Goal: Task Accomplishment & Management: Manage account settings

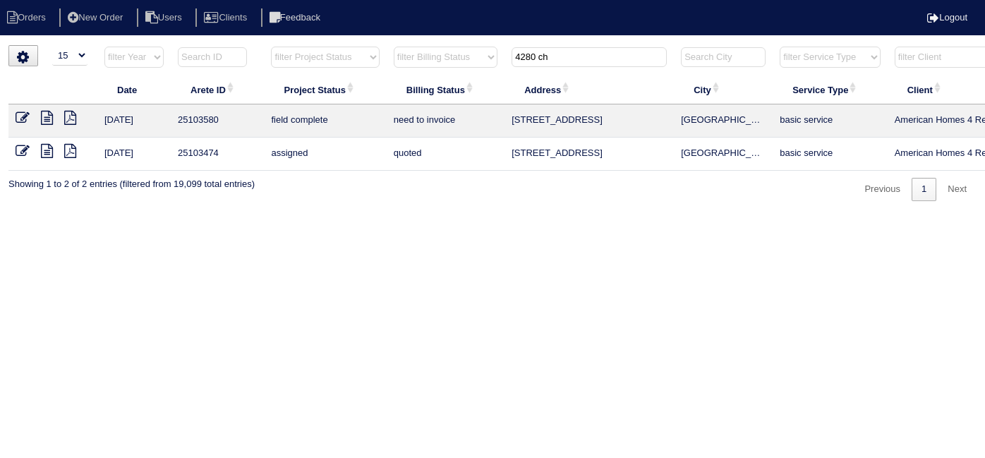
select select "15"
drag, startPoint x: 570, startPoint y: 61, endPoint x: 363, endPoint y: 40, distance: 207.7
click at [433, 45] on body "Orders New Order Users Clients Feedback Logout Orders New Order Users Clients M…" at bounding box center [492, 123] width 985 height 156
drag, startPoint x: 564, startPoint y: 53, endPoint x: 306, endPoint y: 16, distance: 260.1
click at [308, 45] on body "Orders New Order Users Clients Feedback Logout Orders New Order Users Clients M…" at bounding box center [492, 123] width 985 height 156
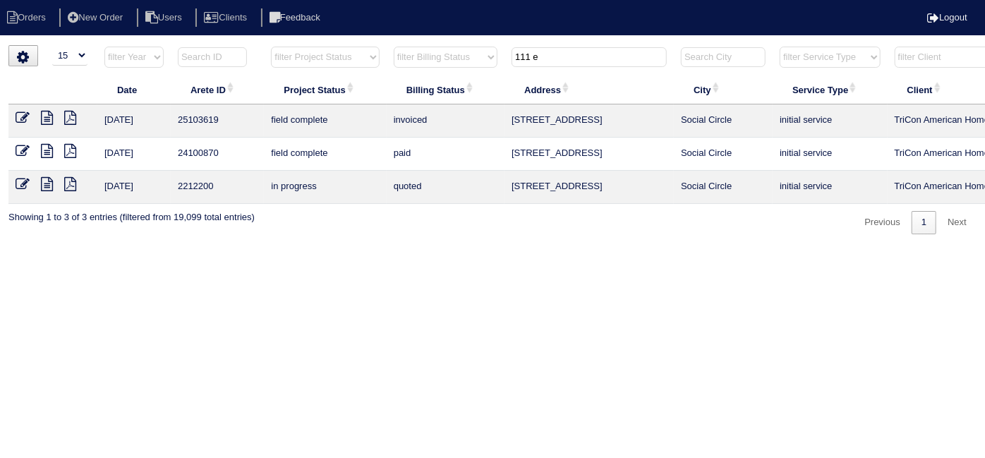
drag, startPoint x: 567, startPoint y: 53, endPoint x: 394, endPoint y: 40, distance: 174.0
click at [395, 42] on html "Orders New Order Users Clients Feedback Logout Orders New Order Users Clients M…" at bounding box center [492, 124] width 985 height 248
drag, startPoint x: 567, startPoint y: 65, endPoint x: 392, endPoint y: 17, distance: 181.4
click at [392, 45] on body "Orders New Order Users Clients Feedback Logout Orders New Order Users Clients M…" at bounding box center [492, 139] width 985 height 189
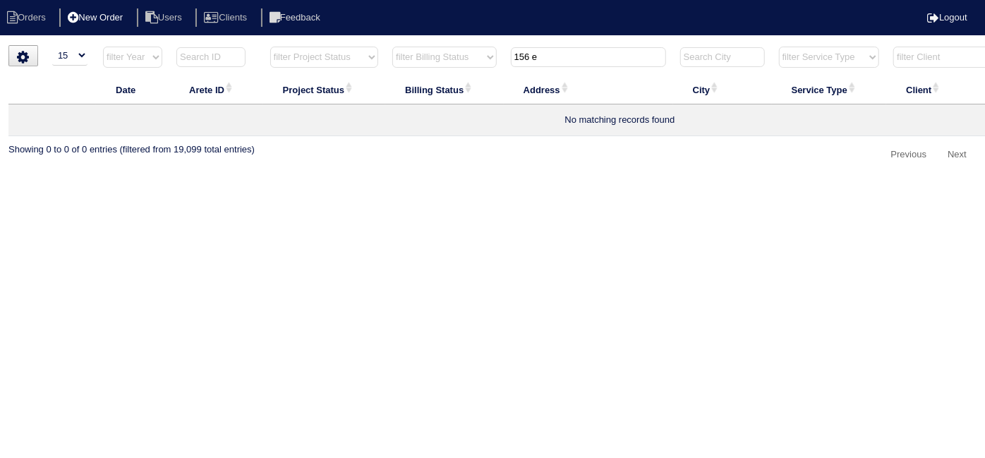
type input "156 e"
click at [128, 19] on li "New Order" at bounding box center [96, 17] width 75 height 19
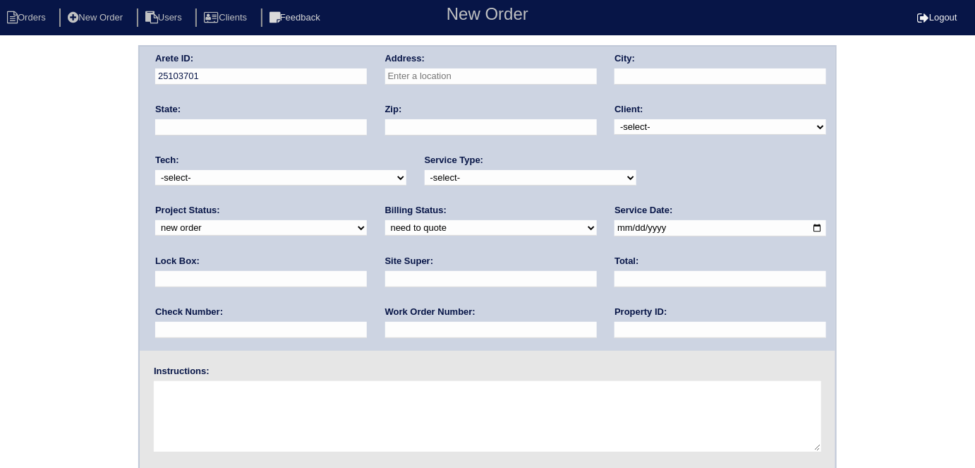
click at [400, 78] on input "text" at bounding box center [491, 76] width 212 height 16
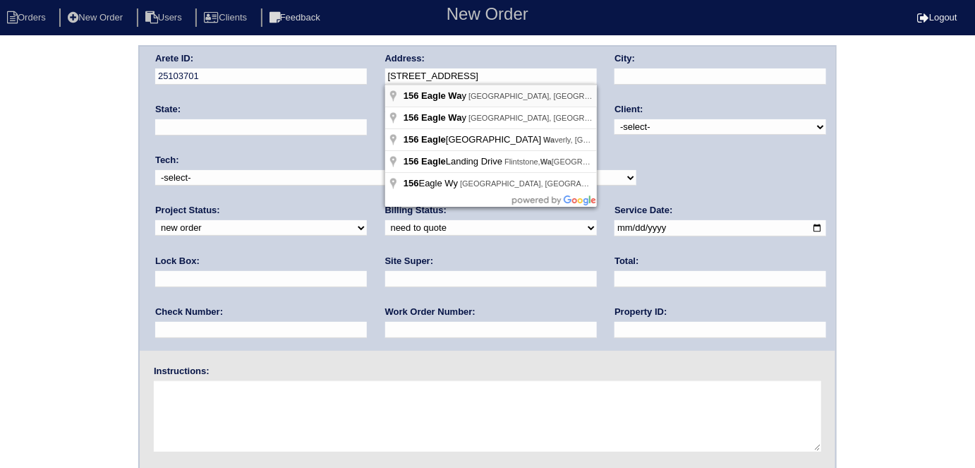
type input "156 Eagle Way"
type input "Stockbridge"
type input "GA"
type input "30281"
drag, startPoint x: 473, startPoint y: 81, endPoint x: 389, endPoint y: 69, distance: 84.8
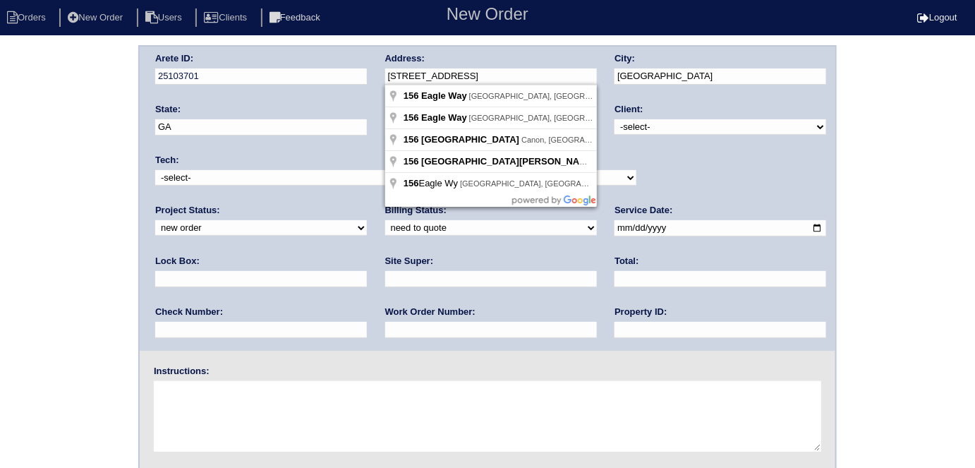
click at [389, 69] on input "156 Eagle Way" at bounding box center [491, 76] width 212 height 16
click at [617, 100] on div "Arete ID: 25103701 Address: 156 Eagle Way City: Stockbridge State: GA Zip: 3028…" at bounding box center [488, 199] width 696 height 304
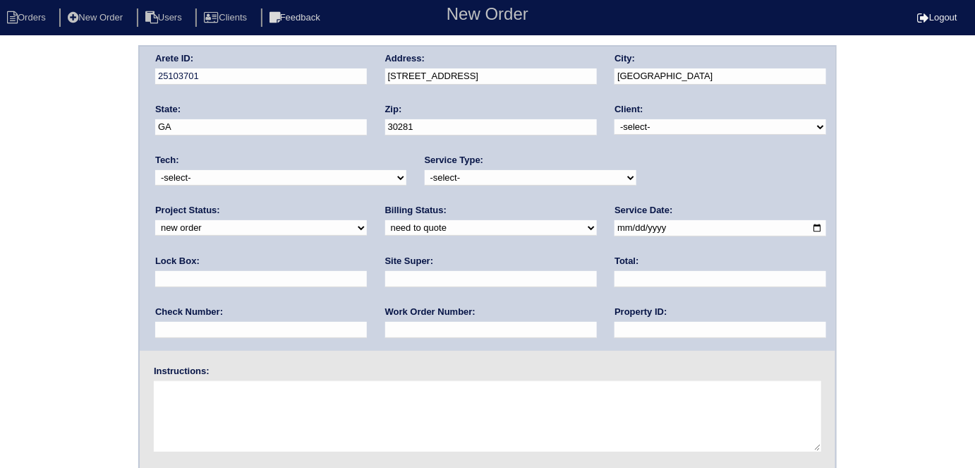
drag, startPoint x: 632, startPoint y: 124, endPoint x: 634, endPoint y: 133, distance: 9.3
click at [632, 124] on select "-select- TriCon American Homes American Homes 4 Rent First Key Homes Zillow The…" at bounding box center [721, 127] width 212 height 16
select select "1"
click at [615, 119] on select "-select- TriCon American Homes American Homes 4 Rent First Key Homes Zillow The…" at bounding box center [721, 127] width 212 height 16
click at [483, 179] on select "-select- initial service basic service maintenance call replacement scope servi…" at bounding box center [531, 178] width 212 height 16
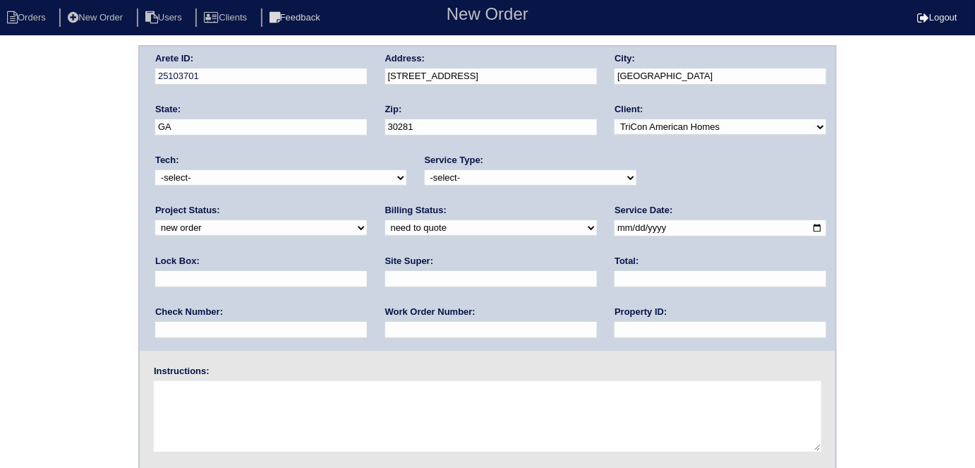
select select "initial service"
click at [425, 170] on select "-select- initial service basic service maintenance call replacement scope servi…" at bounding box center [531, 178] width 212 height 16
click at [615, 231] on input "date" at bounding box center [721, 228] width 212 height 16
type input "2025-10-08"
click at [615, 326] on input "text" at bounding box center [721, 330] width 212 height 16
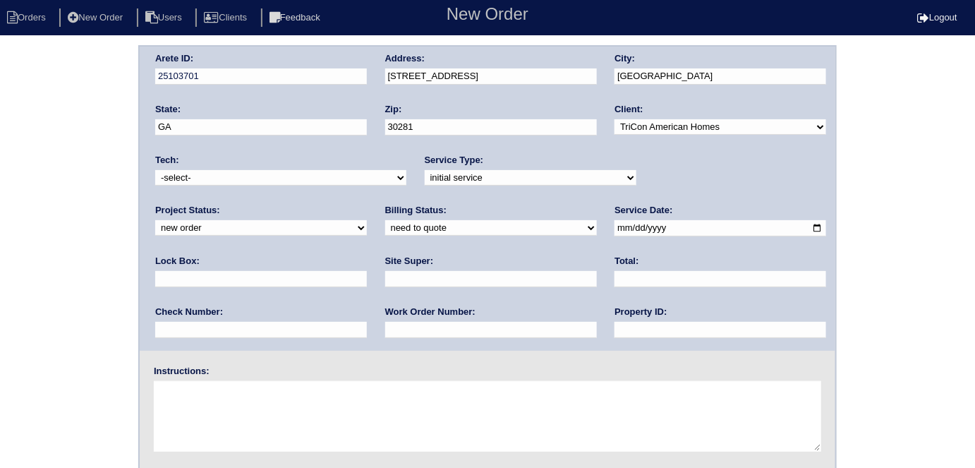
type input "N/A"
click at [385, 274] on input "text" at bounding box center [491, 279] width 212 height 16
type input "Jerome Middlebrooks"
click at [272, 412] on textarea at bounding box center [487, 416] width 667 height 71
type textarea "Install smart tstats if needed"
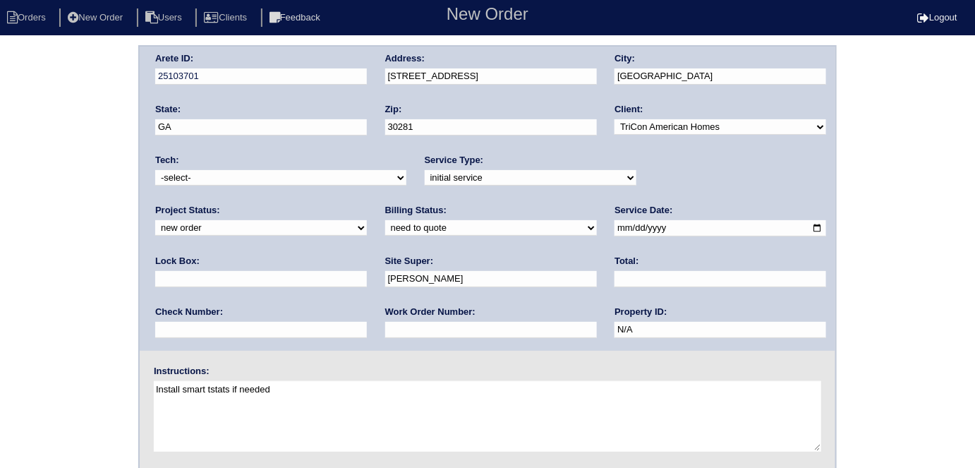
drag, startPoint x: 315, startPoint y: 391, endPoint x: 154, endPoint y: 389, distance: 161.6
click at [154, 389] on textarea "Install smart tstats if needed" at bounding box center [487, 416] width 667 height 71
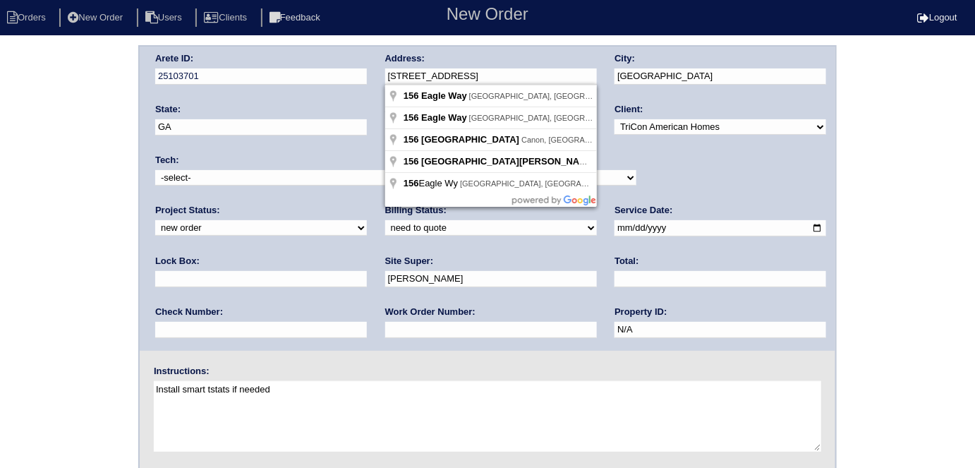
click at [360, 68] on div "Arete ID: 25103701 Address: 156 Eagle Way City: Stockbridge State: GA Zip: 3028…" at bounding box center [488, 199] width 696 height 304
click at [0, 298] on div "Arete ID: 25103701 Address: 156 Eagle Way City: Stockbridge State: GA Zip: 3028…" at bounding box center [487, 330] width 975 height 571
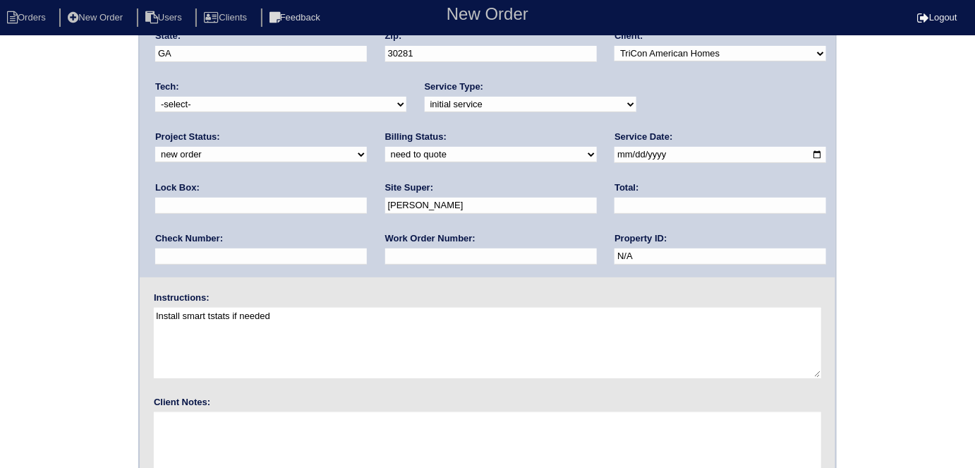
scroll to position [145, 0]
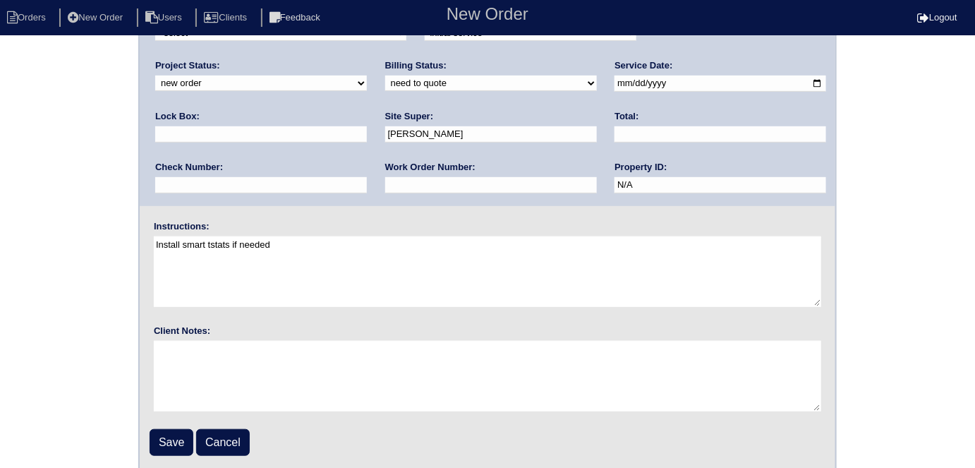
click at [141, 435] on fieldset "Arete ID: 25103701 Address: 156 Eagle Way City: Stockbridge State: GA Zip: 3028…" at bounding box center [488, 186] width 696 height 568
click at [159, 434] on input "Save" at bounding box center [172, 442] width 44 height 27
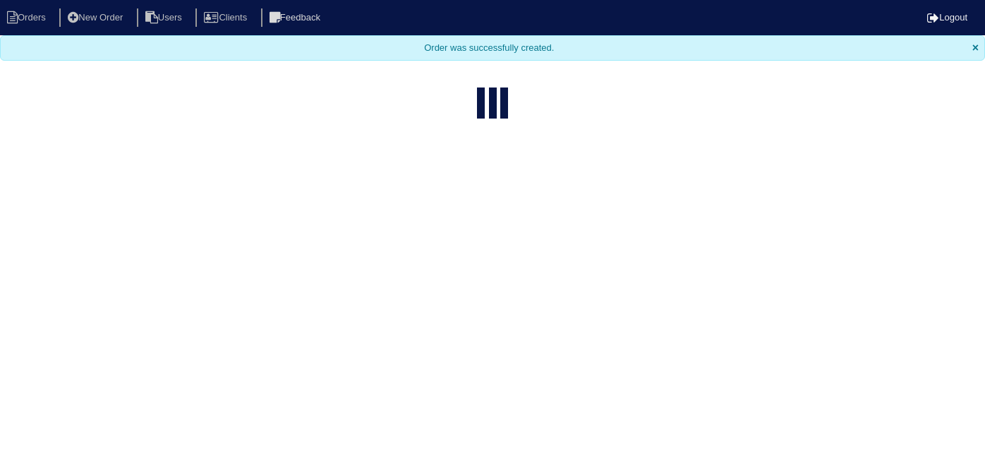
select select "15"
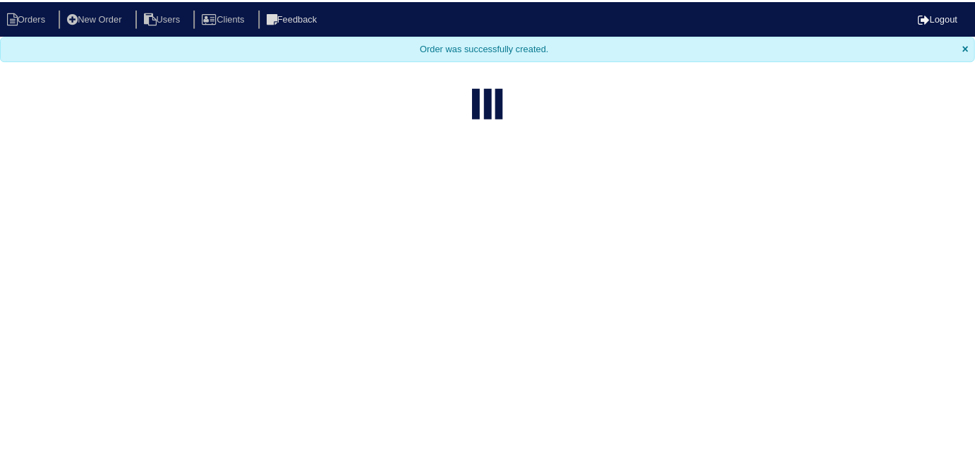
scroll to position [0, 246]
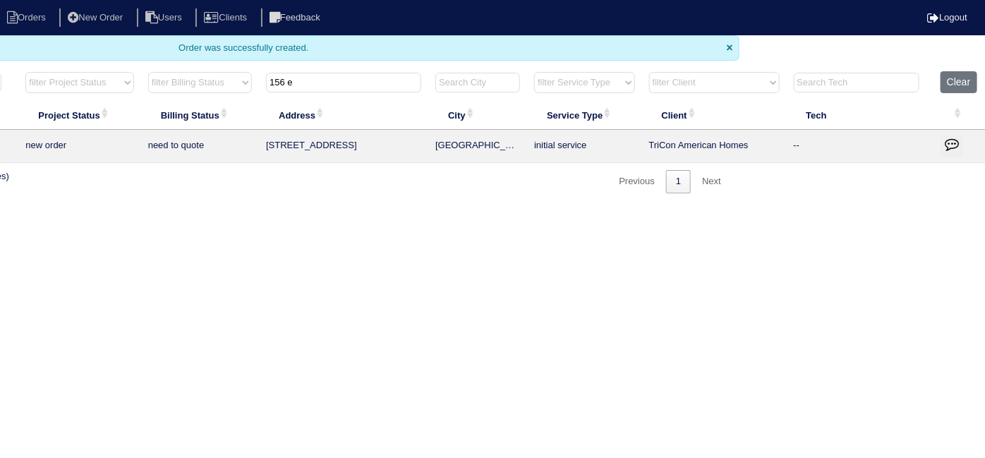
click at [944, 151] on button "button" at bounding box center [952, 145] width 23 height 21
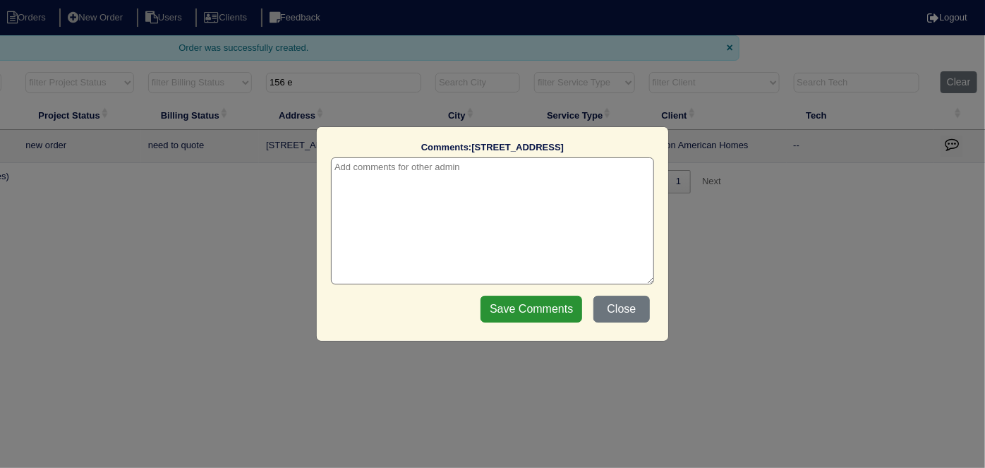
click at [408, 177] on textarea at bounding box center [492, 220] width 323 height 127
type textarea "10/8/25 - from list - need WO - KE"
click at [500, 313] on input "Save Comments" at bounding box center [532, 309] width 102 height 27
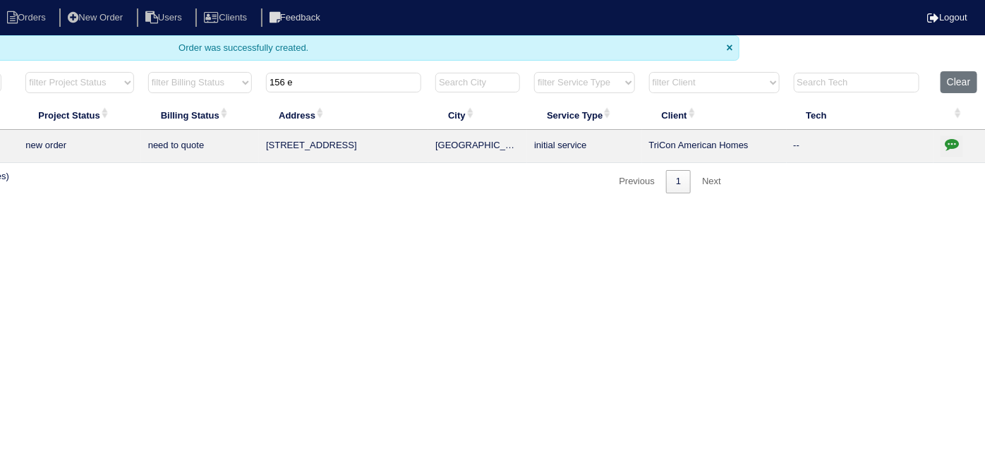
drag, startPoint x: 312, startPoint y: 92, endPoint x: 289, endPoint y: 83, distance: 24.4
click at [289, 83] on th "156 e" at bounding box center [343, 85] width 169 height 29
drag, startPoint x: 306, startPoint y: 81, endPoint x: 102, endPoint y: 48, distance: 205.9
click at [107, 48] on body "Orders New Order Users Clients Feedback Logout Orders New Order Users Clients M…" at bounding box center [246, 96] width 985 height 193
drag, startPoint x: 338, startPoint y: 85, endPoint x: 133, endPoint y: 70, distance: 205.2
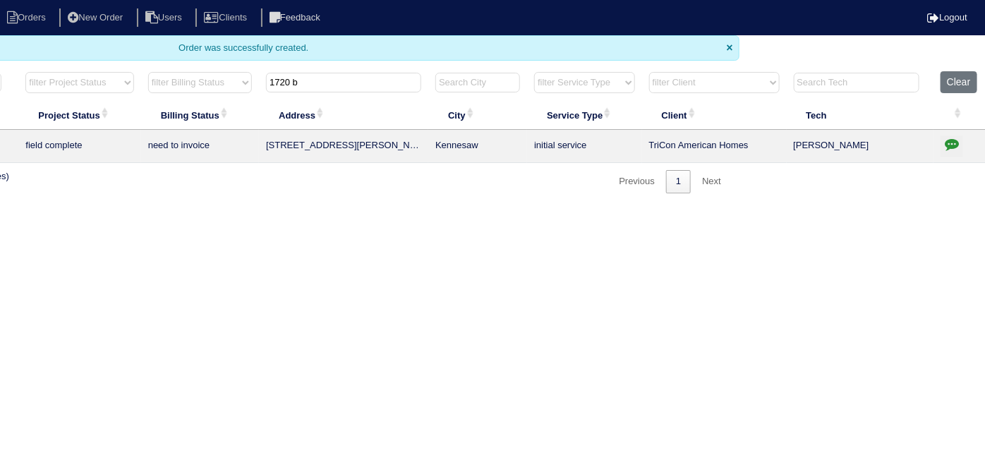
click at [135, 71] on div "▼ 10 15 25 50 200 500 Search: Date Arete ID Project Status Billing Status Addre…" at bounding box center [247, 132] width 968 height 123
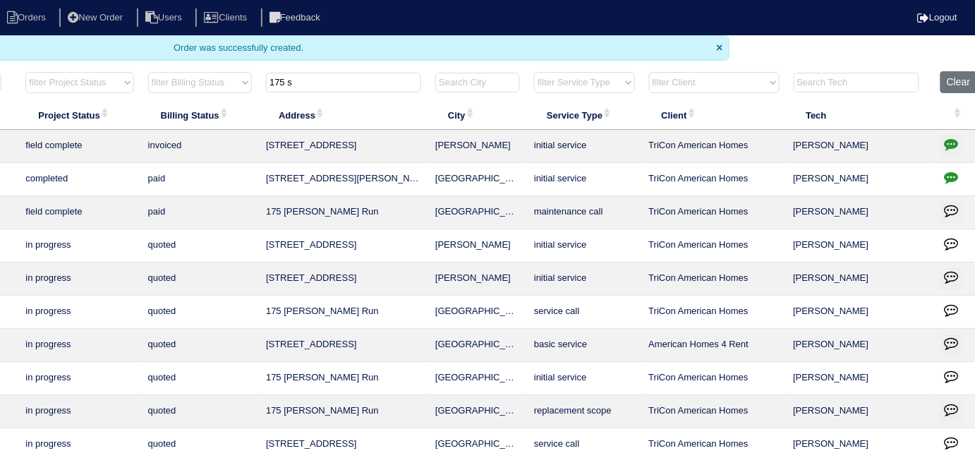
scroll to position [0, 0]
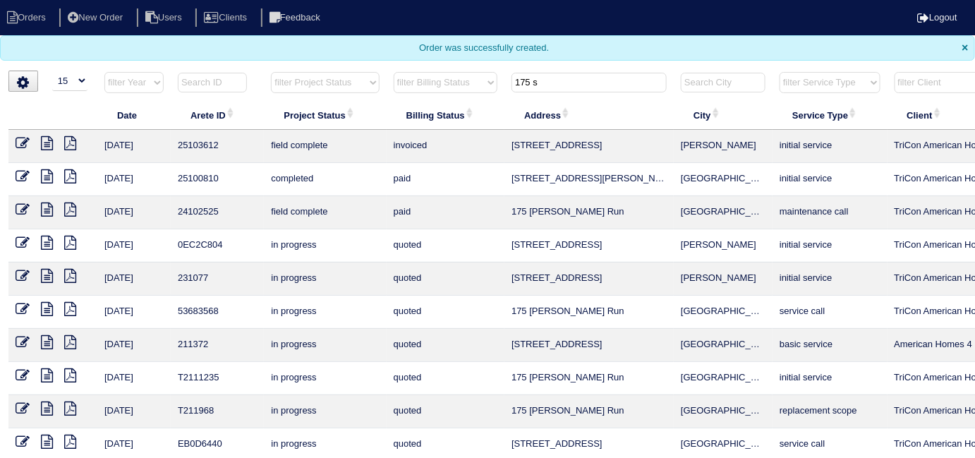
drag, startPoint x: 577, startPoint y: 75, endPoint x: 389, endPoint y: 56, distance: 188.7
click at [389, 56] on body "Orders New Order Users Clients Feedback Logout Orders New Order Users Clients M…" at bounding box center [487, 246] width 975 height 492
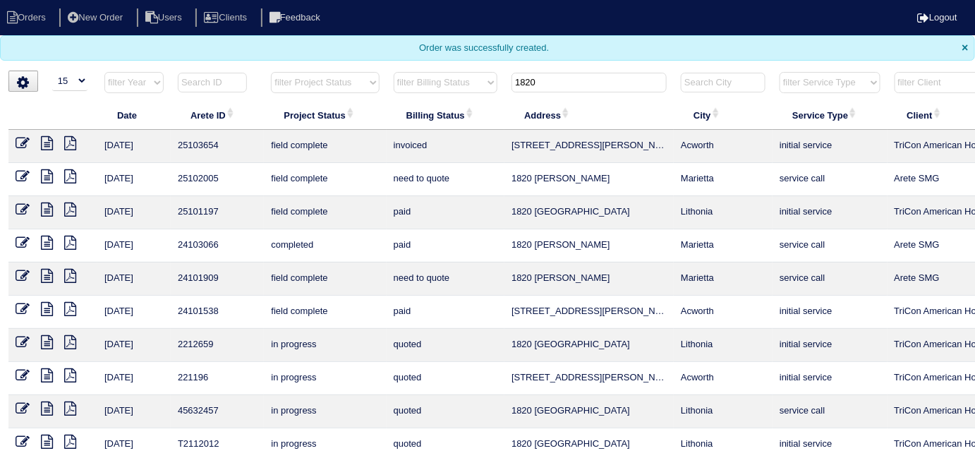
drag, startPoint x: 550, startPoint y: 85, endPoint x: 373, endPoint y: 72, distance: 178.3
click at [384, 72] on tr "filter Year -- Any Year -- 2025 2024 2023 2022 2021 2020 2019 filter Project St…" at bounding box center [619, 85] width 1223 height 29
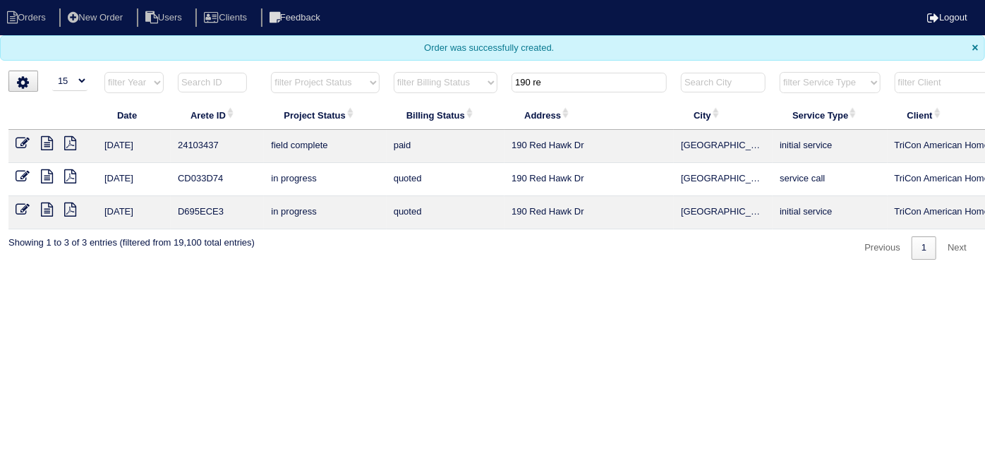
type input "190 re"
click at [46, 140] on icon at bounding box center [47, 143] width 12 height 14
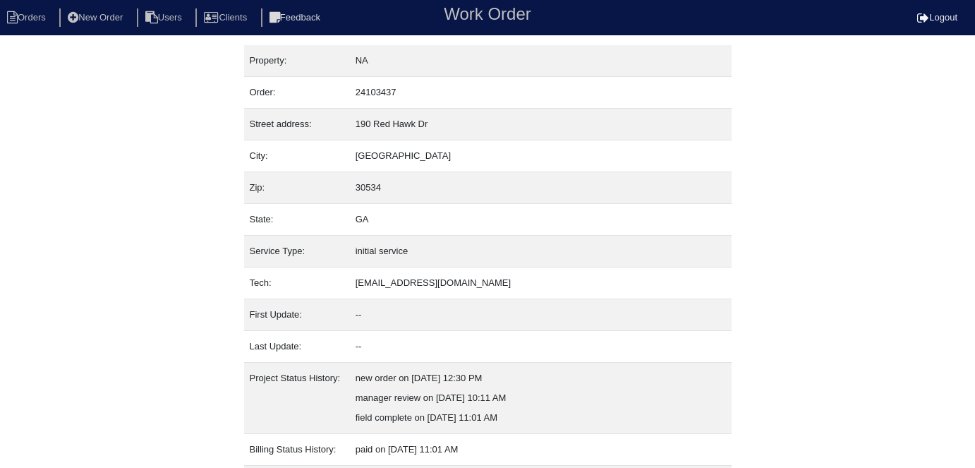
scroll to position [74, 0]
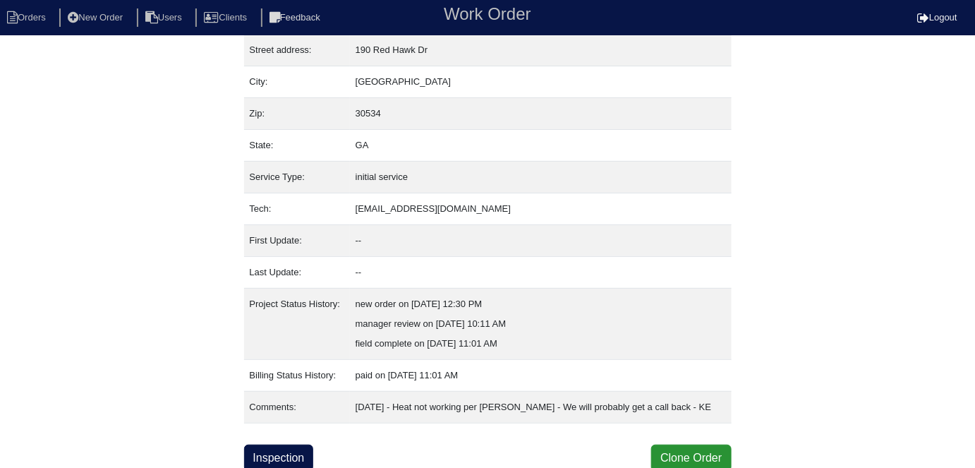
click at [295, 457] on link "Inspection" at bounding box center [279, 458] width 70 height 27
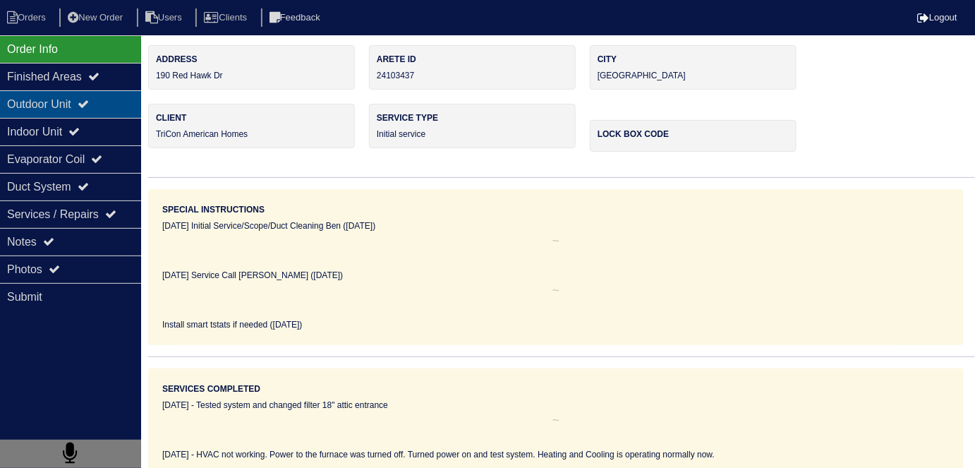
click at [43, 114] on div "Outdoor Unit" at bounding box center [70, 104] width 141 height 28
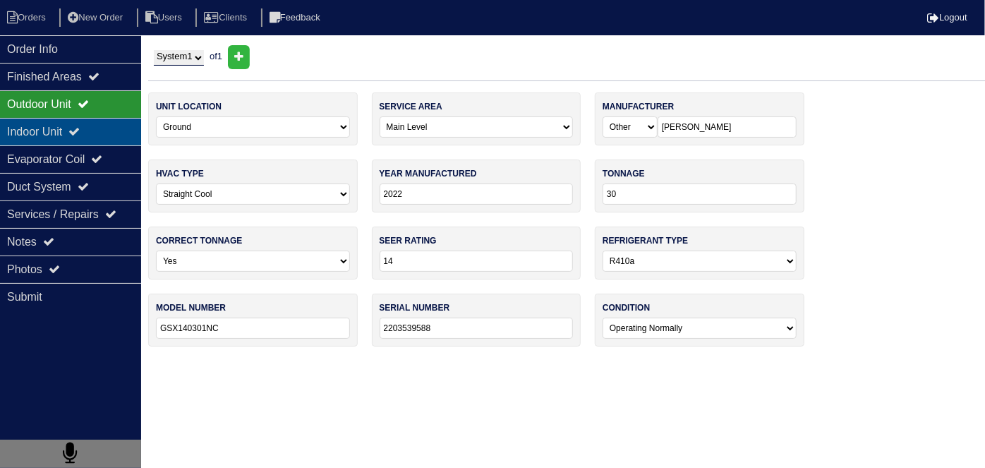
click at [41, 128] on div "Indoor Unit" at bounding box center [70, 132] width 141 height 28
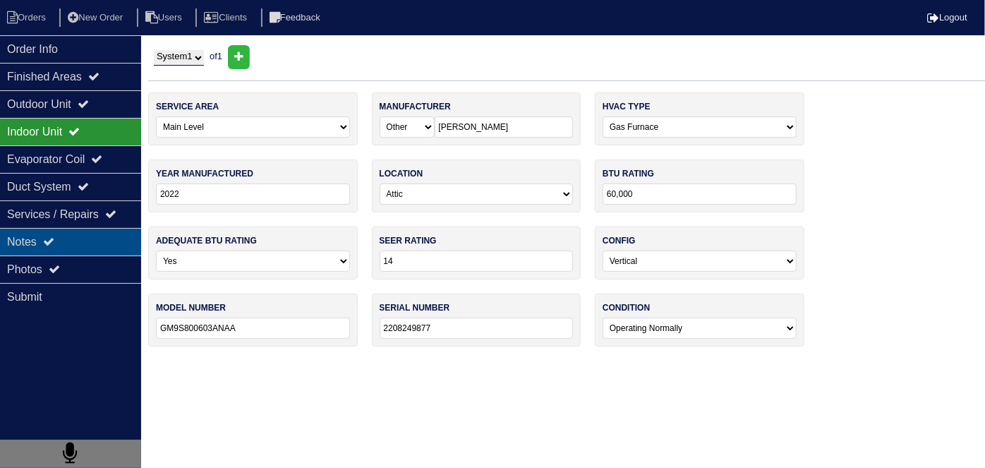
click at [39, 236] on div "Notes" at bounding box center [70, 242] width 141 height 28
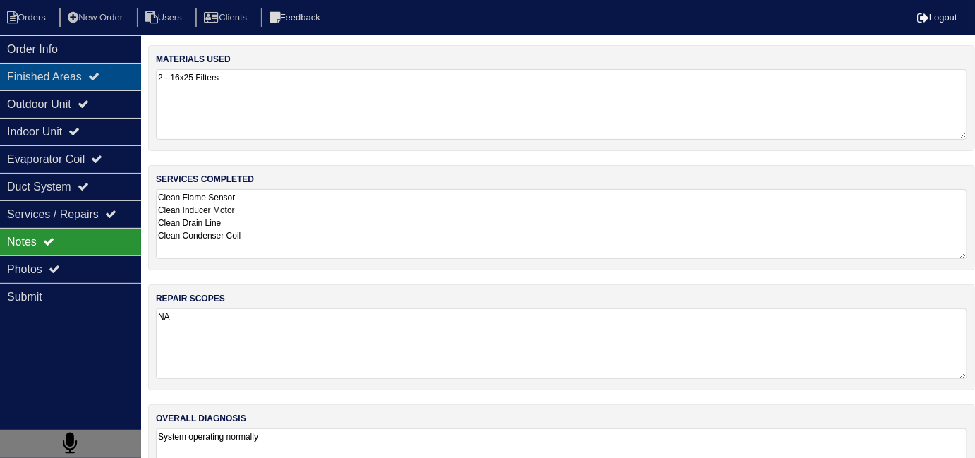
drag, startPoint x: 322, startPoint y: 239, endPoint x: 34, endPoint y: 70, distance: 334.0
click at [321, 239] on textarea "Clean Flame Sensor Clean Inducer Motor Clean Drain Line Clean Condenser Coil" at bounding box center [561, 224] width 811 height 70
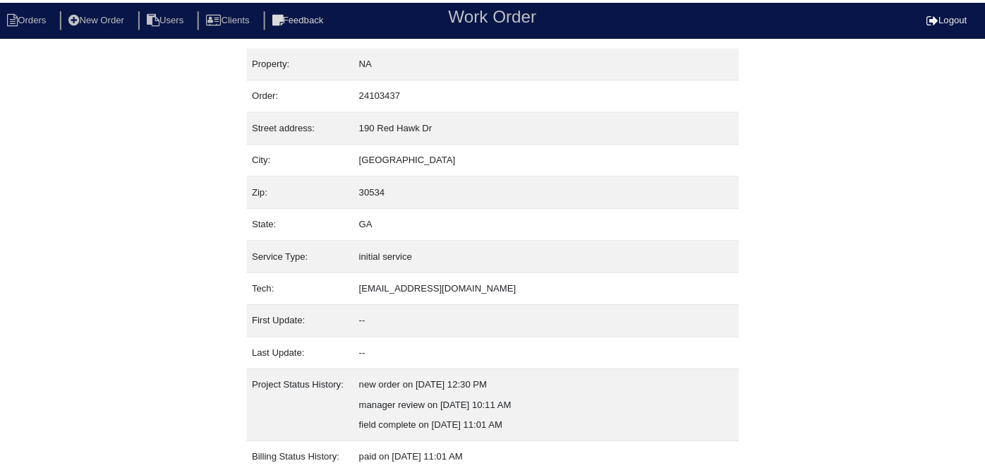
scroll to position [74, 0]
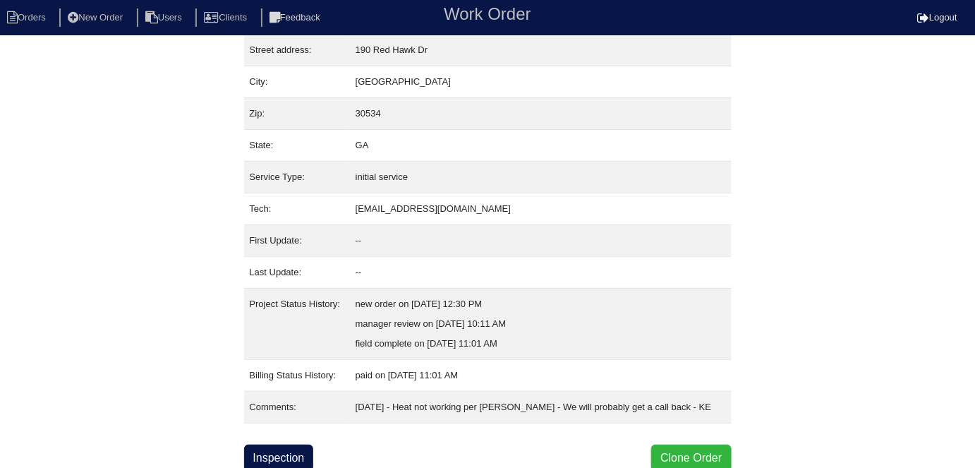
click at [658, 446] on button "Clone Order" at bounding box center [691, 458] width 80 height 27
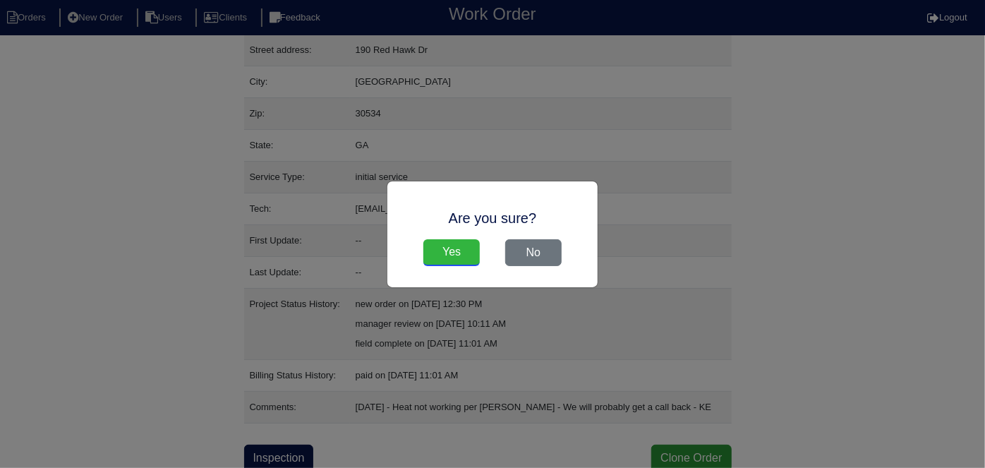
click at [469, 256] on input "Yes" at bounding box center [451, 252] width 56 height 27
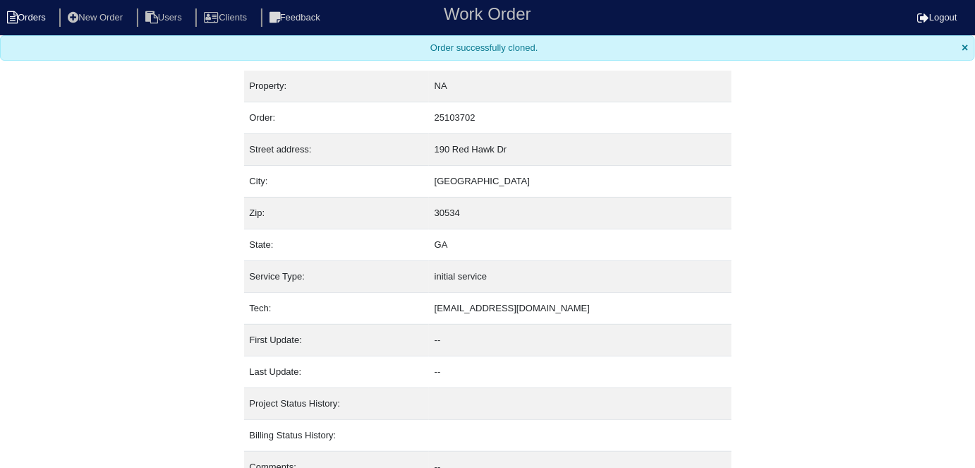
click at [28, 21] on li "Orders" at bounding box center [28, 17] width 57 height 19
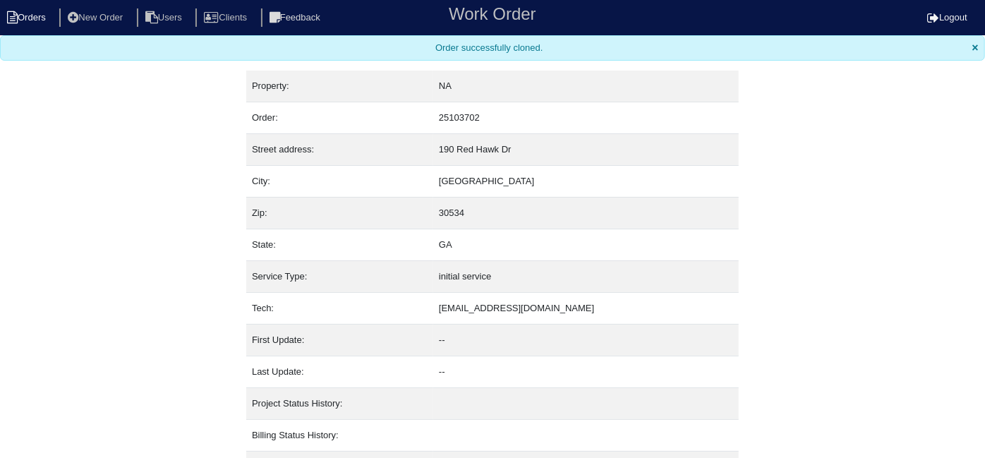
select select "15"
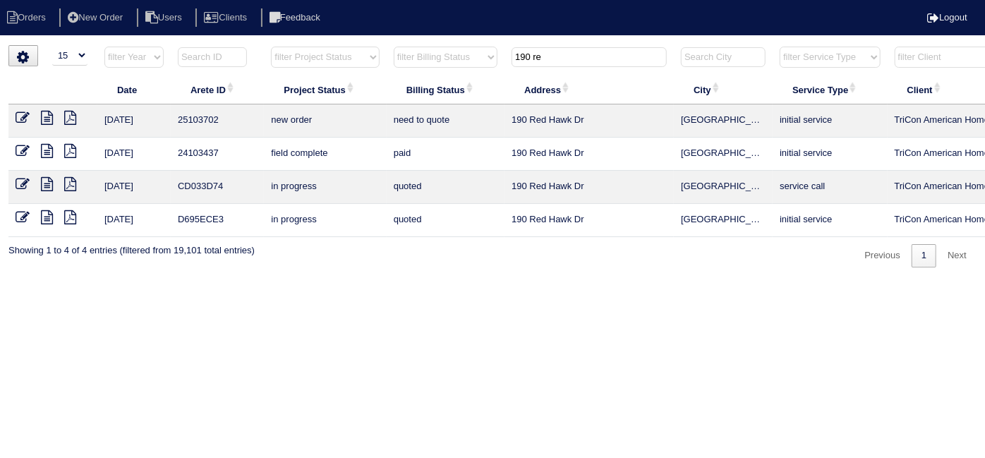
click at [25, 114] on icon at bounding box center [23, 118] width 14 height 14
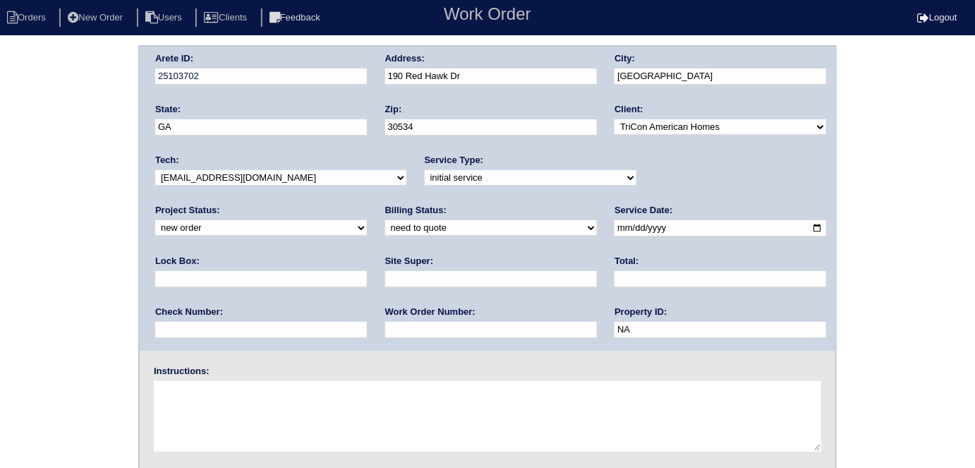
click at [385, 277] on input "text" at bounding box center [491, 279] width 212 height 16
type input "[PERSON_NAME]"
click at [269, 398] on textarea at bounding box center [487, 416] width 667 height 71
type textarea "Install smart tstats if needed"
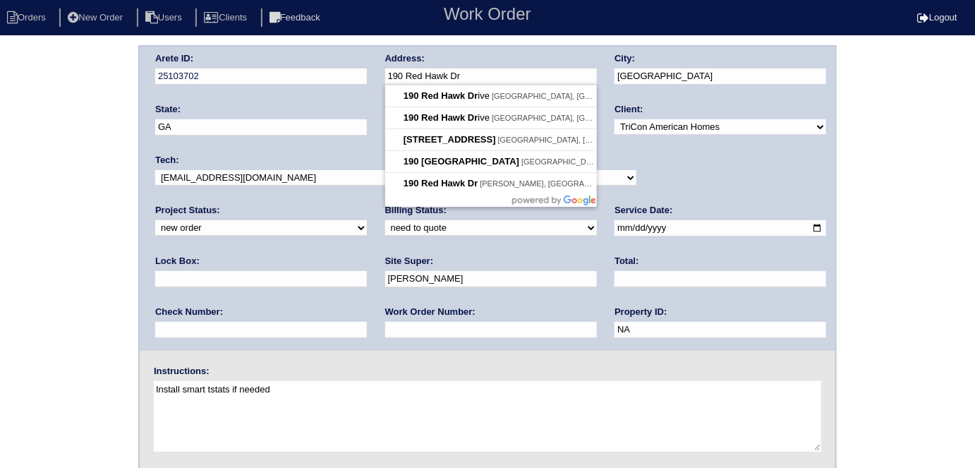
drag, startPoint x: 491, startPoint y: 76, endPoint x: 392, endPoint y: 75, distance: 99.5
click at [386, 78] on input "190 Red Hawk Dr" at bounding box center [491, 76] width 212 height 16
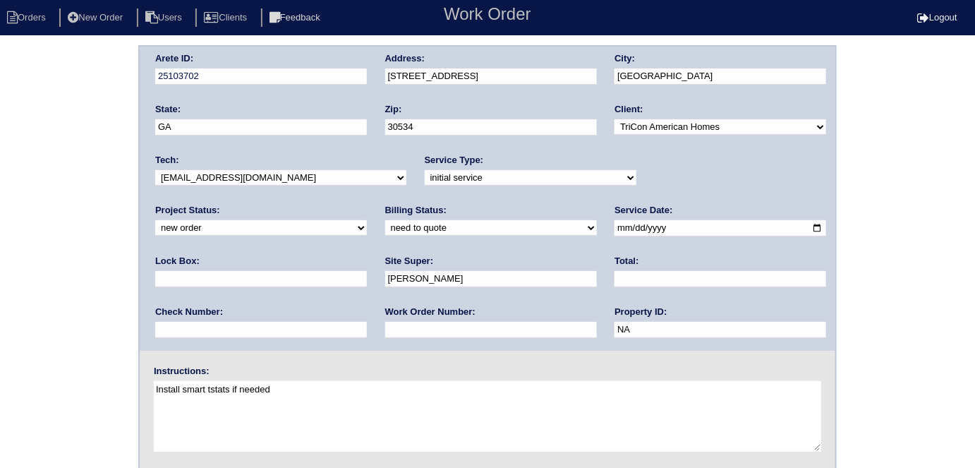
type input "190 Red Hawk Dr"
click at [64, 291] on div "Arete ID: 25103702 Address: 190 Red Hawk Dr City: Dawsonville State: GA Zip: 30…" at bounding box center [487, 330] width 975 height 571
drag, startPoint x: 542, startPoint y: 75, endPoint x: 370, endPoint y: 73, distance: 171.5
click at [370, 73] on div "Arete ID: 25103702 Address: 190 Red Hawk Dr City: Dawsonville State: GA Zip: 30…" at bounding box center [488, 199] width 696 height 304
drag, startPoint x: 679, startPoint y: 73, endPoint x: 572, endPoint y: 73, distance: 108.0
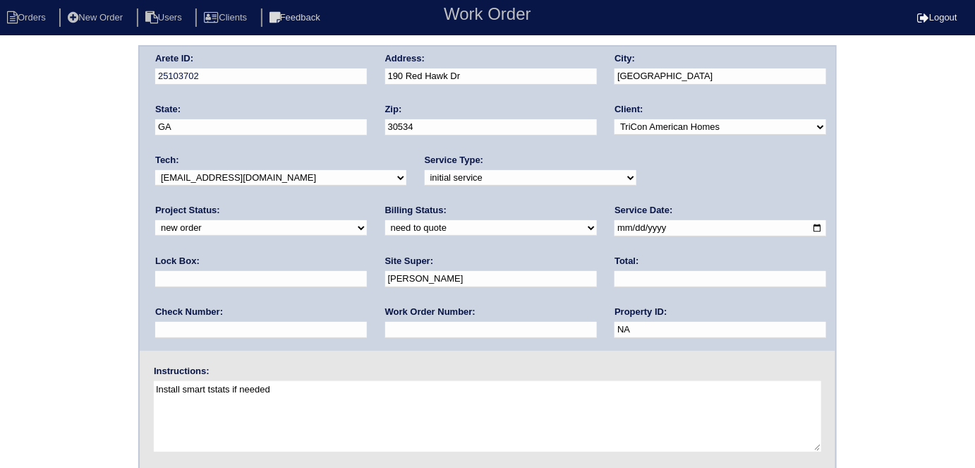
click at [572, 73] on div "Arete ID: 25103702 Address: 190 Red Hawk Dr City: Dawsonville State: GA Zip: 30…" at bounding box center [488, 199] width 696 height 304
click at [31, 153] on div "Arete ID: 25103702 Address: 190 Red Hawk Dr City: Dawsonville State: GA Zip: 30…" at bounding box center [487, 330] width 975 height 571
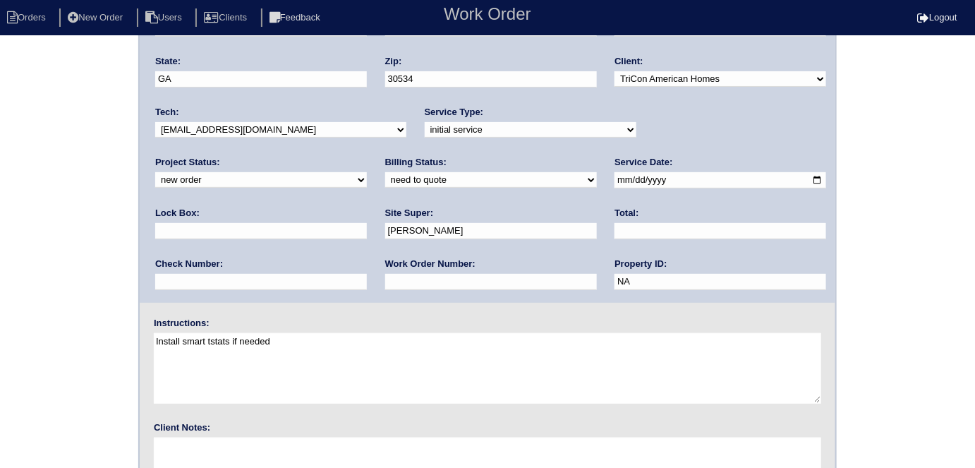
scroll to position [145, 0]
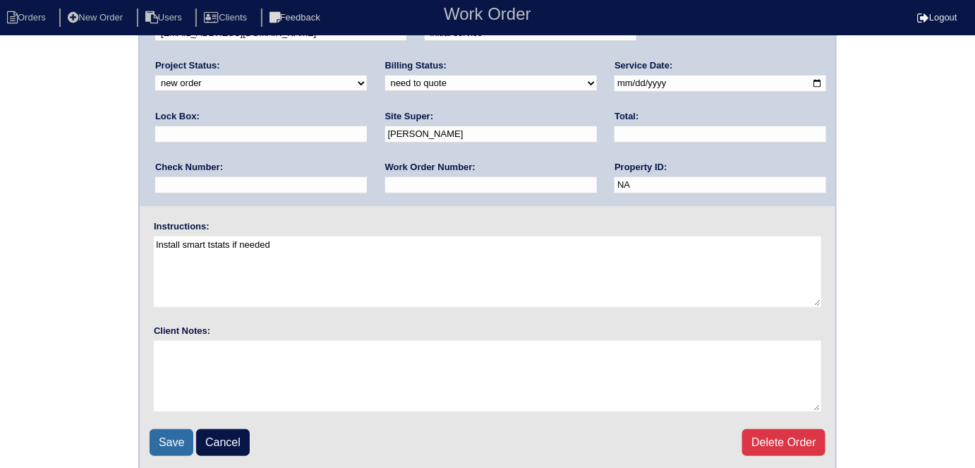
drag, startPoint x: 163, startPoint y: 426, endPoint x: 155, endPoint y: 428, distance: 8.6
click at [160, 429] on input "Save" at bounding box center [172, 442] width 44 height 27
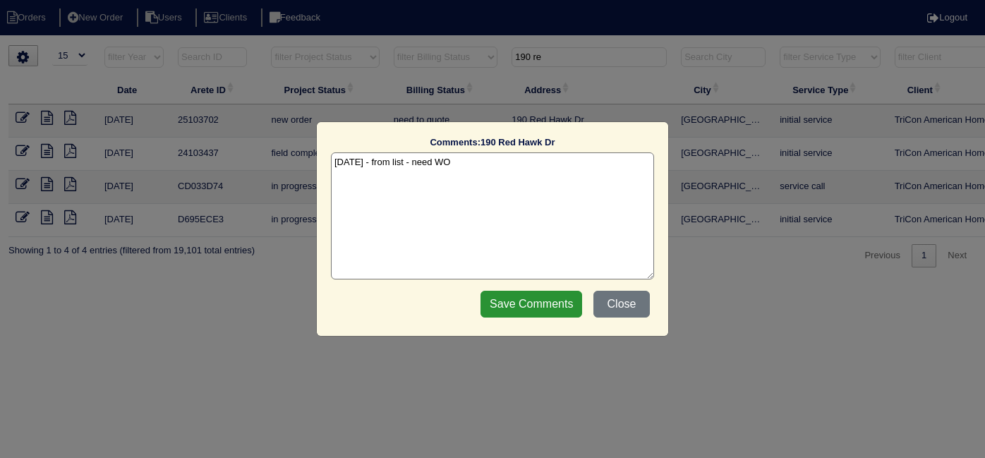
select select "15"
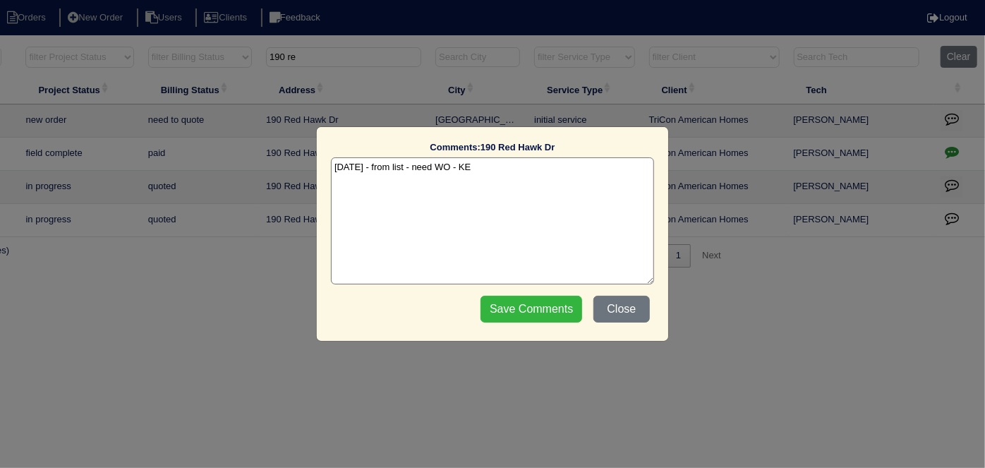
type textarea "10/8/25 - from list - need WO - KE"
click at [540, 317] on input "Save Comments" at bounding box center [532, 309] width 102 height 27
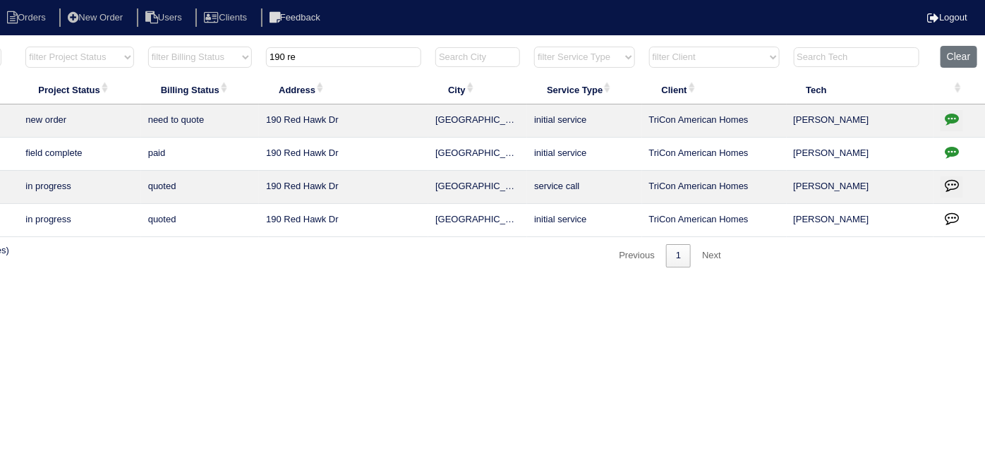
drag, startPoint x: 361, startPoint y: 61, endPoint x: 137, endPoint y: 36, distance: 225.7
click at [137, 36] on html "Orders New Order Users Clients Feedback Logout Orders New Order Users Clients M…" at bounding box center [246, 141] width 985 height 282
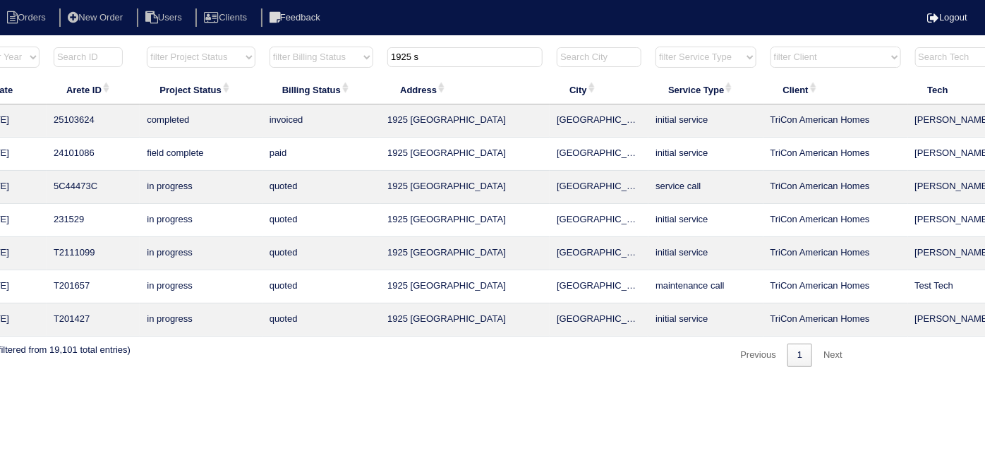
scroll to position [0, 0]
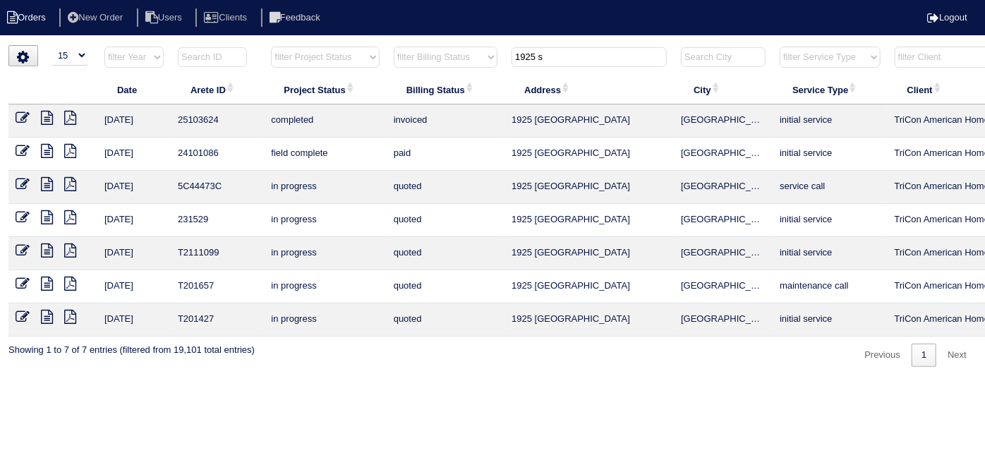
drag, startPoint x: 562, startPoint y: 55, endPoint x: 63, endPoint y: 25, distance: 500.5
click at [95, 45] on body "Orders New Order Users Clients Feedback Logout Orders New Order Users Clients M…" at bounding box center [492, 206] width 985 height 322
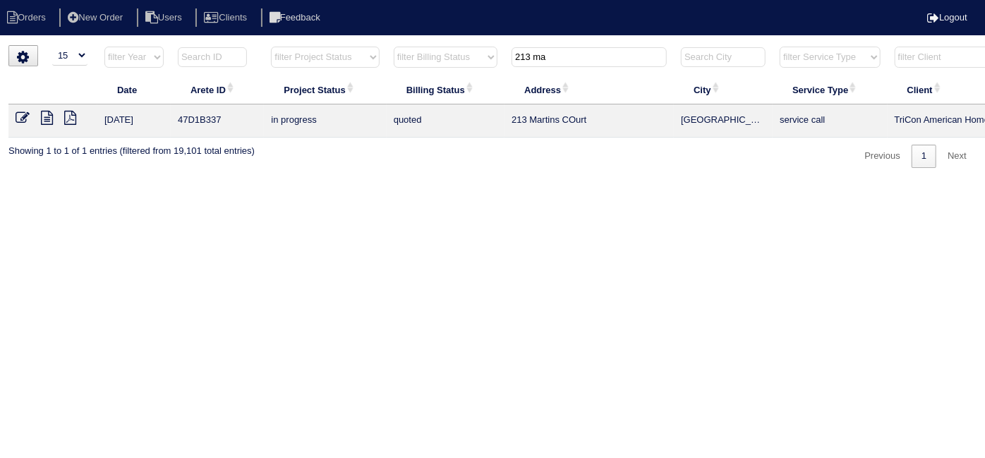
type input "213 ma"
click at [47, 117] on icon at bounding box center [47, 118] width 12 height 14
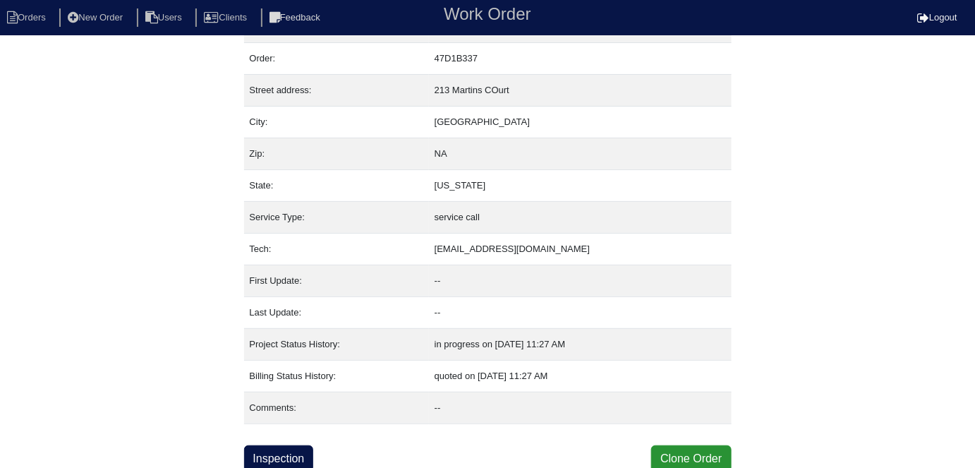
scroll to position [35, 0]
click at [295, 460] on link "Inspection" at bounding box center [279, 458] width 70 height 27
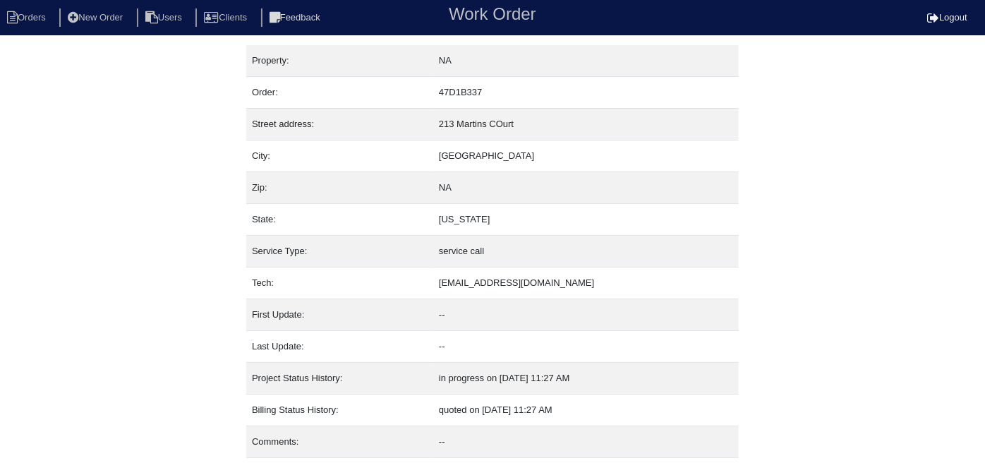
select select "0"
select select "Other"
select select "1"
select select "0"
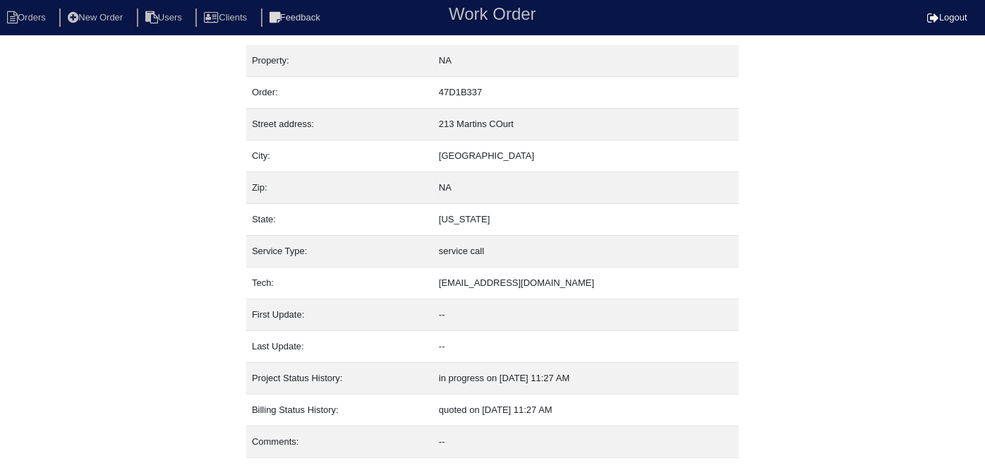
select select "0"
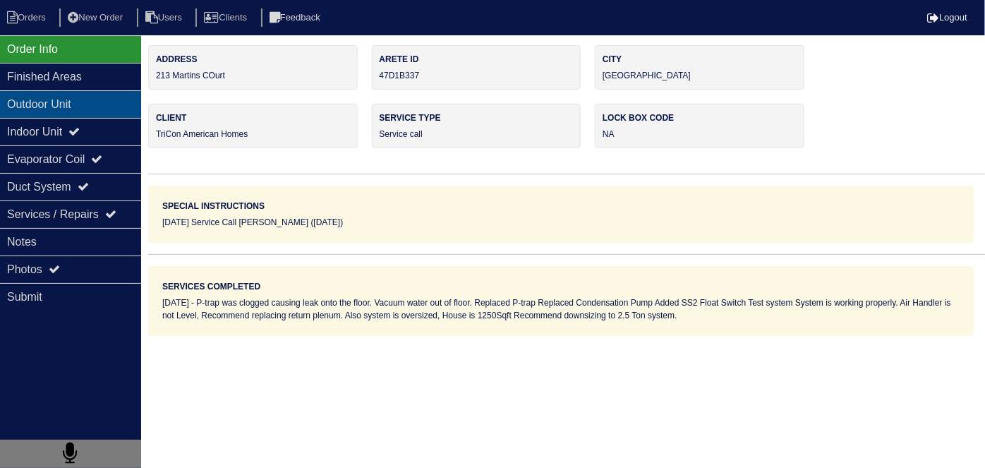
click at [52, 111] on div "Outdoor Unit" at bounding box center [70, 104] width 141 height 28
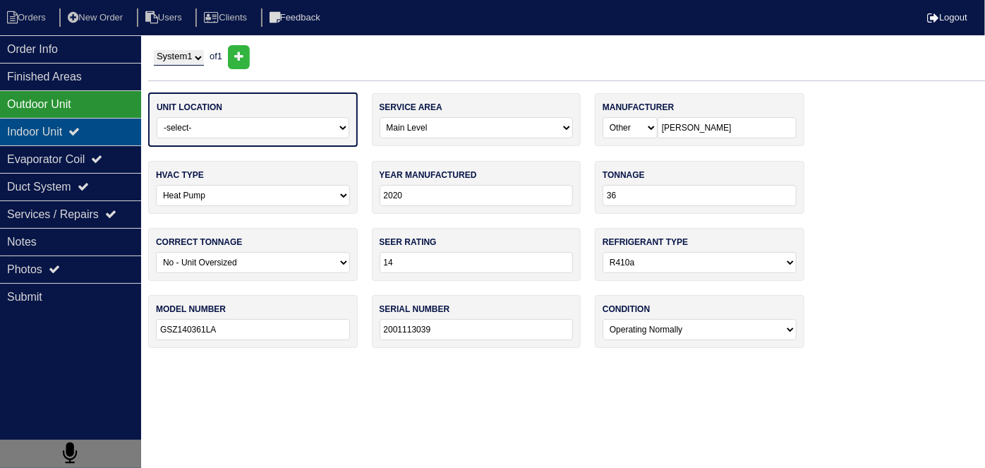
click at [43, 126] on div "Indoor Unit" at bounding box center [70, 132] width 141 height 28
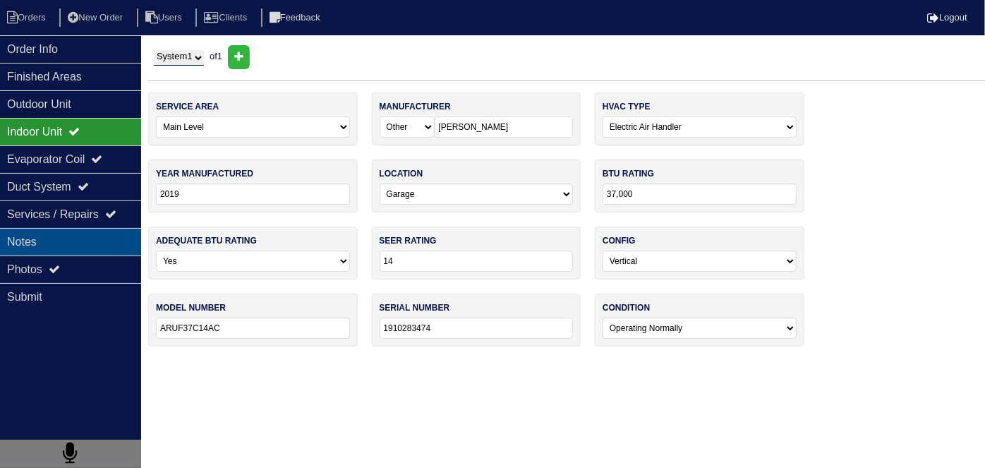
click at [59, 235] on div "Notes" at bounding box center [70, 242] width 141 height 28
type textarea "1- P-TRAP 1- Condensation Pump 1- SS2 Float Switch"
type textarea "P-trap was clogged causing leak onto the floor. Vacuum water out of floor. Repl…"
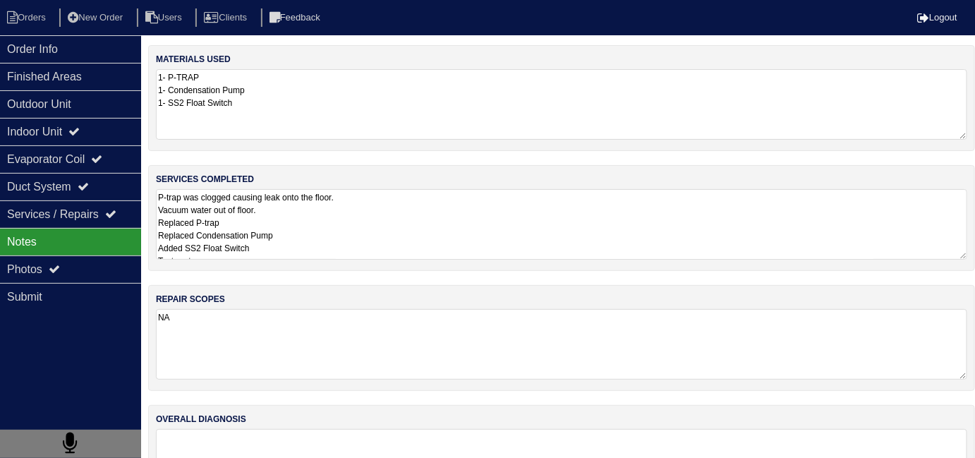
click at [348, 237] on textarea "P-trap was clogged causing leak onto the floor. Vacuum water out of floor. Repl…" at bounding box center [561, 224] width 811 height 71
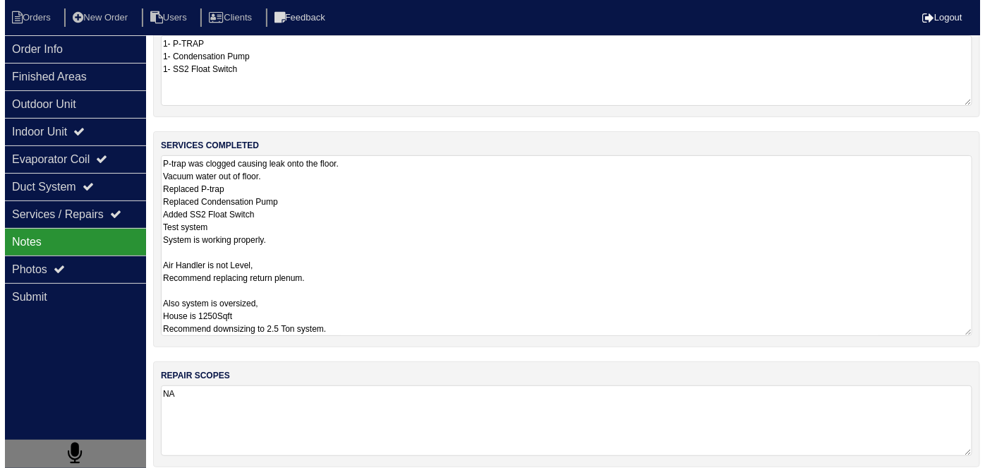
scroll to position [35, 0]
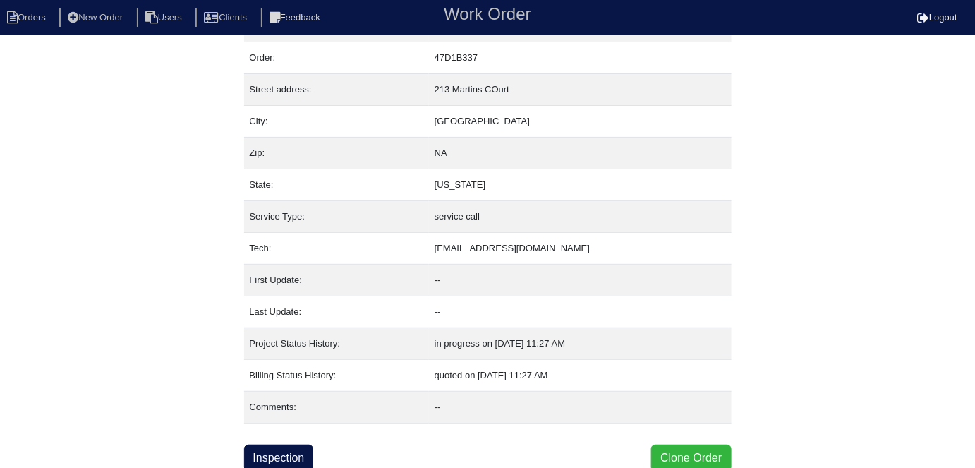
click at [658, 445] on button "Clone Order" at bounding box center [691, 458] width 80 height 27
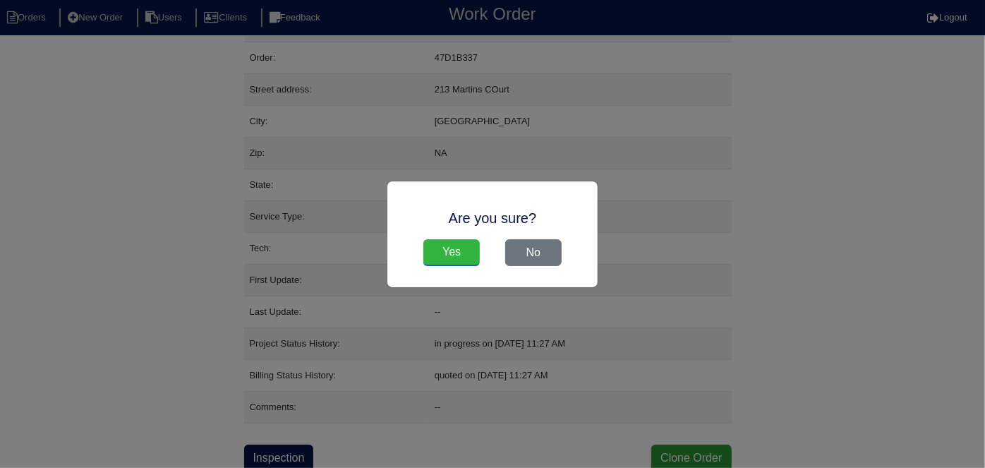
click at [471, 252] on input "Yes" at bounding box center [451, 252] width 56 height 27
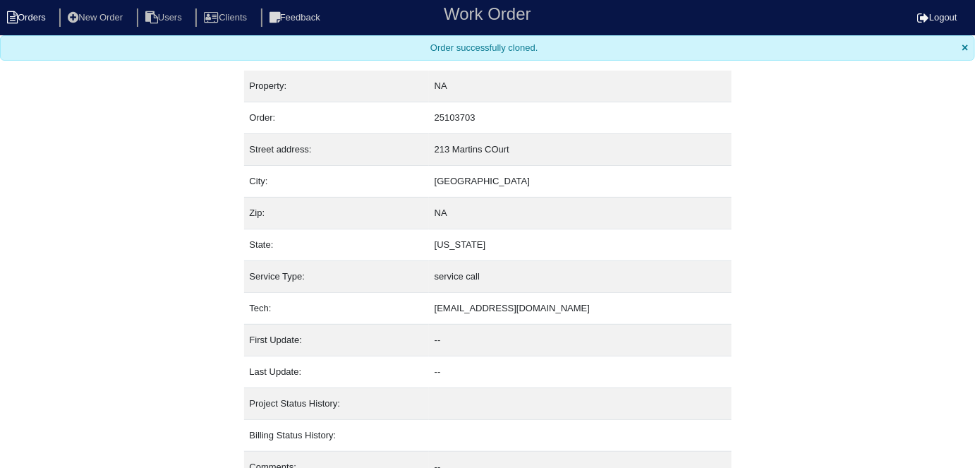
click at [41, 25] on li "Orders" at bounding box center [28, 17] width 57 height 19
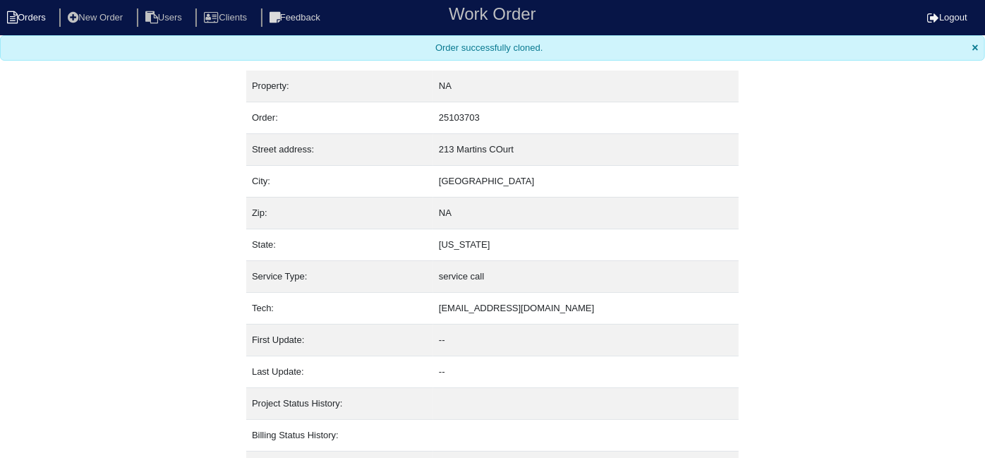
select select "15"
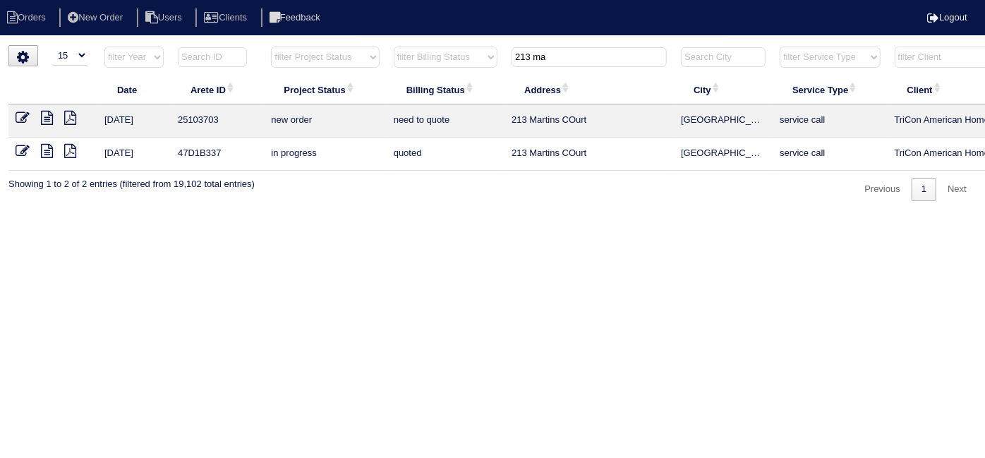
click at [16, 114] on icon at bounding box center [23, 118] width 14 height 14
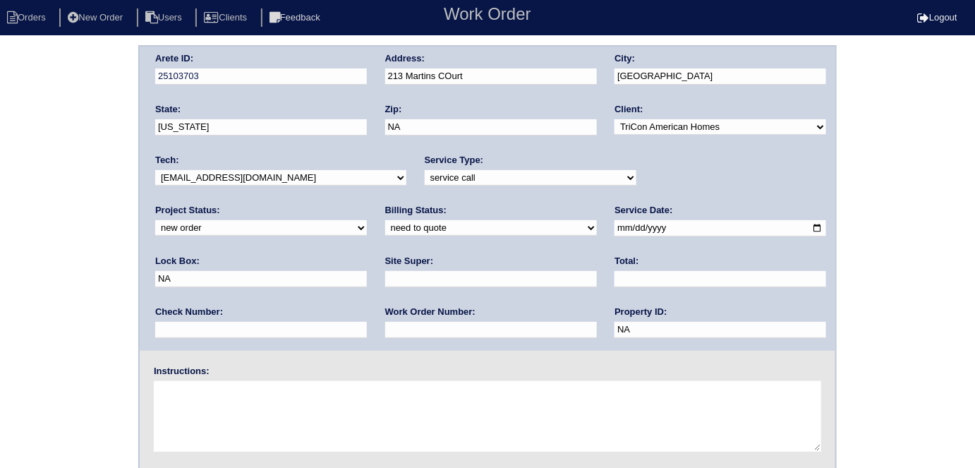
click at [428, 176] on select "-select- initial service basic service maintenance call replacement scope servi…" at bounding box center [531, 178] width 212 height 16
click at [425, 170] on select "-select- initial service basic service maintenance call replacement scope servi…" at bounding box center [531, 178] width 212 height 16
click at [425, 183] on select "-select- initial service basic service maintenance call replacement scope servi…" at bounding box center [531, 178] width 212 height 16
select select "initial service"
click at [425, 170] on select "-select- initial service basic service maintenance call replacement scope servi…" at bounding box center [531, 178] width 212 height 16
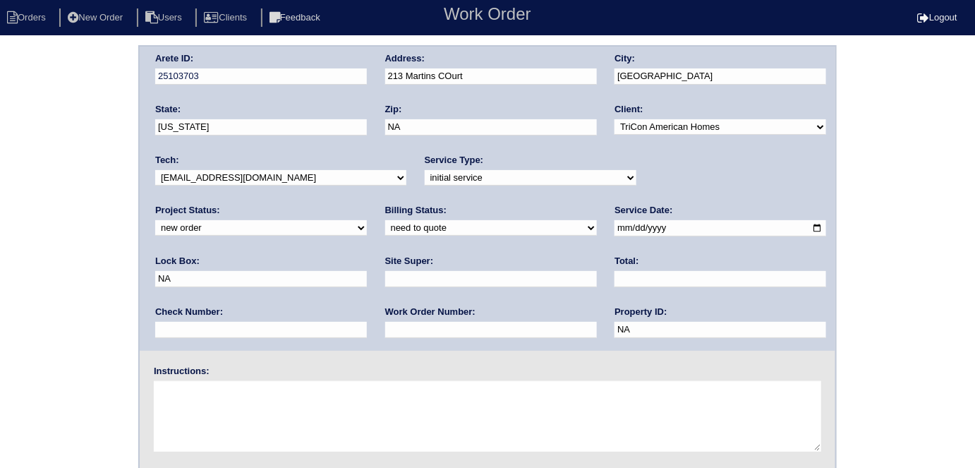
click at [385, 273] on input "text" at bounding box center [491, 279] width 212 height 16
type input "Eric Artherton"
click at [265, 403] on textarea at bounding box center [487, 416] width 667 height 71
drag, startPoint x: 647, startPoint y: 232, endPoint x: 537, endPoint y: 221, distance: 110.7
click at [542, 222] on div "Arete ID: 25103703 Address: 213 Martins COurt City: Villa rica State: Georgia Z…" at bounding box center [488, 199] width 696 height 304
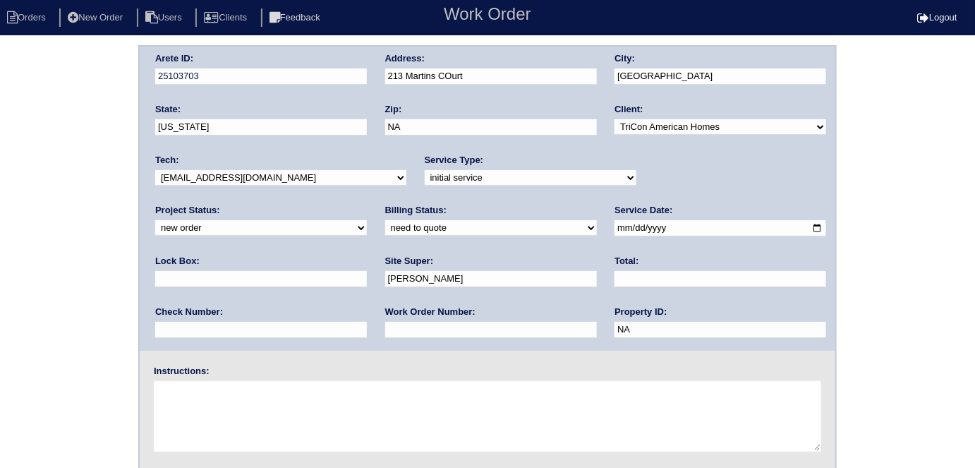
click at [403, 404] on textarea at bounding box center [487, 416] width 667 height 71
type textarea "Install smart tstats if needed"
click at [56, 277] on div "Arete ID: 25103703 Address: 213 Martins COurt City: Villa rica State: Georgia Z…" at bounding box center [487, 330] width 975 height 571
drag, startPoint x: 478, startPoint y: 78, endPoint x: 352, endPoint y: 84, distance: 125.7
click at [352, 84] on div "Arete ID: 25103703 Address: 213 Martins COurt City: Villa rica State: Georgia Z…" at bounding box center [488, 199] width 696 height 304
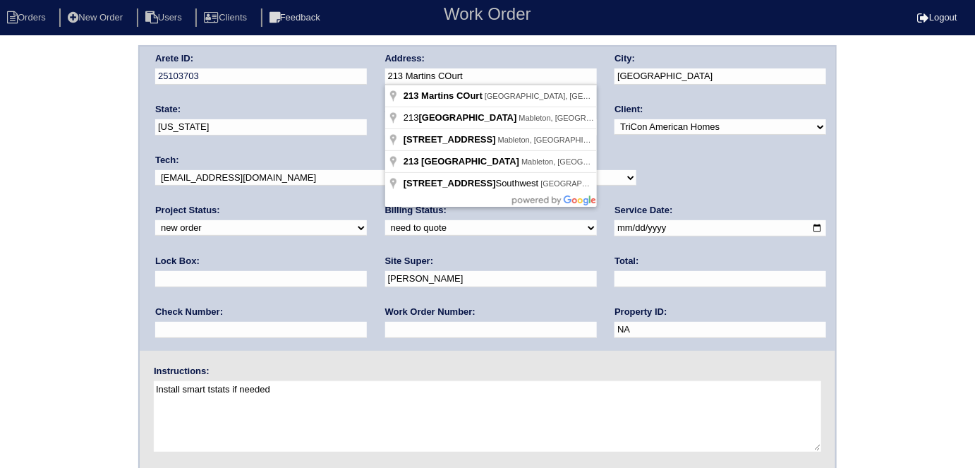
click at [500, 78] on input "213 Martins COurt" at bounding box center [491, 76] width 212 height 16
click at [456, 75] on input "213 Martins COurt" at bounding box center [491, 76] width 212 height 16
click at [0, 167] on div "Arete ID: 25103703 Address: 213 Martins COurt City: Villa rica State: Georgia Z…" at bounding box center [487, 330] width 975 height 571
click at [458, 72] on input "213 Martins COurt" at bounding box center [491, 76] width 212 height 16
type input "[STREET_ADDRESS]"
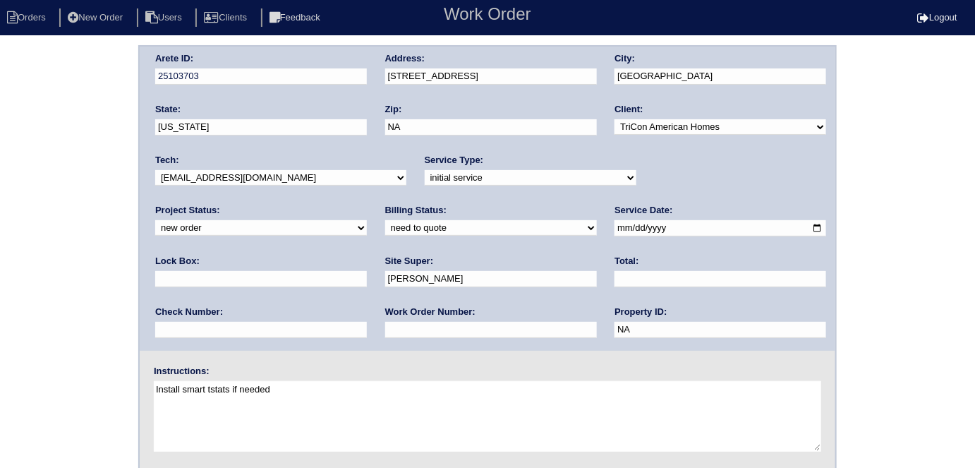
click at [0, 171] on div "Arete ID: 25103703 Address: [STREET_ADDRESS] City: [GEOGRAPHIC_DATA] State: [US…" at bounding box center [487, 330] width 975 height 571
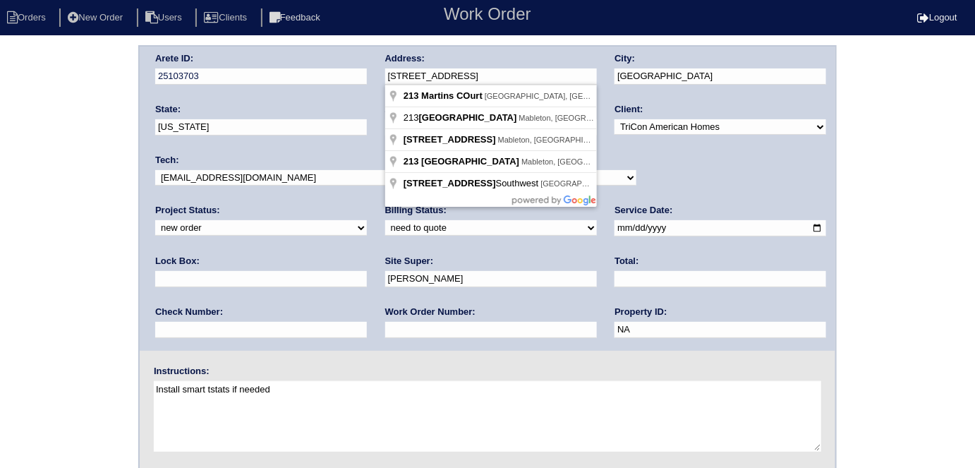
drag, startPoint x: 489, startPoint y: 82, endPoint x: 375, endPoint y: 72, distance: 114.0
click at [375, 72] on div "Arete ID: 25103703 Address: [STREET_ADDRESS] City: [GEOGRAPHIC_DATA] State: [US…" at bounding box center [488, 199] width 696 height 304
click at [0, 253] on div "Arete ID: 25103703 Address: 213 Martins Court City: Villa rica State: Georgia Z…" at bounding box center [487, 330] width 975 height 571
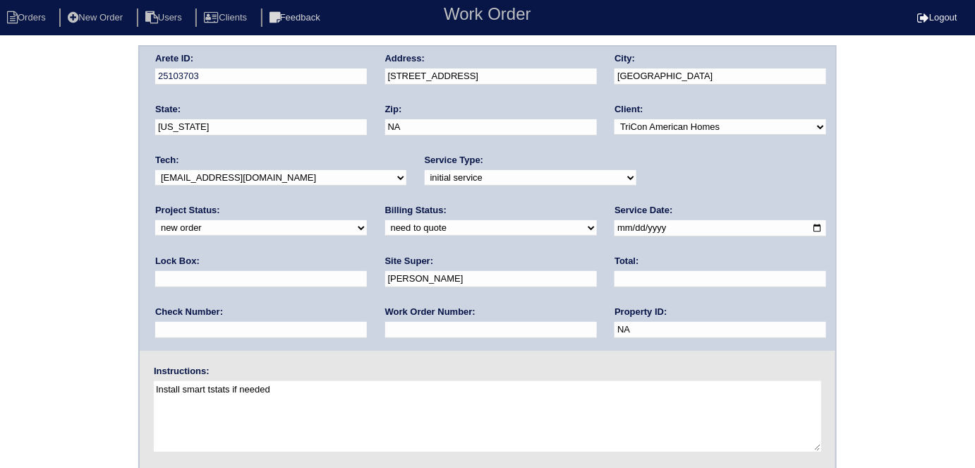
click at [30, 326] on div "Arete ID: 25103703 Address: 213 Martins Court City: Villa rica State: Georgia Z…" at bounding box center [487, 330] width 975 height 571
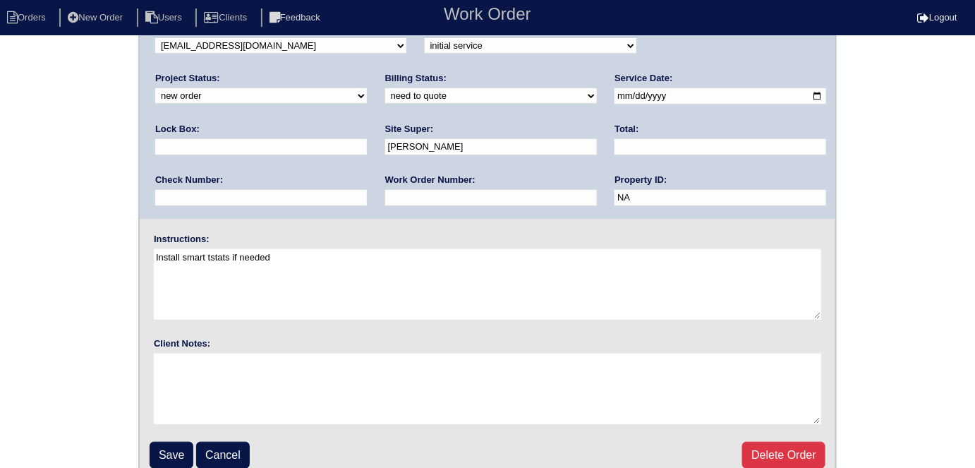
scroll to position [145, 0]
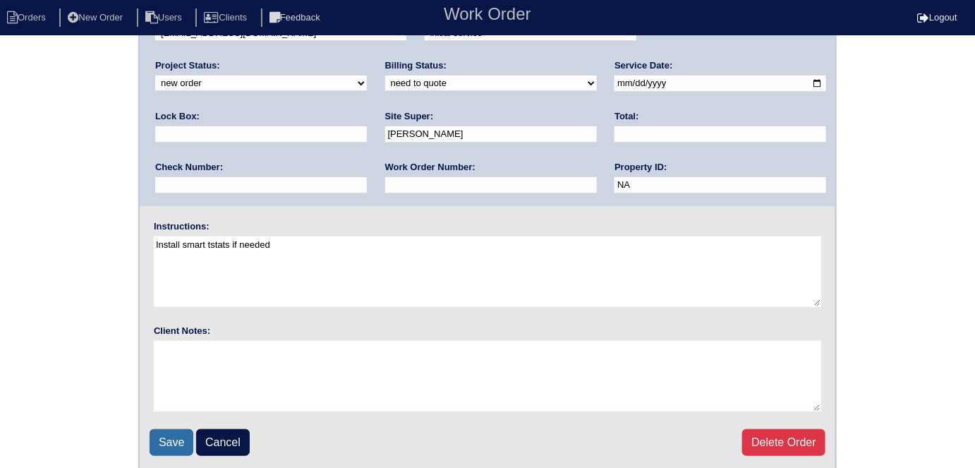
drag, startPoint x: 151, startPoint y: 441, endPoint x: 927, endPoint y: 337, distance: 783.1
click at [152, 441] on input "Save" at bounding box center [172, 442] width 44 height 27
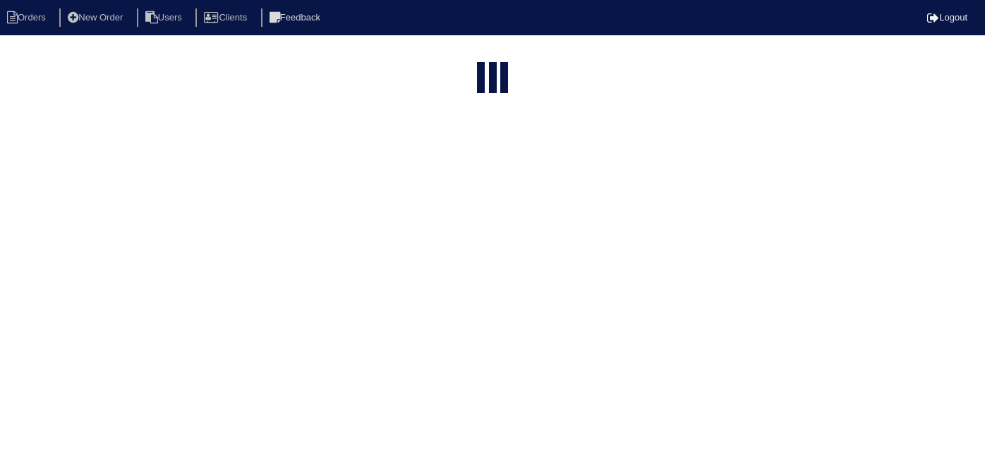
select select "15"
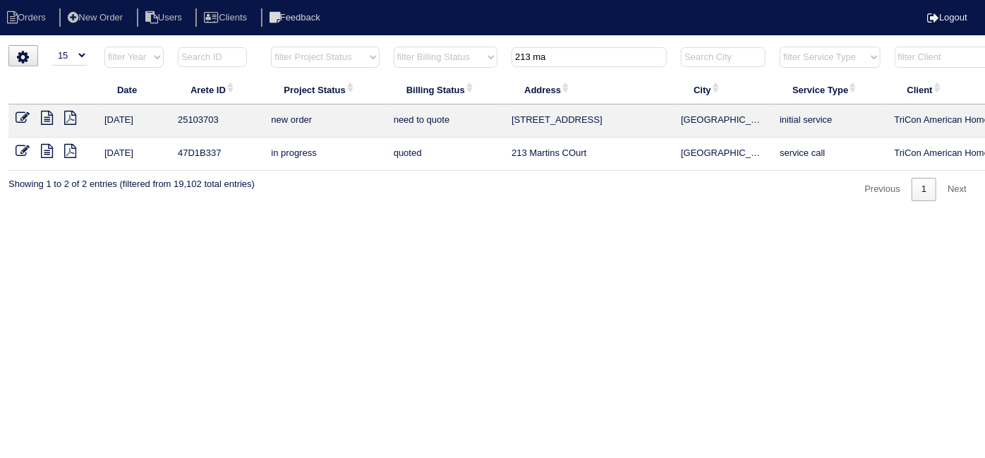
click at [20, 116] on icon at bounding box center [23, 118] width 14 height 14
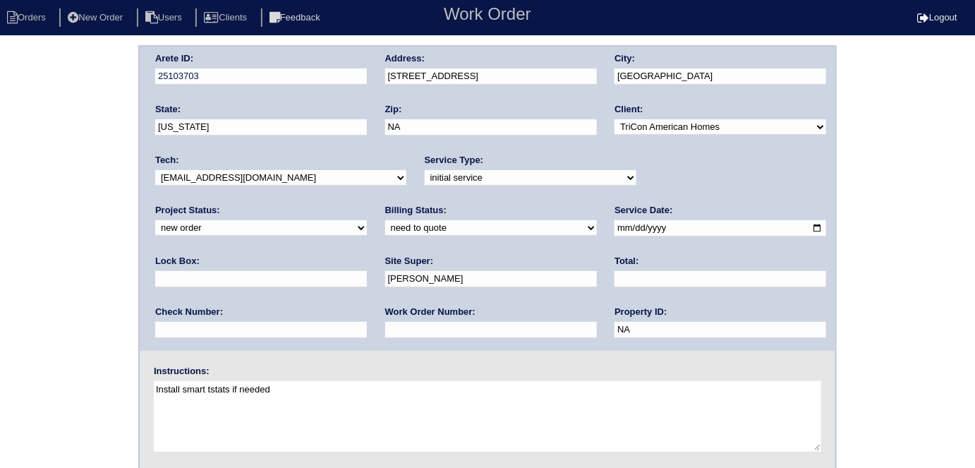
click at [316, 387] on textarea "Install smart tstats if needed" at bounding box center [487, 416] width 667 height 71
type textarea "Install smart tstats if needed MOVE OUT NOT UNITL 10/24"
click at [300, 78] on div "Arete ID: 25103703 Address: 213 Martins Court City: Villa rica State: Georgia Z…" at bounding box center [488, 199] width 696 height 304
click at [0, 301] on div "Arete ID: 25103703 Address: 213 Martins Court City: Villa rica State: Georgia Z…" at bounding box center [487, 330] width 975 height 571
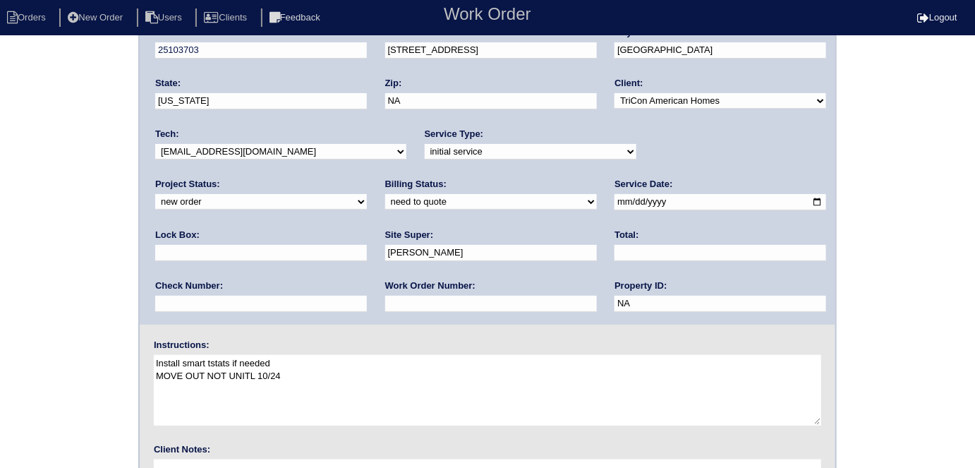
scroll to position [145, 0]
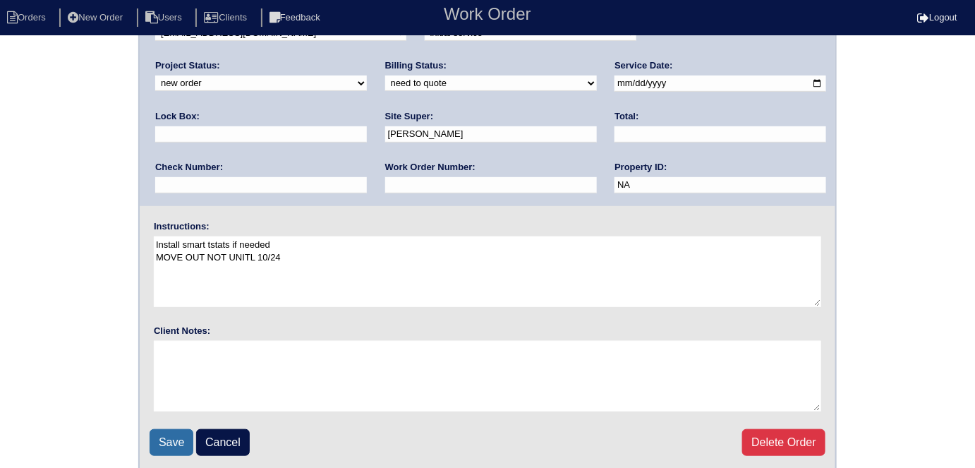
click at [167, 449] on input "Save" at bounding box center [172, 442] width 44 height 27
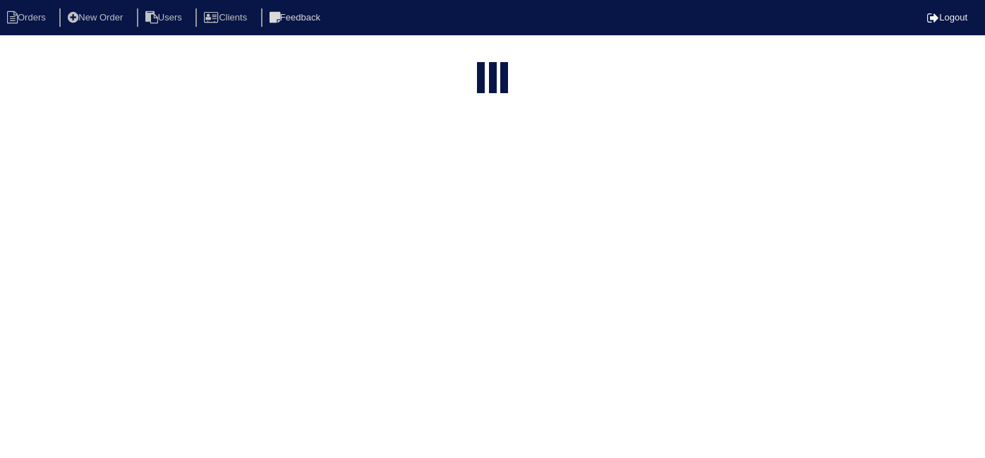
select select "15"
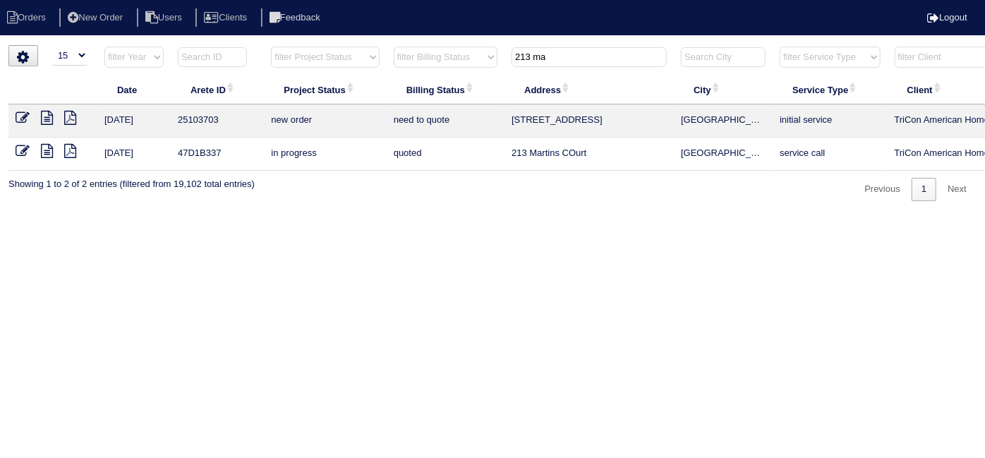
scroll to position [0, 246]
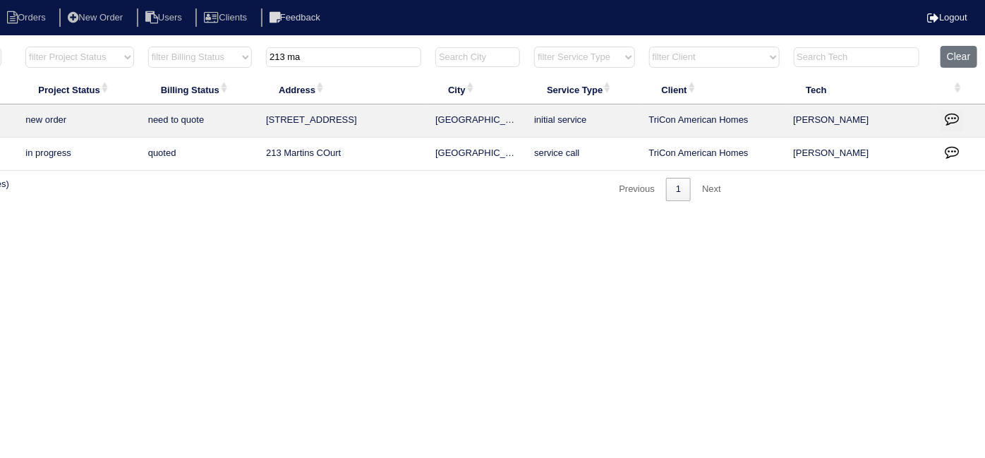
click at [961, 115] on button "button" at bounding box center [952, 120] width 23 height 21
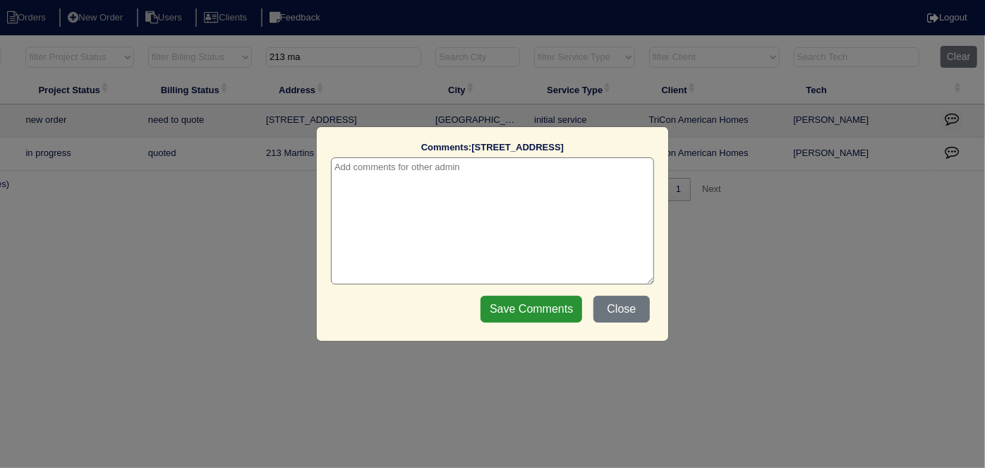
click at [392, 186] on textarea at bounding box center [492, 220] width 323 height 127
type textarea "[DATE] - from list - need WO - MOVE OUT NOT UNTIL 10/24 - KE"
click at [545, 311] on input "Save Comments" at bounding box center [532, 309] width 102 height 27
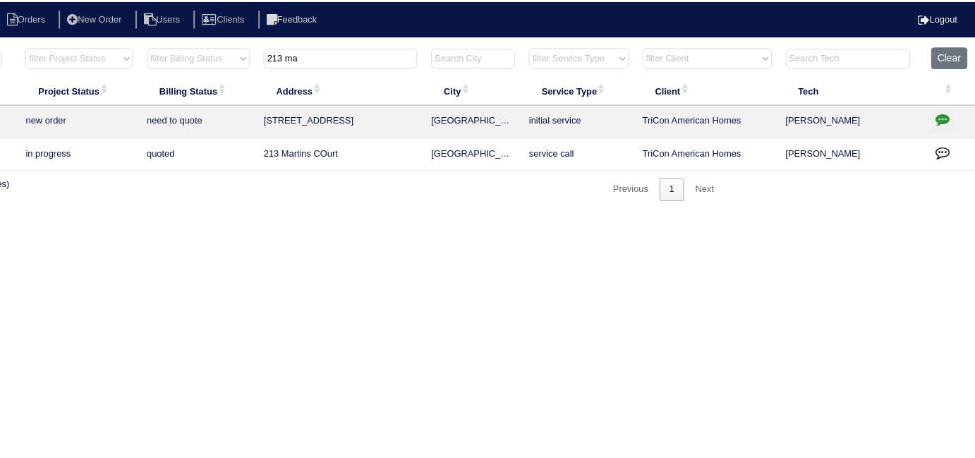
scroll to position [0, 0]
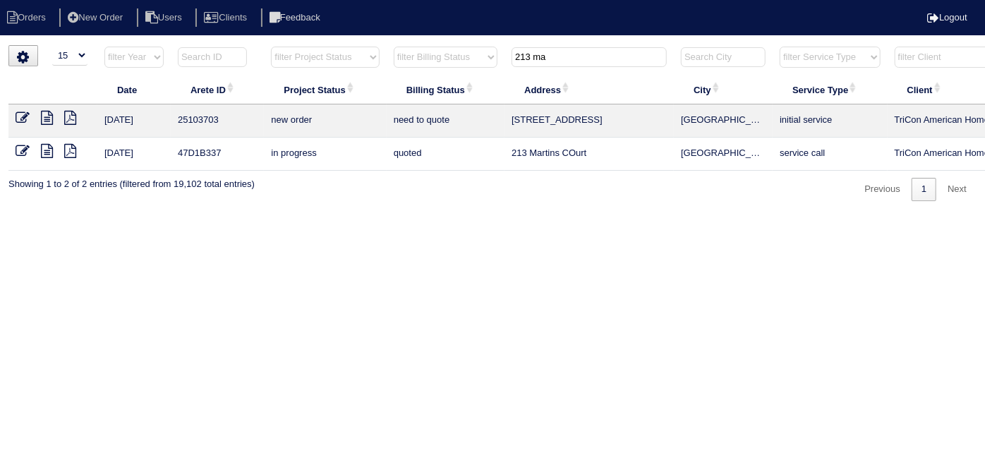
drag, startPoint x: 560, startPoint y: 61, endPoint x: 232, endPoint y: 47, distance: 327.7
click at [257, 44] on html "Orders New Order Users Clients Feedback Logout Orders New Order Users Clients M…" at bounding box center [492, 107] width 985 height 215
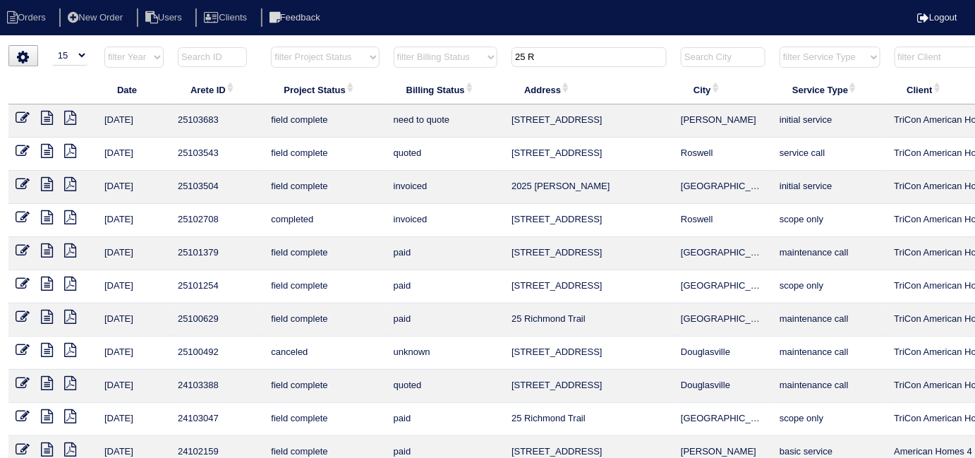
drag, startPoint x: 549, startPoint y: 54, endPoint x: 344, endPoint y: 56, distance: 204.6
click at [350, 54] on tr "filter Year -- Any Year -- 2025 2024 2023 2022 2021 2020 2019 filter Project St…" at bounding box center [619, 60] width 1223 height 29
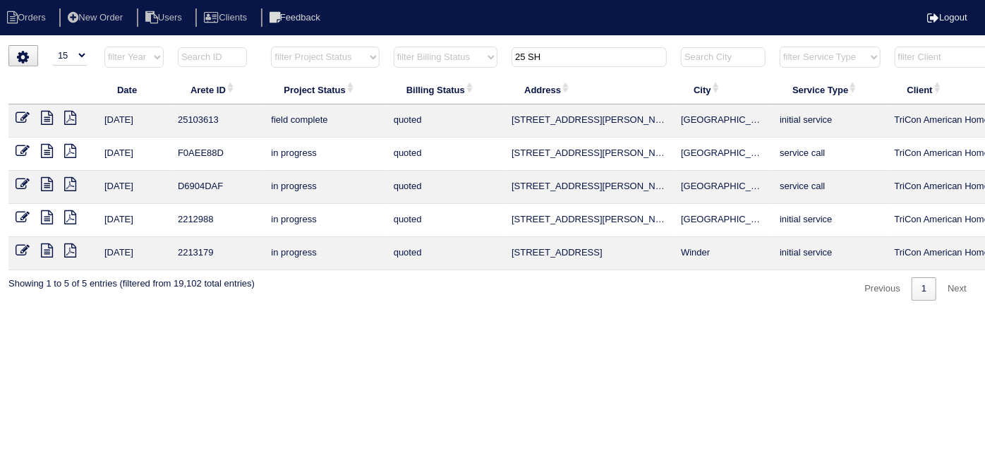
drag, startPoint x: 572, startPoint y: 56, endPoint x: 209, endPoint y: 51, distance: 362.7
click at [218, 46] on tr "filter Year -- Any Year -- 2025 2024 2023 2022 2021 2020 2019 filter Project St…" at bounding box center [619, 60] width 1223 height 29
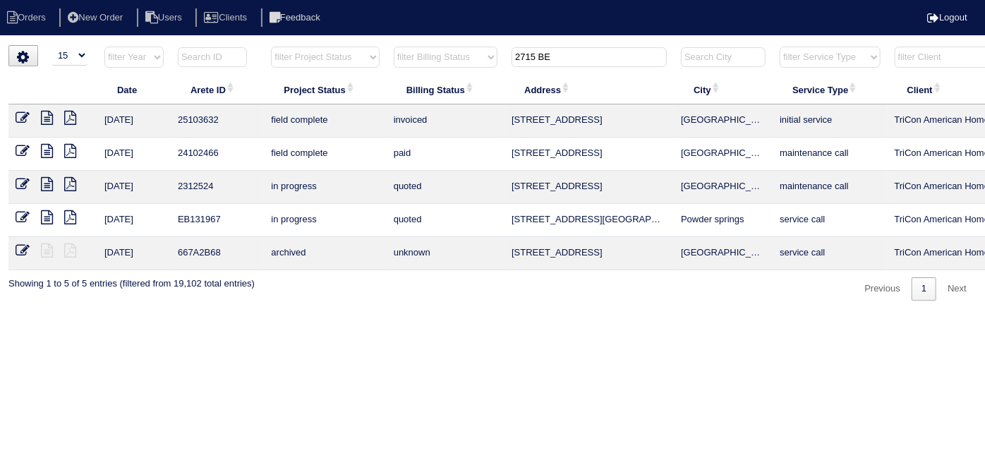
drag, startPoint x: 564, startPoint y: 56, endPoint x: 315, endPoint y: 47, distance: 249.2
click at [330, 44] on html "Orders New Order Users Clients Feedback Logout Orders New Order Users Clients M…" at bounding box center [492, 157] width 985 height 315
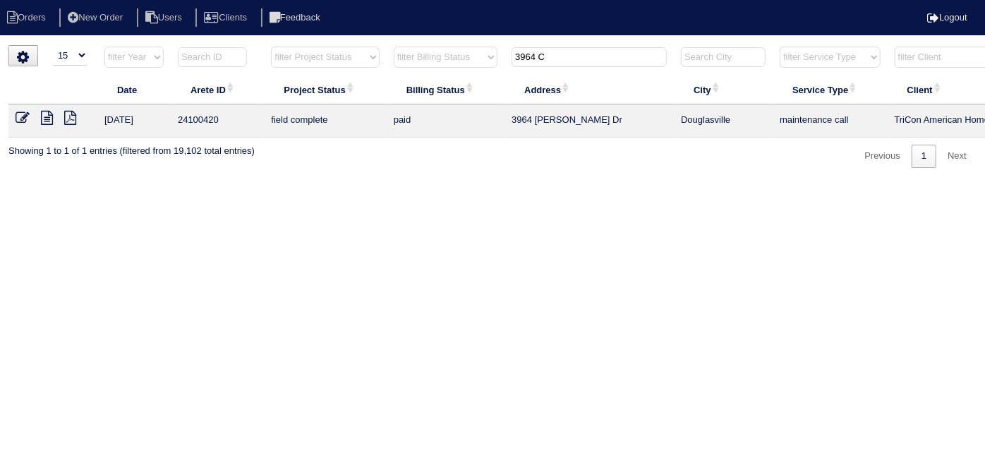
type input "3964 C"
click at [45, 114] on icon at bounding box center [47, 118] width 12 height 14
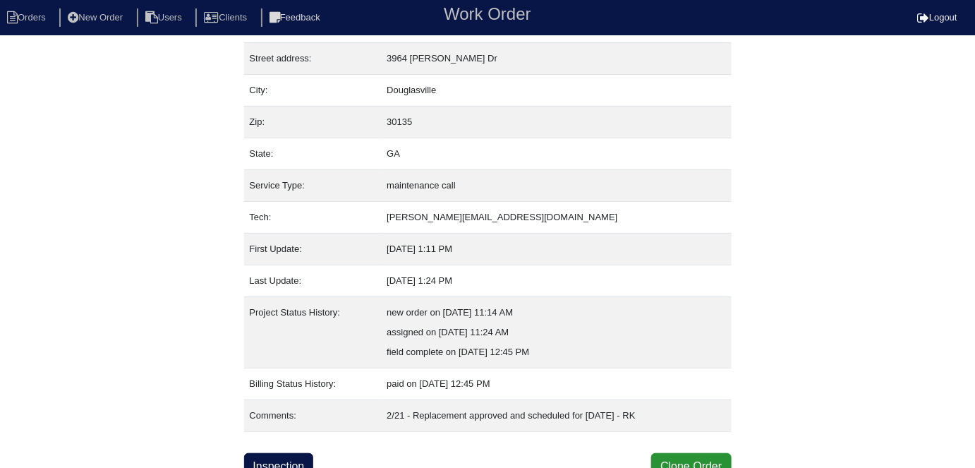
scroll to position [74, 0]
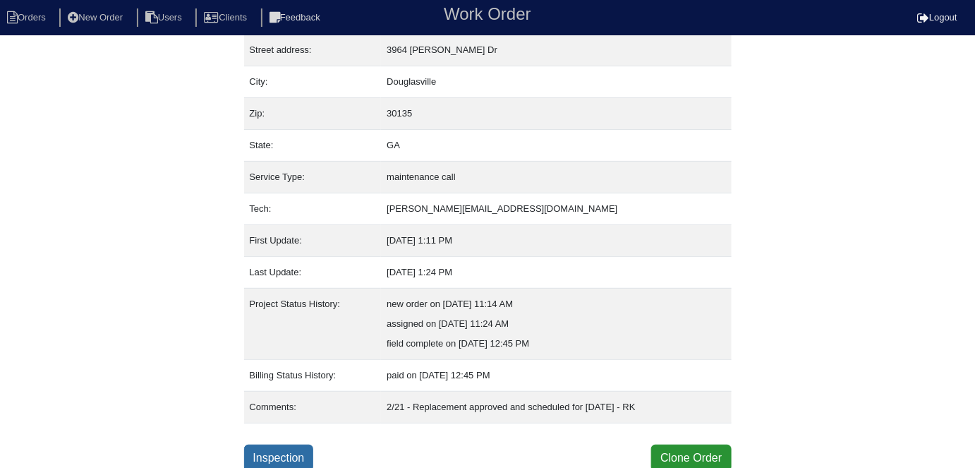
click at [286, 459] on link "Inspection" at bounding box center [279, 458] width 70 height 27
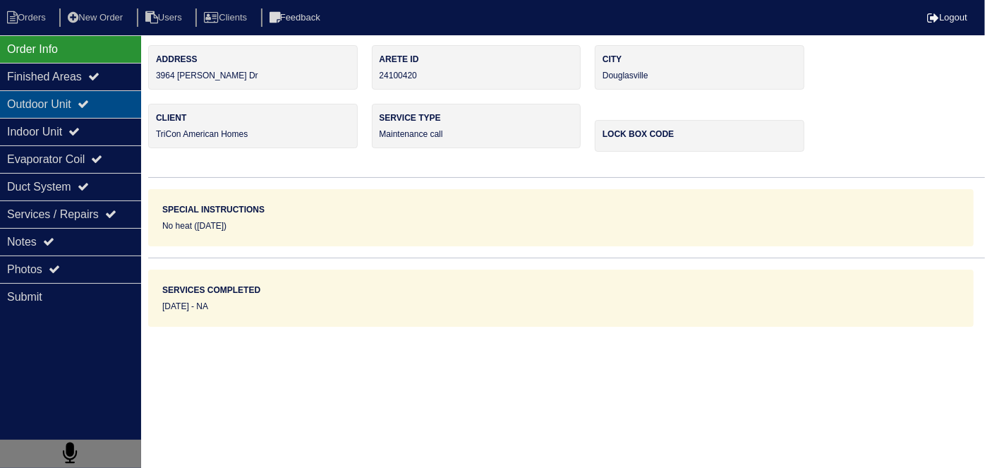
click at [11, 98] on div "Outdoor Unit" at bounding box center [70, 104] width 141 height 28
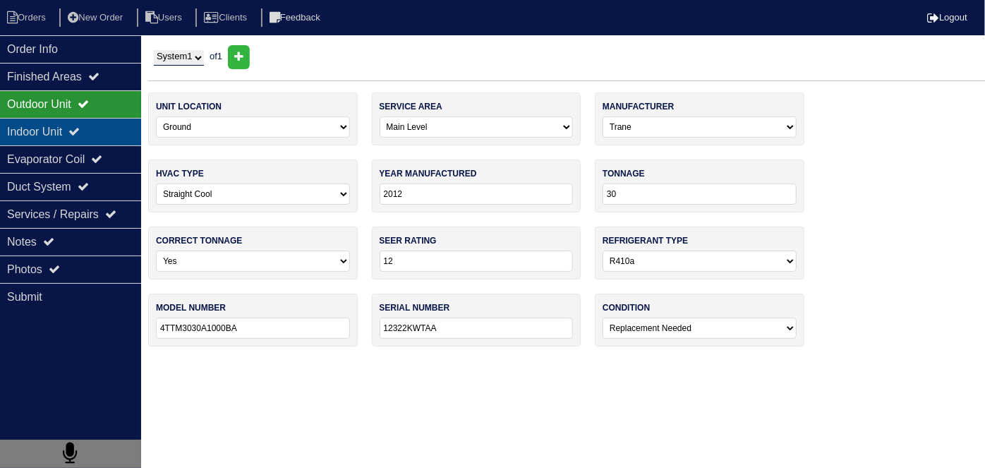
click at [23, 129] on div "Indoor Unit" at bounding box center [70, 132] width 141 height 28
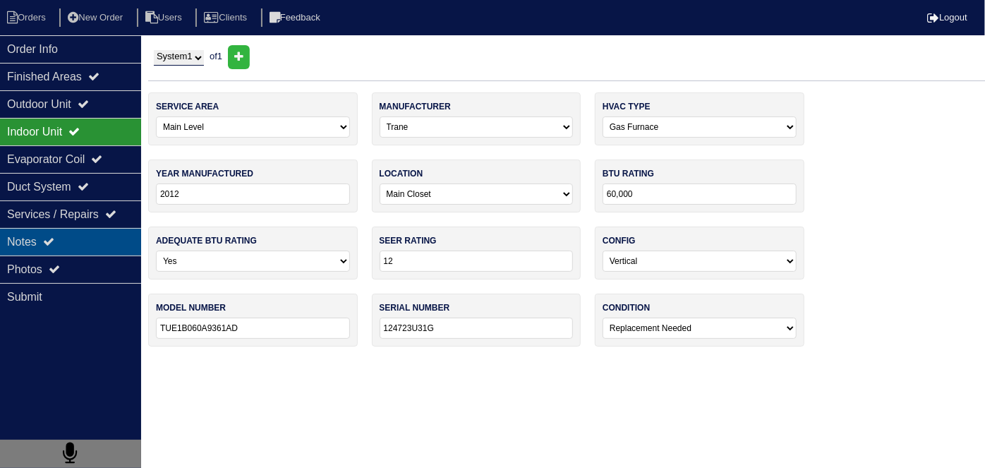
click at [59, 246] on div "Notes" at bounding box center [70, 242] width 141 height 28
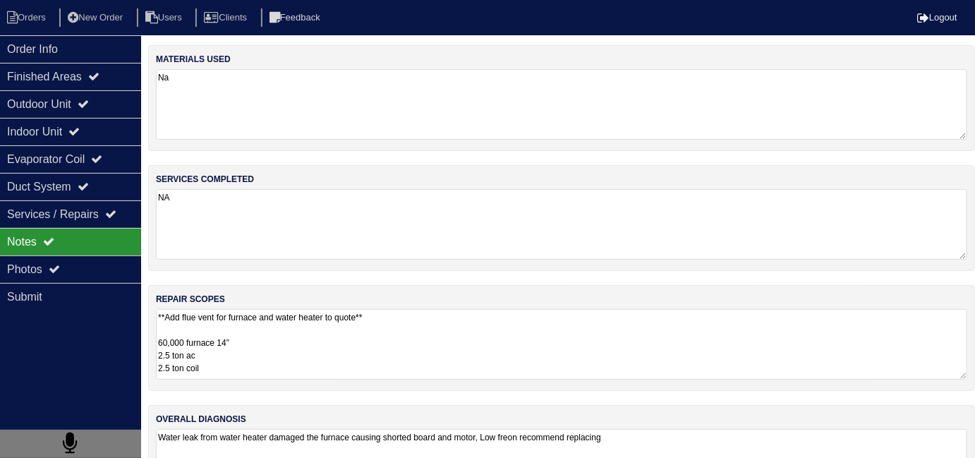
click at [327, 326] on textarea "**Add flue vent for furnace and water heater to quote** 60,000 furnace 14” 2.5 …" at bounding box center [561, 344] width 811 height 71
click at [23, 42] on div "Order Info" at bounding box center [70, 49] width 141 height 28
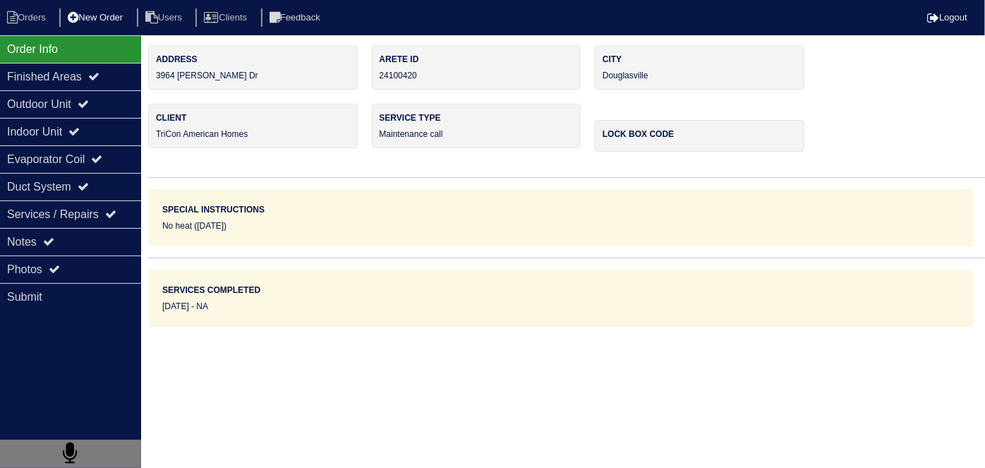
click at [111, 13] on li "New Order" at bounding box center [96, 17] width 75 height 19
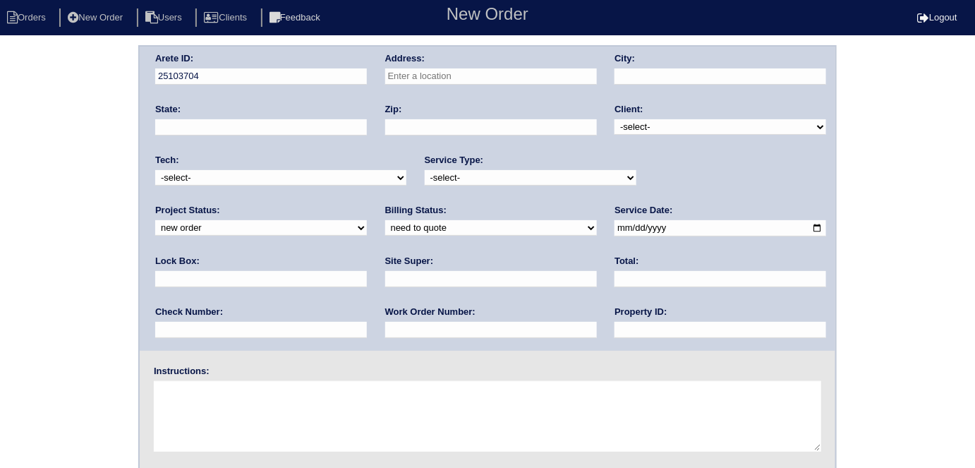
click at [418, 71] on input "text" at bounding box center [491, 76] width 212 height 16
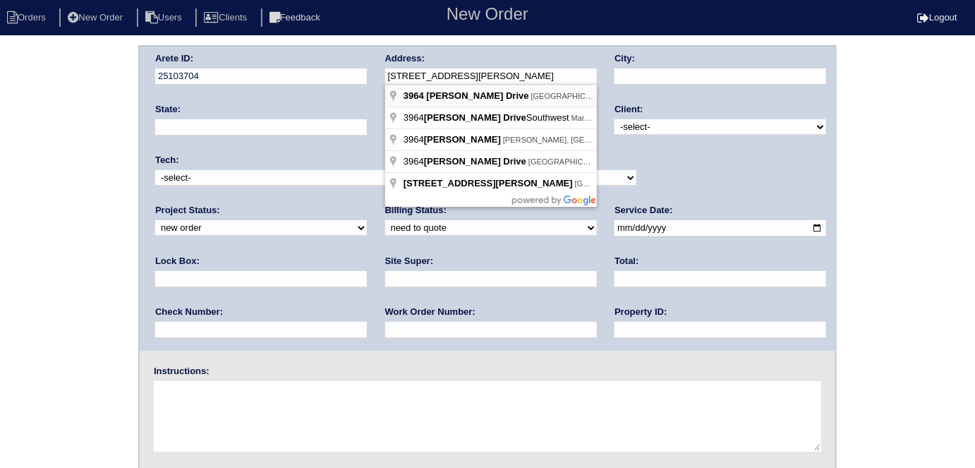
type input "3964 Cindy Dr"
type input "Douglasville"
type input "GA"
type input "30135"
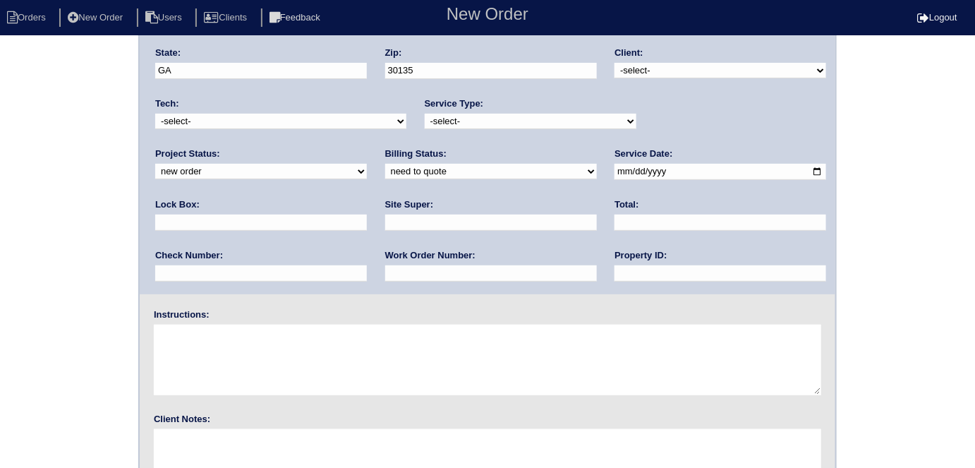
scroll to position [145, 0]
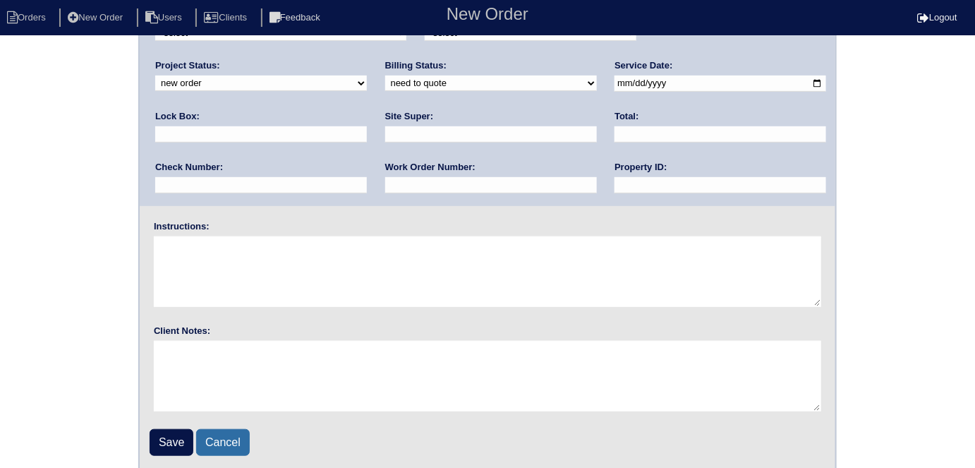
click at [205, 443] on link "Cancel" at bounding box center [223, 442] width 54 height 27
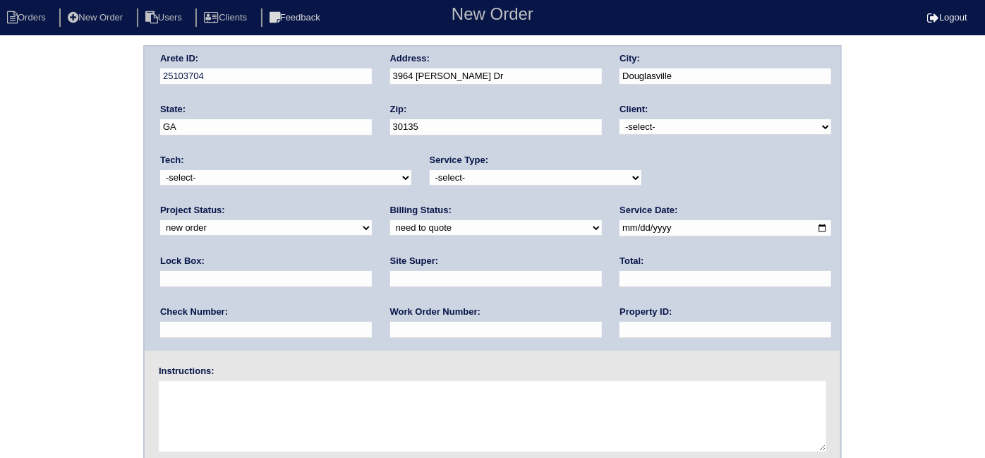
select select "15"
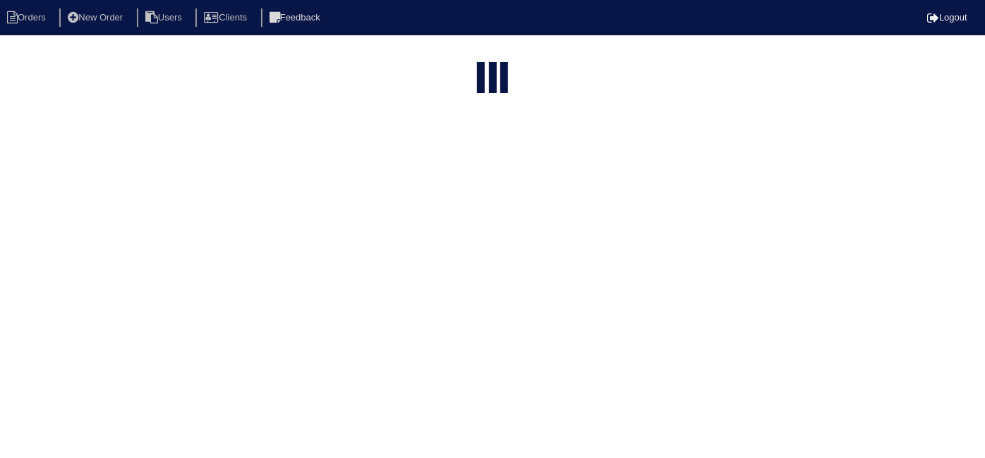
type input "3964 C"
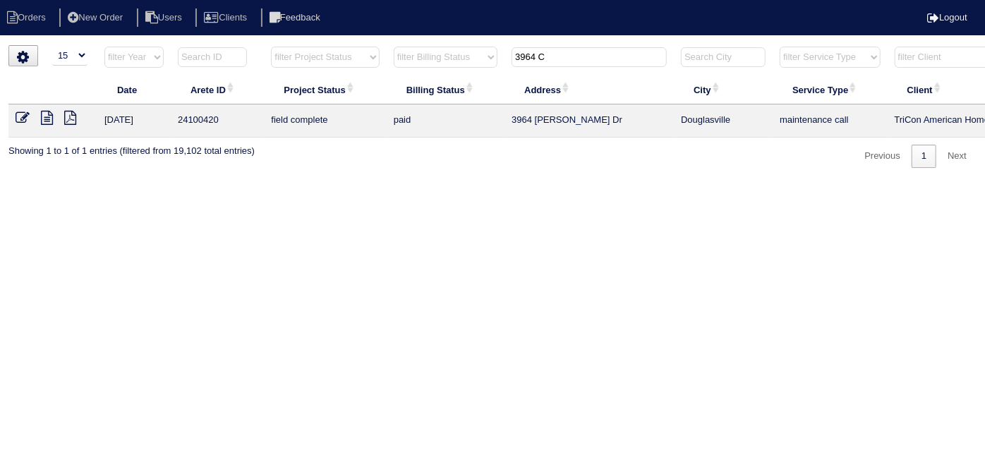
click at [337, 140] on div "▼ 10 15 25 50 200 500 Search: Date Arete ID Project Status Billing Status Addre…" at bounding box center [492, 106] width 968 height 123
click at [95, 10] on li "New Order" at bounding box center [96, 17] width 75 height 19
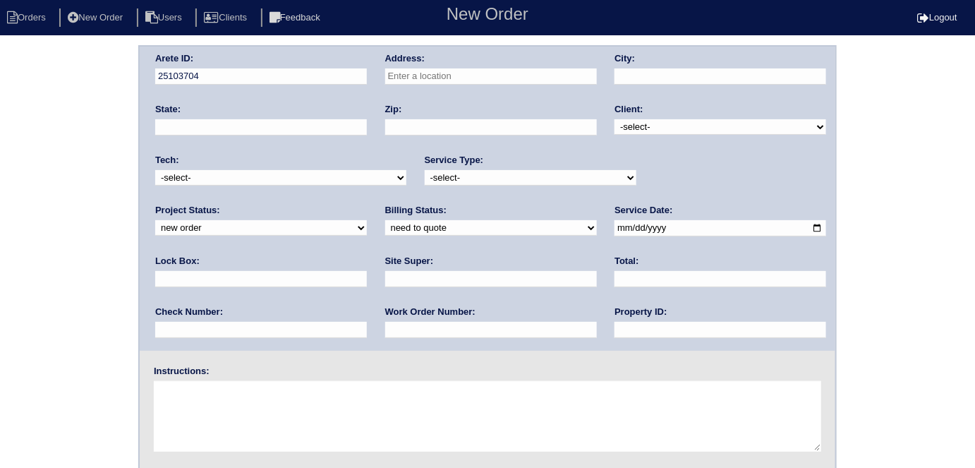
click at [430, 64] on div "Address:" at bounding box center [491, 72] width 212 height 40
click at [430, 66] on div "Address:" at bounding box center [491, 72] width 212 height 40
click at [430, 67] on div "Address:" at bounding box center [491, 72] width 212 height 40
click at [430, 70] on input "text" at bounding box center [491, 76] width 212 height 16
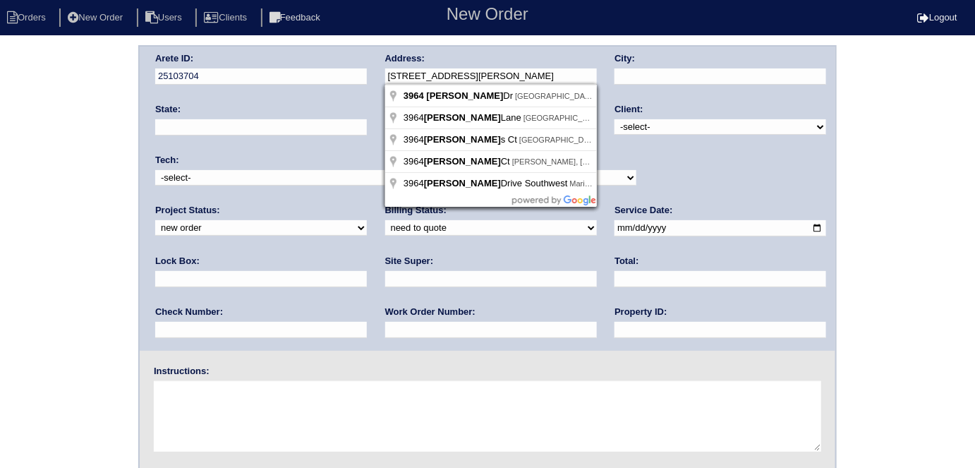
type input "3964 Cindy Dr"
type input "Douglasville"
type input "GA"
type input "30135"
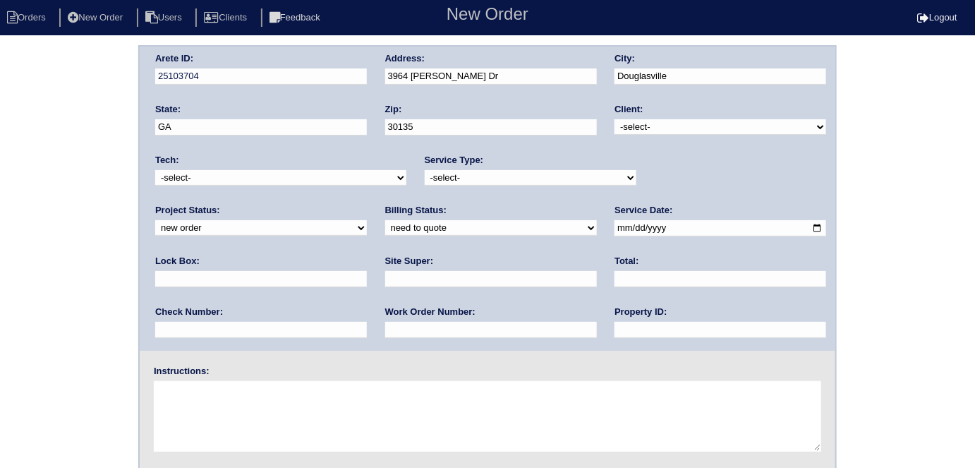
click at [656, 128] on select "-select- TriCon American Homes American Homes 4 Rent First Key Homes Zillow The…" at bounding box center [721, 127] width 212 height 16
select select "1"
click at [615, 119] on select "-select- TriCon American Homes American Homes 4 Rent First Key Homes Zillow The…" at bounding box center [721, 127] width 212 height 16
click at [454, 181] on select "-select- initial service basic service maintenance call replacement scope servi…" at bounding box center [531, 178] width 212 height 16
select select "initial service"
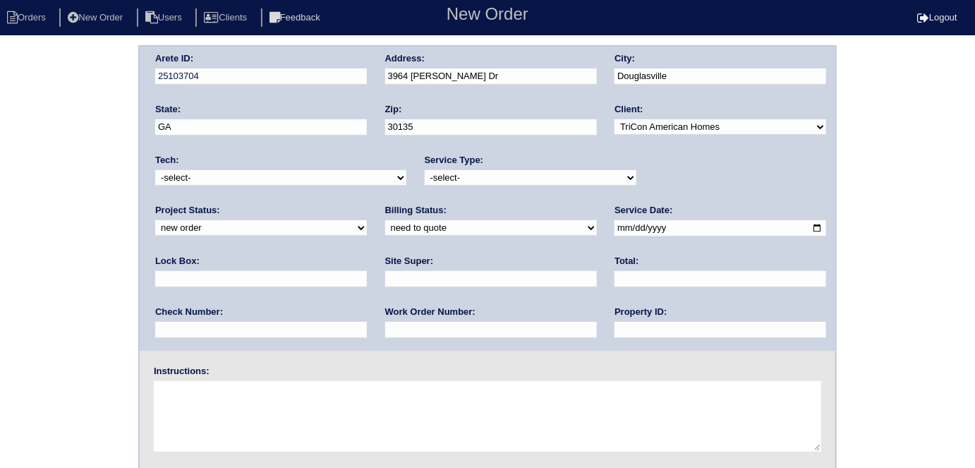
click at [425, 170] on select "-select- initial service basic service maintenance call replacement scope servi…" at bounding box center [531, 178] width 212 height 16
click at [615, 230] on input "date" at bounding box center [721, 228] width 212 height 16
type input "[DATE]"
click at [615, 330] on input "text" at bounding box center [721, 330] width 212 height 16
type input "N/A"
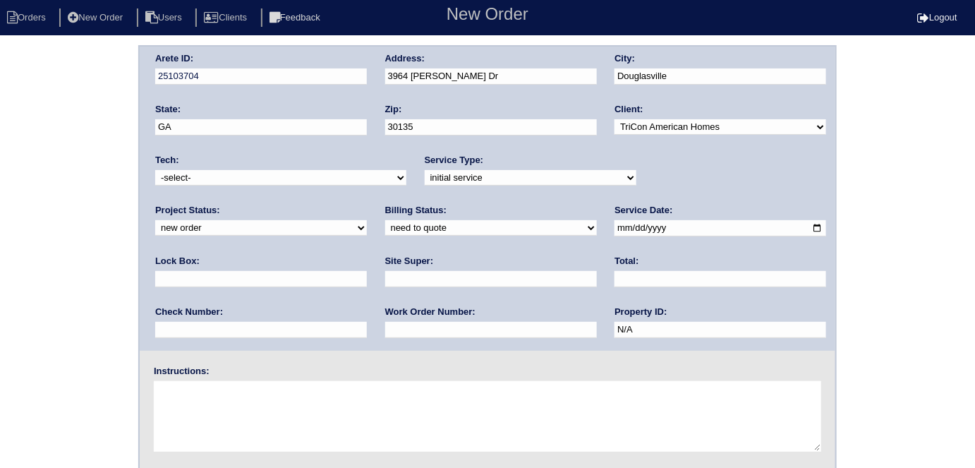
click at [385, 284] on input "text" at bounding box center [491, 279] width 212 height 16
type input "Eric Artherton"
drag, startPoint x: 250, startPoint y: 285, endPoint x: 266, endPoint y: 403, distance: 118.9
click at [266, 403] on textarea at bounding box center [487, 416] width 667 height 71
type textarea "Install smart tstats if needed"
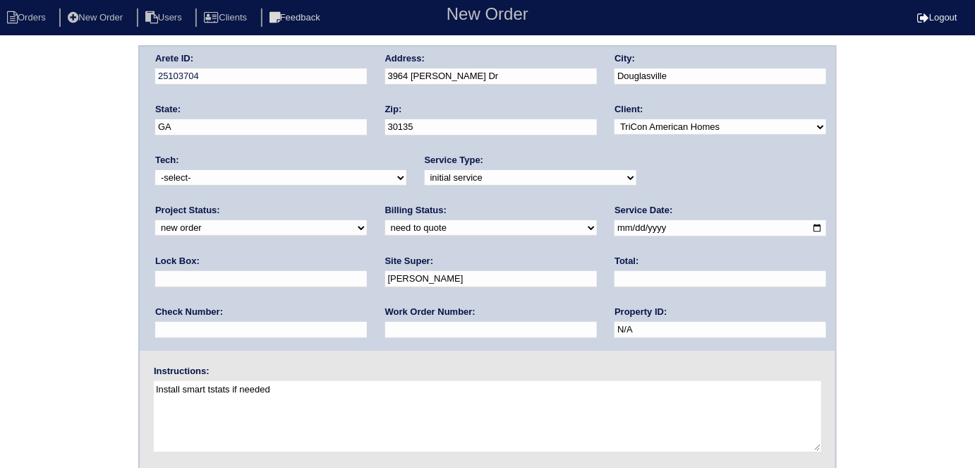
drag, startPoint x: 485, startPoint y: 86, endPoint x: 472, endPoint y: 73, distance: 18.5
click at [472, 76] on div "Address: 3964 Cindy Dr" at bounding box center [491, 72] width 212 height 40
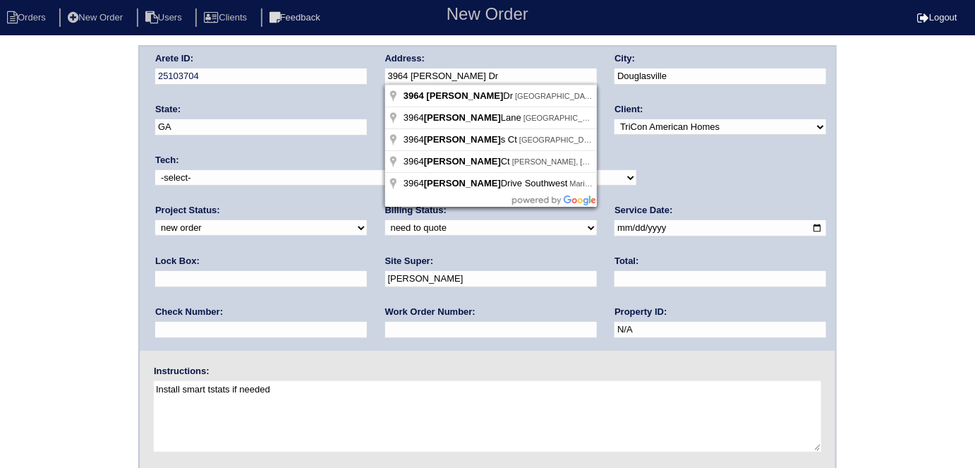
click at [333, 73] on div "Arete ID: 25103704 Address: 3964 Cindy Dr City: Douglasville State: GA Zip: 301…" at bounding box center [488, 199] width 696 height 304
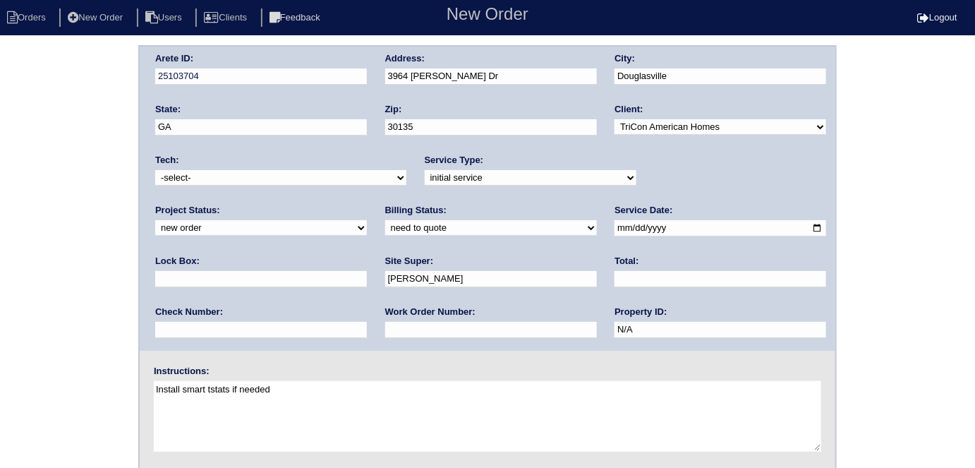
click at [0, 263] on div "Arete ID: 25103704 Address: 3964 Cindy Dr City: Douglasville State: GA Zip: 301…" at bounding box center [487, 330] width 975 height 571
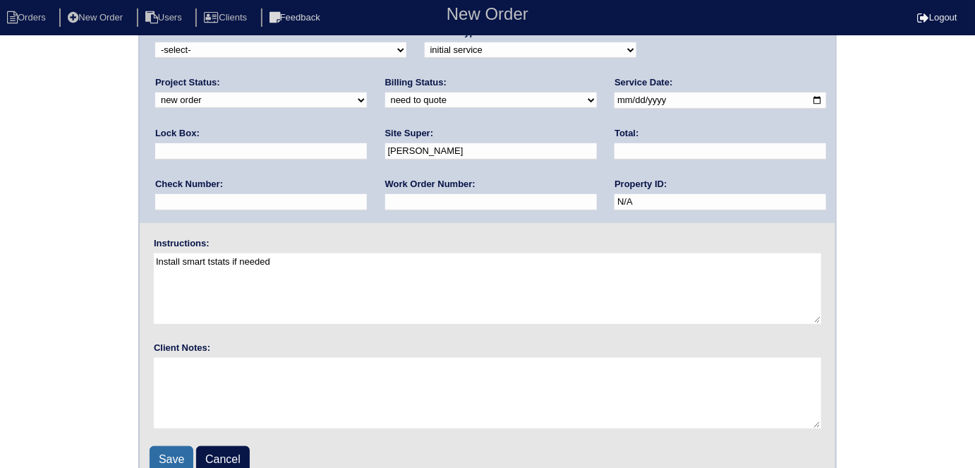
scroll to position [128, 0]
click at [168, 453] on input "Save" at bounding box center [172, 459] width 44 height 27
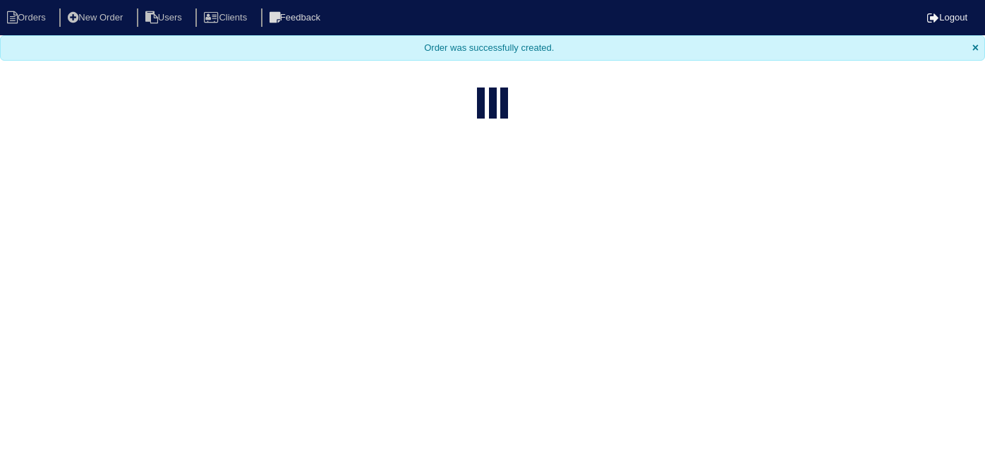
select select "15"
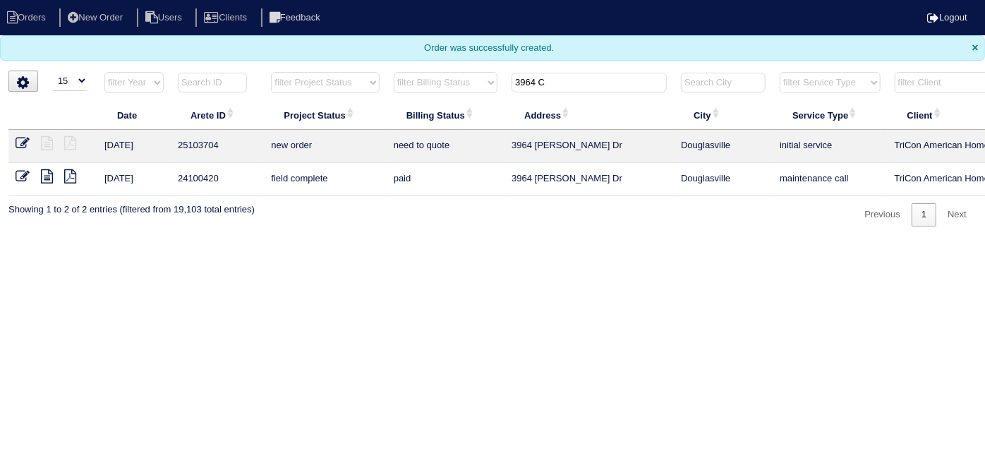
scroll to position [0, 246]
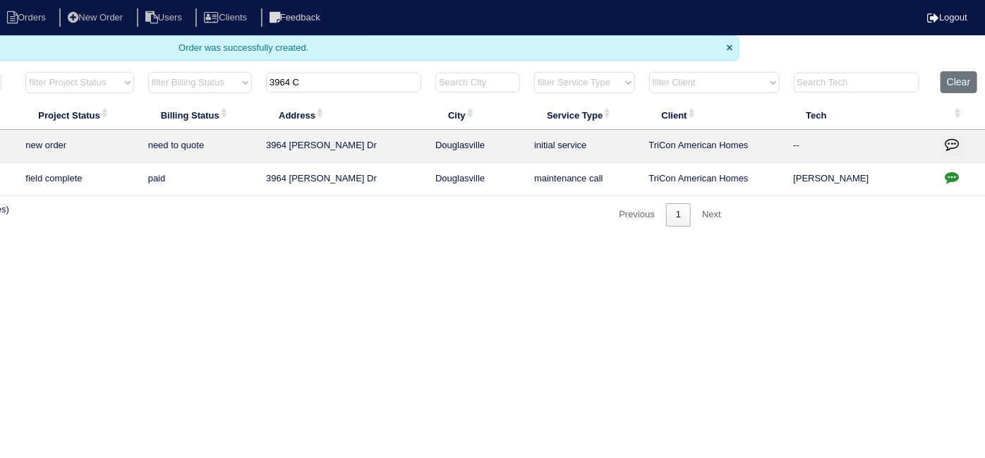
click at [948, 142] on icon "button" at bounding box center [952, 144] width 14 height 14
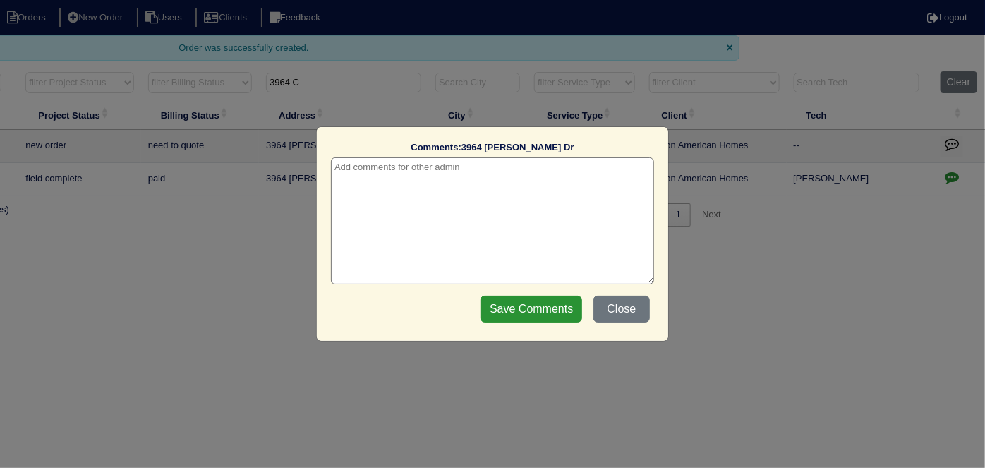
click at [406, 164] on textarea at bounding box center [492, 220] width 323 height 127
type textarea "[DATE] - from list - need WO - KE"
click at [499, 299] on input "Save Comments" at bounding box center [532, 309] width 102 height 27
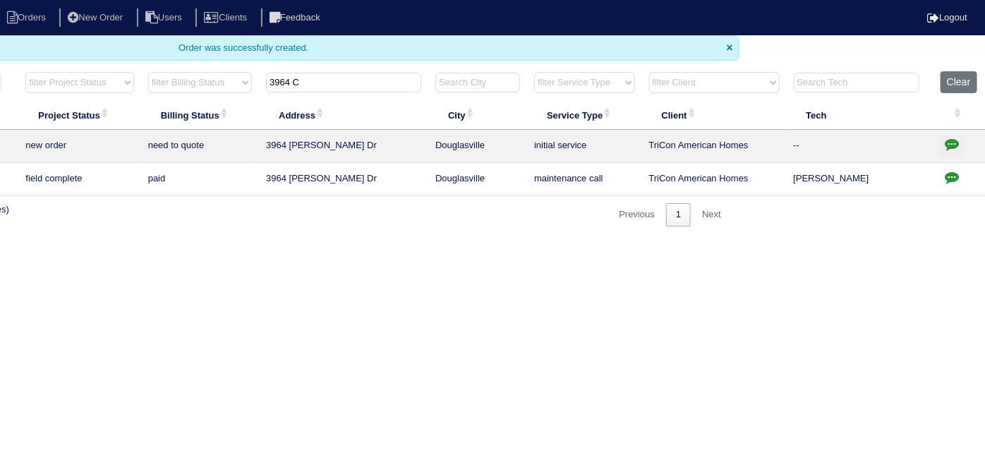
drag, startPoint x: 322, startPoint y: 90, endPoint x: 226, endPoint y: 80, distance: 96.5
click at [226, 80] on tr "filter Year -- Any Year -- 2025 2024 2023 2022 2021 2020 2019 filter Project St…" at bounding box center [374, 85] width 1223 height 29
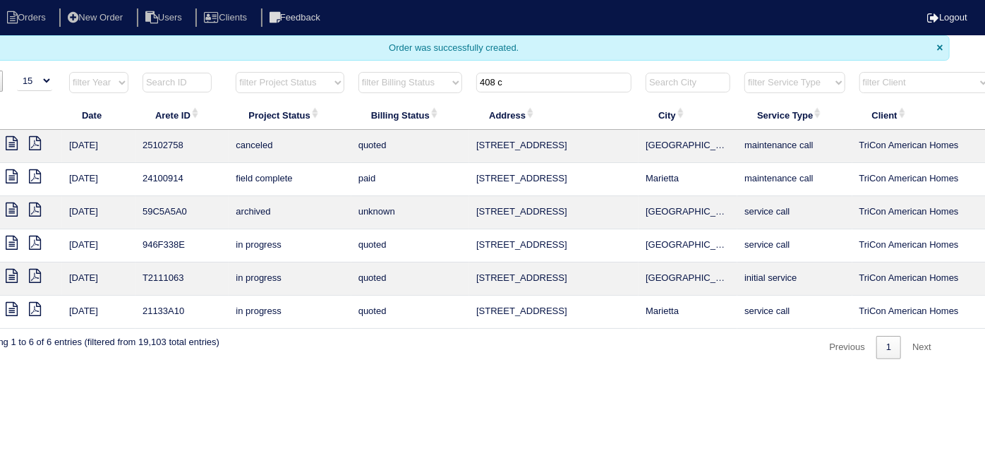
scroll to position [0, 0]
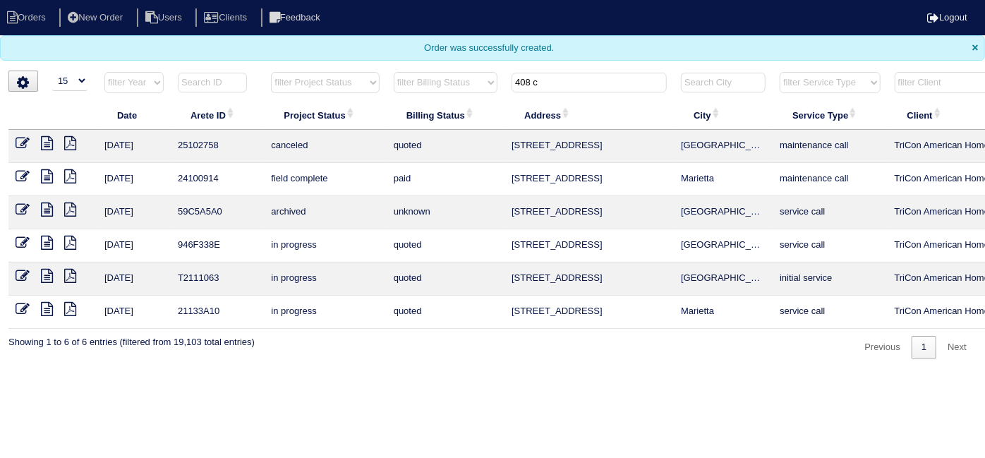
type input "408 c"
click at [40, 143] on link at bounding box center [28, 145] width 25 height 11
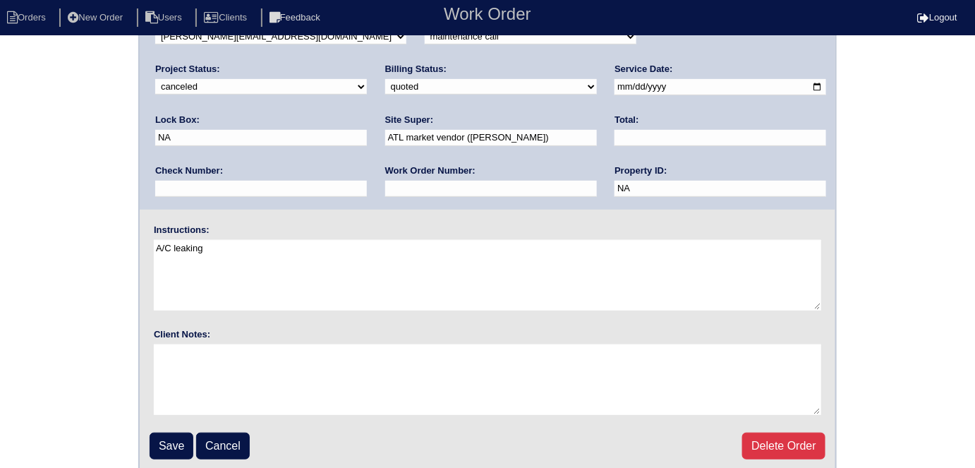
scroll to position [145, 0]
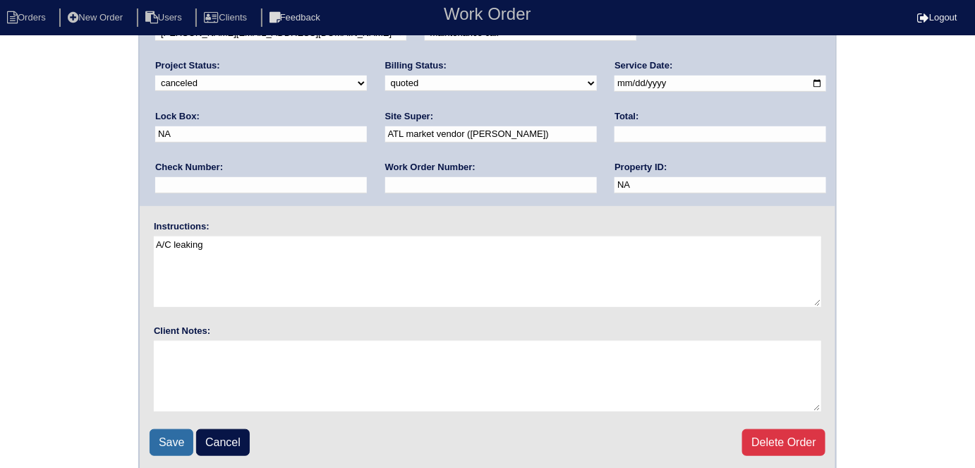
click at [164, 429] on input "Save" at bounding box center [172, 442] width 44 height 27
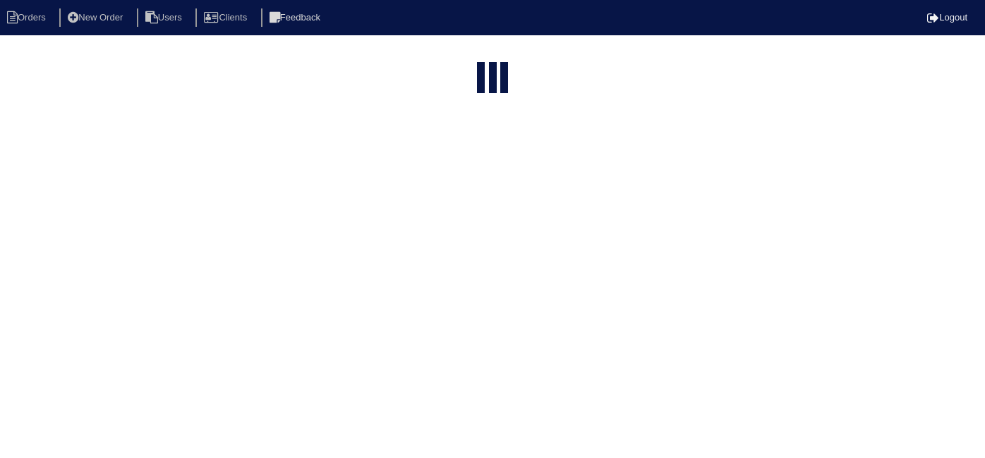
select select "15"
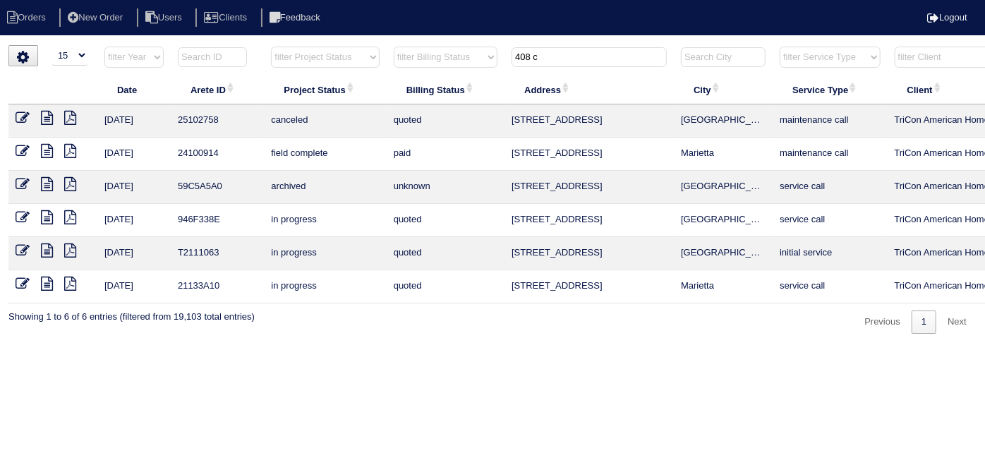
click at [43, 116] on icon at bounding box center [47, 118] width 12 height 14
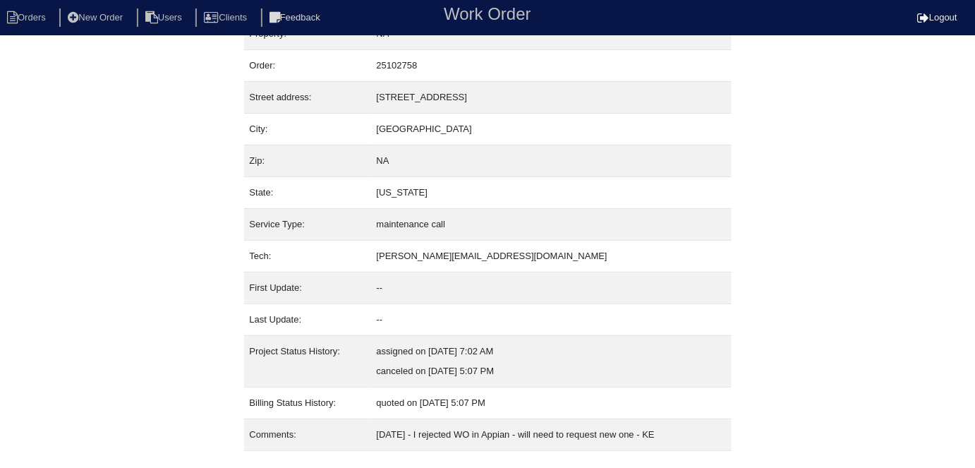
scroll to position [54, 0]
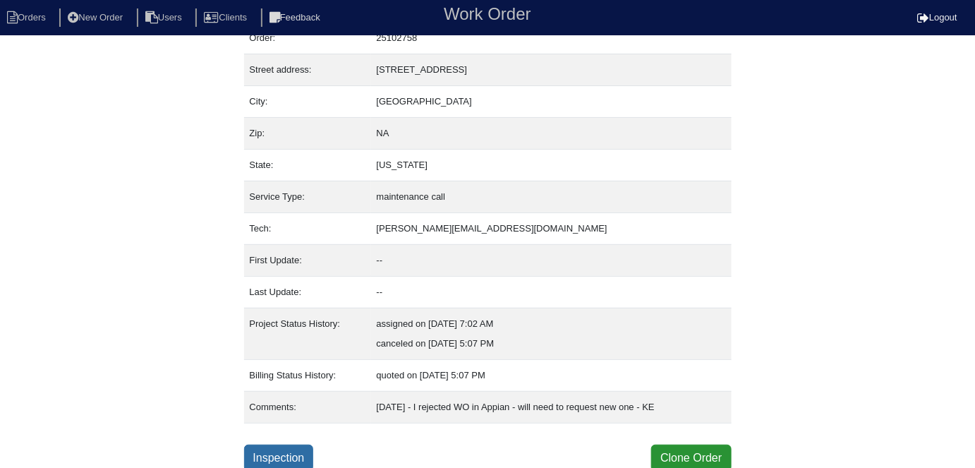
click at [261, 459] on link "Inspection" at bounding box center [279, 458] width 70 height 27
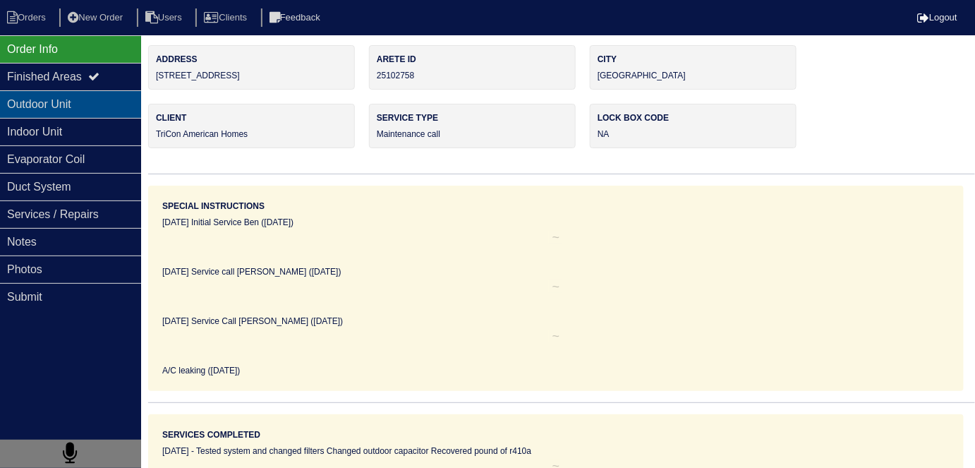
click at [81, 109] on div "Outdoor Unit" at bounding box center [70, 104] width 141 height 28
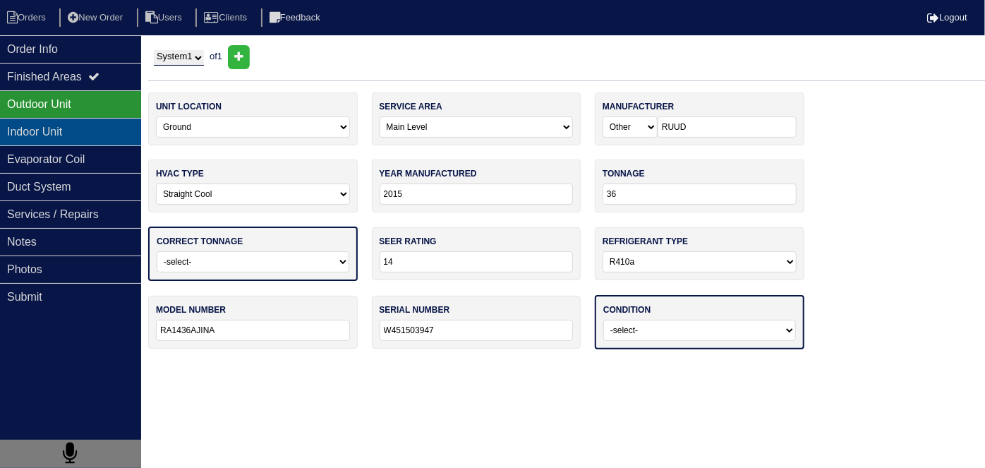
click at [64, 126] on div "Indoor Unit" at bounding box center [70, 132] width 141 height 28
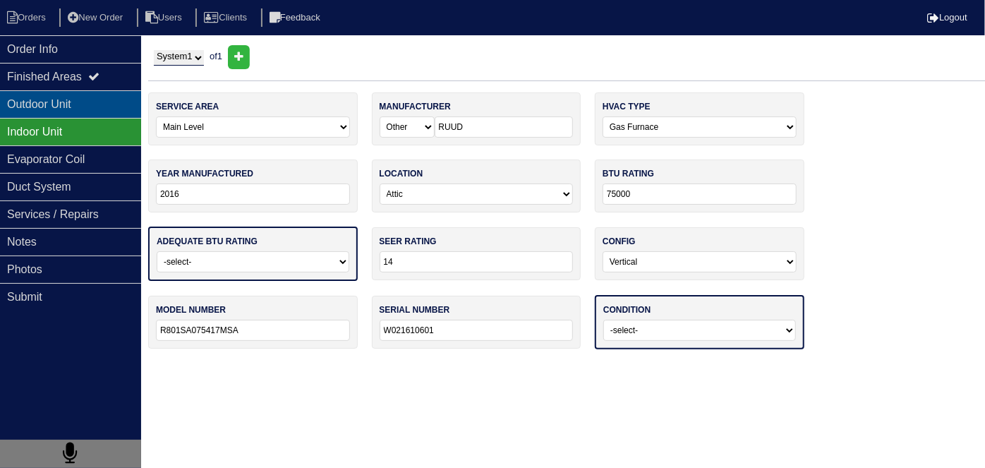
click at [96, 116] on div "Outdoor Unit" at bounding box center [70, 104] width 141 height 28
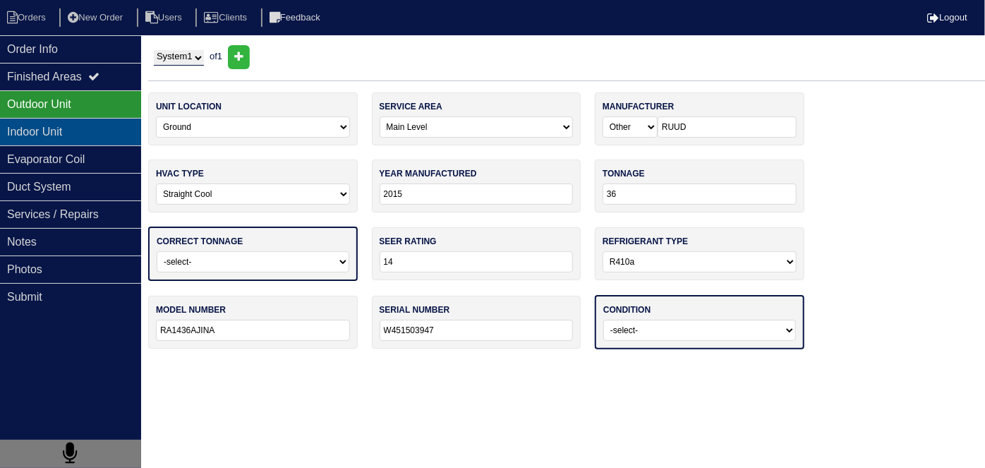
click at [80, 124] on div "Indoor Unit" at bounding box center [70, 132] width 141 height 28
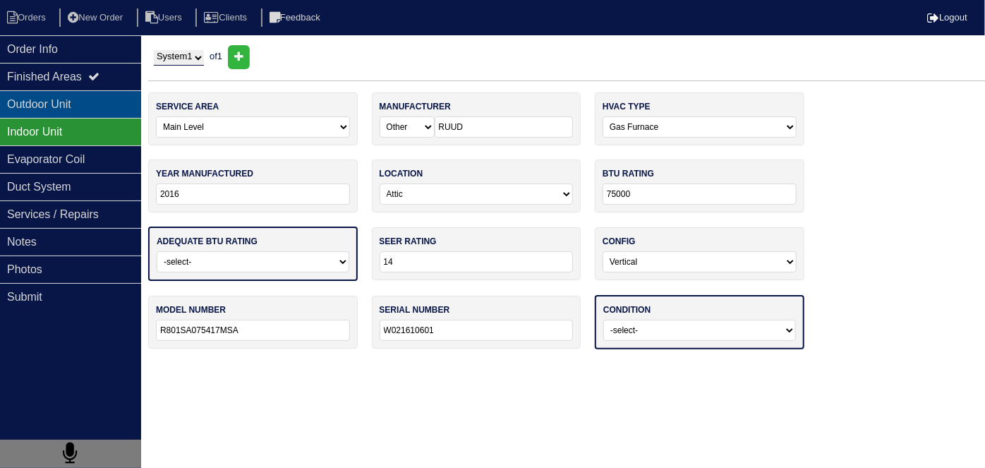
click at [69, 112] on div "Outdoor Unit" at bounding box center [70, 104] width 141 height 28
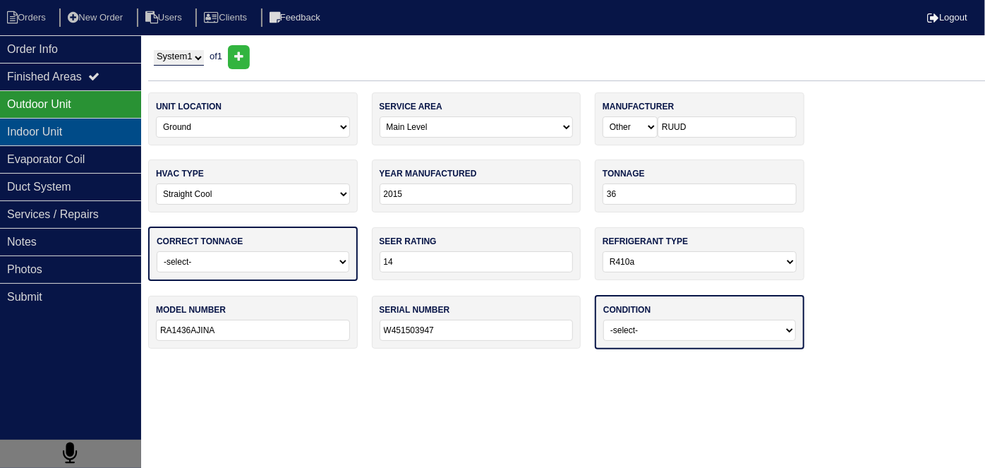
click at [57, 126] on div "Indoor Unit" at bounding box center [70, 132] width 141 height 28
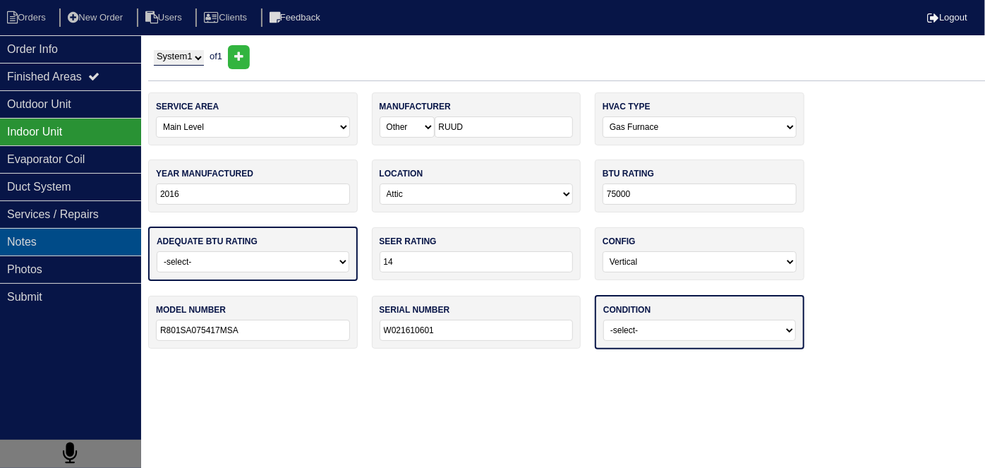
click at [40, 235] on div "Notes" at bounding box center [70, 242] width 141 height 28
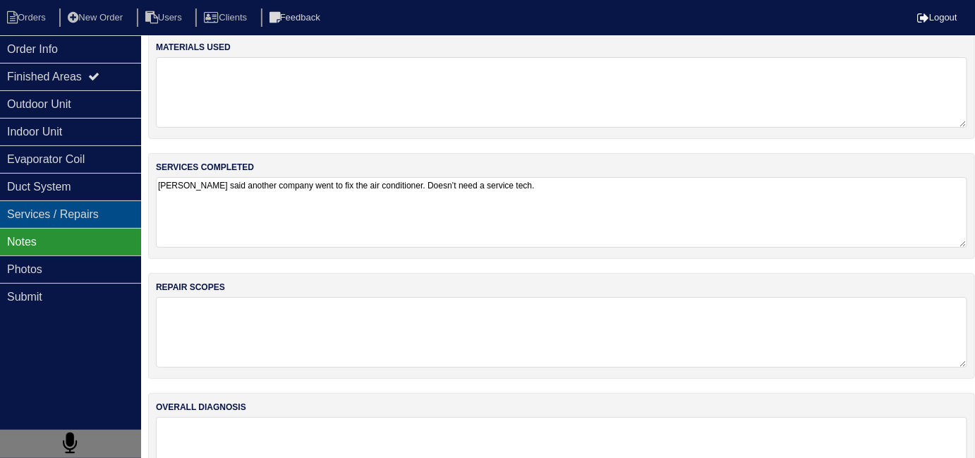
scroll to position [13, 0]
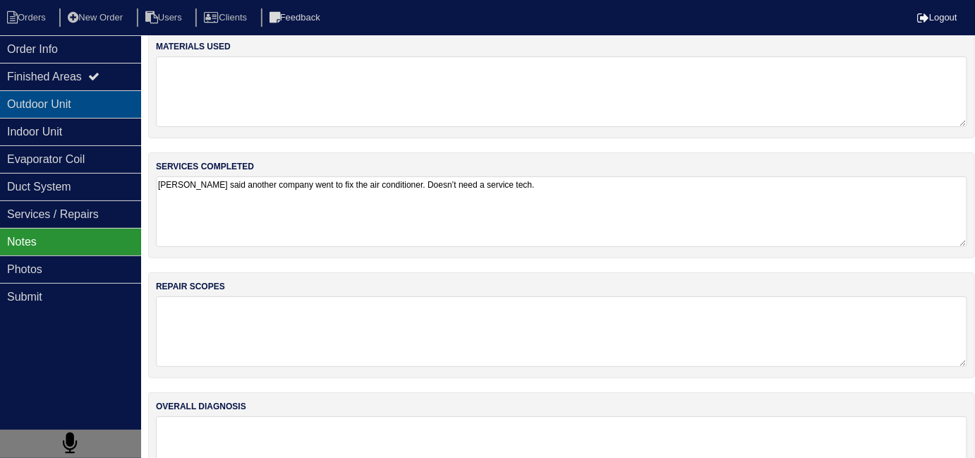
click at [56, 96] on div "Outdoor Unit" at bounding box center [70, 104] width 141 height 28
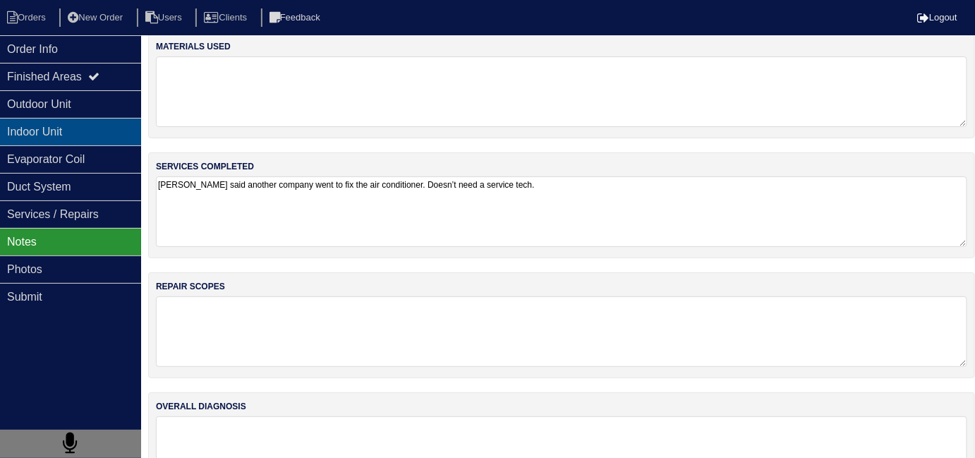
scroll to position [0, 0]
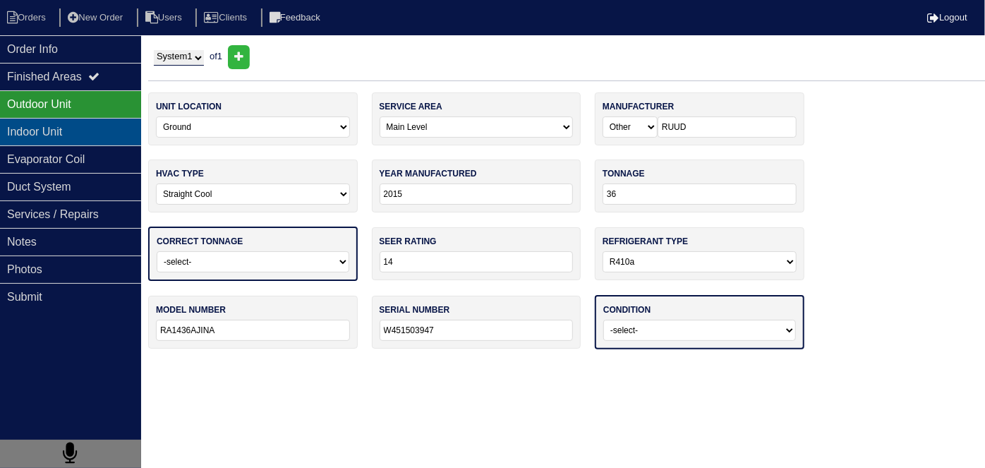
click at [41, 119] on div "Indoor Unit" at bounding box center [70, 132] width 141 height 28
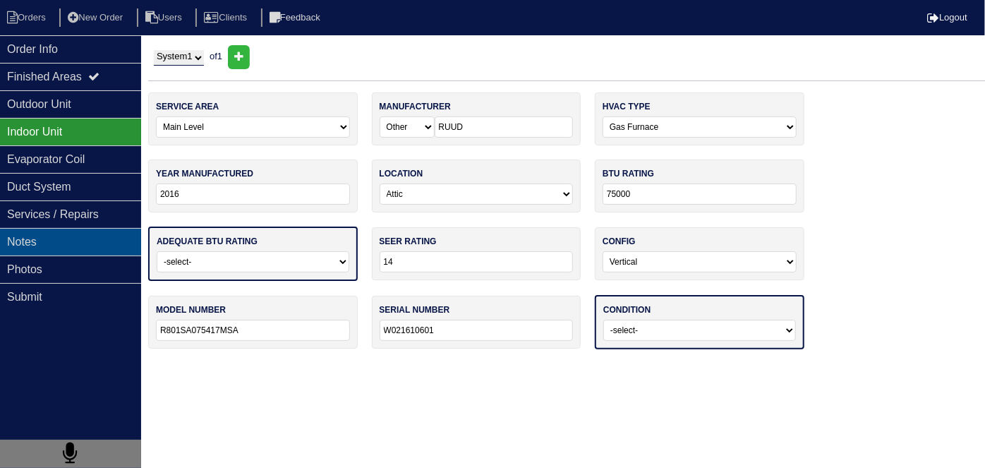
click at [59, 248] on div "Notes" at bounding box center [70, 242] width 141 height 28
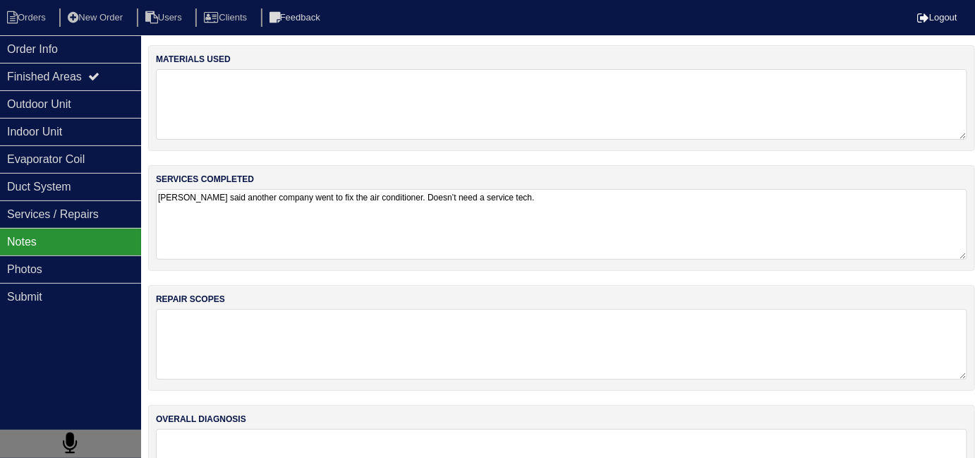
click at [402, 200] on textarea "Tenant said another company went to fix the air conditioner. Doesn’t need a ser…" at bounding box center [561, 224] width 811 height 71
click at [37, 76] on div "Finished Areas" at bounding box center [70, 77] width 141 height 28
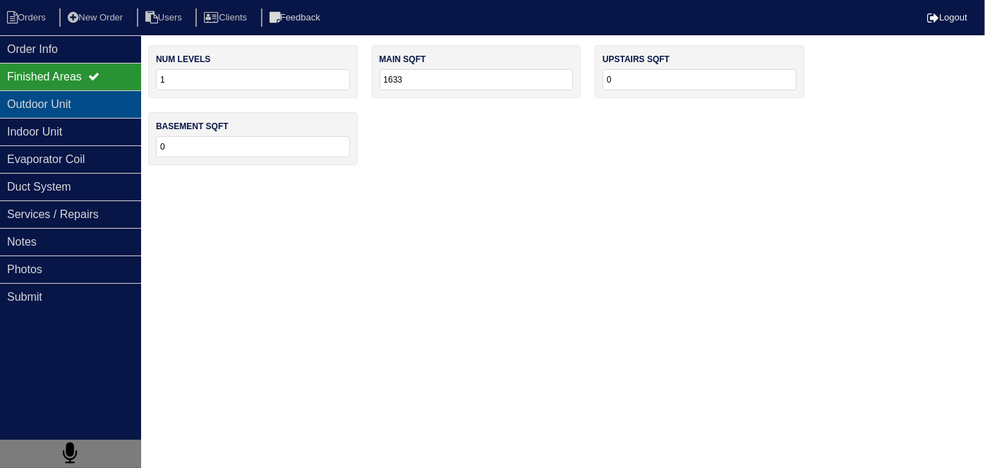
click at [23, 111] on div "Outdoor Unit" at bounding box center [70, 104] width 141 height 28
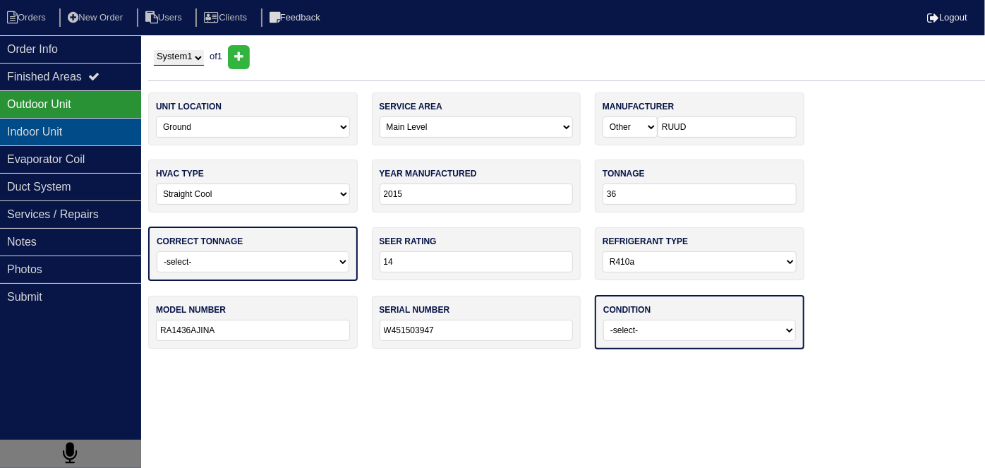
click at [26, 131] on div "Indoor Unit" at bounding box center [70, 132] width 141 height 28
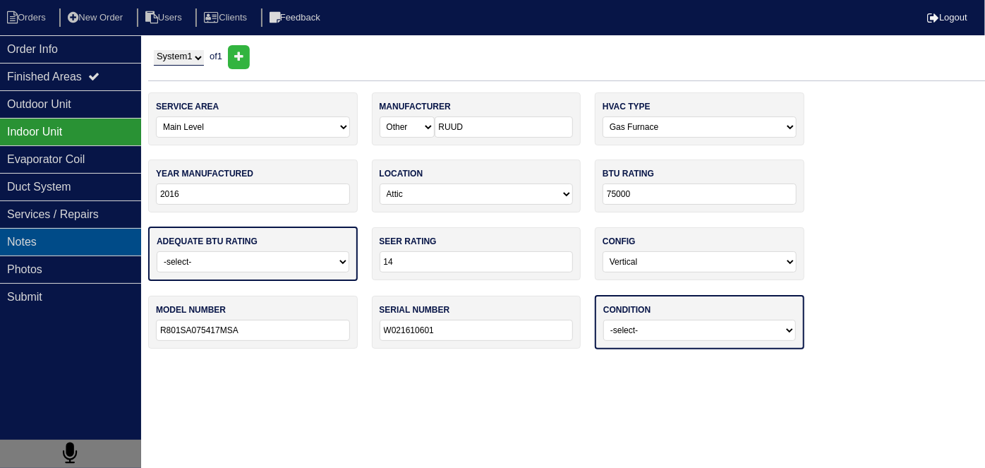
click at [48, 243] on div "Notes" at bounding box center [70, 242] width 141 height 28
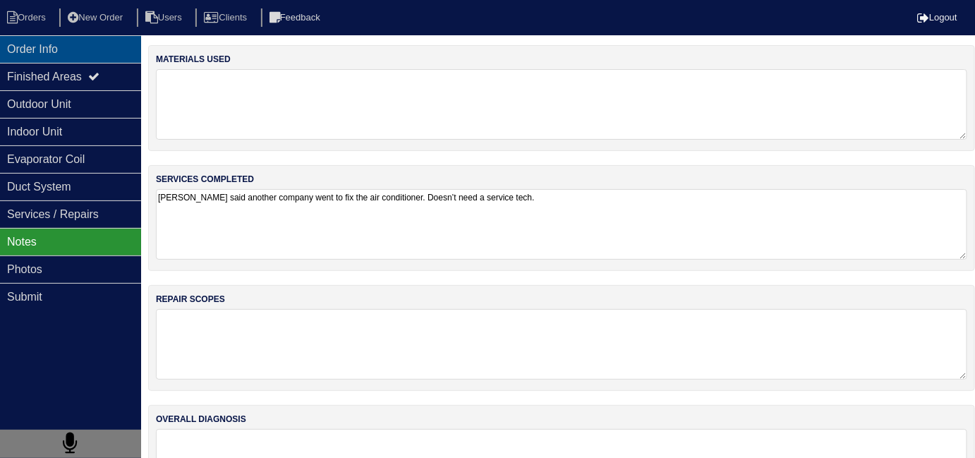
click at [118, 61] on div "Order Info Finished Areas Outdoor Unit Indoor Unit Evaporator Coil Duct System …" at bounding box center [70, 264] width 141 height 458
click at [94, 53] on div "Order Info" at bounding box center [70, 49] width 141 height 28
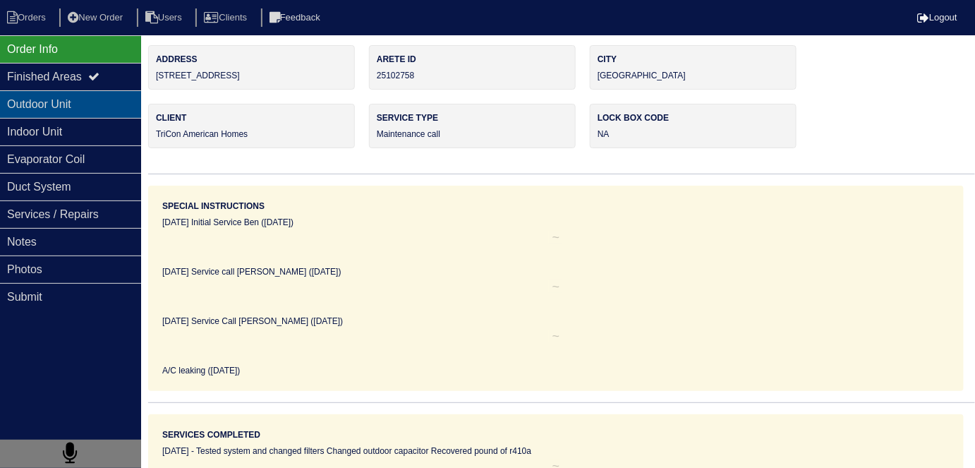
click at [41, 107] on div "Outdoor Unit" at bounding box center [70, 104] width 141 height 28
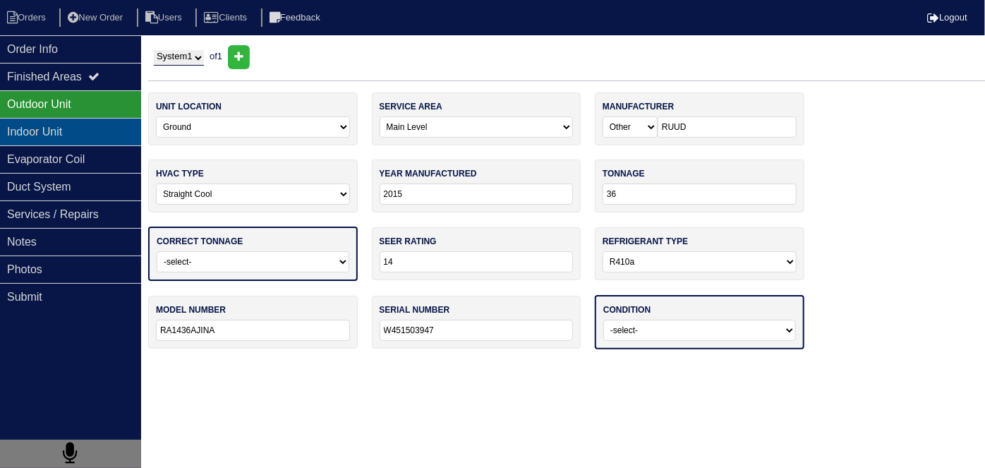
click at [26, 127] on div "Indoor Unit" at bounding box center [70, 132] width 141 height 28
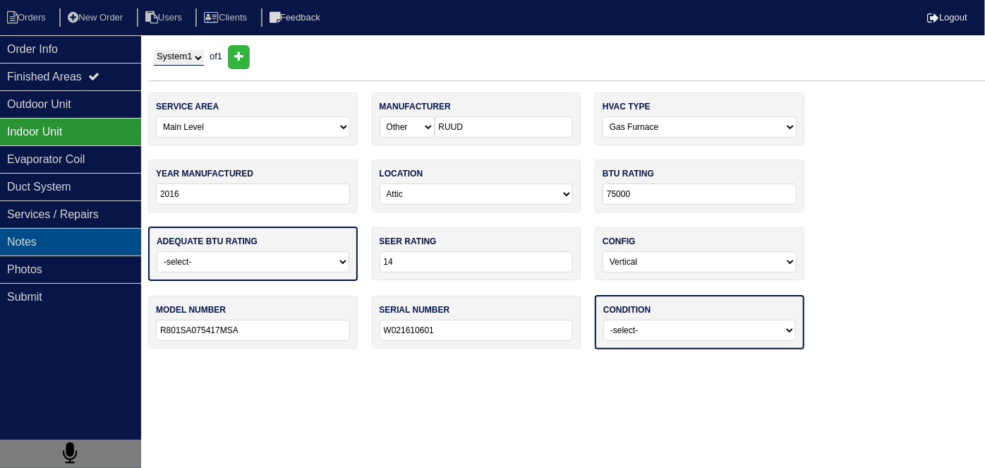
click at [75, 234] on div "Notes" at bounding box center [70, 242] width 141 height 28
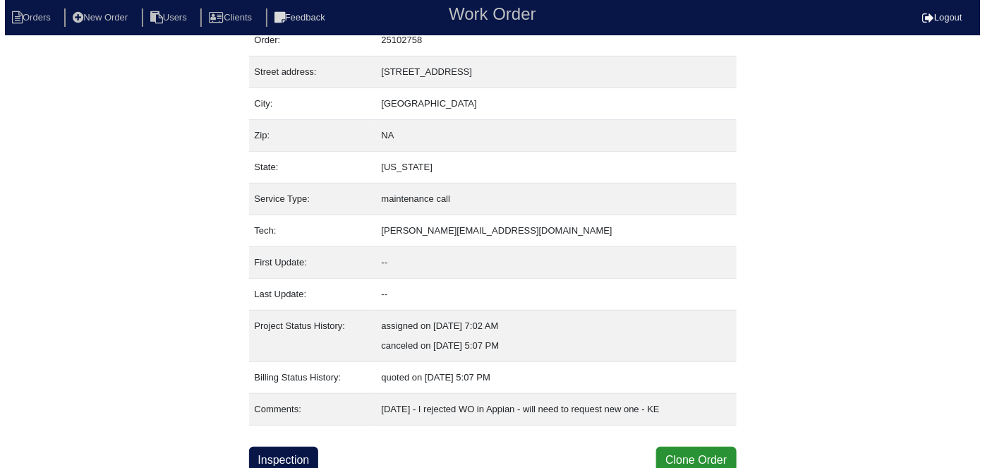
scroll to position [54, 0]
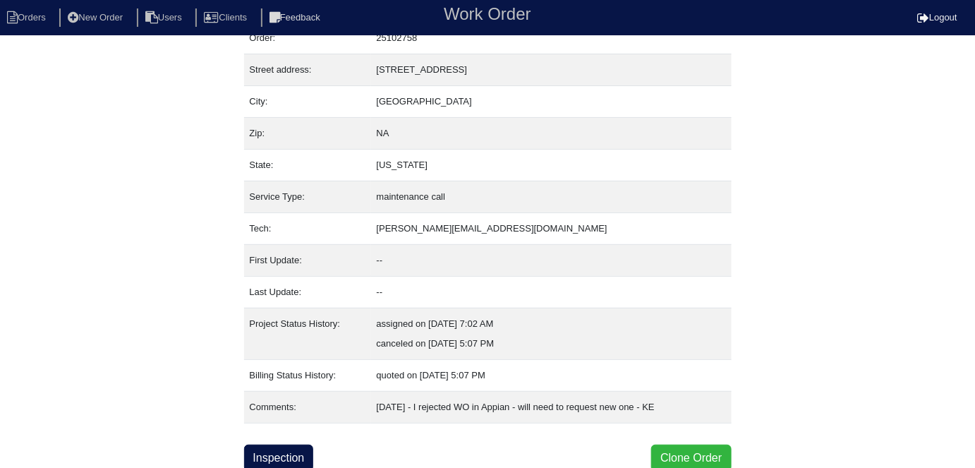
click at [691, 445] on button "Clone Order" at bounding box center [691, 458] width 80 height 27
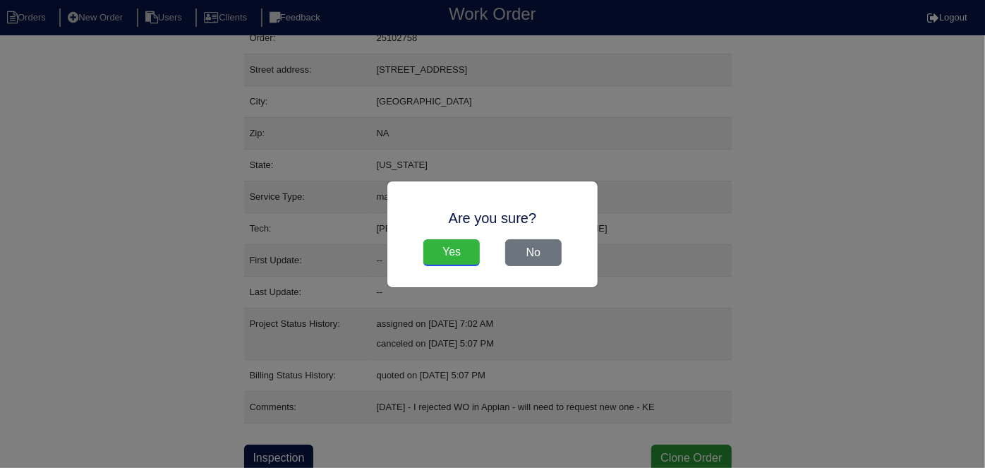
click at [464, 257] on input "Yes" at bounding box center [451, 252] width 56 height 27
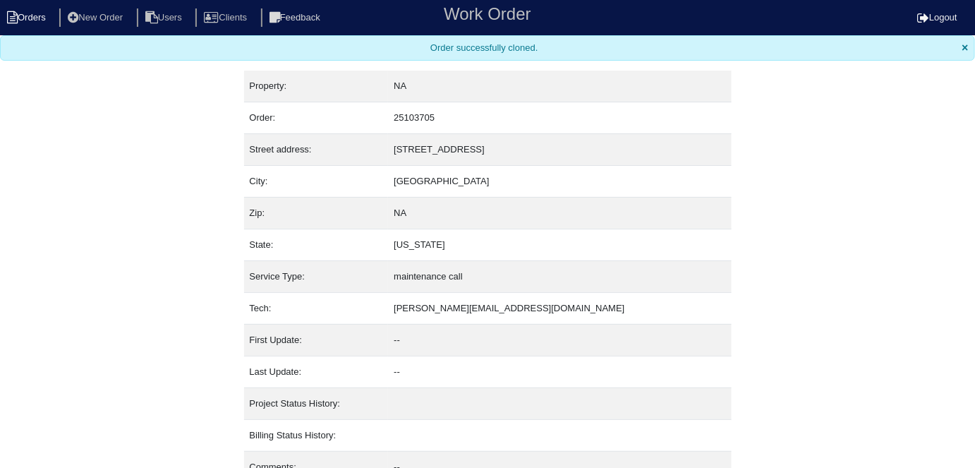
click at [32, 20] on li "Orders" at bounding box center [28, 17] width 57 height 19
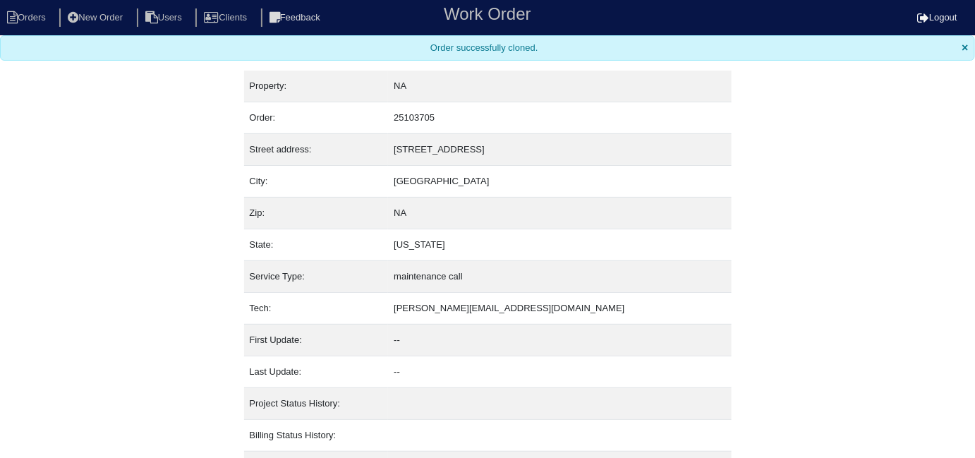
select select "15"
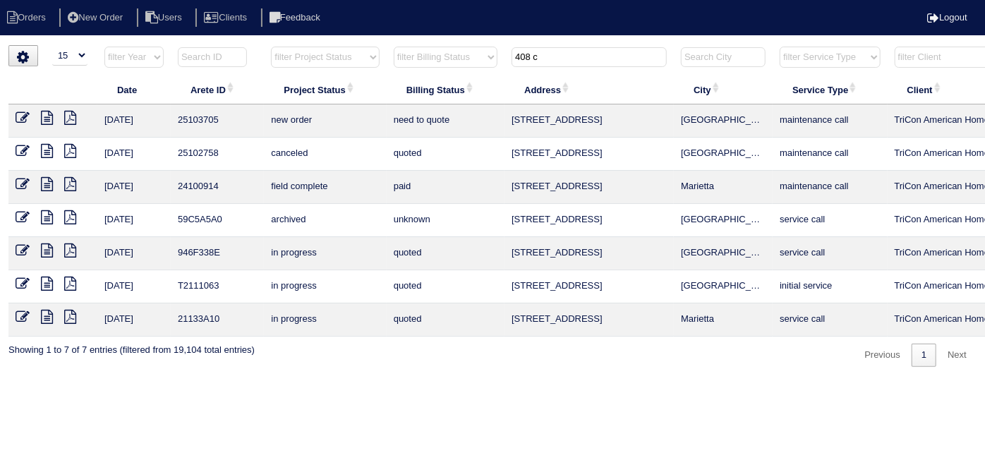
click at [24, 114] on icon at bounding box center [23, 118] width 14 height 14
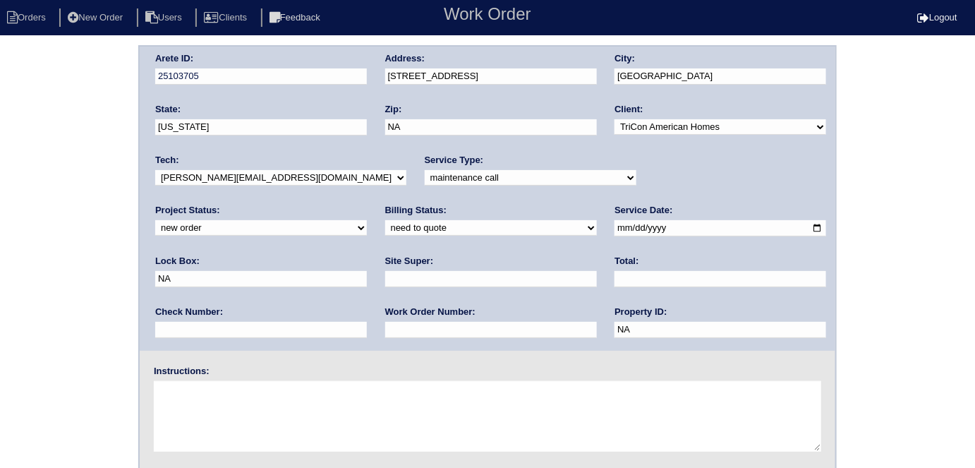
click at [425, 175] on select "-select- initial service basic service maintenance call replacement scope servi…" at bounding box center [531, 178] width 212 height 16
select select "initial service"
click at [425, 170] on select "-select- initial service basic service maintenance call replacement scope servi…" at bounding box center [531, 178] width 212 height 16
click at [385, 275] on input "text" at bounding box center [491, 279] width 212 height 16
type input "[PERSON_NAME]"
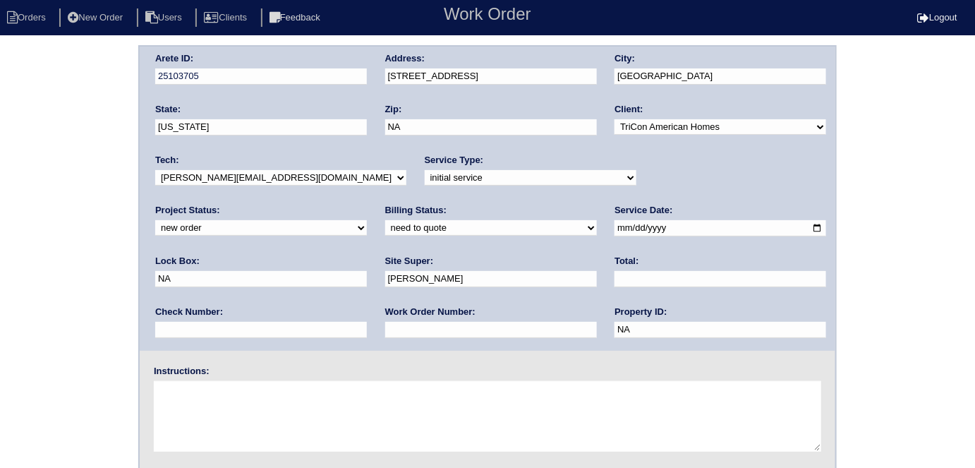
drag, startPoint x: 658, startPoint y: 230, endPoint x: 548, endPoint y: 229, distance: 109.4
click at [548, 229] on div "Arete ID: 25103705 Address: [STREET_ADDRESS] City: [GEOGRAPHIC_DATA] State: [US…" at bounding box center [488, 199] width 696 height 304
click at [397, 403] on textarea at bounding box center [487, 416] width 667 height 71
type textarea "Install smart tstats if needed"
click at [0, 211] on div "Arete ID: 25103705 Address: 408 Crested View Drive City: Loganville State: Geor…" at bounding box center [487, 330] width 975 height 571
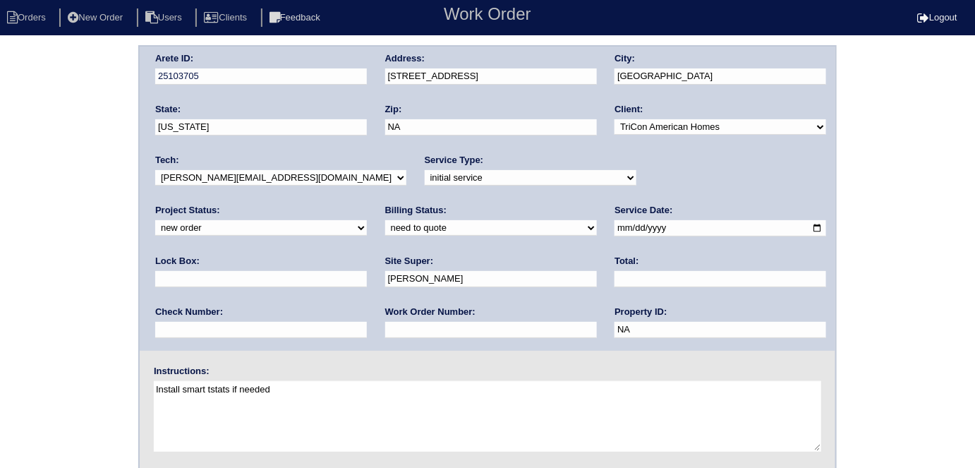
click at [312, 73] on div "Arete ID: 25103705 Address: 408 Crested View Drive City: Loganville State: Geor…" at bounding box center [488, 199] width 696 height 304
click at [0, 211] on div "Arete ID: 25103705 Address: 408 Crested View Drive City: Loganville State: Geor…" at bounding box center [487, 330] width 975 height 571
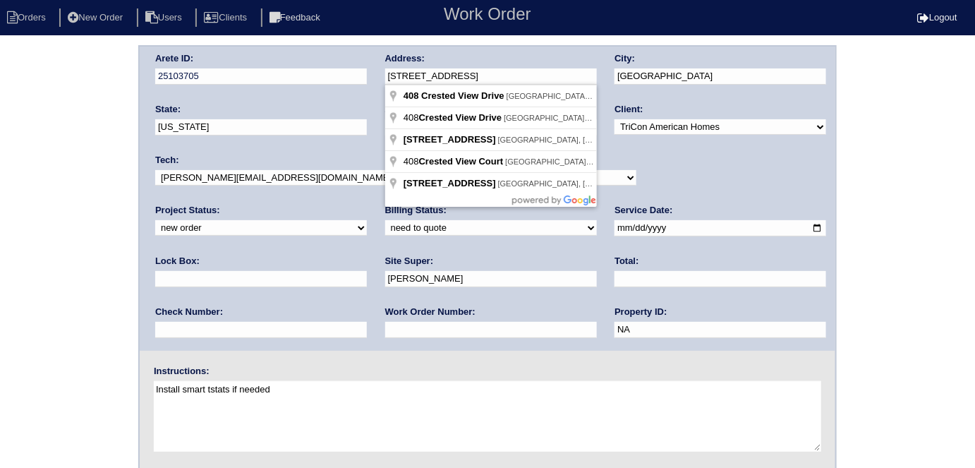
drag, startPoint x: 509, startPoint y: 76, endPoint x: 378, endPoint y: 78, distance: 131.3
click at [378, 78] on div "Arete ID: 25103705 Address: 408 Crested View Drive City: Loganville State: Geor…" at bounding box center [488, 199] width 696 height 304
click at [0, 138] on div "Arete ID: 25103705 Address: 408 Crested View Drive City: Loganville State: Geor…" at bounding box center [487, 330] width 975 height 571
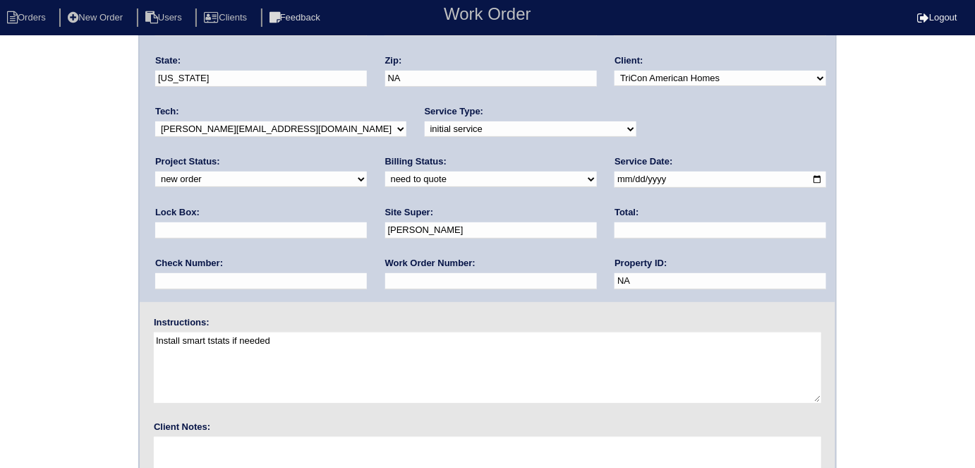
scroll to position [145, 0]
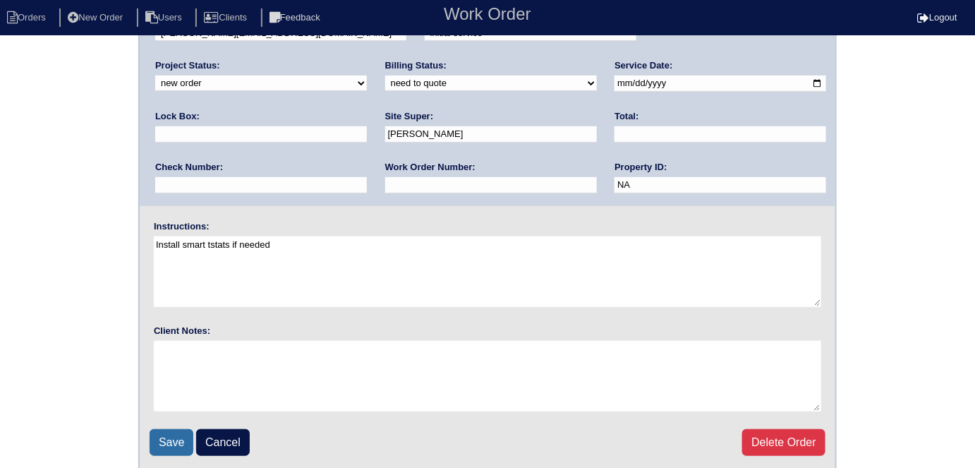
click at [167, 435] on input "Save" at bounding box center [172, 442] width 44 height 27
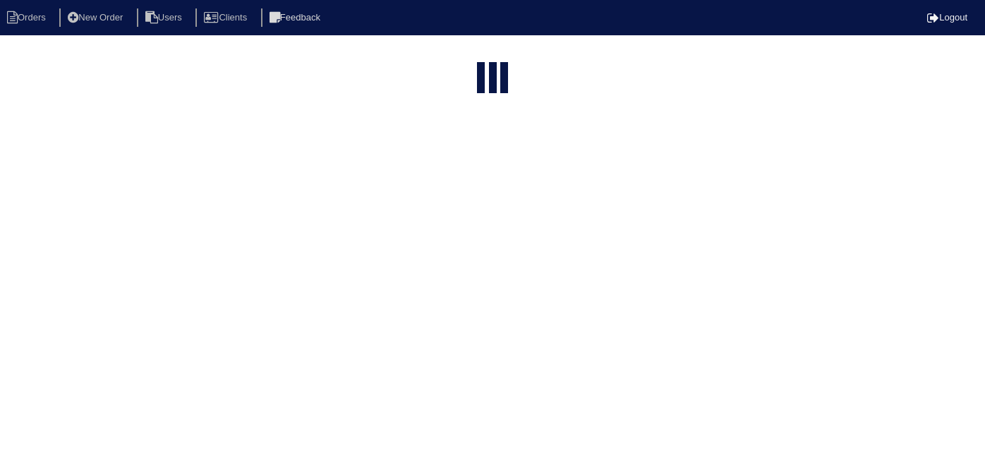
select select "15"
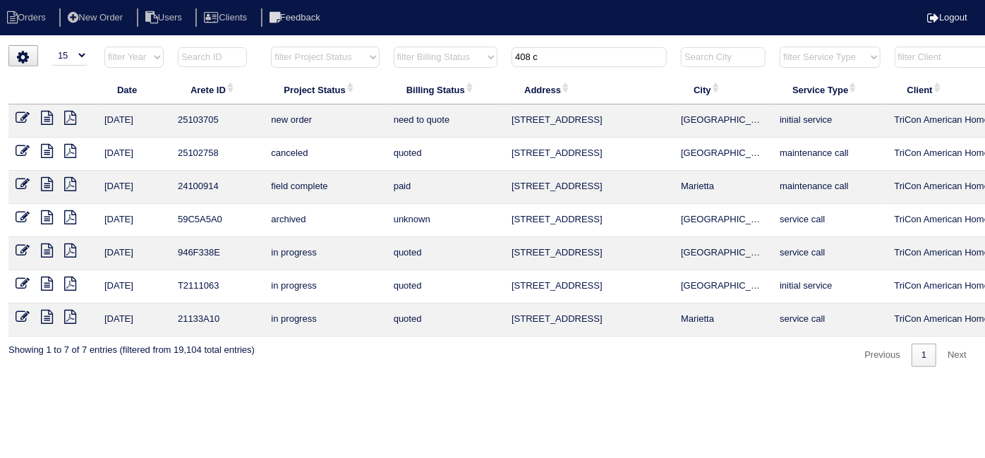
scroll to position [0, 246]
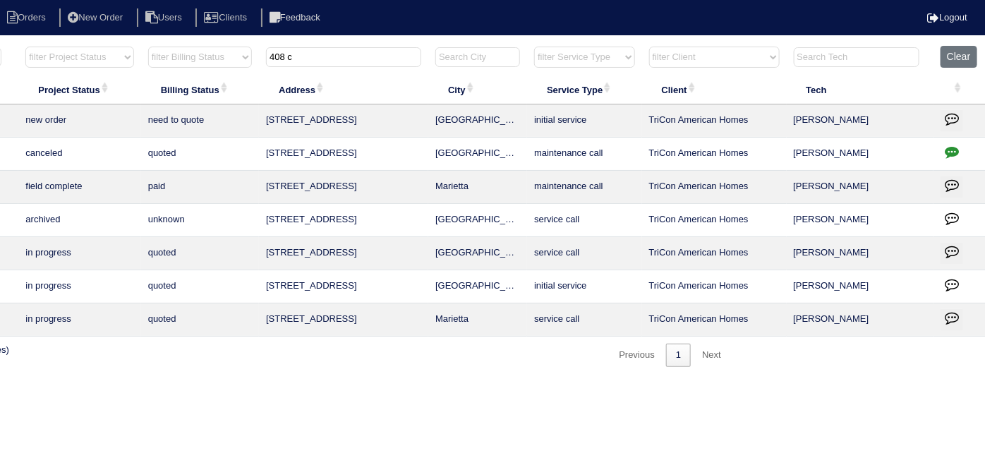
click at [943, 119] on button "button" at bounding box center [952, 120] width 23 height 21
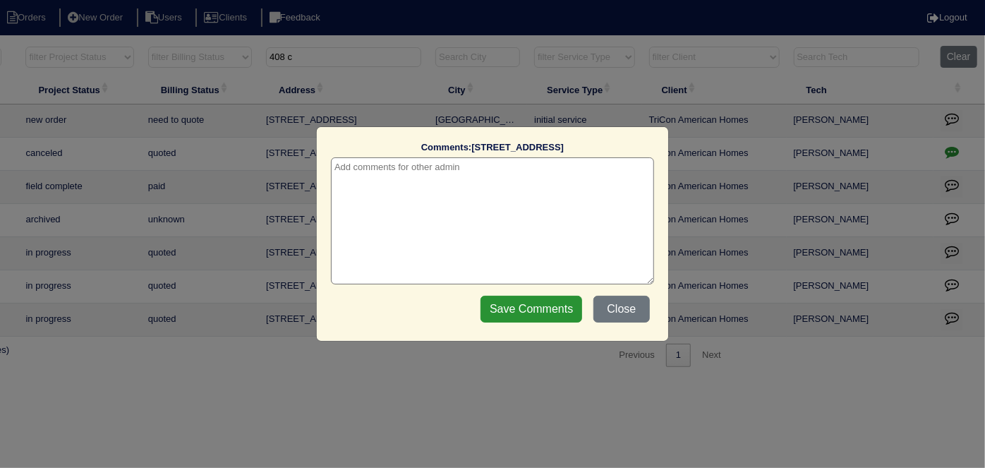
click at [399, 171] on textarea at bounding box center [492, 220] width 323 height 127
type textarea "[DATE] - from list - need WO - KE"
click at [493, 296] on input "Save Comments" at bounding box center [532, 309] width 102 height 27
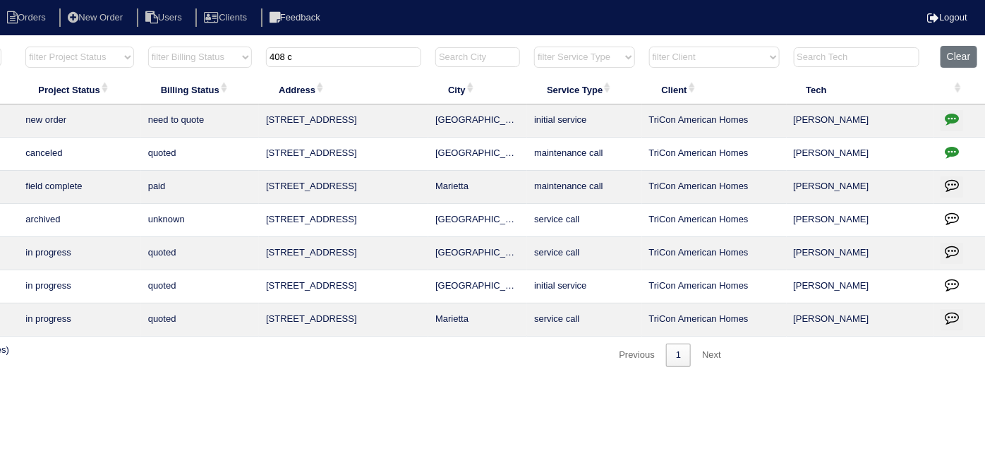
drag, startPoint x: 325, startPoint y: 55, endPoint x: 230, endPoint y: 40, distance: 96.4
click at [231, 40] on html "Orders New Order Users Clients Feedback Logout Orders New Order Users Clients M…" at bounding box center [246, 190] width 985 height 381
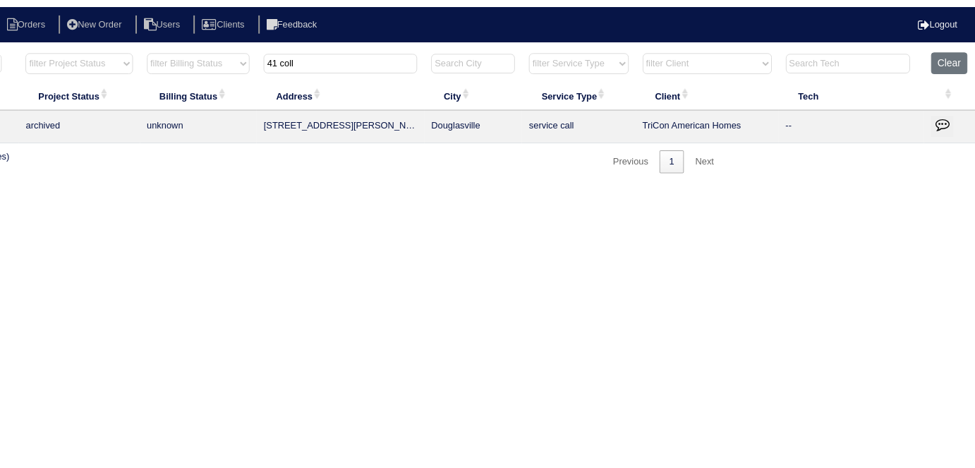
scroll to position [0, 0]
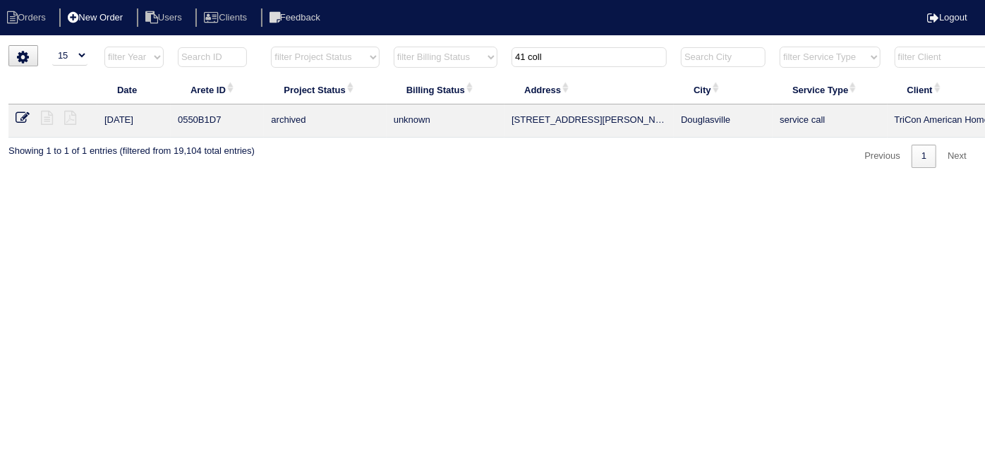
type input "41 coll"
click at [83, 10] on li "New Order" at bounding box center [96, 17] width 75 height 19
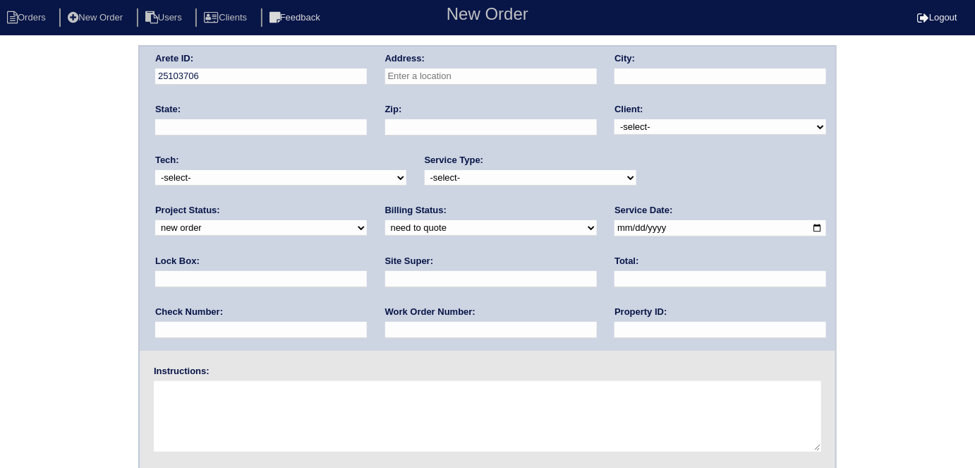
click at [411, 70] on input "text" at bounding box center [491, 76] width 212 height 16
type input "[STREET_ADDRESS][PERSON_NAME]"
type input "Douglasville"
type input "GA"
type input "30134"
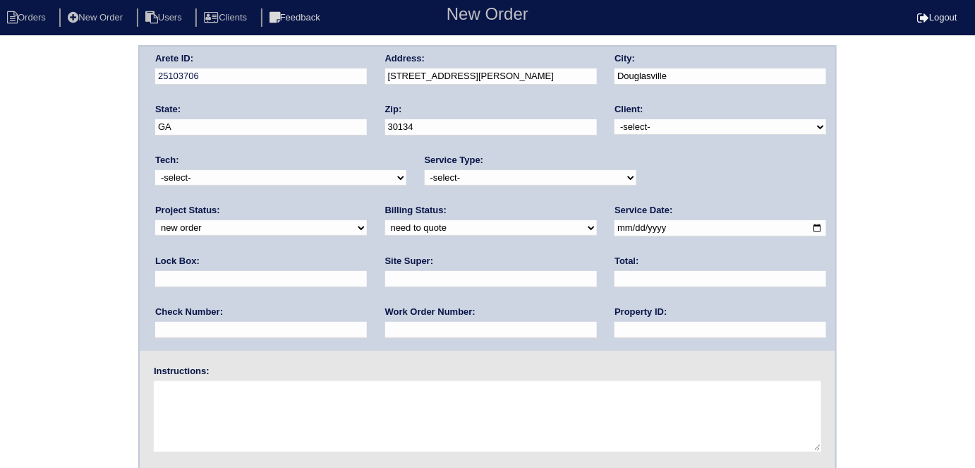
click at [632, 124] on select "-select- TriCon American Homes American Homes 4 Rent First Key Homes Zillow The…" at bounding box center [721, 127] width 212 height 16
select select "1"
click at [615, 119] on select "-select- TriCon American Homes American Homes 4 Rent First Key Homes Zillow The…" at bounding box center [721, 127] width 212 height 16
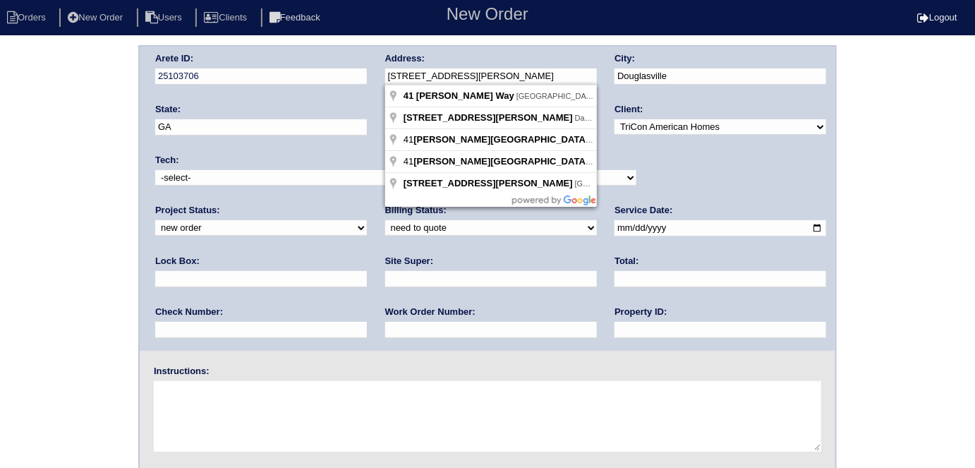
drag, startPoint x: 491, startPoint y: 75, endPoint x: 397, endPoint y: 78, distance: 94.6
click at [397, 78] on input "[STREET_ADDRESS][PERSON_NAME]" at bounding box center [491, 76] width 212 height 16
click at [453, 72] on input "[STREET_ADDRESS][PERSON_NAME]" at bounding box center [491, 76] width 212 height 16
drag, startPoint x: 470, startPoint y: 76, endPoint x: 377, endPoint y: 75, distance: 92.4
click at [377, 75] on div "Arete ID: 25103706 Address: 41 Collins Way City: Douglasville State: GA Zip: 30…" at bounding box center [488, 199] width 696 height 304
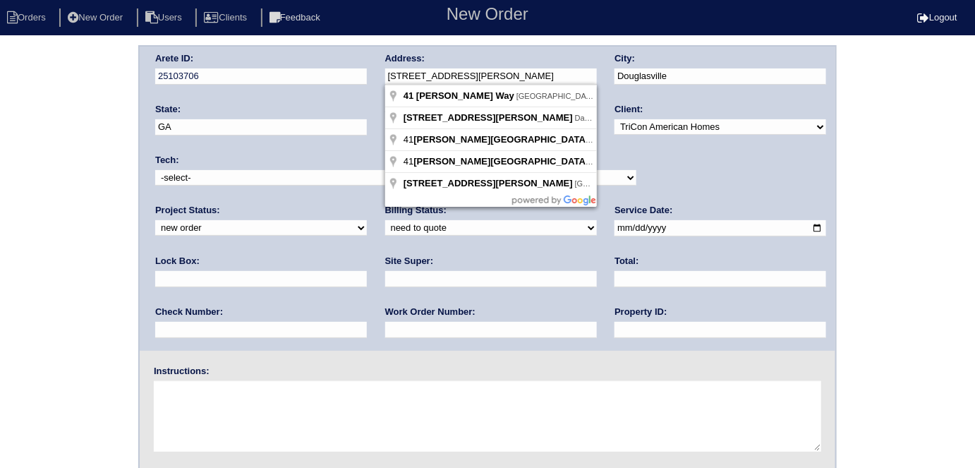
type input "[STREET_ADDRESS][PERSON_NAME]"
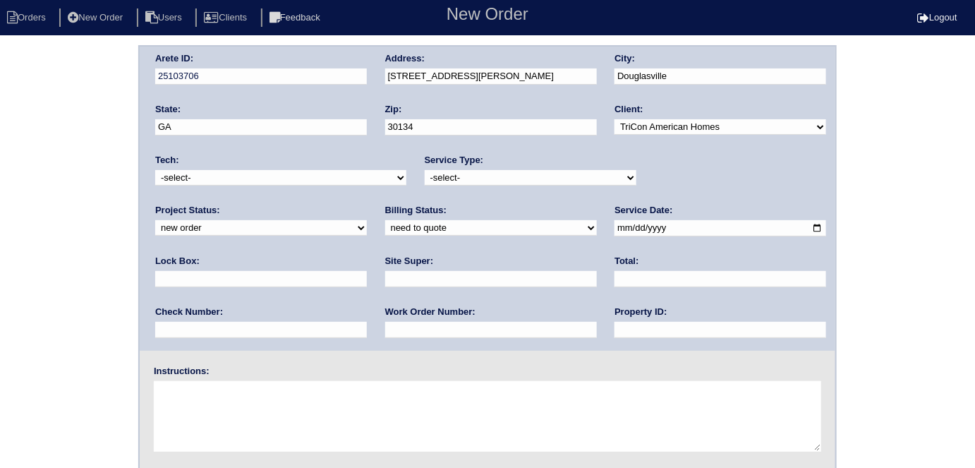
drag, startPoint x: 524, startPoint y: 175, endPoint x: 490, endPoint y: 183, distance: 34.7
click at [523, 175] on select "-select- initial service basic service maintenance call replacement scope servi…" at bounding box center [531, 178] width 212 height 16
select select "initial service"
click at [425, 170] on select "-select- initial service basic service maintenance call replacement scope servi…" at bounding box center [531, 178] width 212 height 16
click at [615, 227] on input "date" at bounding box center [721, 228] width 212 height 16
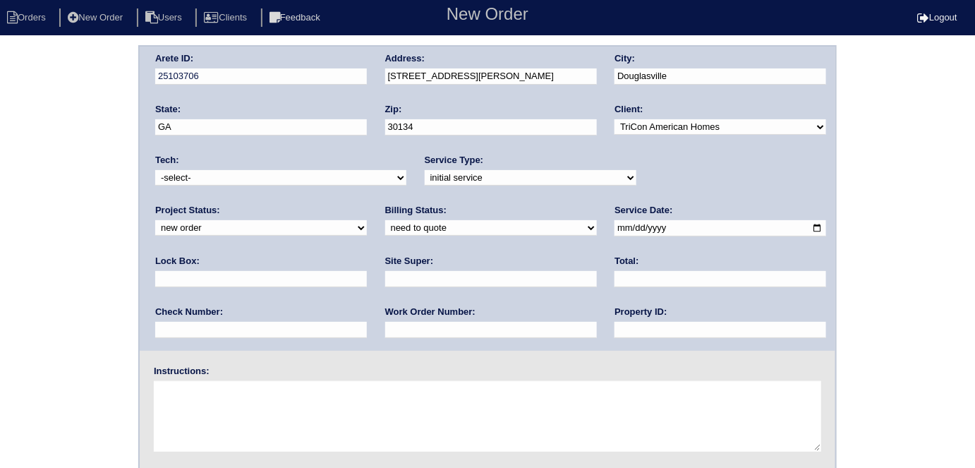
type input "2025-10-08"
click at [615, 322] on input "text" at bounding box center [721, 330] width 212 height 16
type input "N/A"
drag, startPoint x: 252, startPoint y: 282, endPoint x: 294, endPoint y: 286, distance: 41.8
click at [385, 282] on input "text" at bounding box center [491, 279] width 212 height 16
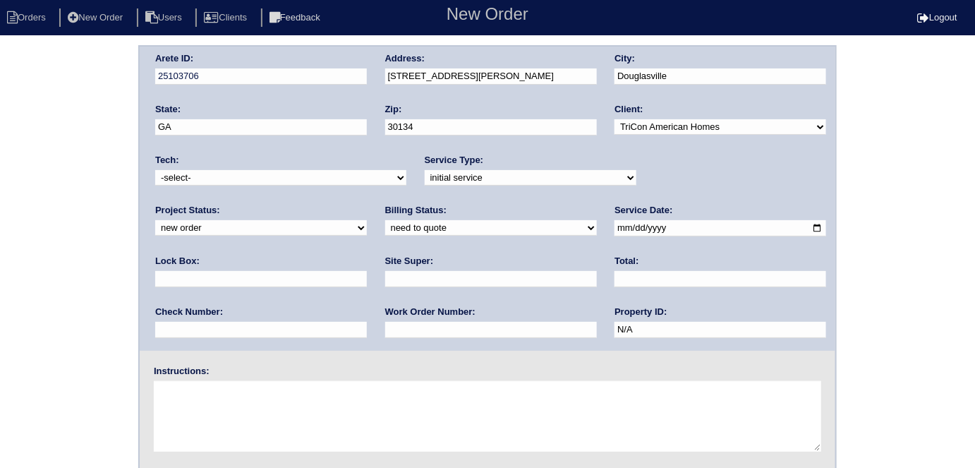
click at [385, 279] on input "text" at bounding box center [491, 279] width 212 height 16
type input "Terrence Griffith"
click at [226, 406] on textarea at bounding box center [487, 416] width 667 height 71
type textarea "Install smart tstats if needed"
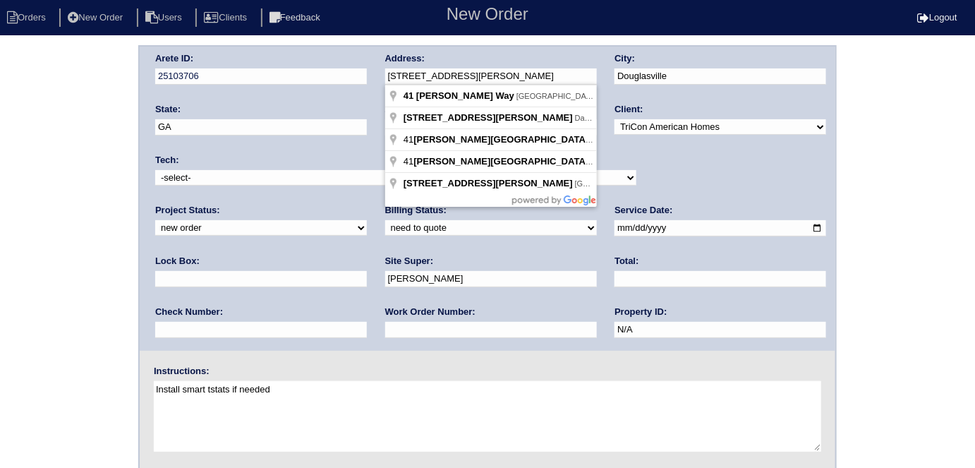
drag, startPoint x: 464, startPoint y: 80, endPoint x: 379, endPoint y: 80, distance: 85.4
click at [379, 80] on div "Arete ID: 25103706 Address: 41 Collins Way City: Douglasville State: GA Zip: 30…" at bounding box center [488, 199] width 696 height 304
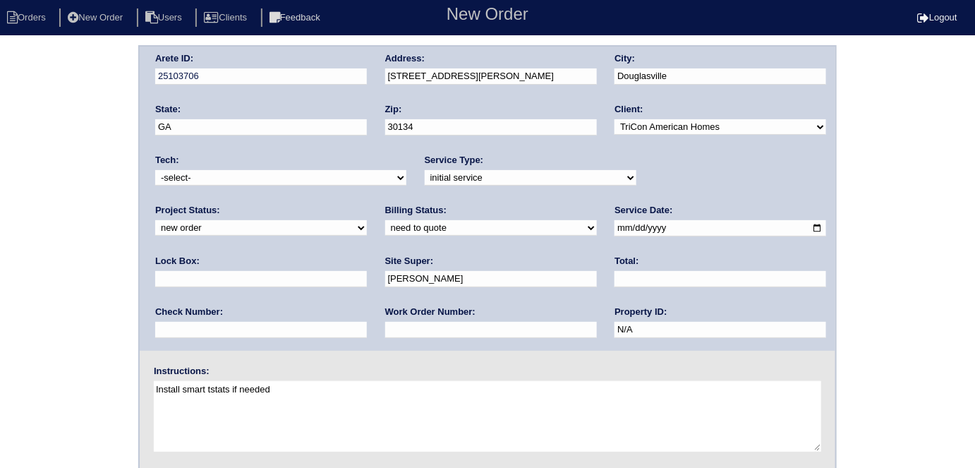
click at [44, 188] on div "Arete ID: 25103706 Address: 41 Collins Way City: Douglasville State: GA Zip: 30…" at bounding box center [487, 330] width 975 height 571
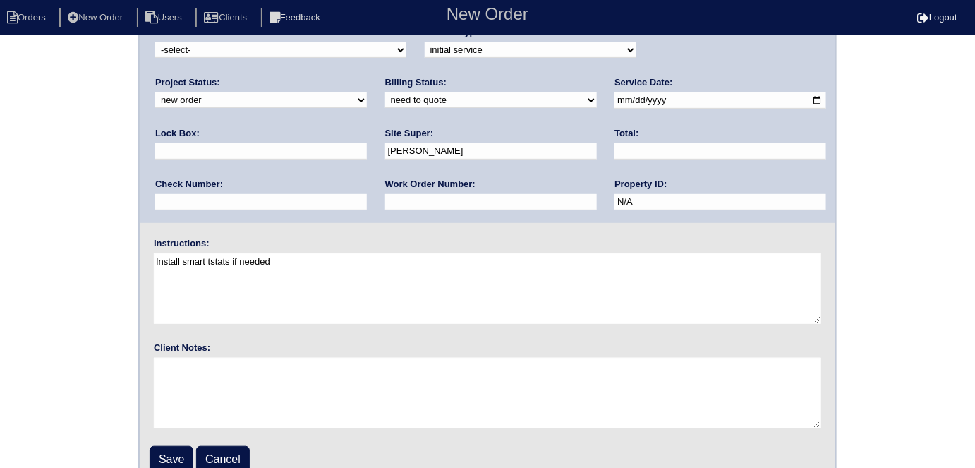
scroll to position [128, 0]
click at [168, 450] on input "Save" at bounding box center [172, 459] width 44 height 27
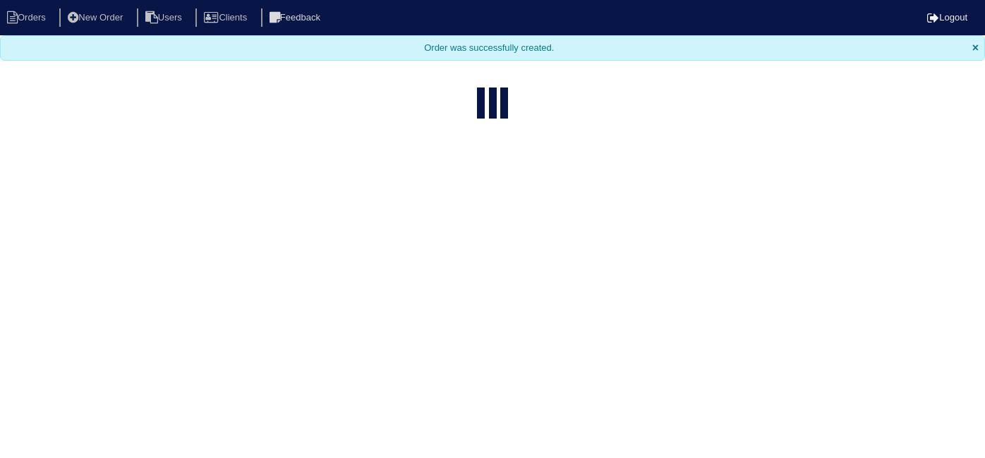
select select "15"
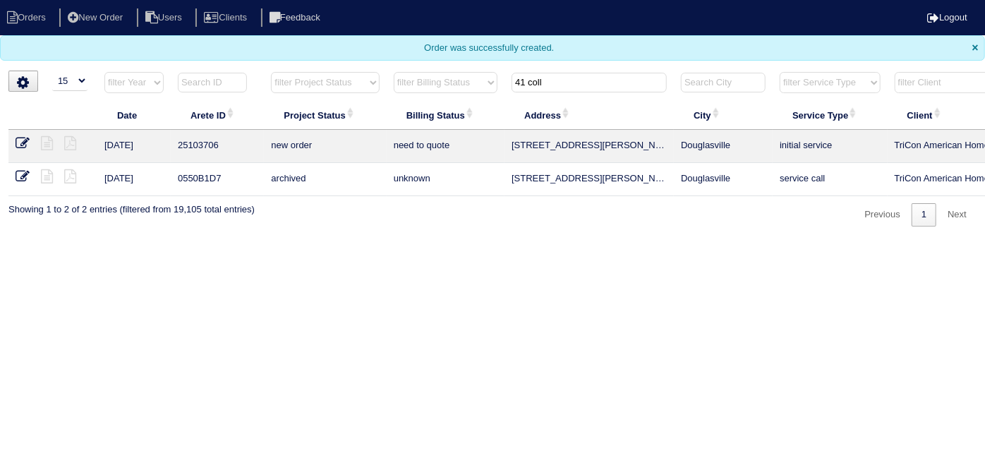
scroll to position [0, 246]
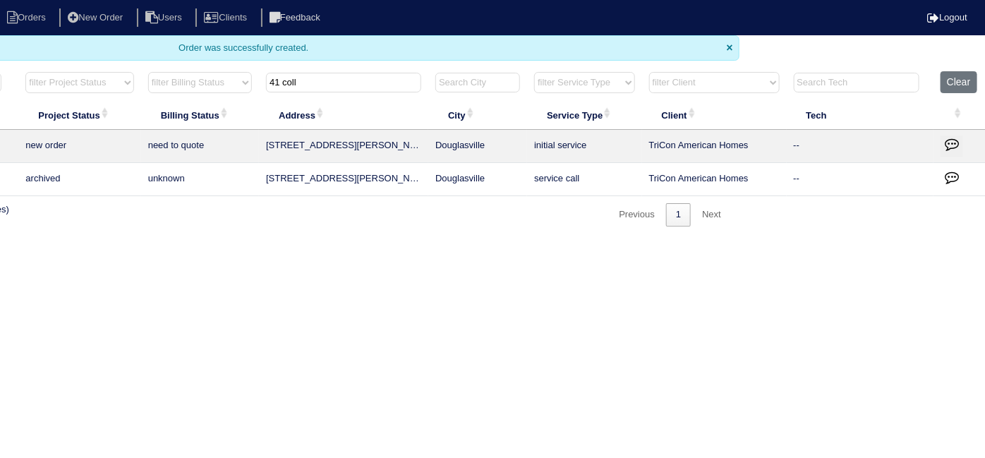
click at [960, 144] on button "button" at bounding box center [952, 145] width 23 height 21
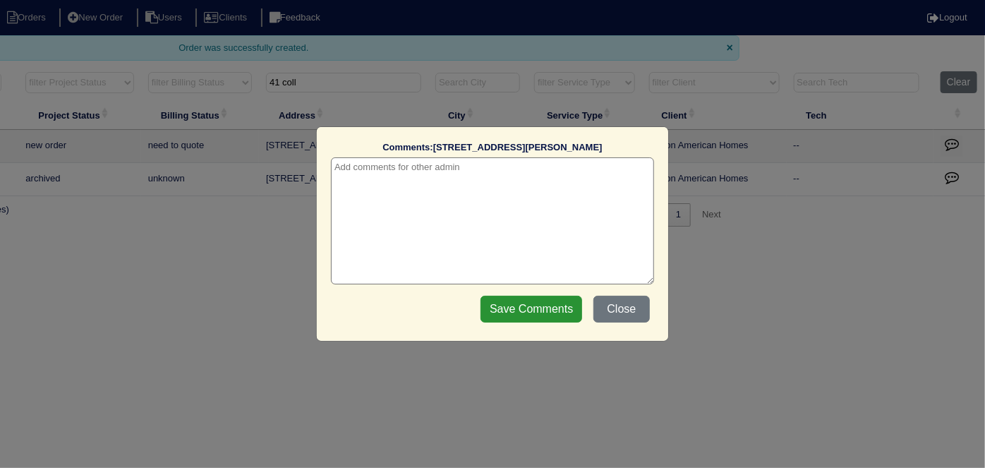
click at [387, 179] on textarea at bounding box center [492, 220] width 323 height 127
type textarea "[DATE] - from list - need WO - KE"
click at [519, 301] on input "Save Comments" at bounding box center [532, 309] width 102 height 27
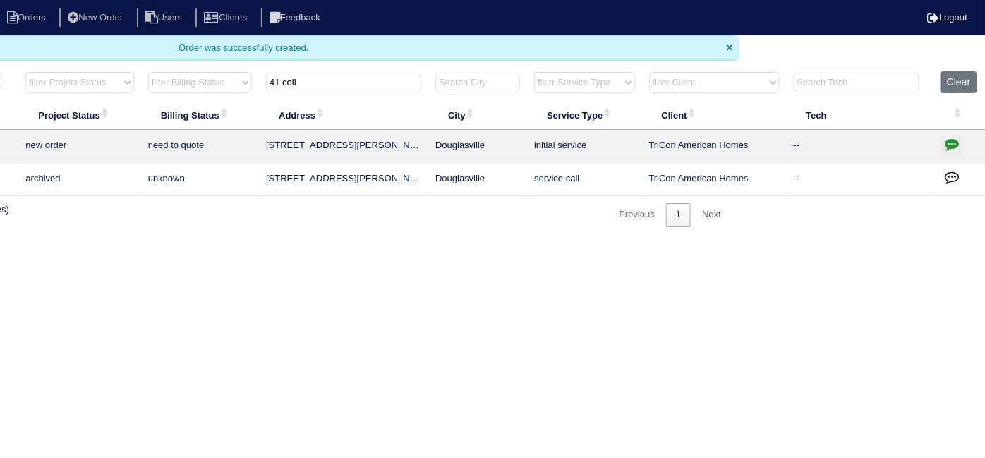
drag, startPoint x: 357, startPoint y: 82, endPoint x: 61, endPoint y: 46, distance: 297.8
click at [84, 45] on body "Orders New Order Users Clients Feedback Logout Orders New Order Users Clients M…" at bounding box center [246, 113] width 985 height 226
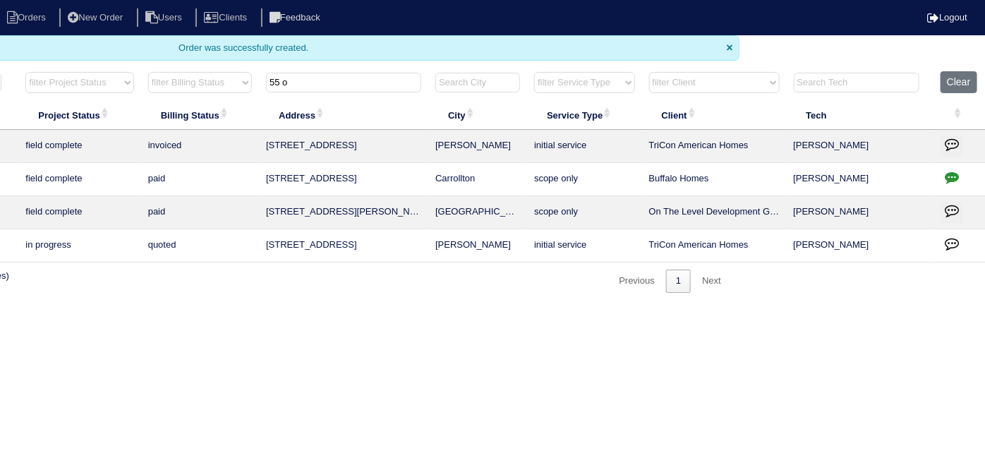
scroll to position [0, 0]
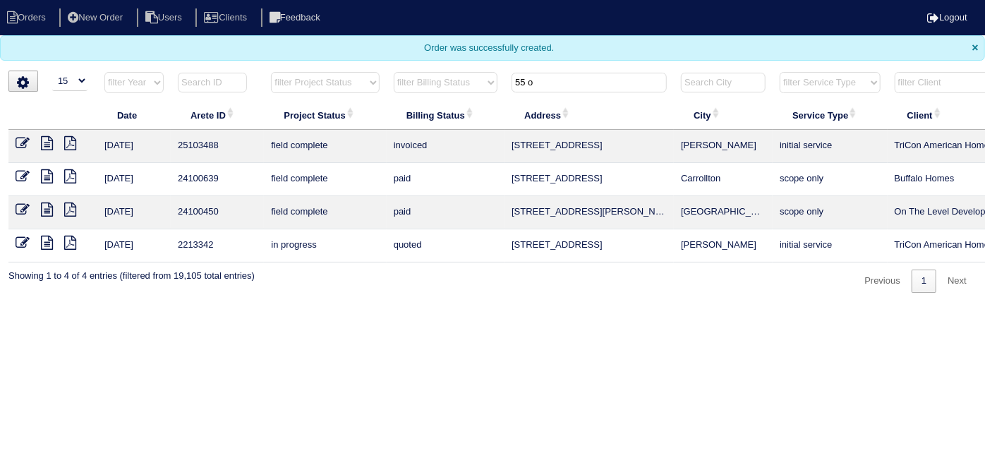
drag, startPoint x: 551, startPoint y: 85, endPoint x: 348, endPoint y: 51, distance: 206.1
click at [387, 53] on body "Orders New Order Users Clients Feedback Logout Orders New Order Users Clients M…" at bounding box center [492, 146] width 985 height 293
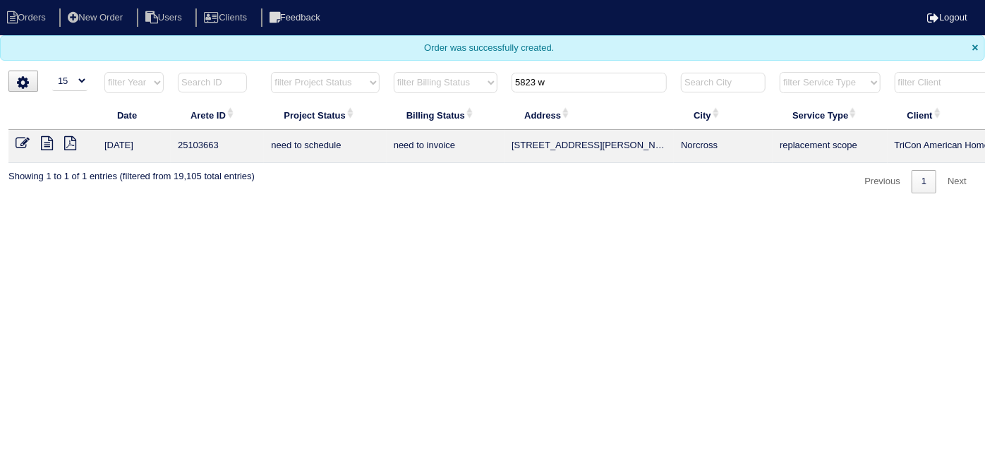
drag, startPoint x: 587, startPoint y: 88, endPoint x: 309, endPoint y: 61, distance: 279.4
click at [320, 61] on body "Orders New Order Users Clients Feedback Logout Orders New Order Users Clients M…" at bounding box center [492, 96] width 985 height 193
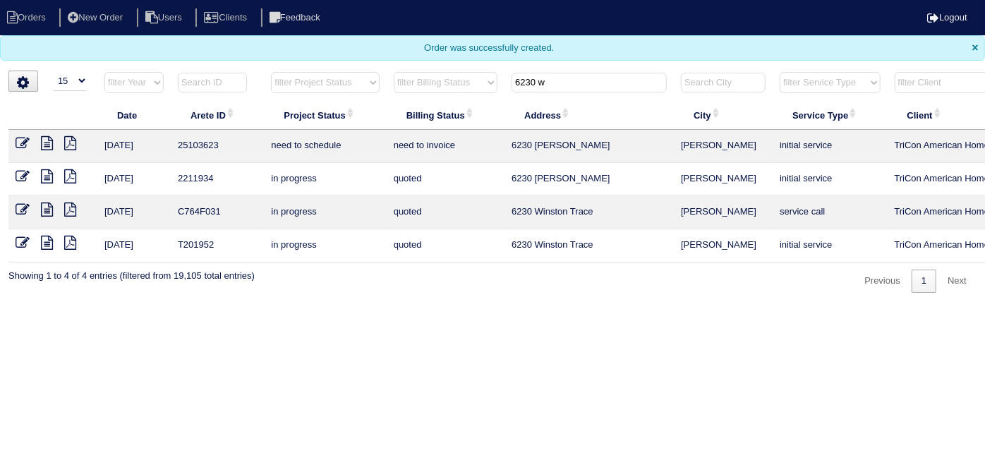
drag, startPoint x: 471, startPoint y: 64, endPoint x: 464, endPoint y: 66, distance: 7.2
click at [464, 64] on body "Orders New Order Users Clients Feedback Logout Orders New Order Users Clients M…" at bounding box center [492, 146] width 985 height 293
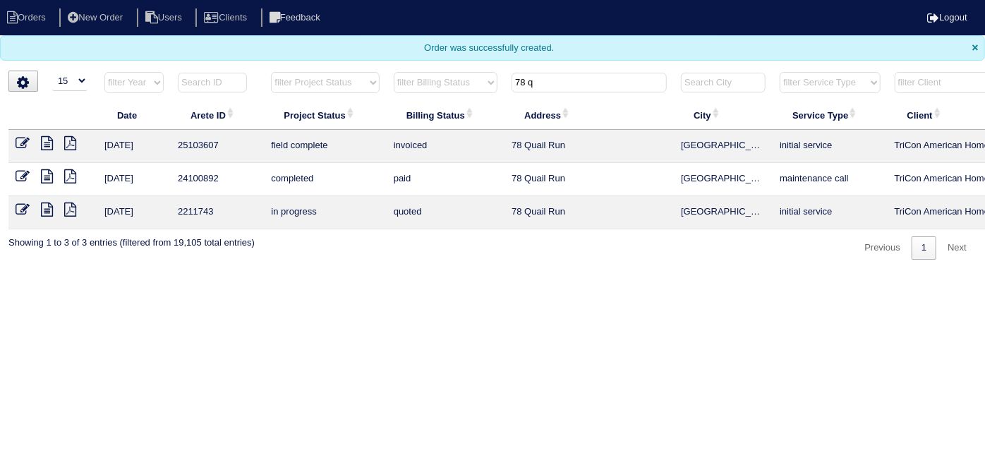
drag, startPoint x: 567, startPoint y: 81, endPoint x: 363, endPoint y: 124, distance: 209.1
click at [421, 109] on table "Date Arete ID Project Status Billing Status Address City Service Type Client Te…" at bounding box center [619, 150] width 1223 height 158
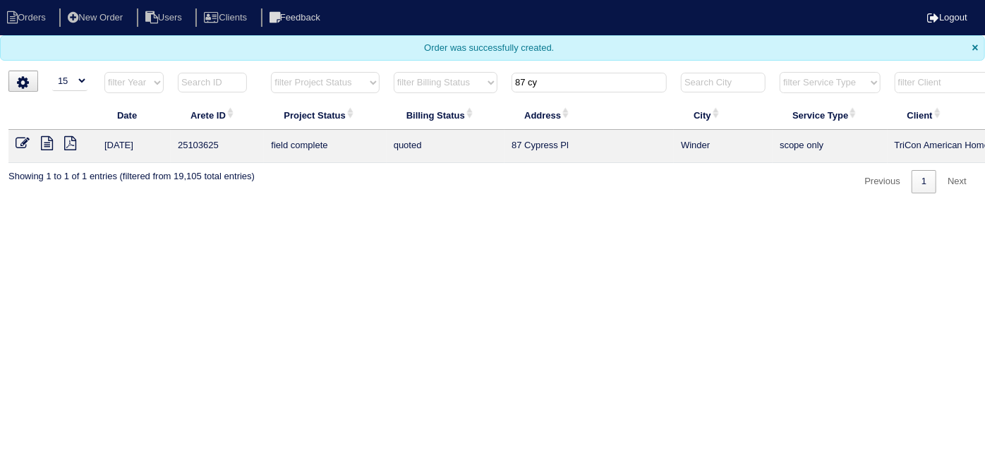
drag, startPoint x: 553, startPoint y: 80, endPoint x: 402, endPoint y: 87, distance: 151.2
click at [405, 87] on tr "filter Year -- Any Year -- 2025 2024 2023 2022 2021 2020 2019 filter Project St…" at bounding box center [619, 85] width 1223 height 29
drag, startPoint x: 555, startPoint y: 79, endPoint x: 340, endPoint y: 124, distance: 219.2
click at [403, 102] on table "Date Arete ID Project Status Billing Status Address City Service Type Client Te…" at bounding box center [619, 117] width 1223 height 92
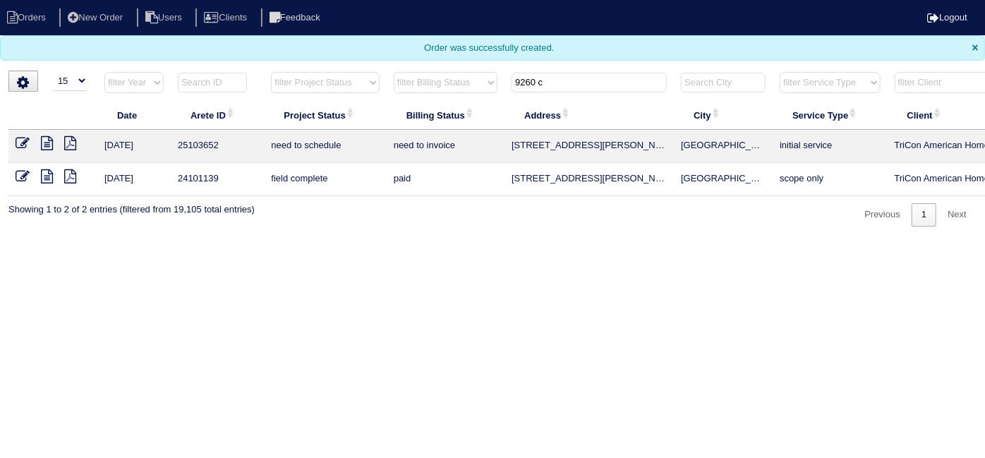
type input "9260 c"
click at [18, 140] on icon at bounding box center [23, 143] width 14 height 14
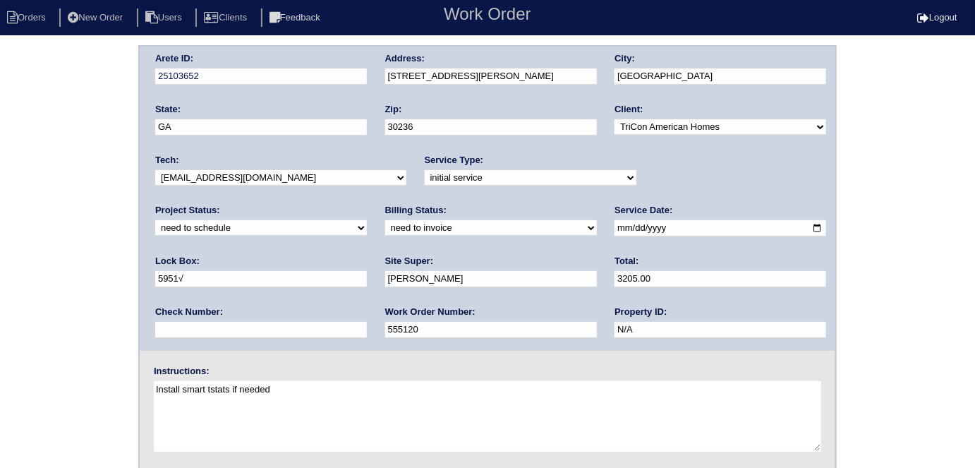
click at [25, 162] on div "Arete ID: 25103652 Address: [STREET_ADDRESS][PERSON_NAME] City: [GEOGRAPHIC_DAT…" at bounding box center [487, 330] width 975 height 571
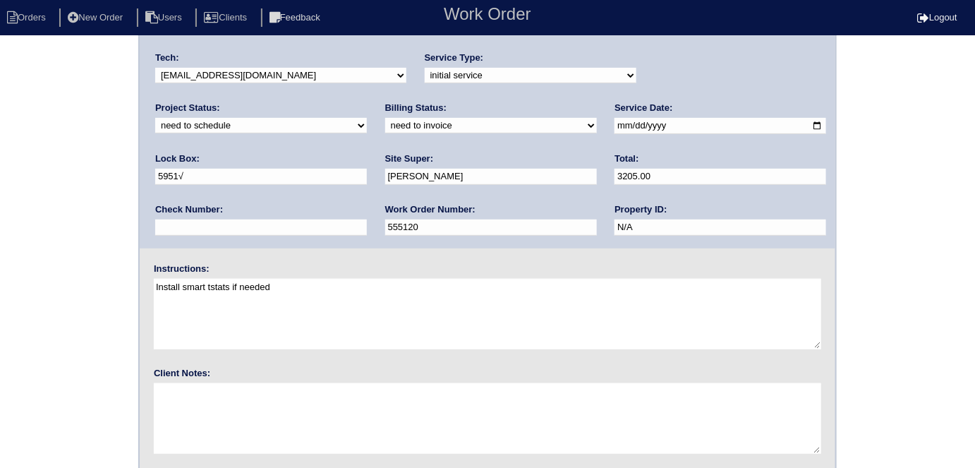
scroll to position [145, 0]
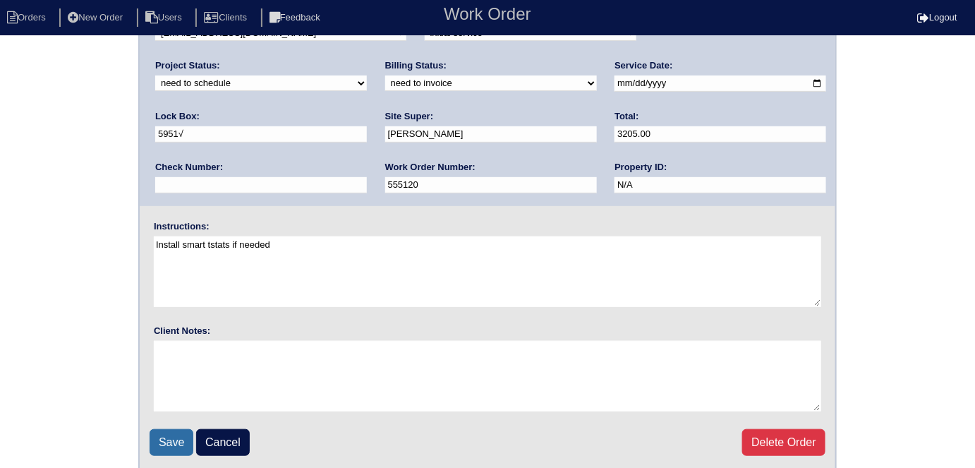
click at [169, 438] on input "Save" at bounding box center [172, 442] width 44 height 27
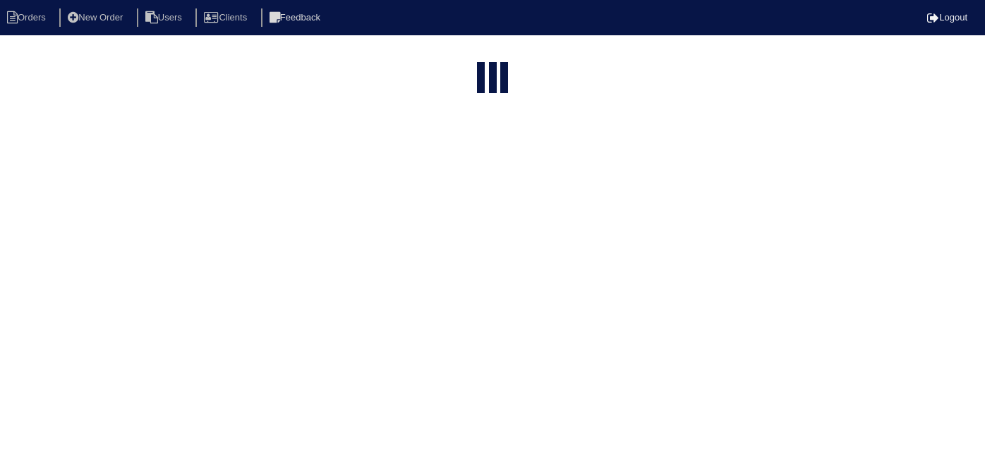
select select "15"
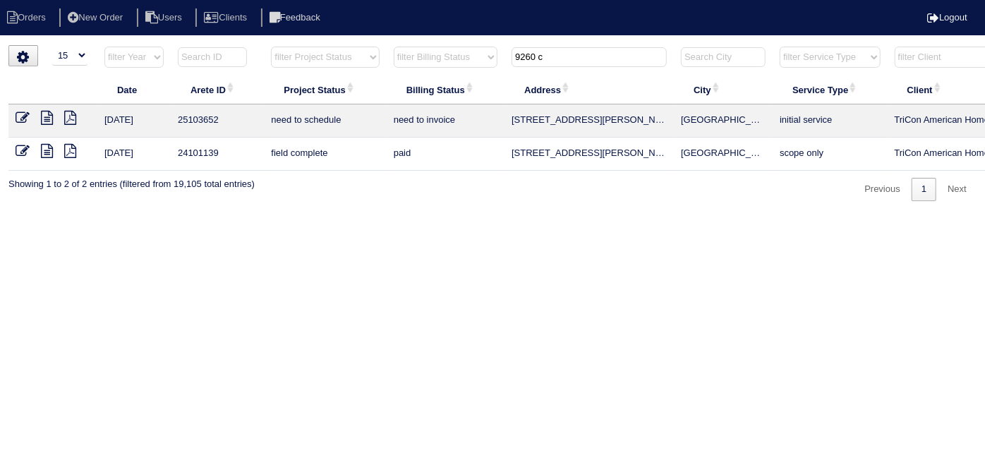
drag, startPoint x: 564, startPoint y: 64, endPoint x: 237, endPoint y: 63, distance: 327.4
click at [237, 63] on tr "filter Year -- Any Year -- 2025 2024 2023 2022 2021 2020 2019 filter Project St…" at bounding box center [619, 60] width 1223 height 29
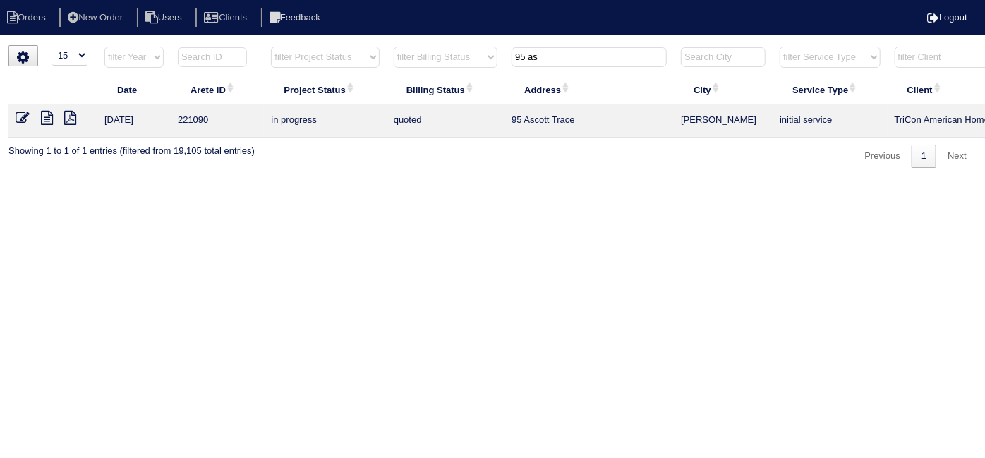
type input "95 as"
click at [44, 117] on icon at bounding box center [47, 118] width 12 height 14
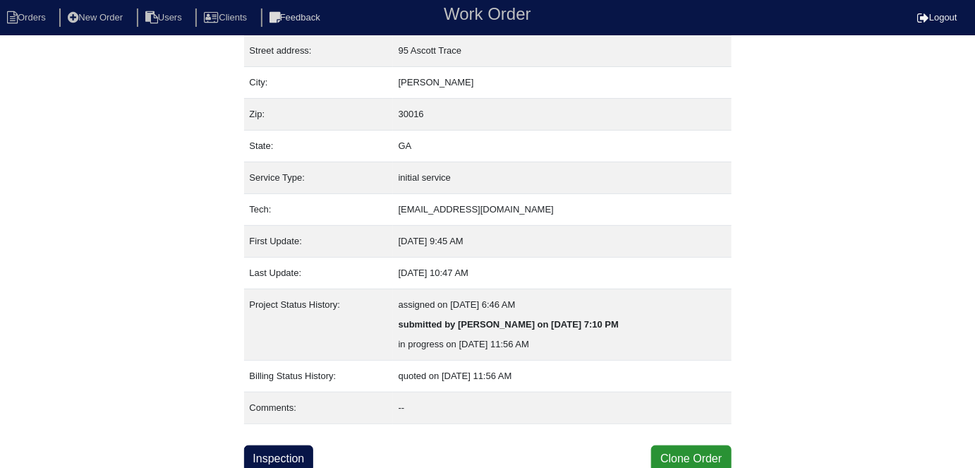
scroll to position [74, 0]
click at [291, 448] on link "Inspection" at bounding box center [279, 458] width 70 height 27
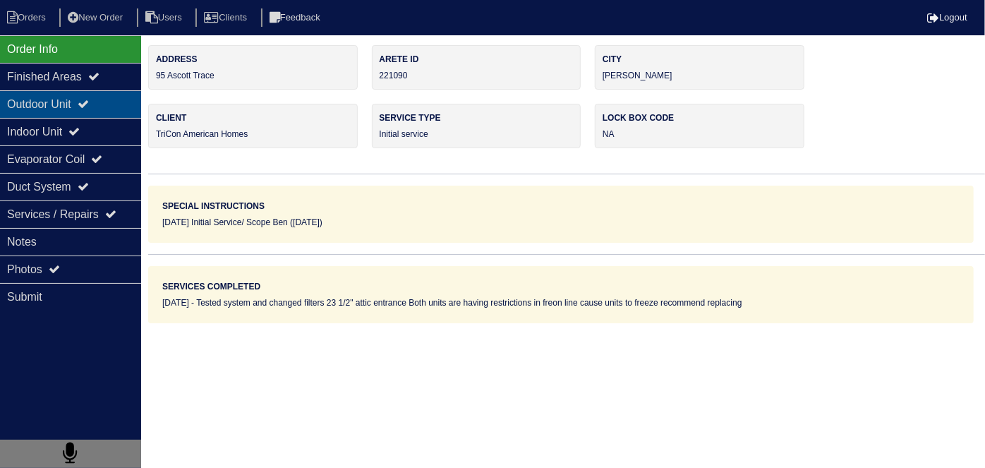
click at [41, 111] on div "Outdoor Unit" at bounding box center [70, 104] width 141 height 28
type textarea "Tested system and changed filters 23 1/2" attic entrance Both units are having …"
type textarea "**NEED TO MAKE SURE LINESETS ARE NOT KINKED BEFORE INSTALLING** 2- 2 Ton Upflow…"
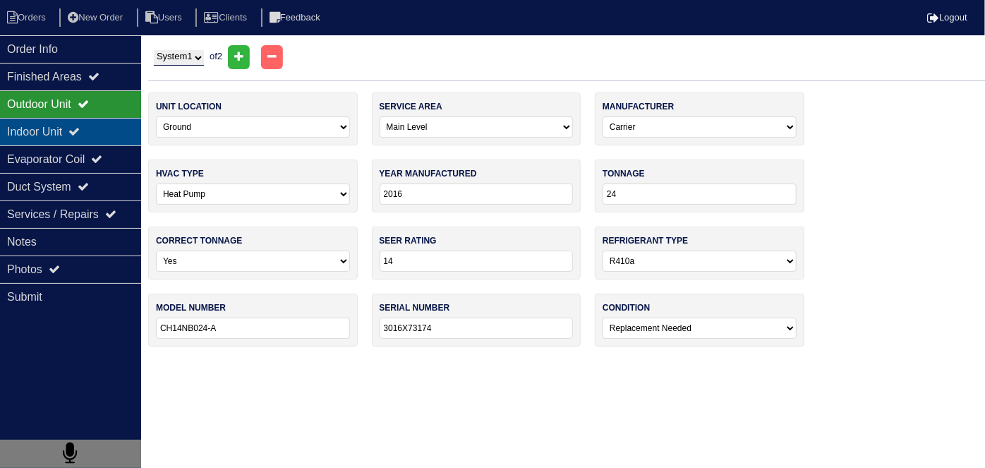
click at [42, 141] on div "Indoor Unit" at bounding box center [70, 132] width 141 height 28
type textarea "Tested system and changed filters 23 1/2" attic entrance Both units are having …"
type textarea "**NEED TO MAKE SURE LINESETS ARE NOT KINKED BEFORE INSTALLING** 2- 2 Ton Upflow…"
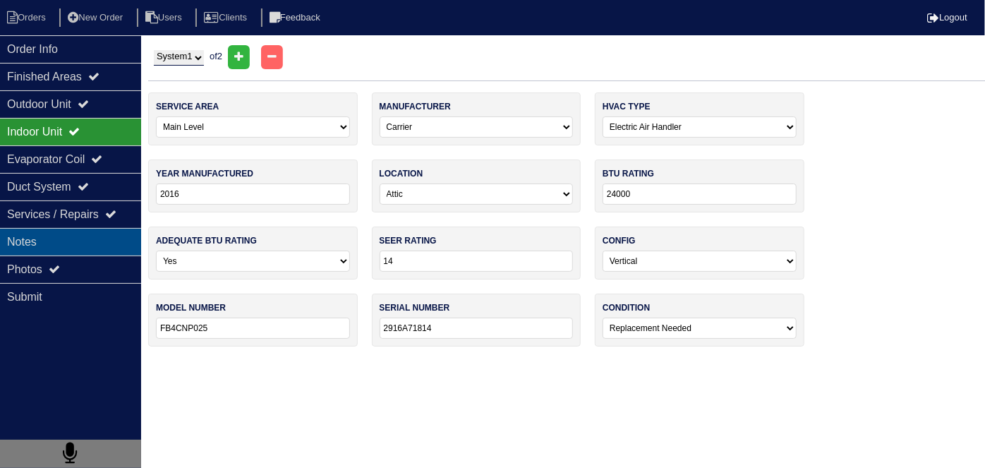
click at [52, 253] on div "Notes" at bounding box center [70, 242] width 141 height 28
type textarea "Tested system and changed filters 23 1/2" attic entrance Both units are having …"
type textarea "**NEED TO MAKE SURE LINESETS ARE NOT KINKED BEFORE INSTALLING** 2- 2 Ton Upflow…"
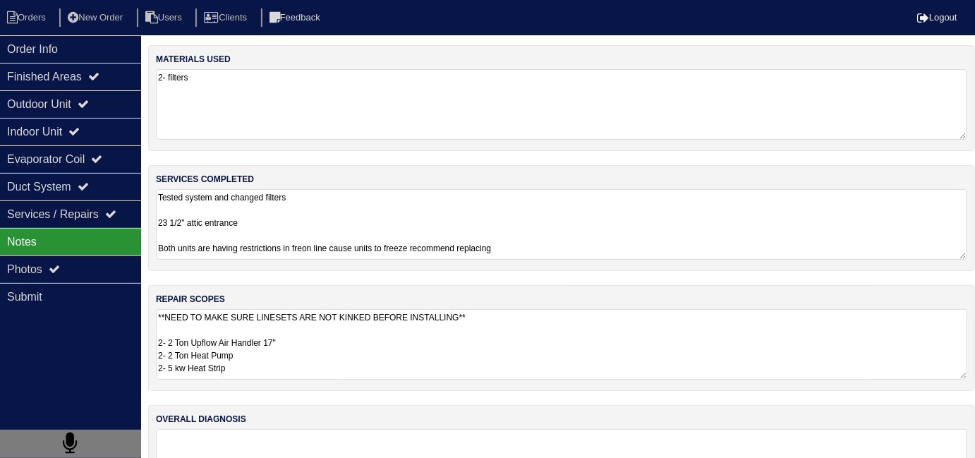
click at [399, 342] on textarea "**NEED TO MAKE SURE LINESETS ARE NOT KINKED BEFORE INSTALLING** 2- 2 Ton Upflow…" at bounding box center [561, 344] width 811 height 71
click at [71, 36] on div "Order Info" at bounding box center [70, 49] width 141 height 28
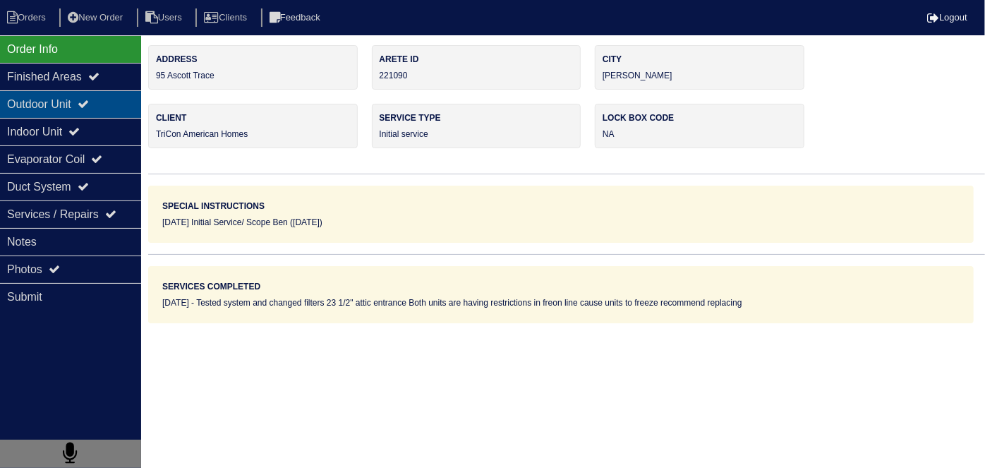
click at [66, 101] on div "Outdoor Unit" at bounding box center [70, 104] width 141 height 28
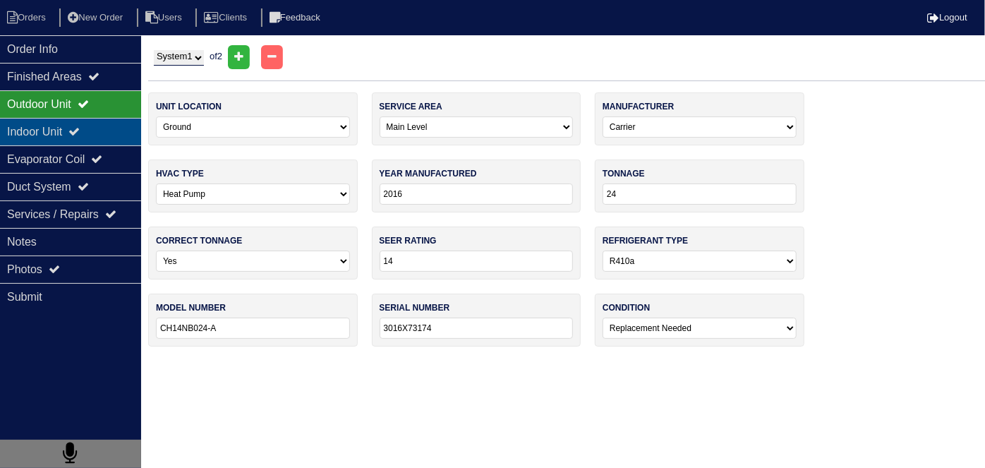
click at [69, 121] on div "Indoor Unit" at bounding box center [70, 132] width 141 height 28
type textarea "Tested system and changed filters 23 1/2" attic entrance Both units are having …"
type textarea "**NEED TO MAKE SURE LINESETS ARE NOT KINKED BEFORE INSTALLING** 2- 2 Ton Upflow…"
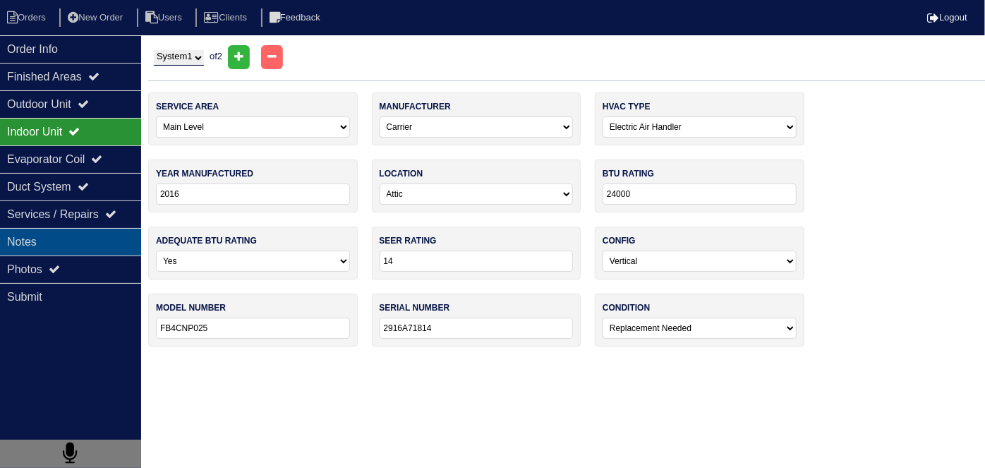
click at [64, 237] on div "Notes" at bounding box center [70, 242] width 141 height 28
type textarea "Tested system and changed filters 23 1/2" attic entrance Both units are having …"
type textarea "**NEED TO MAKE SURE LINESETS ARE NOT KINKED BEFORE INSTALLING** 2- 2 Ton Upflow…"
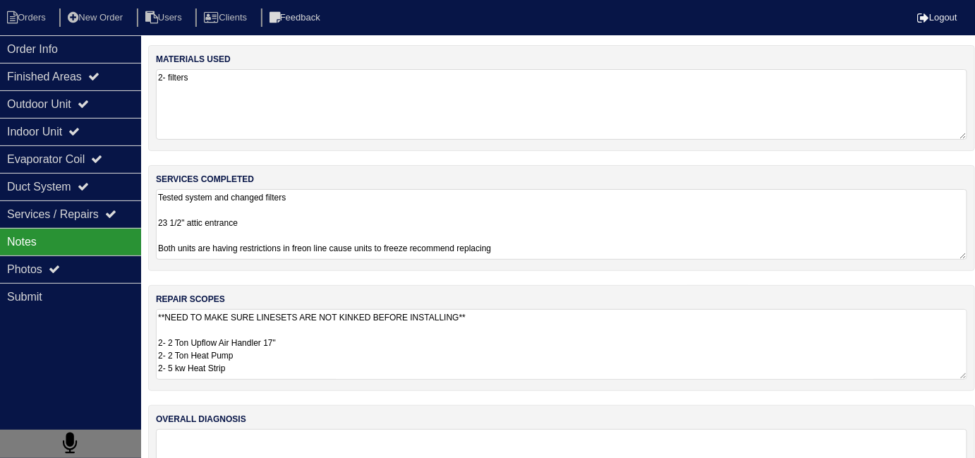
drag, startPoint x: 410, startPoint y: 344, endPoint x: 440, endPoint y: 335, distance: 31.7
click at [411, 344] on textarea "**NEED TO MAKE SURE LINESETS ARE NOT KINKED BEFORE INSTALLING** 2- 2 Ton Upflow…" at bounding box center [561, 344] width 811 height 71
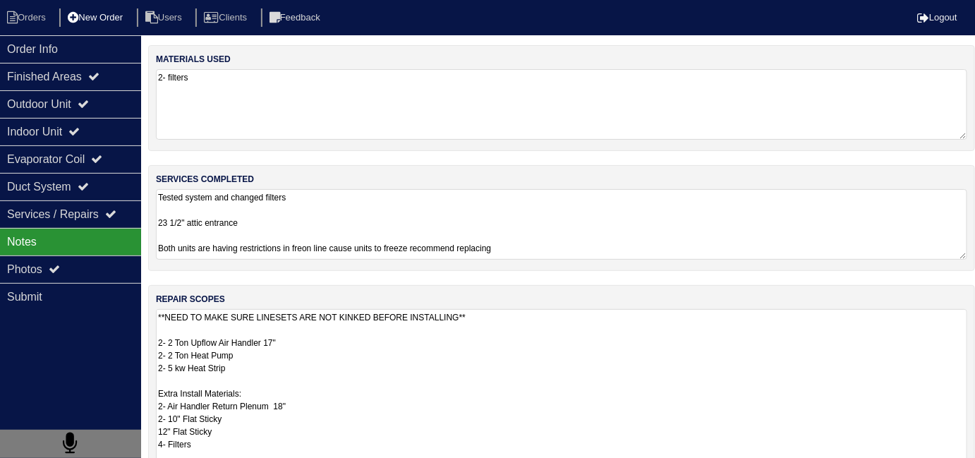
click at [124, 13] on li "New Order" at bounding box center [96, 17] width 75 height 19
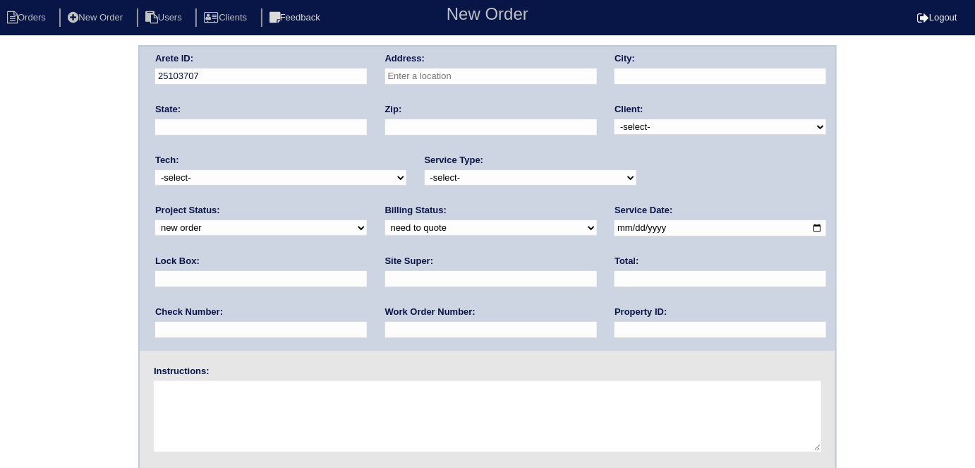
click at [412, 80] on input "text" at bounding box center [491, 76] width 212 height 16
type input "95 Ascott Trace"
type input "Covington"
type input "GA"
type input "30016"
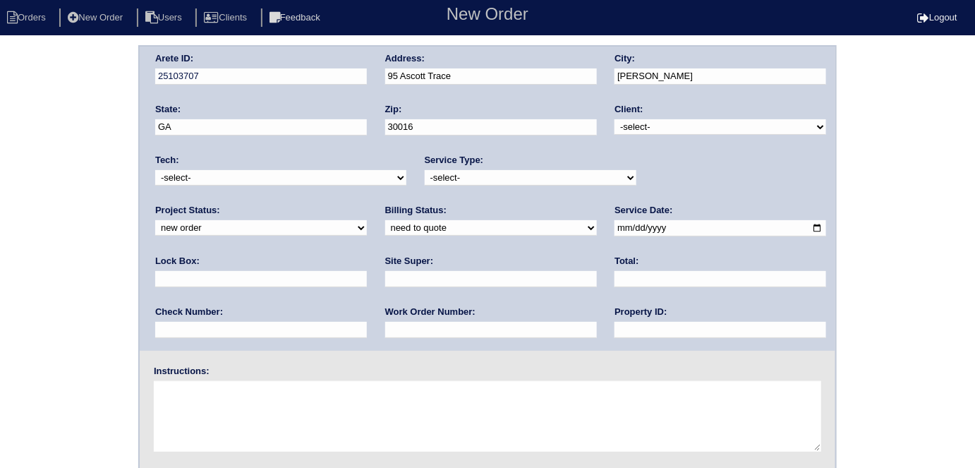
click at [645, 123] on select "-select- TriCon American Homes American Homes 4 Rent First Key Homes Zillow The…" at bounding box center [721, 127] width 212 height 16
select select "1"
click at [615, 119] on select "-select- TriCon American Homes American Homes 4 Rent First Key Homes Zillow The…" at bounding box center [721, 127] width 212 height 16
click at [512, 178] on select "-select- initial service basic service maintenance call replacement scope servi…" at bounding box center [531, 178] width 212 height 16
select select "initial service"
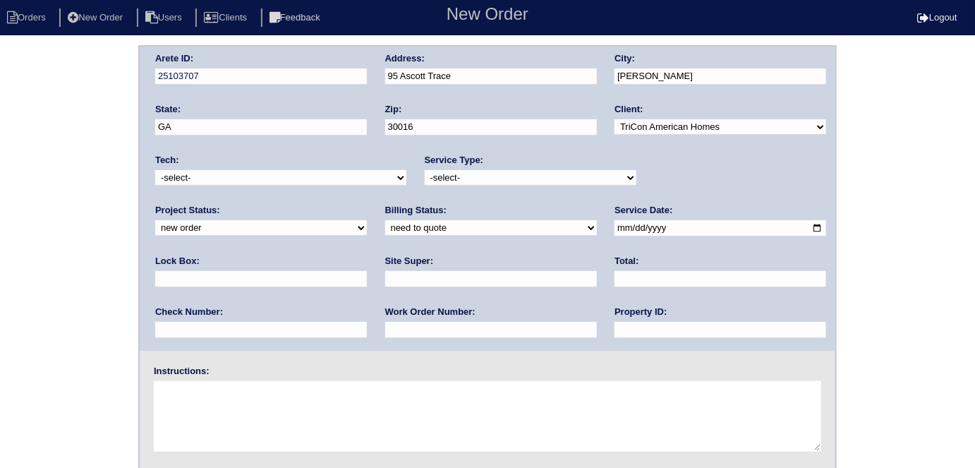
click at [425, 170] on select "-select- initial service basic service maintenance call replacement scope servi…" at bounding box center [531, 178] width 212 height 16
click at [615, 227] on input "date" at bounding box center [721, 228] width 212 height 16
type input "2025-10-08"
click at [615, 338] on div "Property ID:" at bounding box center [721, 326] width 212 height 40
click at [615, 331] on input "text" at bounding box center [721, 330] width 212 height 16
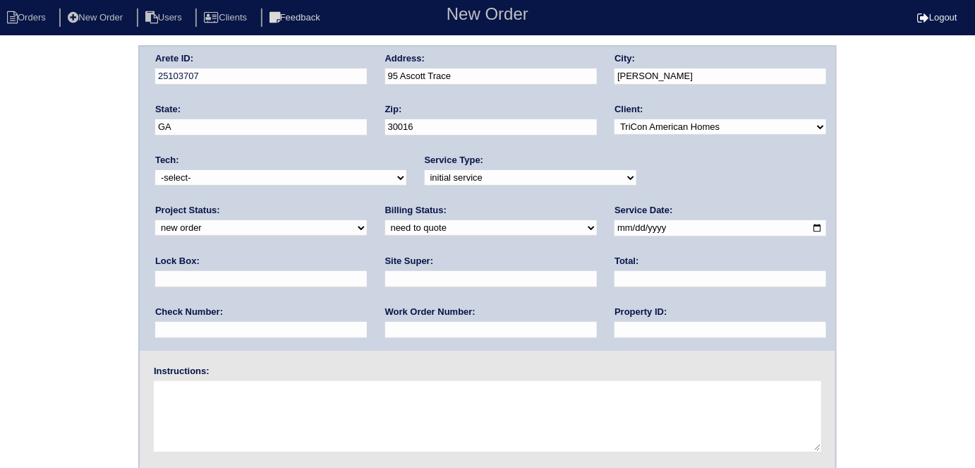
type input "N/A"
click at [385, 277] on input "text" at bounding box center [491, 279] width 212 height 16
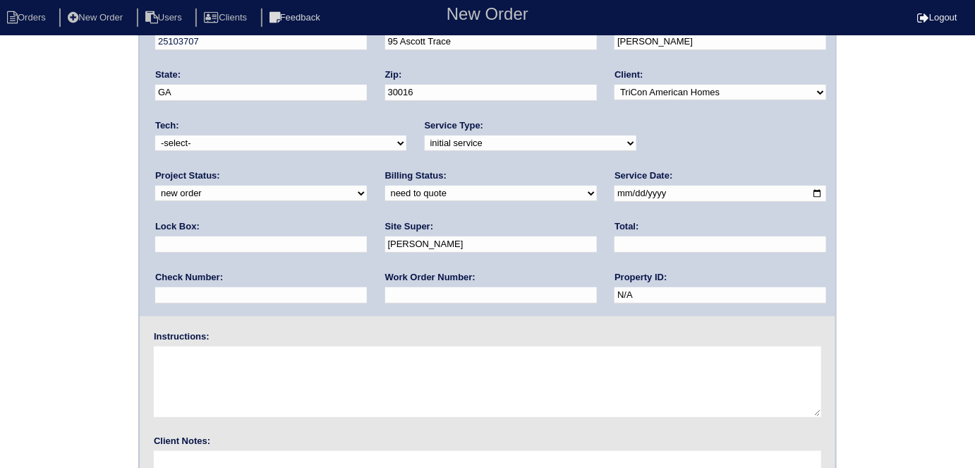
scroll to position [35, 0]
drag, startPoint x: 250, startPoint y: 241, endPoint x: 126, endPoint y: 240, distance: 124.2
click at [126, 240] on div "Arete ID: 25103707 Address: 95 Ascott Trace City: Covington State: GA Zip: 3001…" at bounding box center [487, 295] width 975 height 571
type input "Brian Perkins"
click at [188, 354] on textarea at bounding box center [487, 381] width 667 height 71
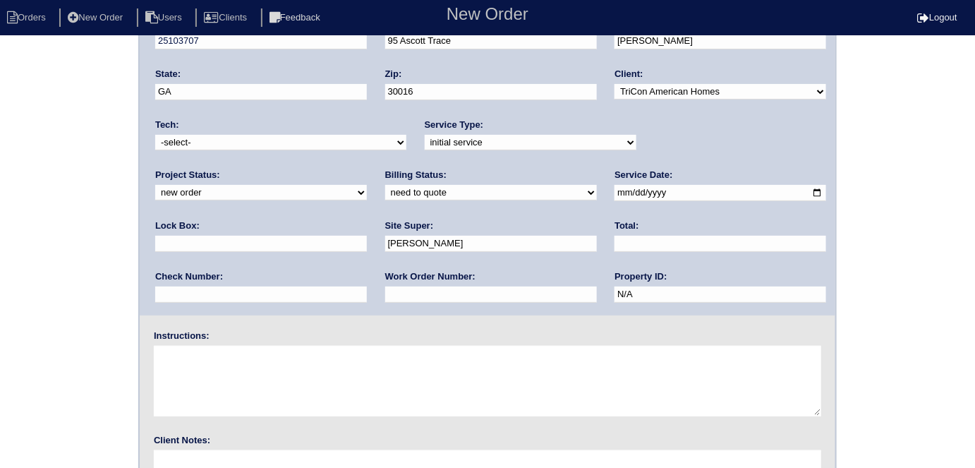
type textarea "i"
type textarea "Install smart tstats if needed MOVE OUT NOT UNTIL 10/14/25"
click at [0, 326] on div "Arete ID: 25103707 Address: 95 Ascott Trace City: Covington State: GA Zip: 3001…" at bounding box center [487, 295] width 975 height 571
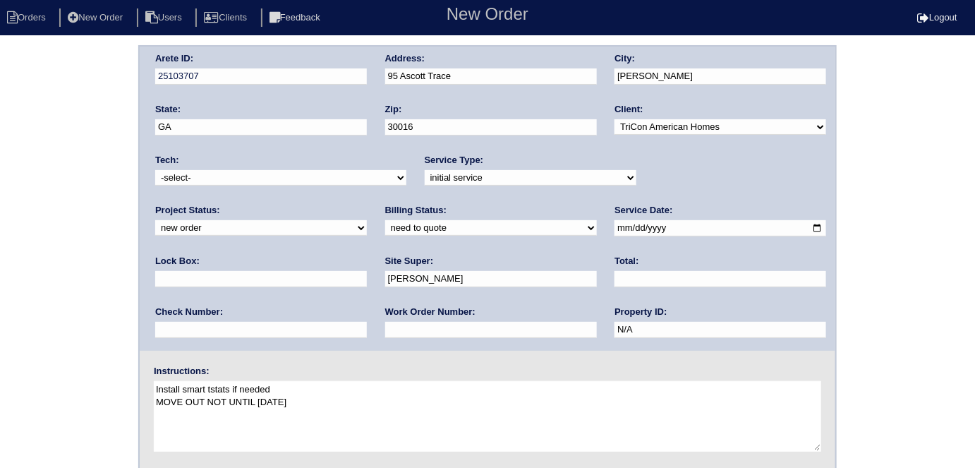
scroll to position [0, 0]
drag, startPoint x: 463, startPoint y: 74, endPoint x: 267, endPoint y: 84, distance: 196.4
click at [267, 84] on div "Arete ID: 25103707 Address: 95 Ascott Trace City: Covington State: GA Zip: 3001…" at bounding box center [488, 199] width 696 height 304
drag, startPoint x: 59, startPoint y: 113, endPoint x: 56, endPoint y: 125, distance: 12.3
click at [59, 113] on div "Arete ID: 25103707 Address: 95 Ascott Trace City: Covington State: GA Zip: 3001…" at bounding box center [487, 330] width 975 height 571
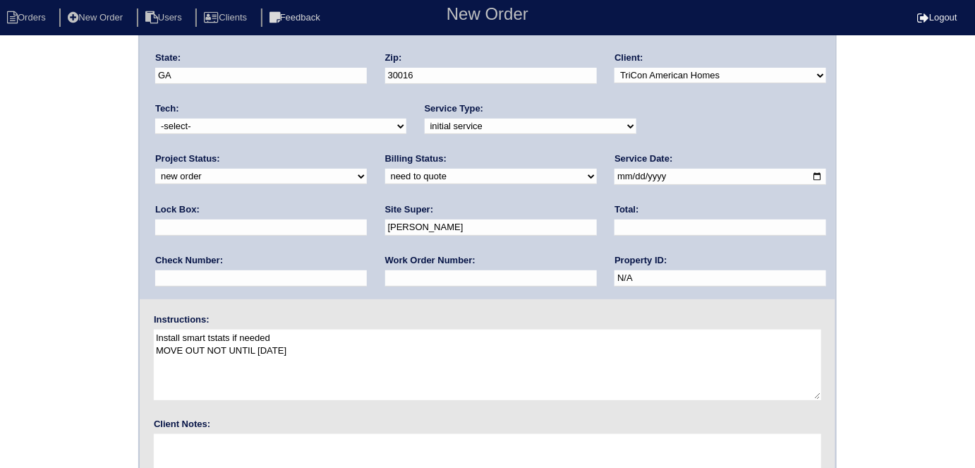
scroll to position [145, 0]
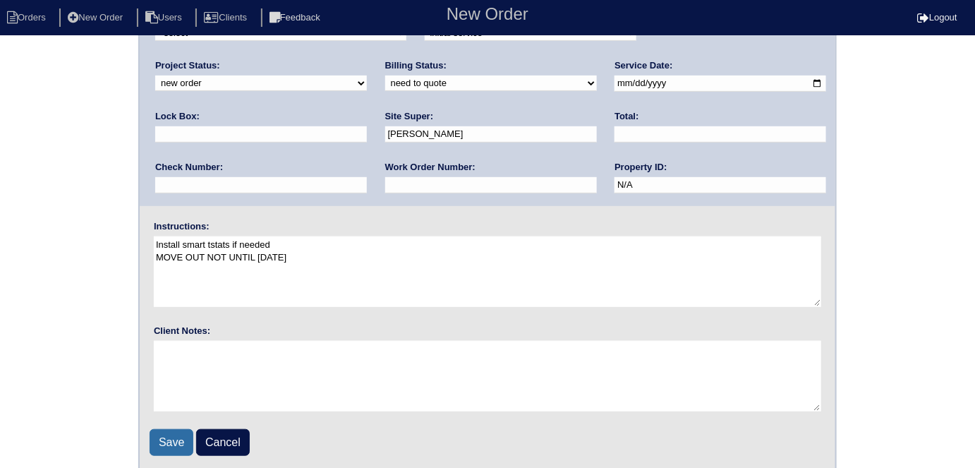
click at [188, 442] on input "Save" at bounding box center [172, 442] width 44 height 27
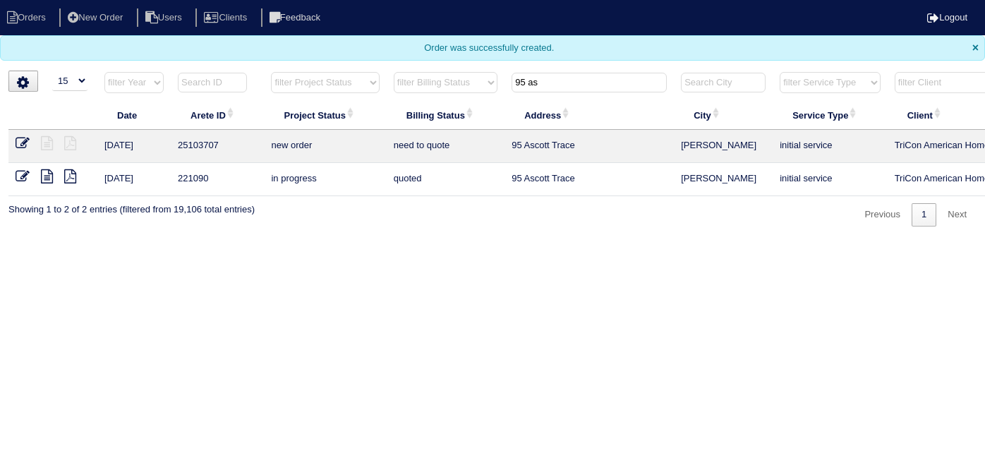
select select "15"
drag, startPoint x: 444, startPoint y: 66, endPoint x: 389, endPoint y: 68, distance: 54.3
click at [397, 67] on body "Orders New Order Users Clients Feedback Logout Orders New Order Users Clients M…" at bounding box center [492, 113] width 985 height 226
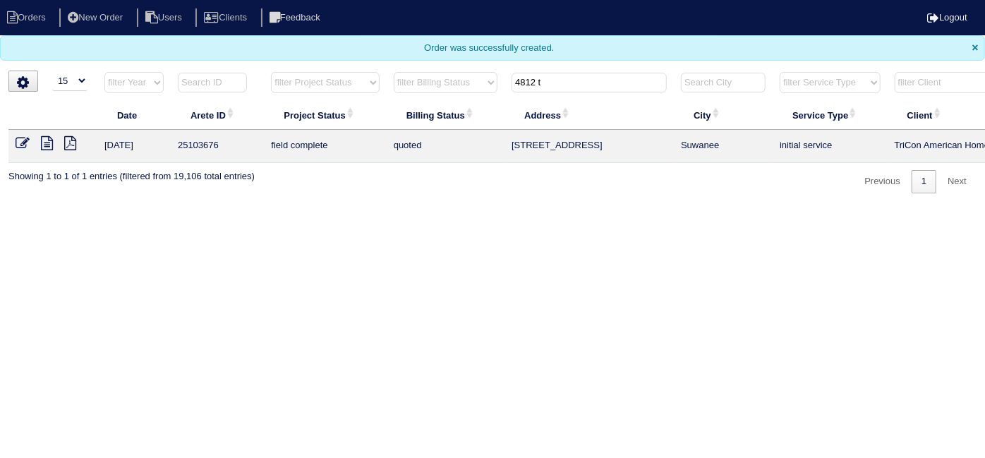
type input "4812 t"
click at [20, 138] on icon at bounding box center [23, 143] width 14 height 14
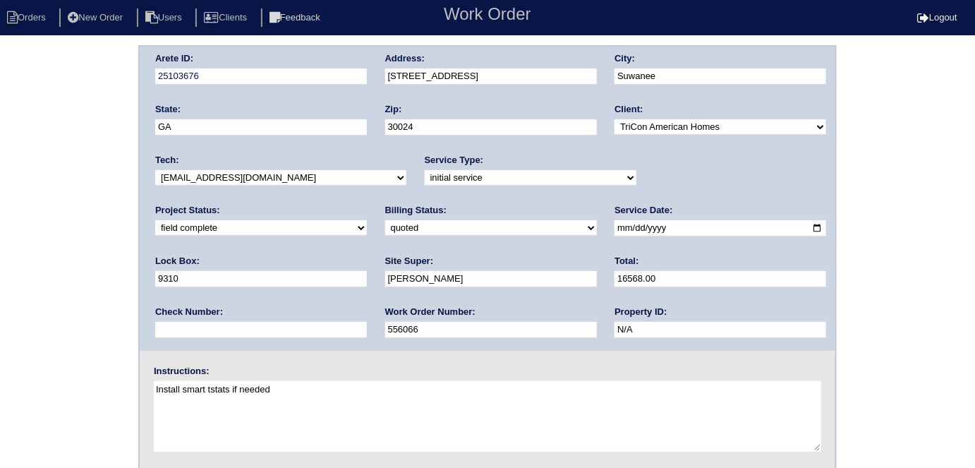
click at [385, 229] on select "need to quote quoted need to invoice invoiced paid warranty purchase order need…" at bounding box center [491, 228] width 212 height 16
select select "need to invoice"
click at [385, 220] on select "need to quote quoted need to invoice invoiced paid warranty purchase order need…" at bounding box center [491, 228] width 212 height 16
drag, startPoint x: 677, startPoint y: 174, endPoint x: 676, endPoint y: 181, distance: 7.9
click at [367, 220] on select "new order assigned in progress field complete need to schedule admin review arc…" at bounding box center [261, 228] width 212 height 16
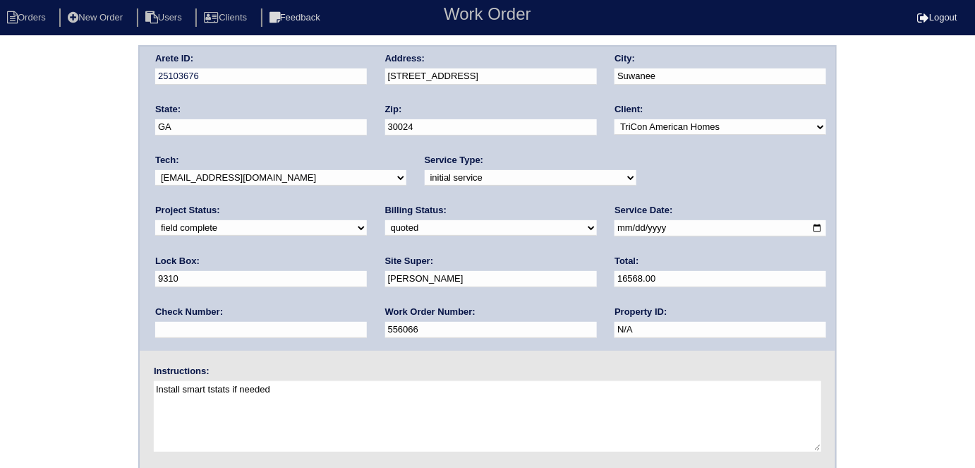
select select "need to schedule"
click at [367, 220] on select "new order assigned in progress field complete need to schedule admin review arc…" at bounding box center [261, 228] width 212 height 16
click at [615, 229] on input "2025-10-07" at bounding box center [721, 228] width 212 height 16
type input "2025-10-09"
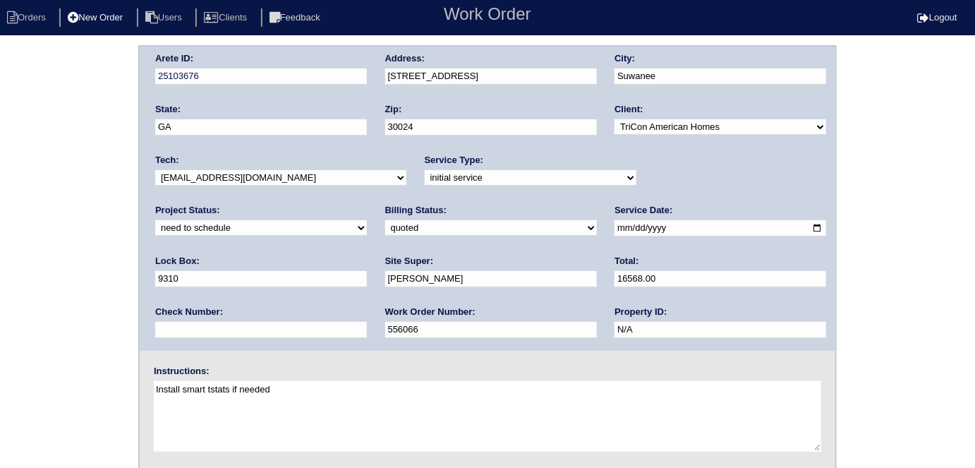
drag, startPoint x: 0, startPoint y: 270, endPoint x: 121, endPoint y: 20, distance: 277.7
click at [3, 265] on div "Arete ID: 25103676 Address: 4812 Tarry Post Ln City: Suwanee State: GA Zip: 300…" at bounding box center [487, 330] width 975 height 571
click at [0, 266] on div "Arete ID: 25103676 Address: 4812 Tarry Post Ln City: Suwanee State: GA Zip: 300…" at bounding box center [487, 330] width 975 height 571
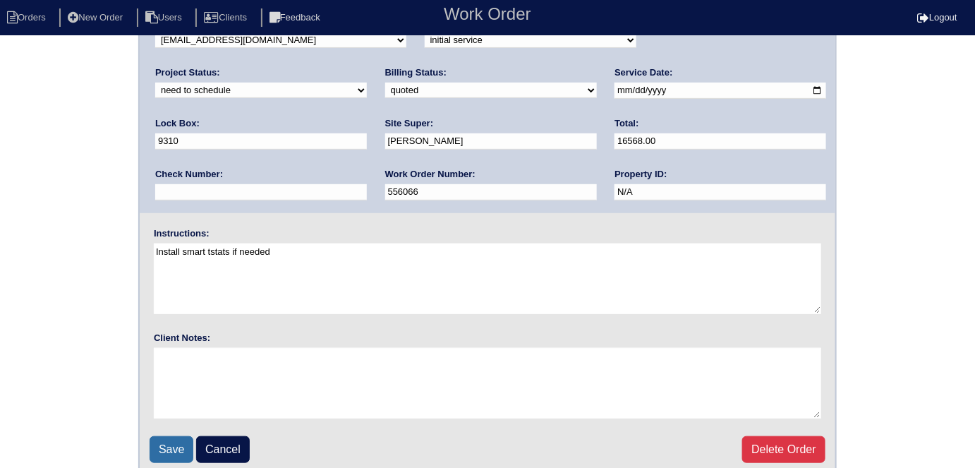
scroll to position [145, 0]
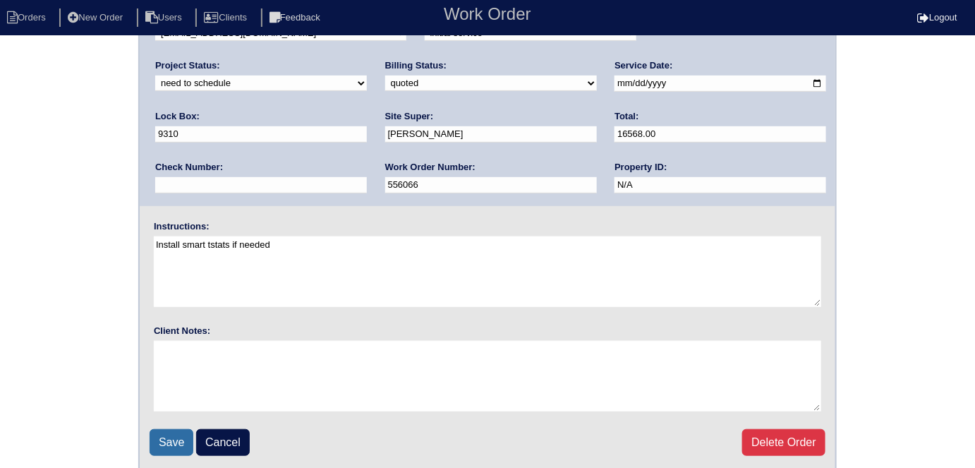
click at [162, 430] on input "Save" at bounding box center [172, 442] width 44 height 27
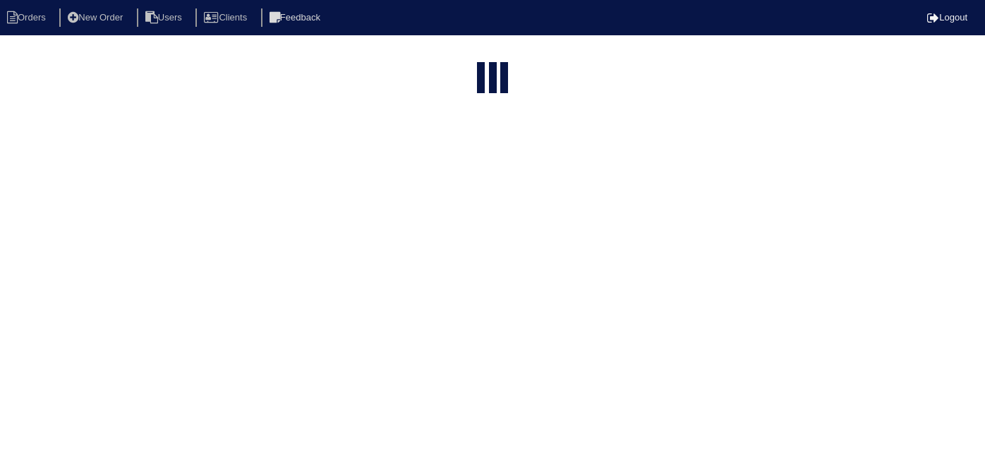
select select "15"
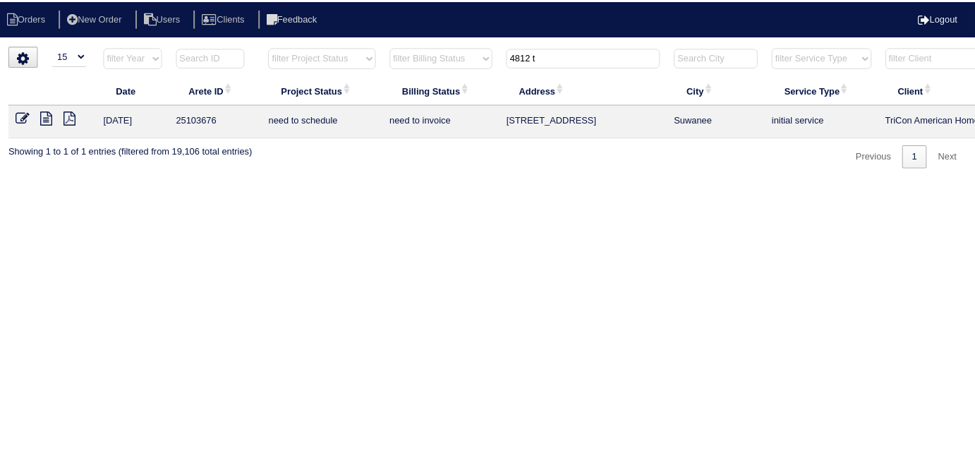
scroll to position [0, 246]
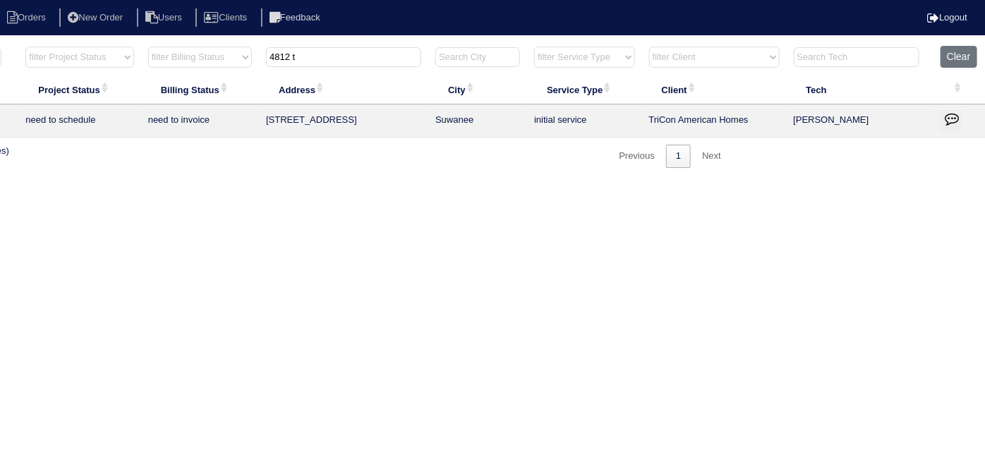
click at [960, 119] on button "button" at bounding box center [952, 120] width 23 height 21
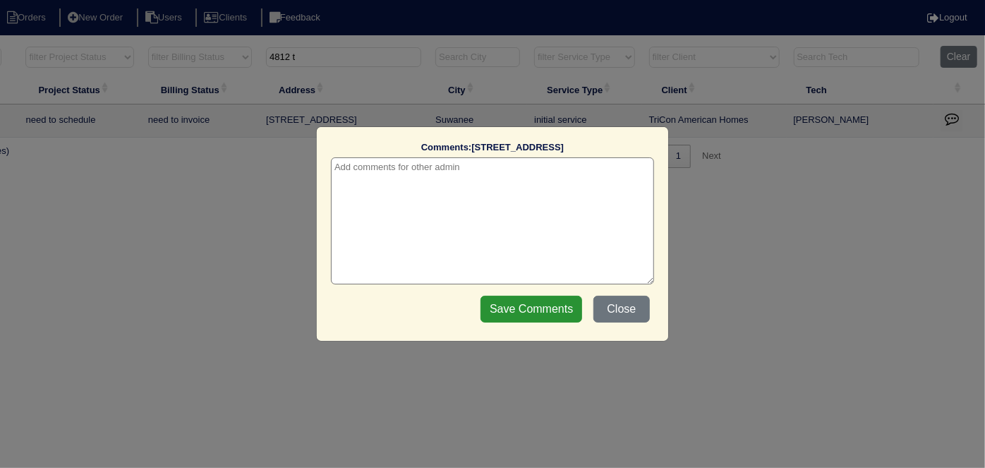
click at [344, 186] on textarea at bounding box center [492, 220] width 323 height 127
paste textarea "Replacement x 3/Duct cleaning"
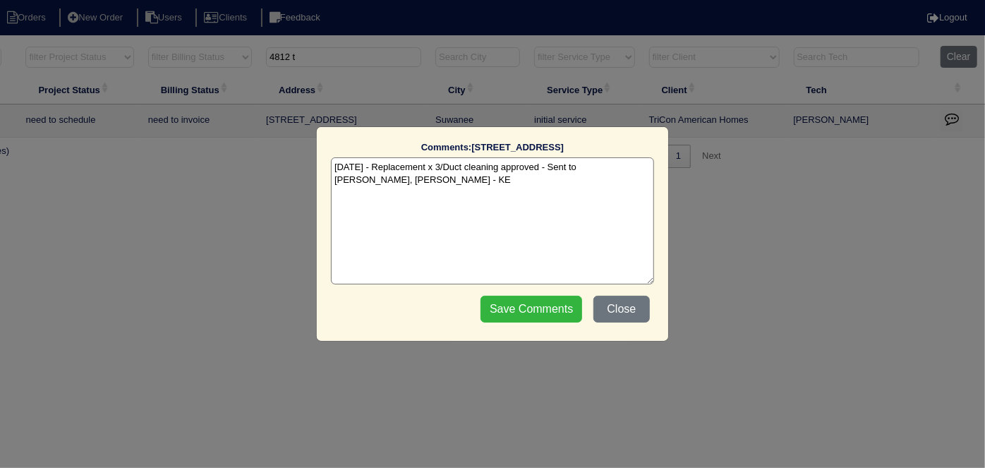
type textarea "[DATE] - Replacement x 3/Duct cleaning approved - Sent to [PERSON_NAME], [PERSO…"
click at [516, 310] on input "Save Comments" at bounding box center [532, 309] width 102 height 27
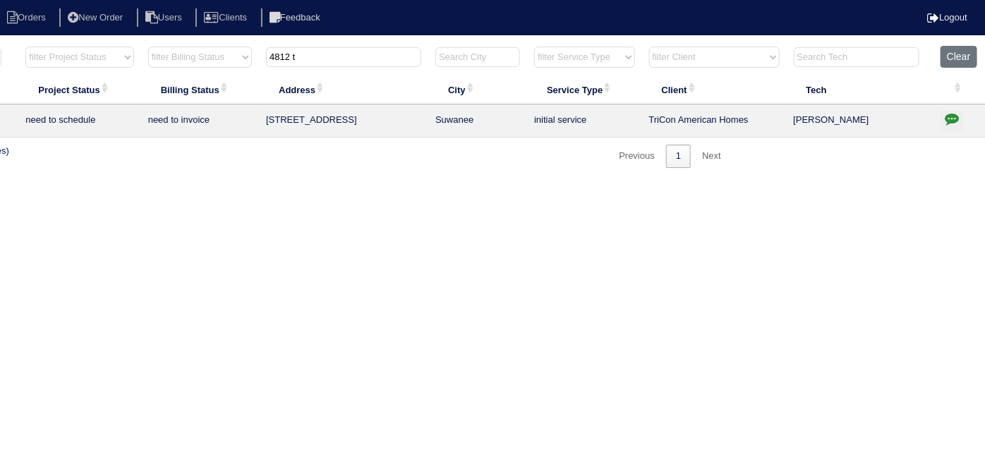
drag, startPoint x: 326, startPoint y: 59, endPoint x: 31, endPoint y: 83, distance: 295.9
click at [99, 70] on tr "filter Year -- Any Year -- 2025 2024 2023 2022 2021 2020 2019 filter Project St…" at bounding box center [374, 60] width 1223 height 29
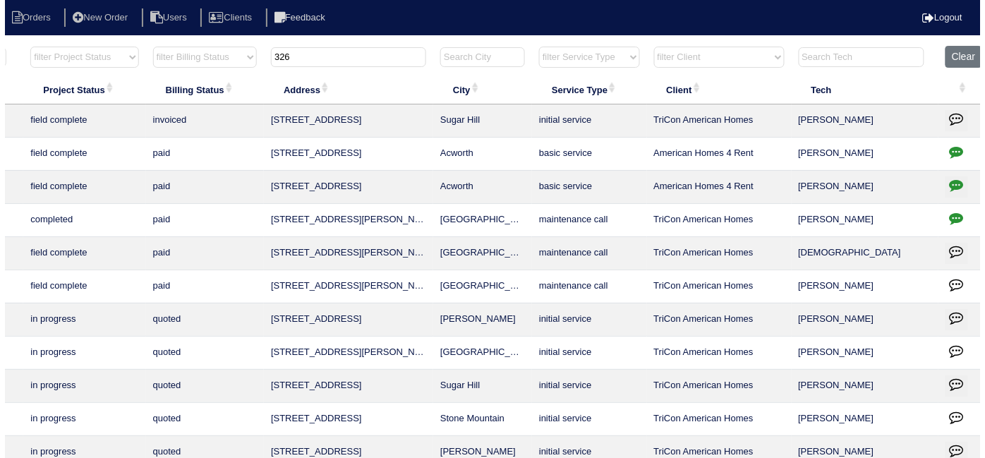
scroll to position [0, 0]
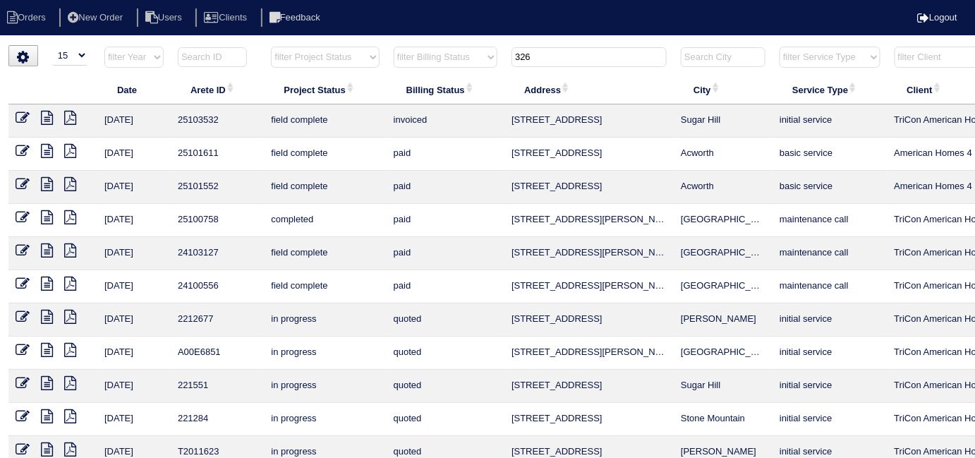
drag, startPoint x: 564, startPoint y: 55, endPoint x: 318, endPoint y: 52, distance: 245.6
click at [356, 52] on tr "filter Year -- Any Year -- 2025 2024 2023 2022 2021 2020 2019 filter Project St…" at bounding box center [619, 60] width 1223 height 29
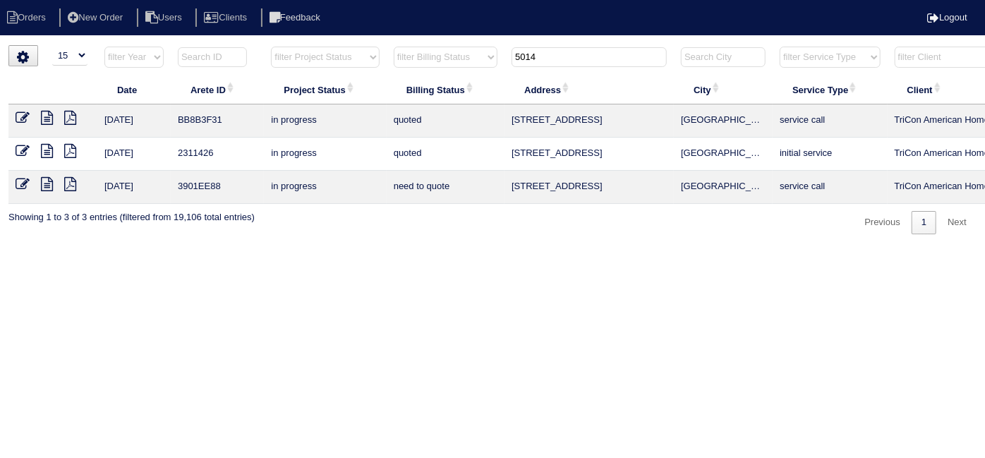
type input "5014"
click at [49, 121] on icon at bounding box center [47, 118] width 12 height 14
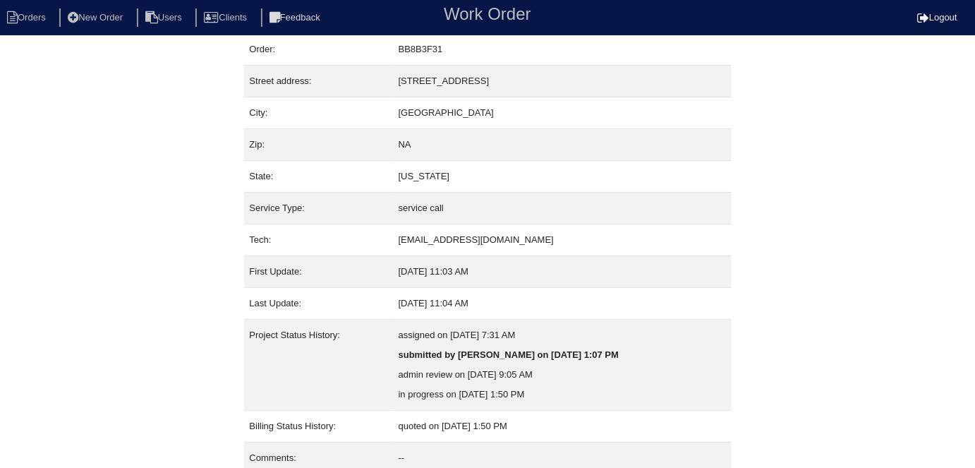
scroll to position [94, 0]
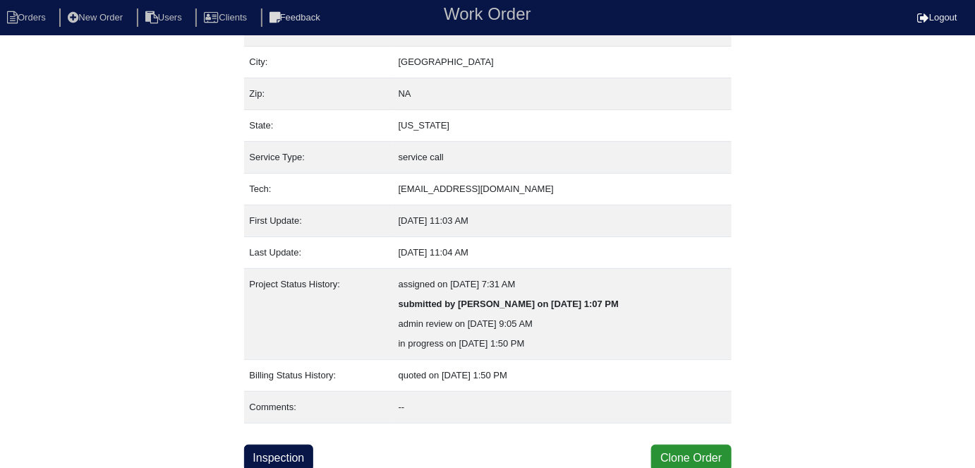
drag, startPoint x: 272, startPoint y: 452, endPoint x: 269, endPoint y: 439, distance: 13.0
click at [272, 452] on link "Inspection" at bounding box center [279, 458] width 70 height 27
select select "0"
select select "Other"
select select "1"
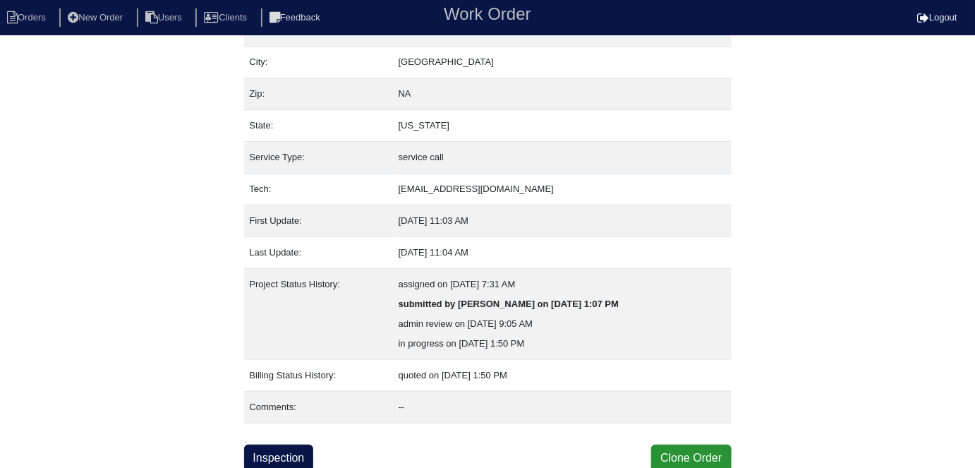
select select "2"
select select "0"
select select "1"
select select "2"
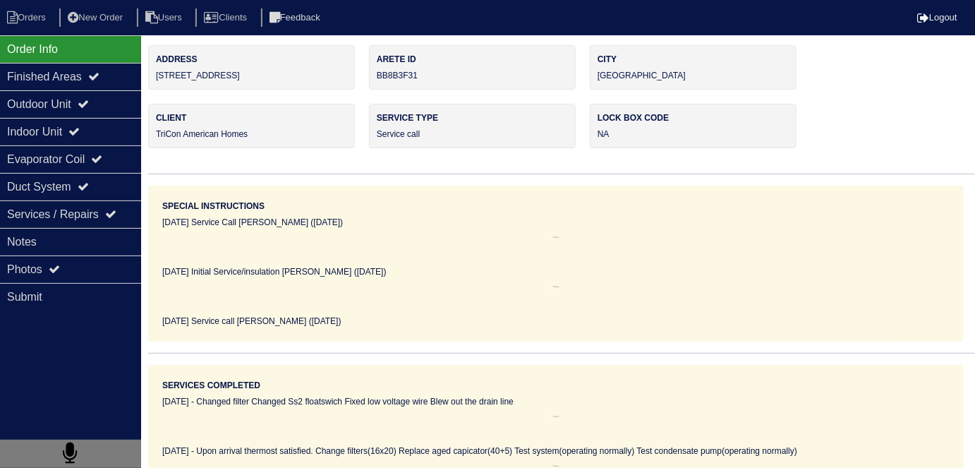
click at [68, 96] on div "Outdoor Unit" at bounding box center [70, 104] width 141 height 28
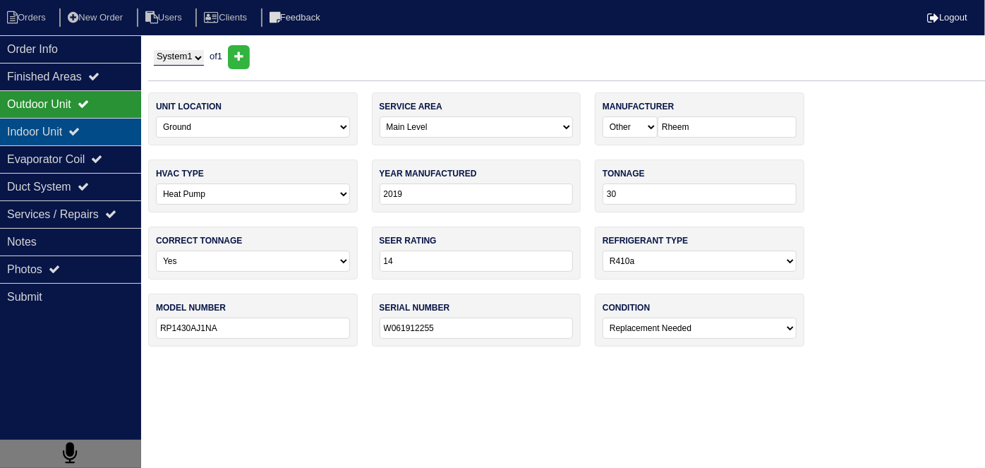
click at [56, 123] on div "Indoor Unit" at bounding box center [70, 132] width 141 height 28
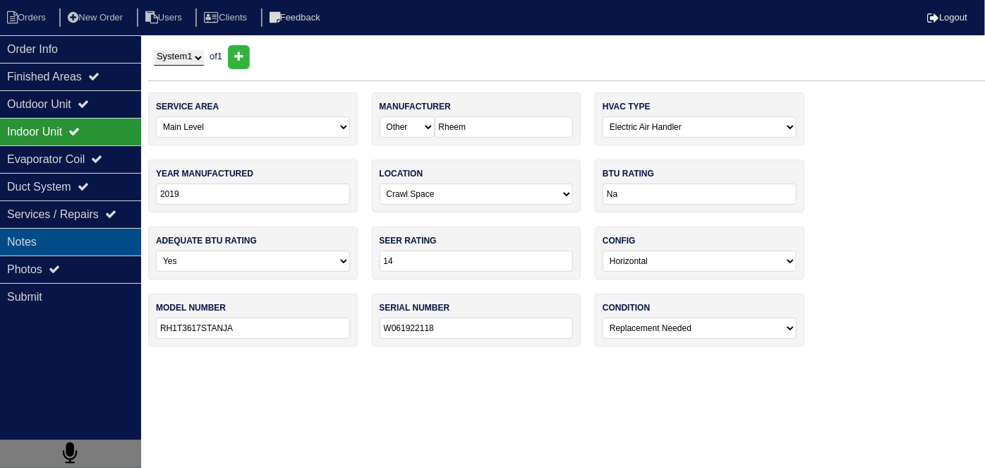
click at [60, 234] on div "Notes" at bounding box center [70, 242] width 141 height 28
type textarea "There is a filter grille return in the wall in the living room. I removed filte…"
type textarea "2.5 Ton Heat Pump 3 Ton 17" Air Handler Horizontal. 10kw Heat Kit 17" Air Handl…"
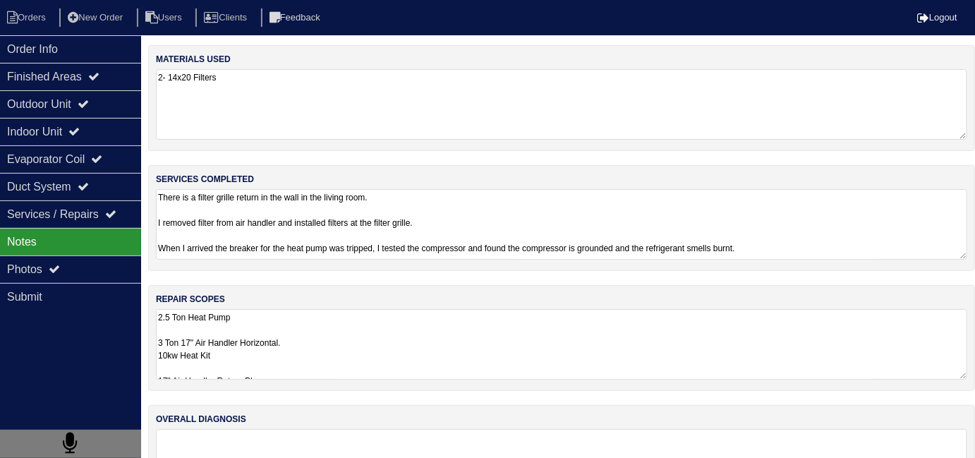
click at [453, 343] on textarea "2.5 Ton Heat Pump 3 Ton 17" Air Handler Horizontal. 10kw Heat Kit 17" Air Handl…" at bounding box center [561, 344] width 811 height 71
click at [129, 99] on div "Outdoor Unit" at bounding box center [70, 104] width 141 height 28
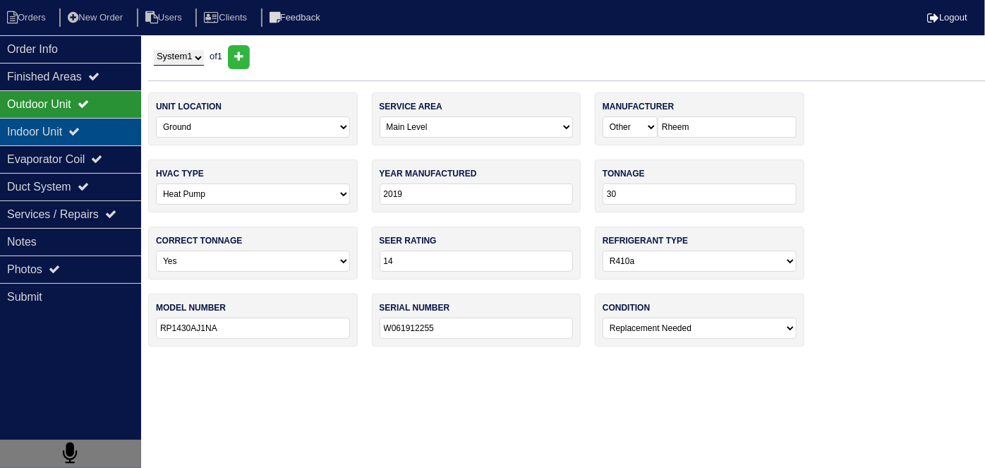
click at [94, 123] on div "Indoor Unit" at bounding box center [70, 132] width 141 height 28
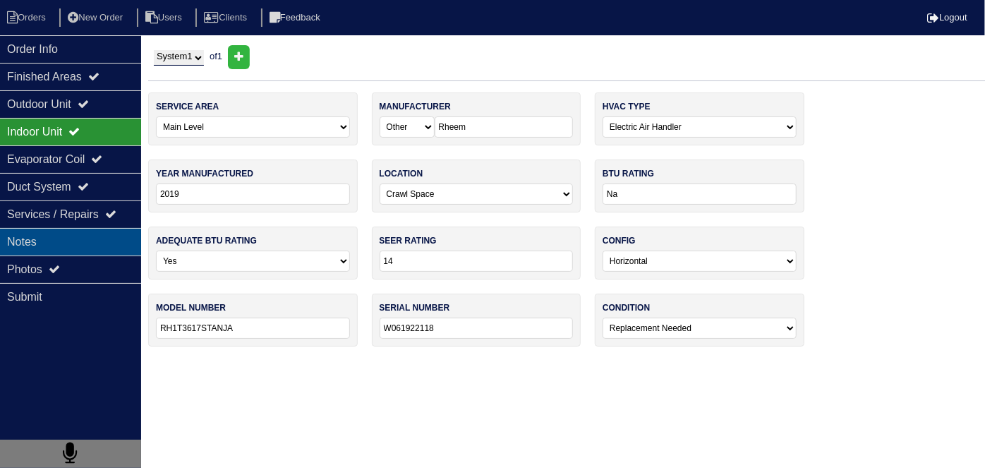
click at [92, 243] on div "Notes" at bounding box center [70, 242] width 141 height 28
type textarea "There is a filter grille return in the wall in the living room. I removed filte…"
type textarea "2.5 Ton Heat Pump 3 Ton 17" Air Handler Horizontal. 10kw Heat Kit 17" Air Handl…"
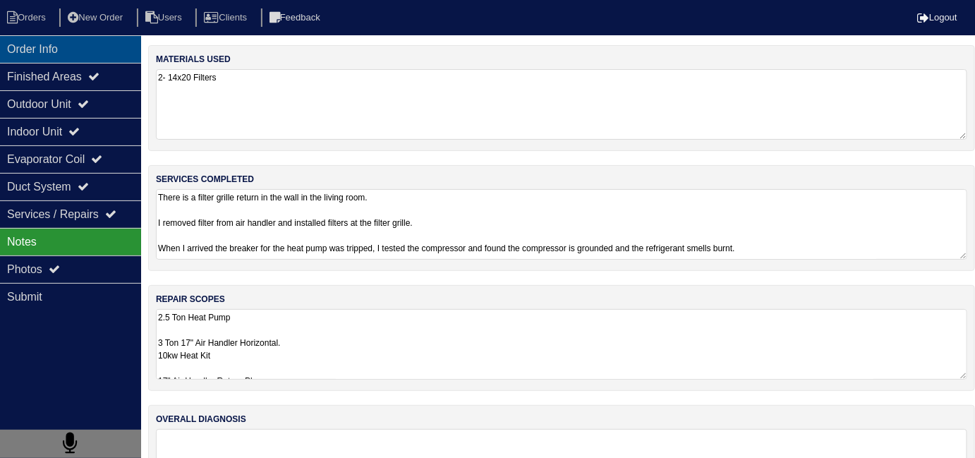
click at [75, 49] on div "Order Info" at bounding box center [70, 49] width 141 height 28
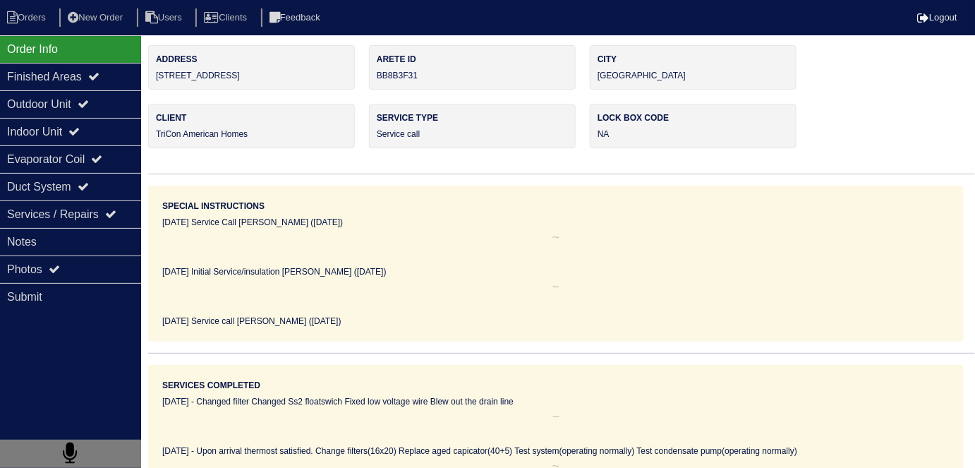
scroll to position [64, 0]
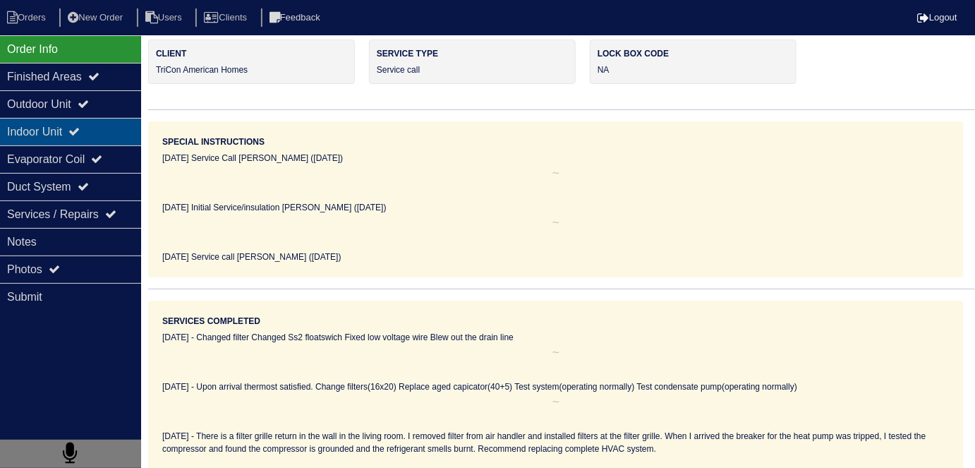
drag, startPoint x: 67, startPoint y: 111, endPoint x: 63, endPoint y: 132, distance: 20.9
click at [67, 111] on div "Outdoor Unit" at bounding box center [70, 104] width 141 height 28
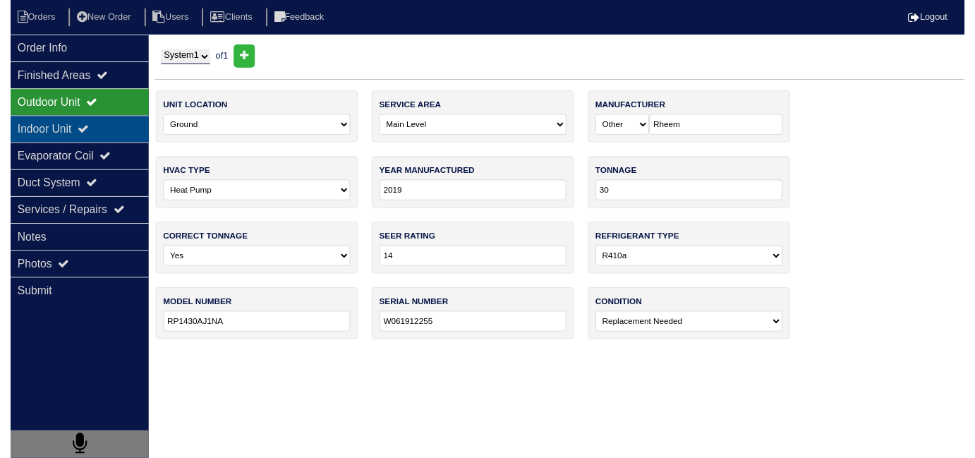
scroll to position [0, 0]
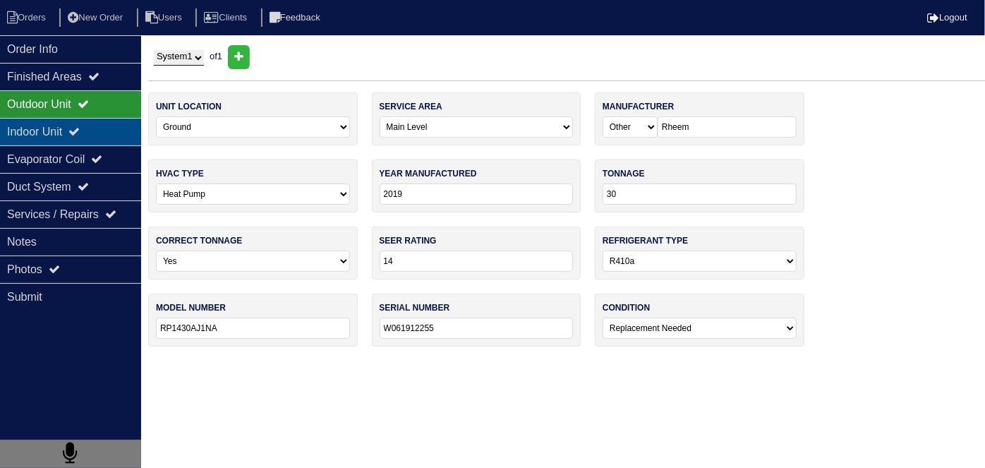
click at [63, 132] on div "Indoor Unit" at bounding box center [70, 132] width 141 height 28
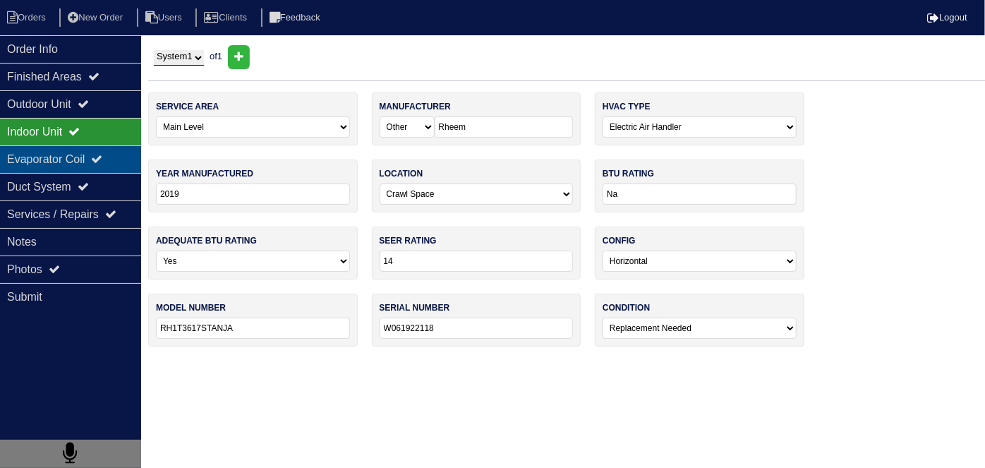
click at [66, 156] on div "Evaporator Coil" at bounding box center [70, 159] width 141 height 28
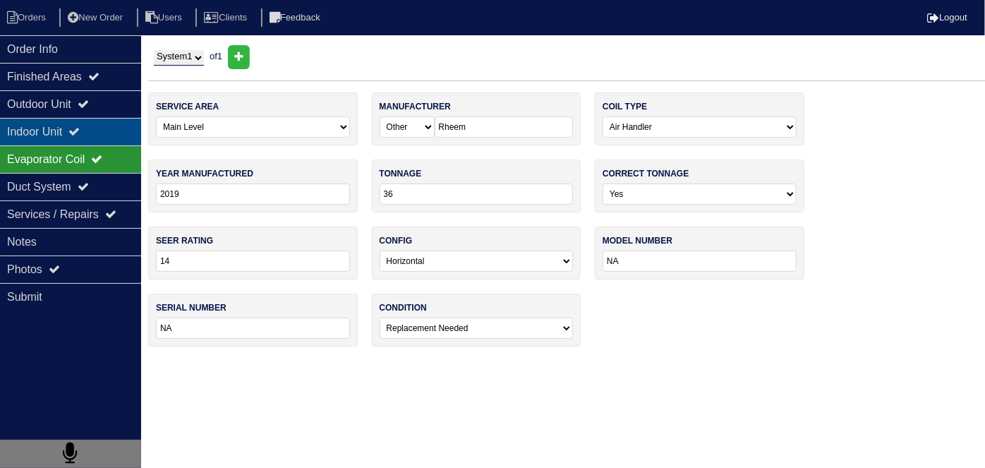
click at [73, 139] on div "Indoor Unit" at bounding box center [70, 132] width 141 height 28
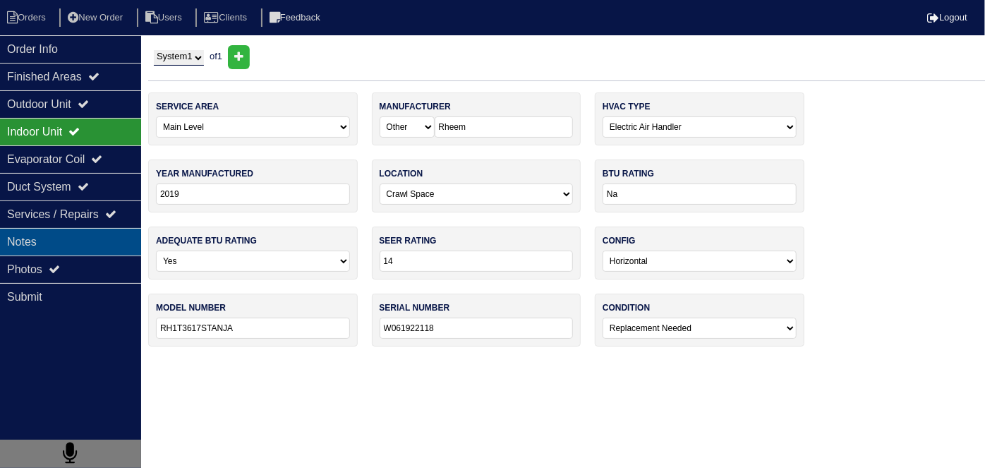
click at [73, 231] on div "Notes" at bounding box center [70, 242] width 141 height 28
type textarea "There is a filter grille return in the wall in the living room. I removed filte…"
type textarea "2.5 Ton Heat Pump 3 Ton 17" Air Handler Horizontal. 10kw Heat Kit 17" Air Handl…"
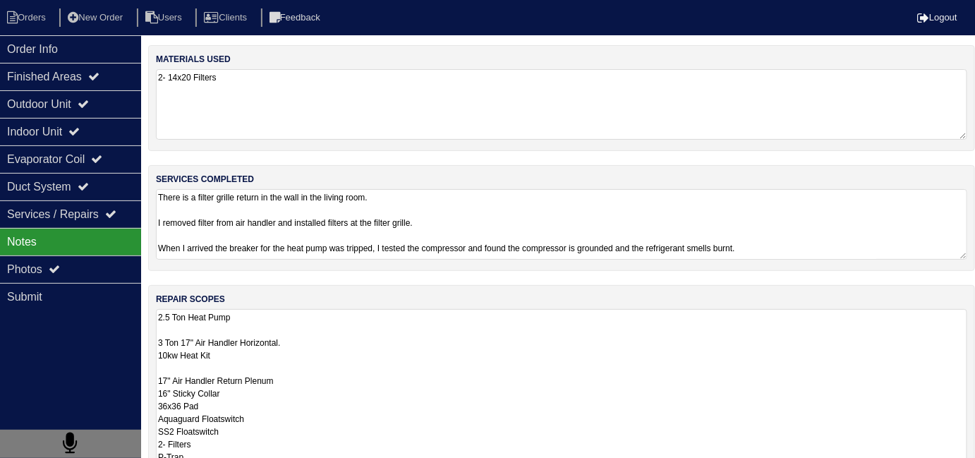
drag, startPoint x: 363, startPoint y: 320, endPoint x: 374, endPoint y: 322, distance: 11.4
click at [363, 320] on textarea "2.5 Ton Heat Pump 3 Ton 17" Air Handler Horizontal. 10kw Heat Kit 17" Air Handl…" at bounding box center [561, 431] width 811 height 244
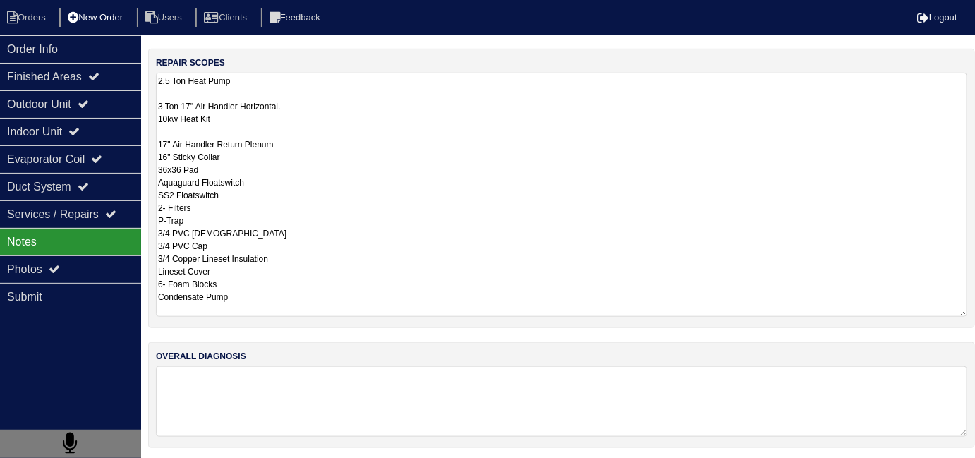
scroll to position [63, 0]
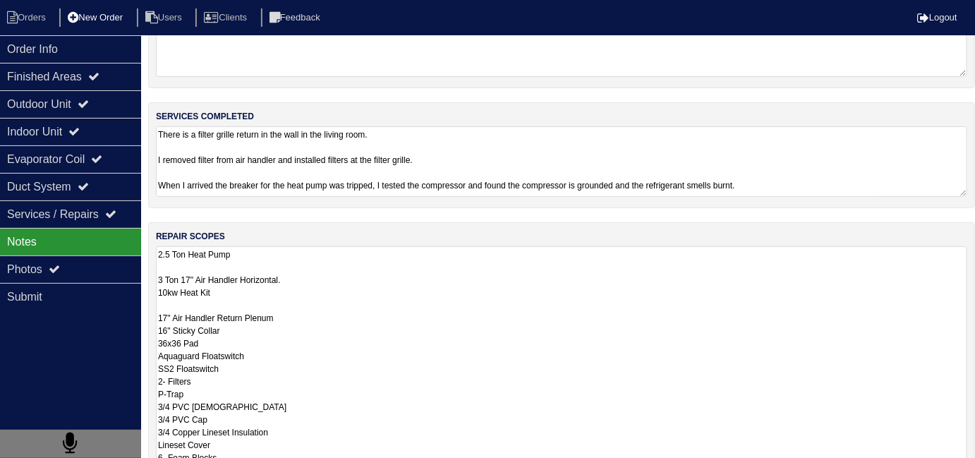
click at [116, 17] on li "New Order" at bounding box center [96, 17] width 75 height 19
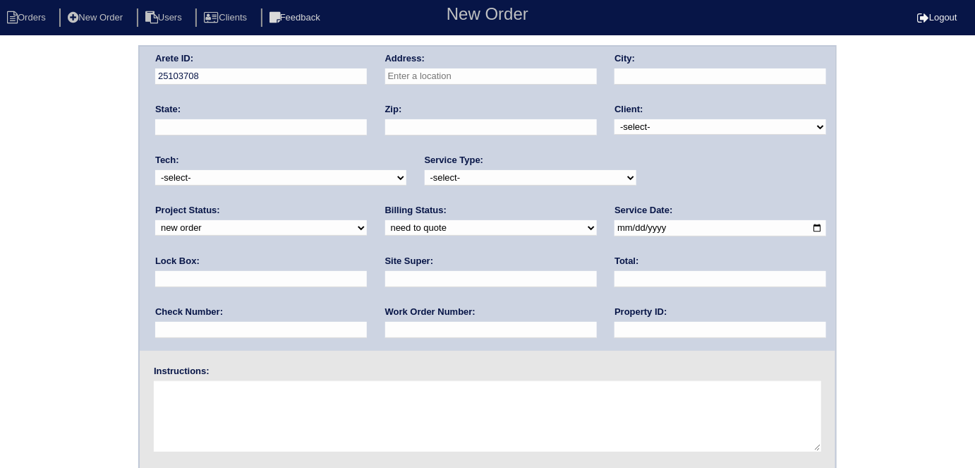
click at [430, 81] on input "text" at bounding box center [491, 76] width 212 height 16
type input "5014 Monticello Dr"
type input "Villa Rica"
type input "GA"
type input "30180"
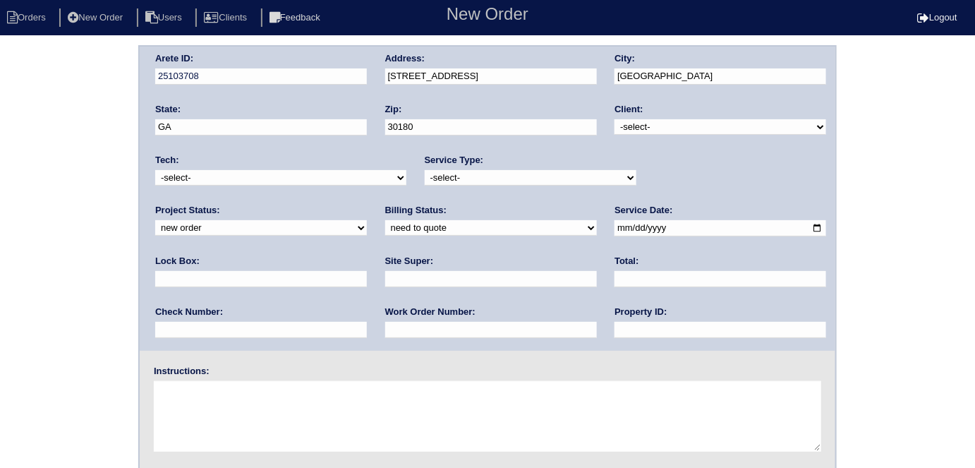
click at [632, 128] on select "-select- TriCon American Homes American Homes 4 Rent First Key Homes Zillow The…" at bounding box center [721, 127] width 212 height 16
click at [615, 119] on select "-select- TriCon American Homes American Homes 4 Rent First Key Homes Zillow The…" at bounding box center [721, 127] width 212 height 16
click at [627, 128] on select "-select- TriCon American Homes American Homes 4 Rent First Key Homes Zillow The…" at bounding box center [721, 127] width 212 height 16
select select "1"
click at [615, 119] on select "-select- TriCon American Homes American Homes 4 Rent First Key Homes Zillow The…" at bounding box center [721, 127] width 212 height 16
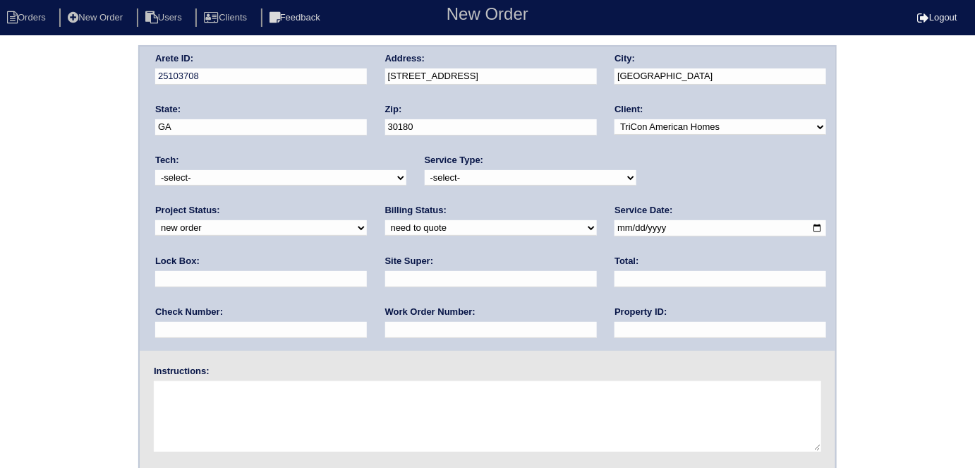
click at [512, 172] on select "-select- initial service basic service maintenance call replacement scope servi…" at bounding box center [531, 178] width 212 height 16
select select "initial service"
click at [425, 170] on select "-select- initial service basic service maintenance call replacement scope servi…" at bounding box center [531, 178] width 212 height 16
drag, startPoint x: 585, startPoint y: 225, endPoint x: 576, endPoint y: 220, distance: 9.8
click at [615, 225] on input "date" at bounding box center [721, 228] width 212 height 16
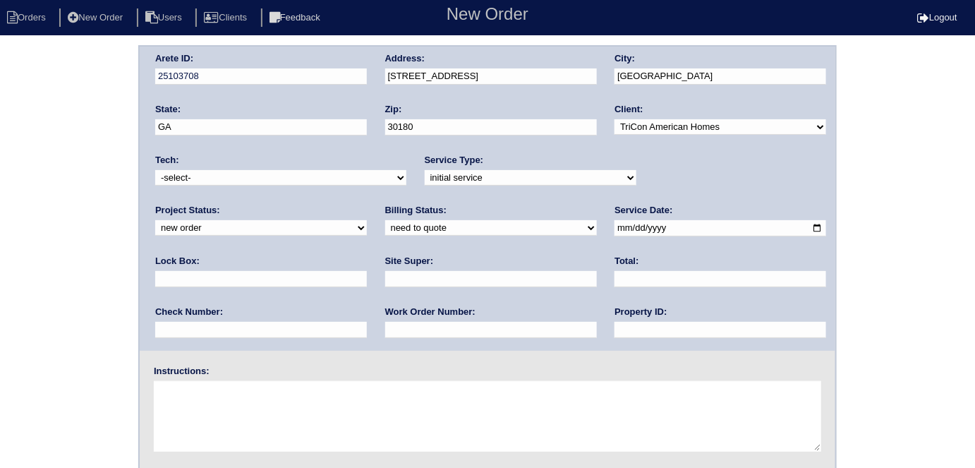
type input "2025-10-08"
click at [615, 326] on input "text" at bounding box center [721, 330] width 212 height 16
type input "N/A"
click at [385, 273] on input "text" at bounding box center [491, 279] width 212 height 16
type input "Eric Artherton"
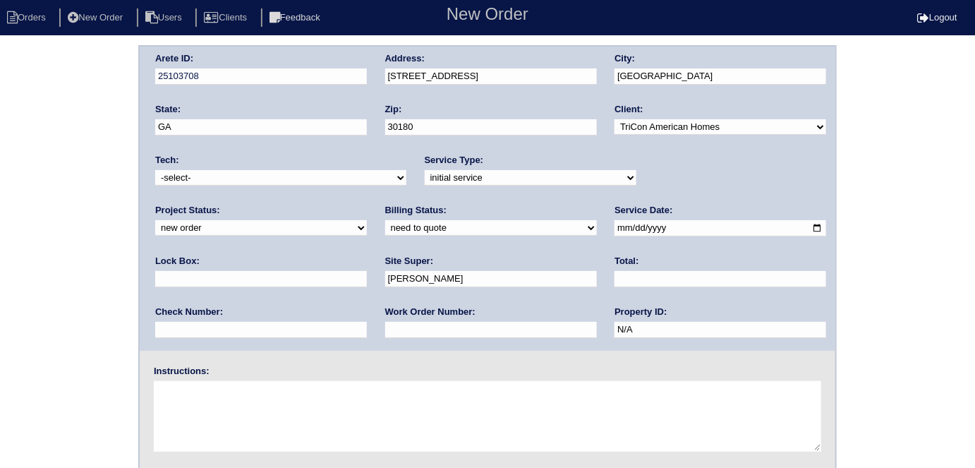
drag, startPoint x: 207, startPoint y: 324, endPoint x: 207, endPoint y: 313, distance: 10.6
click at [385, 324] on input "text" at bounding box center [491, 330] width 212 height 16
click at [385, 334] on input "text" at bounding box center [491, 330] width 212 height 16
type input "557274"
click at [193, 409] on textarea at bounding box center [487, 416] width 667 height 71
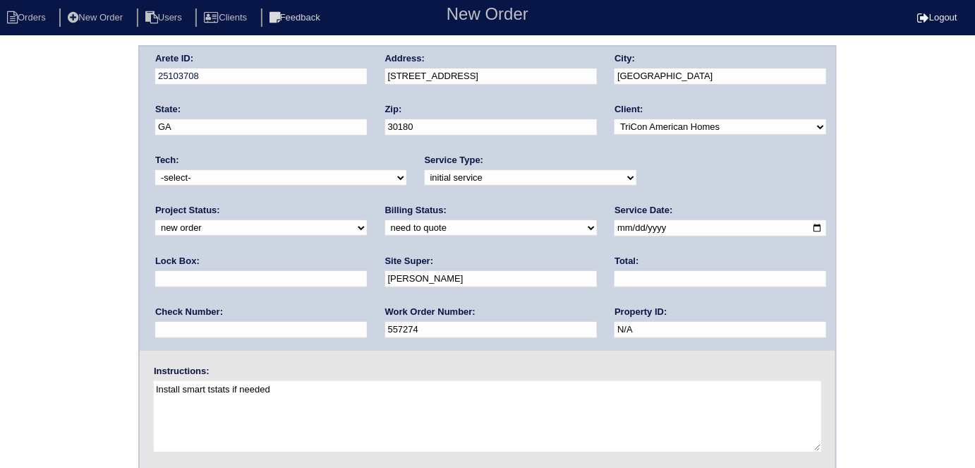
type textarea "Install smart tstats if needed"
click at [342, 71] on div "Arete ID: 25103708 Address: 5014 Monticello Dr City: Villa Rica State: GA Zip: …" at bounding box center [488, 199] width 696 height 304
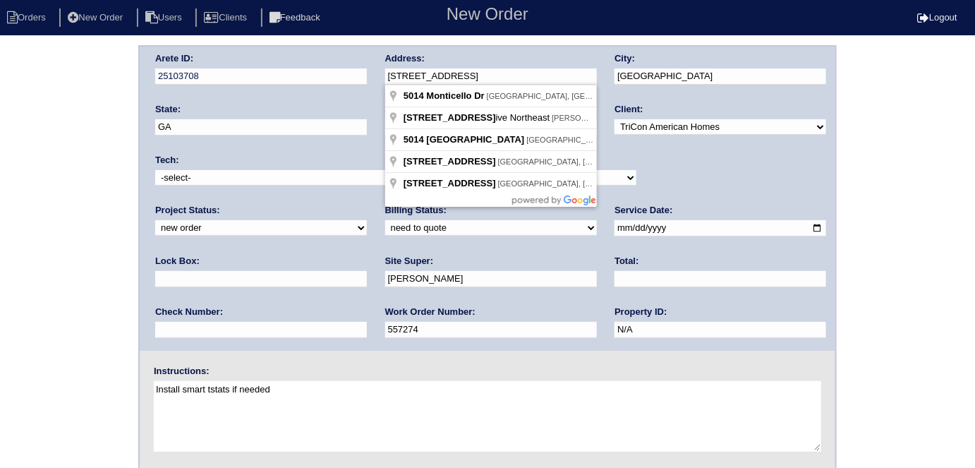
click at [68, 193] on div "Arete ID: 25103708 Address: 5014 Monticello Dr City: Villa Rica State: GA Zip: …" at bounding box center [487, 330] width 975 height 571
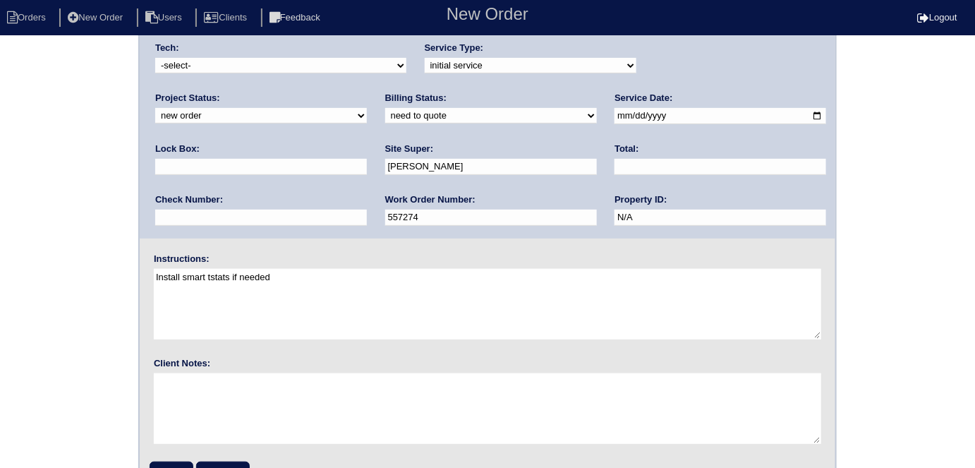
scroll to position [145, 0]
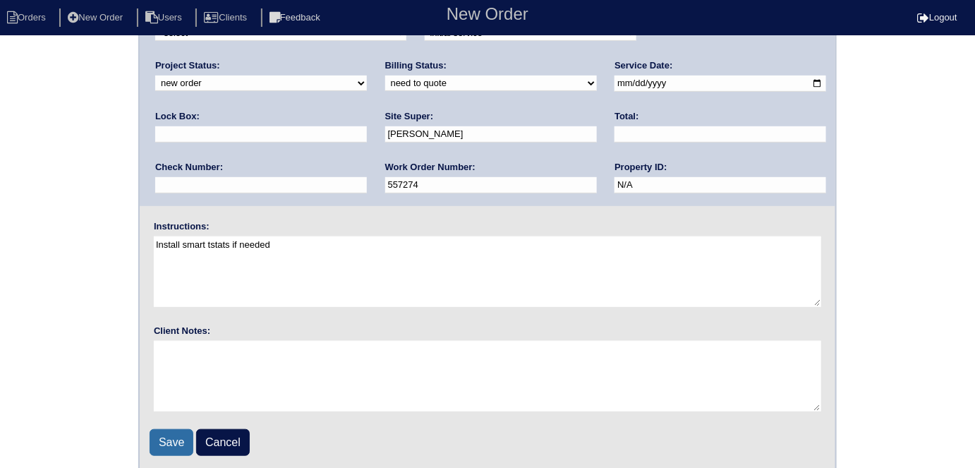
click at [166, 442] on input "Save" at bounding box center [172, 442] width 44 height 27
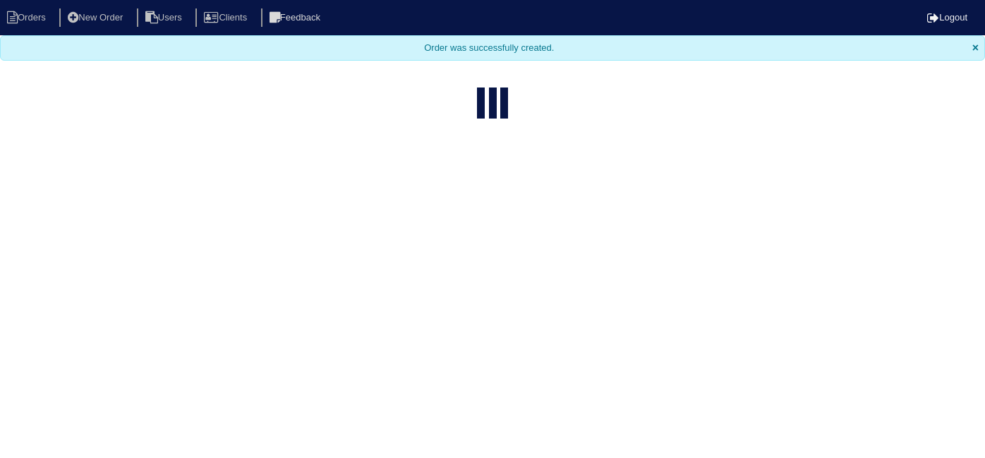
select select "15"
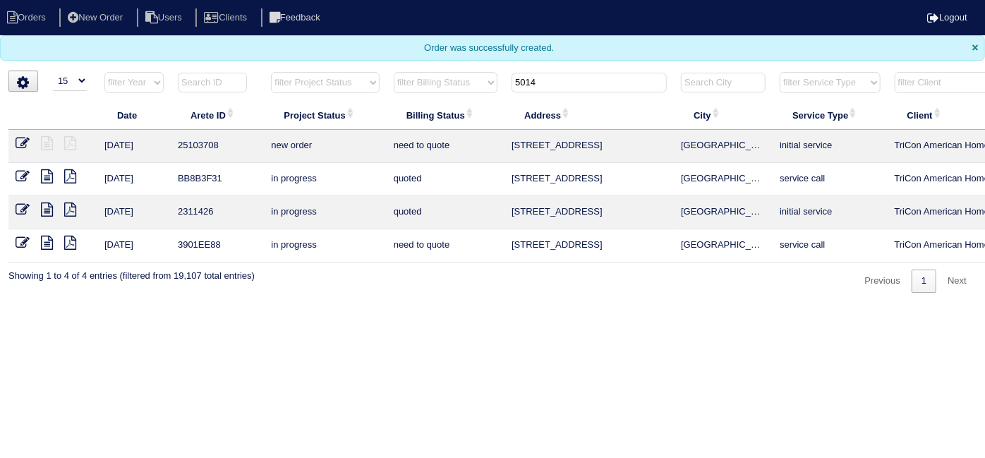
drag, startPoint x: 557, startPoint y: 82, endPoint x: 230, endPoint y: 4, distance: 335.8
click at [416, 59] on body "Orders New Order Users Clients Feedback Logout Orders New Order Users Clients M…" at bounding box center [492, 146] width 985 height 293
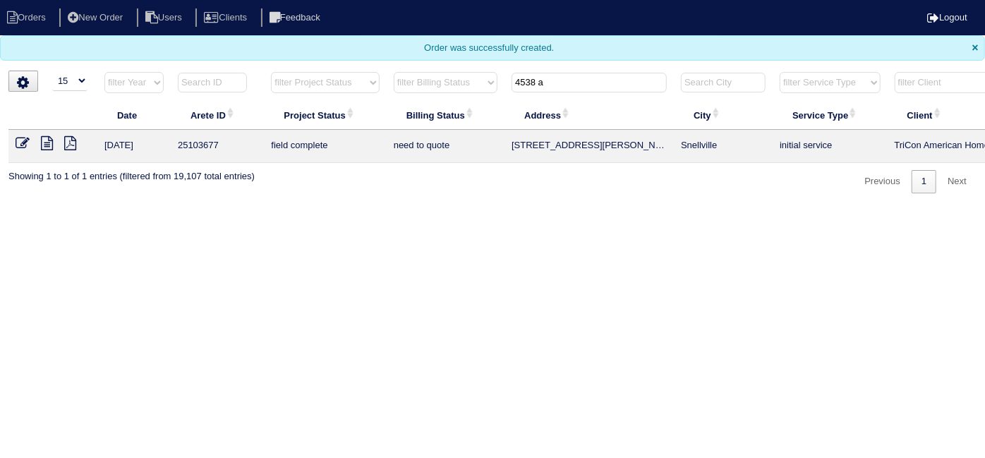
type input "4538 a"
click at [49, 145] on icon at bounding box center [47, 143] width 12 height 14
click at [23, 136] on icon at bounding box center [23, 143] width 14 height 14
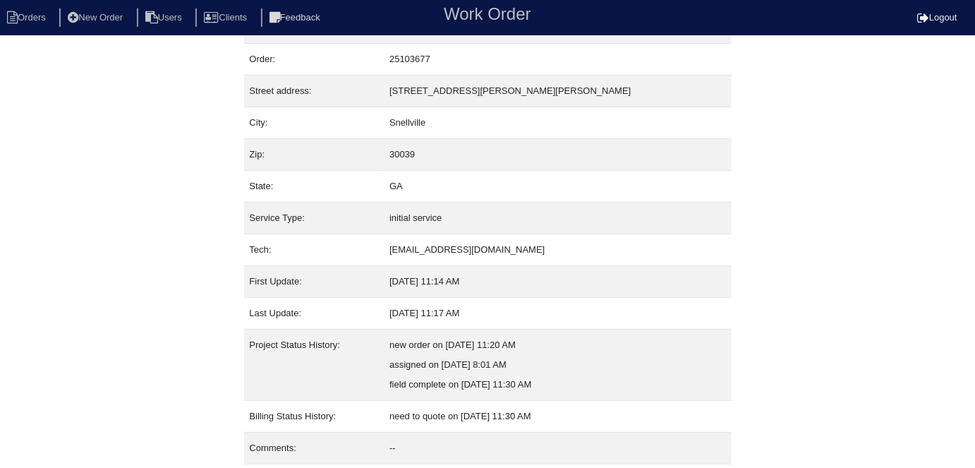
scroll to position [74, 0]
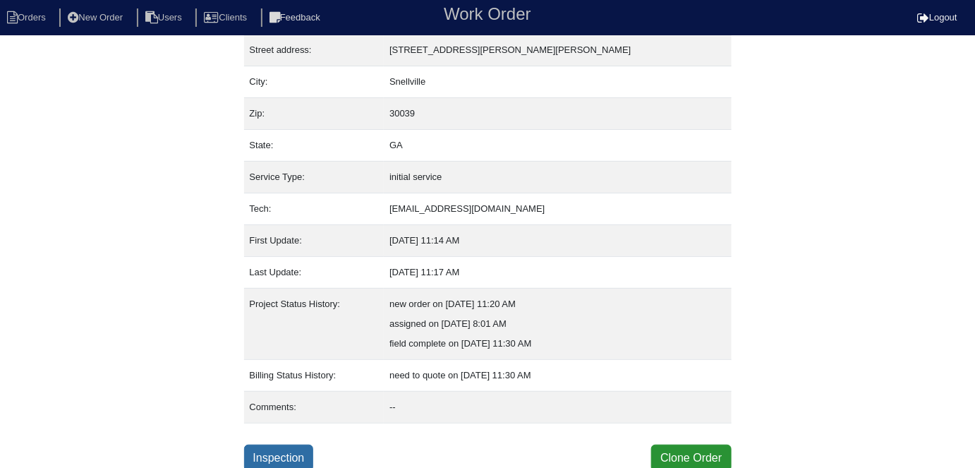
click at [286, 454] on link "Inspection" at bounding box center [279, 458] width 70 height 27
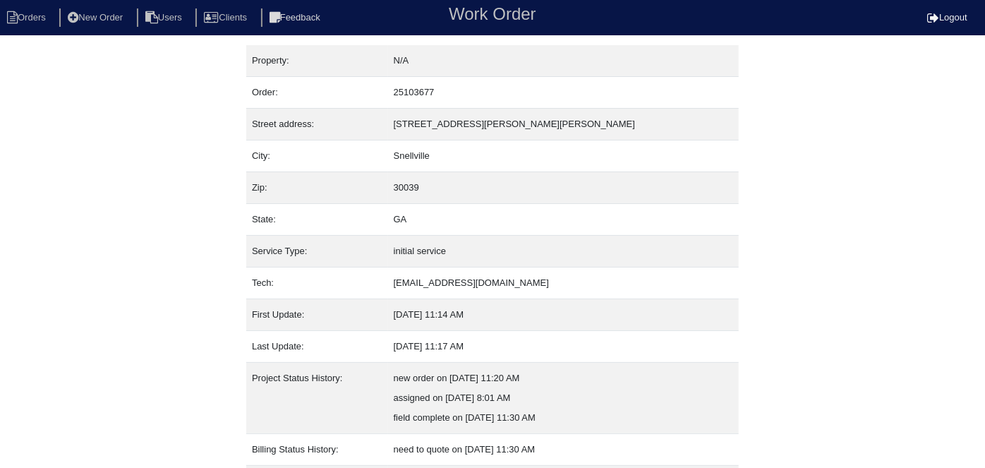
select select "0"
select select "ICP"
select select "0"
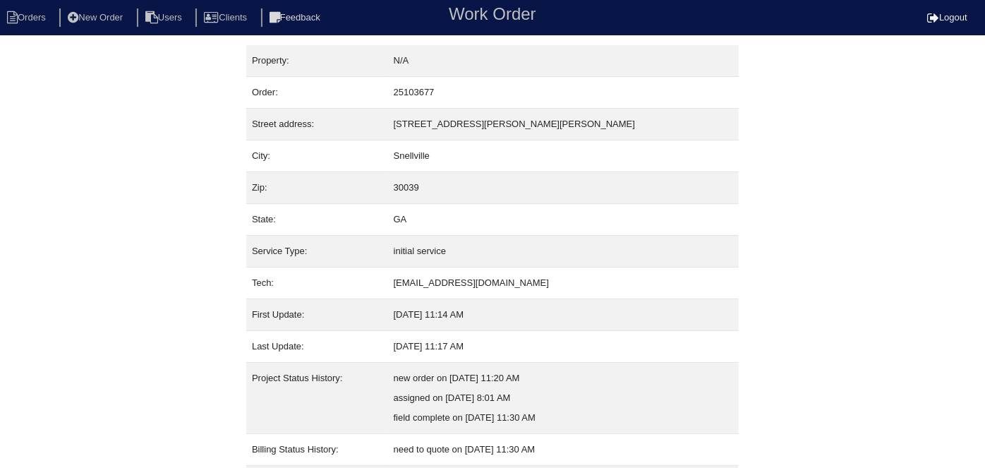
select select "1"
select select "0"
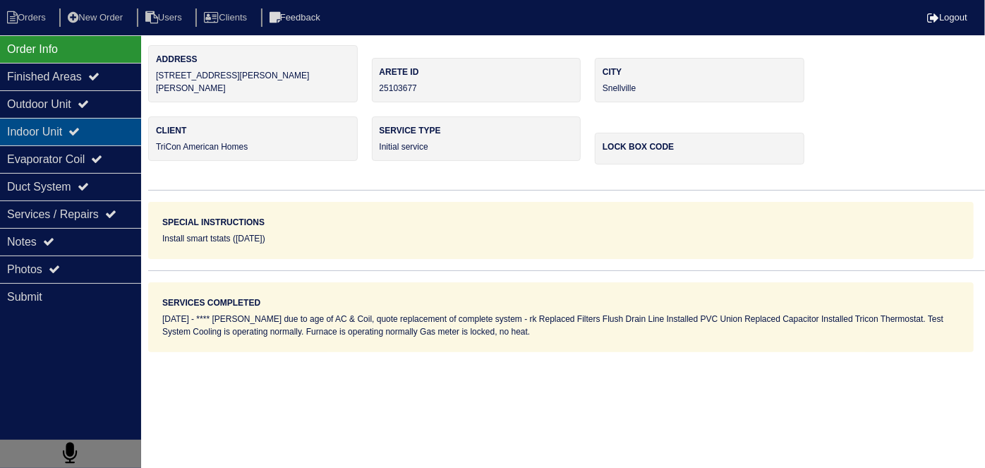
drag, startPoint x: 109, startPoint y: 99, endPoint x: 102, endPoint y: 123, distance: 25.0
click at [109, 99] on div "Outdoor Unit" at bounding box center [70, 104] width 141 height 28
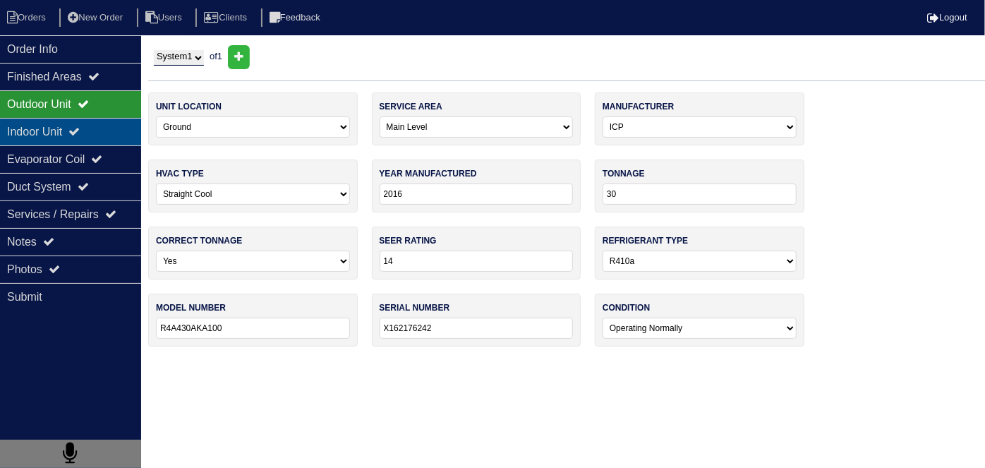
click at [97, 126] on div "Indoor Unit" at bounding box center [70, 132] width 141 height 28
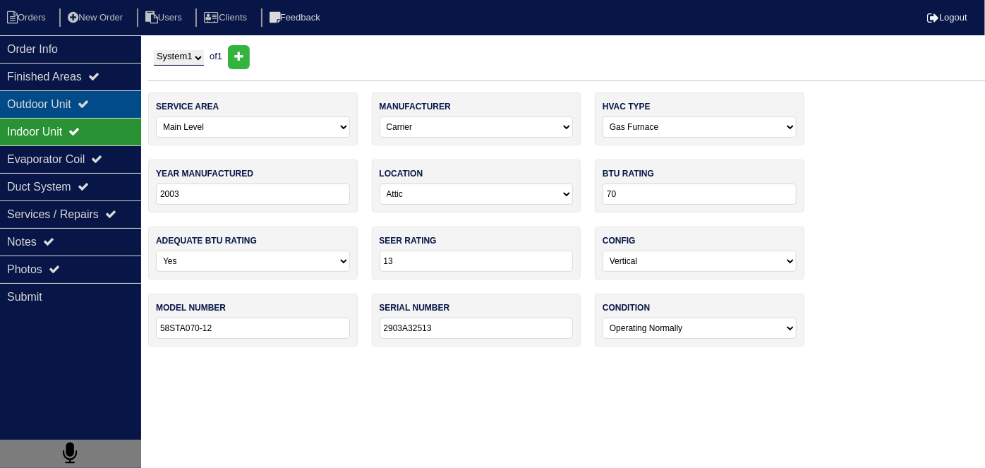
click at [87, 101] on div "Outdoor Unit" at bounding box center [70, 104] width 141 height 28
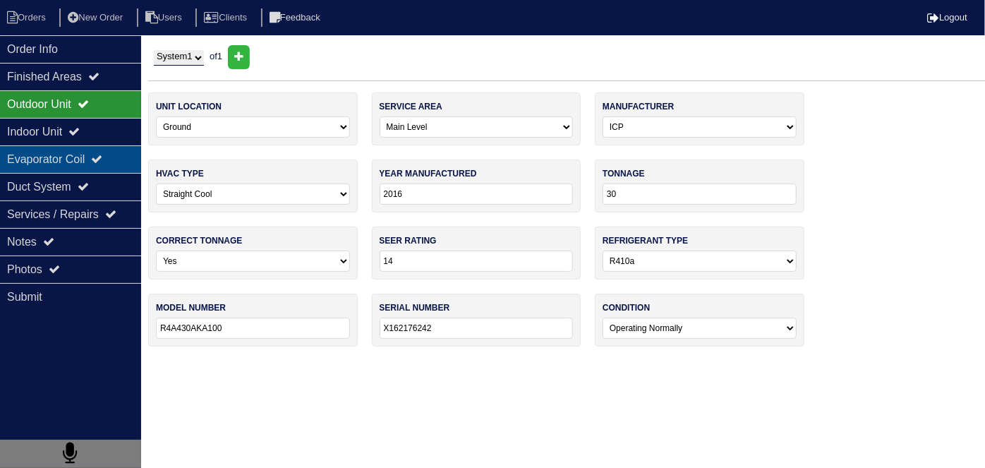
click at [103, 166] on div "Evaporator Coil" at bounding box center [70, 159] width 141 height 28
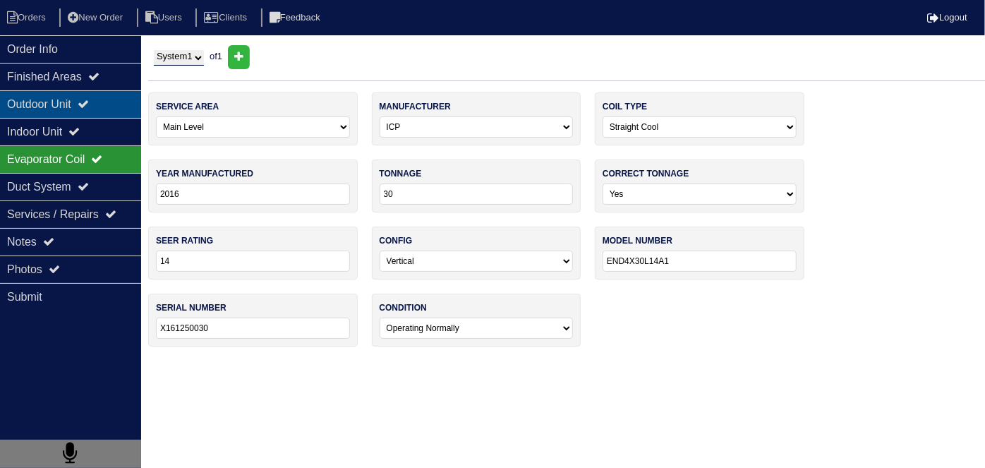
click at [88, 90] on div "Outdoor Unit" at bounding box center [70, 104] width 141 height 28
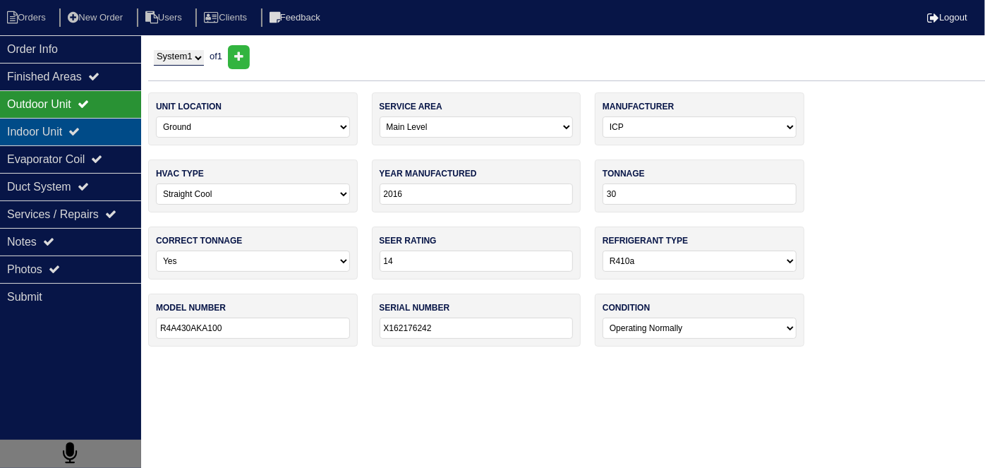
click at [80, 128] on icon at bounding box center [73, 131] width 11 height 11
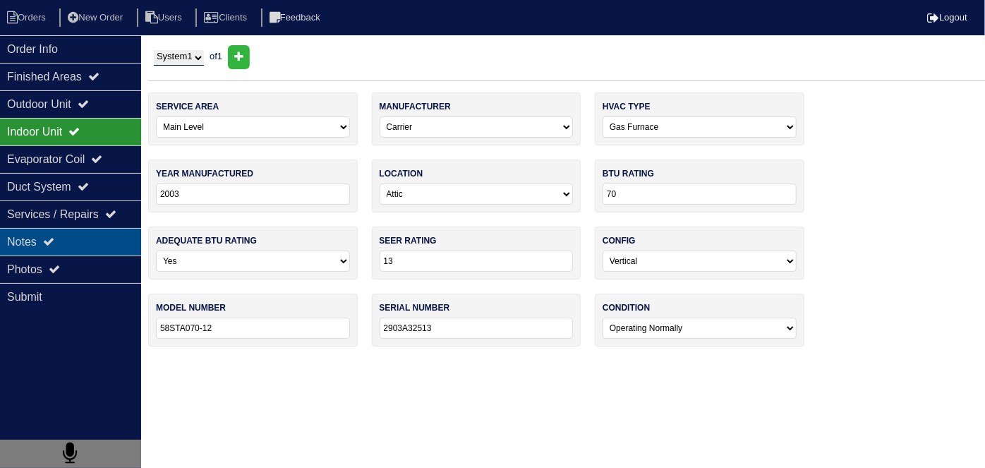
click at [48, 241] on icon at bounding box center [48, 241] width 11 height 11
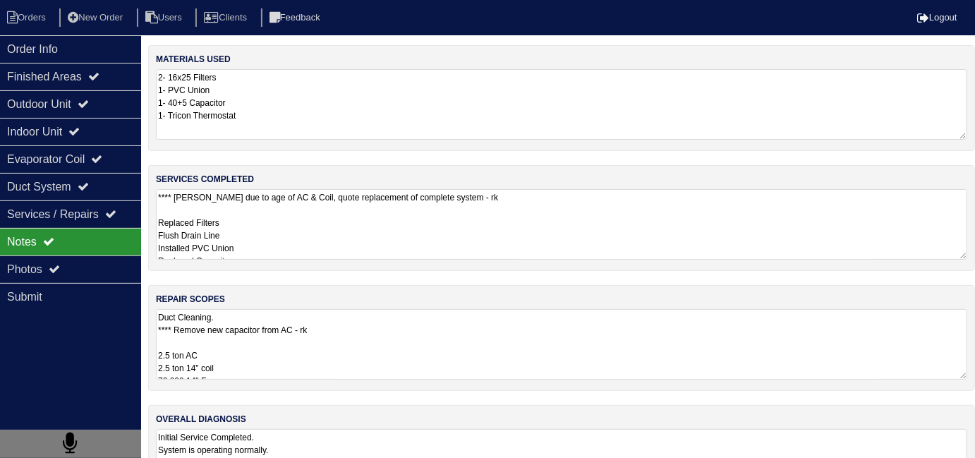
click at [357, 339] on textarea "Duct Cleaning. **** Remove new capacitor from AC - rk 2.5 ton AC 2.5 ton 14" co…" at bounding box center [561, 344] width 811 height 71
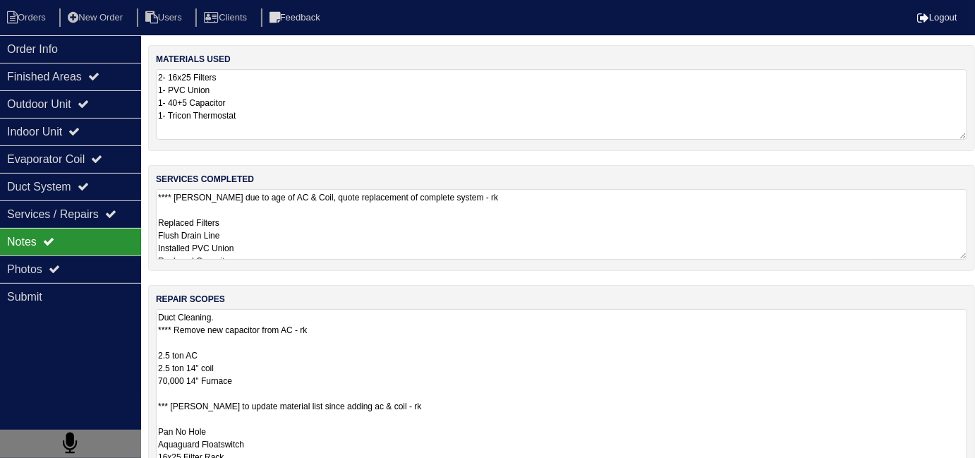
click at [476, 339] on textarea "Duct Cleaning. **** Remove new capacitor from AC - rk 2.5 ton AC 2.5 ton 14" co…" at bounding box center [561, 399] width 811 height 181
click at [109, 111] on div "Outdoor Unit" at bounding box center [70, 104] width 141 height 28
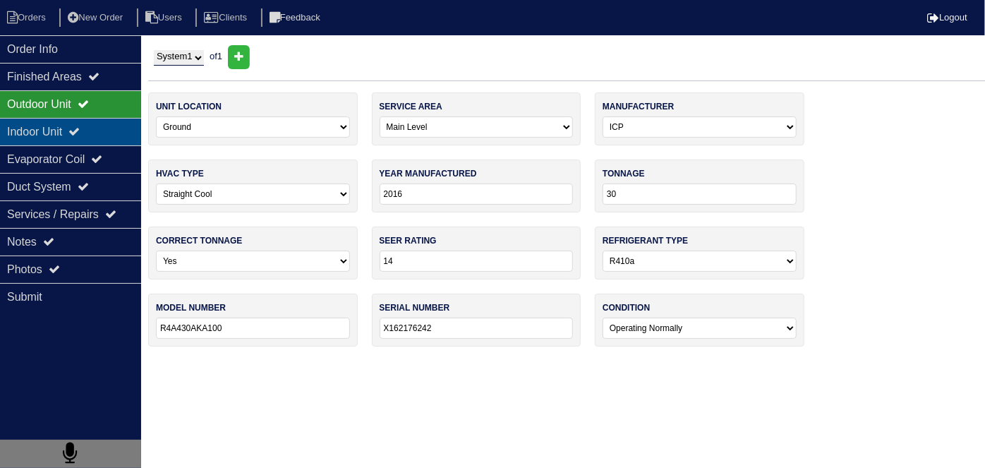
click at [71, 134] on div "Indoor Unit" at bounding box center [70, 132] width 141 height 28
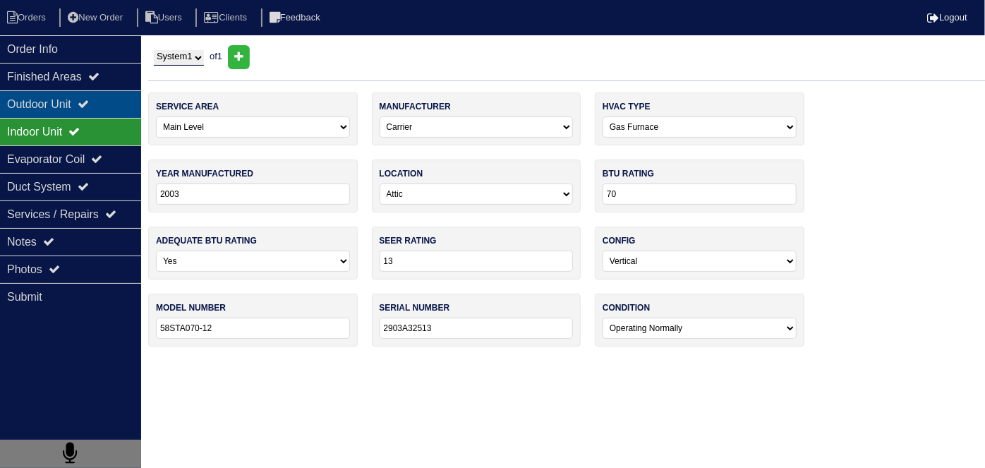
click at [73, 111] on div "Outdoor Unit" at bounding box center [70, 104] width 141 height 28
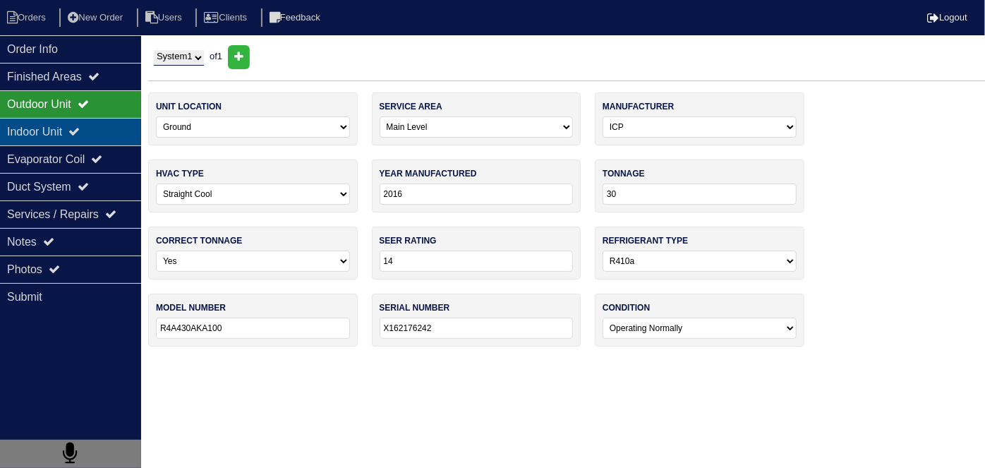
click at [75, 129] on div "Indoor Unit" at bounding box center [70, 132] width 141 height 28
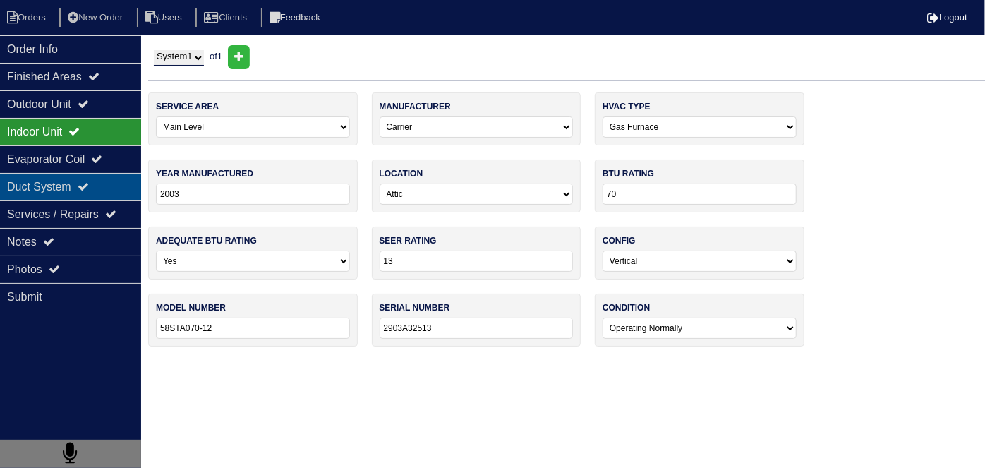
click at [77, 183] on div "Duct System" at bounding box center [70, 187] width 141 height 28
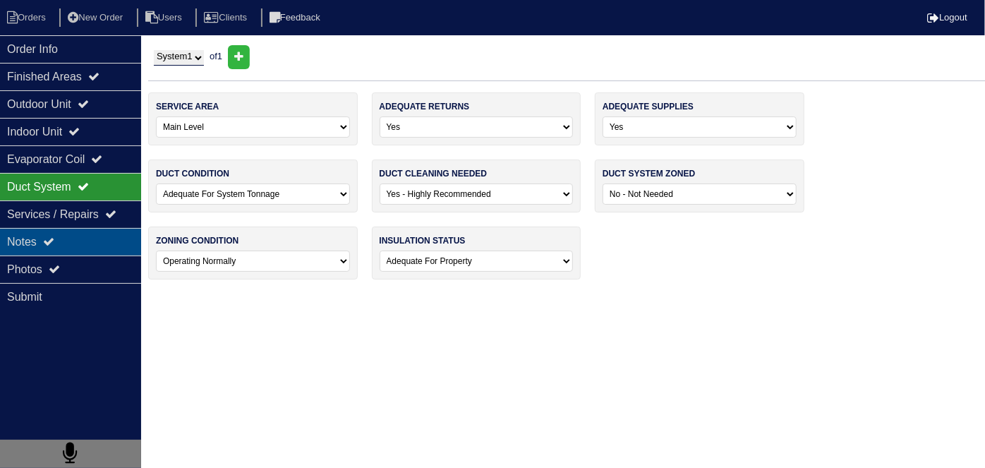
click at [92, 248] on div "Notes" at bounding box center [70, 242] width 141 height 28
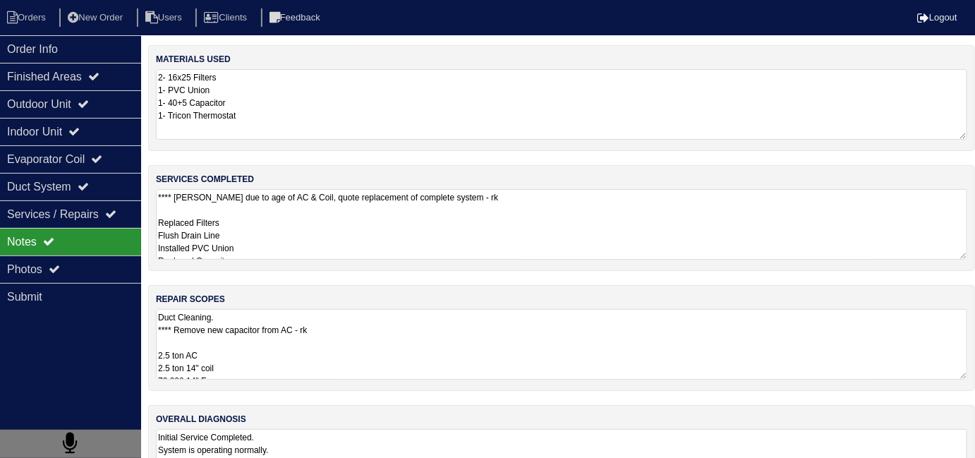
click at [354, 247] on textarea "**** Per Payton due to age of AC & Coil, quote replacement of complete system -…" at bounding box center [561, 224] width 811 height 71
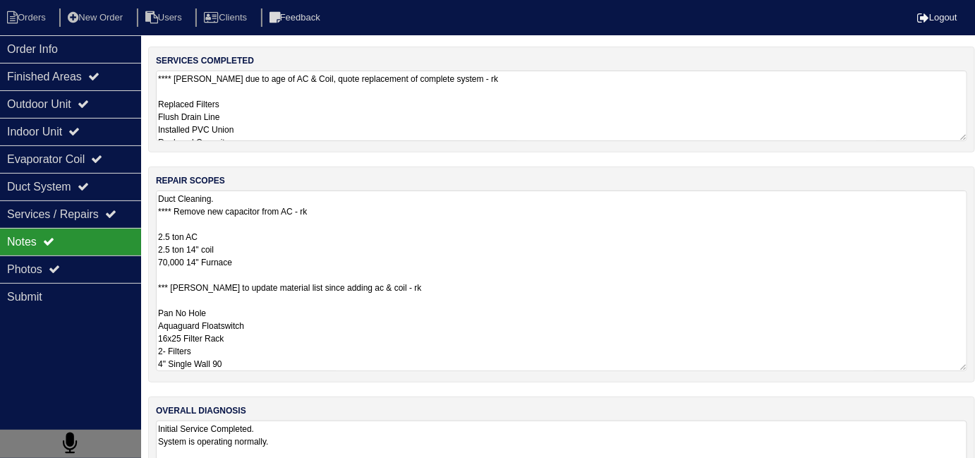
click at [488, 314] on textarea "Duct Cleaning. **** Remove new capacitor from AC - rk 2.5 ton AC 2.5 ton 14" co…" at bounding box center [561, 281] width 811 height 181
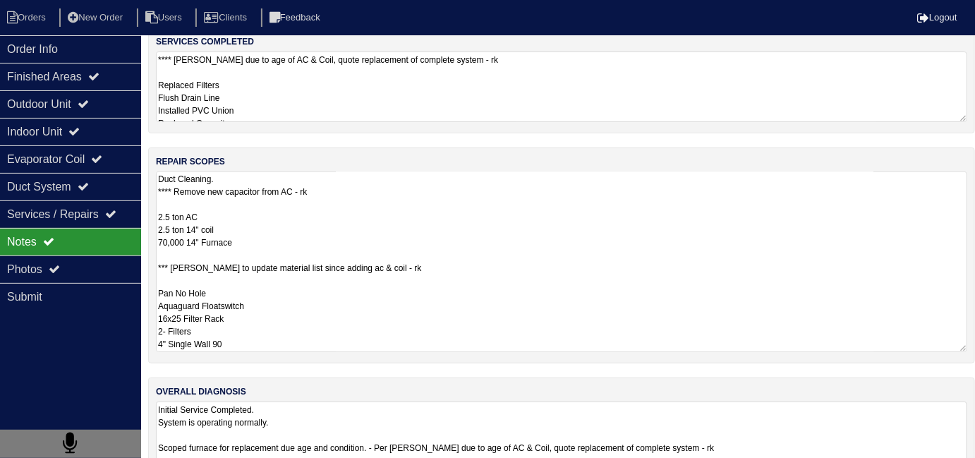
scroll to position [62, 0]
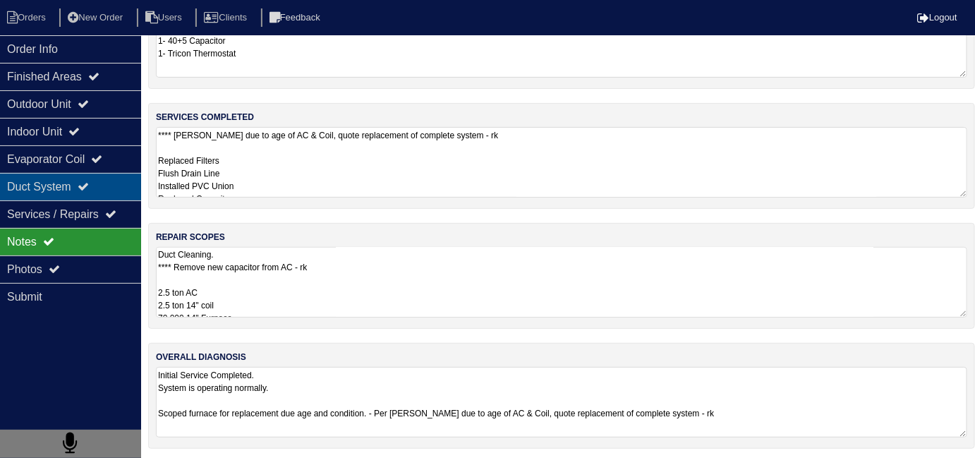
click at [53, 188] on div "Duct System" at bounding box center [70, 187] width 141 height 28
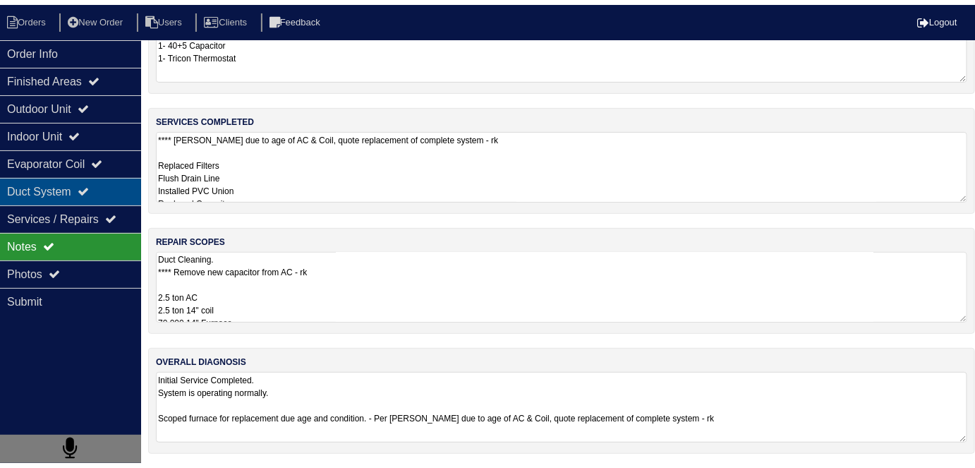
scroll to position [0, 0]
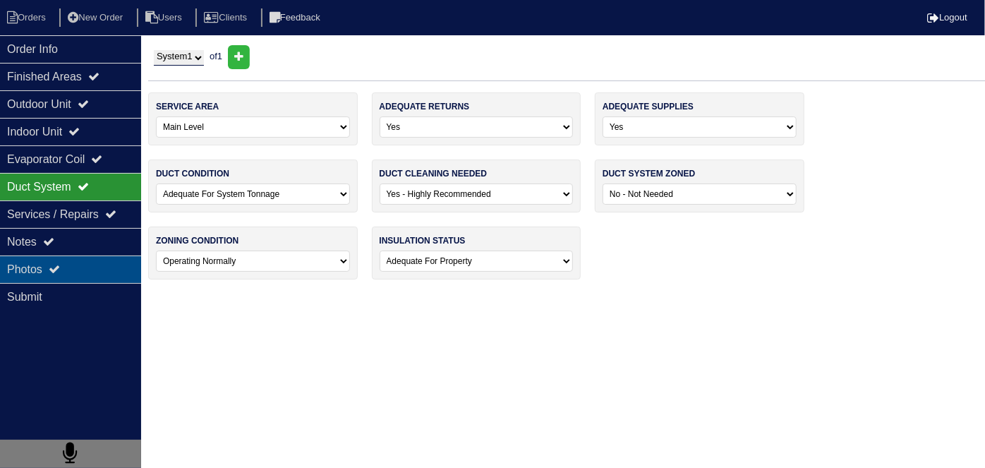
click at [56, 255] on div "Photos" at bounding box center [70, 269] width 141 height 28
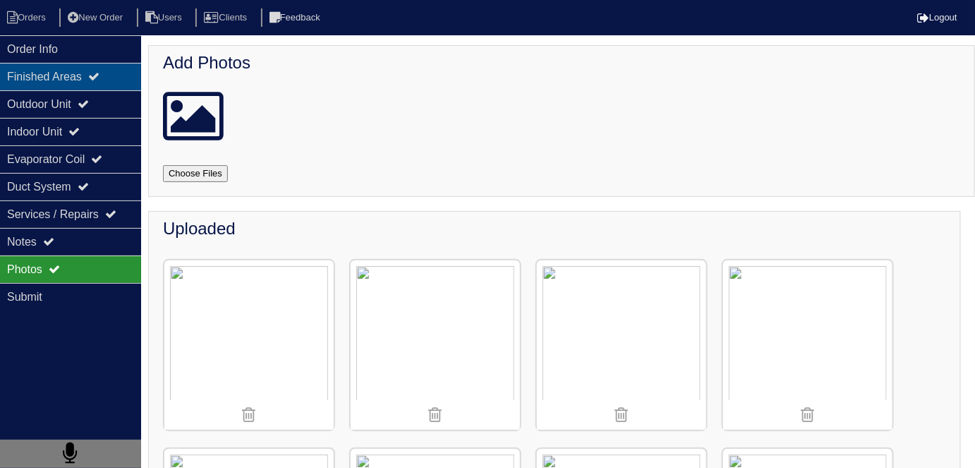
click at [31, 83] on div "Finished Areas" at bounding box center [70, 77] width 141 height 28
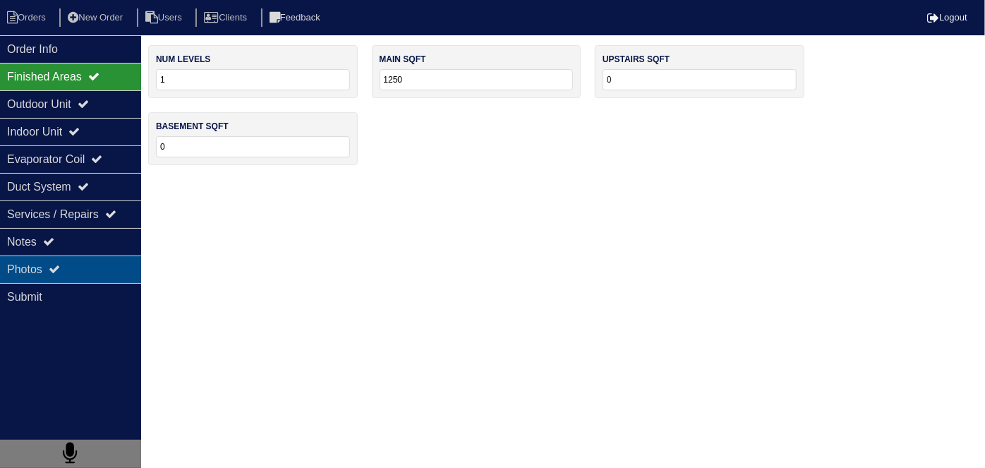
click at [52, 263] on div "Photos" at bounding box center [70, 269] width 141 height 28
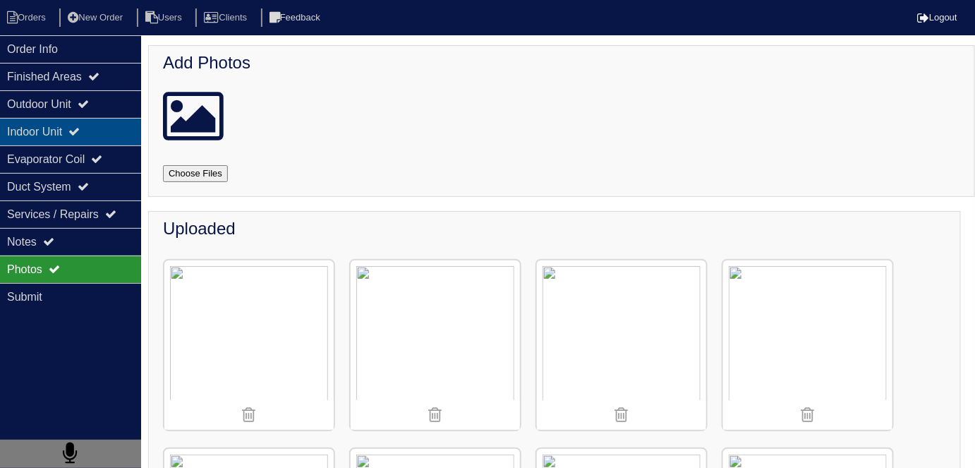
click at [62, 118] on div "Indoor Unit" at bounding box center [70, 132] width 141 height 28
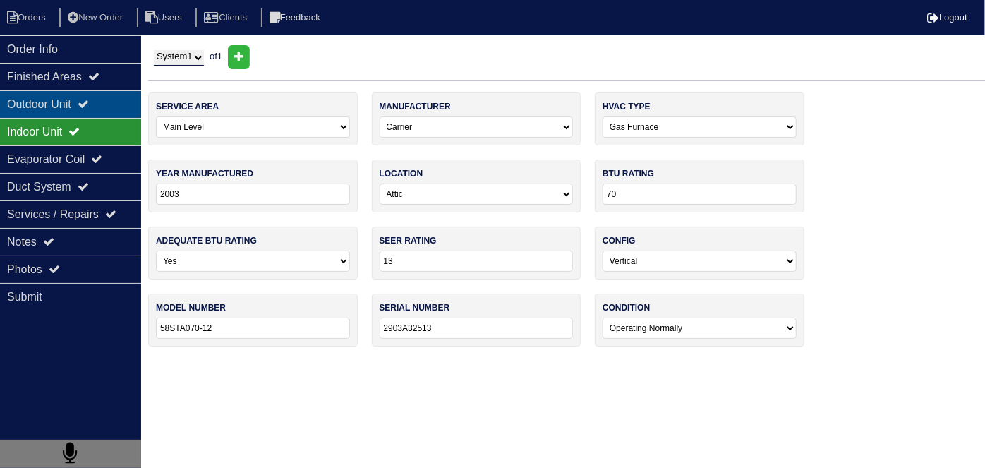
click at [61, 104] on div "Outdoor Unit" at bounding box center [70, 104] width 141 height 28
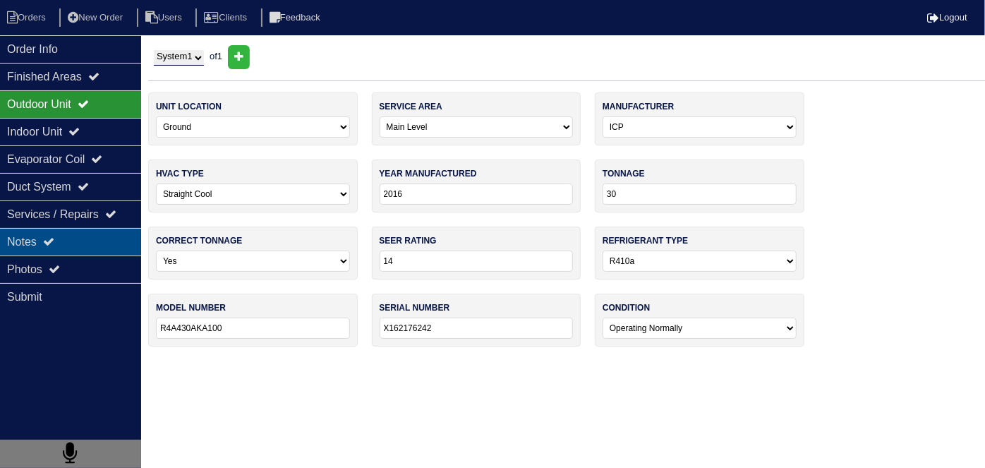
click at [54, 238] on icon at bounding box center [48, 241] width 11 height 11
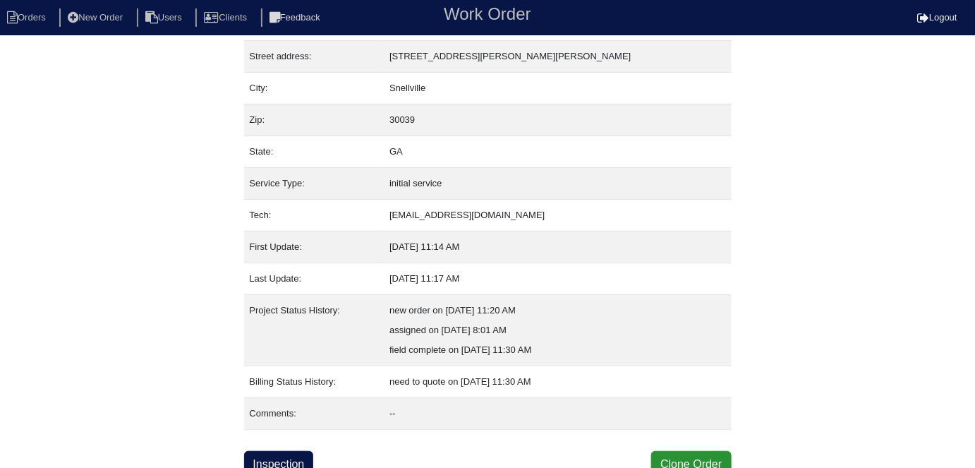
scroll to position [74, 0]
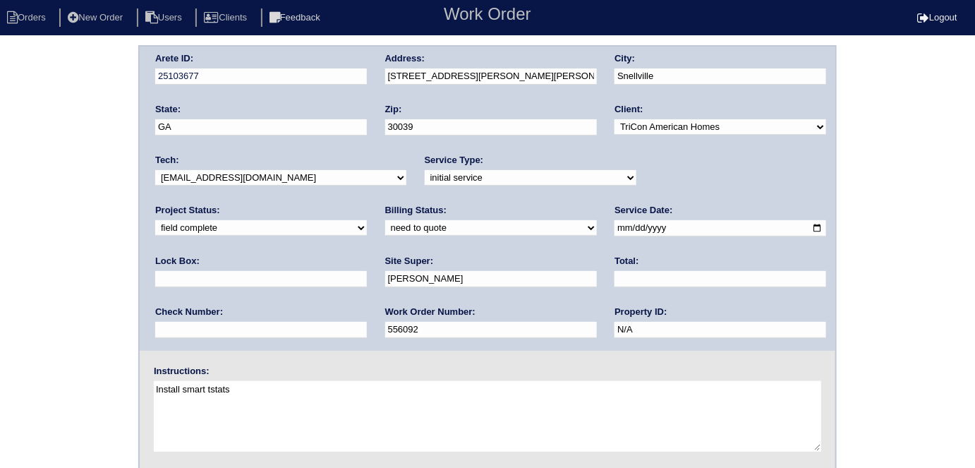
click at [385, 218] on div "Billing Status: need to quote quoted need to invoice invoiced paid warranty pur…" at bounding box center [491, 223] width 212 height 39
click at [385, 228] on select "need to quote quoted need to invoice invoiced paid warranty purchase order need…" at bounding box center [491, 228] width 212 height 16
select select "quoted"
click at [385, 220] on select "need to quote quoted need to invoice invoiced paid warranty purchase order need…" at bounding box center [491, 228] width 212 height 16
click at [615, 282] on input "text" at bounding box center [721, 279] width 212 height 16
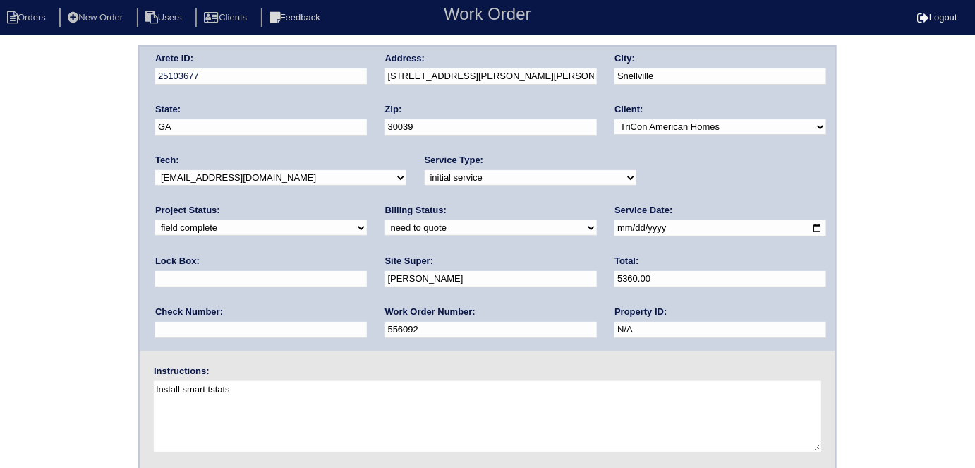
type input "5360.00"
click at [13, 324] on div "Arete ID: 25103677 Address: [STREET_ADDRESS][PERSON_NAME] City: [GEOGRAPHIC_DAT…" at bounding box center [487, 330] width 975 height 571
click at [320, 73] on div "Arete ID: 25103677 Address: [STREET_ADDRESS][PERSON_NAME] City: [GEOGRAPHIC_DAT…" at bounding box center [488, 199] width 696 height 304
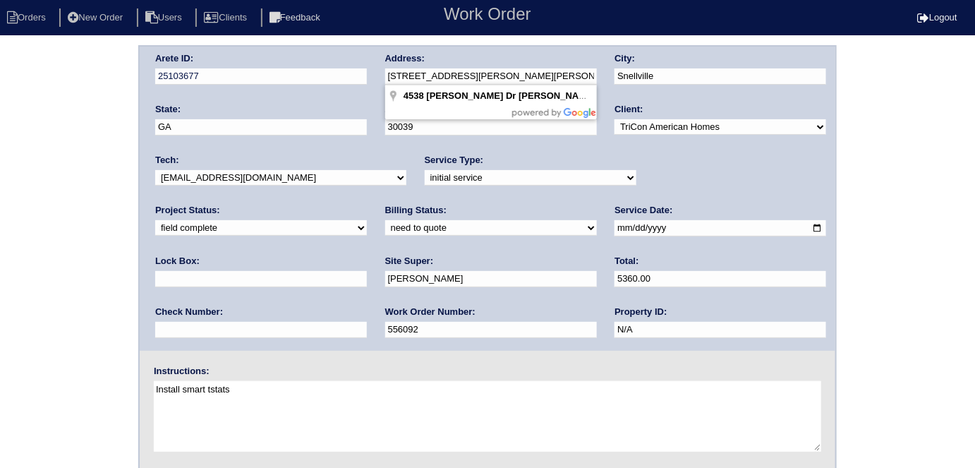
click at [11, 312] on div "Arete ID: 25103677 Address: [STREET_ADDRESS][PERSON_NAME] City: [GEOGRAPHIC_DAT…" at bounding box center [487, 330] width 975 height 571
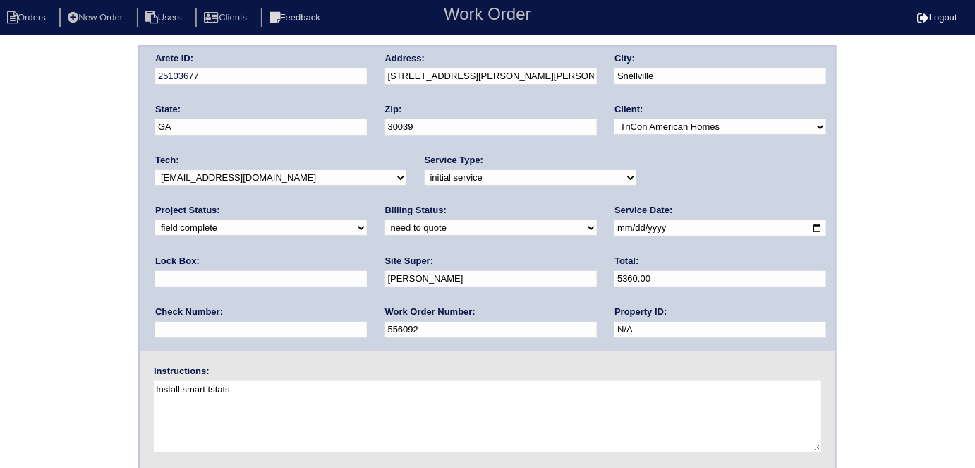
click at [32, 260] on div "Arete ID: 25103677 Address: [STREET_ADDRESS][PERSON_NAME] City: [GEOGRAPHIC_DAT…" at bounding box center [487, 330] width 975 height 571
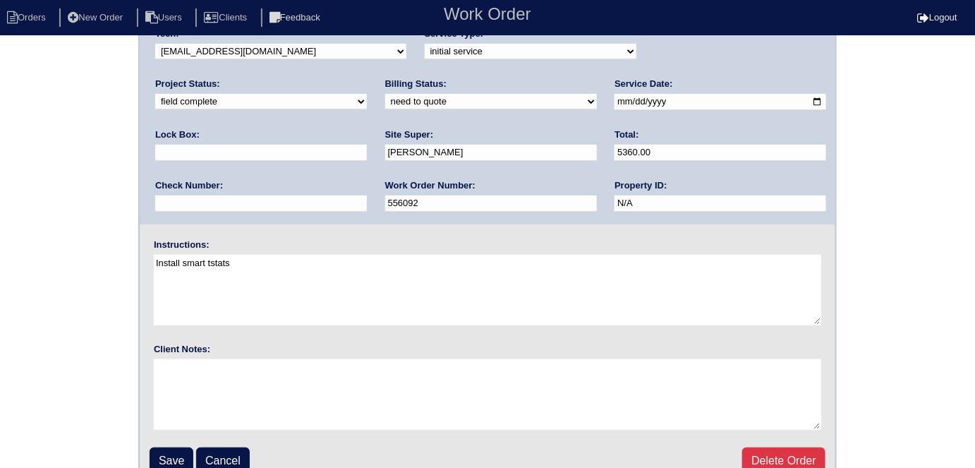
scroll to position [145, 0]
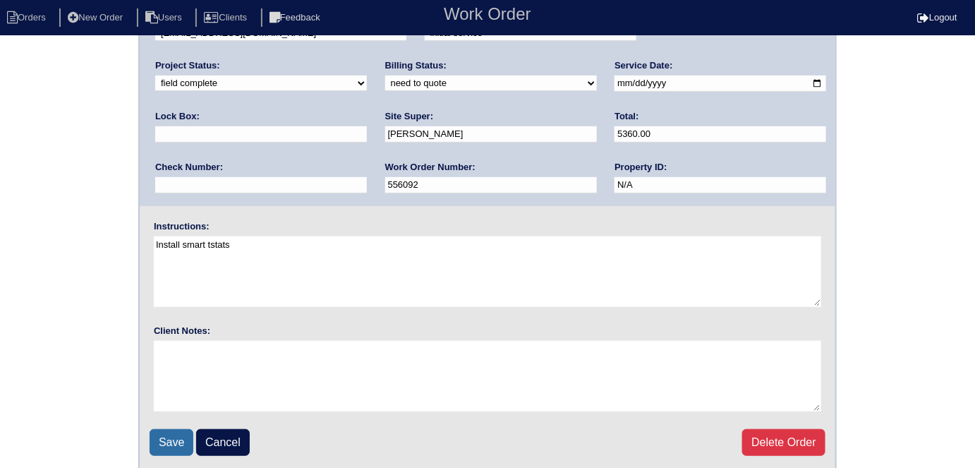
click at [153, 432] on input "Save" at bounding box center [172, 442] width 44 height 27
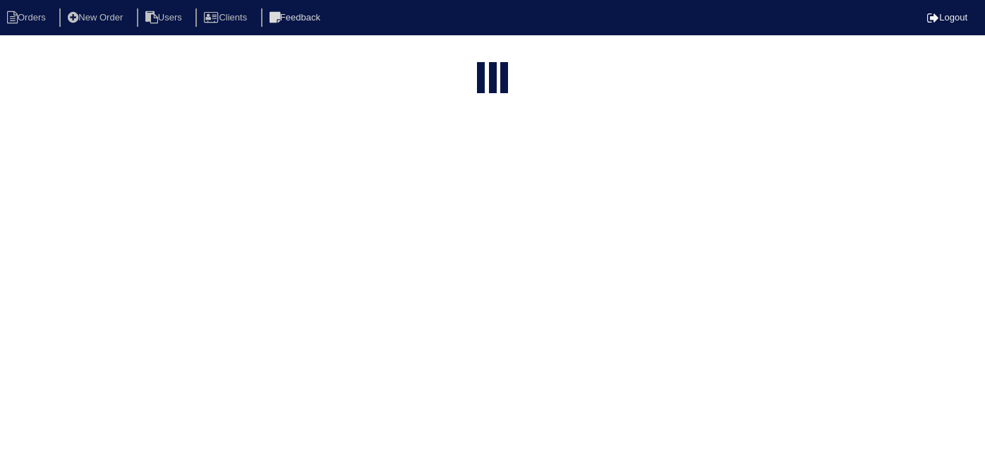
select select "15"
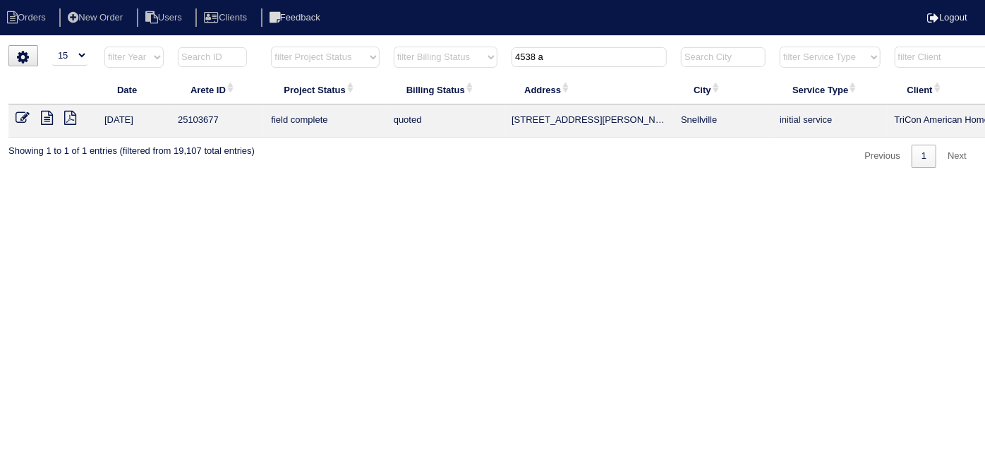
drag, startPoint x: 564, startPoint y: 56, endPoint x: 225, endPoint y: 73, distance: 339.8
click at [275, 66] on tr "filter Year -- Any Year -- 2025 2024 2023 2022 2021 2020 2019 filter Project St…" at bounding box center [619, 60] width 1223 height 29
type input "1026 e"
click at [43, 121] on icon at bounding box center [47, 118] width 12 height 14
click at [20, 114] on icon at bounding box center [23, 118] width 14 height 14
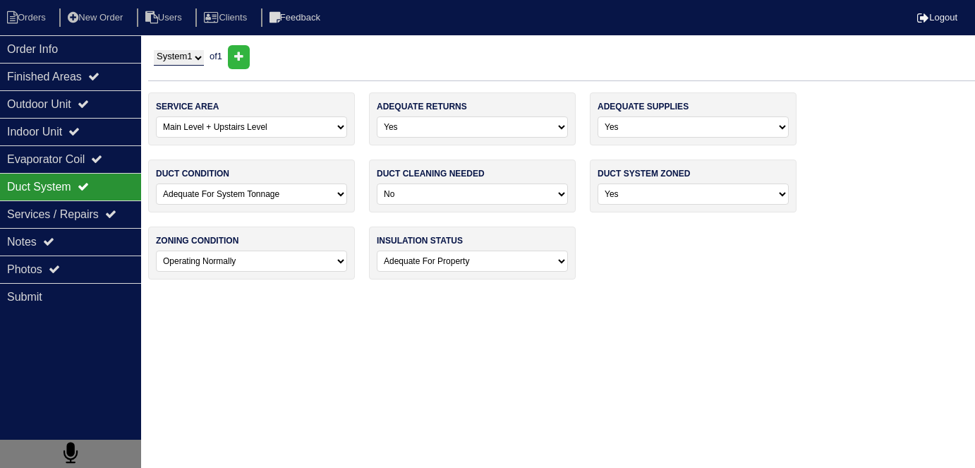
select select "3"
select select "0"
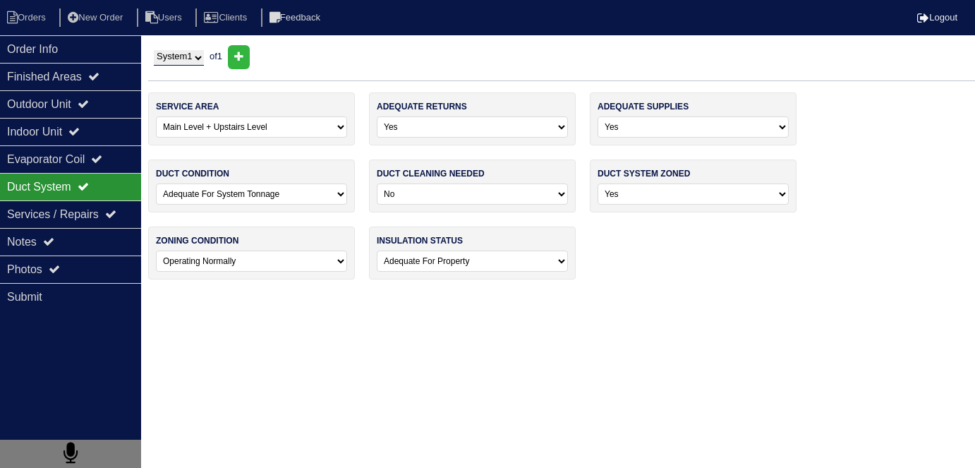
select select "0"
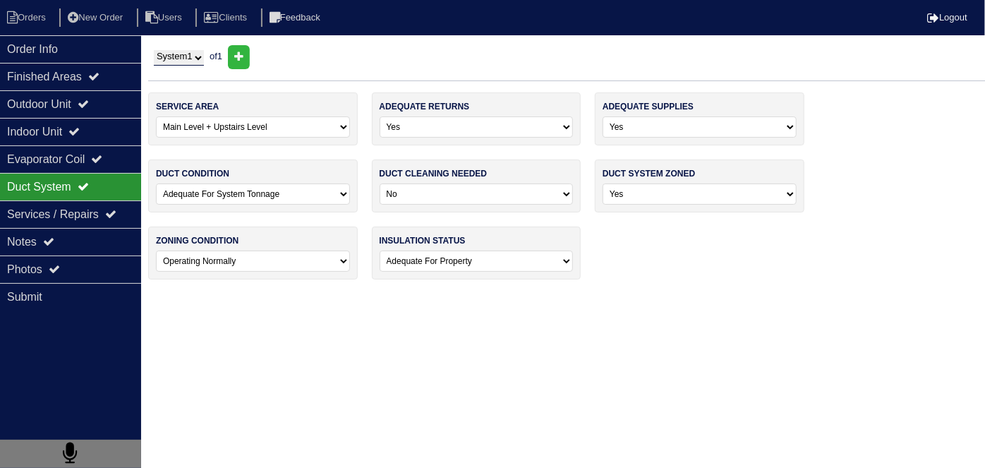
click at [32, 234] on div "Notes" at bounding box center [70, 242] width 141 height 28
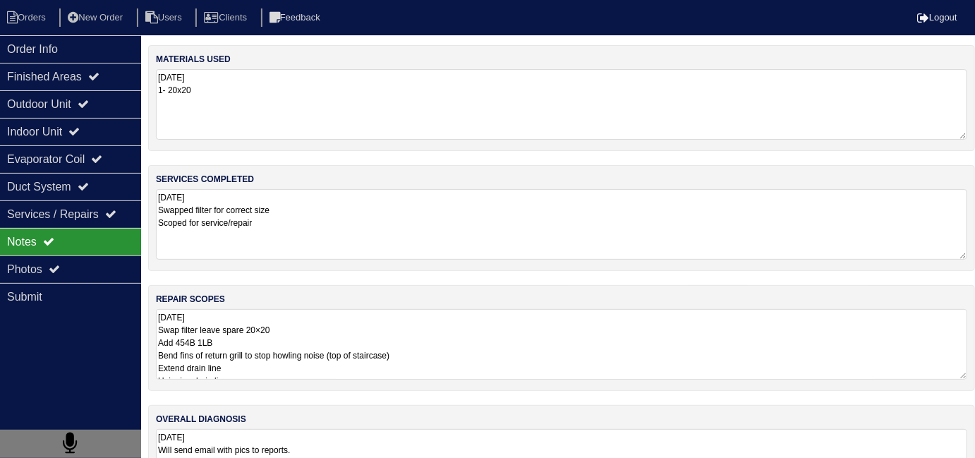
click at [395, 237] on textarea "[DATE] Swapped filter for correct size Scoped for service/repair" at bounding box center [561, 224] width 811 height 71
click at [517, 367] on textarea "[DATE] Swap filter leave spare 20×20 Add 454B 1LB Bend fins of return grill to …" at bounding box center [561, 343] width 811 height 71
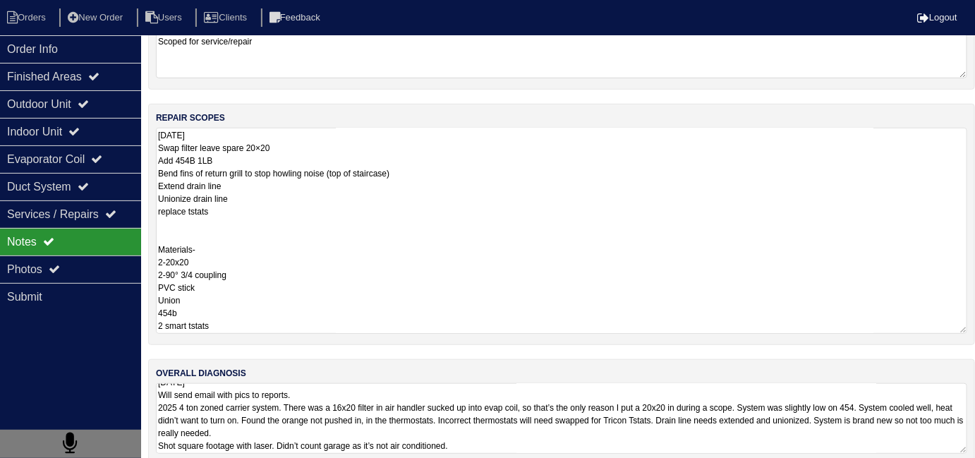
scroll to position [71, 0]
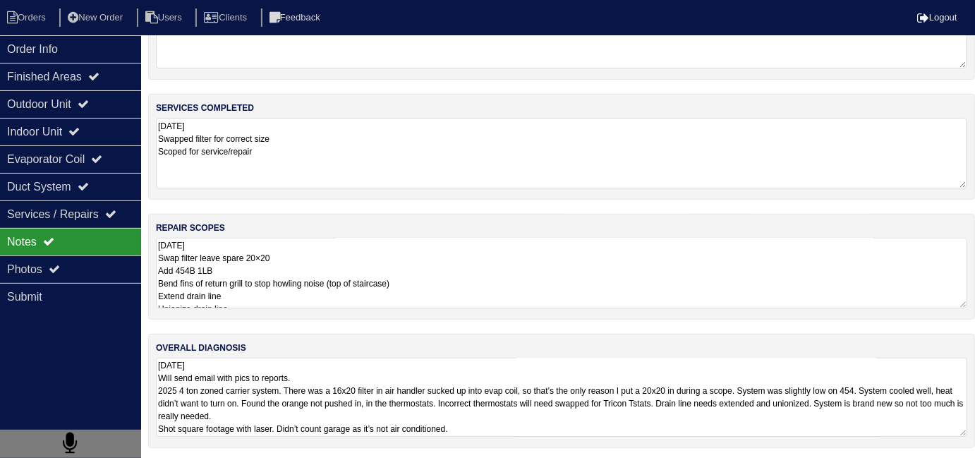
click at [545, 429] on textarea "10.7.25 Will send email with pics to reports. 2025 4 ton zoned carrier system. …" at bounding box center [561, 397] width 811 height 79
click at [524, 283] on textarea "10.7.25 Swap filter leave spare 20×20 Add 454B 1LB Bend fins of return grill to…" at bounding box center [561, 273] width 811 height 71
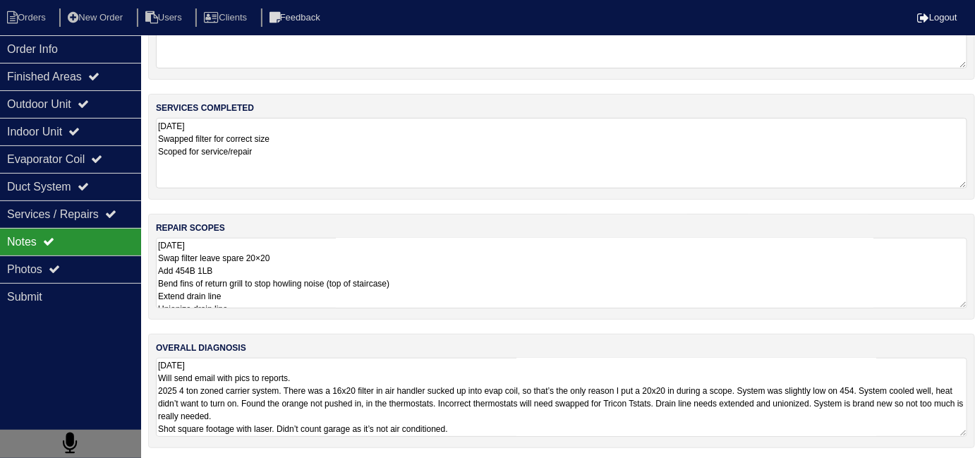
click at [574, 266] on textarea "10.7.25 Swap filter leave spare 20×20 Add 454B 1LB Bend fins of return grill to…" at bounding box center [561, 273] width 811 height 71
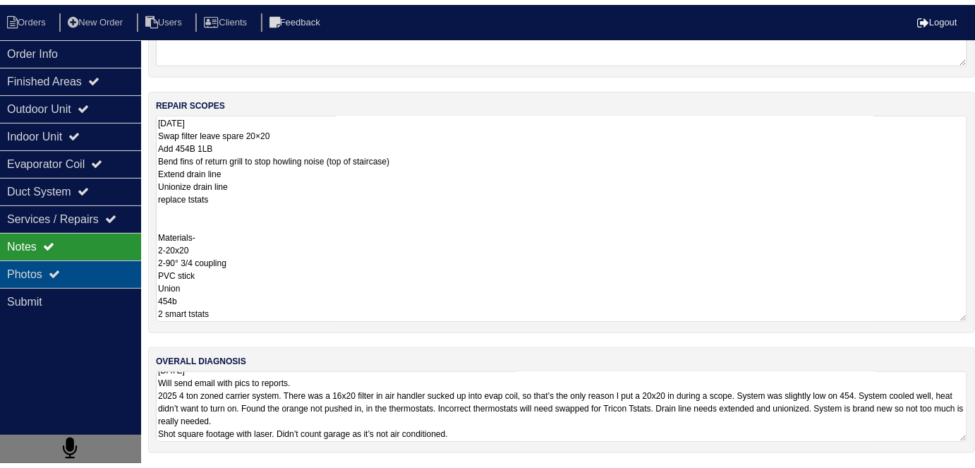
scroll to position [63, 0]
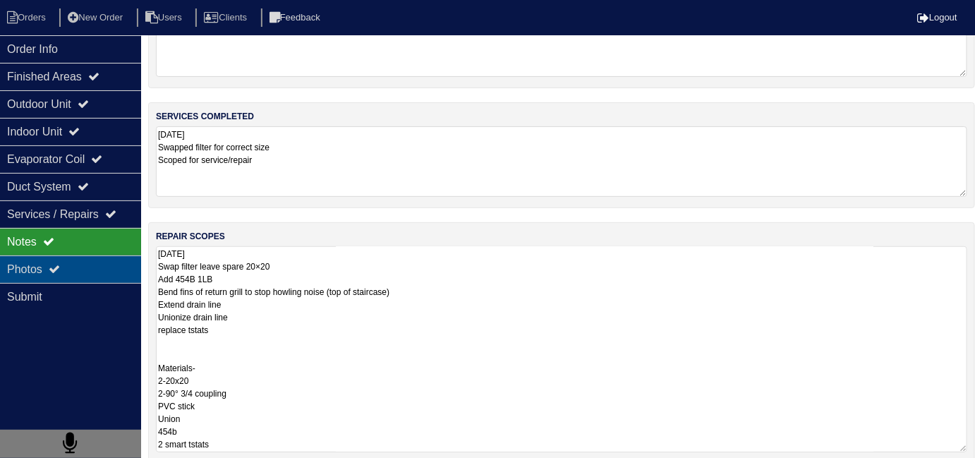
click at [10, 269] on div "Photos" at bounding box center [70, 269] width 141 height 28
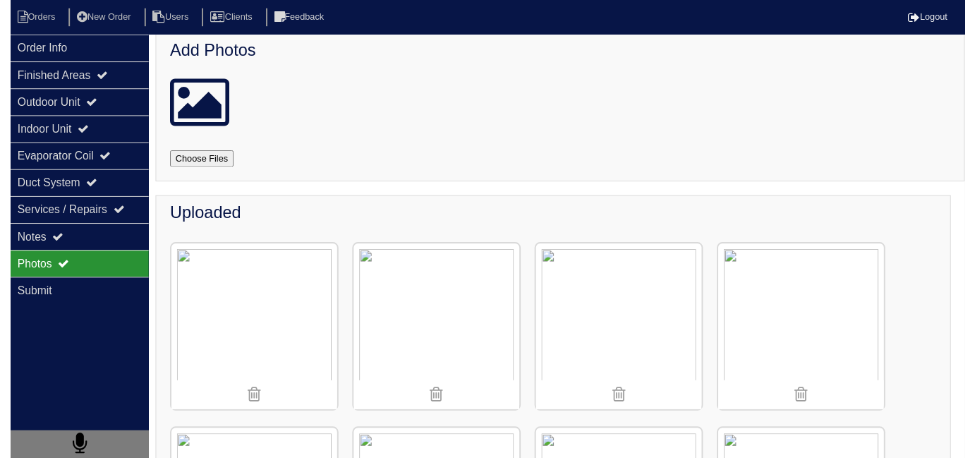
scroll to position [0, 0]
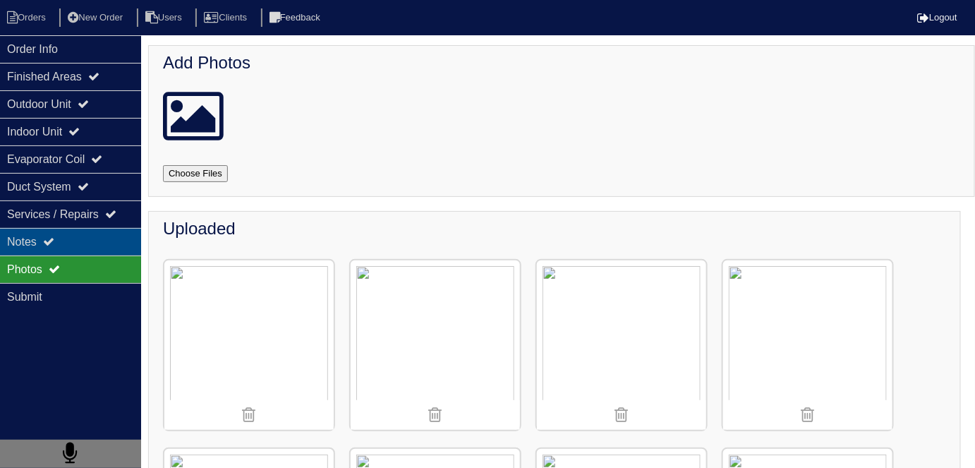
click at [16, 229] on div "Notes" at bounding box center [70, 242] width 141 height 28
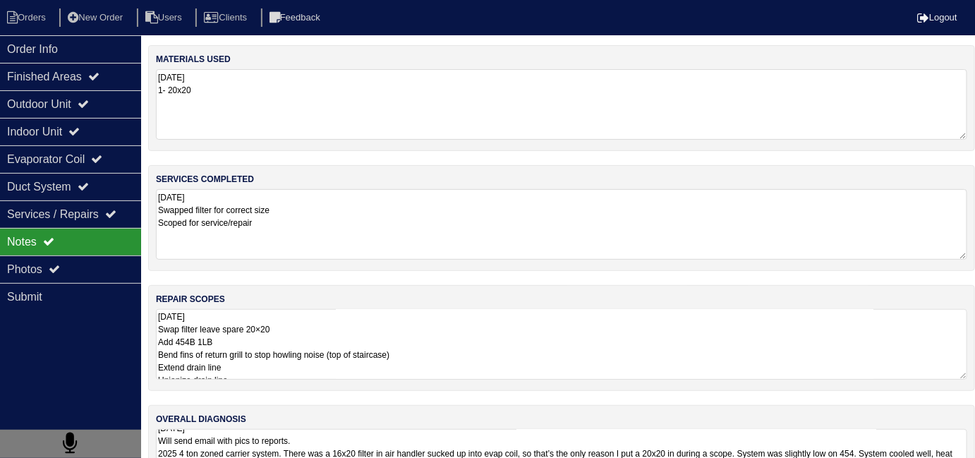
click at [463, 346] on textarea "10.7.25 Swap filter leave spare 20×20 Add 454B 1LB Bend fins of return grill to…" at bounding box center [561, 344] width 811 height 71
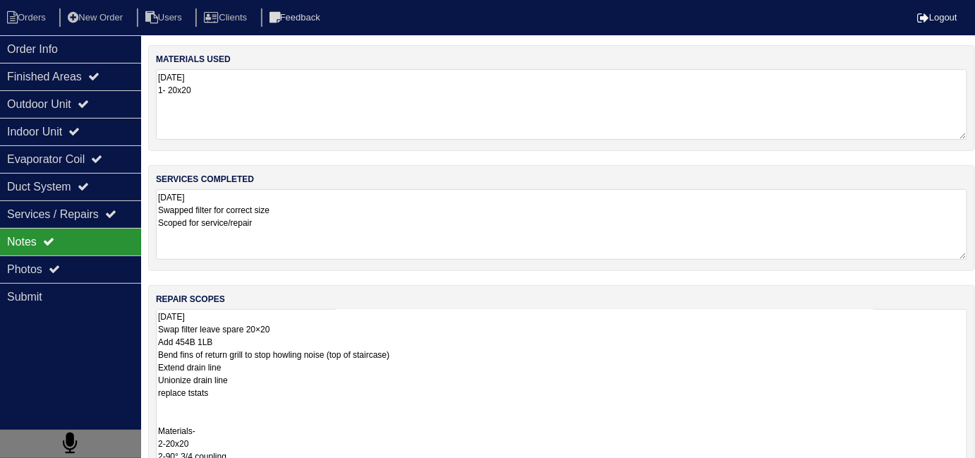
click at [504, 365] on textarea "10.7.25 Swap filter leave spare 20×20 Add 454B 1LB Bend fins of return grill to…" at bounding box center [561, 412] width 811 height 206
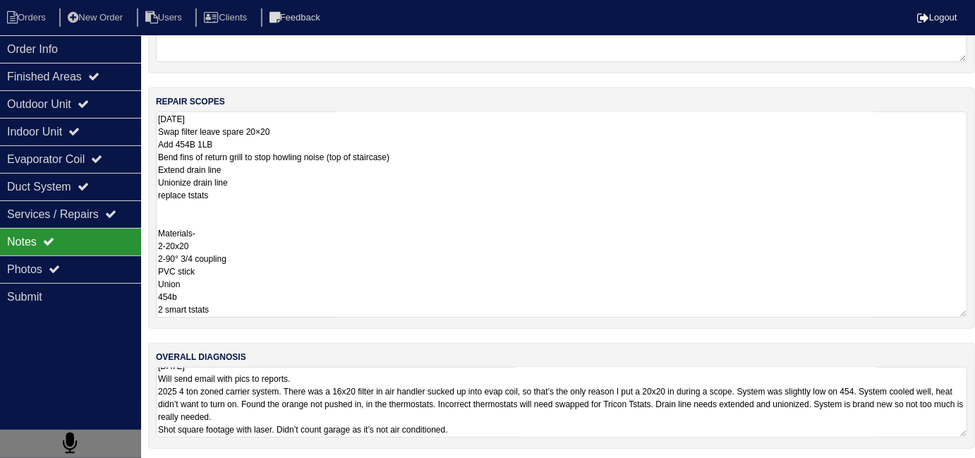
scroll to position [198, 0]
click at [574, 413] on textarea "10.7.25 Will send email with pics to reports. 2025 4 ton zoned carrier system. …" at bounding box center [561, 401] width 811 height 71
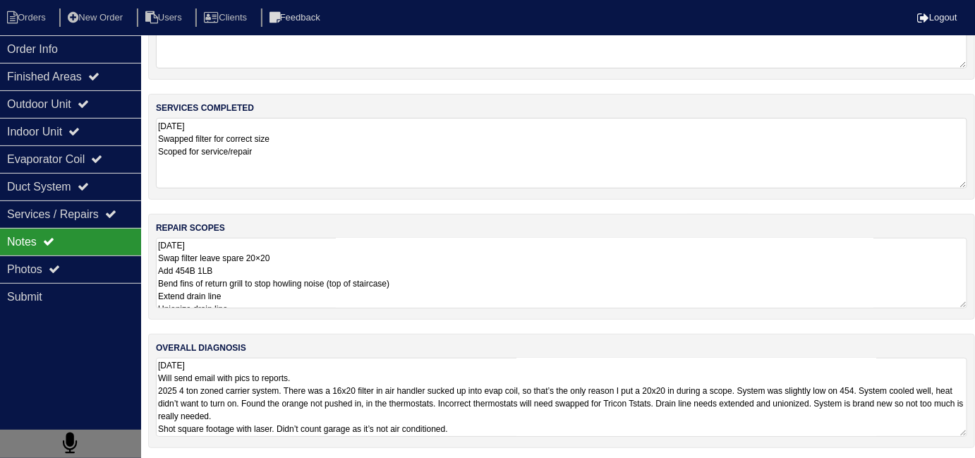
scroll to position [63, 0]
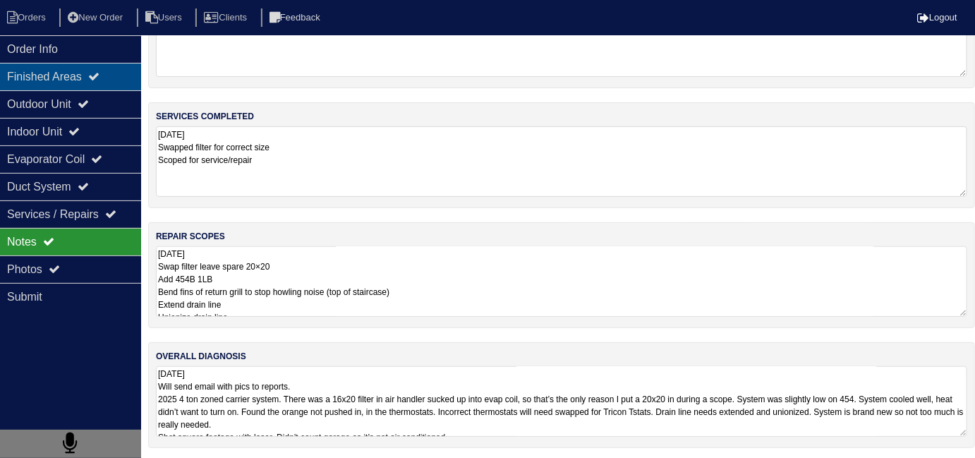
click at [73, 84] on div "Finished Areas" at bounding box center [70, 77] width 141 height 28
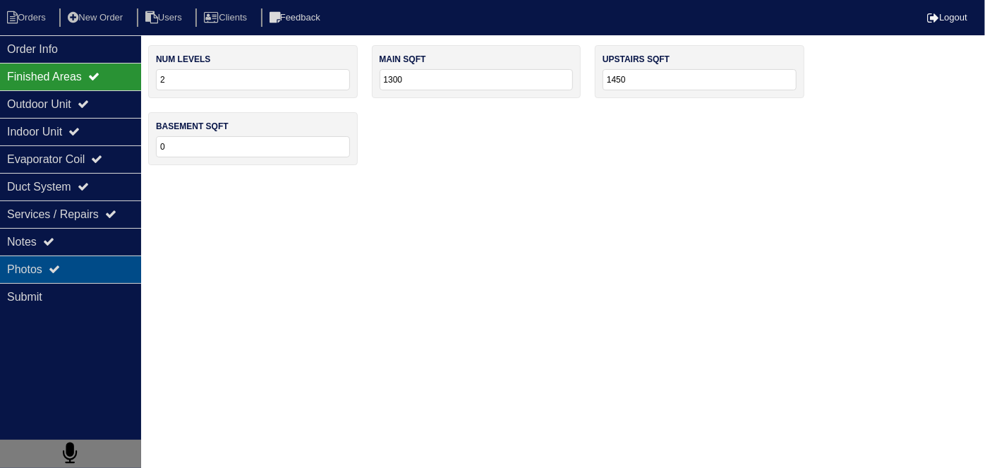
click at [84, 257] on div "Photos" at bounding box center [70, 269] width 141 height 28
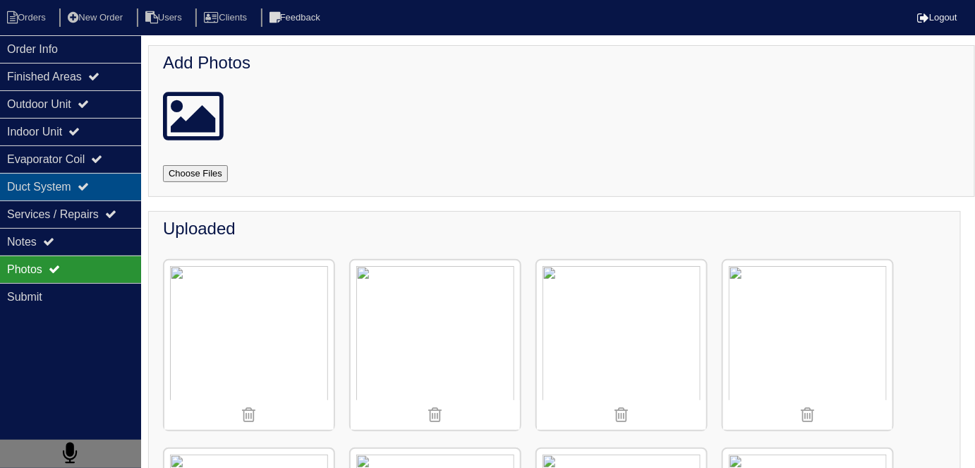
click at [89, 181] on icon at bounding box center [83, 186] width 11 height 11
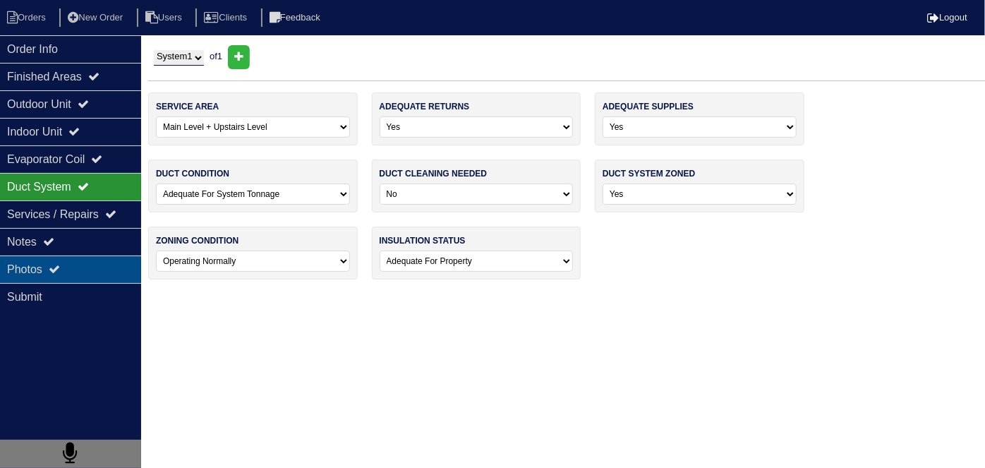
click at [87, 260] on div "Photos" at bounding box center [70, 269] width 141 height 28
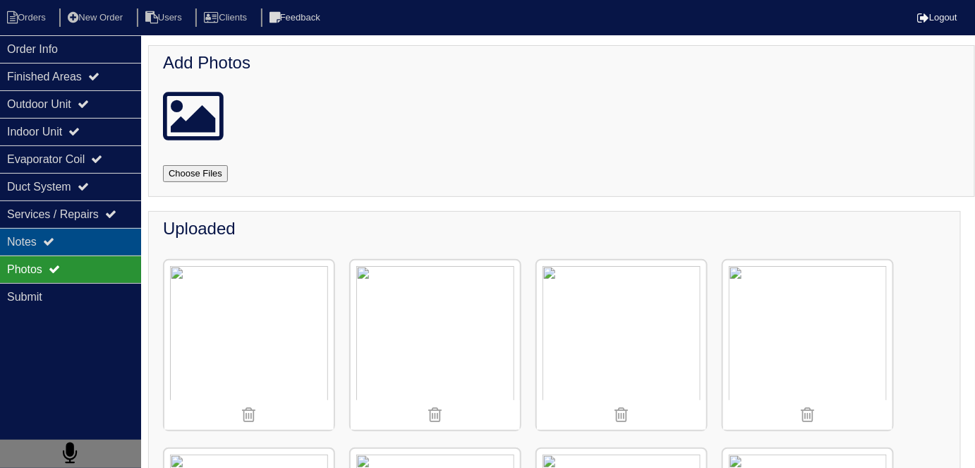
drag, startPoint x: 85, startPoint y: 243, endPoint x: 138, endPoint y: 241, distance: 52.9
click at [85, 243] on div "Notes" at bounding box center [70, 242] width 141 height 28
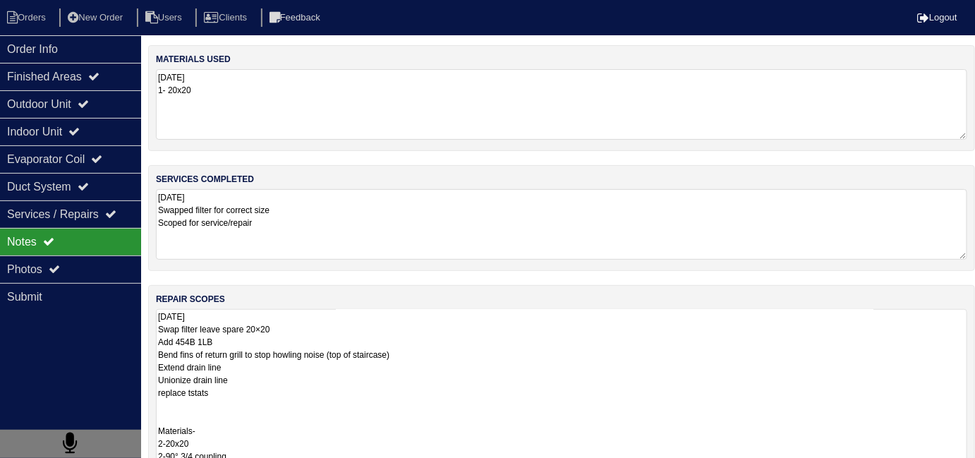
click at [497, 360] on textarea "10.7.25 Swap filter leave spare 20×20 Add 454B 1LB Bend fins of return grill to…" at bounding box center [561, 412] width 811 height 206
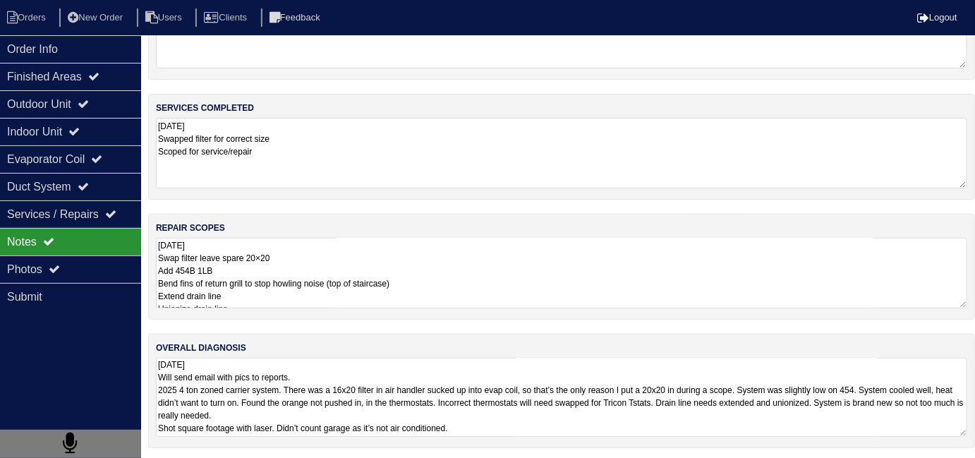
scroll to position [1, 0]
click at [638, 420] on textarea "10.7.25 Will send email with pics to reports. 2025 4 ton zoned carrier system. …" at bounding box center [561, 397] width 811 height 79
click at [500, 296] on textarea "10.7.25 Swap filter leave spare 20×20 Add 454B 1LB Bend fins of return grill to…" at bounding box center [561, 273] width 811 height 71
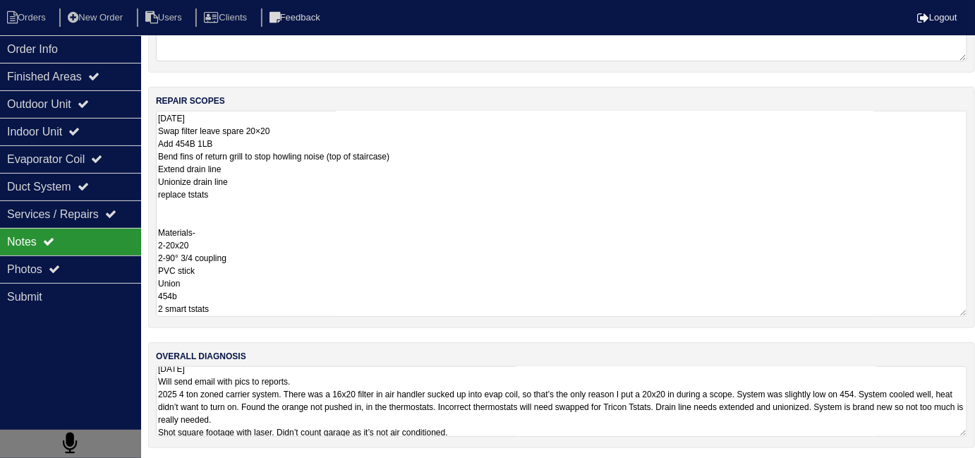
scroll to position [9, 0]
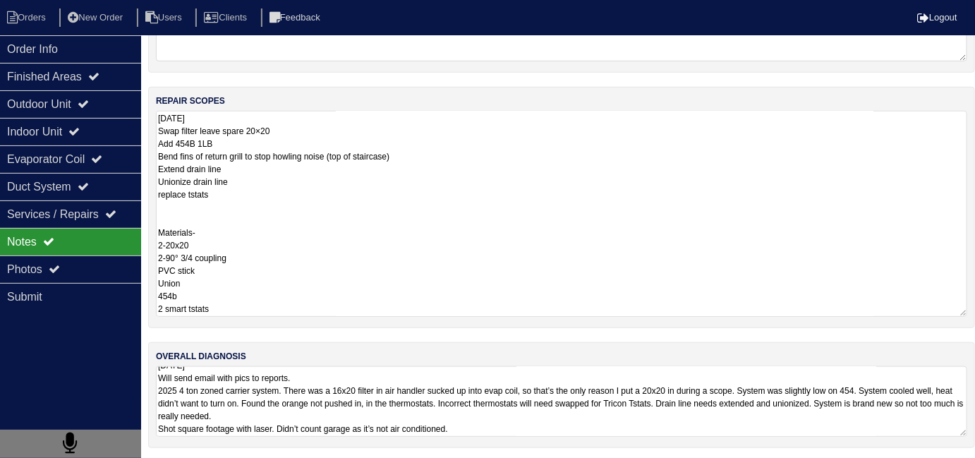
click at [581, 426] on textarea "10.7.25 Will send email with pics to reports. 2025 4 ton zoned carrier system. …" at bounding box center [561, 401] width 811 height 71
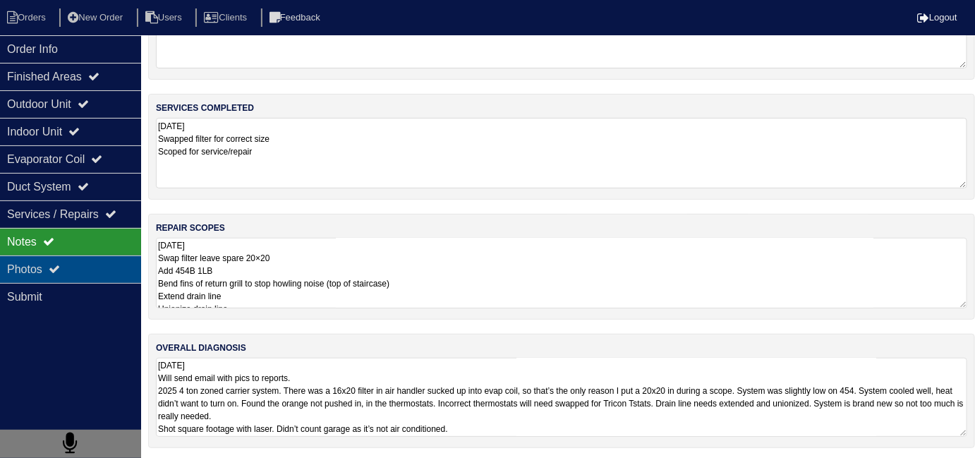
click at [45, 264] on div "Photos" at bounding box center [70, 269] width 141 height 28
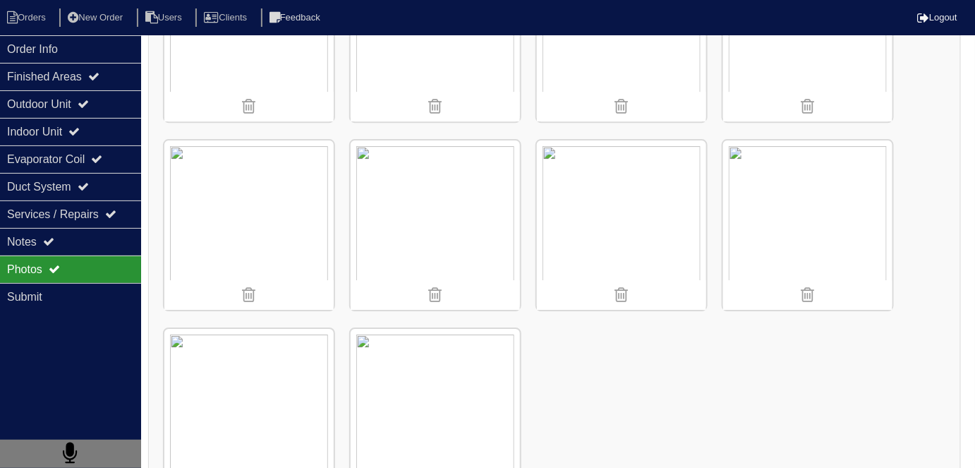
scroll to position [1490, 0]
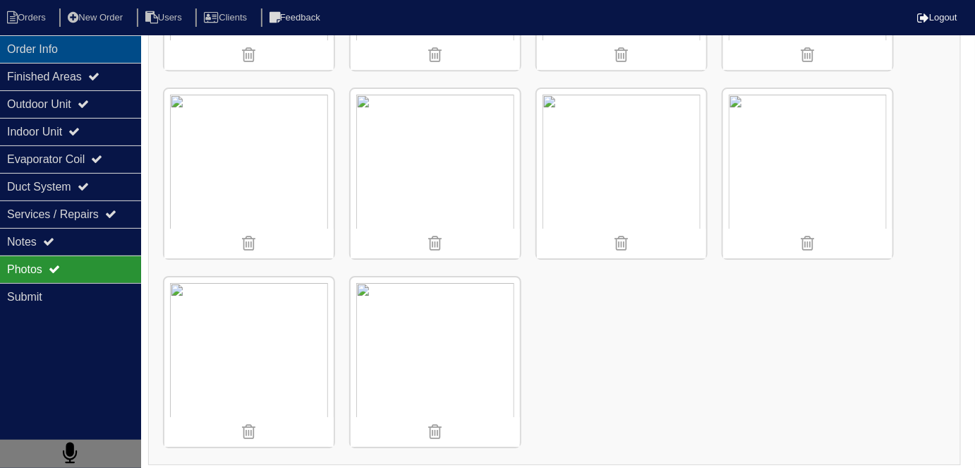
click at [78, 56] on div "Order Info" at bounding box center [70, 49] width 141 height 28
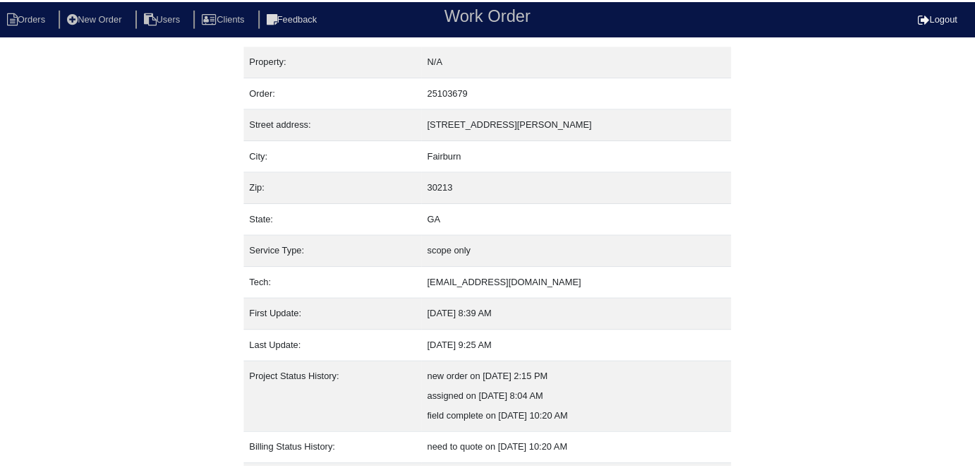
scroll to position [74, 0]
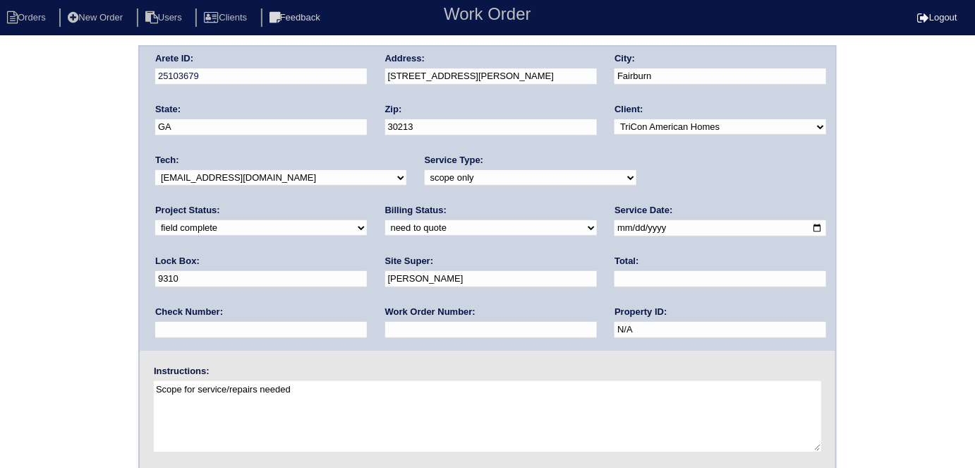
drag, startPoint x: 0, startPoint y: 0, endPoint x: 182, endPoint y: 224, distance: 288.9
click at [385, 224] on select "need to quote quoted need to invoice invoiced paid warranty purchase order need…" at bounding box center [491, 228] width 212 height 16
select select "quoted"
click at [385, 220] on select "need to quote quoted need to invoice invoiced paid warranty purchase order need…" at bounding box center [491, 228] width 212 height 16
drag, startPoint x: 195, startPoint y: 335, endPoint x: 196, endPoint y: 320, distance: 14.8
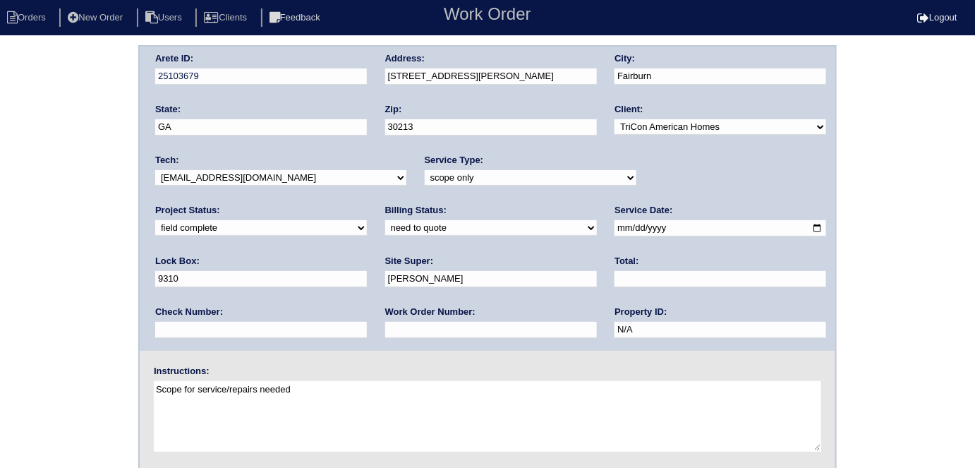
click at [385, 335] on input "text" at bounding box center [491, 330] width 212 height 16
type input "requested"
click at [615, 277] on input "text" at bounding box center [721, 279] width 212 height 16
type input "837.50"
click at [0, 264] on div "Arete ID: 25103679 Address: 1026 Eldon Ln City: Fairburn State: GA Zip: 30213 C…" at bounding box center [487, 330] width 975 height 571
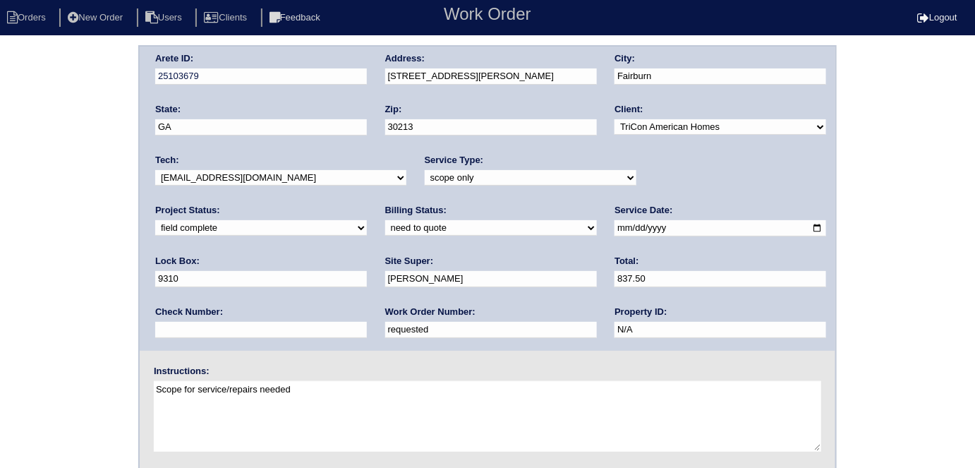
click at [354, 76] on div "Arete ID: 25103679 Address: 1026 Eldon Ln City: Fairburn State: GA Zip: 30213 C…" at bounding box center [488, 199] width 696 height 304
drag, startPoint x: 124, startPoint y: 189, endPoint x: 169, endPoint y: 192, distance: 44.5
click at [124, 189] on div "Arete ID: 25103679 Address: 1026 Eldon Ln City: Fairburn State: GA Zip: 30213 C…" at bounding box center [487, 330] width 975 height 571
click at [73, 273] on div "Arete ID: 25103679 Address: 1026 Eldon Ln City: Fairburn State: GA Zip: 30213 C…" at bounding box center [487, 330] width 975 height 571
click at [54, 184] on div "Arete ID: 25103679 Address: 1026 Eldon Ln City: Fairburn State: GA Zip: 30213 C…" at bounding box center [487, 330] width 975 height 571
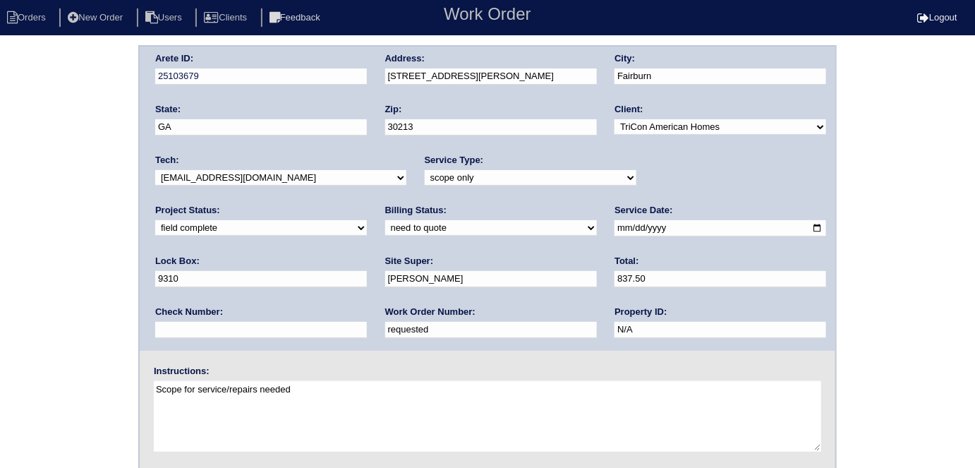
click at [0, 289] on div "Arete ID: 25103679 Address: 1026 Eldon Ln City: Fairburn State: GA Zip: 30213 C…" at bounding box center [487, 330] width 975 height 571
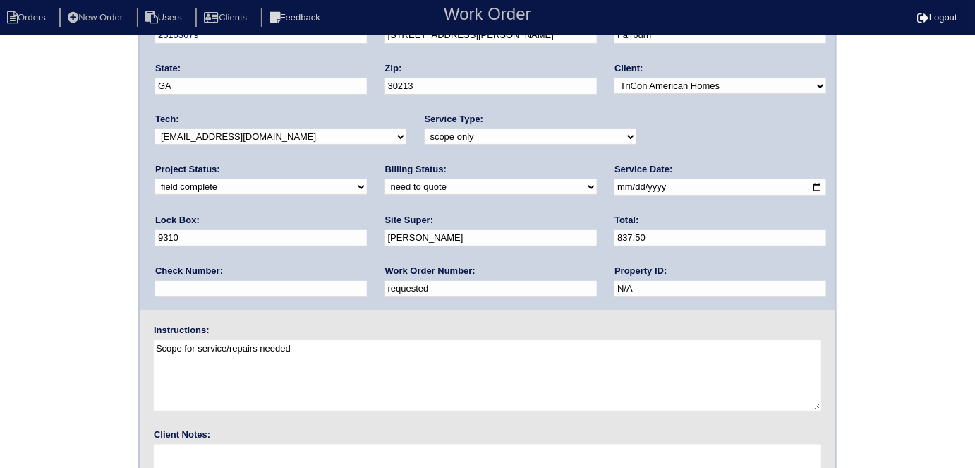
scroll to position [145, 0]
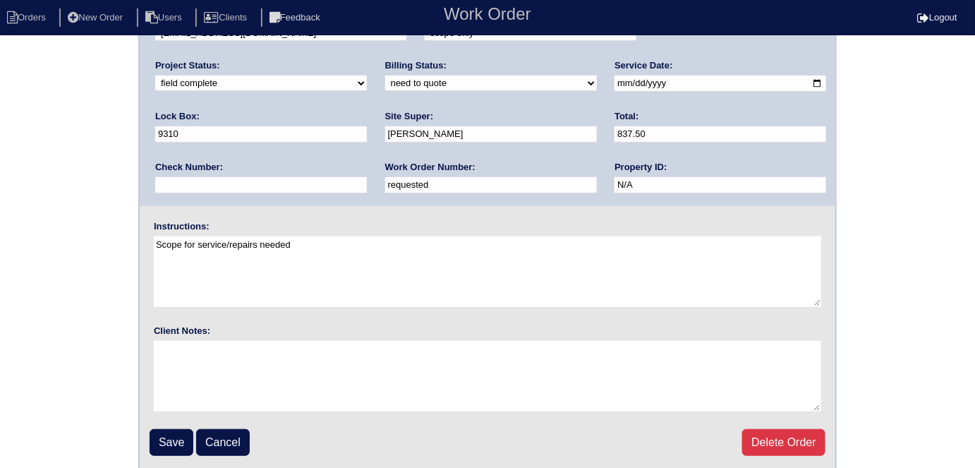
click at [163, 425] on fieldset "Arete ID: 25103679 Address: 1026 Eldon Ln City: Fairburn State: GA Zip: 30213 C…" at bounding box center [488, 186] width 696 height 568
click at [169, 437] on input "Save" at bounding box center [172, 442] width 44 height 27
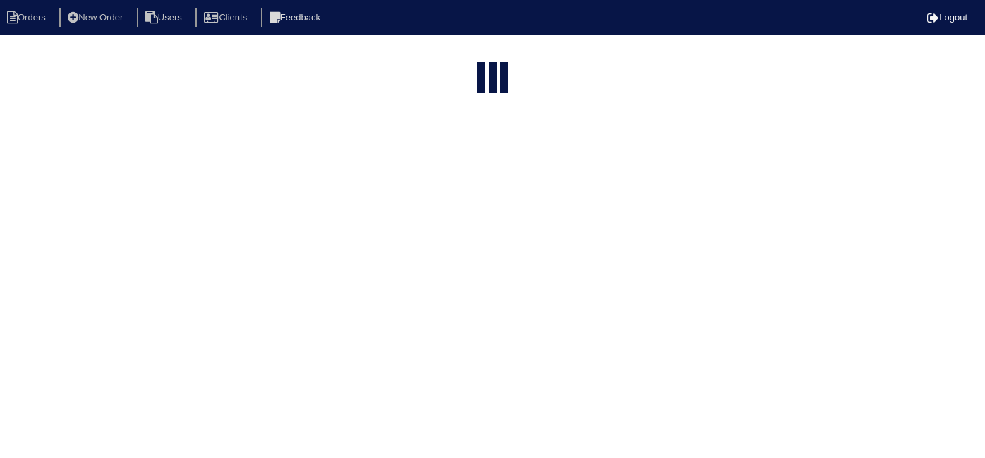
select select "15"
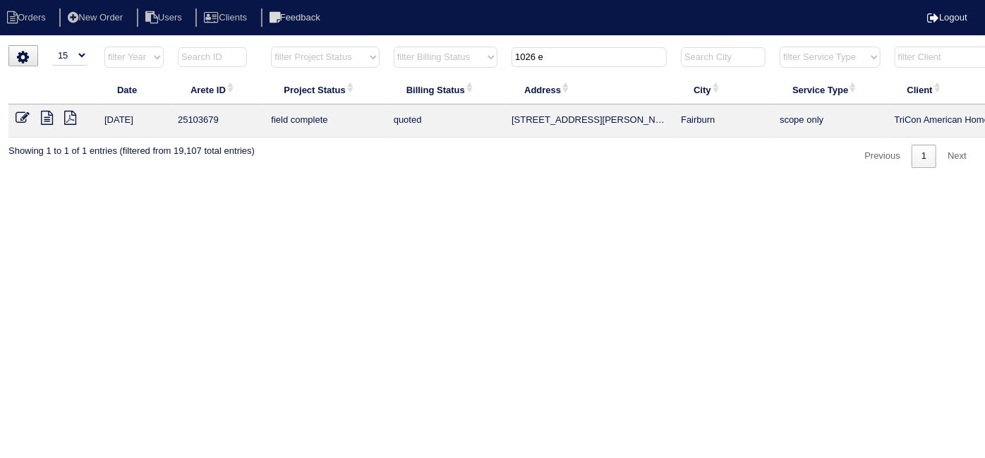
drag, startPoint x: 570, startPoint y: 54, endPoint x: 183, endPoint y: 5, distance: 389.7
click at [212, 45] on body "Orders New Order Users Clients Feedback Logout Orders New Order Users Clients M…" at bounding box center [492, 106] width 985 height 123
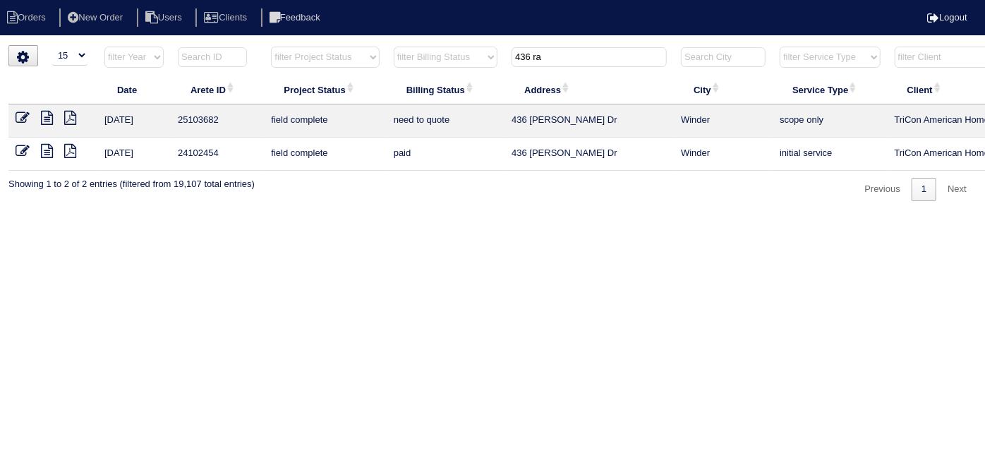
type input "436 ra"
click at [49, 116] on icon at bounding box center [47, 118] width 12 height 14
click at [23, 118] on icon at bounding box center [23, 118] width 14 height 14
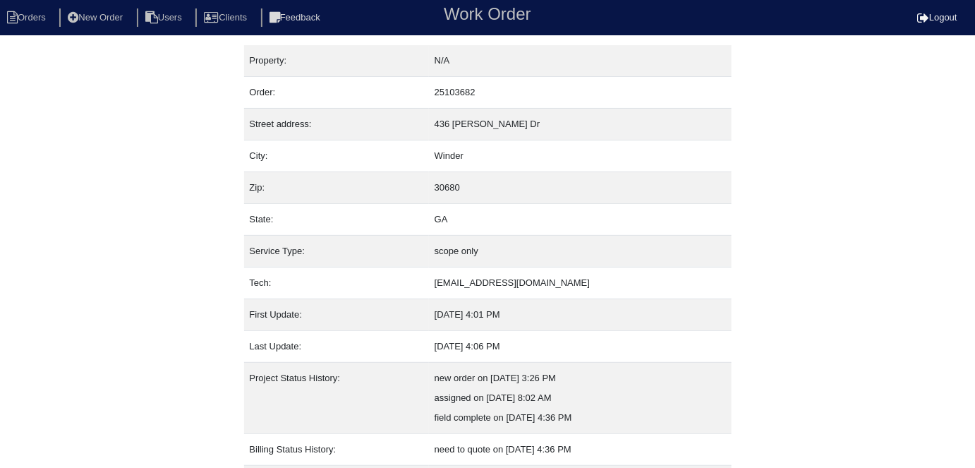
click at [202, 258] on div "Property: N/A Order: 25103682 Street address: [STREET_ADDRESS][PERSON_NAME] Cit…" at bounding box center [487, 295] width 975 height 500
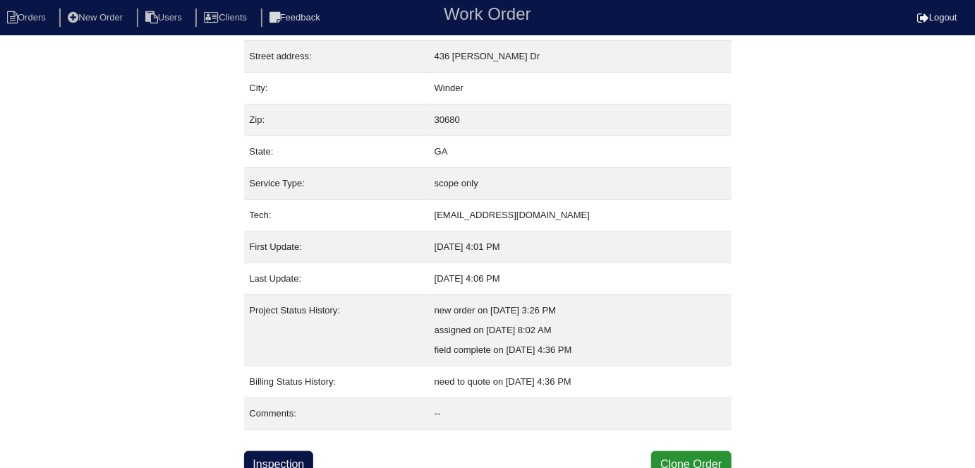
scroll to position [74, 0]
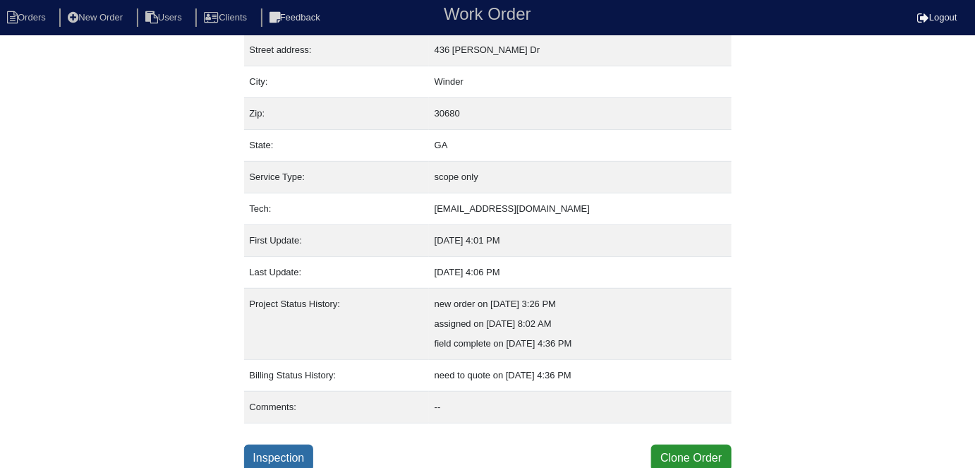
click at [299, 454] on link "Inspection" at bounding box center [279, 458] width 70 height 27
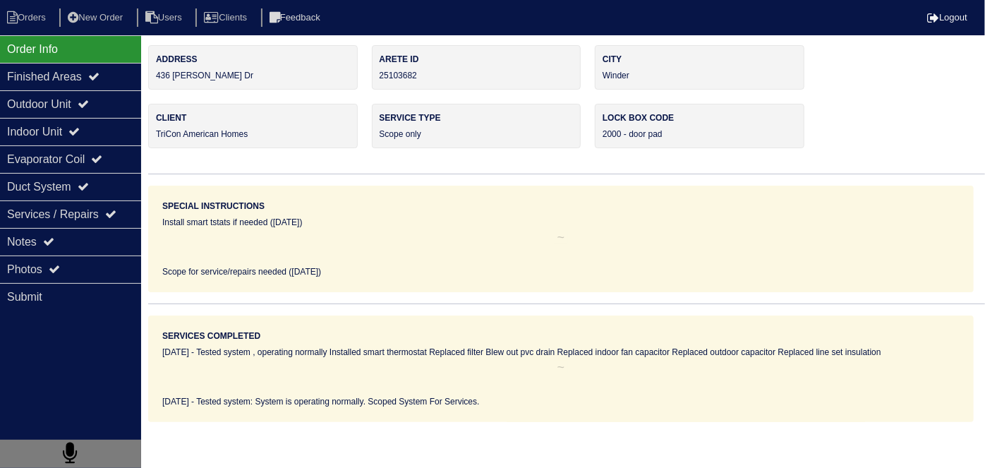
drag, startPoint x: 107, startPoint y: 241, endPoint x: 198, endPoint y: 256, distance: 91.5
click at [108, 241] on div "Notes" at bounding box center [70, 242] width 141 height 28
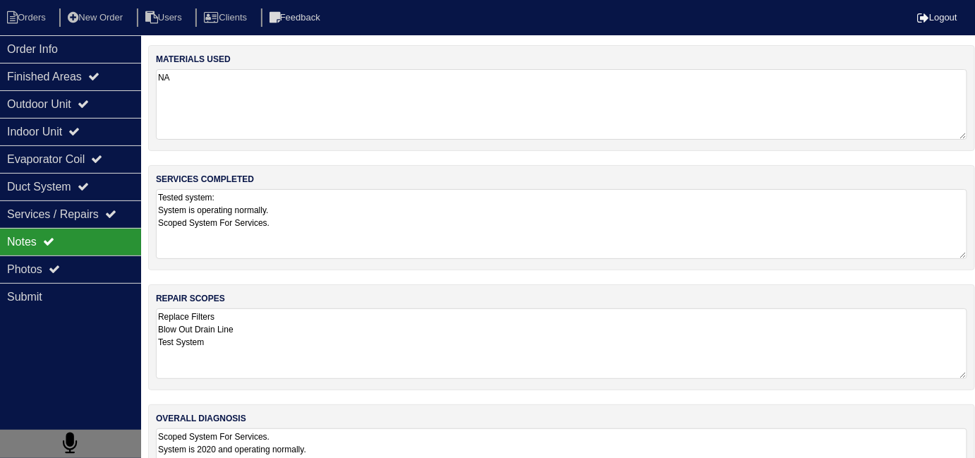
drag, startPoint x: 367, startPoint y: 253, endPoint x: 375, endPoint y: 251, distance: 7.9
click at [367, 253] on textarea "Tested system: System is operating normally. Scoped System For Services." at bounding box center [561, 224] width 811 height 70
click at [406, 365] on textarea "Replace Filters Blow Out Drain Line Test System" at bounding box center [561, 343] width 811 height 71
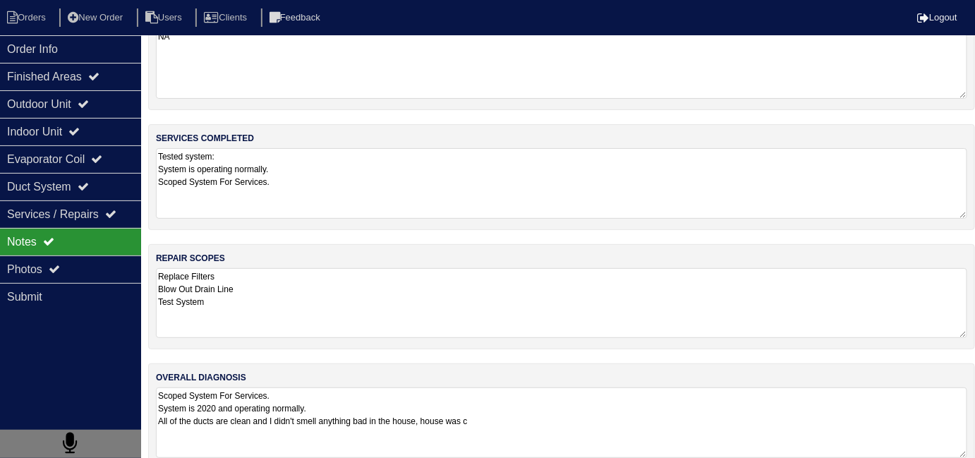
scroll to position [62, 0]
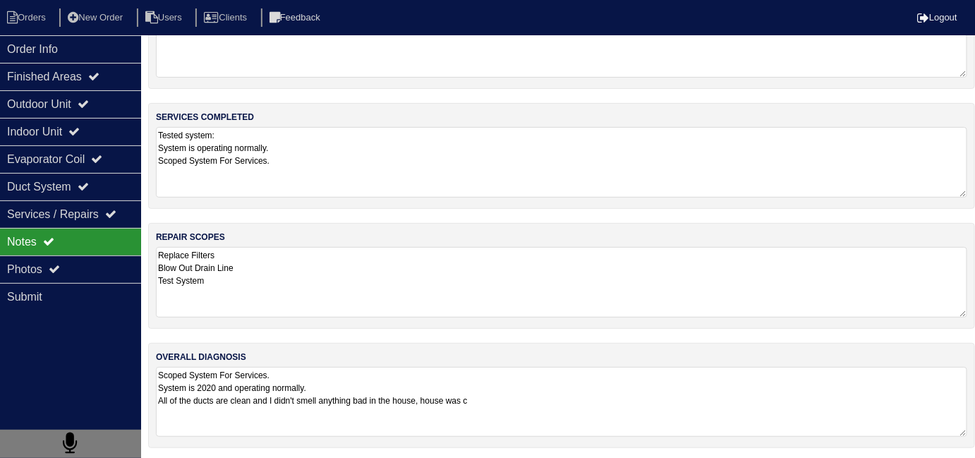
click at [541, 404] on textarea "Scoped System For Services. System is 2020 and operating normally. All of the d…" at bounding box center [561, 402] width 811 height 70
click at [339, 290] on textarea "Replace Filters Blow Out Drain Line Test System" at bounding box center [561, 282] width 811 height 71
click at [562, 410] on textarea "Scoped System For Services. System is 2020 and operating normally. All of the d…" at bounding box center [561, 401] width 811 height 71
click at [451, 308] on textarea "Replace Filters Blow Out Drain Line Test System" at bounding box center [561, 282] width 811 height 71
click at [319, 255] on textarea "Replace Filters Blow Out Drain Line Test System" at bounding box center [561, 282] width 811 height 70
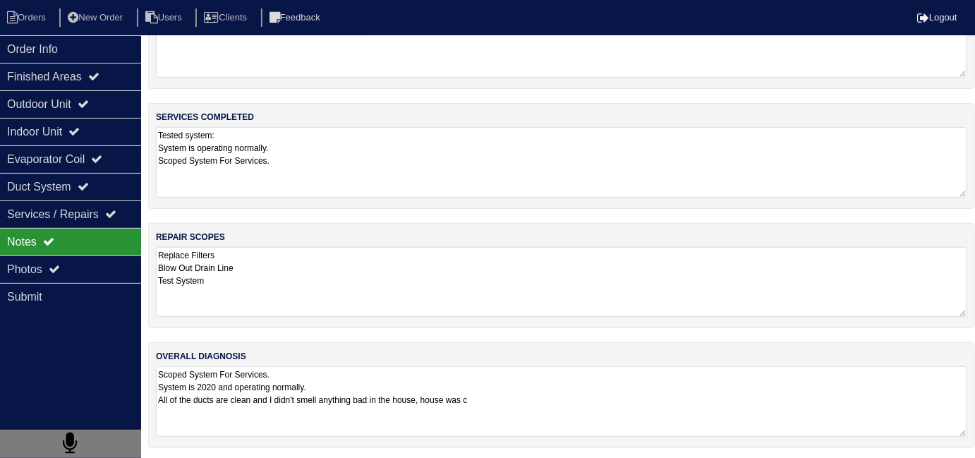
click at [538, 397] on textarea "Scoped System For Services. System is 2020 and operating normally. All of the d…" at bounding box center [561, 401] width 811 height 71
click at [65, 100] on div "Outdoor Unit" at bounding box center [70, 104] width 141 height 28
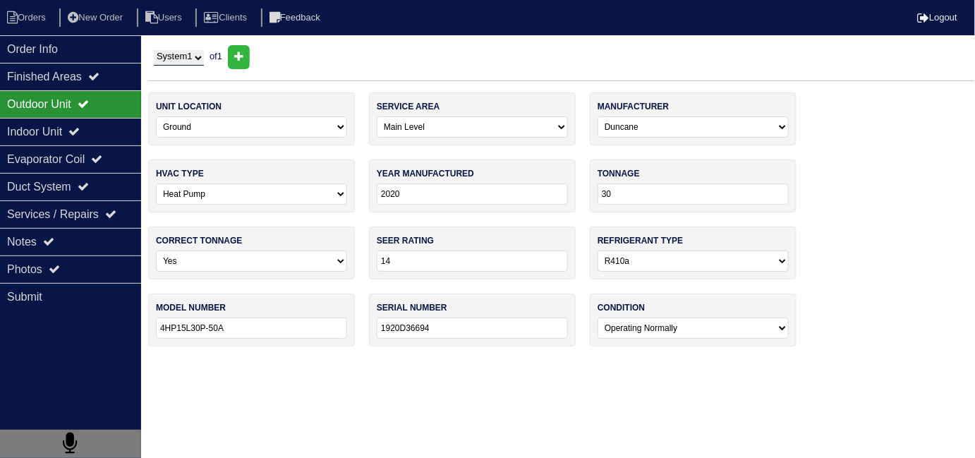
scroll to position [0, 0]
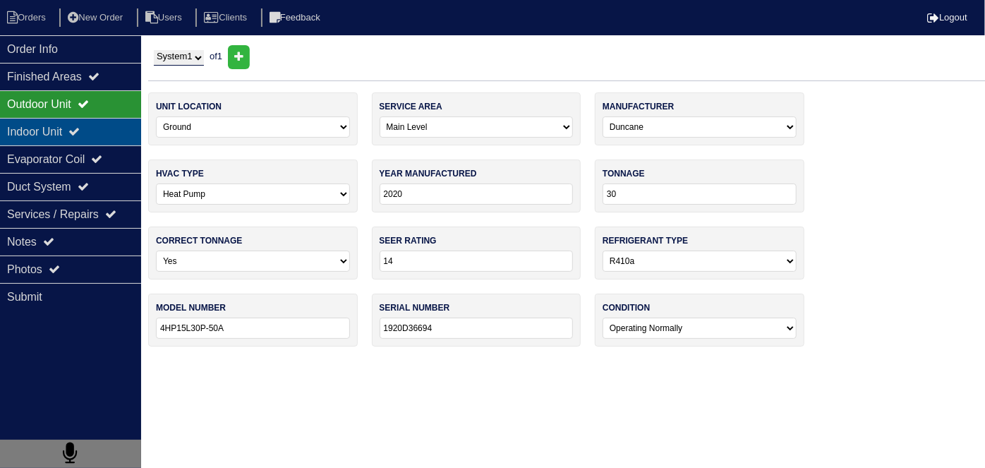
click at [60, 126] on div "Indoor Unit" at bounding box center [70, 132] width 141 height 28
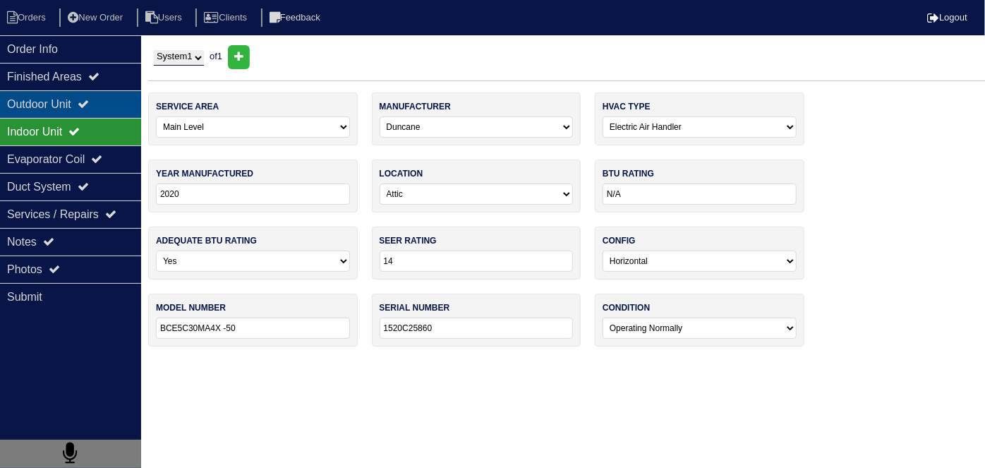
click at [61, 111] on div "Outdoor Unit" at bounding box center [70, 104] width 141 height 28
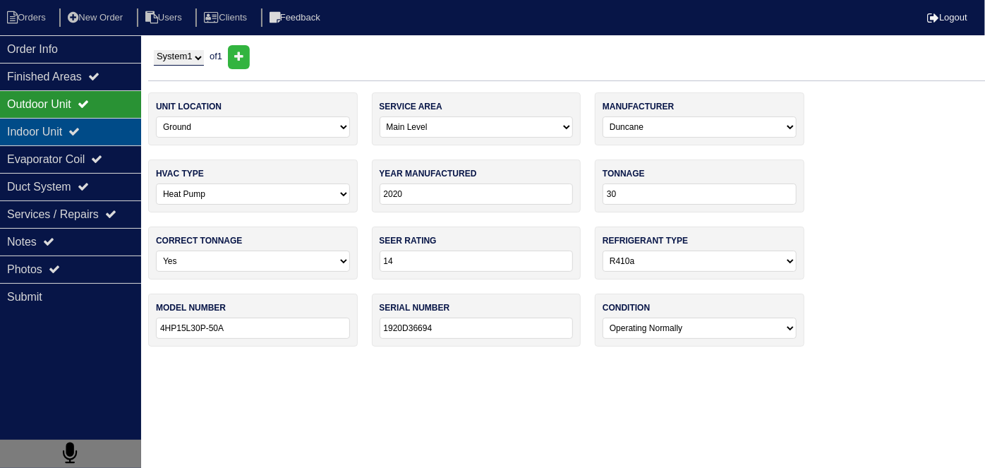
click at [58, 128] on div "Indoor Unit" at bounding box center [70, 132] width 141 height 28
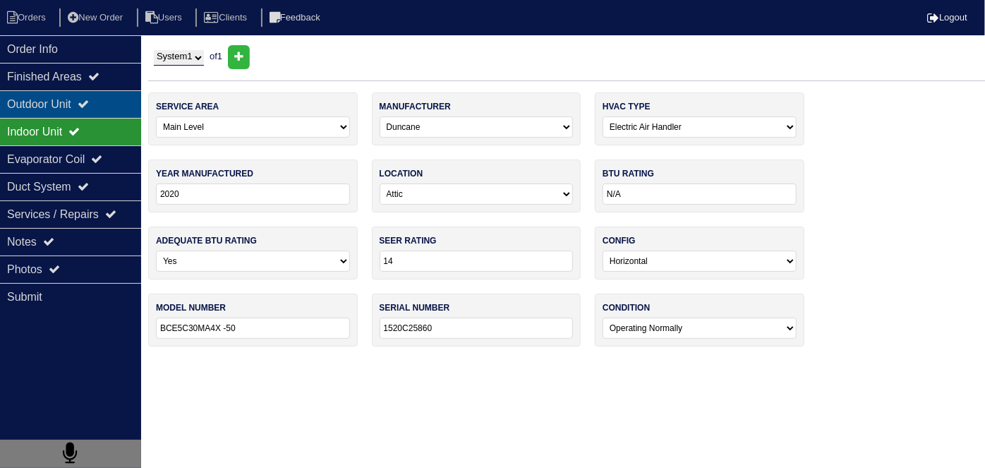
click at [60, 107] on div "Outdoor Unit" at bounding box center [70, 104] width 141 height 28
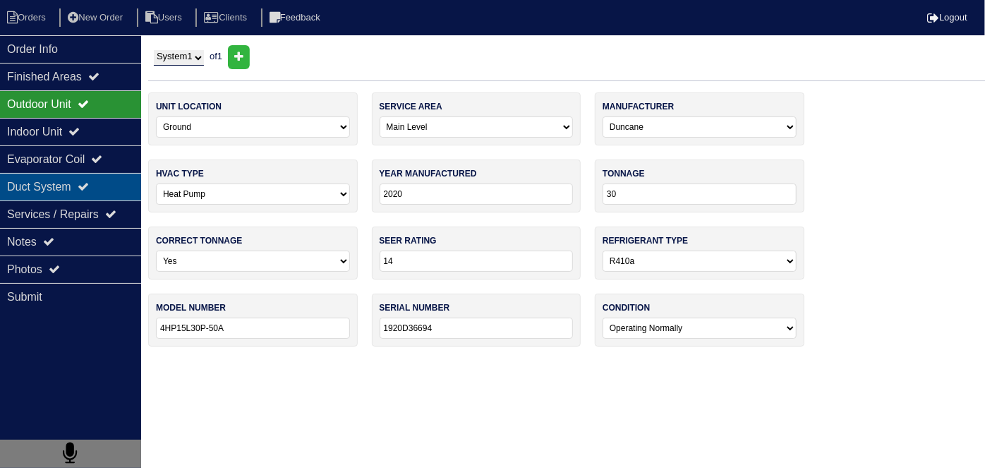
click at [68, 192] on div "Duct System" at bounding box center [70, 187] width 141 height 28
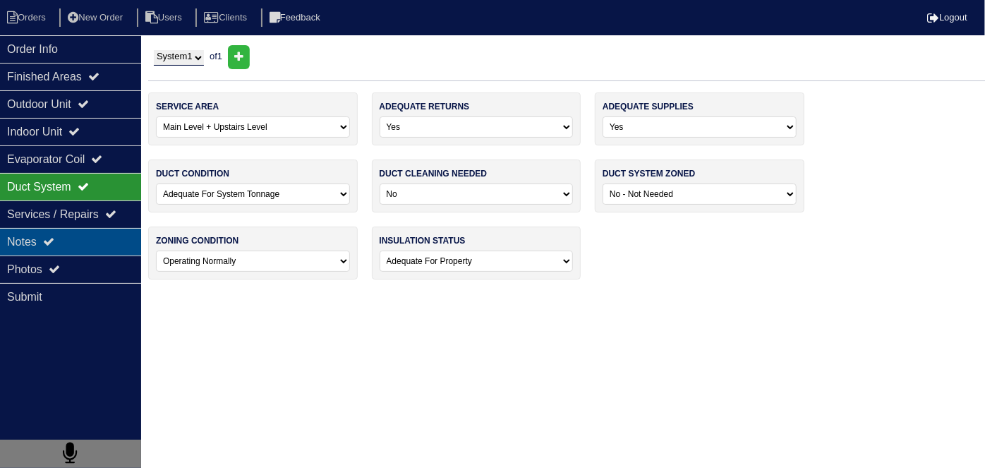
click at [47, 236] on icon at bounding box center [48, 241] width 11 height 11
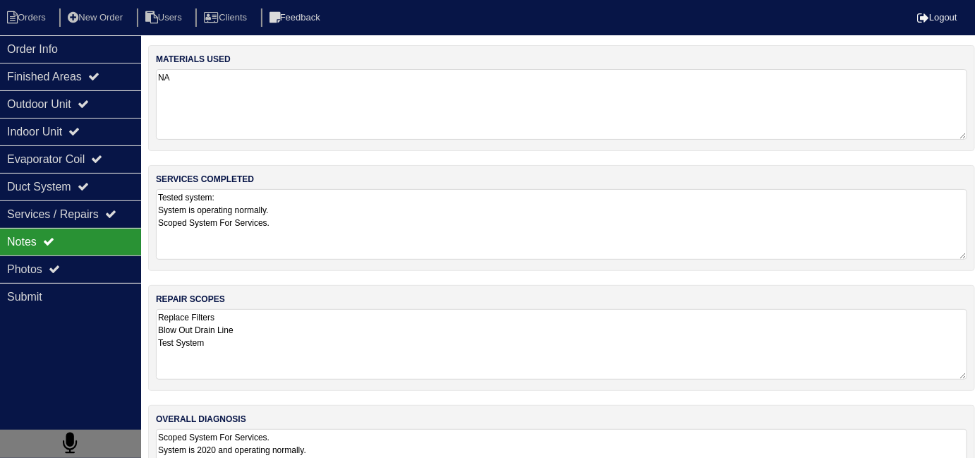
click at [497, 322] on textarea "Replace Filters Blow Out Drain Line Test System" at bounding box center [561, 344] width 811 height 71
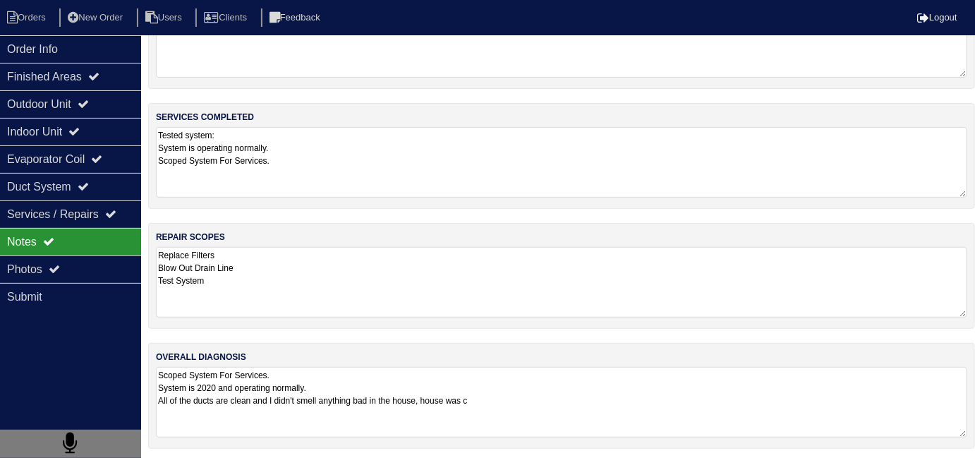
click at [651, 434] on div "overall diagnosis Scoped System For Services. System is 2020 and operating norm…" at bounding box center [561, 396] width 827 height 106
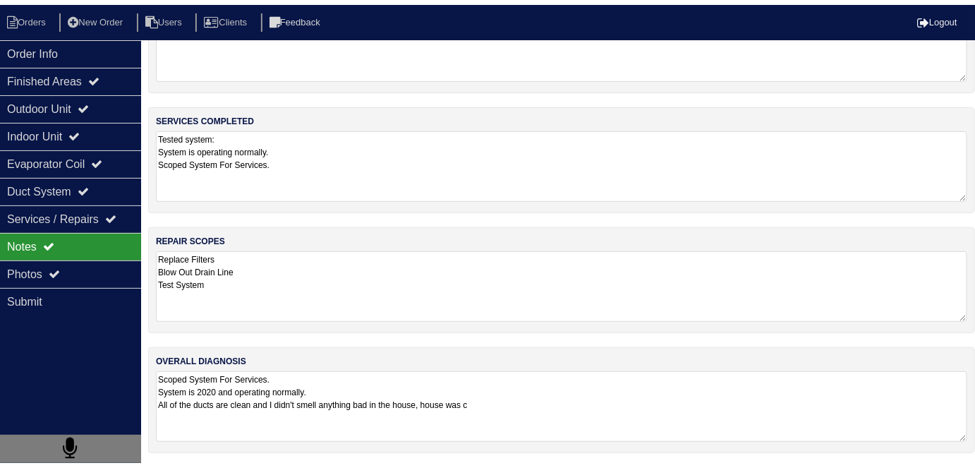
scroll to position [62, 0]
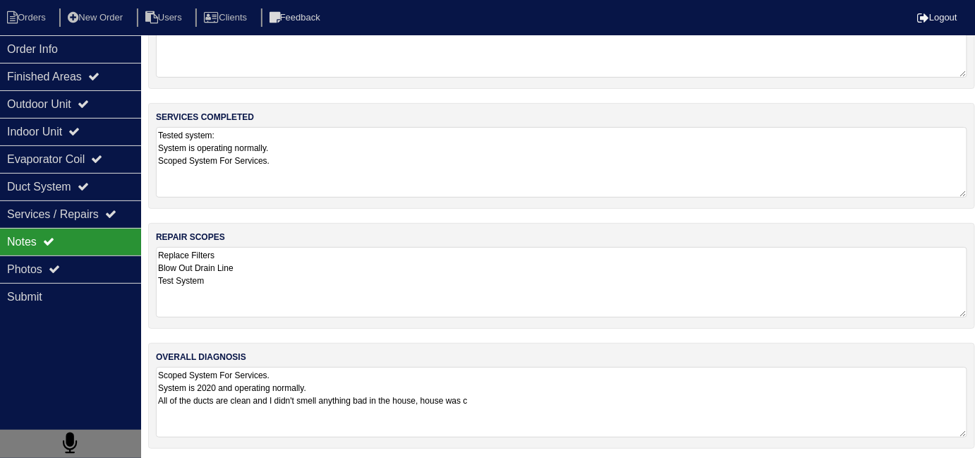
click at [644, 416] on textarea "Scoped System For Services. System is 2020 and operating normally. All of the d…" at bounding box center [561, 402] width 811 height 71
click at [97, 271] on div "Photos" at bounding box center [70, 269] width 141 height 28
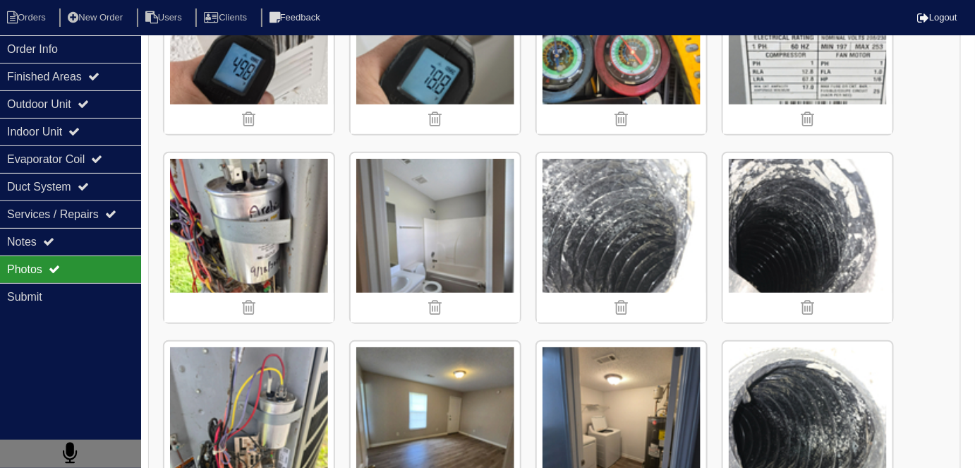
scroll to position [216, 0]
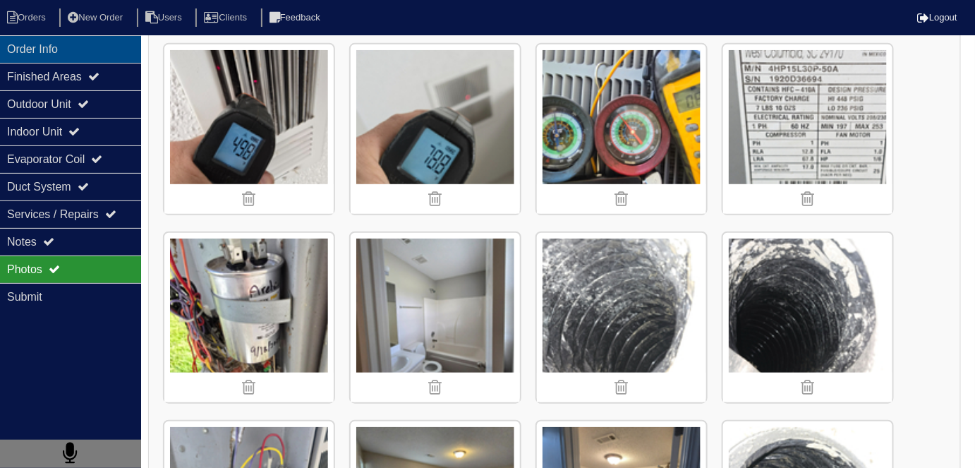
drag, startPoint x: 78, startPoint y: 42, endPoint x: 83, endPoint y: 49, distance: 8.6
click at [78, 42] on div "Order Info" at bounding box center [70, 49] width 141 height 28
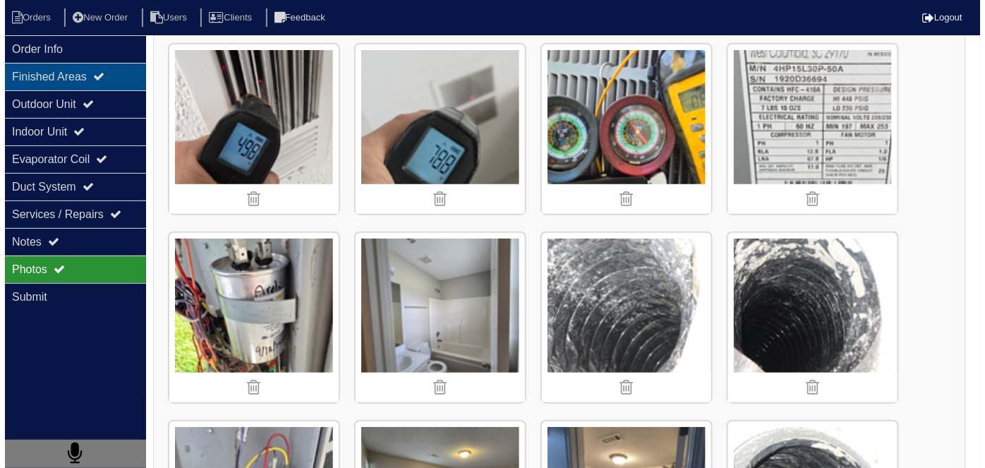
scroll to position [0, 0]
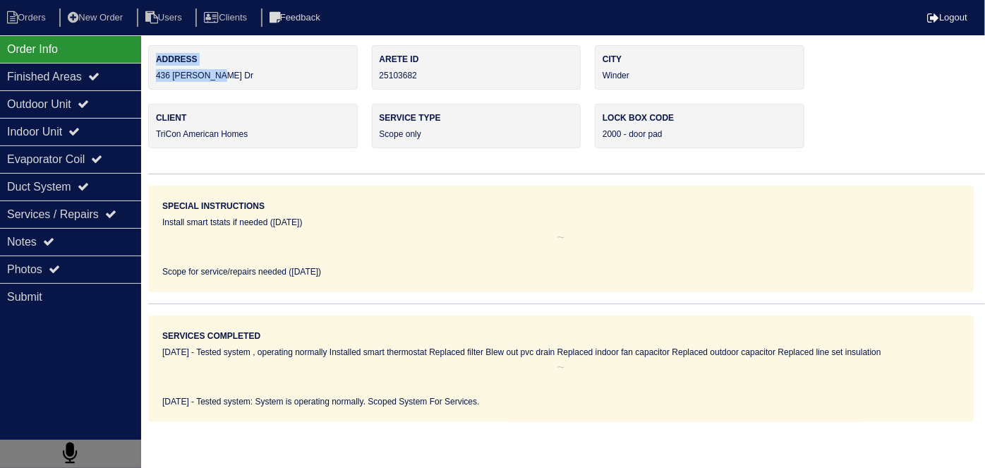
drag, startPoint x: 227, startPoint y: 74, endPoint x: 147, endPoint y: 76, distance: 80.5
click at [147, 76] on div "Order Info Finished Areas Outdoor Unit Indoor Unit Evaporator Coil Duct System …" at bounding box center [492, 233] width 985 height 377
click at [284, 92] on div "Address 436 Raymond Dr Arete ID 25103682 City Winder Client TriCon American Hom…" at bounding box center [566, 233] width 837 height 377
drag, startPoint x: 254, startPoint y: 80, endPoint x: 157, endPoint y: 75, distance: 97.5
click at [157, 75] on div "Address 436 Raymond Dr" at bounding box center [253, 67] width 210 height 44
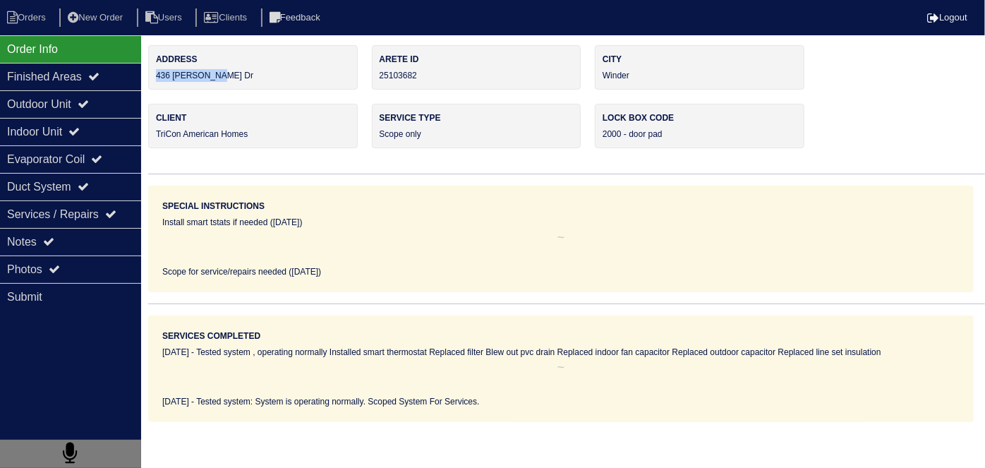
copy div "436 Raymond Dr"
click at [343, 227] on div "Install smart tstats if needed (09/16/24)" at bounding box center [560, 222] width 797 height 13
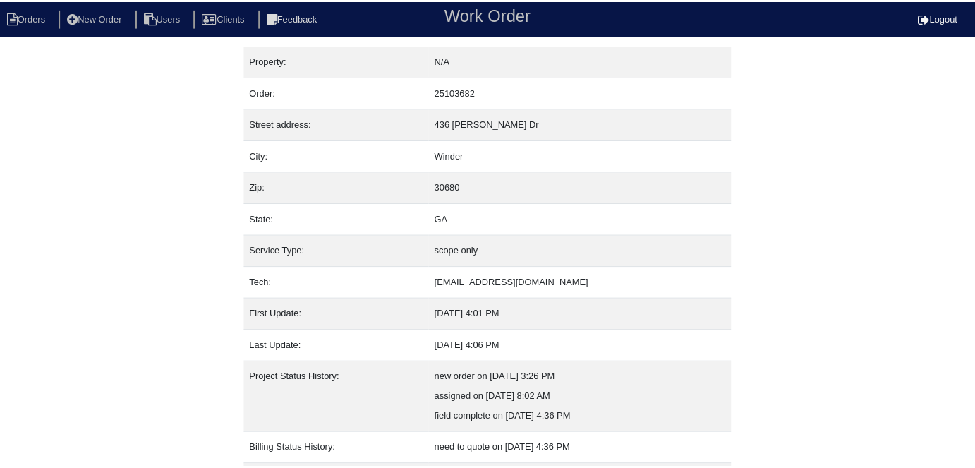
scroll to position [74, 0]
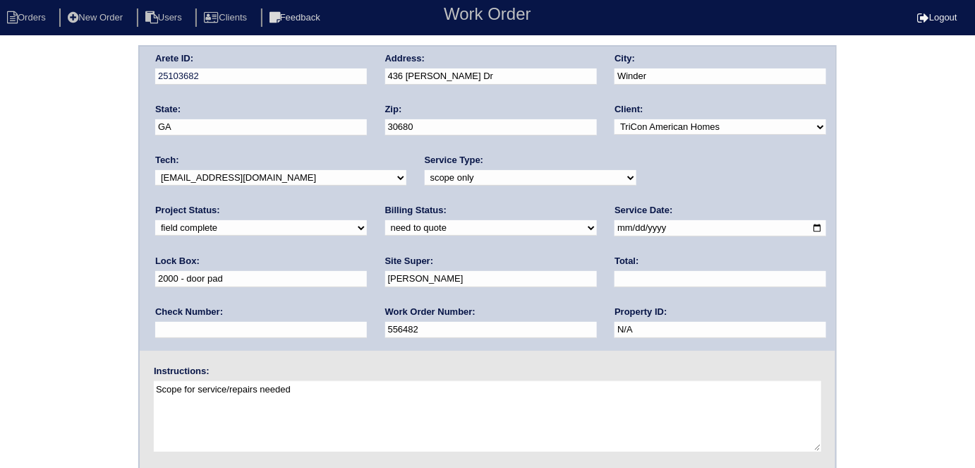
click at [385, 224] on select "need to quote quoted need to invoice invoiced paid warranty purchase order need…" at bounding box center [491, 228] width 212 height 16
select select "quoted"
click at [385, 220] on select "need to quote quoted need to invoice invoiced paid warranty purchase order need…" at bounding box center [491, 228] width 212 height 16
click at [615, 282] on input "text" at bounding box center [721, 279] width 212 height 16
type input "1580.00"
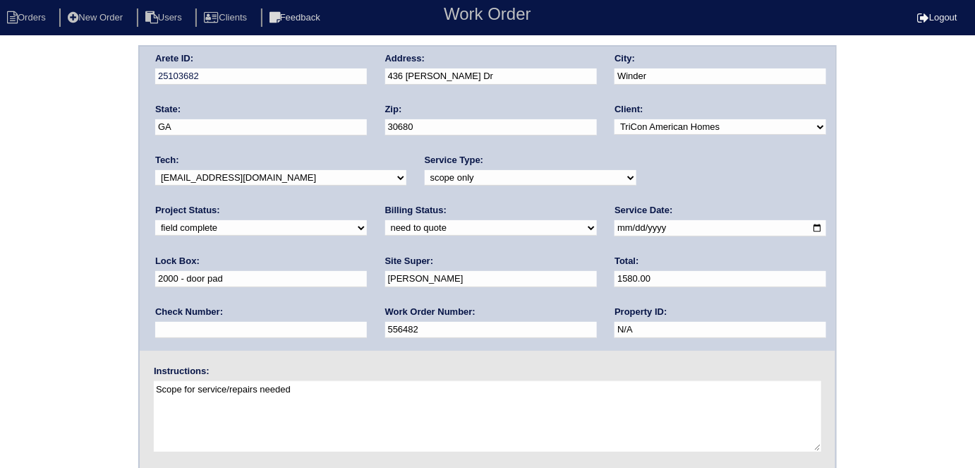
click at [66, 361] on div "Arete ID: 25103682 Address: 436 Raymond Dr City: Winder State: GA Zip: 30680 Cl…" at bounding box center [487, 330] width 975 height 571
drag, startPoint x: 29, startPoint y: 292, endPoint x: 103, endPoint y: 160, distance: 151.3
click at [29, 292] on div "Arete ID: 25103682 Address: 436 Raymond Dr City: Winder State: GA Zip: 30680 Cl…" at bounding box center [487, 330] width 975 height 571
click at [11, 203] on div "Arete ID: 25103682 Address: 436 Raymond Dr City: Winder State: GA Zip: 30680 Cl…" at bounding box center [487, 330] width 975 height 571
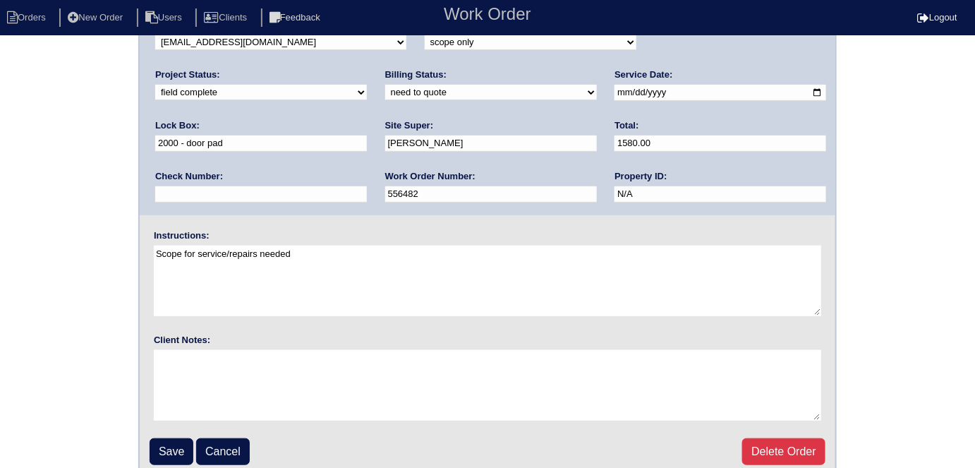
scroll to position [145, 0]
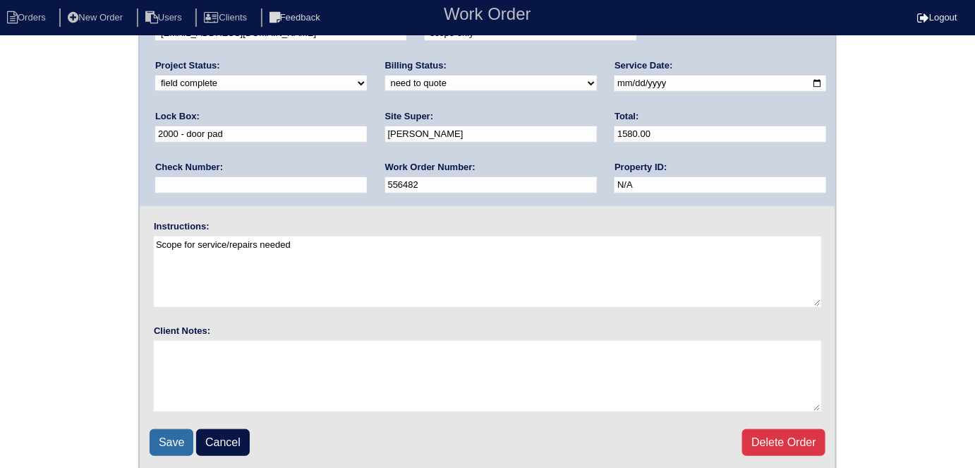
click at [169, 429] on input "Save" at bounding box center [172, 442] width 44 height 27
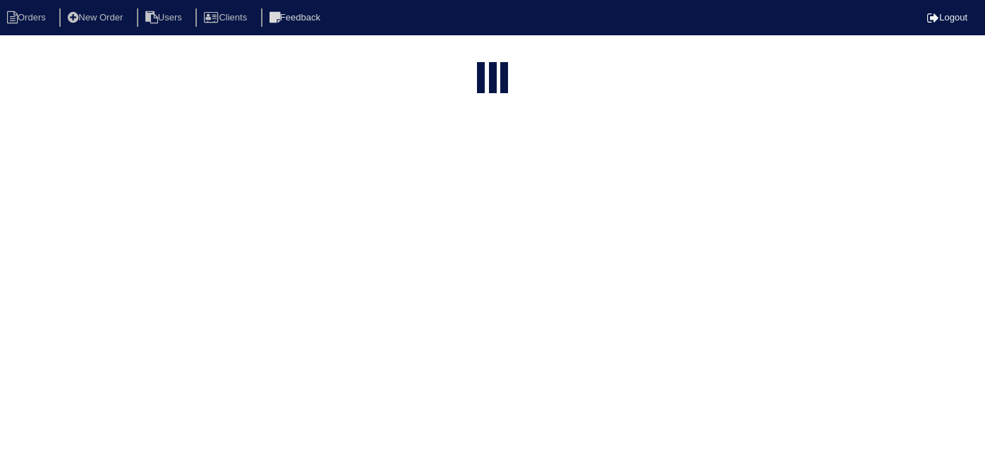
select select "15"
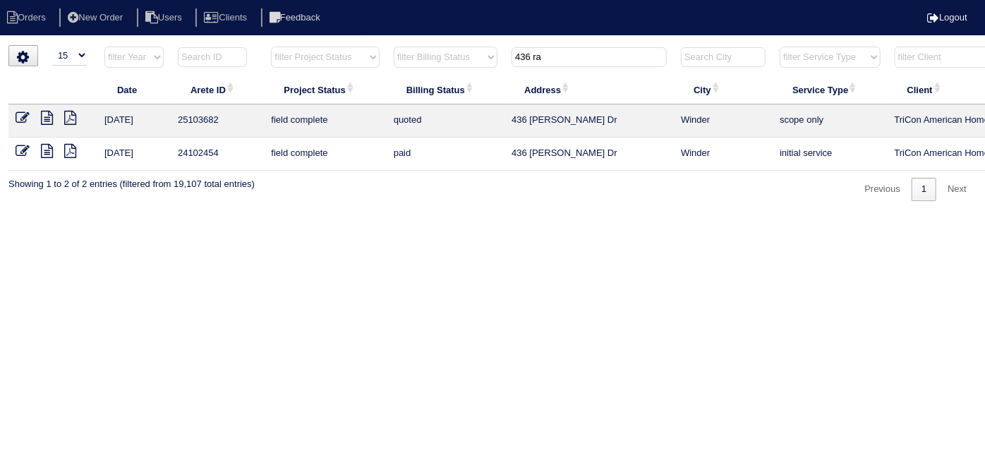
drag, startPoint x: 578, startPoint y: 56, endPoint x: 182, endPoint y: 44, distance: 396.0
click at [270, 49] on tr "filter Year -- Any Year -- 2025 2024 2023 2022 2021 2020 2019 filter Project St…" at bounding box center [619, 60] width 1223 height 29
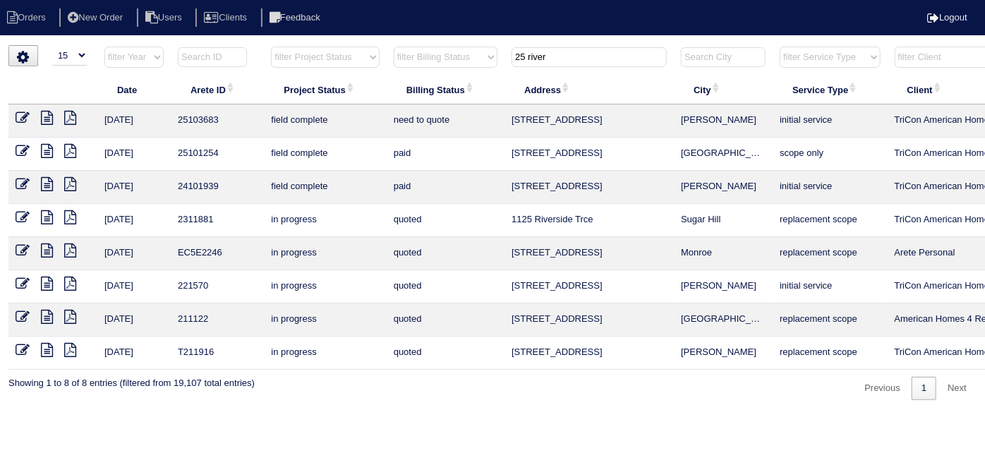
type input "25 river"
click at [44, 111] on icon at bounding box center [47, 118] width 12 height 14
click at [24, 117] on icon at bounding box center [23, 118] width 14 height 14
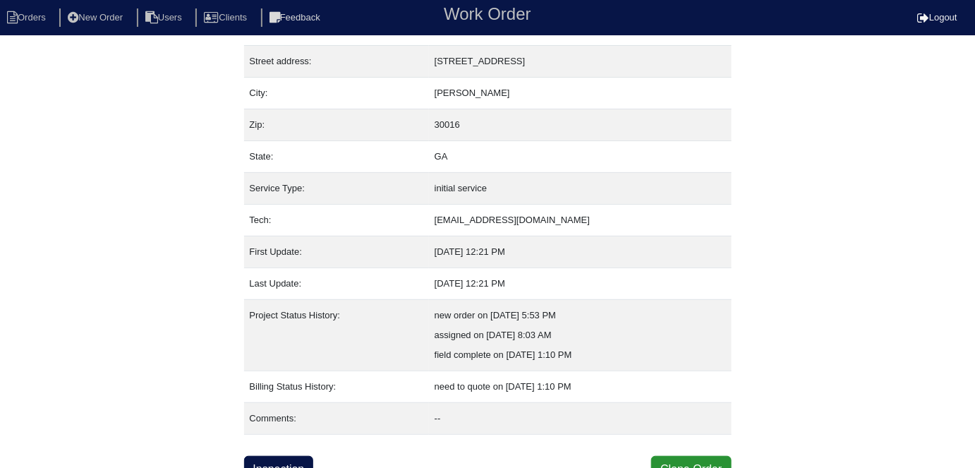
scroll to position [74, 0]
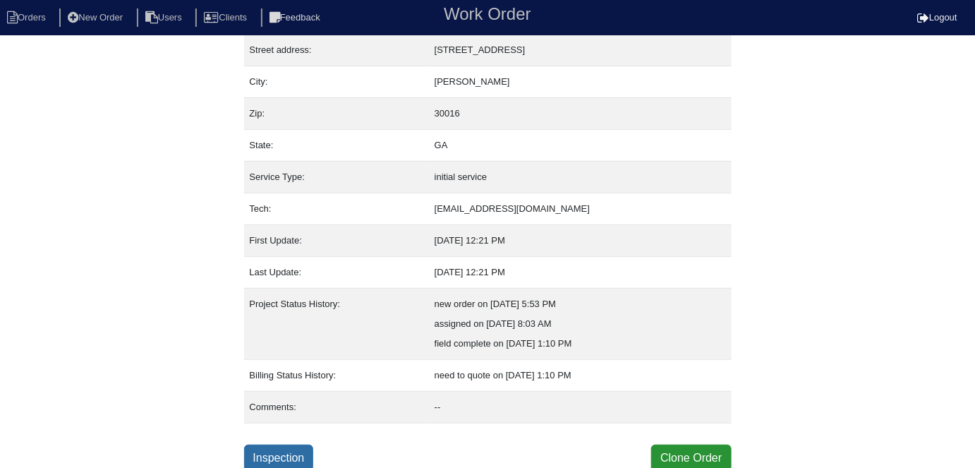
click at [266, 445] on link "Inspection" at bounding box center [279, 458] width 70 height 27
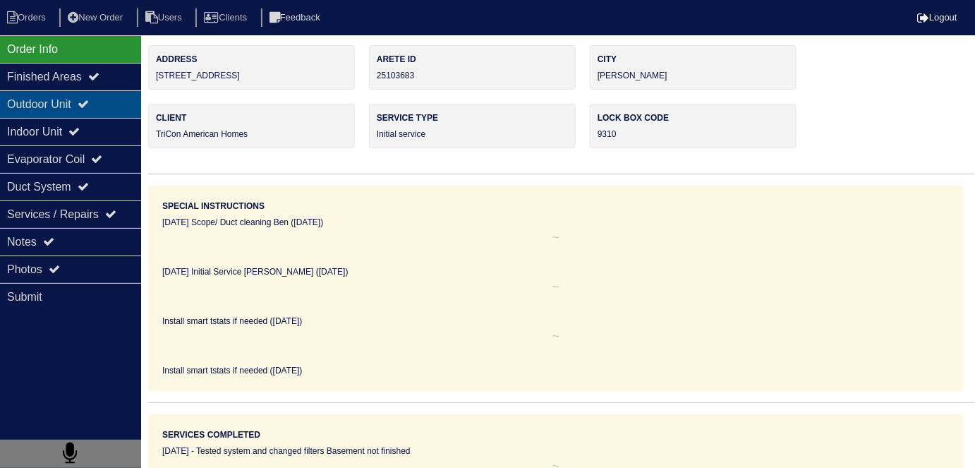
click at [81, 111] on div "Outdoor Unit" at bounding box center [70, 104] width 141 height 28
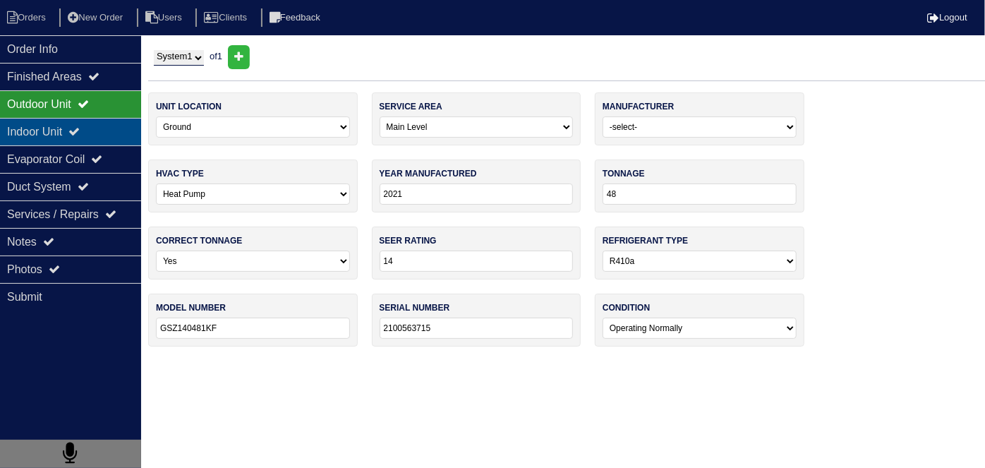
click at [80, 127] on icon at bounding box center [73, 131] width 11 height 11
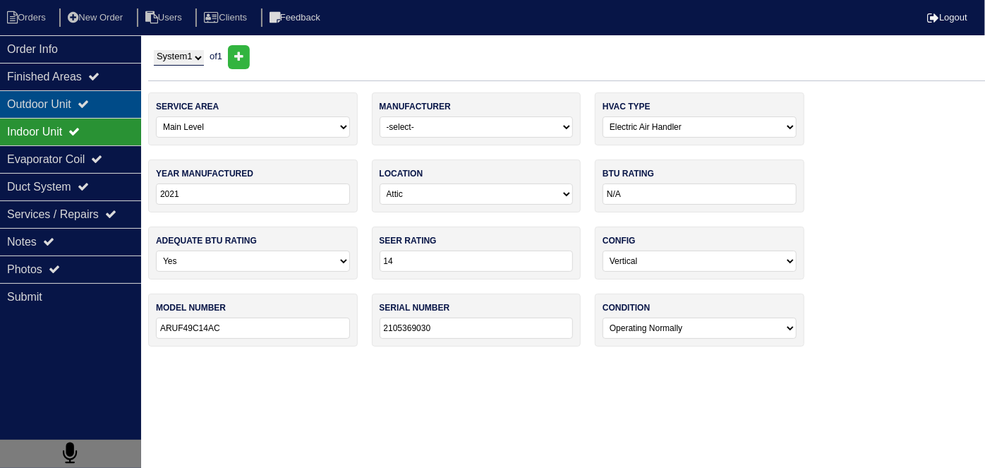
click at [71, 95] on div "Outdoor Unit" at bounding box center [70, 104] width 141 height 28
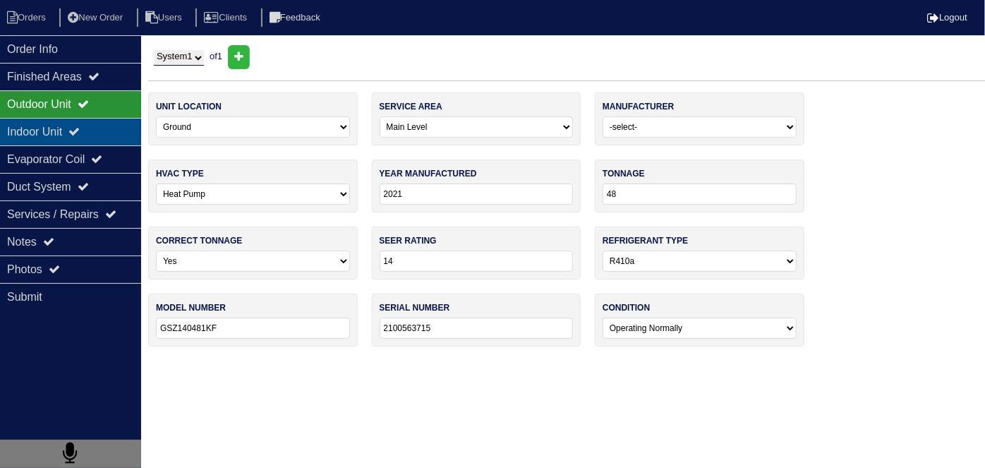
click at [11, 141] on div "Indoor Unit" at bounding box center [70, 132] width 141 height 28
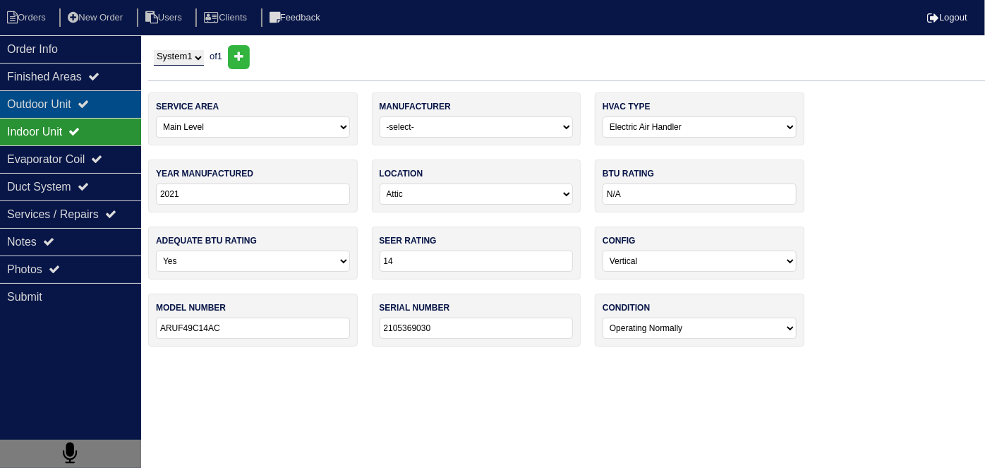
click at [32, 106] on div "Outdoor Unit" at bounding box center [70, 104] width 141 height 28
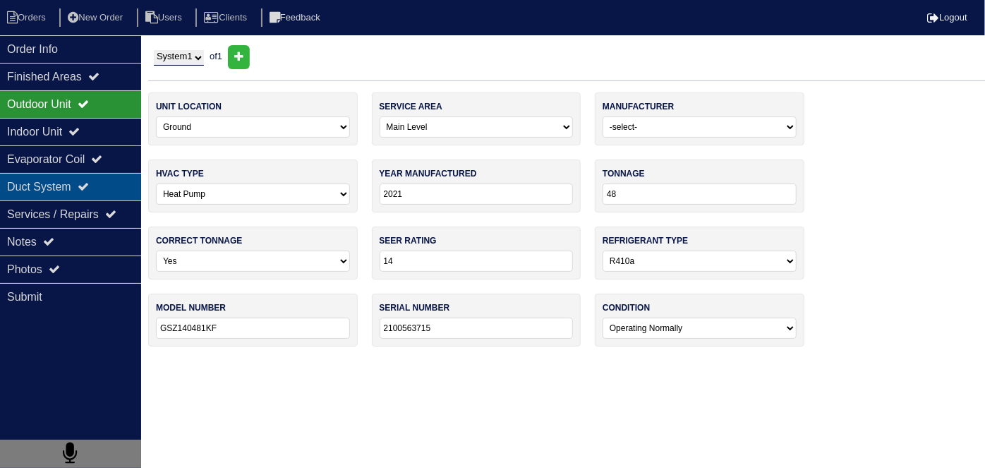
click at [90, 174] on div "Duct System" at bounding box center [70, 187] width 141 height 28
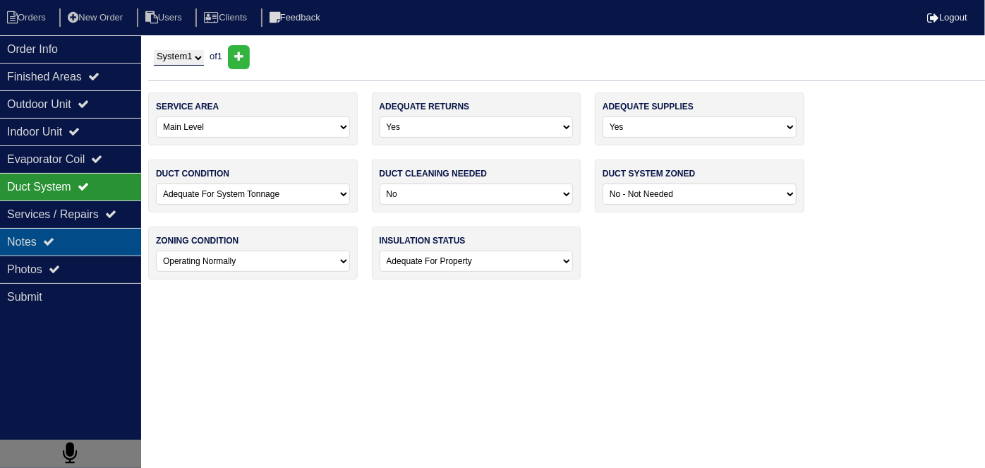
click at [86, 230] on div "Notes" at bounding box center [70, 242] width 141 height 28
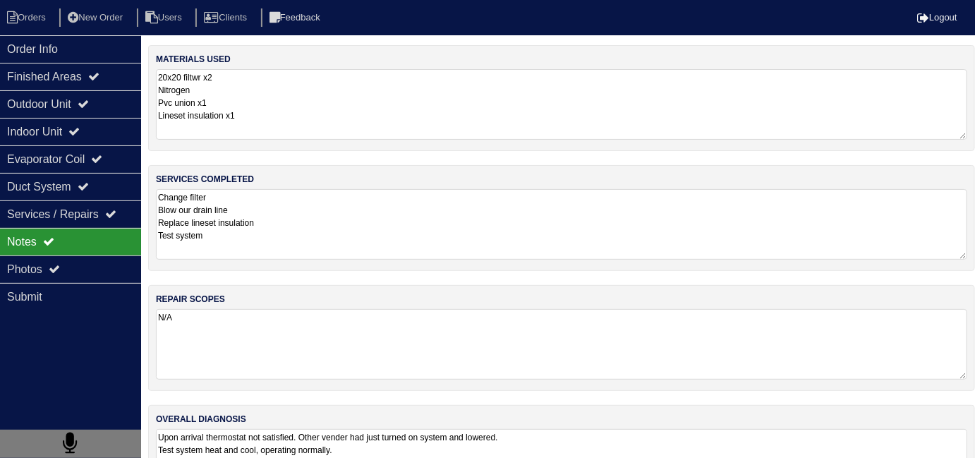
click at [337, 241] on textarea "Change filter Blow our drain line Replace lineset insulation Test system" at bounding box center [561, 224] width 811 height 71
click at [65, 179] on div "Duct System" at bounding box center [70, 187] width 141 height 28
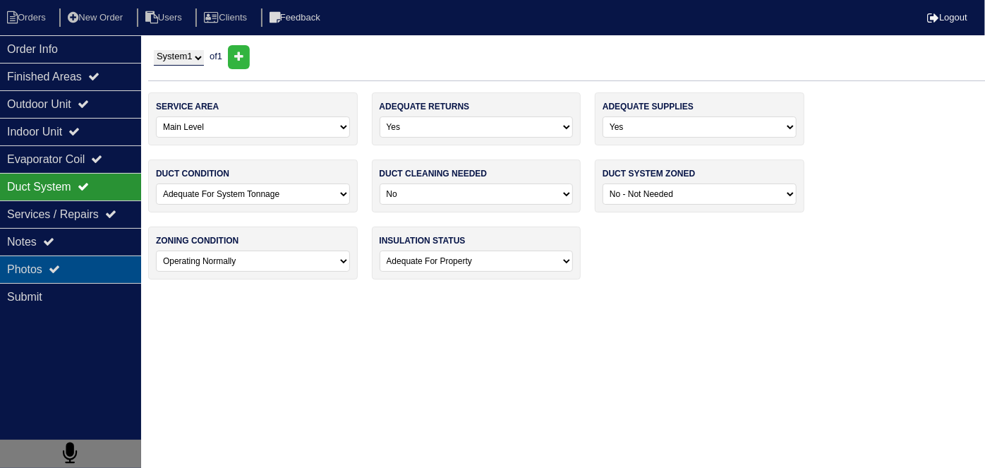
click at [97, 265] on div "Photos" at bounding box center [70, 269] width 141 height 28
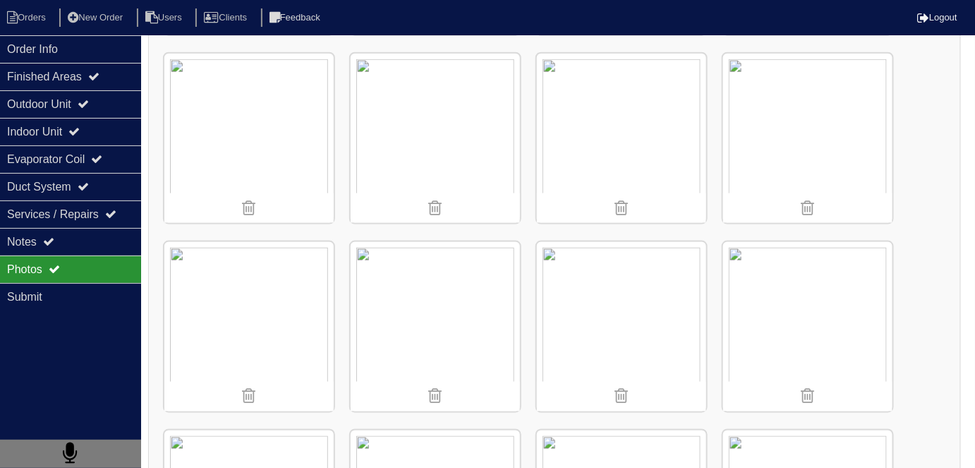
scroll to position [583, 0]
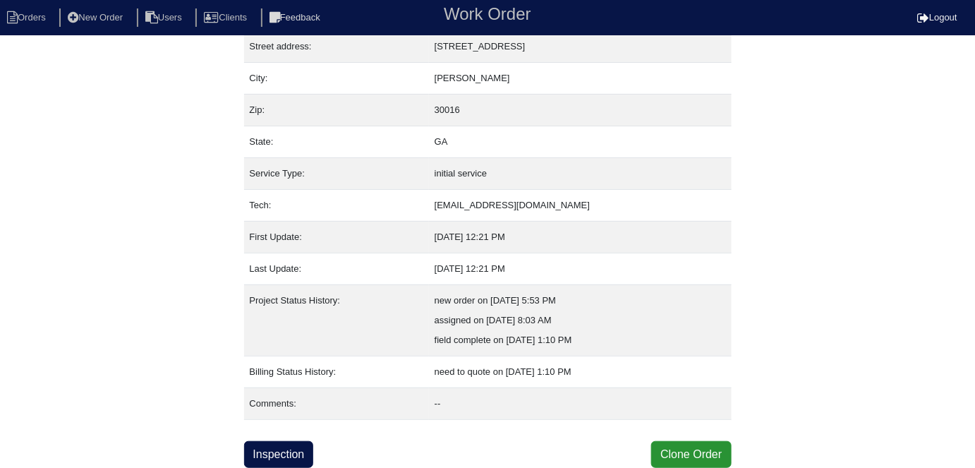
scroll to position [74, 0]
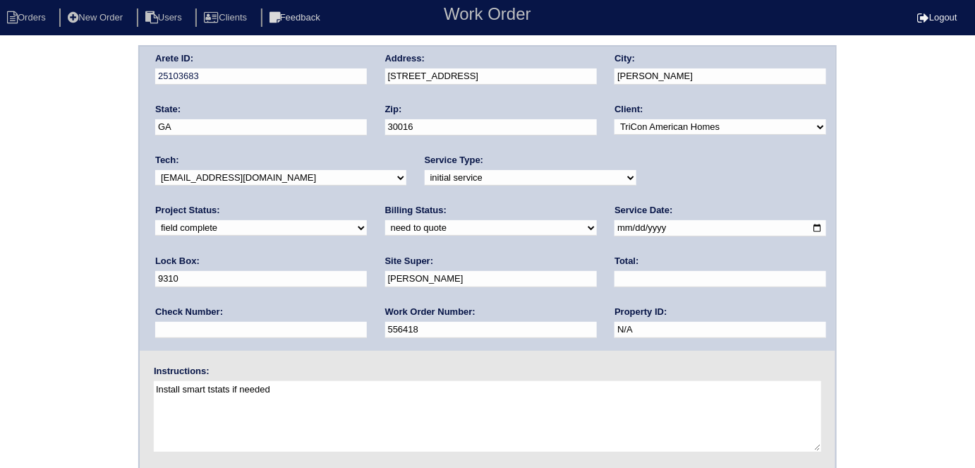
click at [385, 229] on select "need to quote quoted need to invoice invoiced paid warranty purchase order need…" at bounding box center [491, 228] width 212 height 16
select select "quoted"
click at [385, 220] on select "need to quote quoted need to invoice invoiced paid warranty purchase order need…" at bounding box center [491, 228] width 212 height 16
click at [615, 275] on input "text" at bounding box center [721, 279] width 212 height 16
type input "465.00"
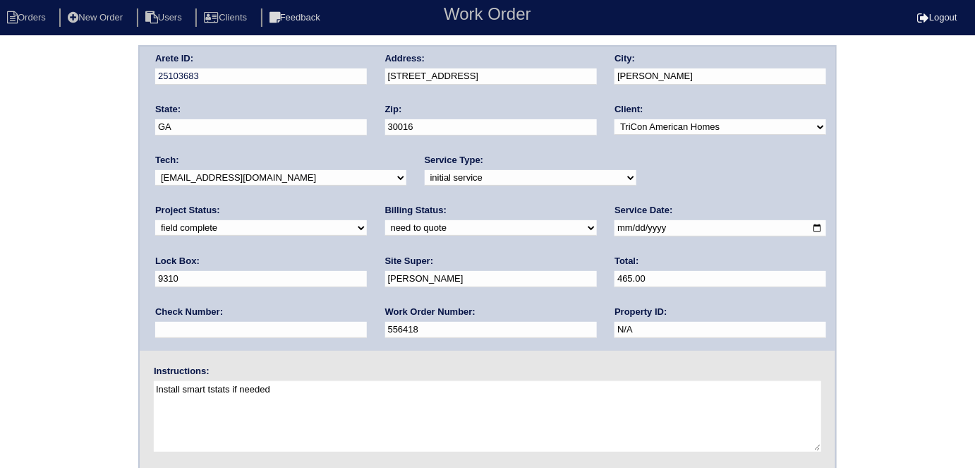
click at [28, 254] on div "Arete ID: 25103683 Address: [STREET_ADDRESS] City: [GEOGRAPHIC_DATA] State: [GE…" at bounding box center [487, 330] width 975 height 571
drag, startPoint x: 498, startPoint y: 76, endPoint x: 354, endPoint y: 67, distance: 144.2
click at [354, 67] on div "Arete ID: 25103683 Address: [STREET_ADDRESS] City: [GEOGRAPHIC_DATA] State: [GE…" at bounding box center [488, 199] width 696 height 304
click at [76, 242] on div "Arete ID: 25103683 Address: 25 Rivercrest Ln City: Covington State: GA Zip: 300…" at bounding box center [487, 330] width 975 height 571
click at [90, 119] on div "Arete ID: 25103683 Address: 25 Rivercrest Ln City: Covington State: GA Zip: 300…" at bounding box center [487, 330] width 975 height 571
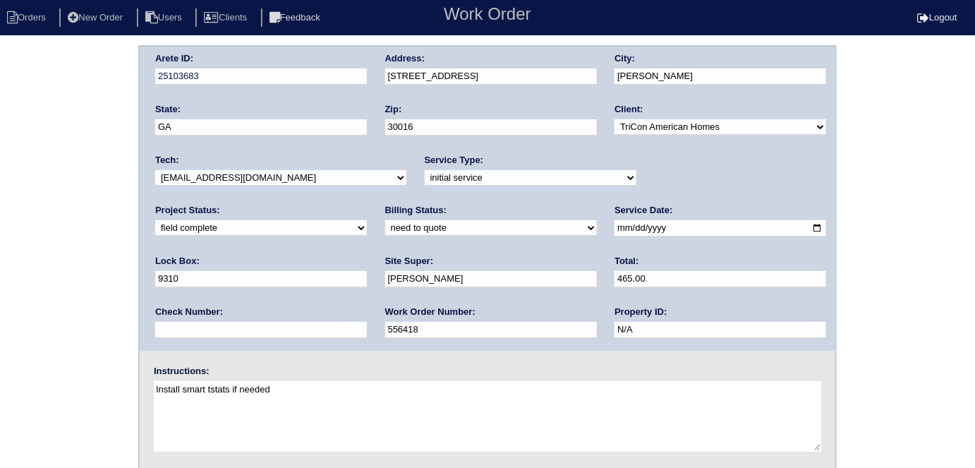
drag, startPoint x: 0, startPoint y: 356, endPoint x: 33, endPoint y: 350, distance: 33.8
click at [0, 356] on div "Arete ID: 25103683 Address: 25 Rivercrest Ln City: Covington State: GA Zip: 300…" at bounding box center [487, 330] width 975 height 571
click at [40, 140] on div "Arete ID: 25103683 Address: 25 Rivercrest Ln City: Covington State: GA Zip: 300…" at bounding box center [487, 330] width 975 height 571
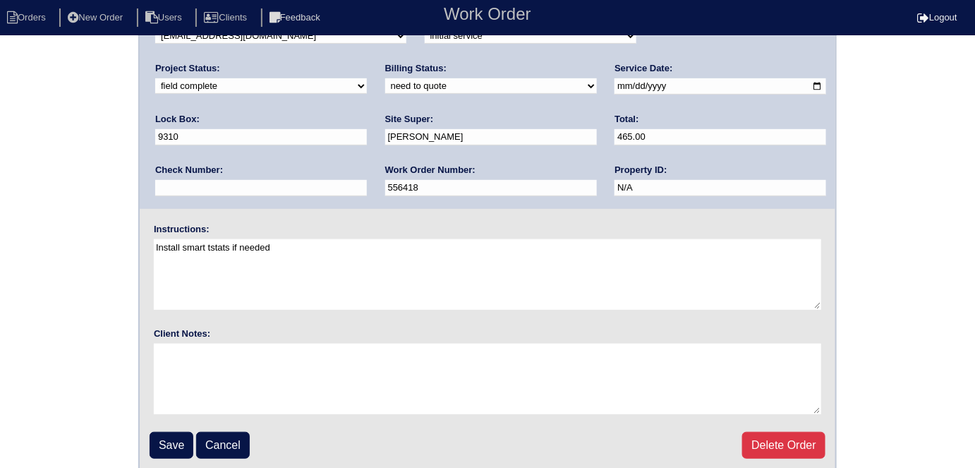
scroll to position [145, 0]
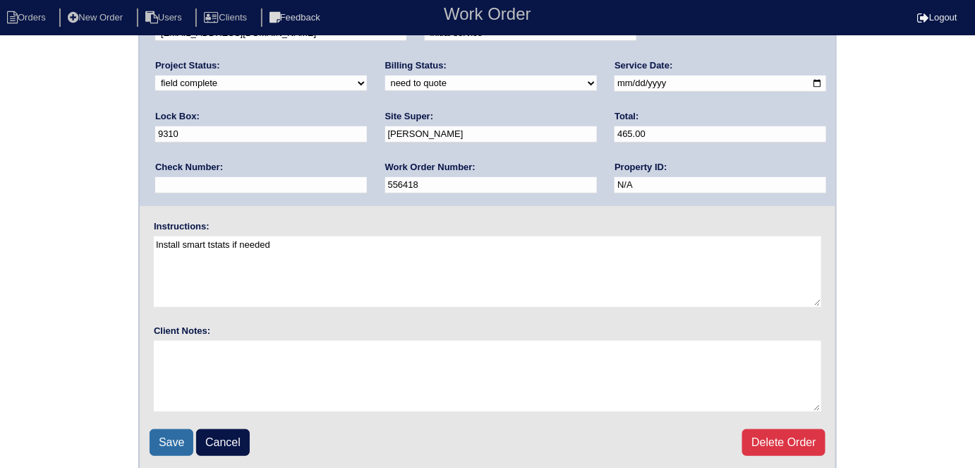
click at [167, 433] on input "Save" at bounding box center [172, 442] width 44 height 27
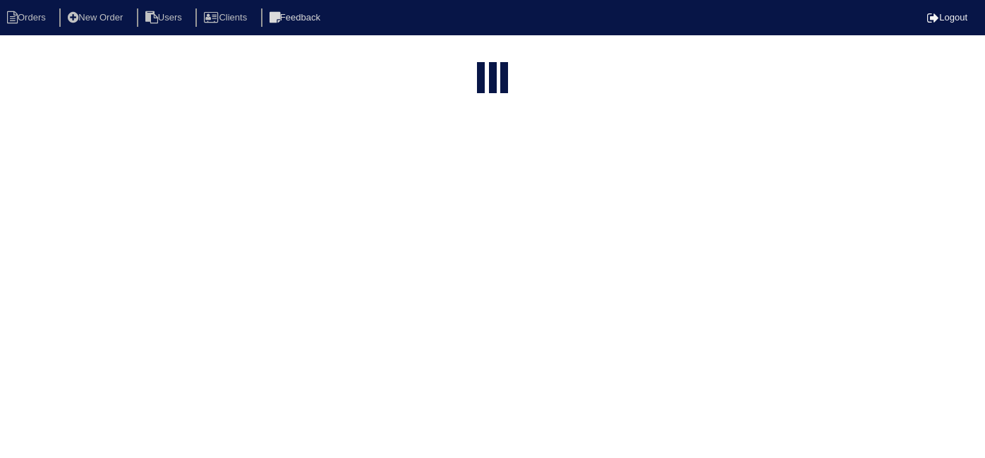
select select "15"
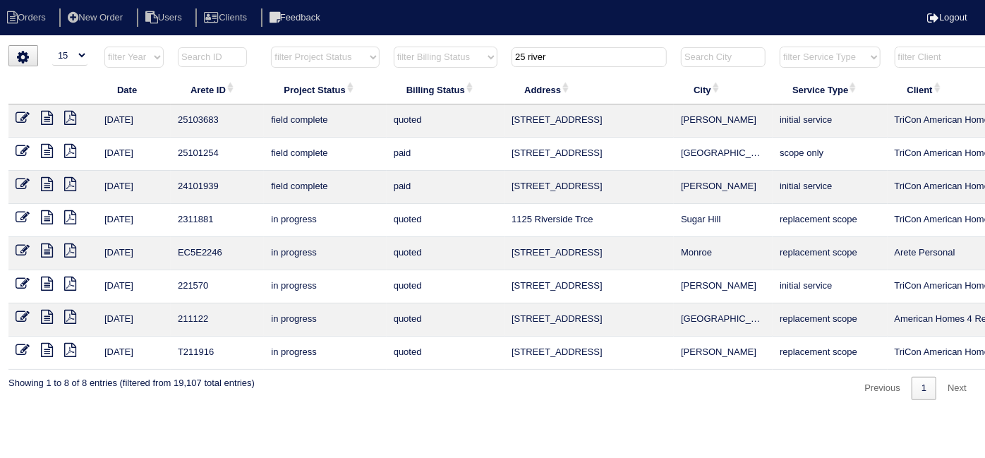
drag, startPoint x: 560, startPoint y: 54, endPoint x: 536, endPoint y: 56, distance: 24.7
click at [536, 56] on input "25 river" at bounding box center [589, 57] width 155 height 20
click at [581, 59] on input "25 river" at bounding box center [589, 57] width 155 height 20
drag, startPoint x: 581, startPoint y: 59, endPoint x: 486, endPoint y: 57, distance: 95.3
click at [486, 57] on tr "filter Year -- Any Year -- 2025 2024 2023 2022 2021 2020 2019 filter Project St…" at bounding box center [619, 60] width 1223 height 29
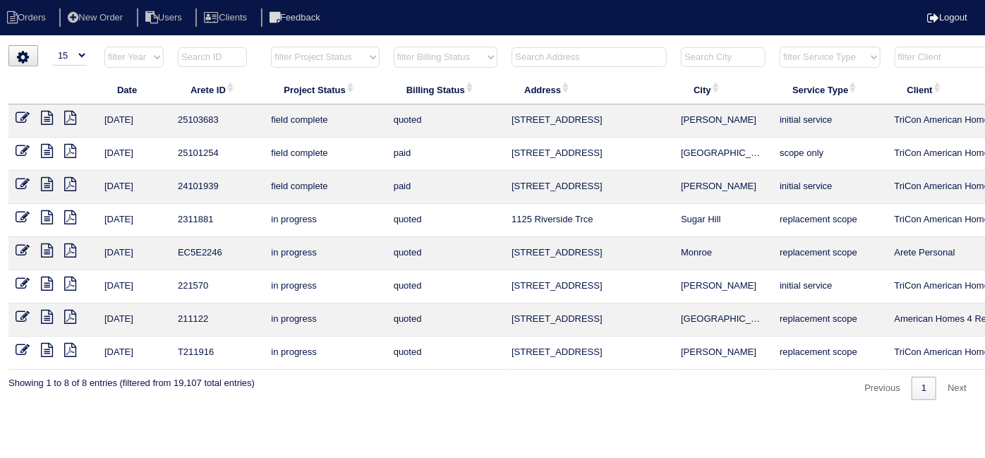
drag, startPoint x: 358, startPoint y: 56, endPoint x: 349, endPoint y: 61, distance: 11.0
click at [358, 56] on select "filter Project Status -- Any Project Status -- new order assigned in progress f…" at bounding box center [325, 57] width 108 height 21
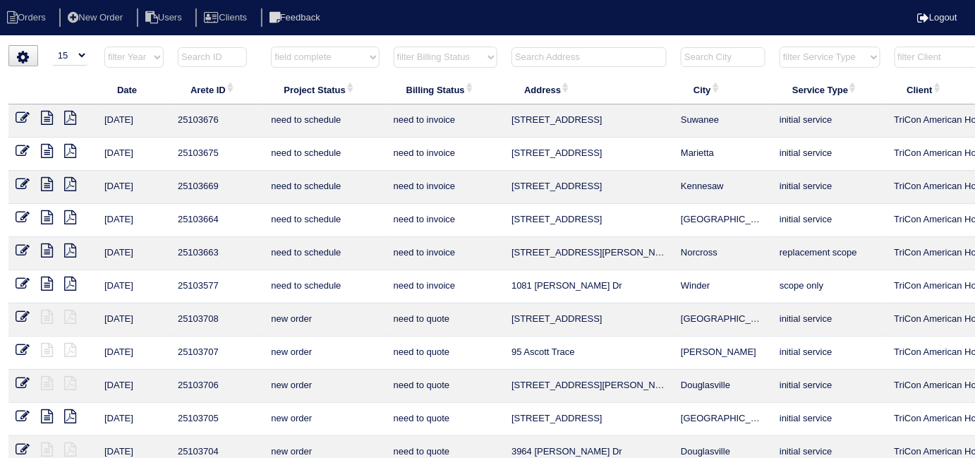
click at [271, 47] on select "filter Project Status -- Any Project Status -- new order assigned in progress f…" at bounding box center [325, 57] width 108 height 21
select select "field complete"
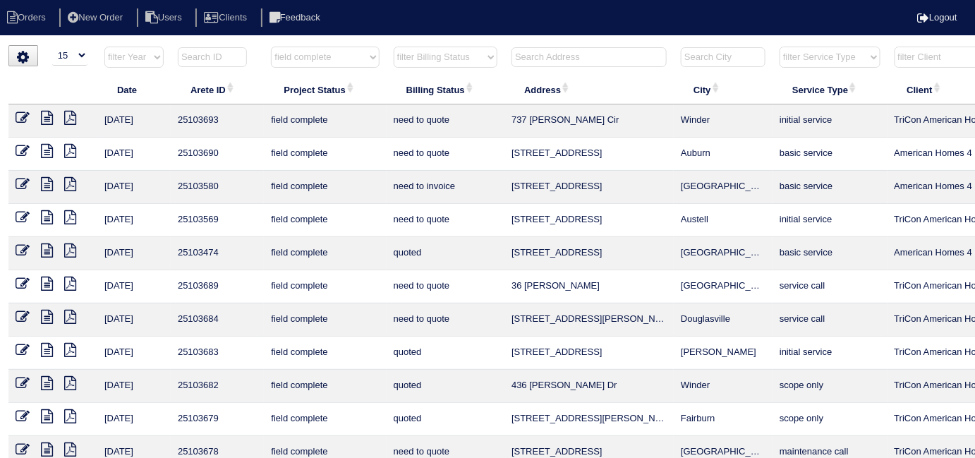
click at [412, 62] on select "filter Billing Status -- Any Billing Status -- need to quote quoted need to inv…" at bounding box center [446, 57] width 104 height 21
select select "need to invoice"
click at [394, 47] on select "filter Billing Status -- Any Billing Status -- need to quote quoted need to inv…" at bounding box center [446, 57] width 104 height 21
select select "field complete"
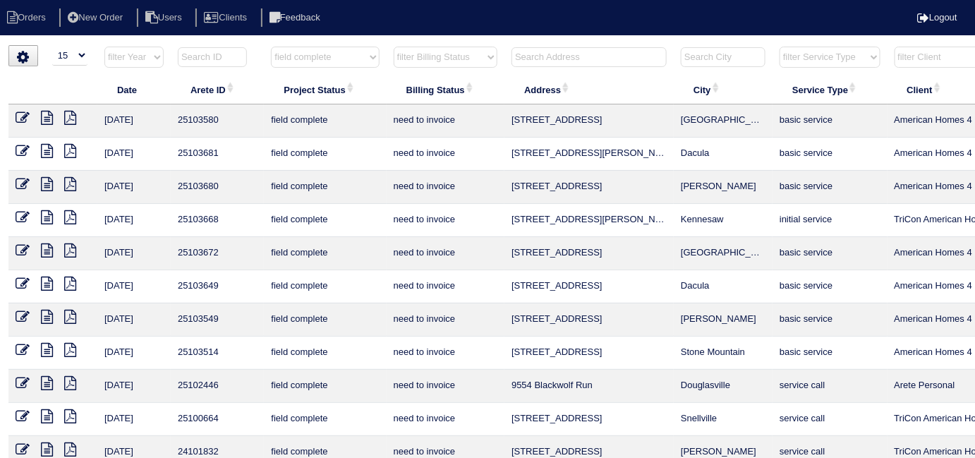
click at [433, 65] on select "filter Billing Status -- Any Billing Status -- need to quote quoted need to inv…" at bounding box center [446, 57] width 104 height 21
select select "need to quote"
click at [394, 47] on select "filter Billing Status -- Any Billing Status -- need to quote quoted need to inv…" at bounding box center [446, 57] width 104 height 21
select select "field complete"
select select "need to quote"
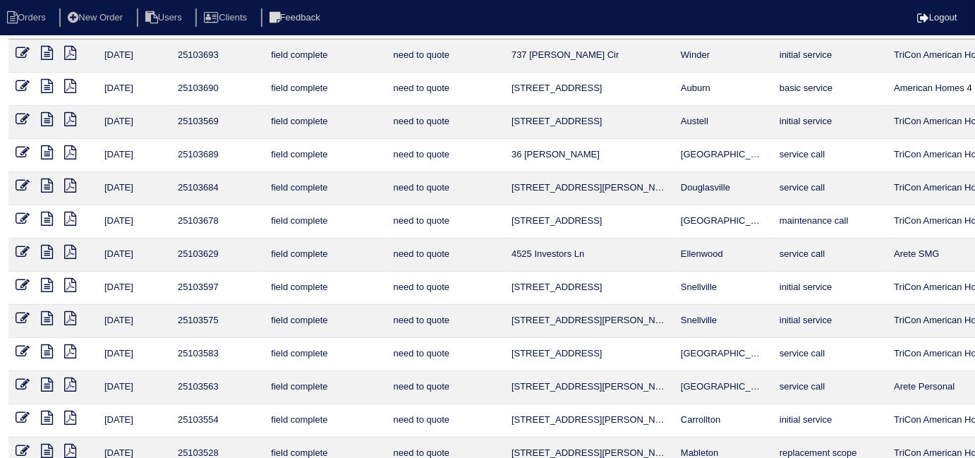
scroll to position [64, 0]
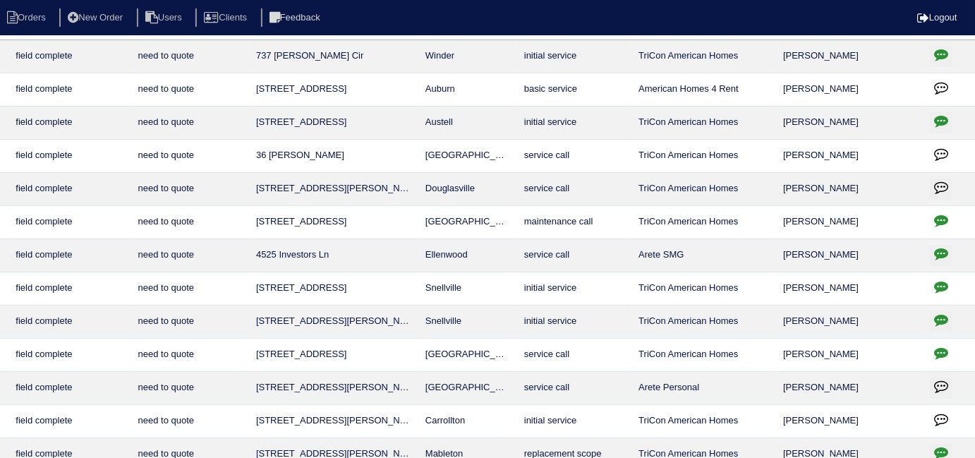
click at [934, 216] on button "button" at bounding box center [942, 222] width 23 height 21
type textarea "10/8/25 - texted Dan - how to quote since system is working - rk 10/8/25 - per …"
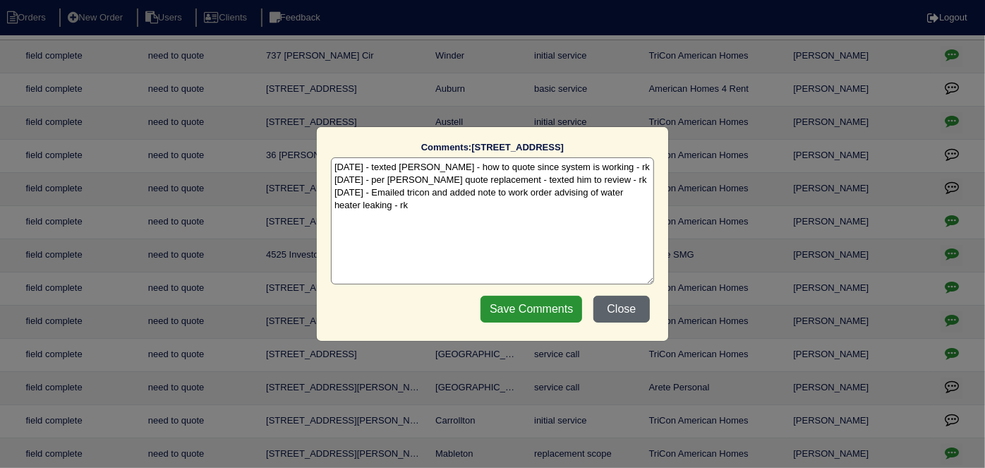
click at [630, 309] on button "Close" at bounding box center [621, 309] width 56 height 27
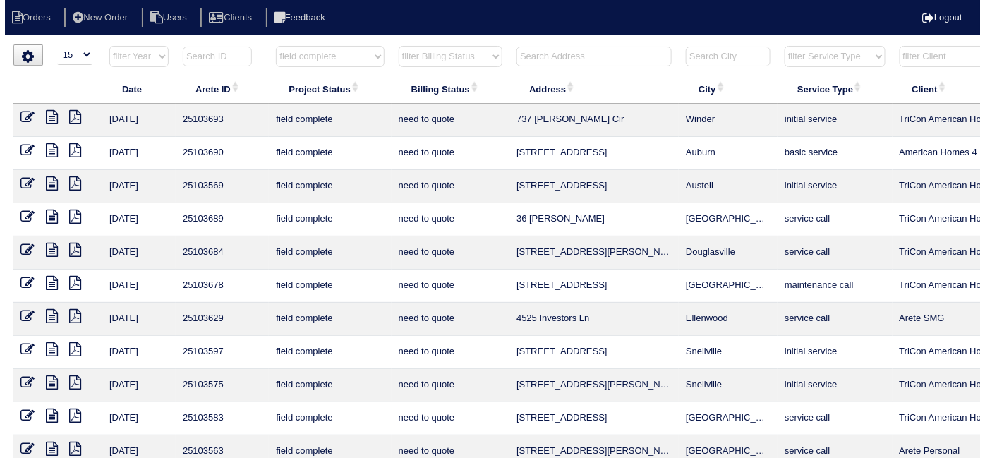
scroll to position [0, 0]
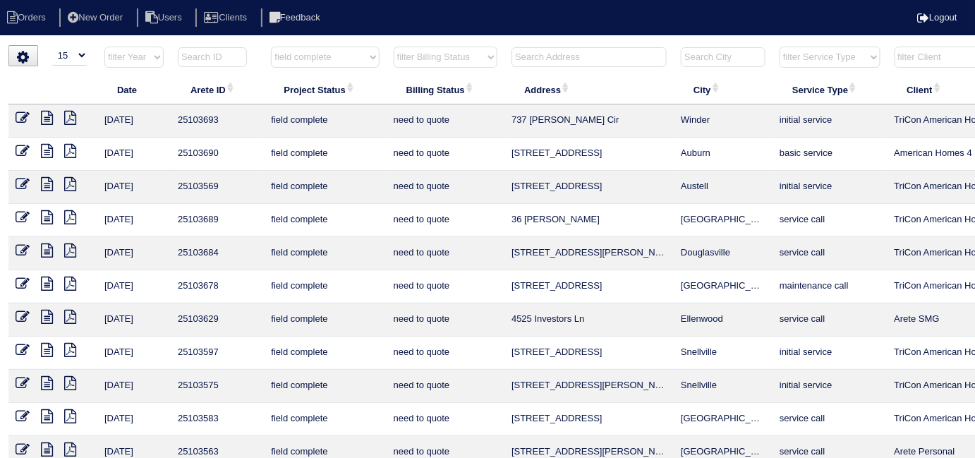
click at [334, 61] on select "filter Project Status -- Any Project Status -- new order assigned in progress f…" at bounding box center [325, 57] width 108 height 21
click at [271, 47] on select "filter Project Status -- Any Project Status -- new order assigned in progress f…" at bounding box center [325, 57] width 108 height 21
select select "new order"
select select "need to quote"
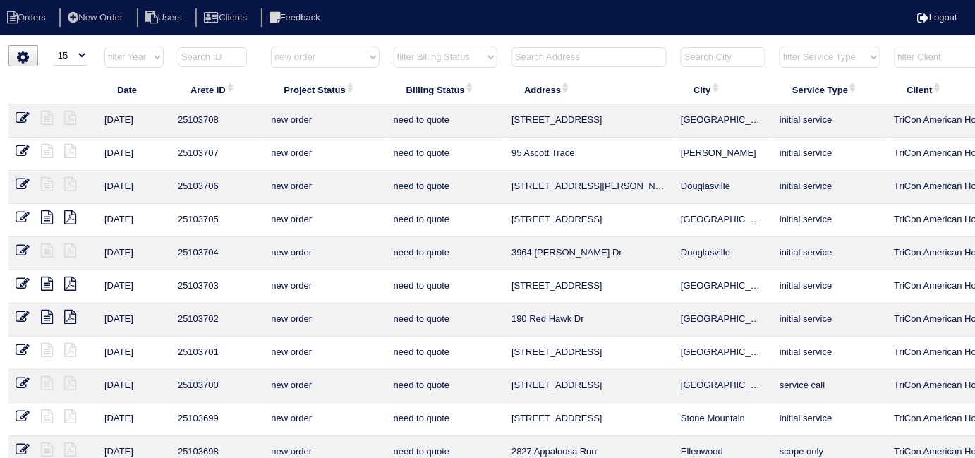
click at [340, 54] on select "filter Project Status -- Any Project Status -- new order assigned in progress f…" at bounding box center [325, 57] width 108 height 21
select select
click at [271, 47] on select "filter Project Status -- Any Project Status -- new order assigned in progress f…" at bounding box center [325, 57] width 108 height 21
select select "need to quote"
click at [421, 62] on select "filter Billing Status -- Any Billing Status -- need to quote quoted need to inv…" at bounding box center [446, 57] width 104 height 21
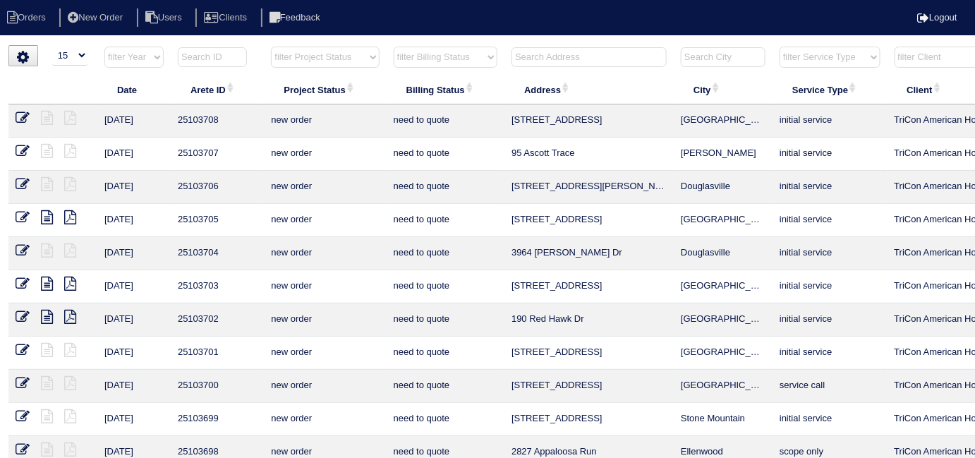
select select
click at [394, 47] on select "filter Billing Status -- Any Billing Status -- need to quote quoted need to inv…" at bounding box center [446, 57] width 104 height 21
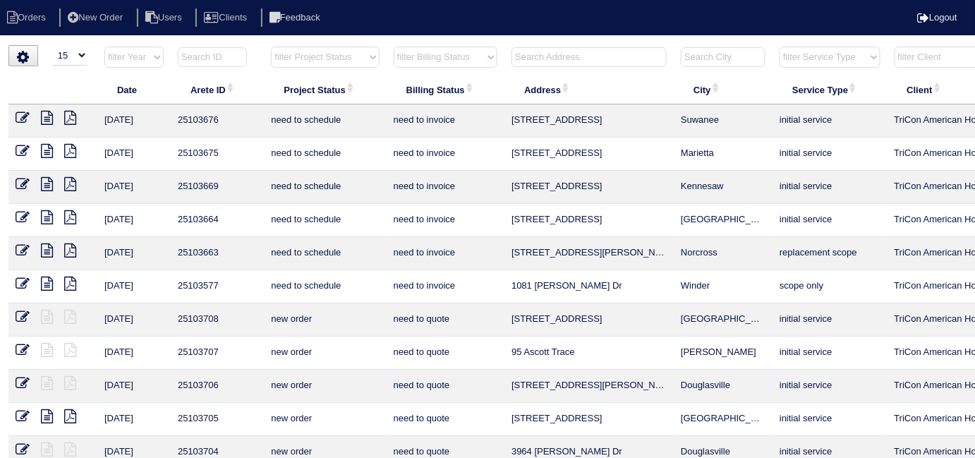
click at [552, 66] on th at bounding box center [589, 60] width 169 height 29
click at [555, 55] on input "text" at bounding box center [589, 57] width 155 height 20
click at [569, 64] on input "text" at bounding box center [589, 57] width 155 height 20
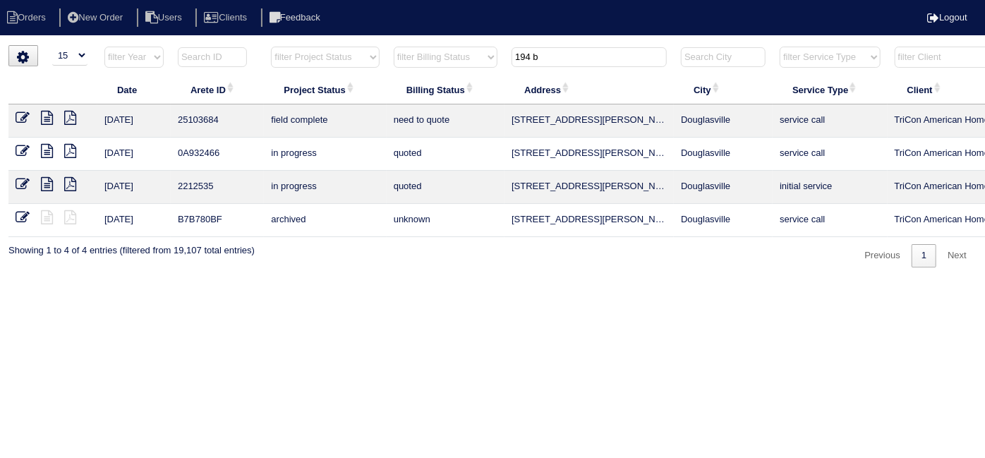
type input "194 b"
click at [43, 116] on icon at bounding box center [47, 118] width 12 height 14
drag, startPoint x: 551, startPoint y: 57, endPoint x: 312, endPoint y: 28, distance: 240.9
click at [342, 40] on html "Orders New Order Users Clients Feedback Logout Orders New Order Users Clients M…" at bounding box center [492, 141] width 985 height 282
click at [303, 53] on select "filter Project Status -- Any Project Status -- new order assigned in progress f…" at bounding box center [325, 57] width 108 height 21
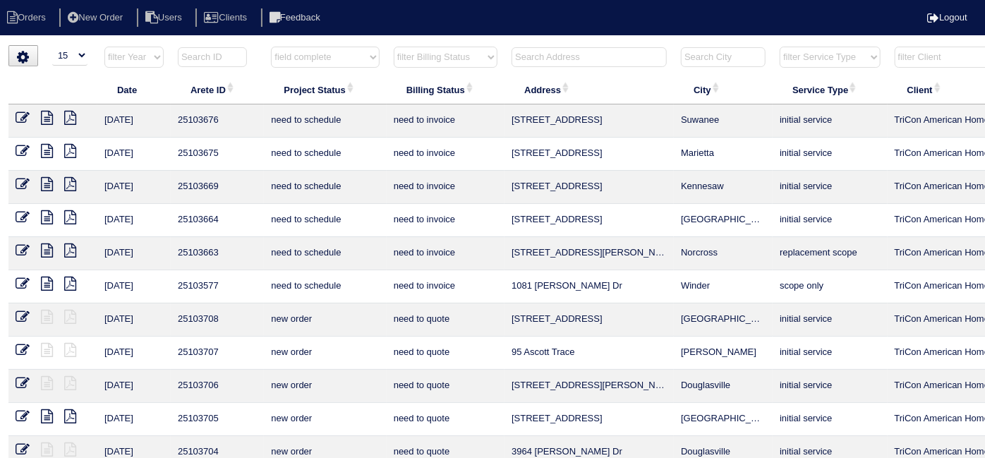
click at [271, 47] on select "filter Project Status -- Any Project Status -- new order assigned in progress f…" at bounding box center [325, 57] width 108 height 21
select select "field complete"
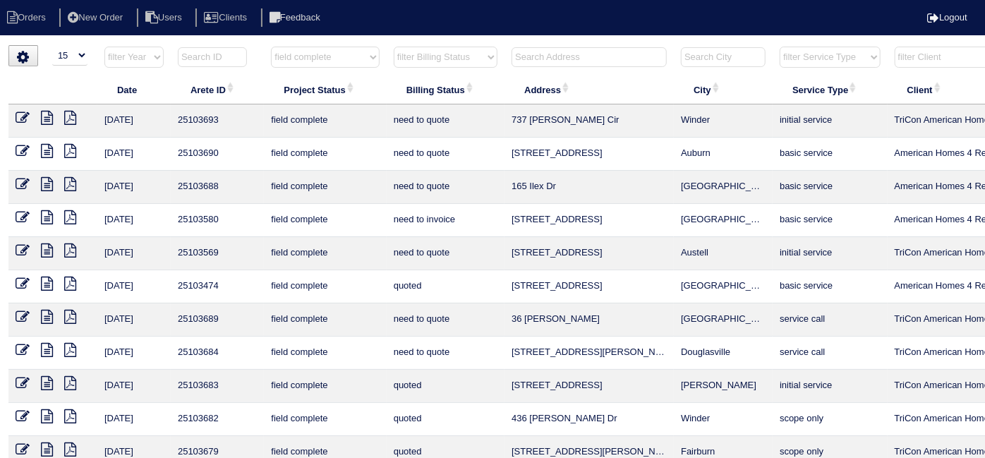
click at [457, 49] on select "filter Billing Status -- Any Billing Status -- need to quote quoted need to inv…" at bounding box center [446, 57] width 104 height 21
select select "need to quote"
click at [394, 47] on select "filter Billing Status -- Any Billing Status -- need to quote quoted need to inv…" at bounding box center [446, 57] width 104 height 21
select select "field complete"
select select "need to quote"
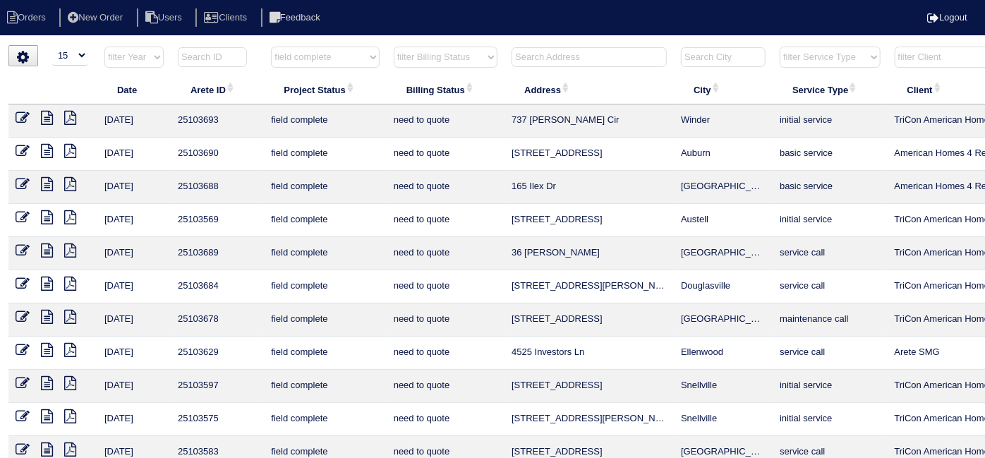
click at [357, 61] on select "filter Project Status -- Any Project Status -- new order assigned in progress f…" at bounding box center [325, 57] width 108 height 21
select select
click at [271, 47] on select "filter Project Status -- Any Project Status -- new order assigned in progress f…" at bounding box center [325, 57] width 108 height 21
select select "need to quote"
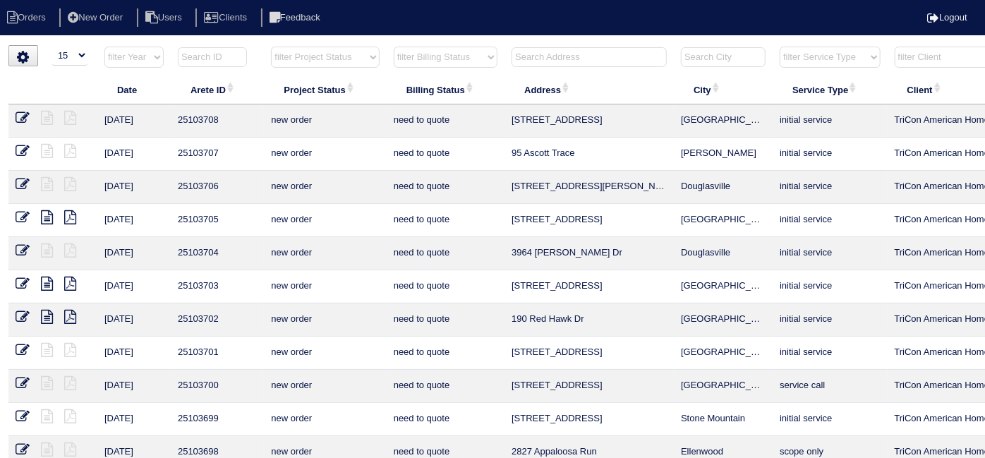
click at [419, 61] on select "filter Billing Status -- Any Billing Status -- need to quote quoted need to inv…" at bounding box center [446, 57] width 104 height 21
select select
click at [394, 47] on select "filter Billing Status -- Any Billing Status -- need to quote quoted need to inv…" at bounding box center [446, 57] width 104 height 21
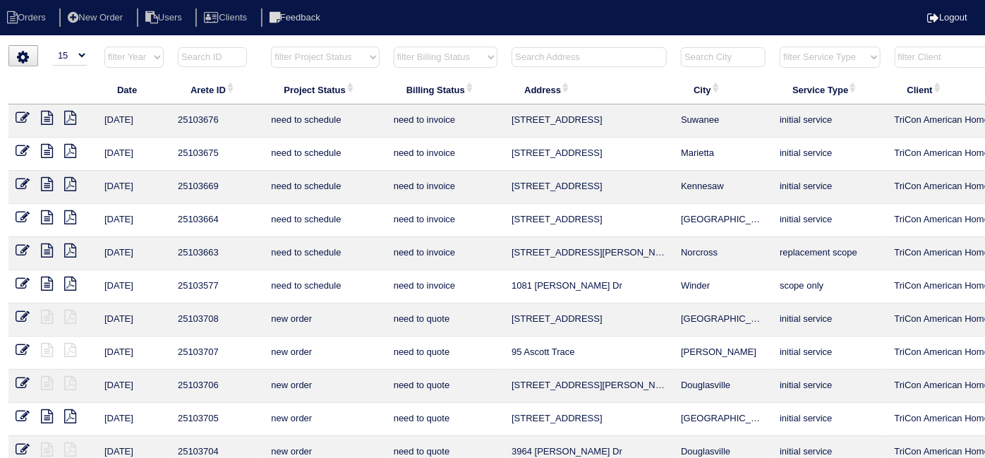
click at [538, 56] on input "text" at bounding box center [589, 57] width 155 height 20
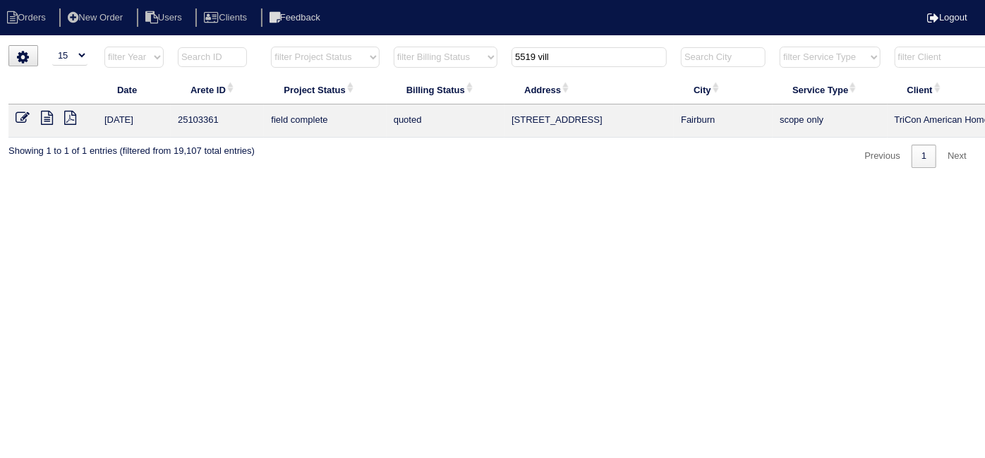
type input "5519 vill"
click at [24, 119] on icon at bounding box center [23, 118] width 14 height 14
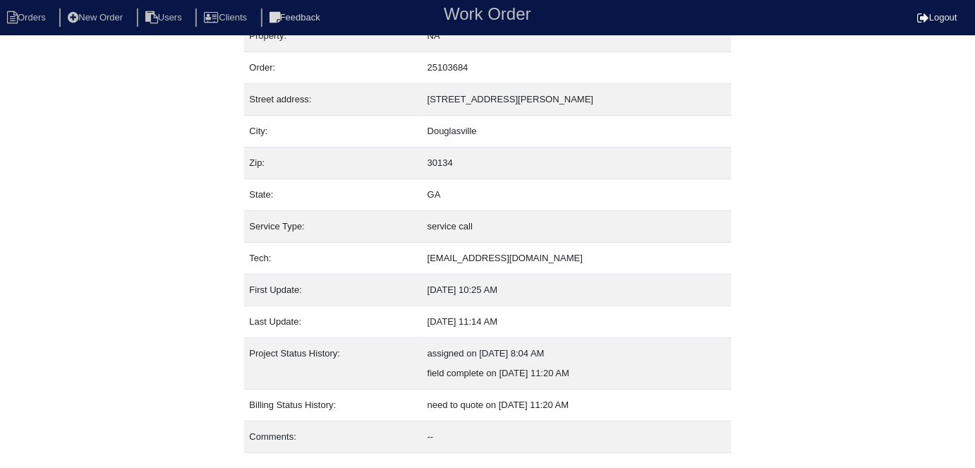
scroll to position [54, 0]
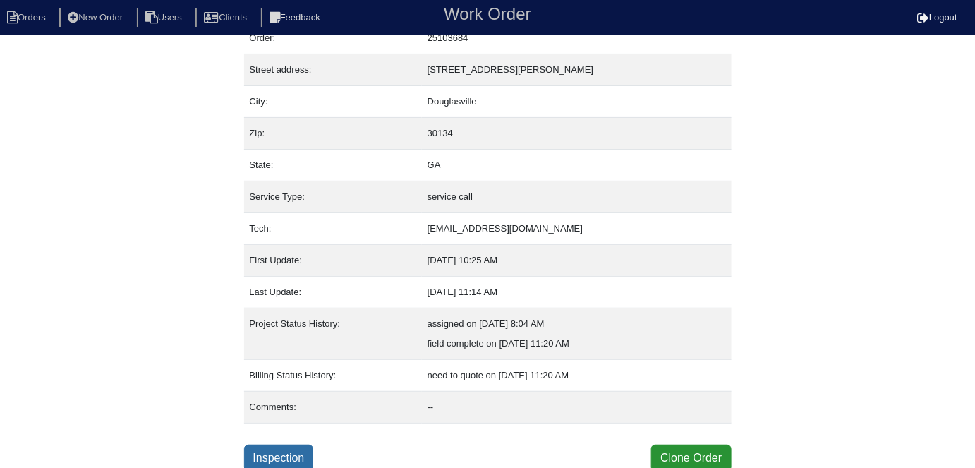
click at [277, 457] on link "Inspection" at bounding box center [279, 458] width 70 height 27
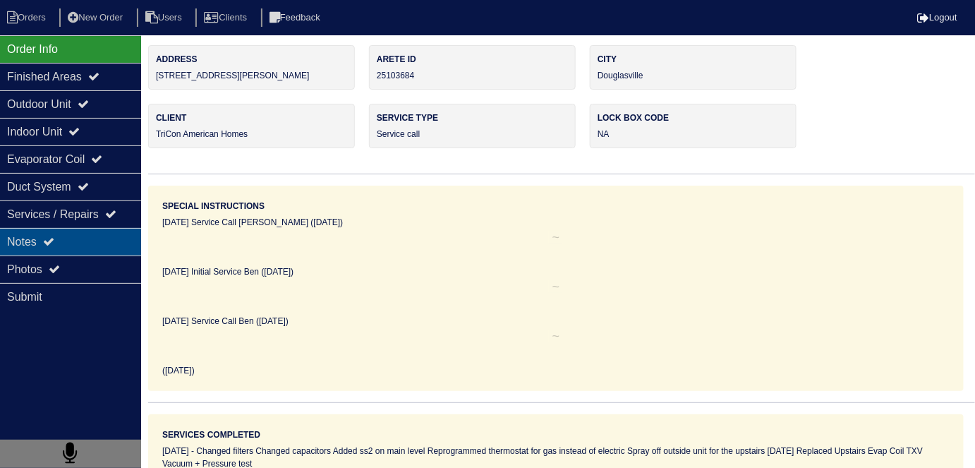
click at [95, 251] on div "Notes" at bounding box center [70, 242] width 141 height 28
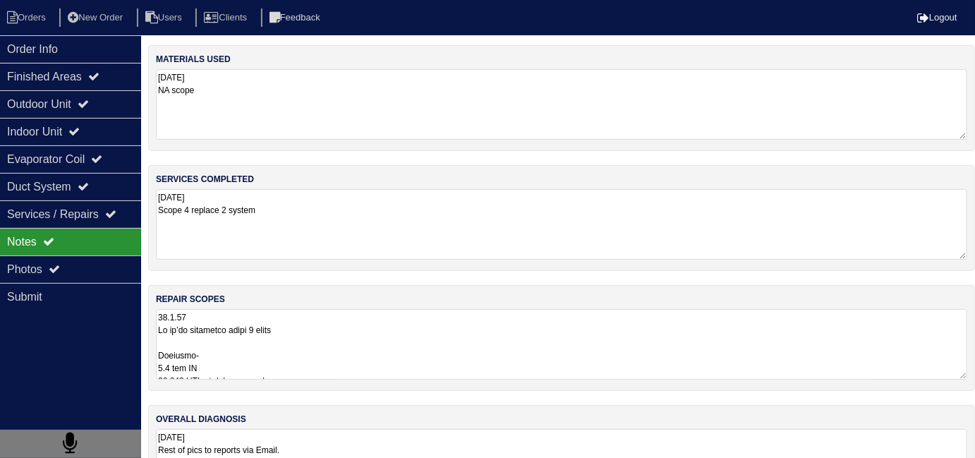
click at [427, 330] on textarea at bounding box center [561, 344] width 811 height 71
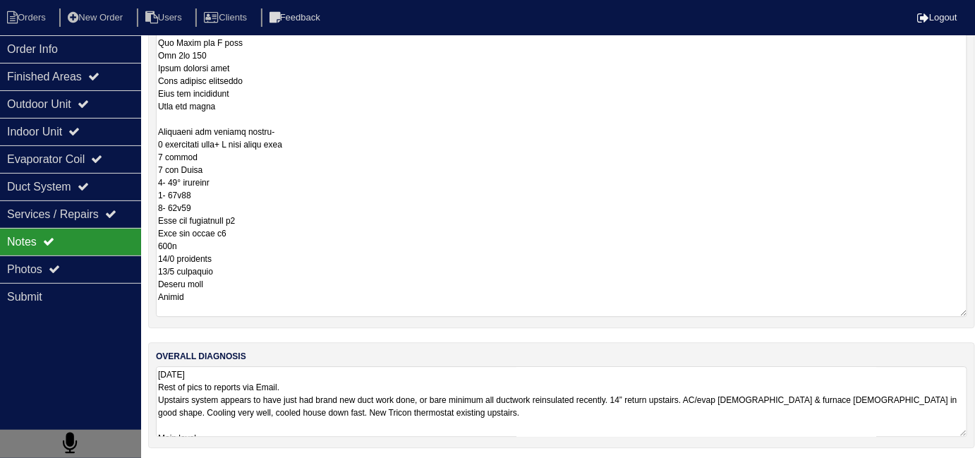
scroll to position [1, 0]
click at [635, 409] on textarea "10.7.25 Rest of pics to reports via Email. Upstairs system appears to have just…" at bounding box center [561, 401] width 811 height 71
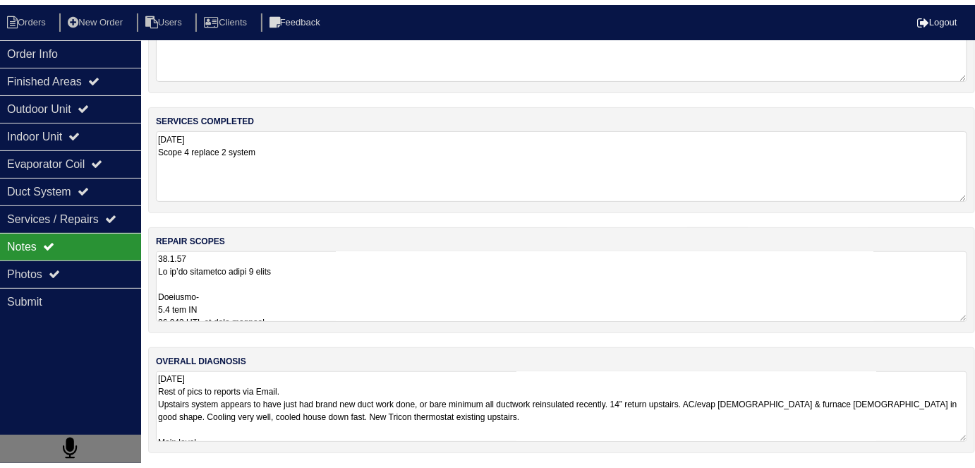
scroll to position [63, 0]
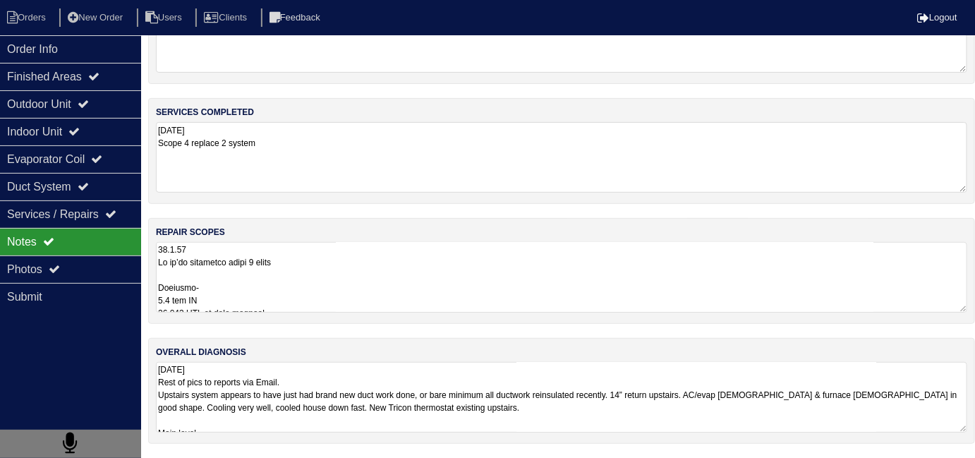
click at [73, 30] on nav "Orders New Order Users Clients Feedback Logout" at bounding box center [487, 17] width 975 height 35
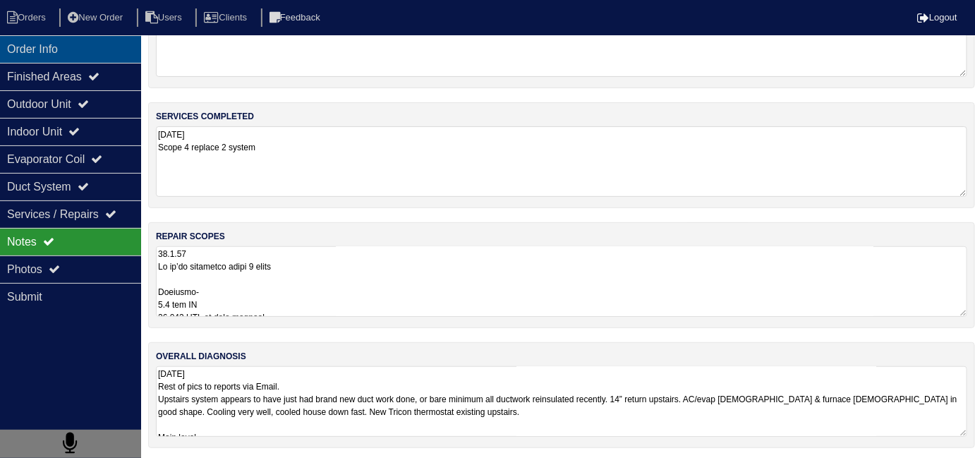
click at [68, 43] on div "Order Info" at bounding box center [70, 49] width 141 height 28
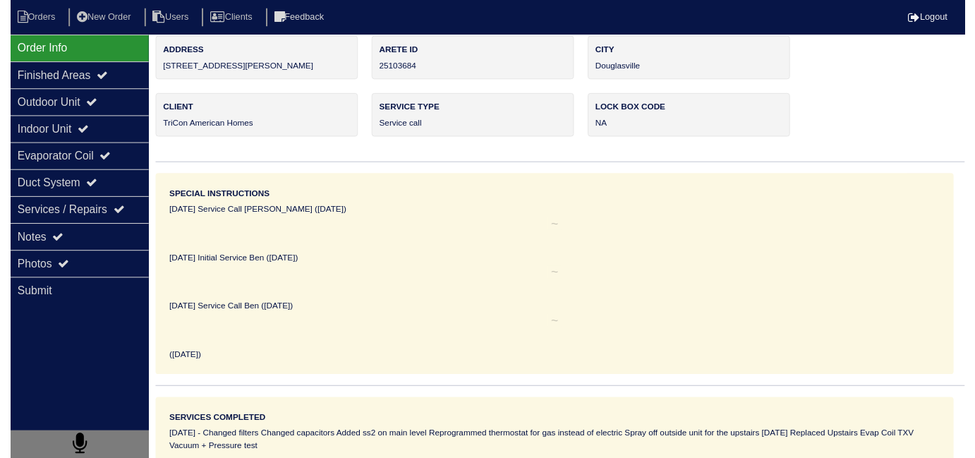
scroll to position [0, 0]
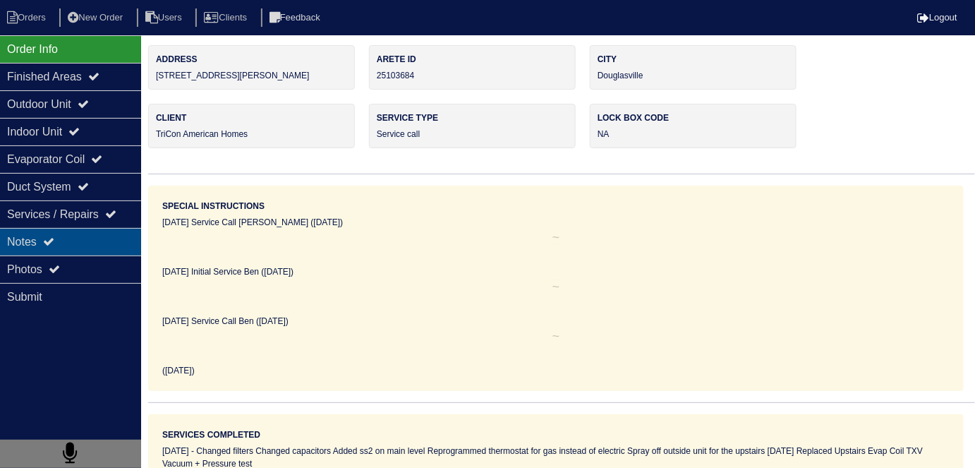
click at [68, 239] on div "Notes" at bounding box center [70, 242] width 141 height 28
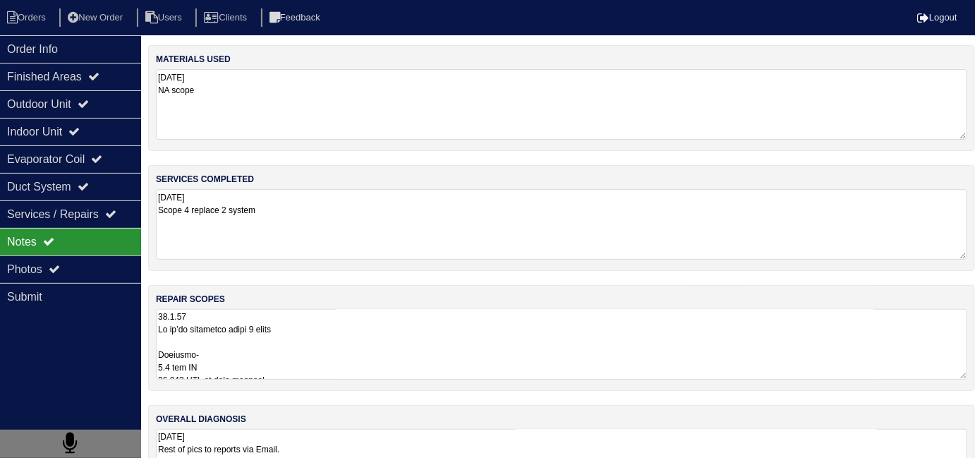
click at [389, 335] on textarea at bounding box center [561, 344] width 811 height 71
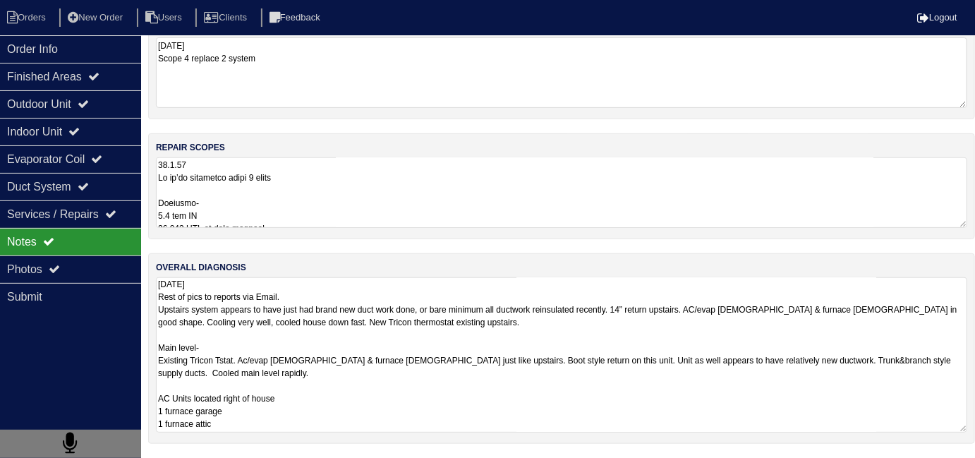
scroll to position [1, 0]
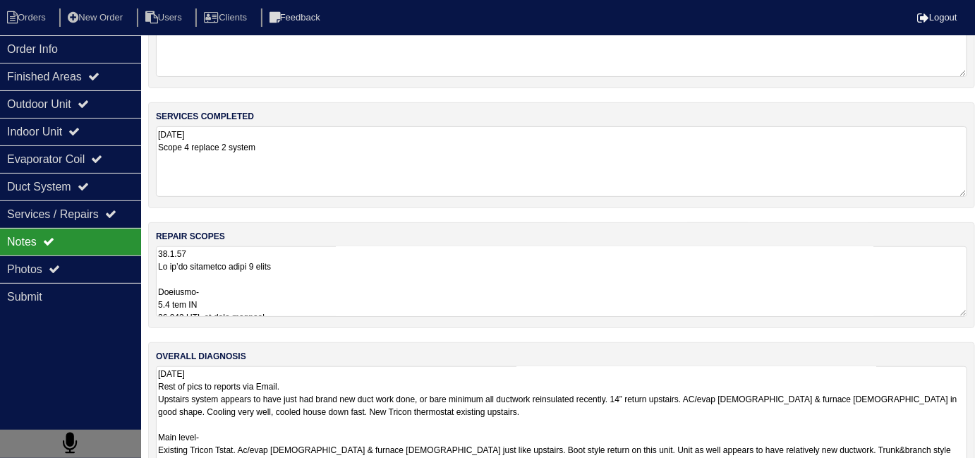
click at [634, 418] on textarea "10.7.25 Rest of pics to reports via Email. Upstairs system appears to have just…" at bounding box center [561, 443] width 811 height 155
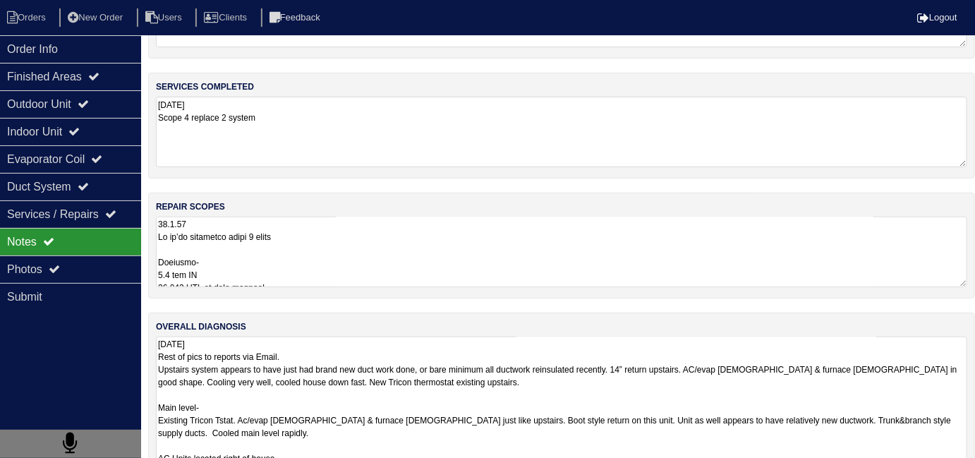
scroll to position [147, 0]
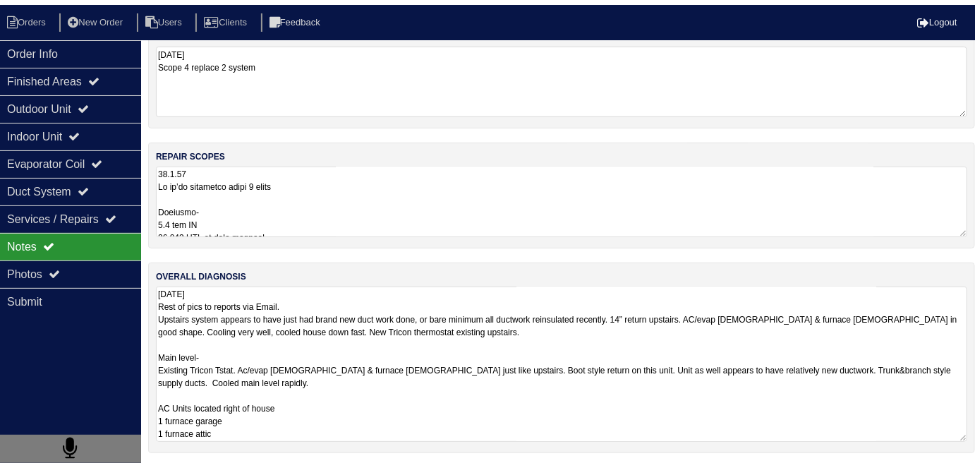
scroll to position [54, 0]
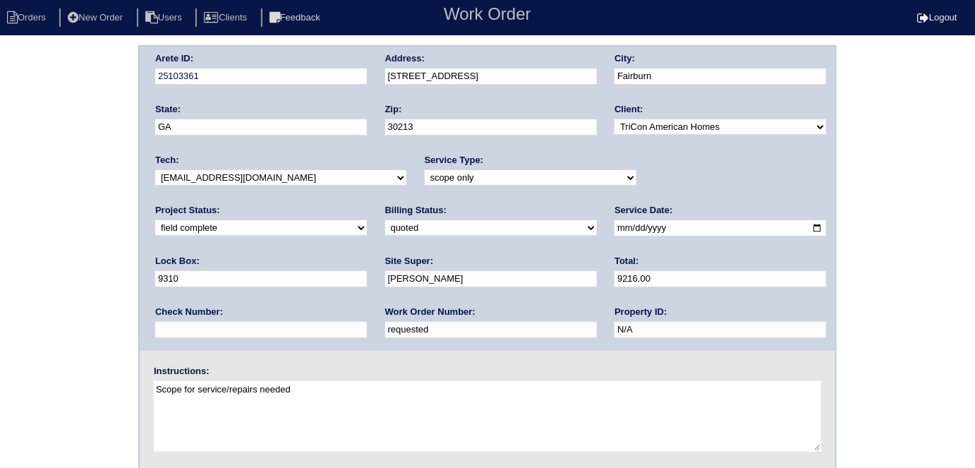
drag, startPoint x: 237, startPoint y: 320, endPoint x: 218, endPoint y: 319, distance: 19.1
click at [385, 319] on div "Work Order Number: requested" at bounding box center [491, 326] width 212 height 40
drag, startPoint x: 218, startPoint y: 319, endPoint x: 0, endPoint y: 256, distance: 226.9
click at [0, 279] on div "Arete ID: 25103361 Address: [STREET_ADDRESS] City: [GEOGRAPHIC_DATA] State: [GE…" at bounding box center [487, 330] width 975 height 571
click at [21, 310] on div "Arete ID: 25103361 Address: [STREET_ADDRESS] City: [GEOGRAPHIC_DATA] State: [GE…" at bounding box center [487, 330] width 975 height 571
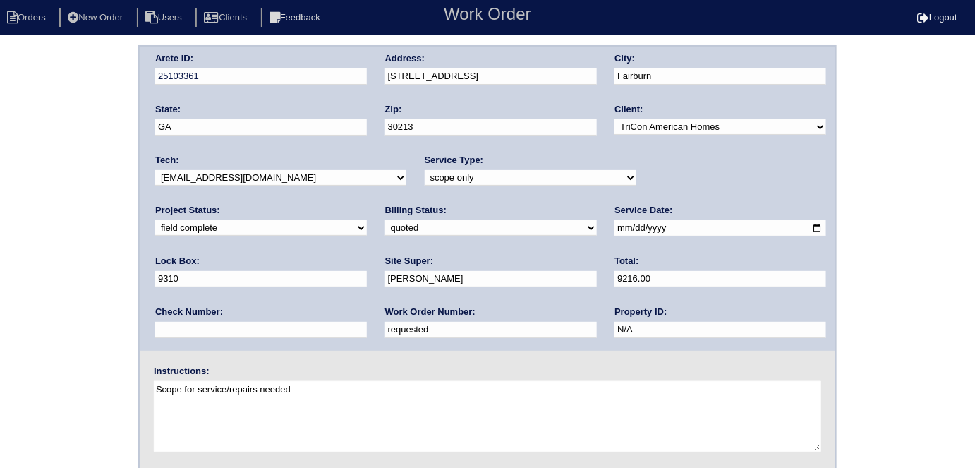
drag, startPoint x: 250, startPoint y: 327, endPoint x: 0, endPoint y: 207, distance: 277.7
click at [0, 289] on div "Arete ID: 25103361 Address: [STREET_ADDRESS] City: [GEOGRAPHIC_DATA] State: [GE…" at bounding box center [487, 330] width 975 height 571
type input "557305"
click at [37, 169] on div "Arete ID: 25103361 Address: 5519 Village Ridge City: Fairburn State: GA Zip: 30…" at bounding box center [487, 330] width 975 height 571
click at [122, 221] on div "Arete ID: 25103361 Address: 5519 Village Ridge City: Fairburn State: GA Zip: 30…" at bounding box center [487, 330] width 975 height 571
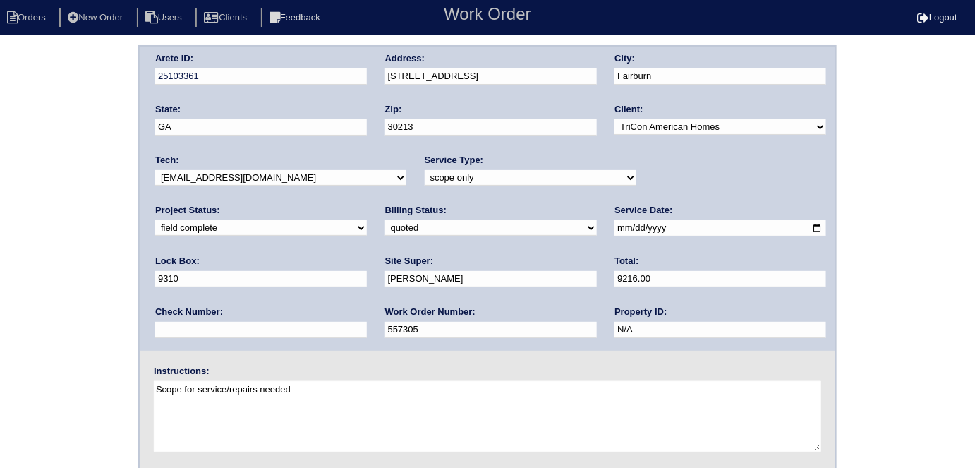
click at [385, 226] on select "need to quote quoted need to invoice invoiced paid warranty purchase order need…" at bounding box center [491, 228] width 212 height 16
select select "need to invoice"
click at [385, 220] on select "need to quote quoted need to invoice invoiced paid warranty purchase order need…" at bounding box center [491, 228] width 212 height 16
click at [367, 220] on select "new order assigned in progress field complete need to schedule admin review arc…" at bounding box center [261, 228] width 212 height 16
select select "need to schedule"
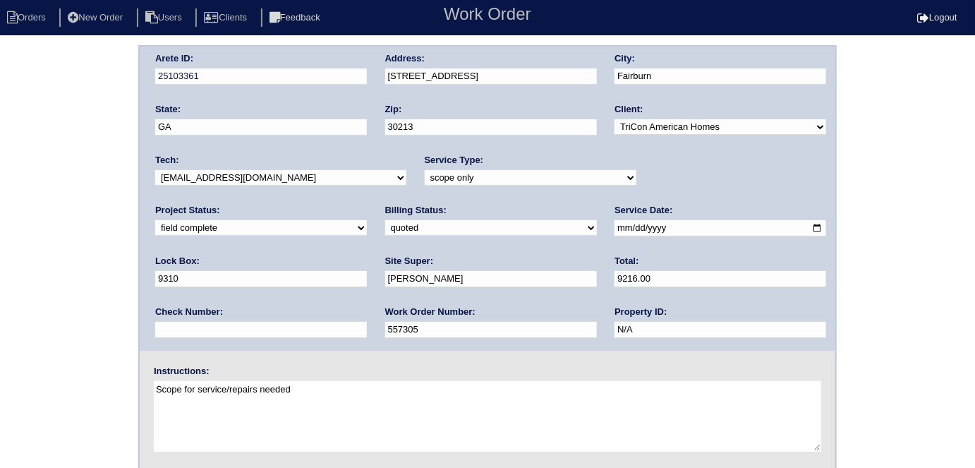
click at [367, 220] on select "new order assigned in progress field complete need to schedule admin review arc…" at bounding box center [261, 228] width 212 height 16
click at [615, 230] on input "2025-09-11" at bounding box center [721, 228] width 212 height 16
type input "2025-10-09"
click at [0, 262] on div "Arete ID: 25103361 Address: 5519 Village Ridge City: Fairburn State: GA Zip: 30…" at bounding box center [487, 330] width 975 height 571
click at [54, 111] on div "Arete ID: 25103361 Address: 5519 Village Ridge City: Fairburn State: GA Zip: 30…" at bounding box center [487, 330] width 975 height 571
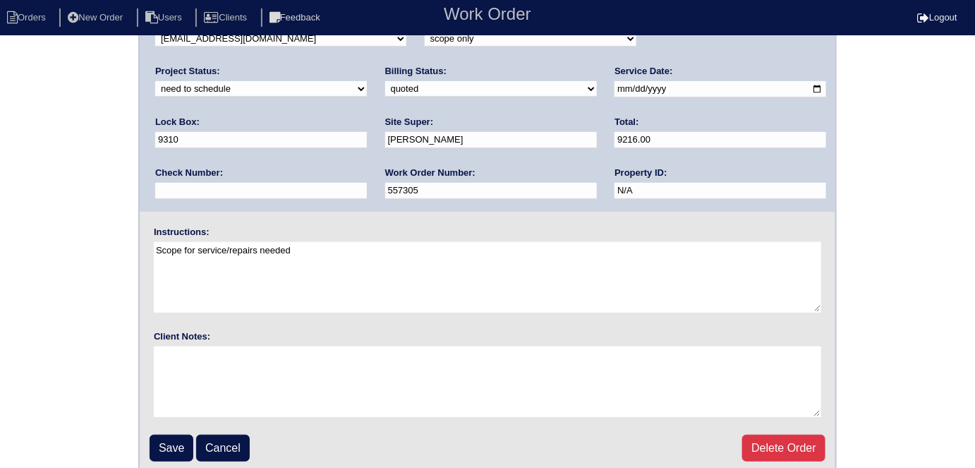
scroll to position [145, 0]
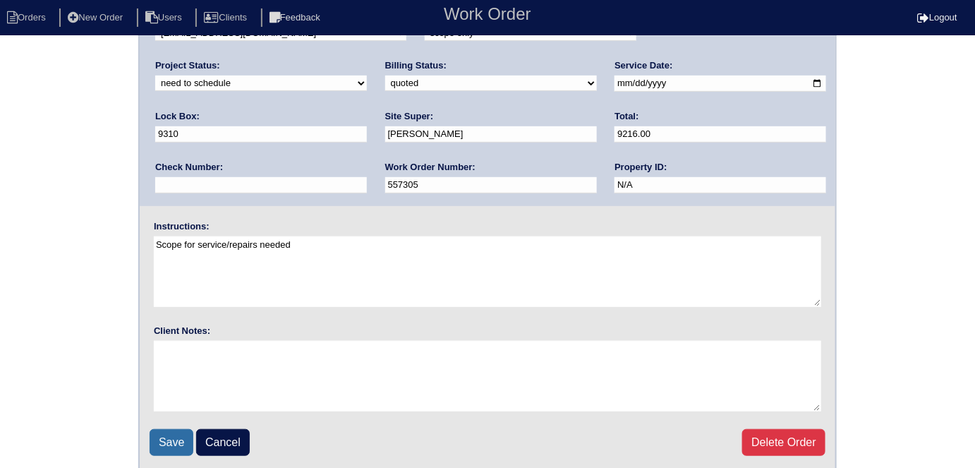
click at [164, 435] on input "Save" at bounding box center [172, 442] width 44 height 27
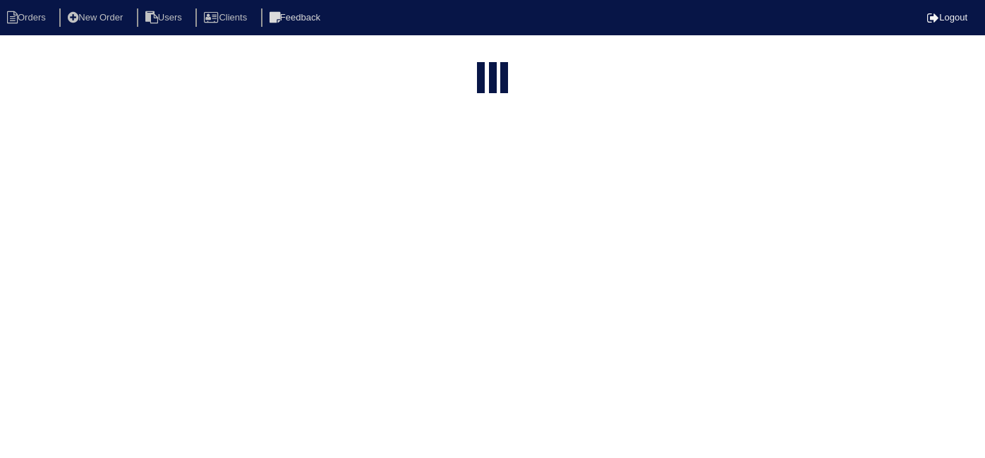
select select "15"
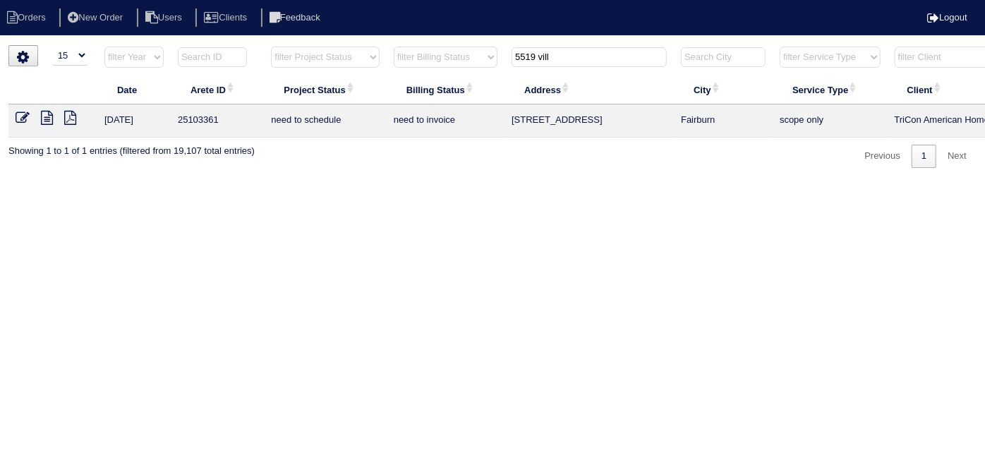
click at [49, 111] on icon at bounding box center [47, 118] width 12 height 14
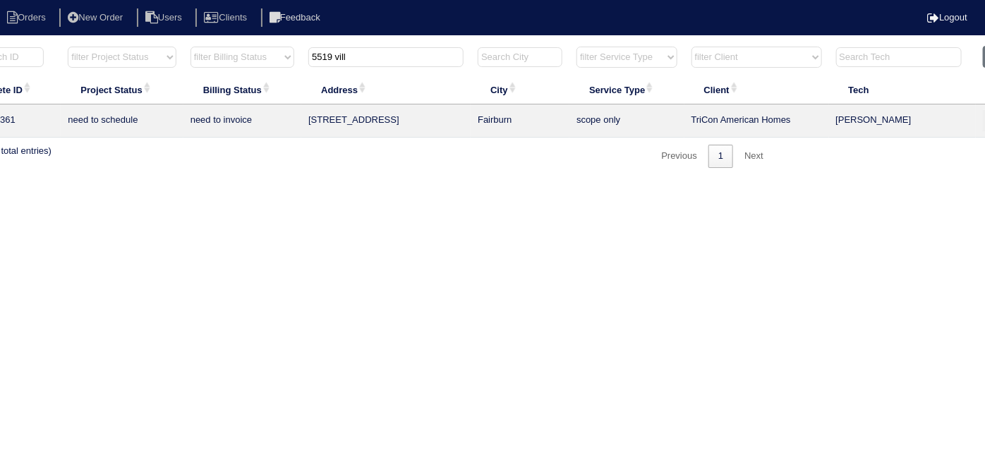
scroll to position [0, 246]
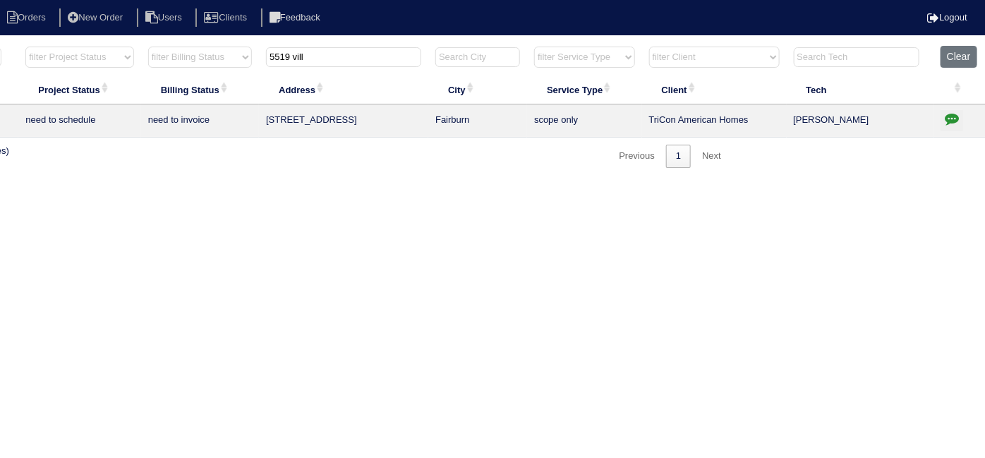
click at [945, 116] on icon "button" at bounding box center [952, 118] width 14 height 14
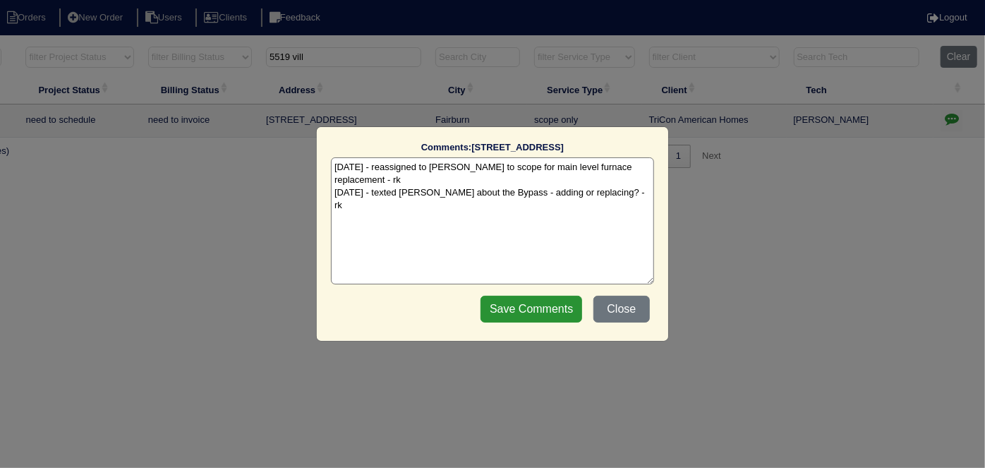
click at [632, 192] on textarea "[DATE] - reassigned to [PERSON_NAME] to scope for main level furnace replacemen…" at bounding box center [492, 220] width 323 height 127
paste textarea "Replace Lower full/Replace Main furnace & zoning/add bypass"
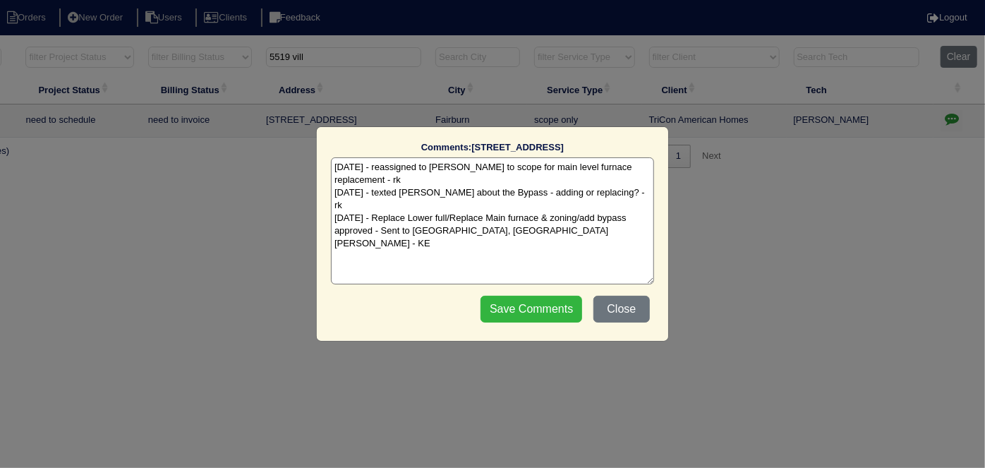
type textarea "[DATE] - reassigned to [PERSON_NAME] to scope for main level furnace replacemen…"
click at [514, 298] on input "Save Comments" at bounding box center [532, 309] width 102 height 27
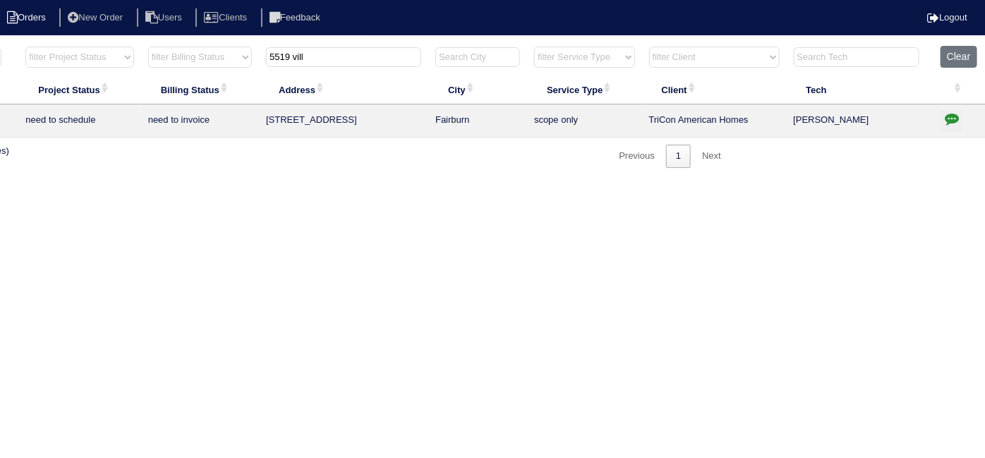
drag, startPoint x: 352, startPoint y: 64, endPoint x: 0, endPoint y: 14, distance: 355.5
click at [6, 45] on body "Orders New Order Users Clients Feedback Logout Orders New Order Users Clients M…" at bounding box center [246, 106] width 985 height 123
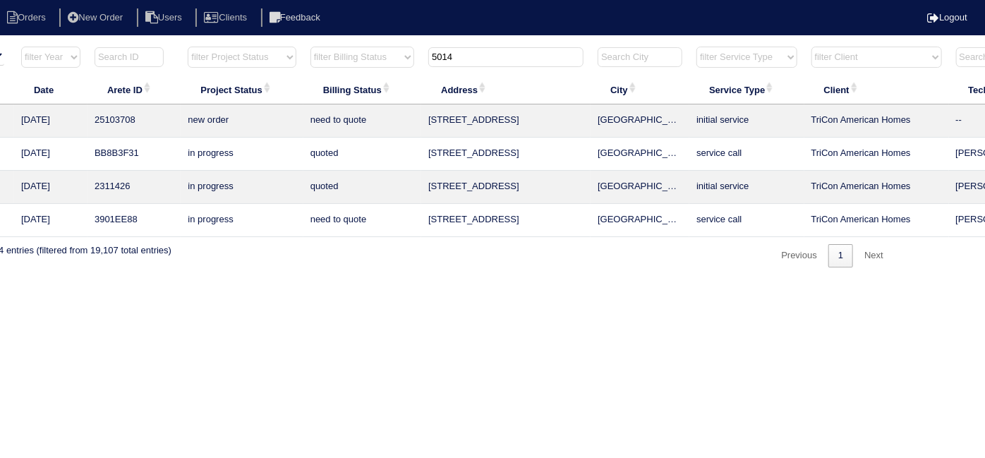
scroll to position [0, 0]
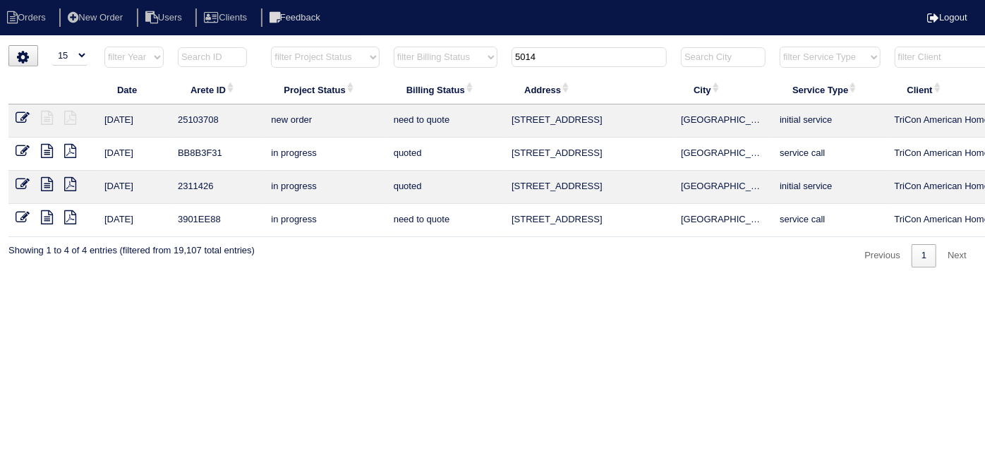
click at [409, 282] on html "Orders New Order Users Clients Feedback Logout Orders New Order Users Clients M…" at bounding box center [492, 141] width 985 height 282
drag, startPoint x: 551, startPoint y: 55, endPoint x: 399, endPoint y: 65, distance: 152.7
click at [432, 65] on tr "filter Year -- Any Year -- 2025 2024 2023 2022 2021 2020 2019 filter Project St…" at bounding box center [619, 60] width 1223 height 29
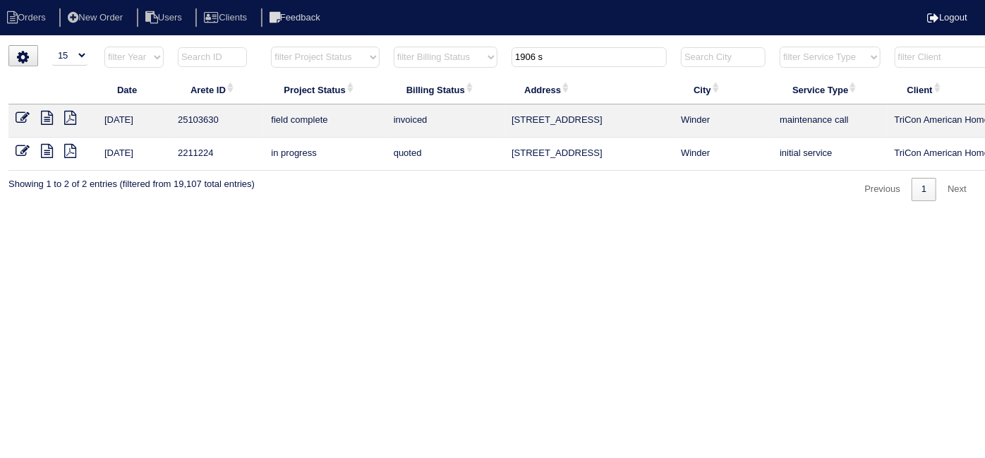
scroll to position [0, 246]
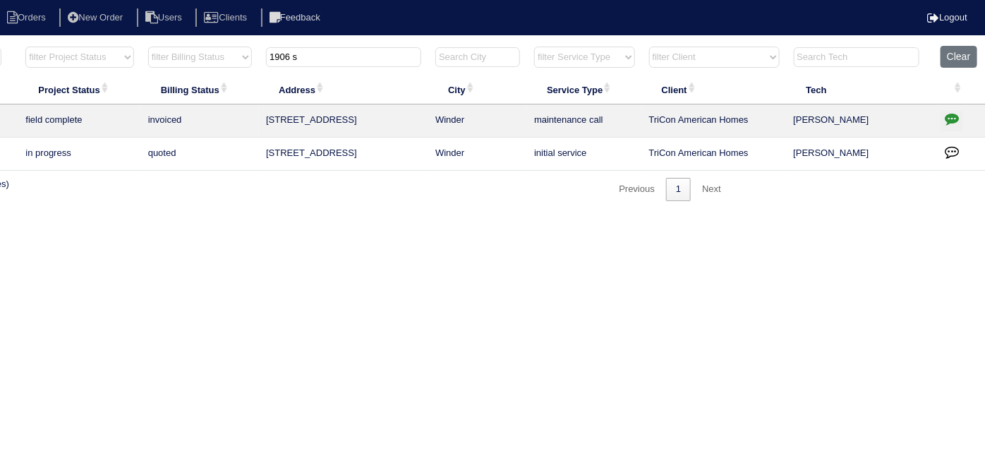
type input "1906 s"
click at [957, 118] on icon "button" at bounding box center [952, 118] width 14 height 14
type textarea "[DATE] - Replace Zoning approved - Sent to [PERSON_NAME], [PERSON_NAME] - KE"
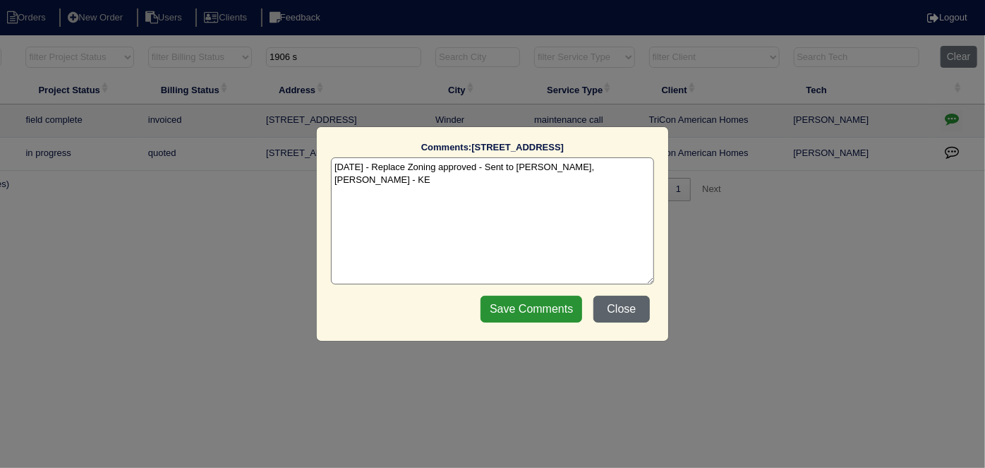
click at [648, 313] on button "Close" at bounding box center [621, 309] width 56 height 27
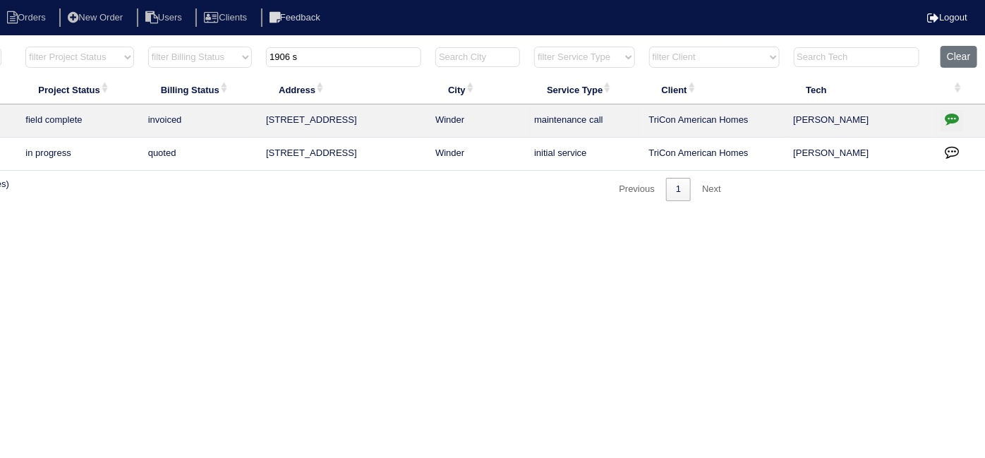
scroll to position [0, 0]
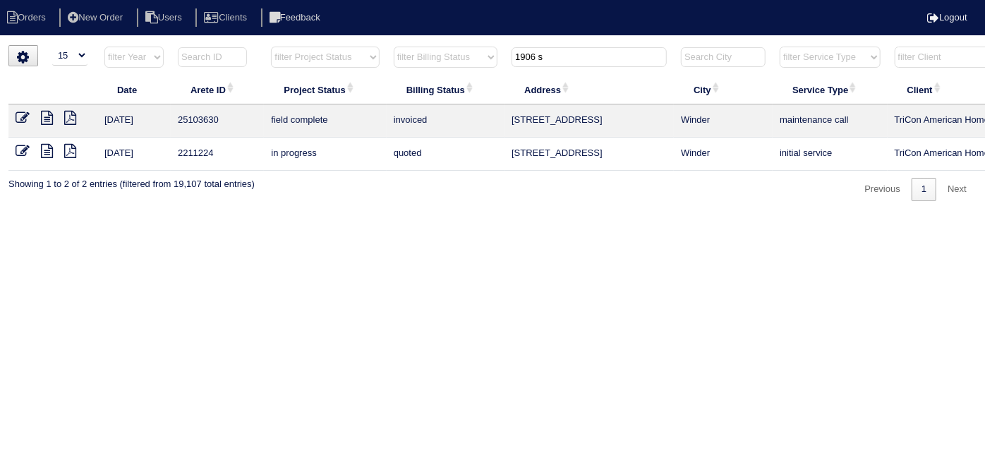
click at [49, 123] on icon at bounding box center [47, 118] width 12 height 14
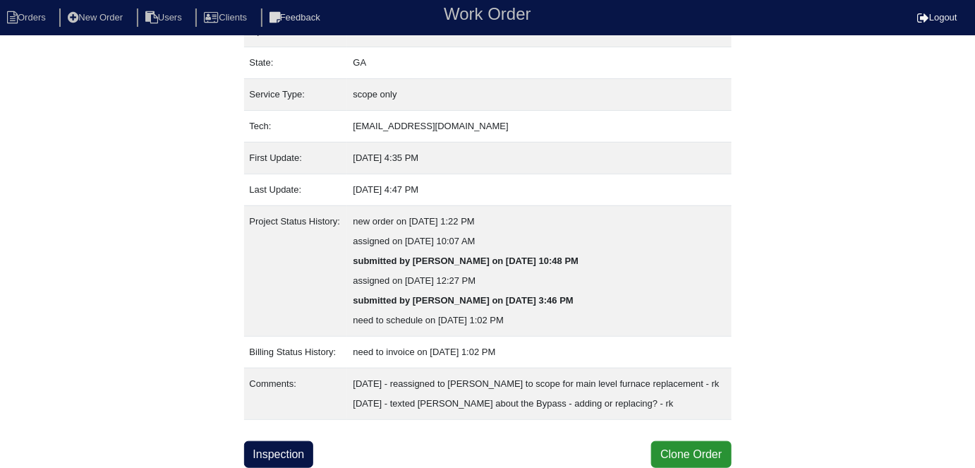
scroll to position [173, 0]
click at [291, 453] on link "Inspection" at bounding box center [279, 454] width 70 height 27
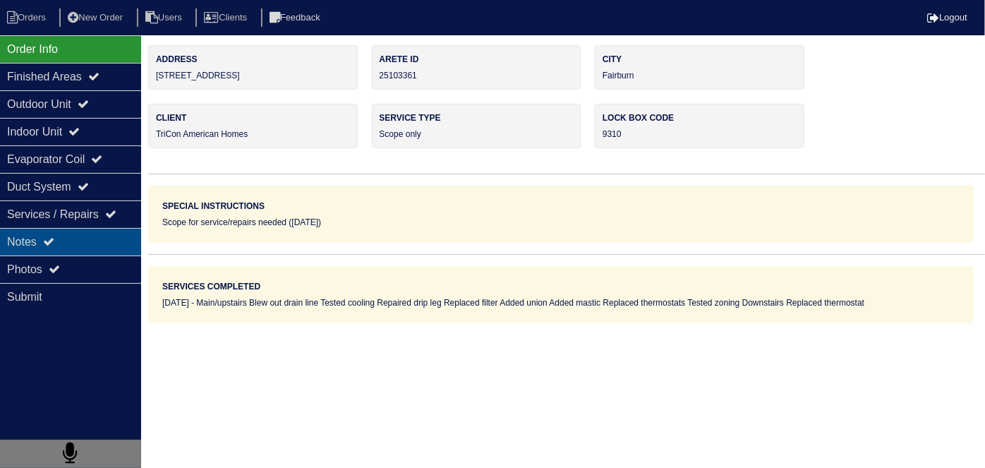
click at [71, 247] on div "Notes" at bounding box center [70, 242] width 141 height 28
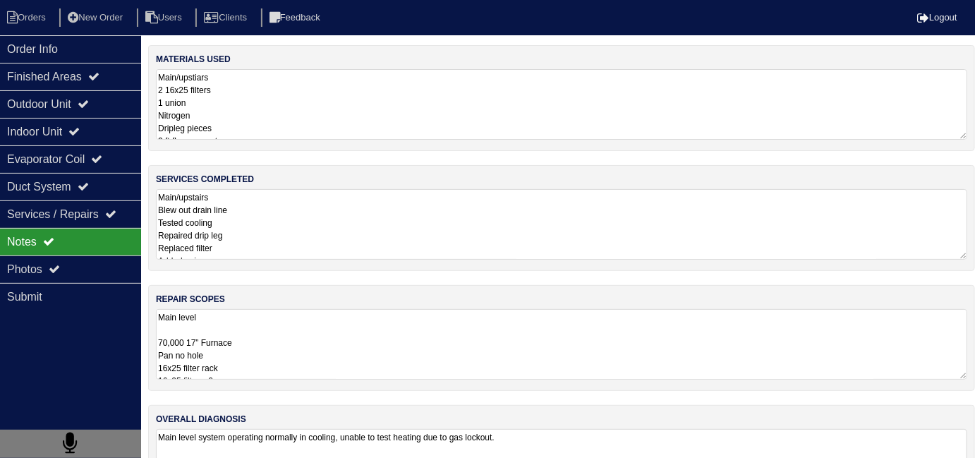
click at [386, 251] on textarea "Main/upstairs Blew out drain line Tested cooling Repaired drip leg Replaced fil…" at bounding box center [561, 224] width 811 height 71
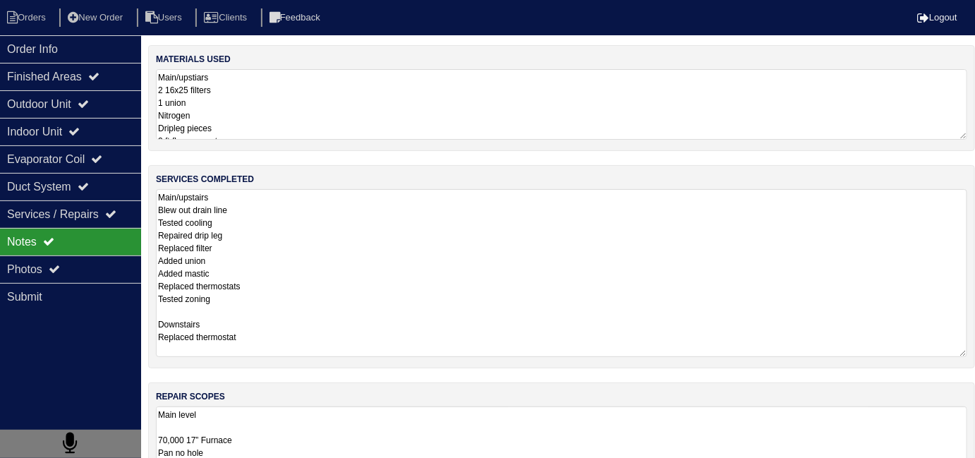
scroll to position [1, 0]
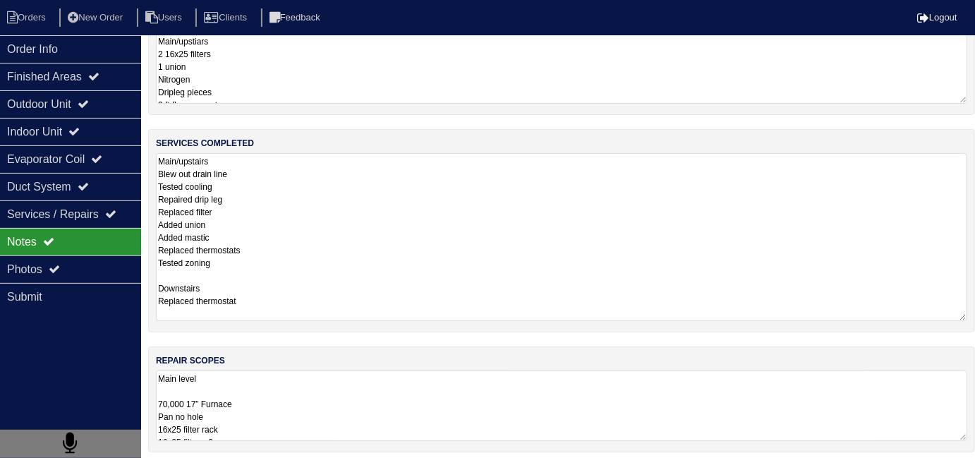
click at [425, 403] on textarea "Main level 70,000 17” Furnace Pan no hole 16x25 filter rack 16x25 filter x 2 Ar…" at bounding box center [561, 405] width 811 height 71
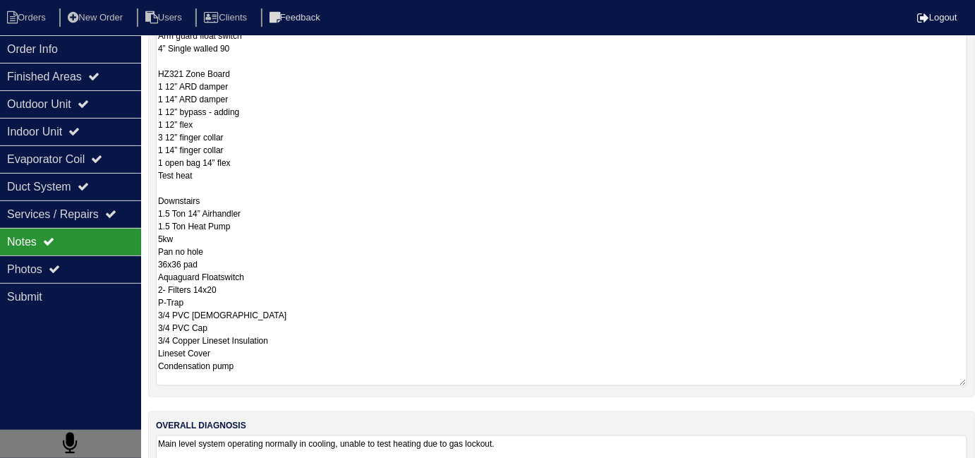
scroll to position [63, 0]
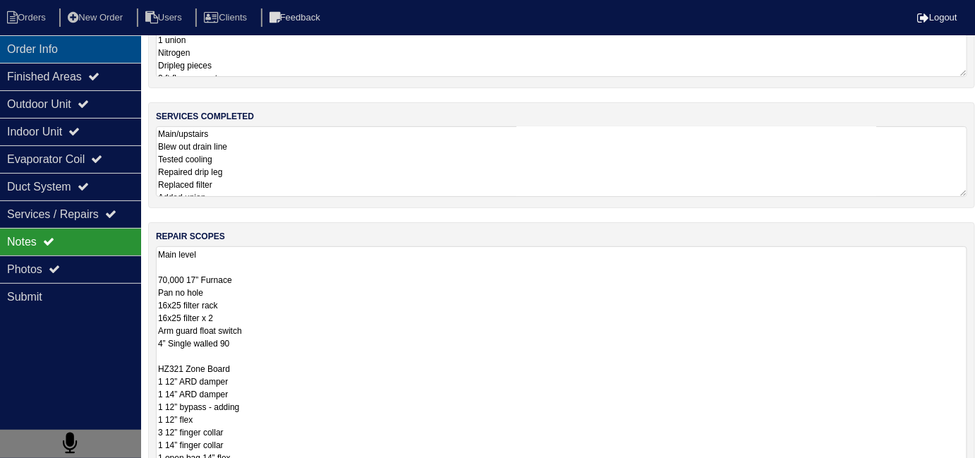
click at [61, 55] on div "Order Info" at bounding box center [70, 49] width 141 height 28
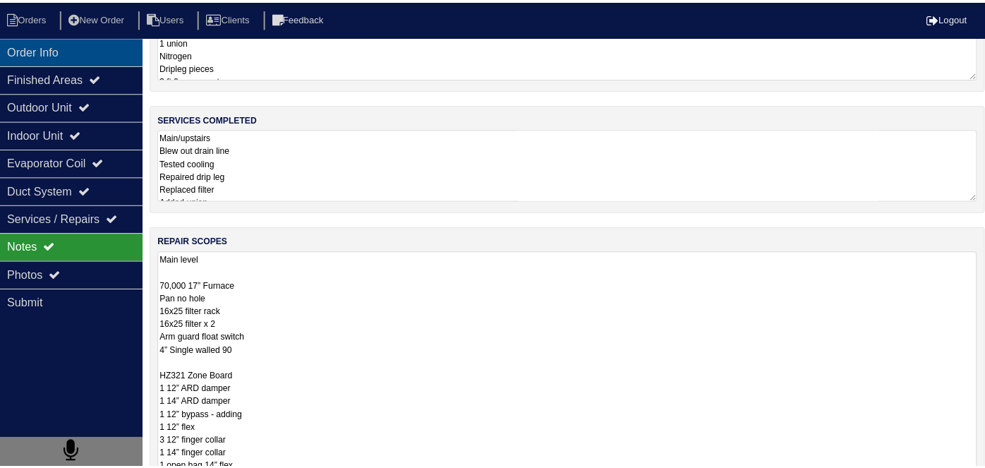
scroll to position [0, 0]
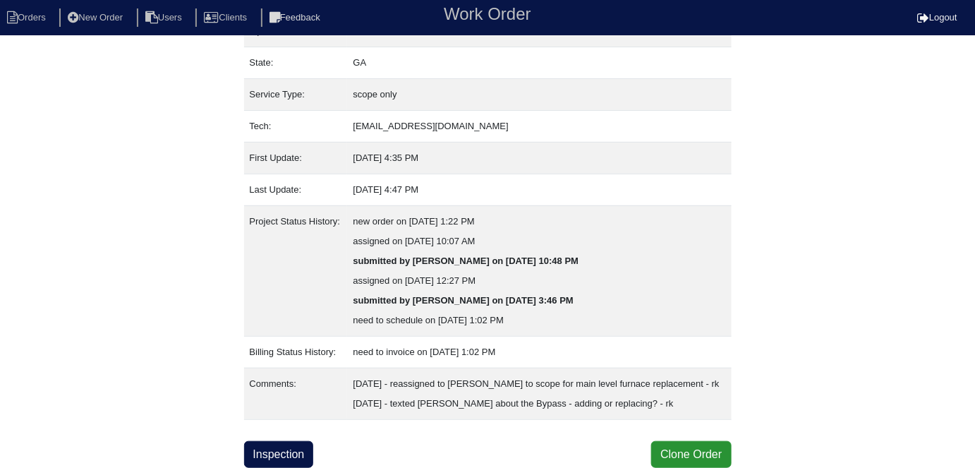
scroll to position [173, 0]
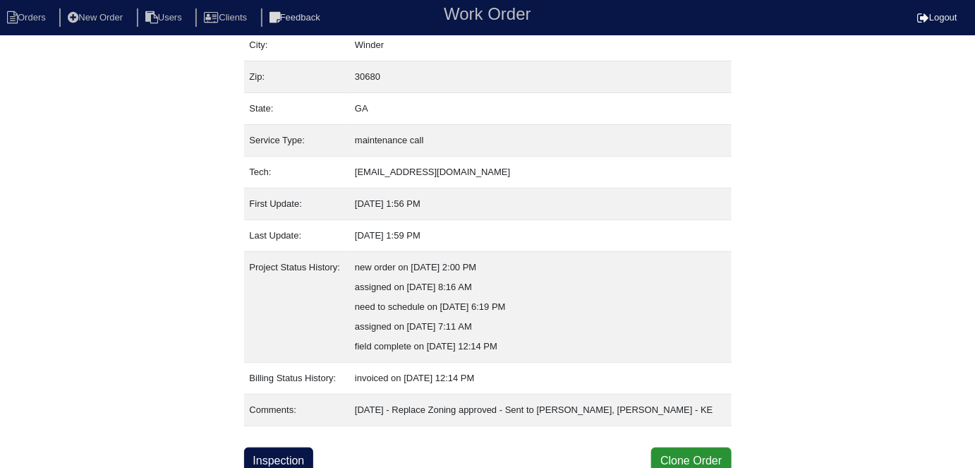
scroll to position [114, 0]
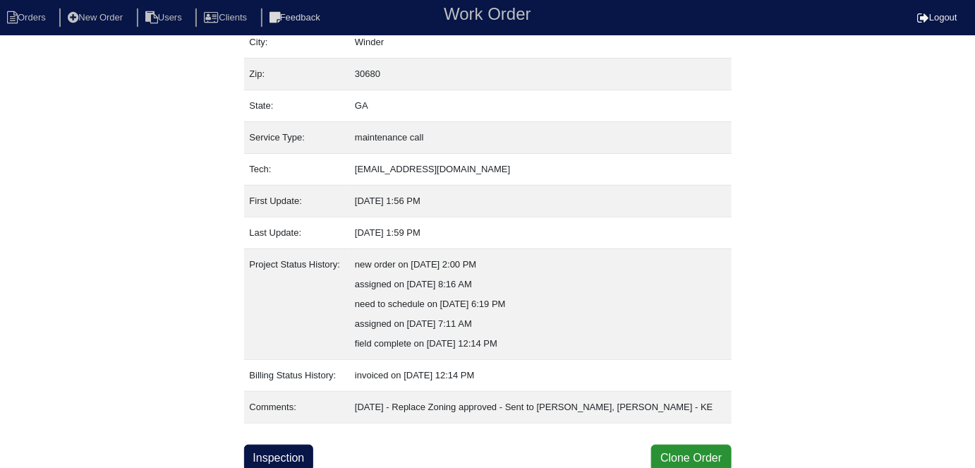
click at [322, 454] on div "Inspection Clone Order" at bounding box center [488, 458] width 488 height 27
click at [298, 448] on link "Inspection" at bounding box center [279, 458] width 70 height 27
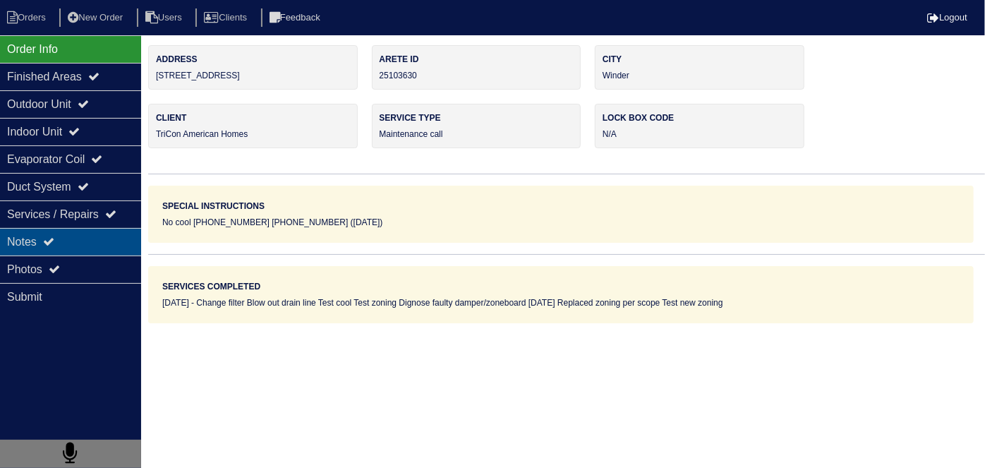
click at [59, 245] on div "Notes" at bounding box center [70, 242] width 141 height 28
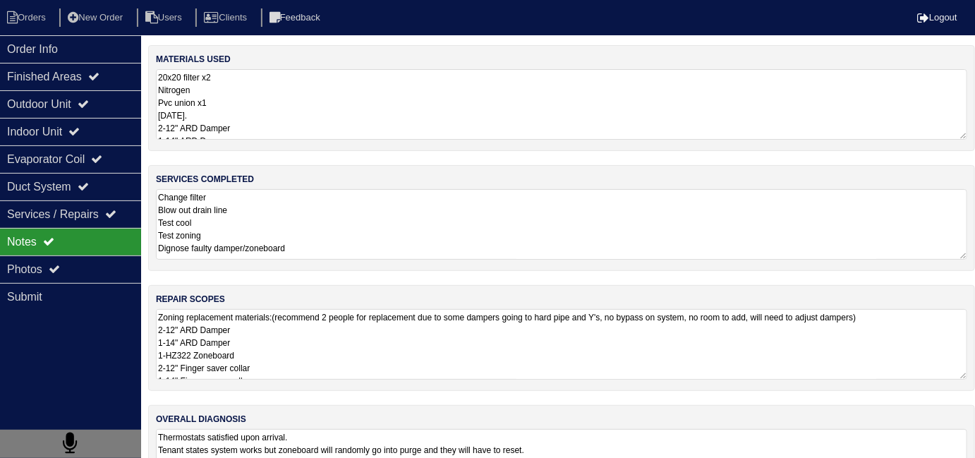
click at [390, 355] on textarea "Zoning replacement materials:(recommend 2 people for replacement due to some da…" at bounding box center [561, 344] width 811 height 71
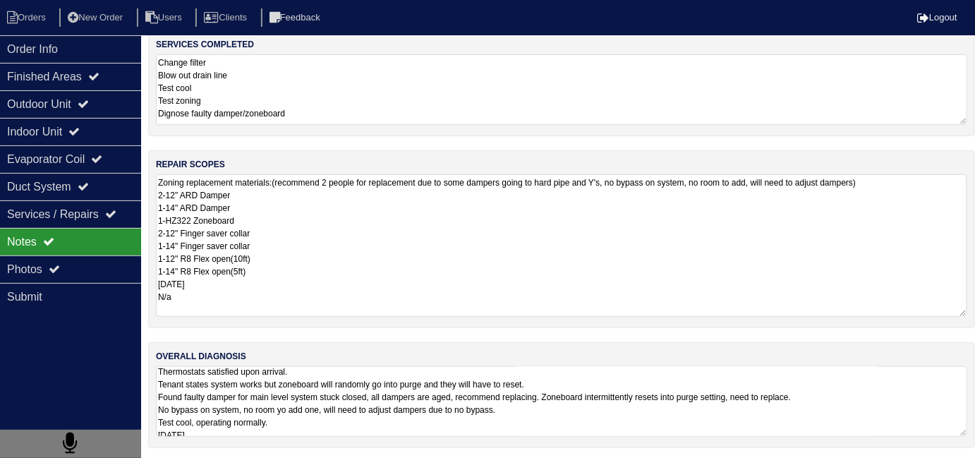
scroll to position [84, 0]
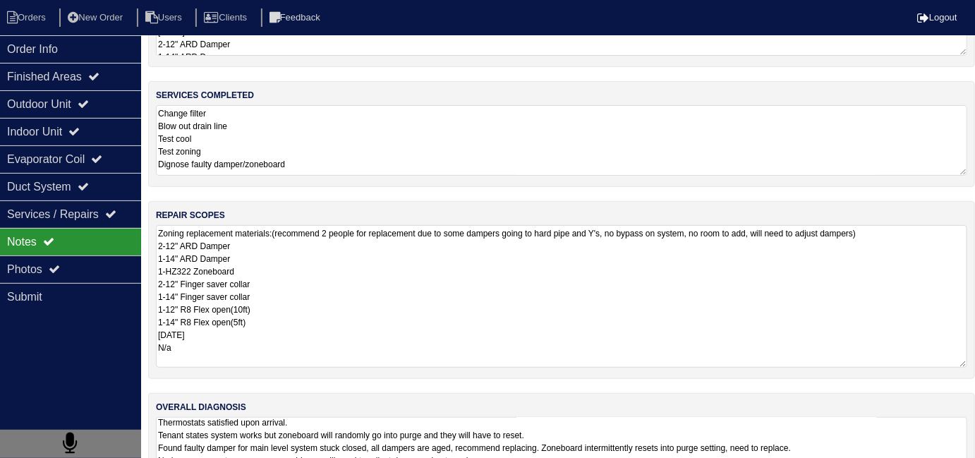
click at [497, 417] on textarea "Thermostats satisfied upon arrival. Tenant states system works but zoneboard wi…" at bounding box center [561, 452] width 811 height 71
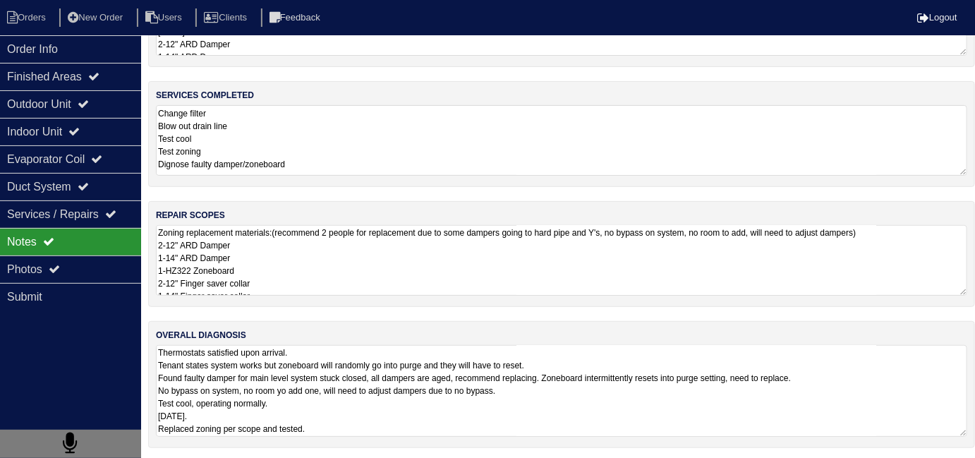
click at [495, 417] on textarea "Thermostats satisfied upon arrival. Tenant states system works but zoneboard wi…" at bounding box center [561, 391] width 811 height 92
click at [69, 115] on div "Outdoor Unit" at bounding box center [70, 104] width 141 height 28
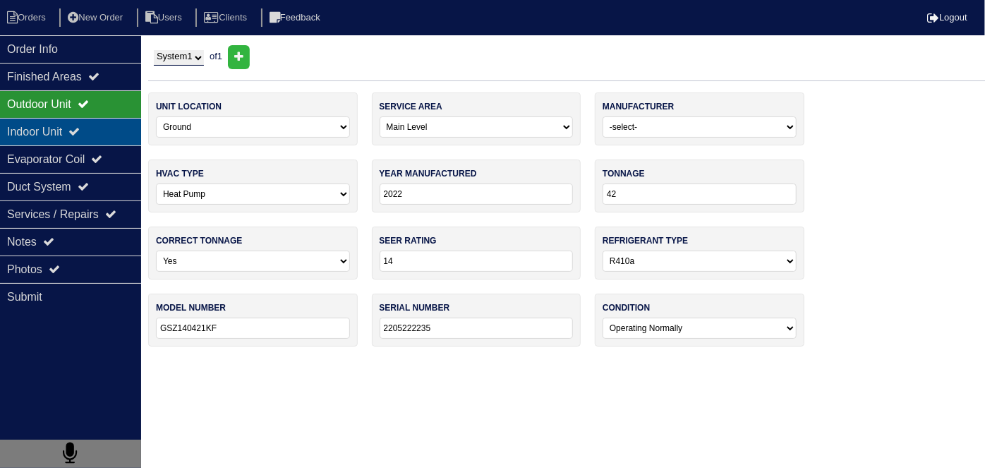
click at [68, 131] on div "Indoor Unit" at bounding box center [70, 132] width 141 height 28
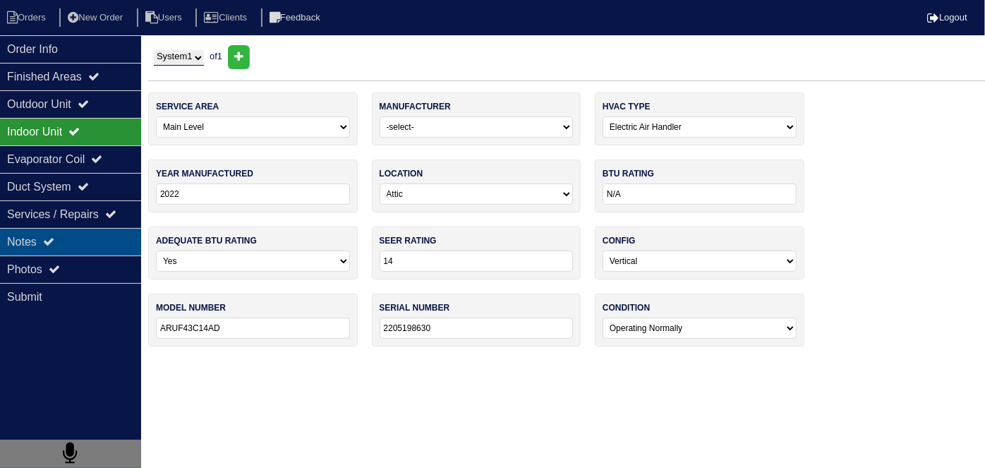
click at [73, 234] on div "Notes" at bounding box center [70, 242] width 141 height 28
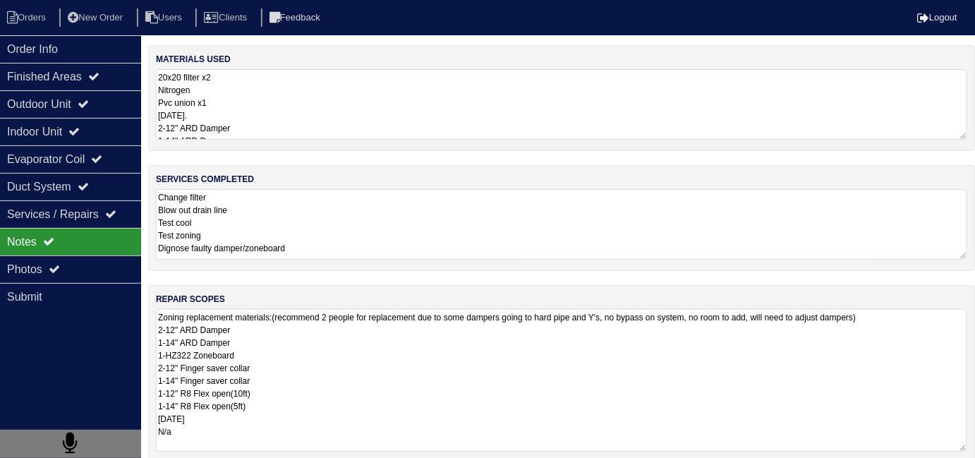
click at [425, 337] on textarea "Zoning replacement materials:(recommend 2 people for replacement due to some da…" at bounding box center [561, 380] width 811 height 143
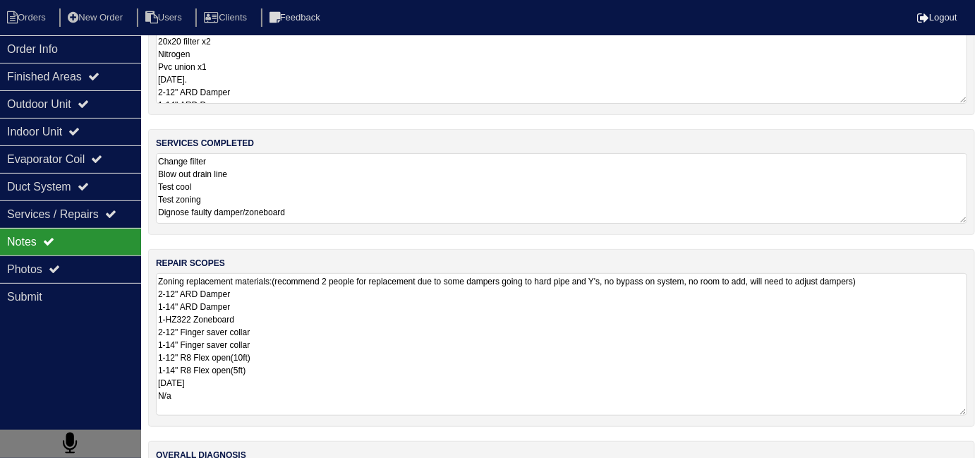
scroll to position [135, 0]
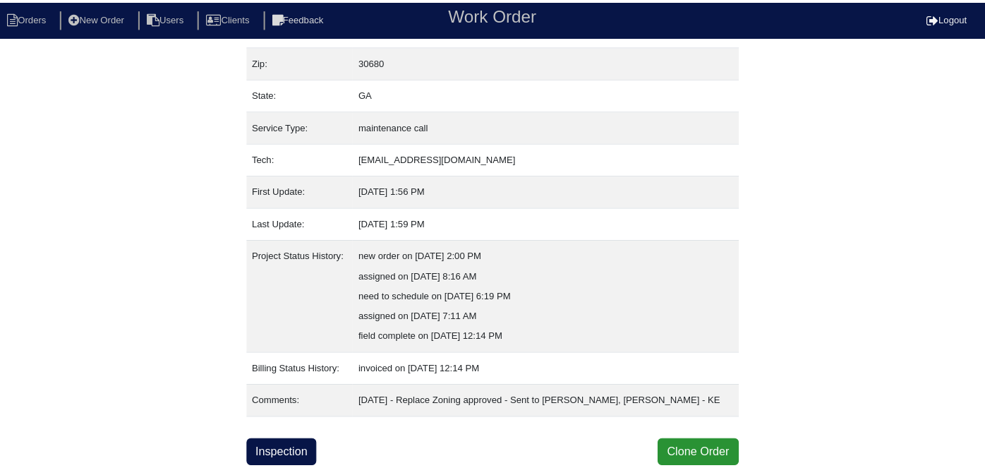
scroll to position [114, 0]
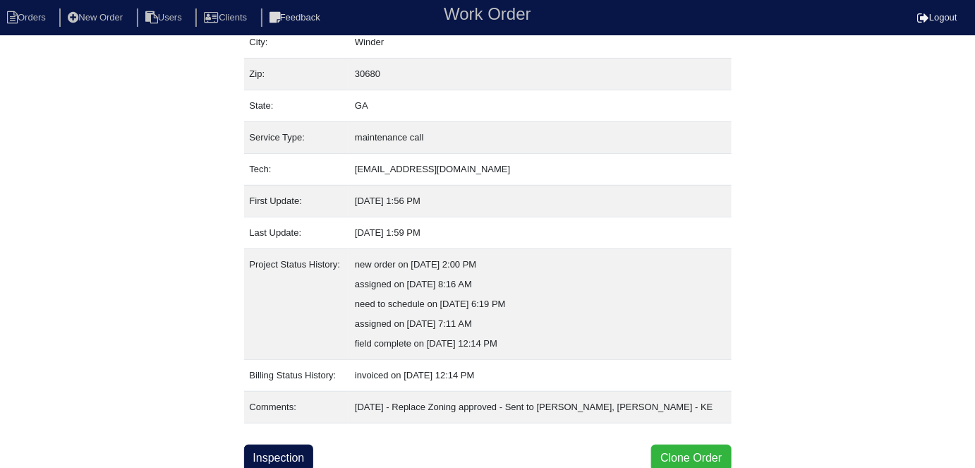
click at [687, 450] on button "Clone Order" at bounding box center [691, 458] width 80 height 27
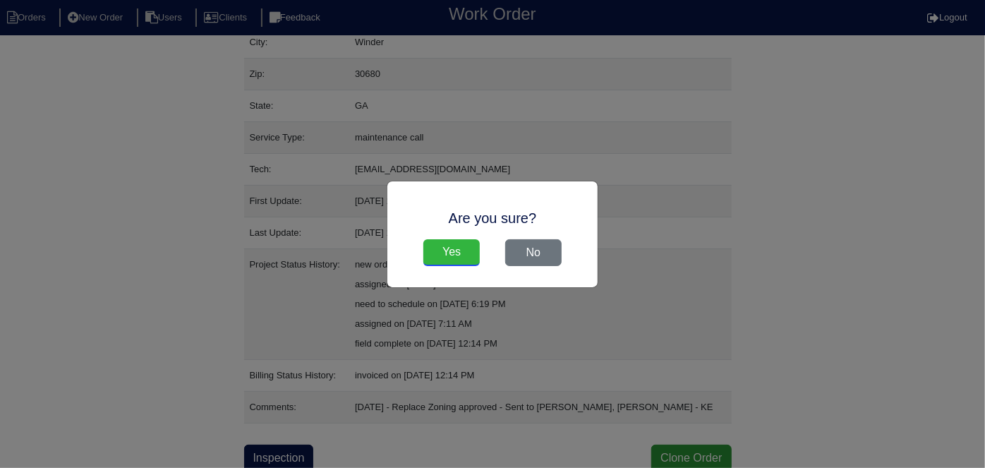
click at [435, 254] on input "Yes" at bounding box center [451, 252] width 56 height 27
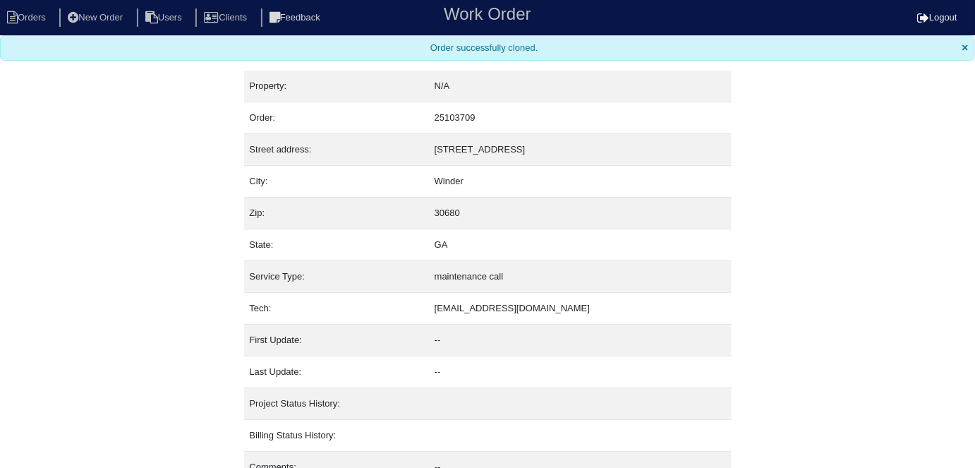
click at [44, 13] on li "Orders" at bounding box center [28, 17] width 57 height 19
select select "15"
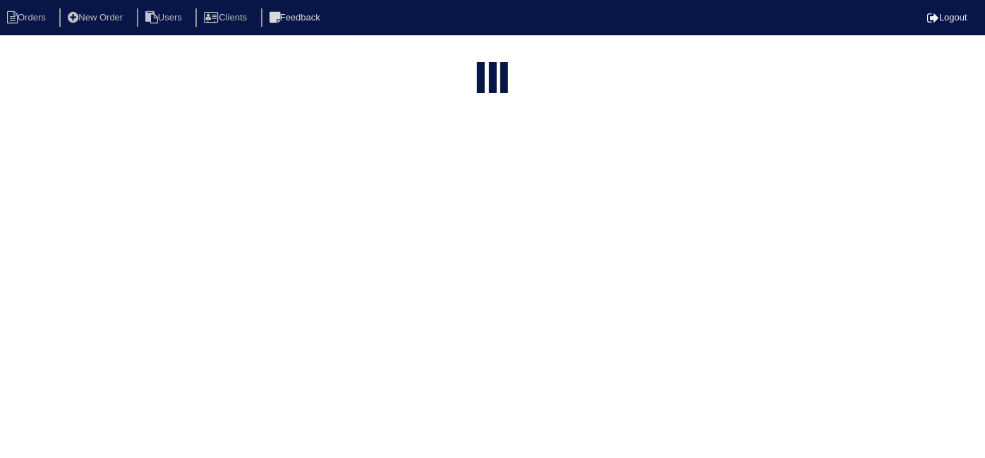
type input "1906 s"
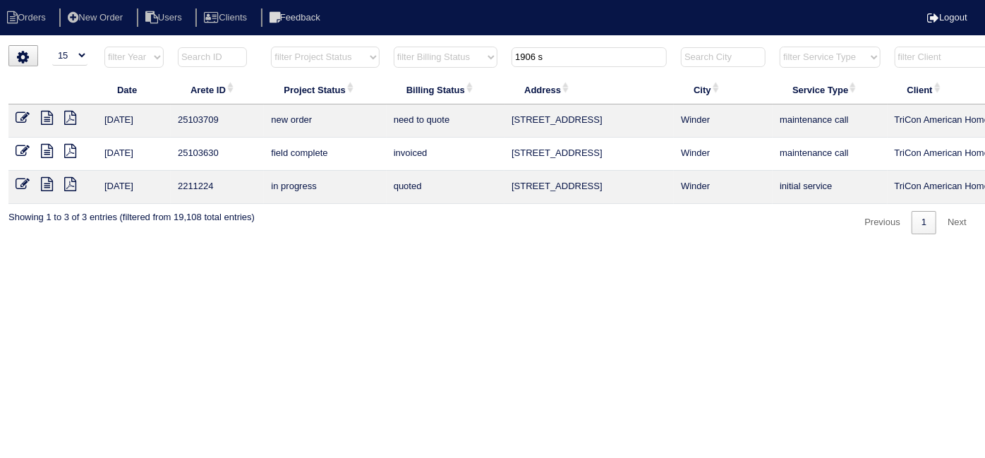
click at [25, 119] on icon at bounding box center [23, 118] width 14 height 14
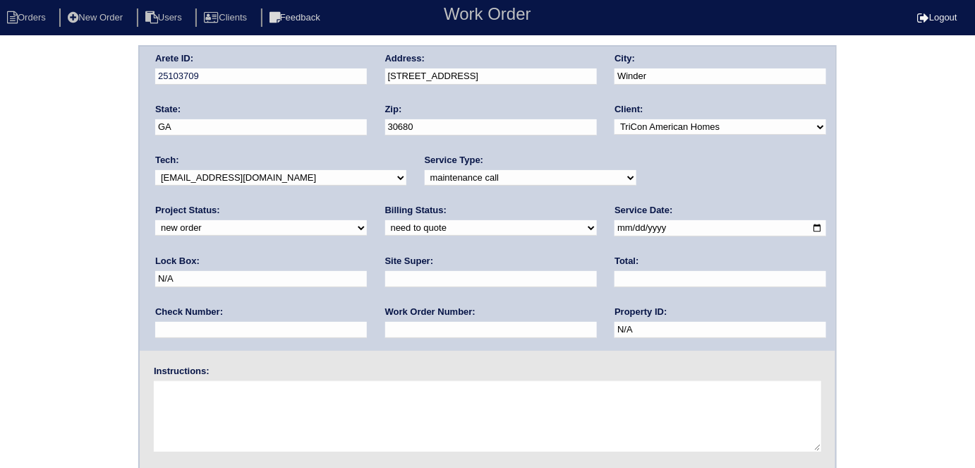
click at [385, 327] on input "text" at bounding box center [491, 330] width 212 height 16
type input "520068"
click at [385, 282] on input "text" at bounding box center [491, 279] width 212 height 16
type input "atl market vendor ([PERSON_NAME])"
click at [289, 420] on textarea at bounding box center [487, 416] width 667 height 71
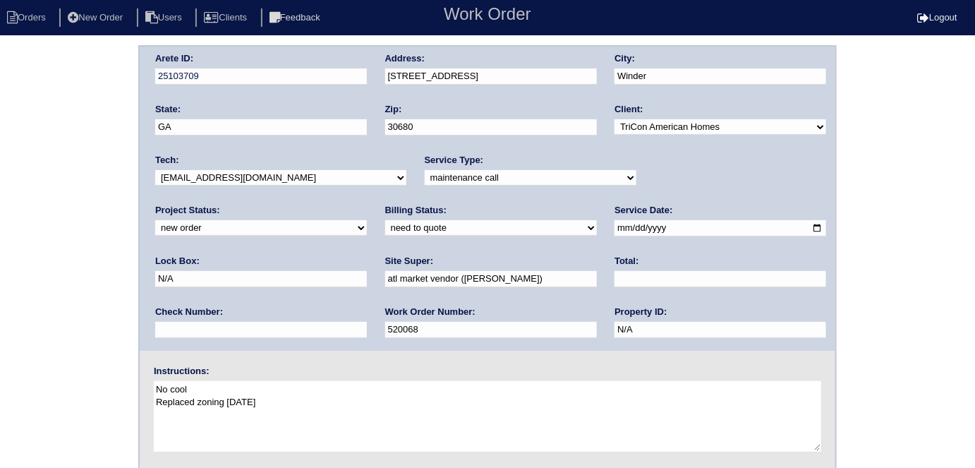
click at [0, 294] on div "Arete ID: 25103709 Address: [STREET_ADDRESS] City: Winder State: [GEOGRAPHIC_DA…" at bounding box center [487, 330] width 975 height 571
click at [2, 172] on div "Arete ID: 25103709 Address: [STREET_ADDRESS] City: Winder State: [GEOGRAPHIC_DA…" at bounding box center [487, 330] width 975 height 571
click at [100, 222] on div "Arete ID: 25103709 Address: [STREET_ADDRESS] City: Winder State: [GEOGRAPHIC_DA…" at bounding box center [487, 330] width 975 height 571
drag, startPoint x: 202, startPoint y: 392, endPoint x: 99, endPoint y: 387, distance: 102.4
click at [102, 389] on div "Arete ID: 25103709 Address: [STREET_ADDRESS] City: Winder State: [GEOGRAPHIC_DA…" at bounding box center [487, 330] width 975 height 571
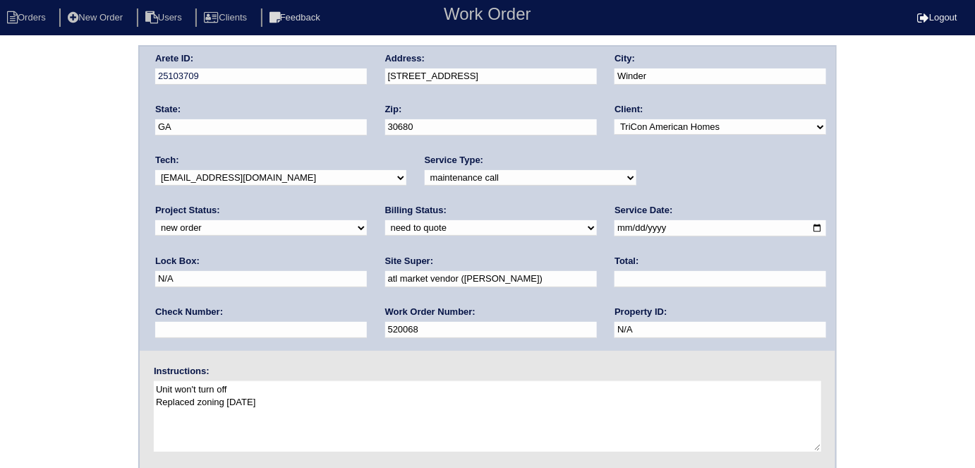
type textarea "Unit won't turn off Replaced zoning [DATE]"
click at [99, 387] on div "Arete ID: 25103709 Address: [STREET_ADDRESS] City: Winder State: [GEOGRAPHIC_DA…" at bounding box center [487, 330] width 975 height 571
click at [8, 260] on div "Arete ID: 25103709 Address: [STREET_ADDRESS] City: Winder State: [GEOGRAPHIC_DA…" at bounding box center [487, 330] width 975 height 571
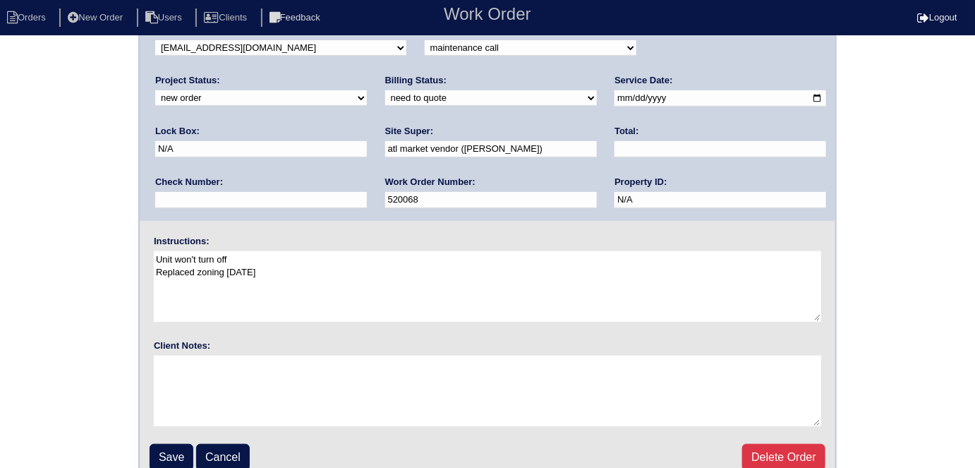
scroll to position [145, 0]
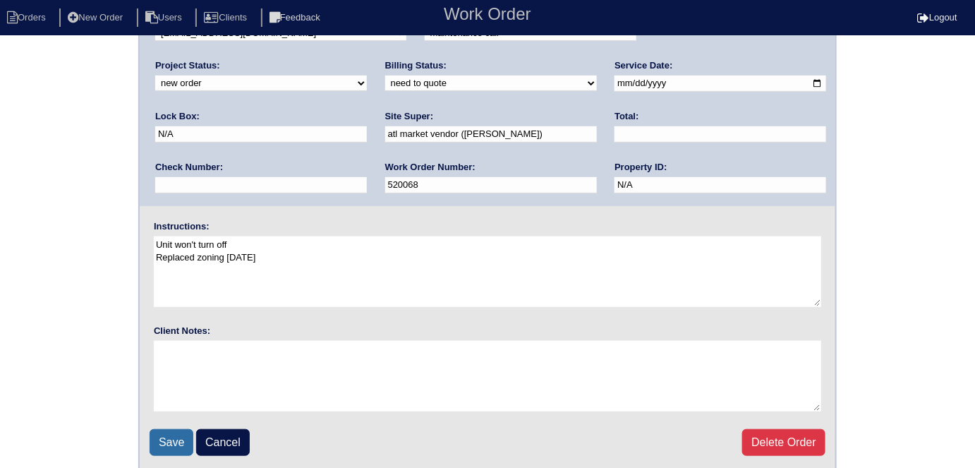
click at [155, 435] on input "Save" at bounding box center [172, 442] width 44 height 27
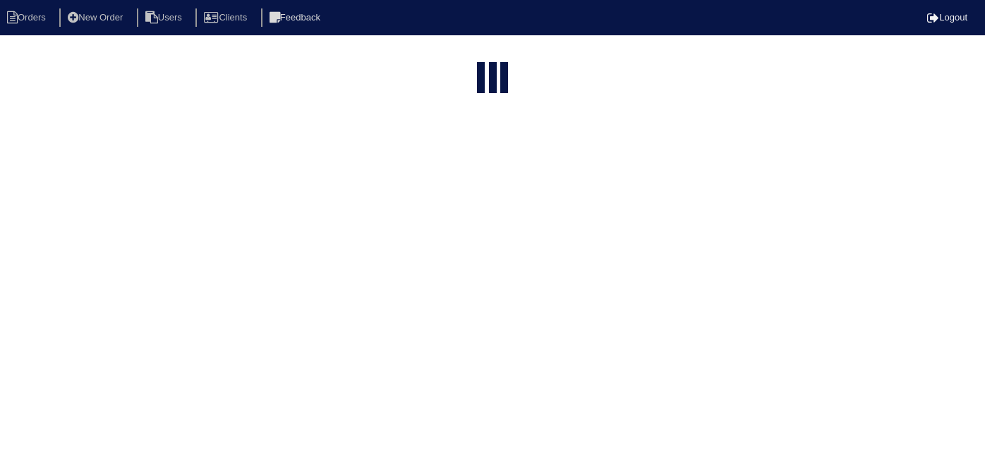
select select "15"
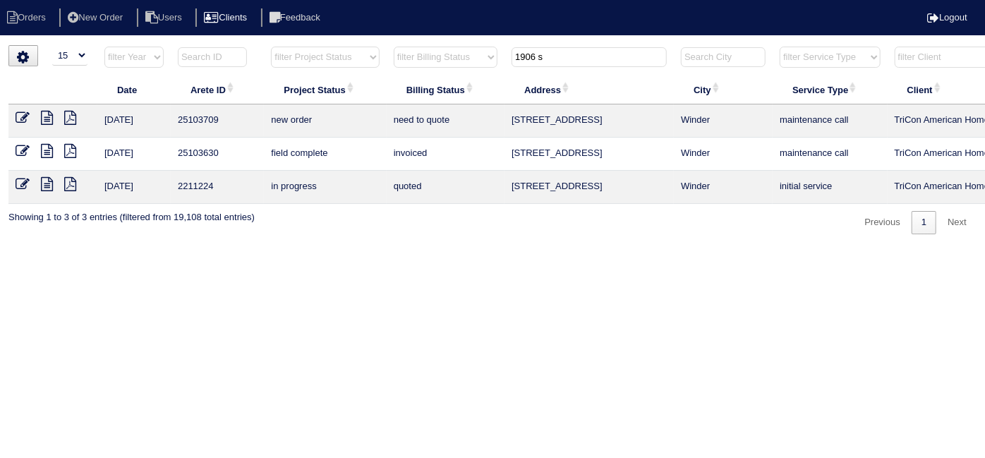
drag, startPoint x: 575, startPoint y: 64, endPoint x: 278, endPoint y: 27, distance: 299.4
click at [278, 45] on body "Orders New Order Users Clients Feedback Logout Orders New Order Users Clients M…" at bounding box center [492, 139] width 985 height 189
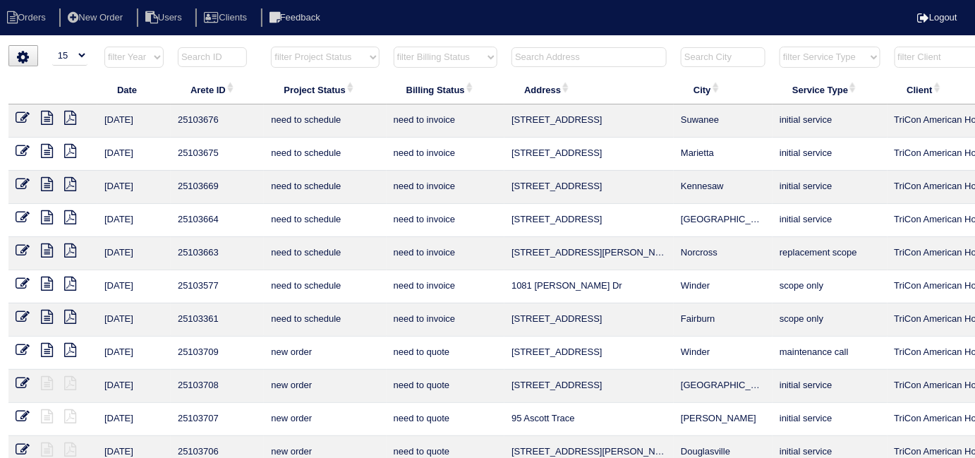
click at [543, 49] on input "text" at bounding box center [589, 57] width 155 height 20
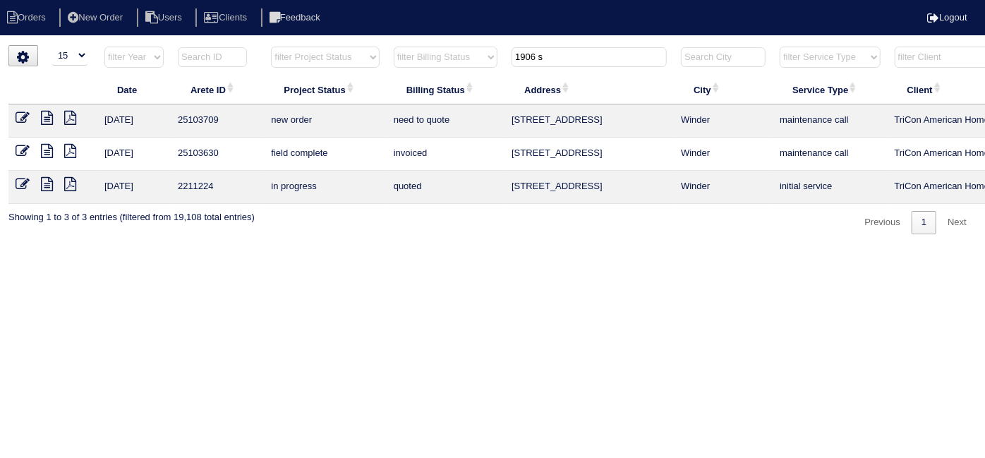
type input "1906 s"
click at [20, 114] on icon at bounding box center [23, 118] width 14 height 14
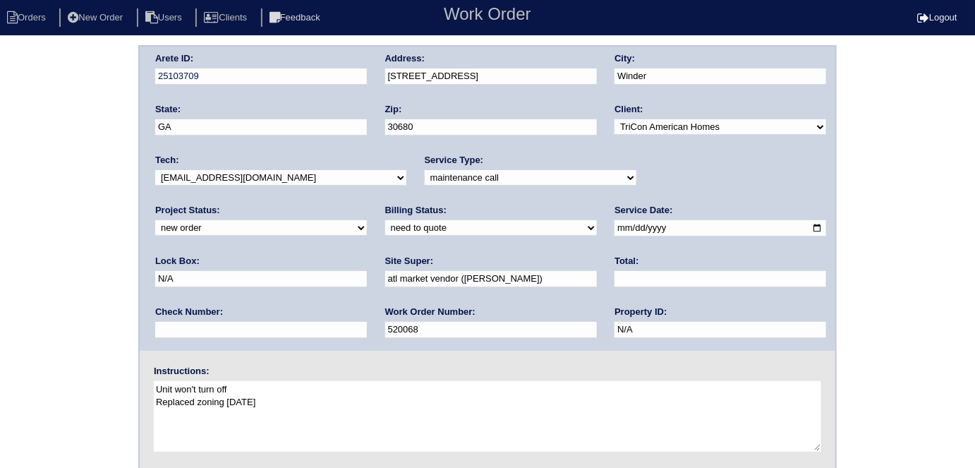
click at [367, 220] on select "new order assigned in progress field complete need to schedule admin review arc…" at bounding box center [261, 228] width 212 height 16
select select "assigned"
click at [367, 220] on select "new order assigned in progress field complete need to schedule admin review arc…" at bounding box center [261, 228] width 212 height 16
click at [263, 178] on select "-select- aretesmg+backup-tech@gmail.com benjohnholt88@gmail.com callisonhvac@ya…" at bounding box center [280, 178] width 251 height 16
select select "36"
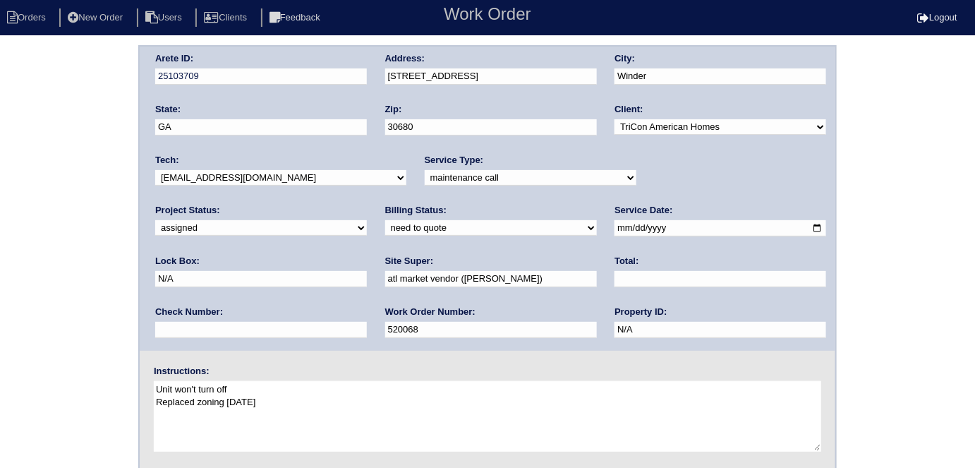
click at [155, 170] on select "-select- aretesmg+backup-tech@gmail.com benjohnholt88@gmail.com callisonhvac@ya…" at bounding box center [280, 178] width 251 height 16
click at [52, 245] on div "Arete ID: 25103709 Address: 1906 Sandalwood Ct City: Winder State: GA Zip: 3068…" at bounding box center [487, 330] width 975 height 571
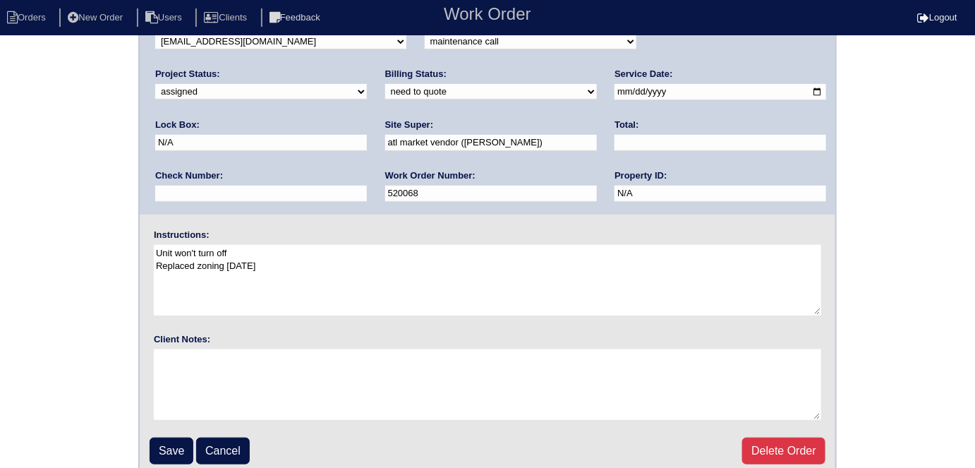
scroll to position [145, 0]
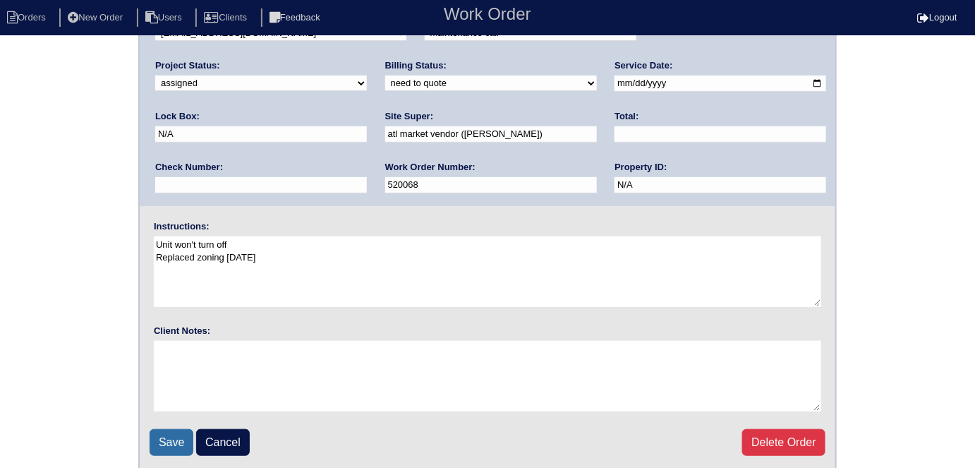
click at [162, 436] on input "Save" at bounding box center [172, 442] width 44 height 27
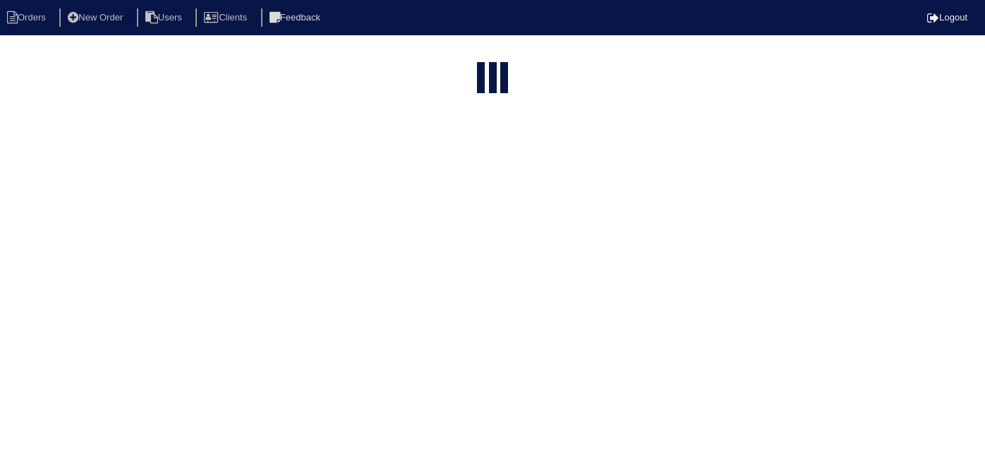
select select "15"
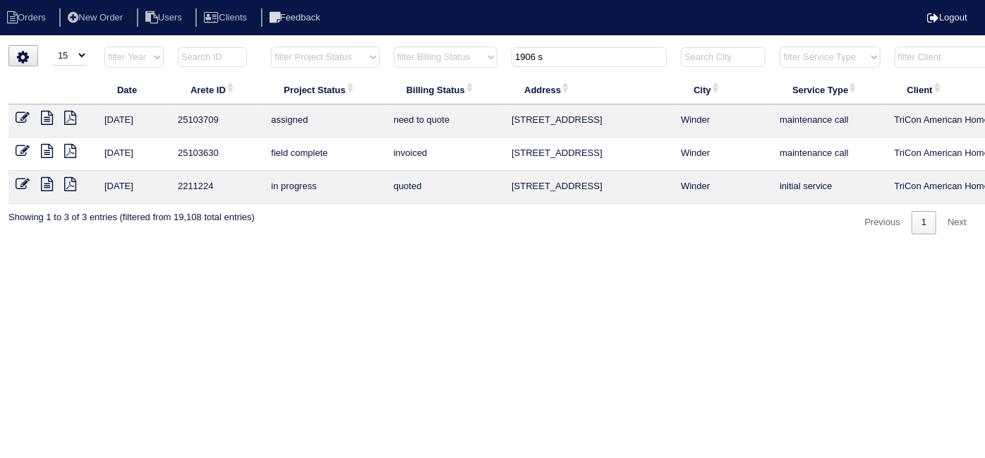
drag, startPoint x: 585, startPoint y: 63, endPoint x: 403, endPoint y: 44, distance: 183.0
click at [425, 47] on tr "filter Year -- Any Year -- 2025 2024 2023 2022 2021 2020 2019 filter Project St…" at bounding box center [619, 60] width 1223 height 29
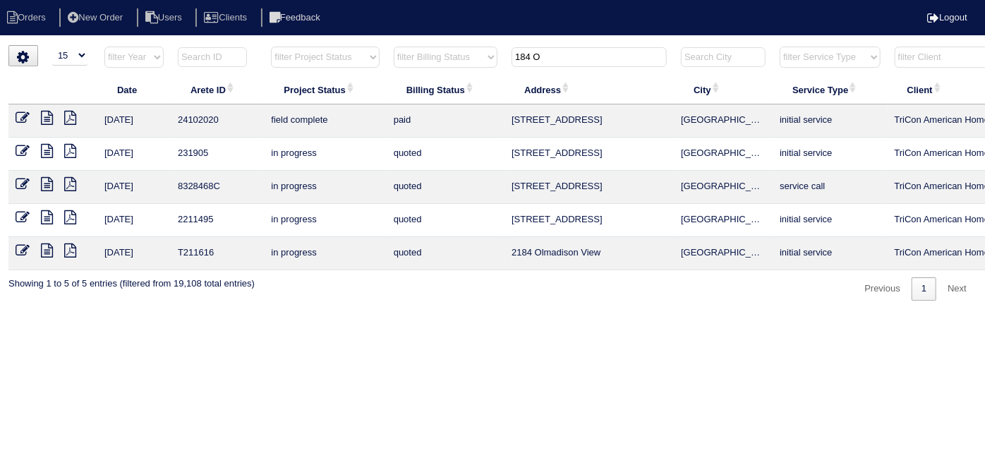
type input "184 O"
click at [45, 114] on icon at bounding box center [47, 118] width 12 height 14
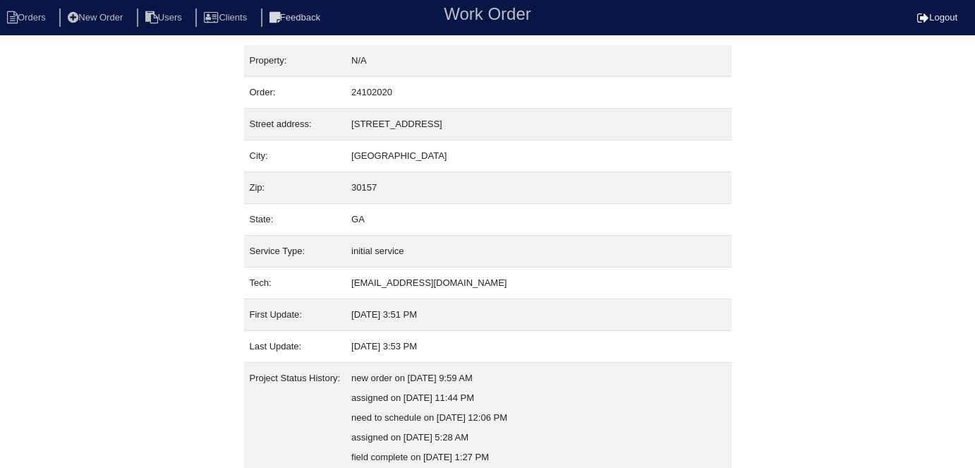
scroll to position [133, 0]
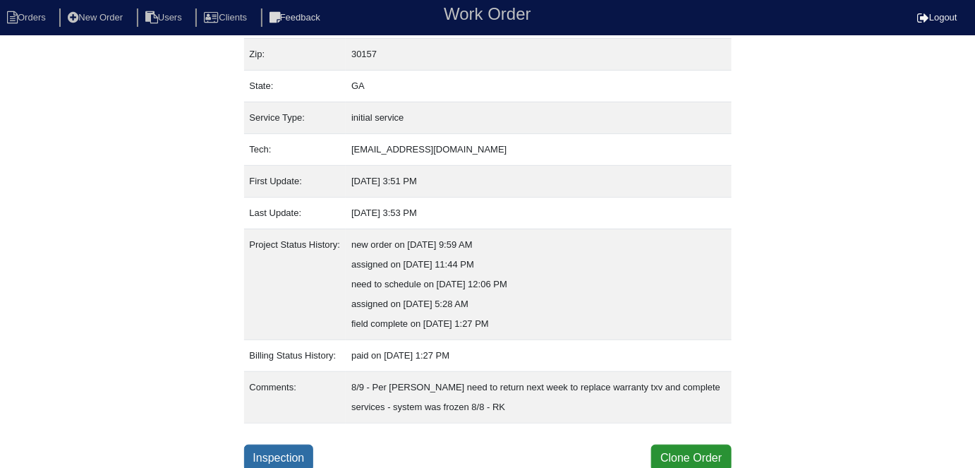
click at [277, 445] on link "Inspection" at bounding box center [279, 458] width 70 height 27
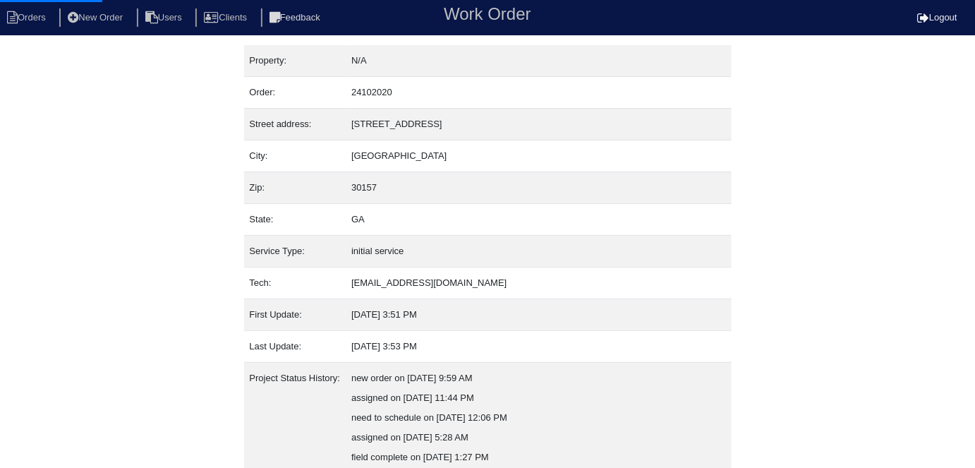
select select "0"
select select "Rheem"
select select "1"
select select "0"
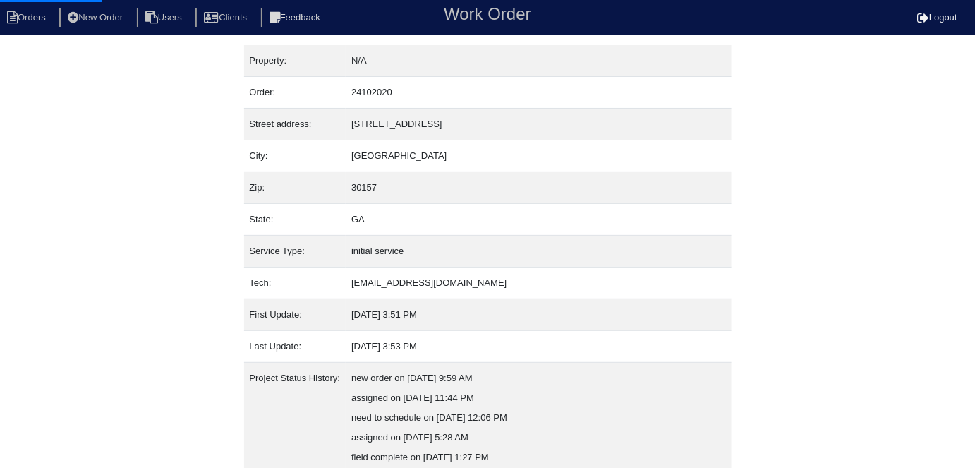
select select "0"
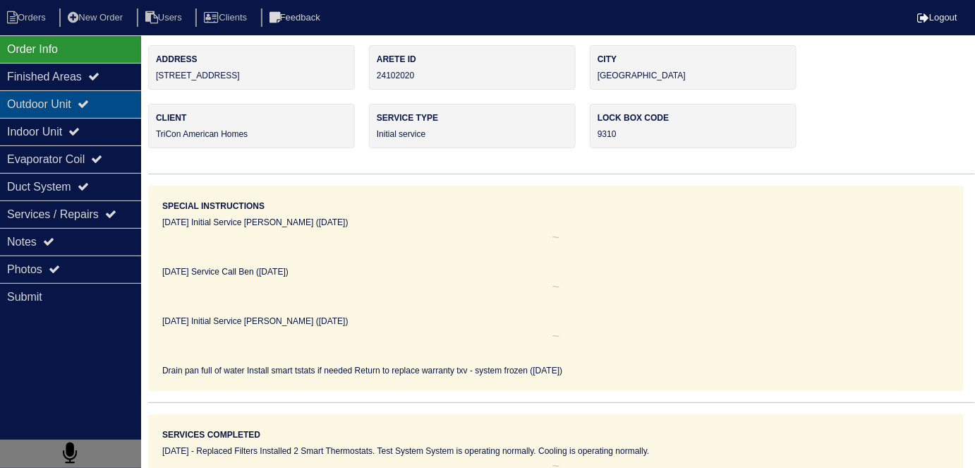
click at [24, 106] on div "Outdoor Unit" at bounding box center [70, 104] width 141 height 28
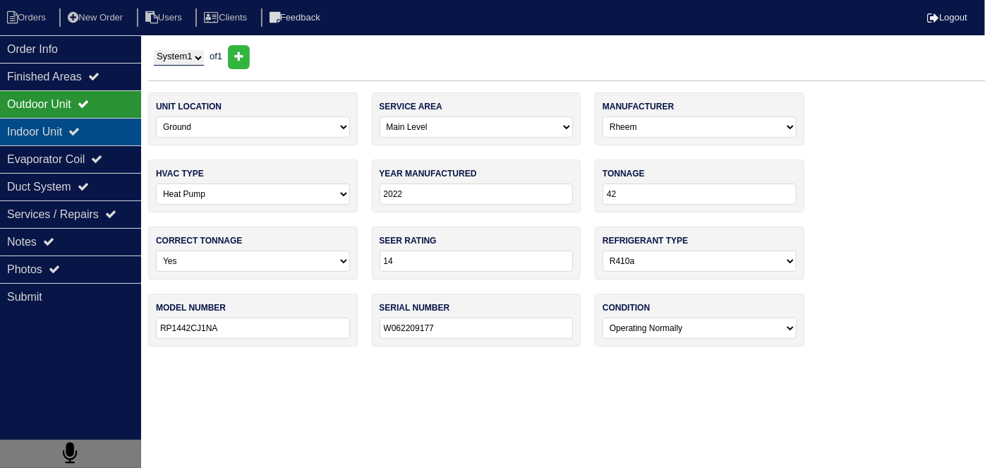
click at [27, 127] on div "Indoor Unit" at bounding box center [70, 132] width 141 height 28
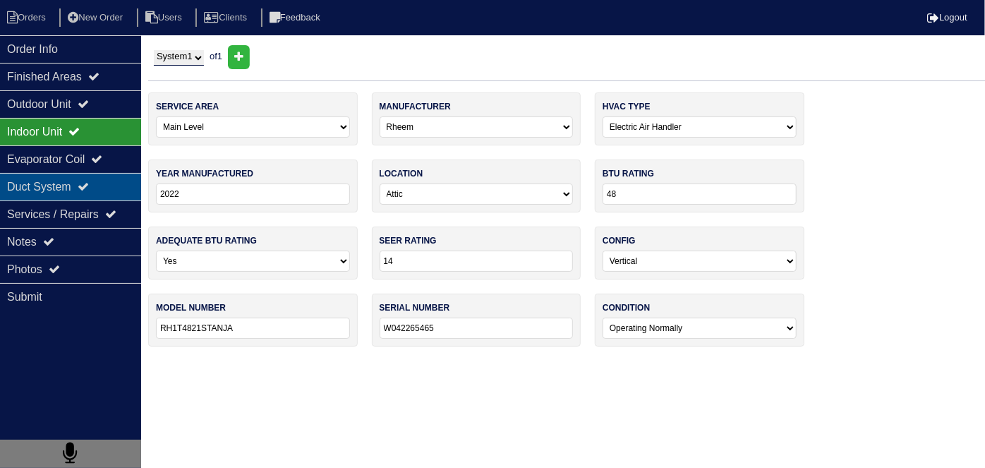
drag, startPoint x: 75, startPoint y: 153, endPoint x: 65, endPoint y: 191, distance: 38.7
click at [74, 153] on div "Evaporator Coil" at bounding box center [70, 159] width 141 height 28
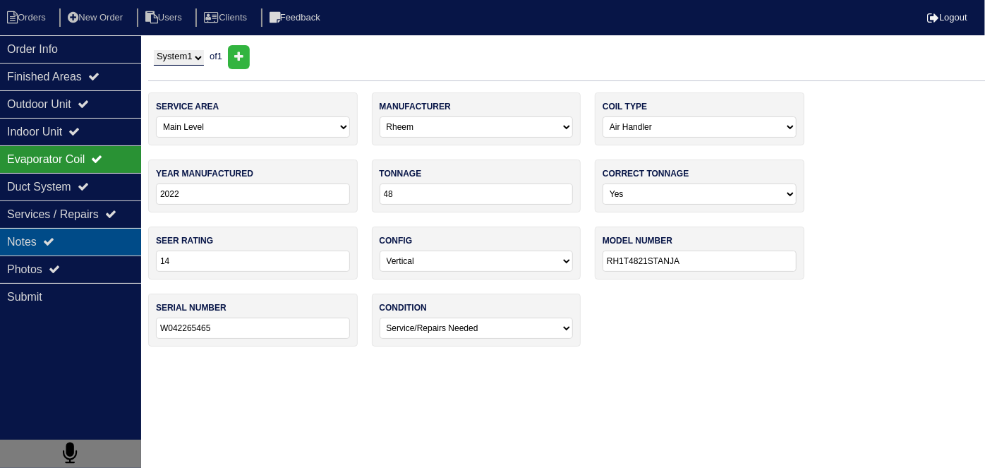
click at [65, 236] on div "Notes" at bounding box center [70, 242] width 141 height 28
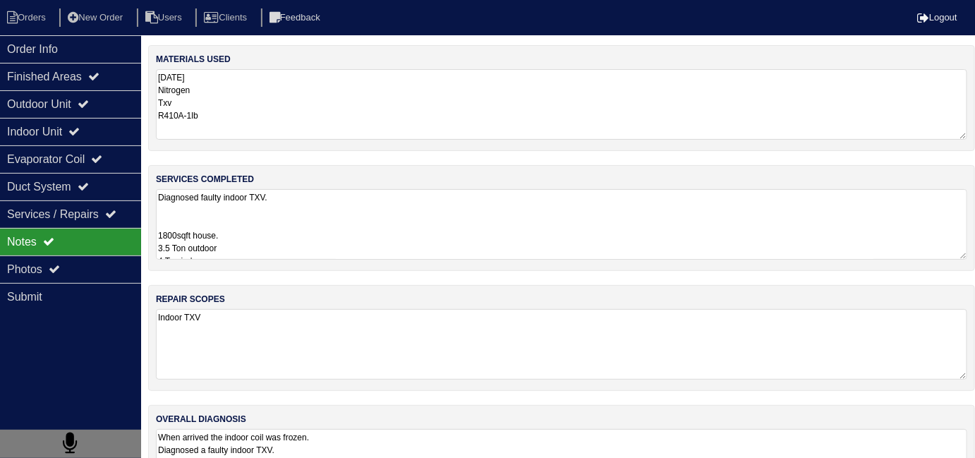
click at [331, 243] on textarea "Diagnosed faulty indoor TXV. 1800sqft house. 3.5 Ton outdoor 4 Ton indoor. Retu…" at bounding box center [561, 224] width 811 height 71
click at [108, 56] on div "Order Info" at bounding box center [70, 49] width 141 height 28
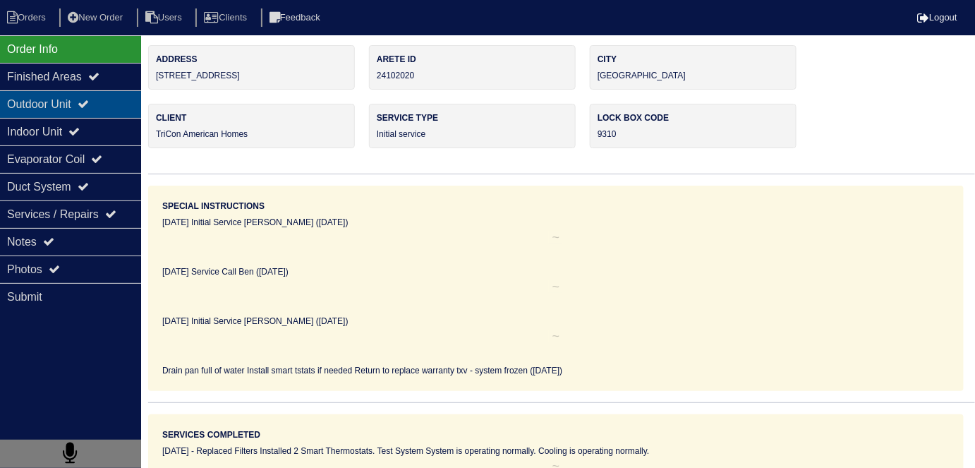
click at [99, 97] on div "Outdoor Unit" at bounding box center [70, 104] width 141 height 28
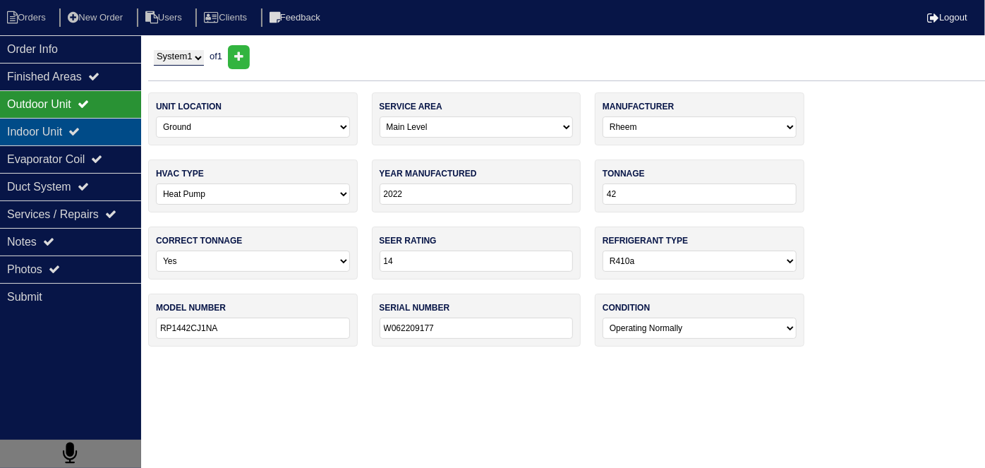
click at [97, 126] on div "Indoor Unit" at bounding box center [70, 132] width 141 height 28
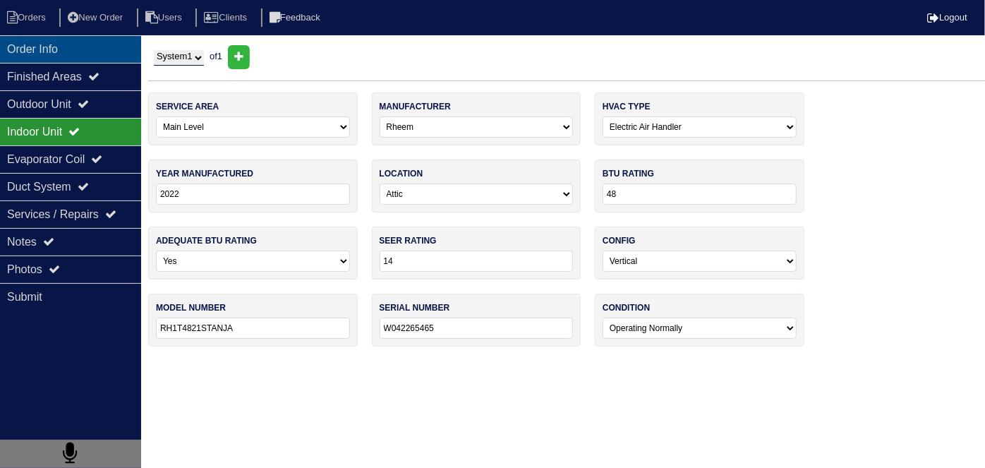
click at [102, 37] on div "Order Info" at bounding box center [70, 49] width 141 height 28
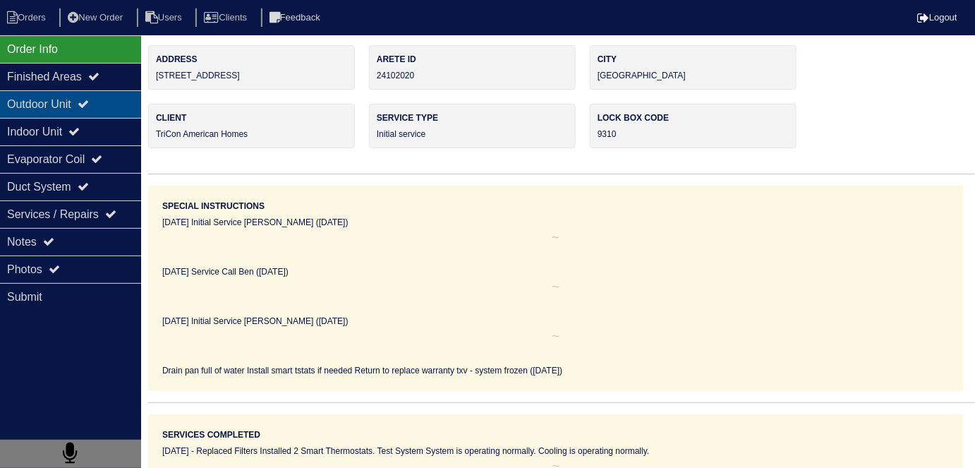
drag, startPoint x: 49, startPoint y: 90, endPoint x: 49, endPoint y: 102, distance: 12.0
click at [49, 90] on div "Outdoor Unit" at bounding box center [70, 104] width 141 height 28
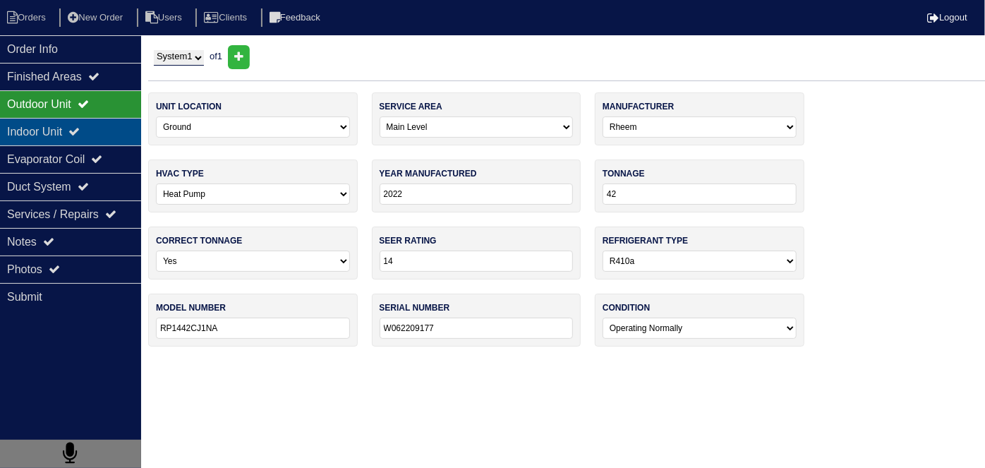
click at [47, 122] on div "Indoor Unit" at bounding box center [70, 132] width 141 height 28
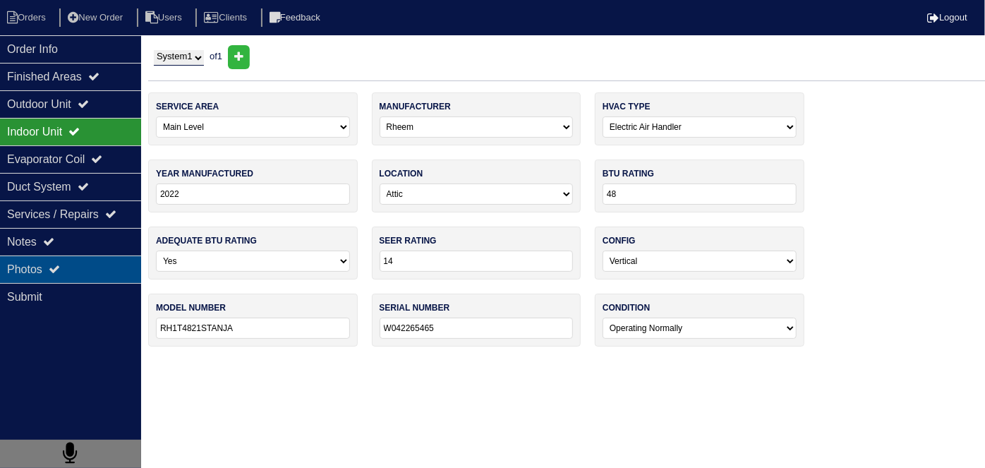
click at [68, 255] on div "Photos" at bounding box center [70, 269] width 141 height 28
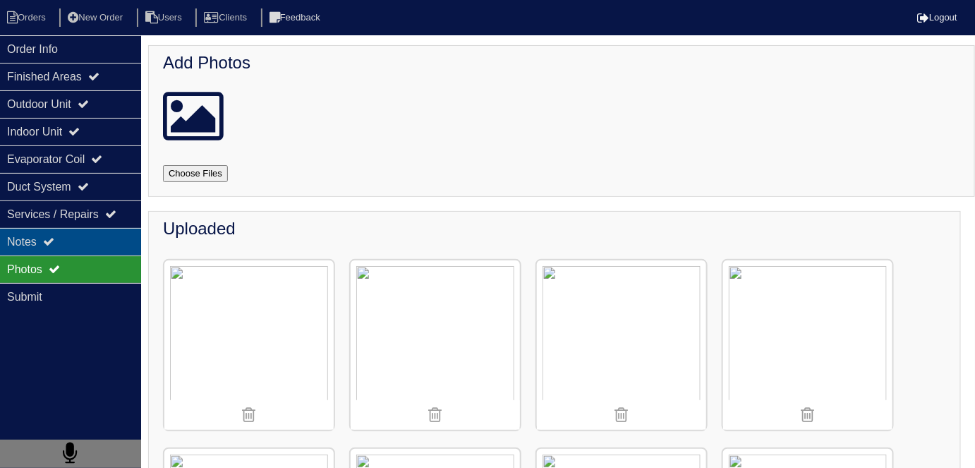
click at [70, 245] on div "Notes" at bounding box center [70, 242] width 141 height 28
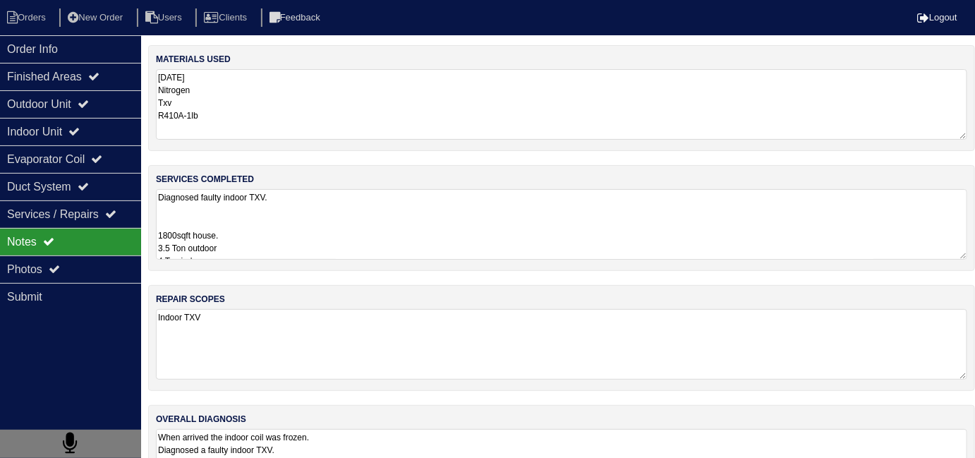
click at [358, 253] on textarea "Diagnosed faulty indoor TXV. 1800sqft house. 3.5 Ton outdoor 4 Ton indoor. Retu…" at bounding box center [561, 224] width 811 height 71
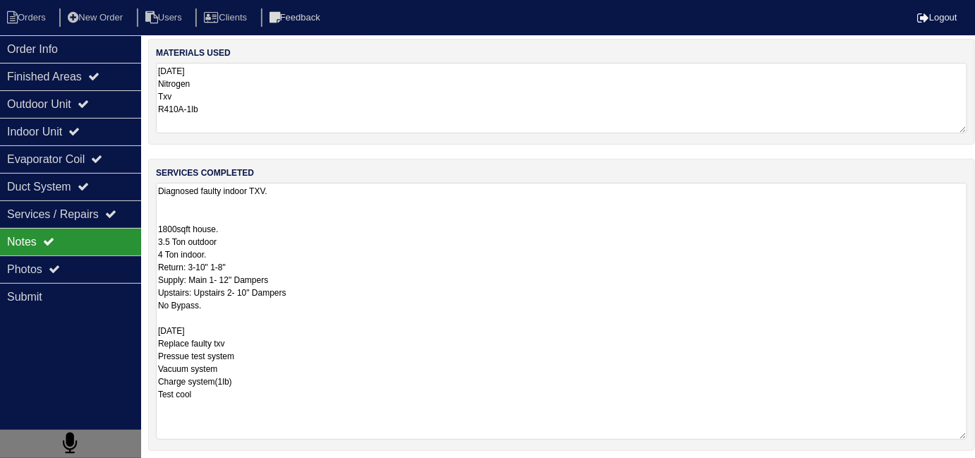
scroll to position [6, 0]
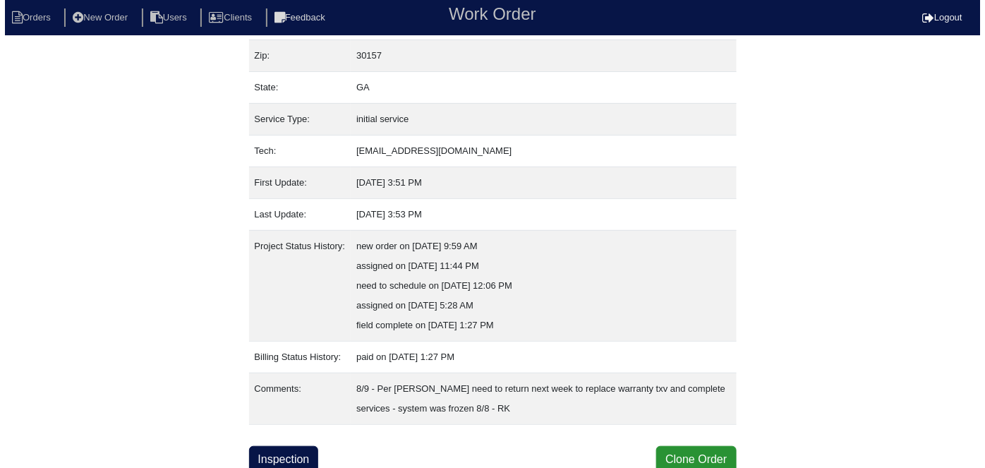
scroll to position [133, 0]
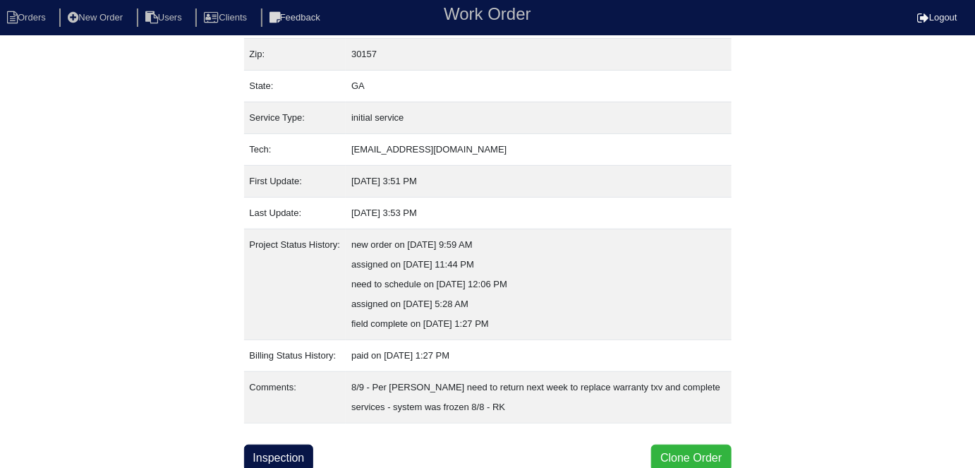
click at [677, 445] on button "Clone Order" at bounding box center [691, 458] width 80 height 27
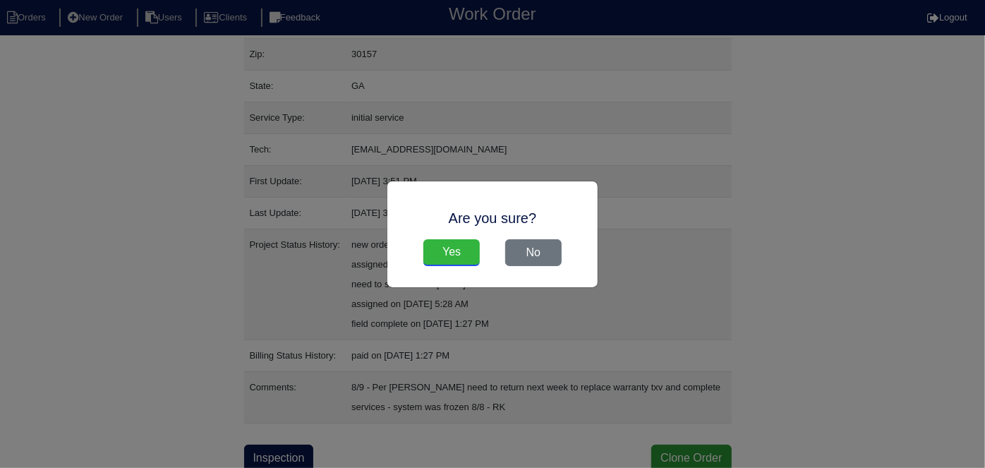
click at [461, 258] on input "Yes" at bounding box center [451, 252] width 56 height 27
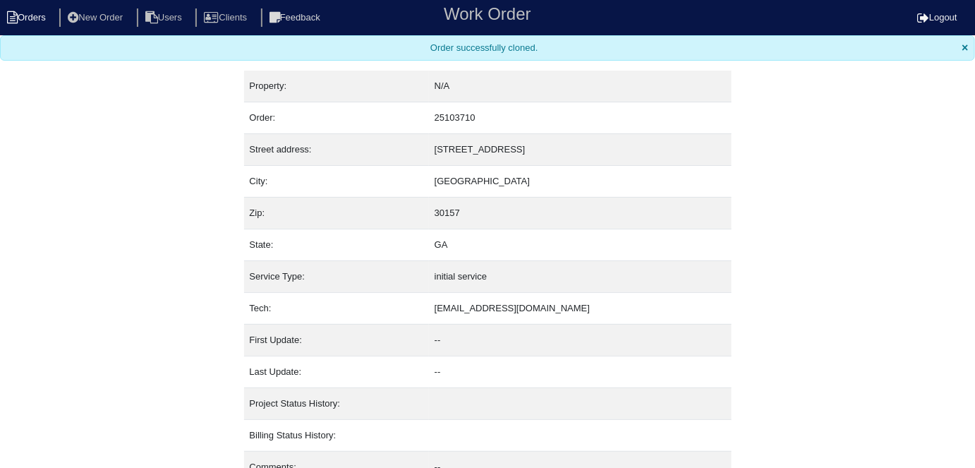
click at [23, 16] on li "Orders" at bounding box center [28, 17] width 57 height 19
select select "15"
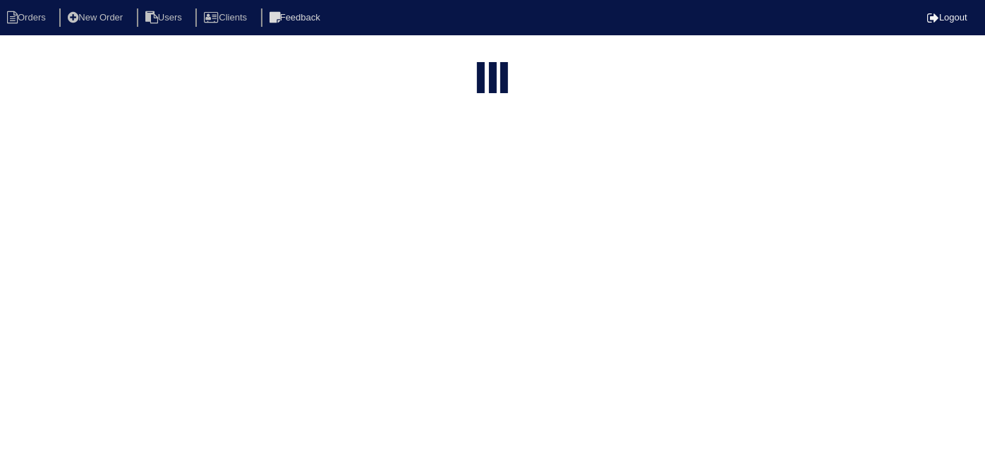
type input "184 O"
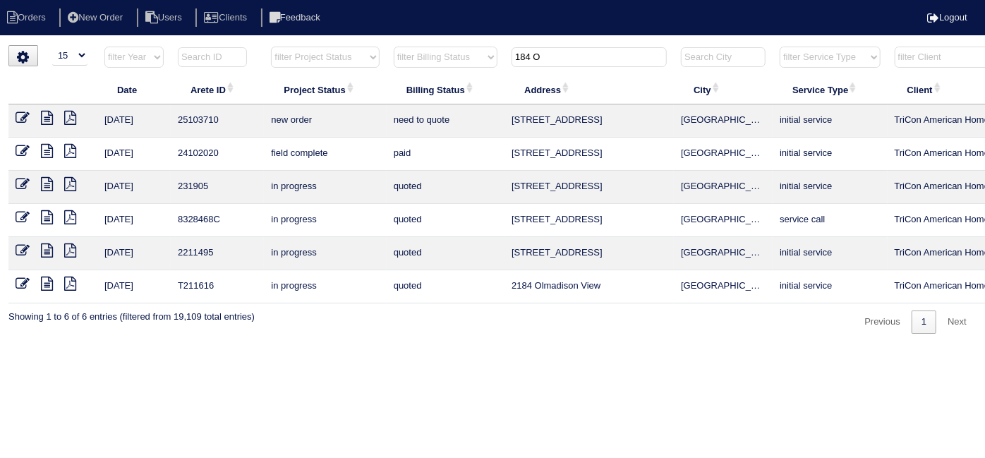
click at [20, 117] on icon at bounding box center [23, 118] width 14 height 14
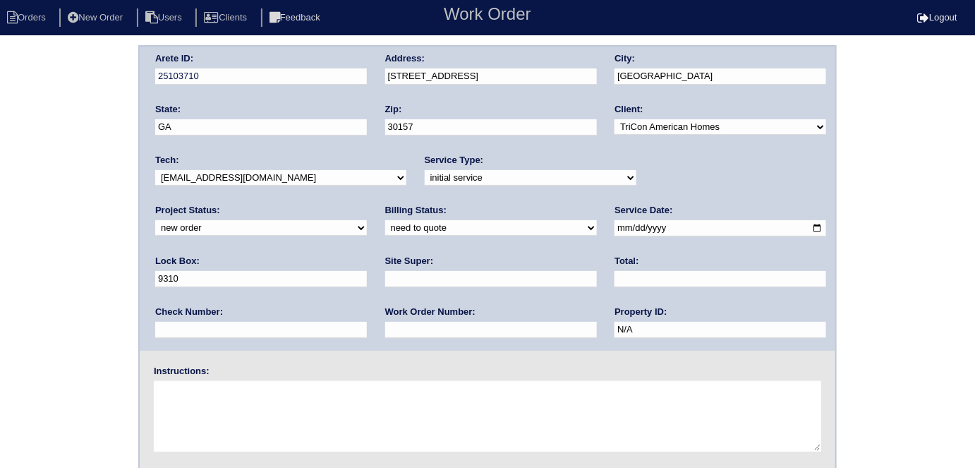
click at [385, 276] on input "text" at bounding box center [491, 279] width 212 height 16
type input "[PERSON_NAME]"
drag, startPoint x: 651, startPoint y: 234, endPoint x: 550, endPoint y: 224, distance: 102.1
click at [550, 224] on div "Arete ID: 25103710 Address: [STREET_ADDRESS] City: [GEOGRAPHIC_DATA] State: [GE…" at bounding box center [488, 199] width 696 height 304
click at [385, 337] on div "Work Order Number:" at bounding box center [491, 326] width 212 height 40
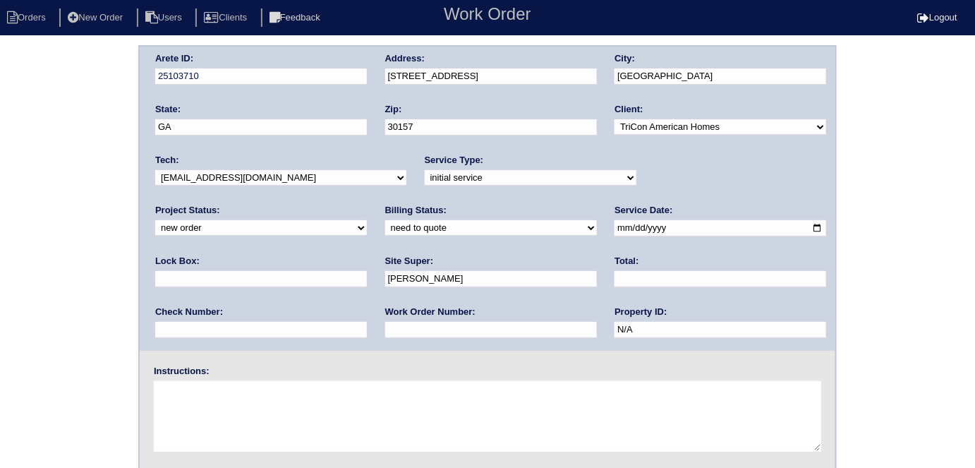
click at [385, 333] on input "text" at bounding box center [491, 330] width 212 height 16
type input "557338"
click at [272, 428] on textarea at bounding box center [487, 416] width 667 height 71
type textarea "Install smart tstats if needed"
click at [356, 78] on div "Arete ID: 25103710 Address: 184 Oakville Dr City: Dallas State: GA Zip: 30157 C…" at bounding box center [488, 199] width 696 height 304
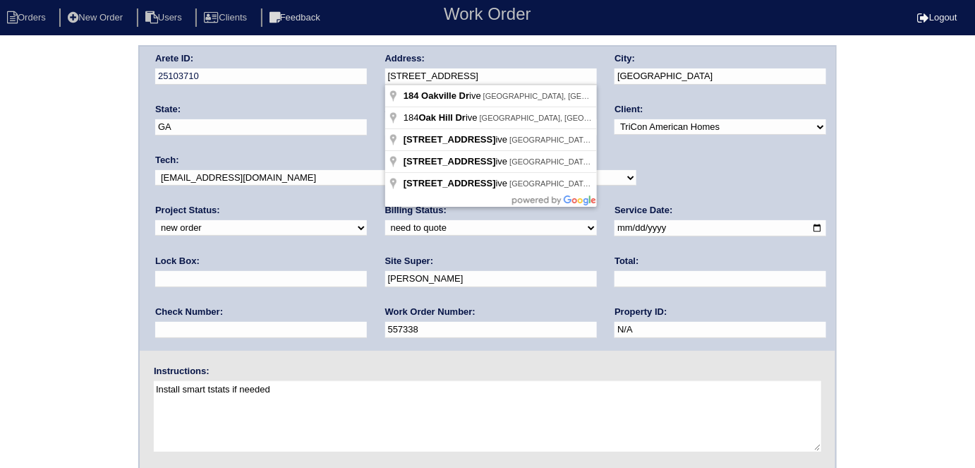
click at [97, 188] on div "Arete ID: 25103710 Address: 184 Oakville Dr City: Dallas State: GA Zip: 30157 C…" at bounding box center [487, 330] width 975 height 571
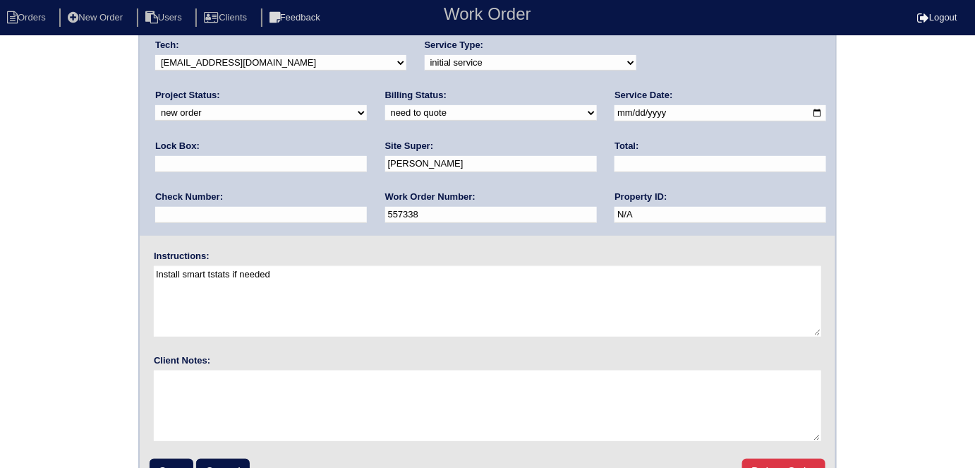
scroll to position [145, 0]
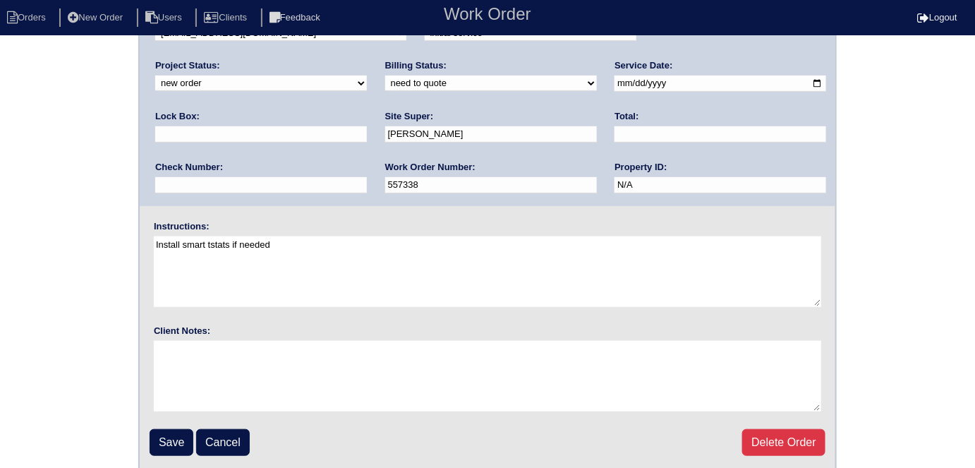
drag, startPoint x: 17, startPoint y: 183, endPoint x: 25, endPoint y: 211, distance: 29.5
click at [17, 183] on div "Arete ID: 25103710 Address: 184 Oakville Dr City: Dallas State: GA Zip: 30157 C…" at bounding box center [487, 186] width 975 height 571
click at [167, 430] on input "Save" at bounding box center [172, 442] width 44 height 27
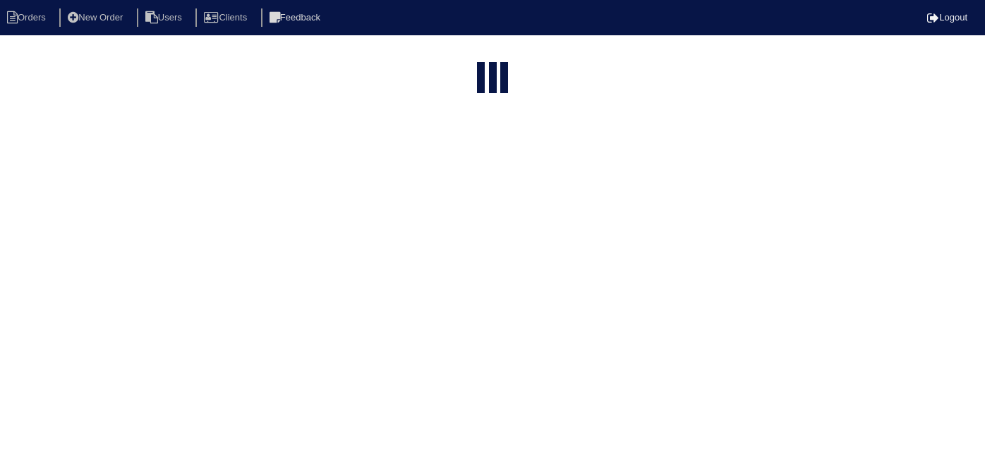
select select "15"
type input "184 O"
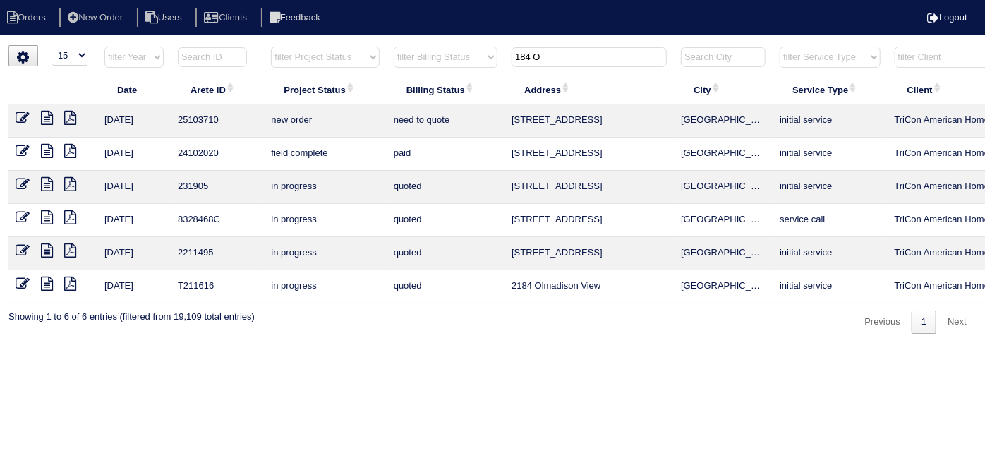
drag, startPoint x: 593, startPoint y: 60, endPoint x: 449, endPoint y: 32, distance: 146.5
click at [481, 49] on tr "filter Year -- Any Year -- 2025 2024 2023 2022 2021 2020 2019 filter Project St…" at bounding box center [619, 60] width 1223 height 29
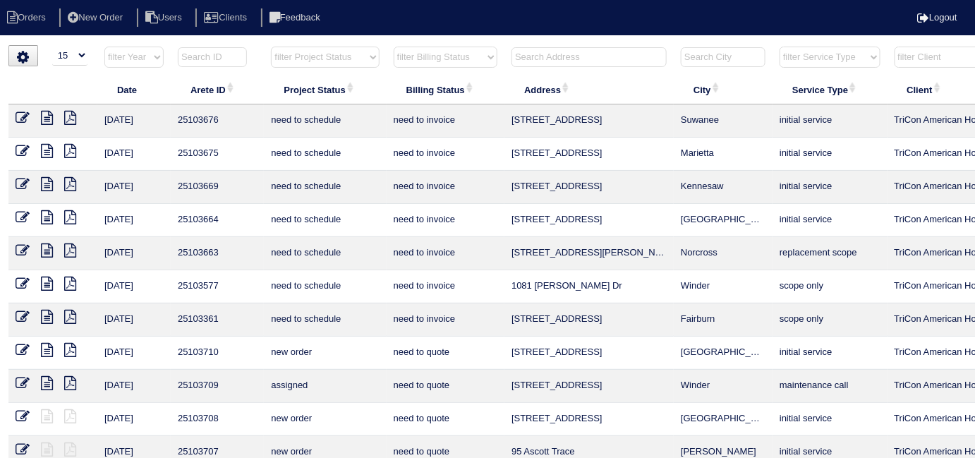
click at [531, 53] on input "text" at bounding box center [589, 57] width 155 height 20
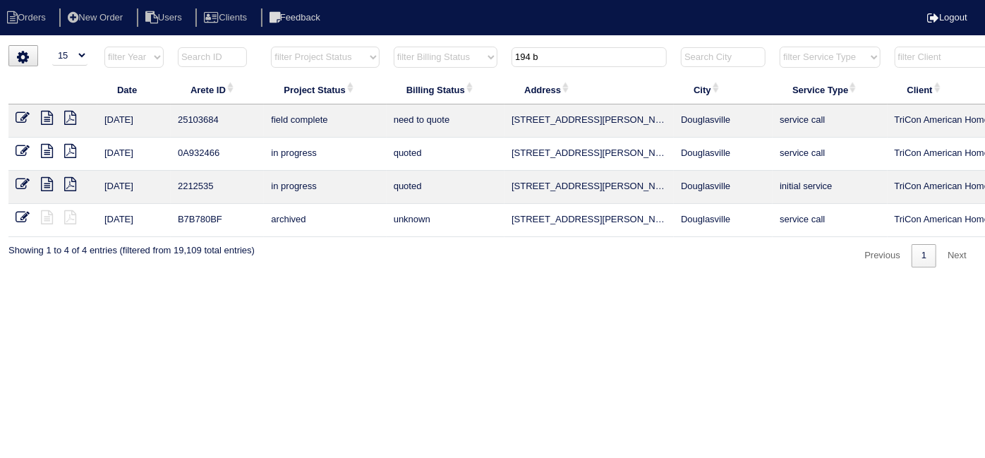
type input "194 b"
click at [44, 121] on icon at bounding box center [47, 118] width 12 height 14
click at [21, 116] on icon at bounding box center [23, 118] width 14 height 14
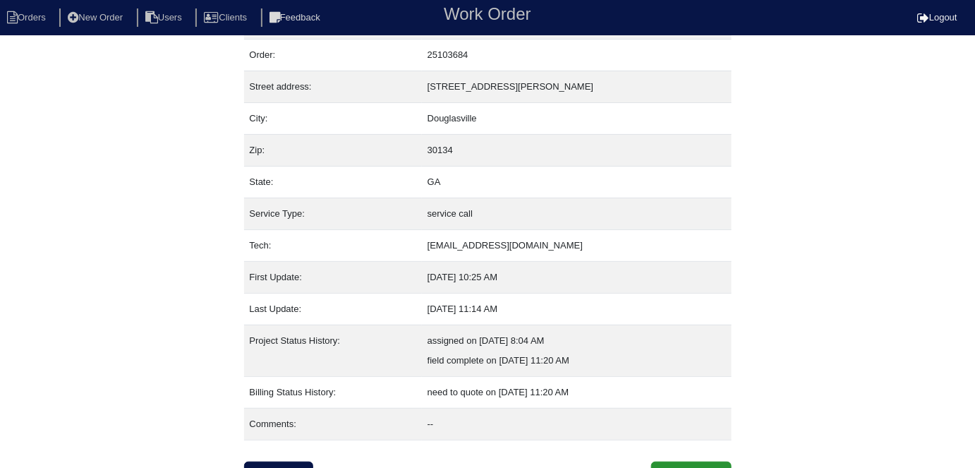
scroll to position [54, 0]
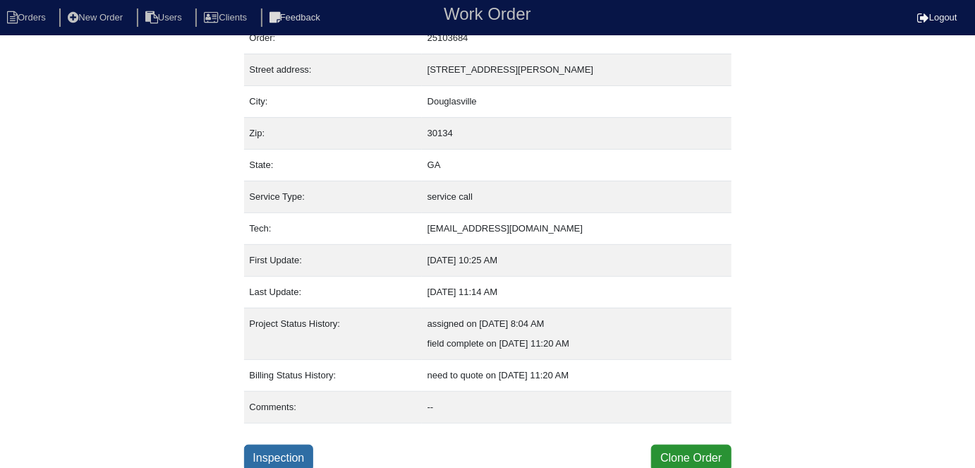
click at [279, 451] on link "Inspection" at bounding box center [279, 458] width 70 height 27
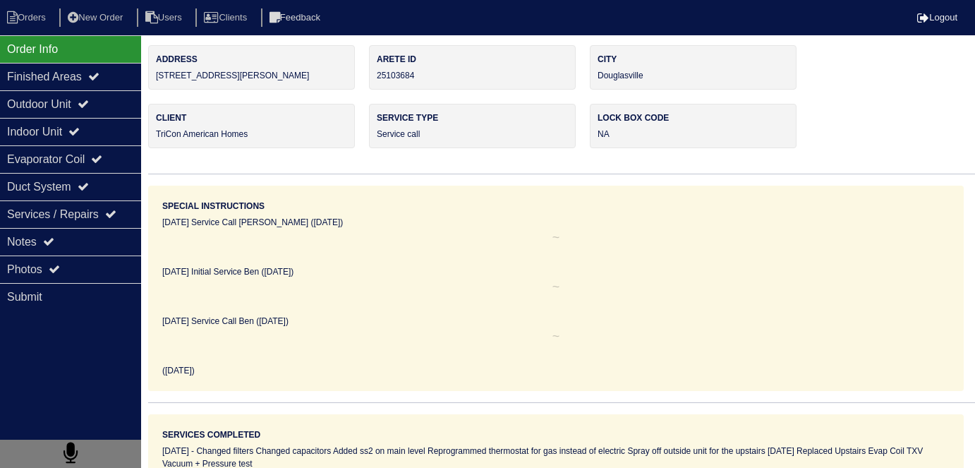
select select "0"
select select "Goodman"
select select "0"
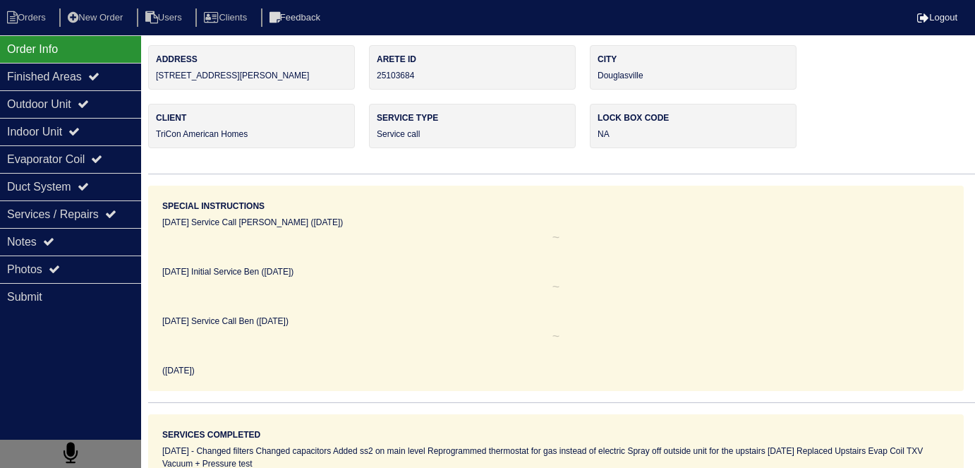
select select "1"
select select "0"
click at [45, 99] on div "Outdoor Unit" at bounding box center [70, 104] width 141 height 28
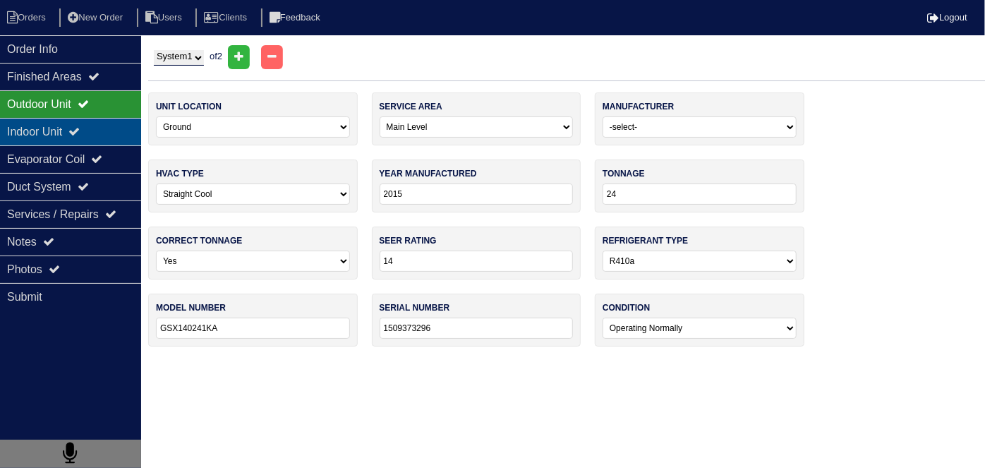
click at [53, 140] on div "Indoor Unit" at bounding box center [70, 132] width 141 height 28
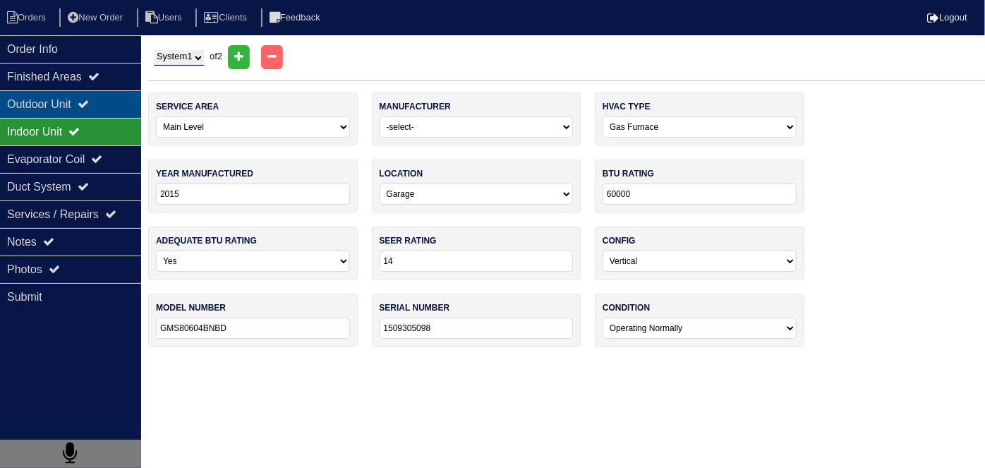
click at [44, 107] on div "Outdoor Unit" at bounding box center [70, 104] width 141 height 28
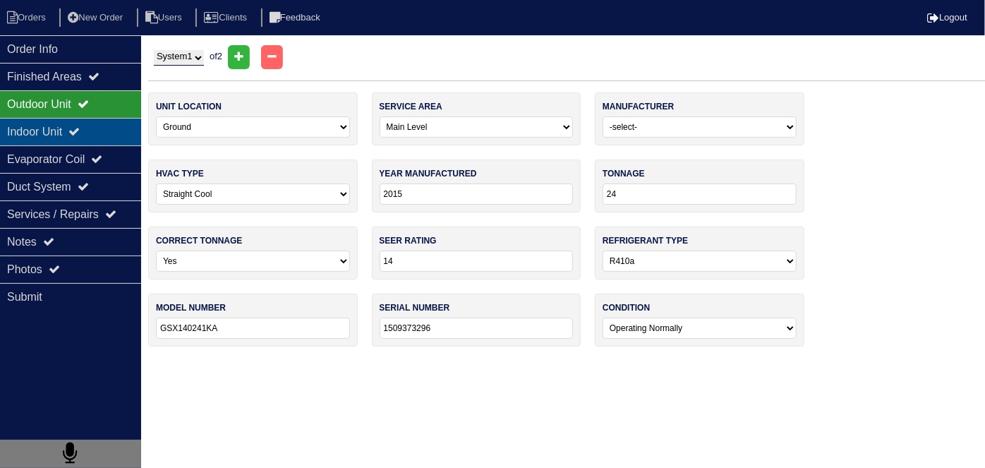
click at [46, 121] on div "Indoor Unit" at bounding box center [70, 132] width 141 height 28
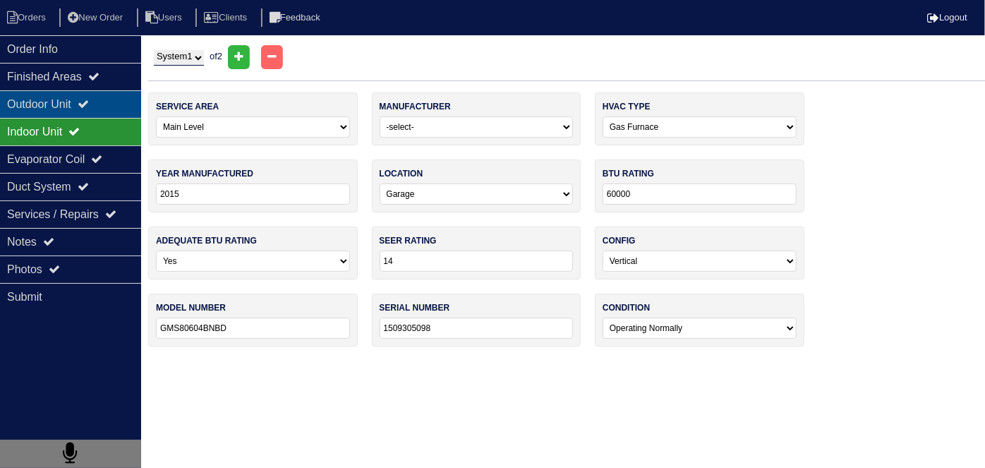
click at [49, 109] on div "Outdoor Unit" at bounding box center [70, 104] width 141 height 28
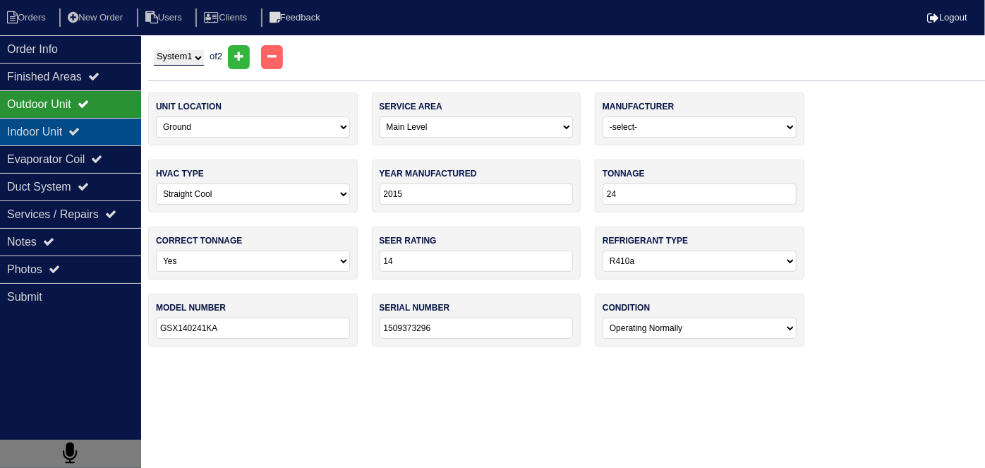
click at [62, 134] on div "Indoor Unit" at bounding box center [70, 132] width 141 height 28
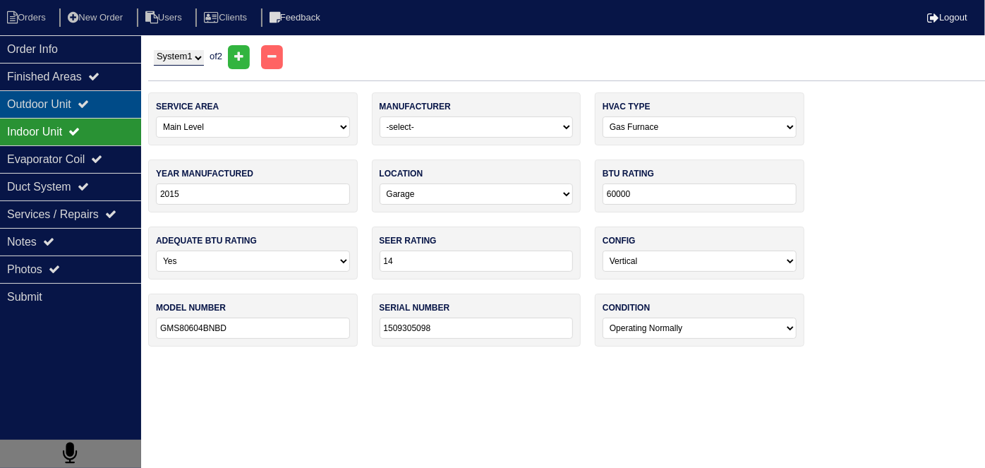
click at [84, 111] on div "Outdoor Unit" at bounding box center [70, 104] width 141 height 28
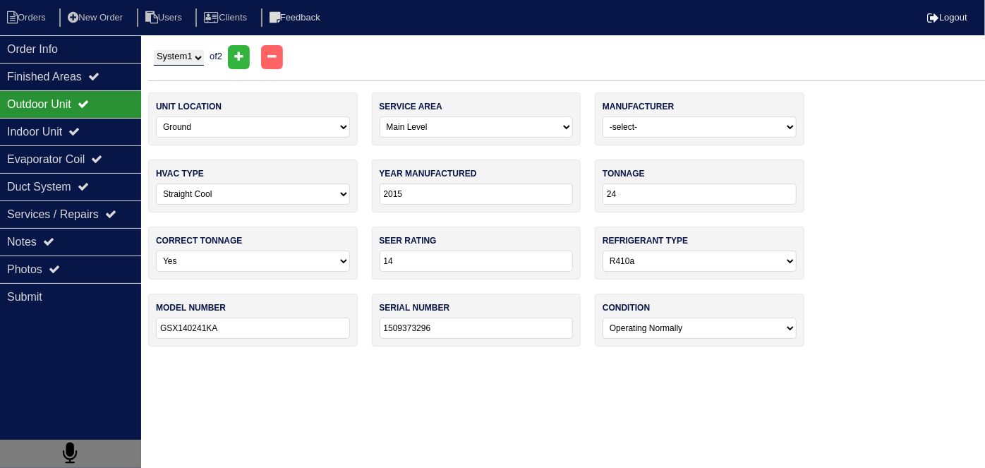
click at [193, 53] on select "System 1 System 2" at bounding box center [179, 58] width 50 height 16
select select "2"
click at [154, 50] on select "System 1 System 2" at bounding box center [179, 58] width 50 height 16
select select "1"
select select "Trane"
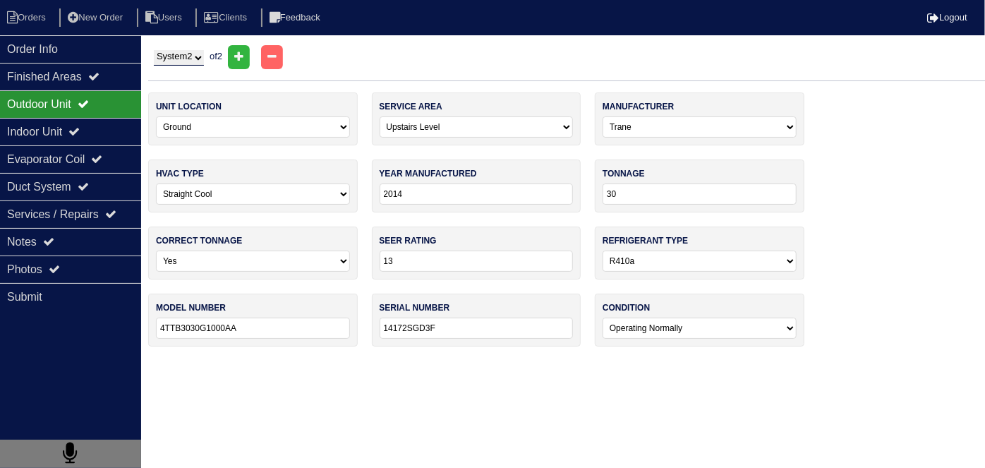
drag, startPoint x: 80, startPoint y: 135, endPoint x: 59, endPoint y: 98, distance: 42.7
click at [80, 135] on icon at bounding box center [73, 131] width 11 height 11
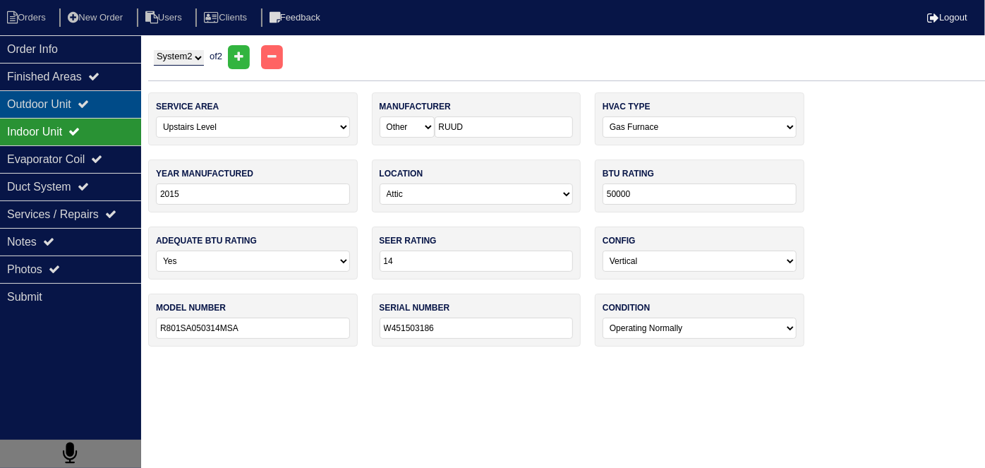
click at [57, 96] on div "Outdoor Unit" at bounding box center [70, 104] width 141 height 28
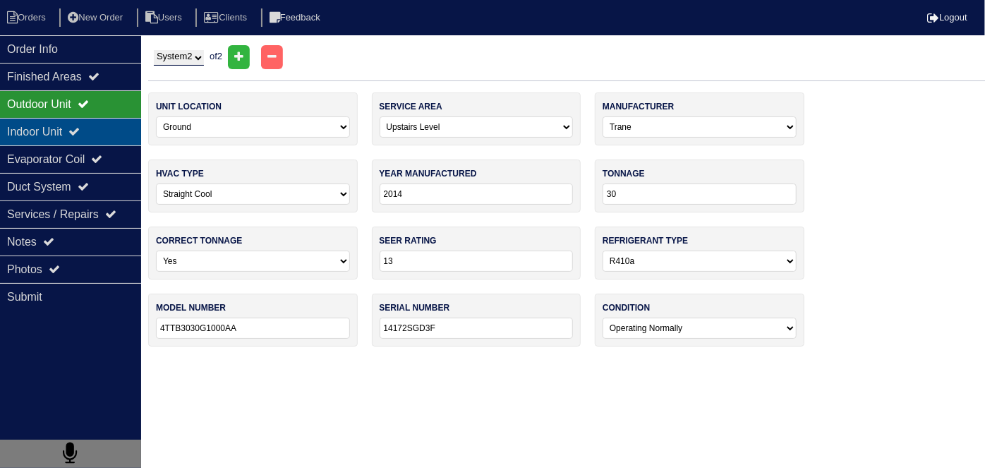
click at [34, 140] on div "Indoor Unit" at bounding box center [70, 132] width 141 height 28
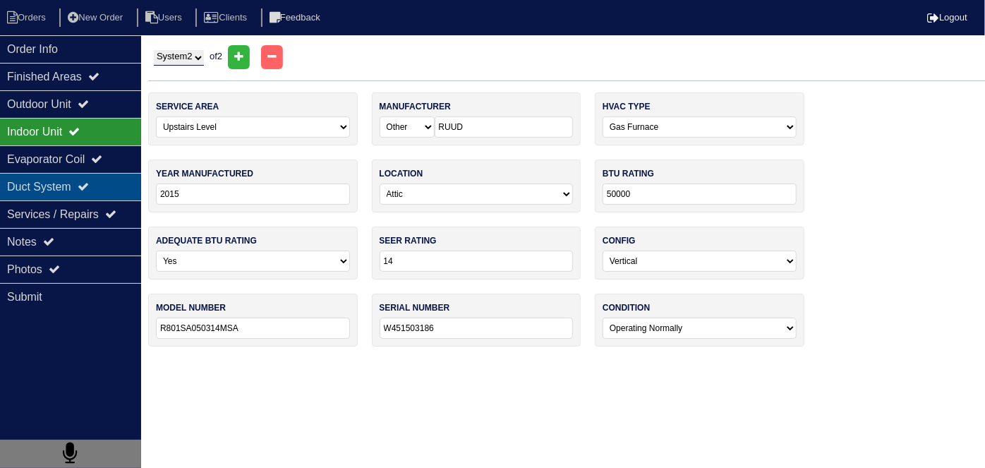
click at [62, 191] on div "Duct System" at bounding box center [70, 187] width 141 height 28
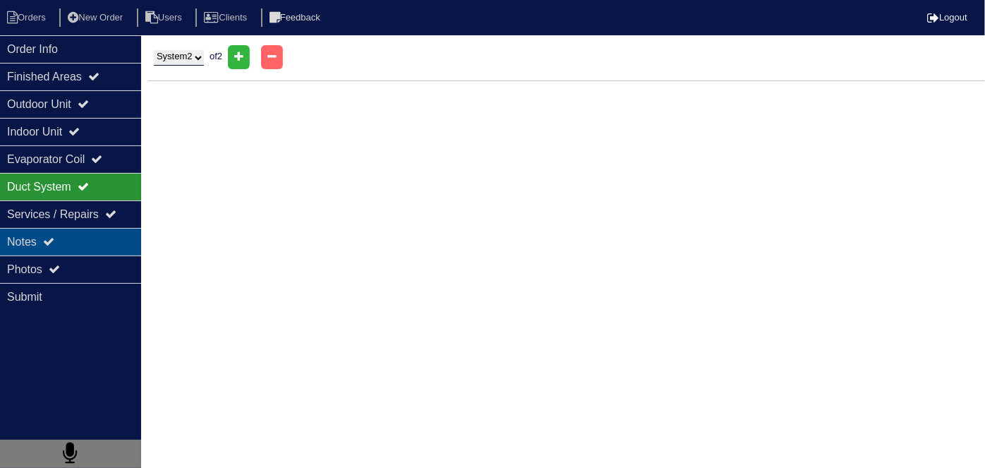
click at [54, 243] on icon at bounding box center [48, 241] width 11 height 11
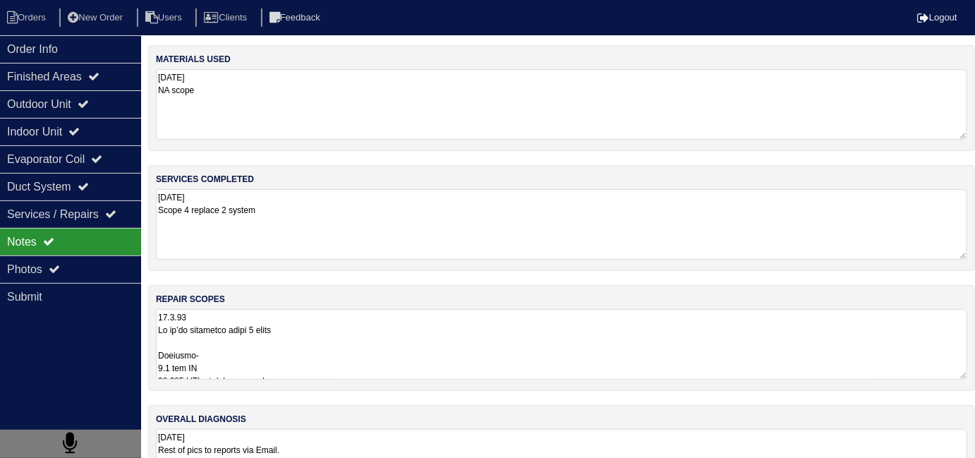
click at [349, 337] on textarea at bounding box center [561, 344] width 811 height 71
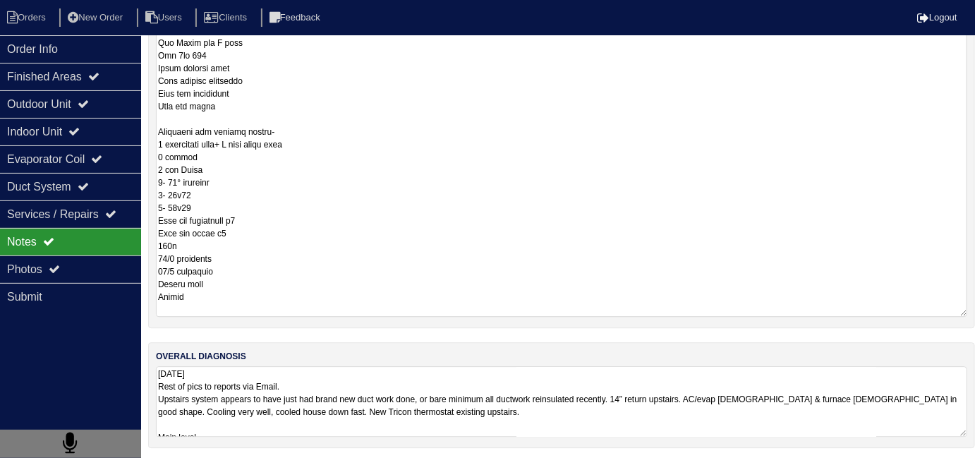
scroll to position [1, 0]
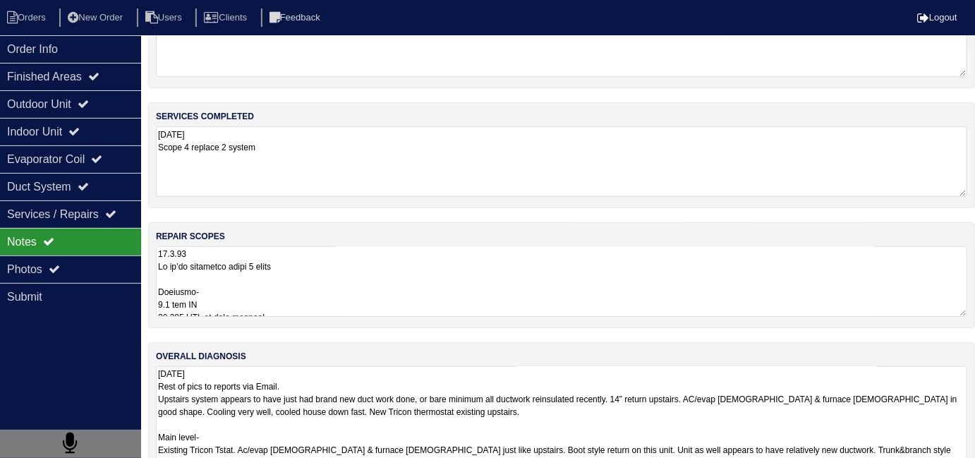
click at [632, 409] on textarea "10.7.25 Rest of pics to reports via Email. Upstairs system appears to have just…" at bounding box center [561, 443] width 811 height 155
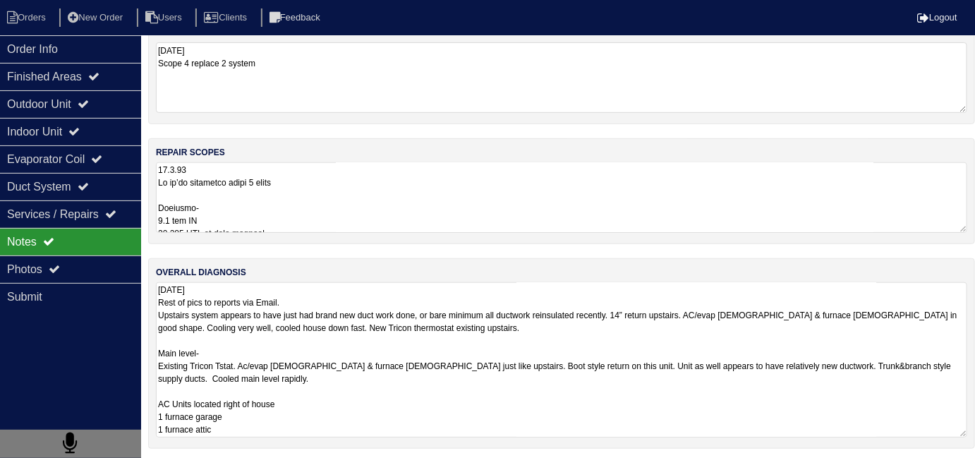
scroll to position [147, 0]
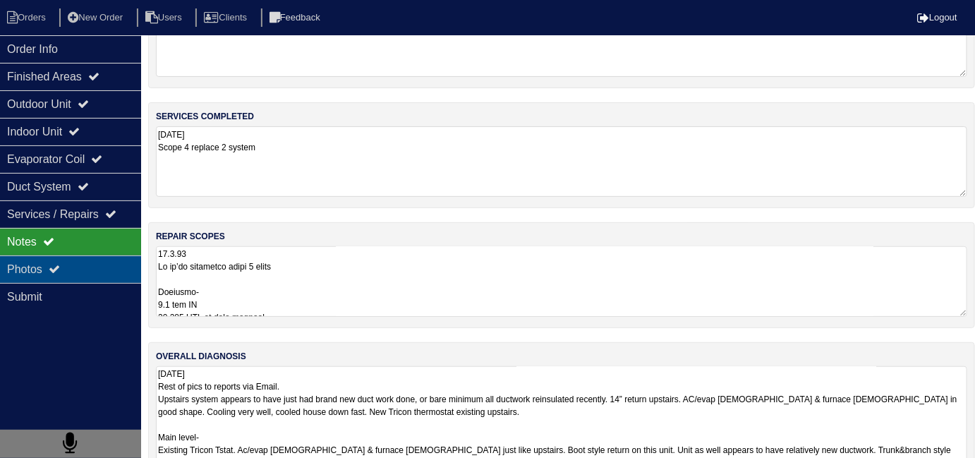
click at [79, 270] on div "Photos" at bounding box center [70, 269] width 141 height 28
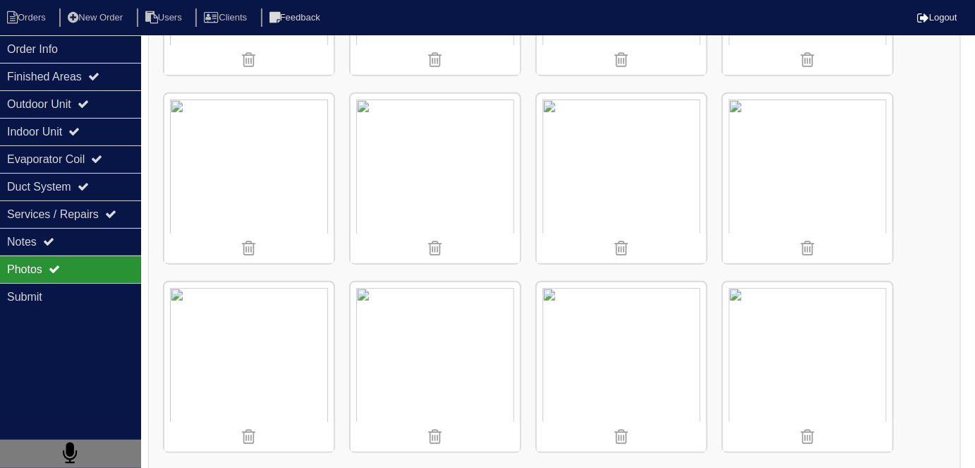
scroll to position [2051, 0]
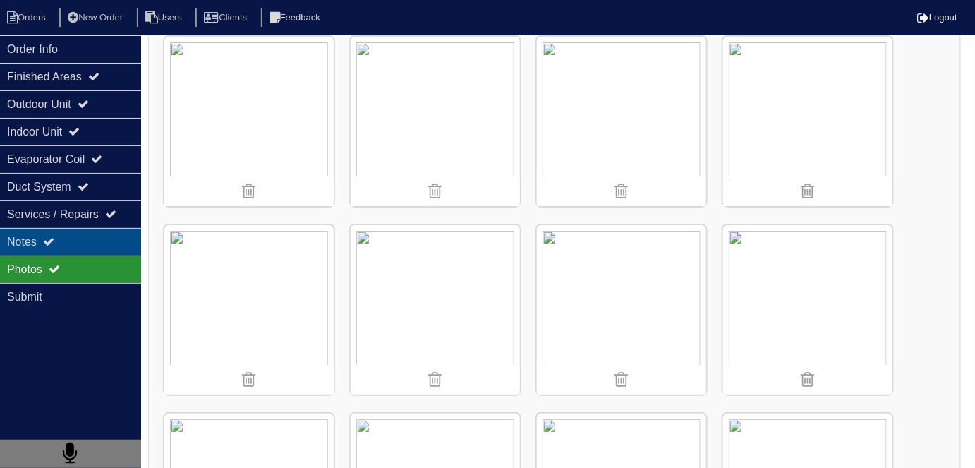
click at [97, 241] on div "Notes" at bounding box center [70, 242] width 141 height 28
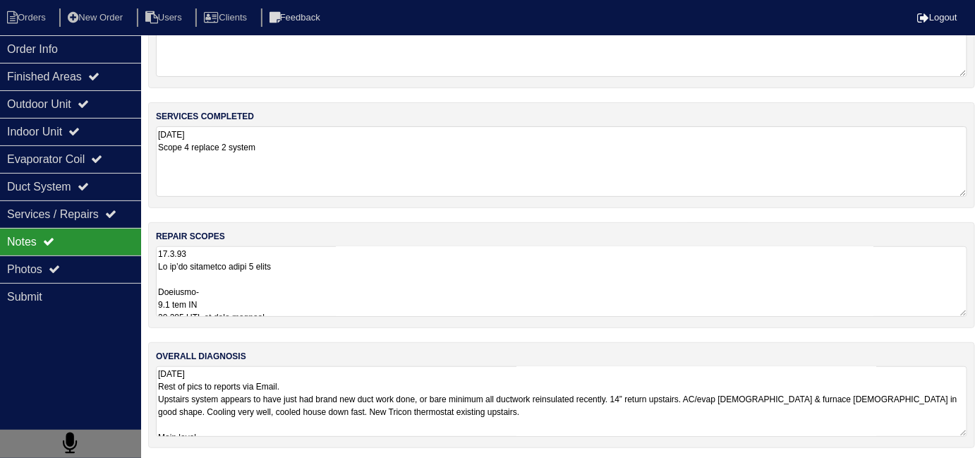
click at [369, 294] on textarea at bounding box center [561, 281] width 811 height 71
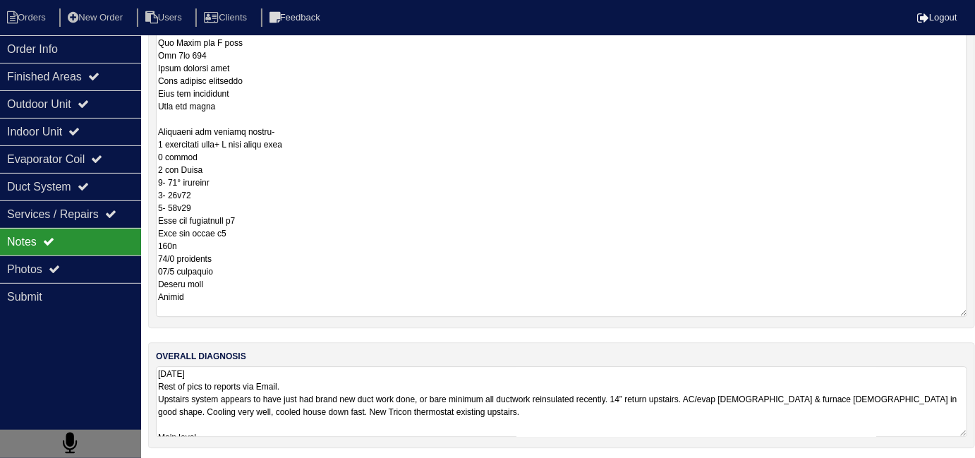
scroll to position [63, 0]
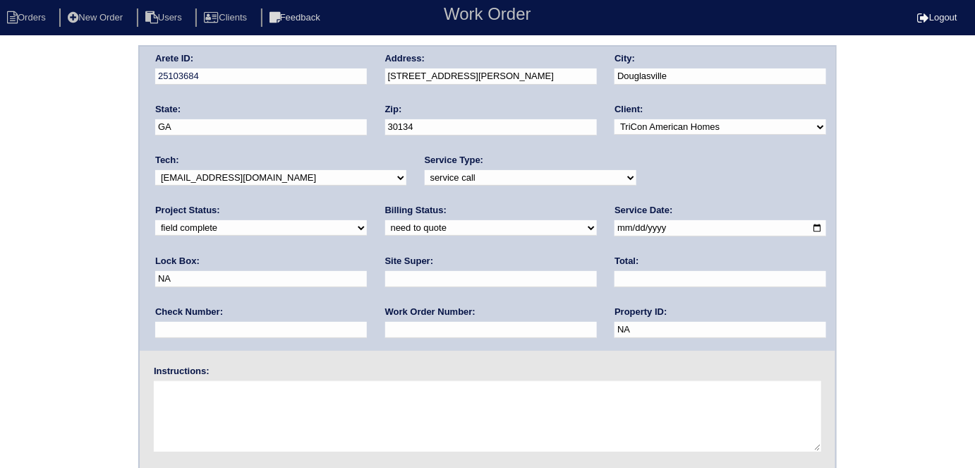
click at [385, 226] on select "need to quote quoted need to invoice invoiced paid warranty purchase order need…" at bounding box center [491, 228] width 212 height 16
select select "quoted"
click at [385, 220] on select "need to quote quoted need to invoice invoiced paid warranty purchase order need…" at bounding box center [491, 228] width 212 height 16
click at [385, 279] on input "text" at bounding box center [491, 279] width 212 height 16
type input "Eric Artherton"
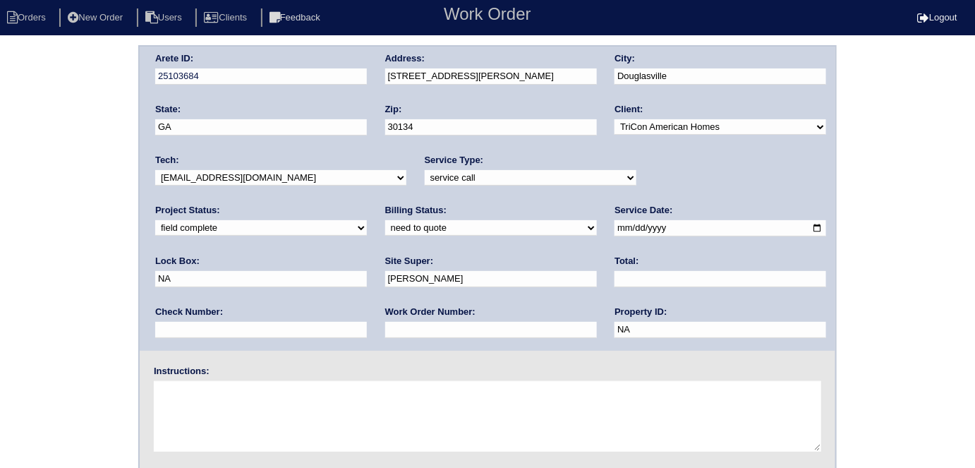
click at [385, 331] on input "text" at bounding box center [491, 330] width 212 height 16
type input "requested"
click at [615, 273] on input "text" at bounding box center [721, 279] width 212 height 16
type input "9504.00"
drag, startPoint x: 476, startPoint y: 79, endPoint x: 385, endPoint y: 78, distance: 91.0
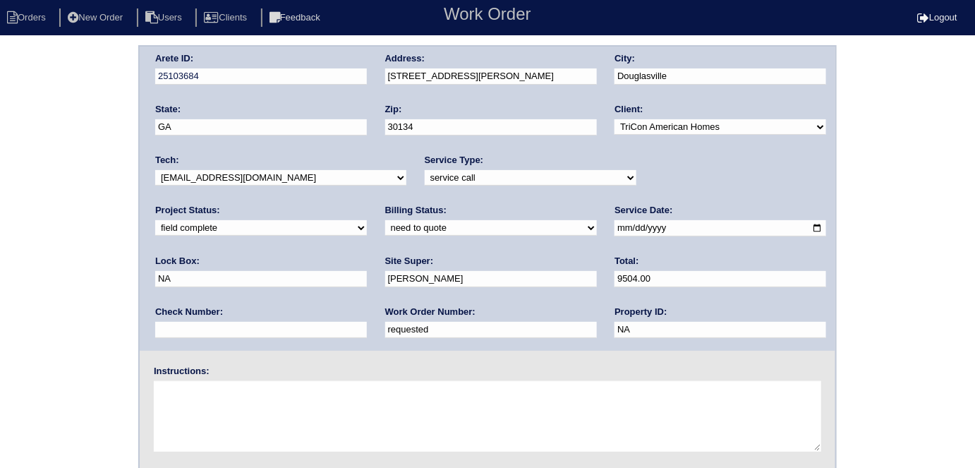
click at [385, 78] on input "[STREET_ADDRESS][PERSON_NAME]" at bounding box center [491, 76] width 212 height 16
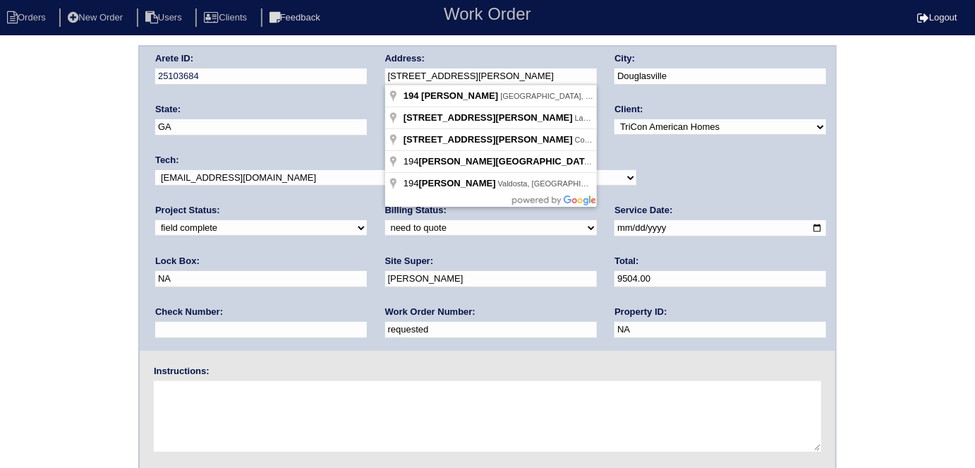
click at [45, 234] on div "Arete ID: 25103684 Address: 194 Bomar Ln City: Douglasville State: GA Zip: 3013…" at bounding box center [487, 330] width 975 height 571
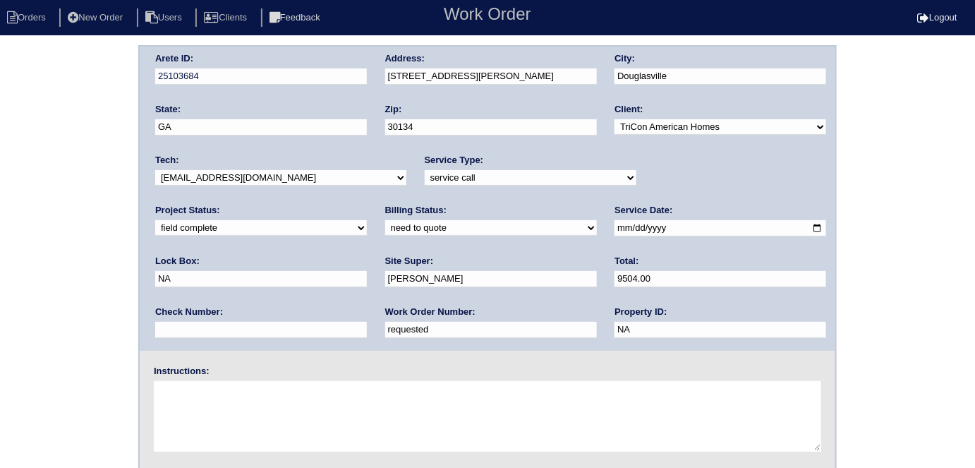
click at [56, 273] on div "Arete ID: 25103684 Address: 194 Bomar Ln City: Douglasville State: GA Zip: 3013…" at bounding box center [487, 330] width 975 height 571
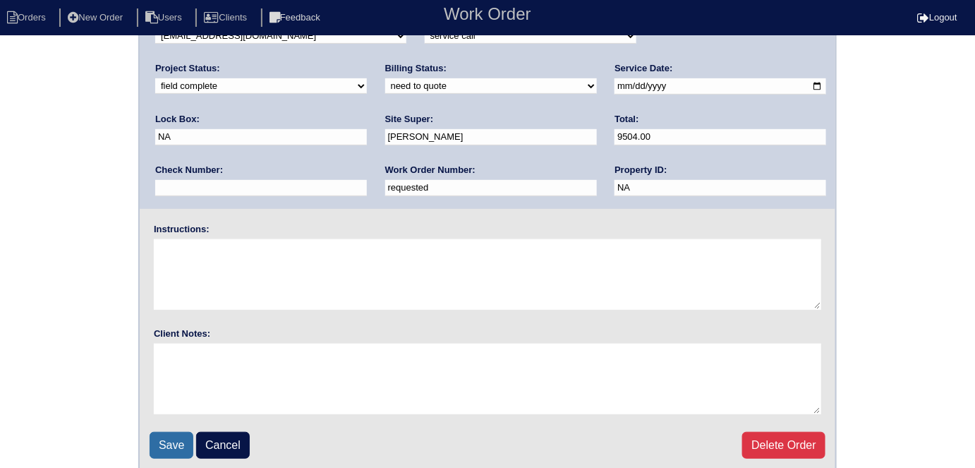
scroll to position [145, 0]
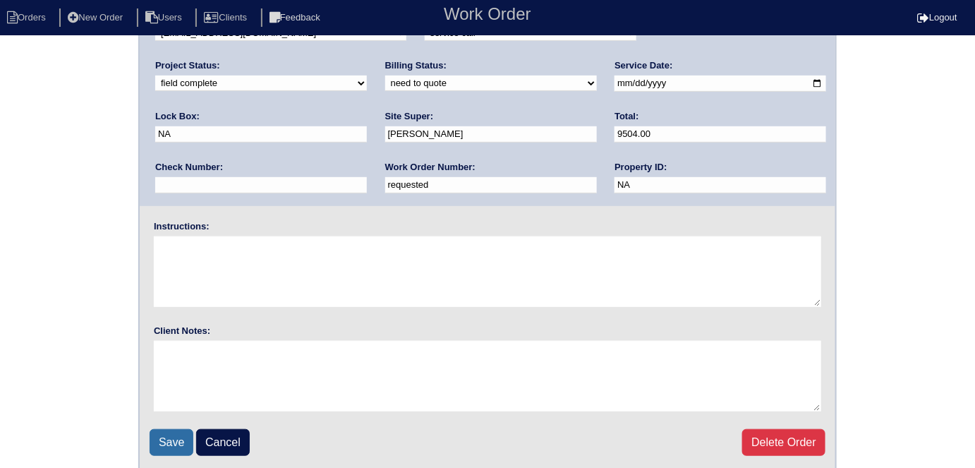
click at [171, 450] on input "Save" at bounding box center [172, 442] width 44 height 27
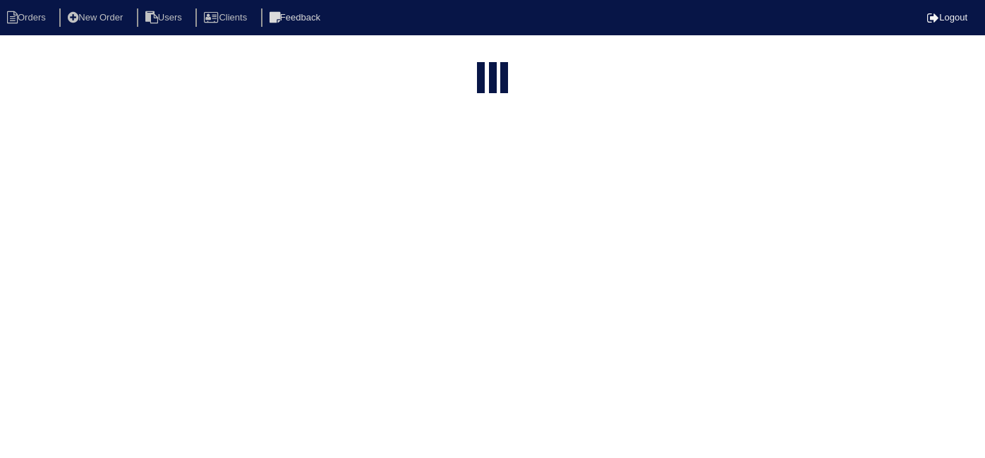
select select "15"
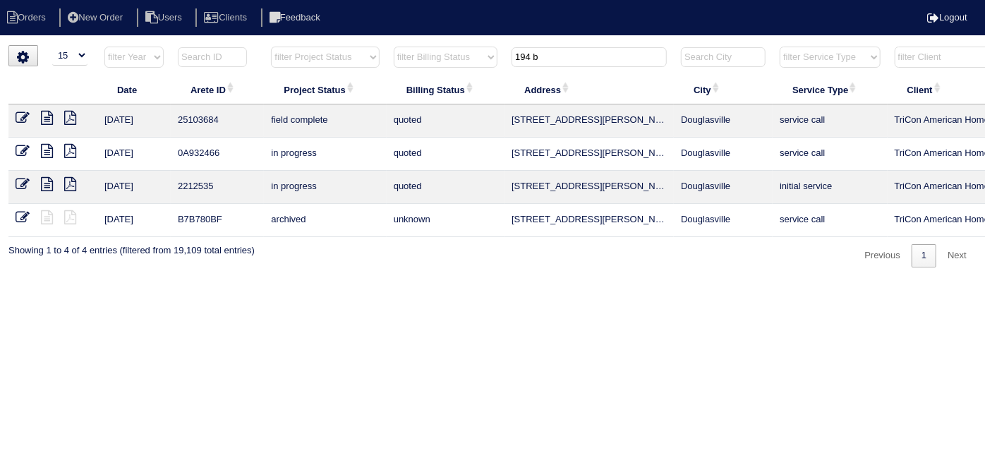
drag, startPoint x: 550, startPoint y: 57, endPoint x: 400, endPoint y: 27, distance: 152.6
click at [429, 45] on body "Orders New Order Users Clients Feedback Logout Orders New Order Users Clients M…" at bounding box center [492, 156] width 985 height 222
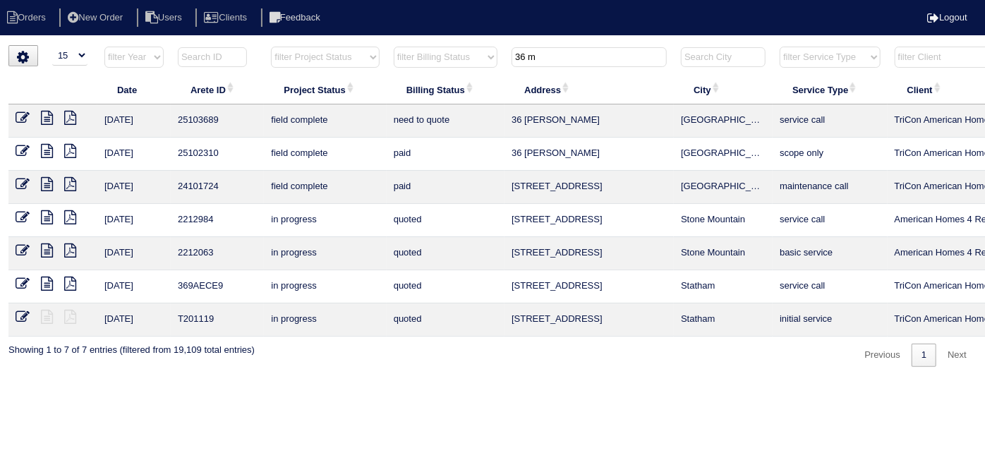
type input "36 m"
click at [47, 117] on icon at bounding box center [47, 118] width 12 height 14
click at [21, 111] on icon at bounding box center [23, 118] width 14 height 14
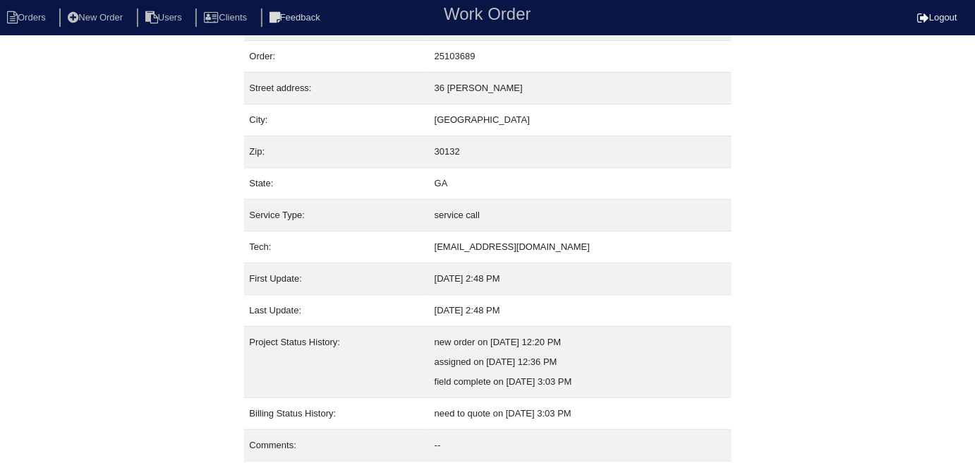
scroll to position [74, 0]
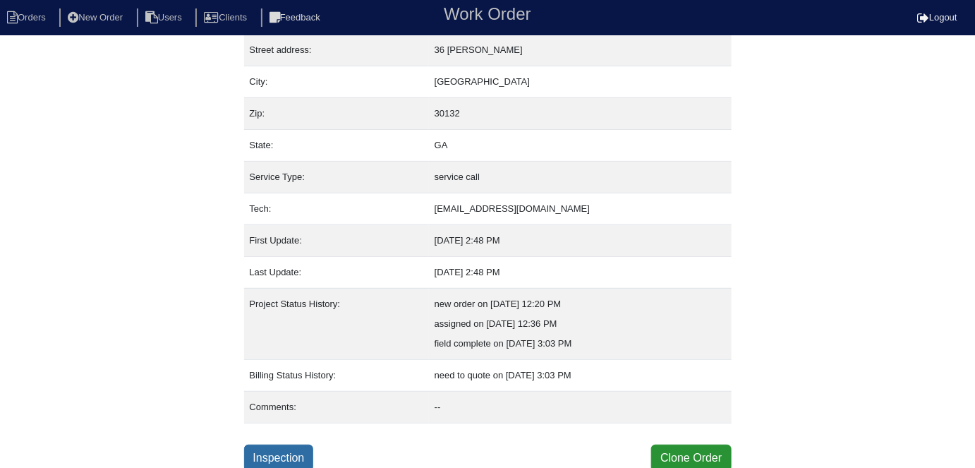
click at [287, 445] on link "Inspection" at bounding box center [279, 458] width 70 height 27
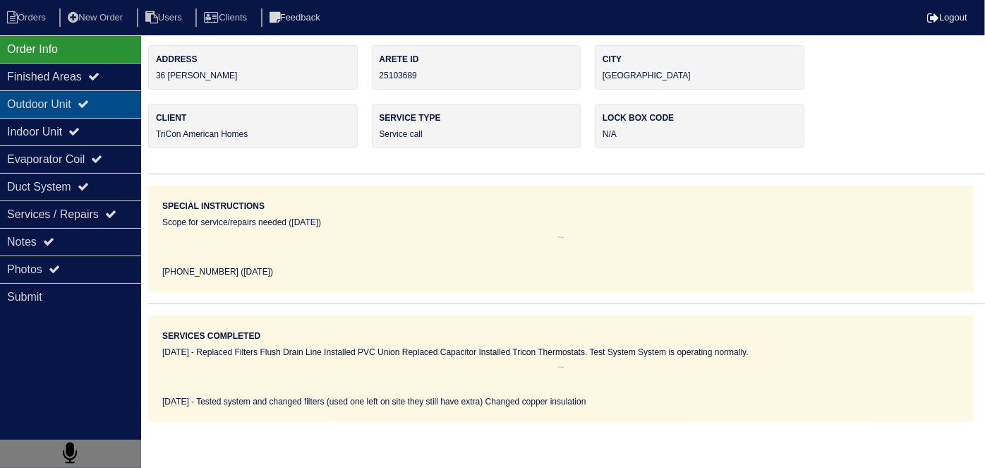
click at [69, 116] on div "Outdoor Unit" at bounding box center [70, 104] width 141 height 28
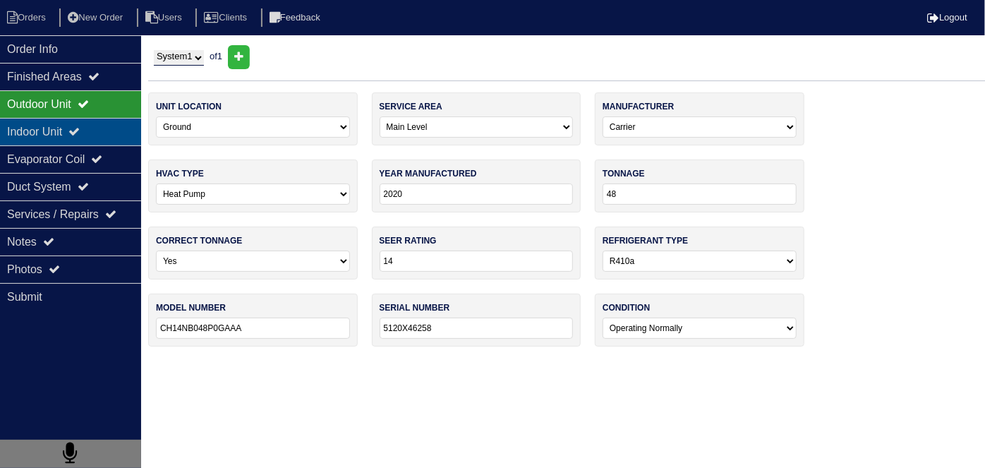
click at [62, 126] on div "Indoor Unit" at bounding box center [70, 132] width 141 height 28
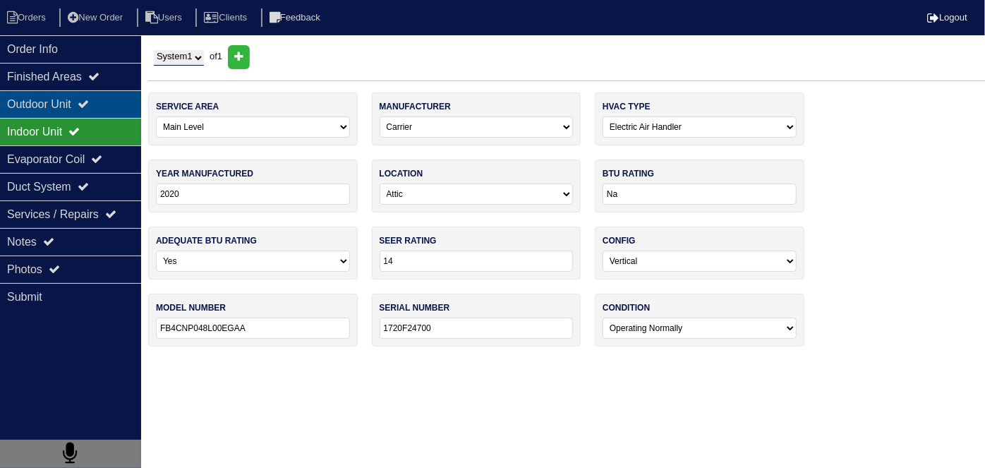
click at [56, 106] on div "Outdoor Unit" at bounding box center [70, 104] width 141 height 28
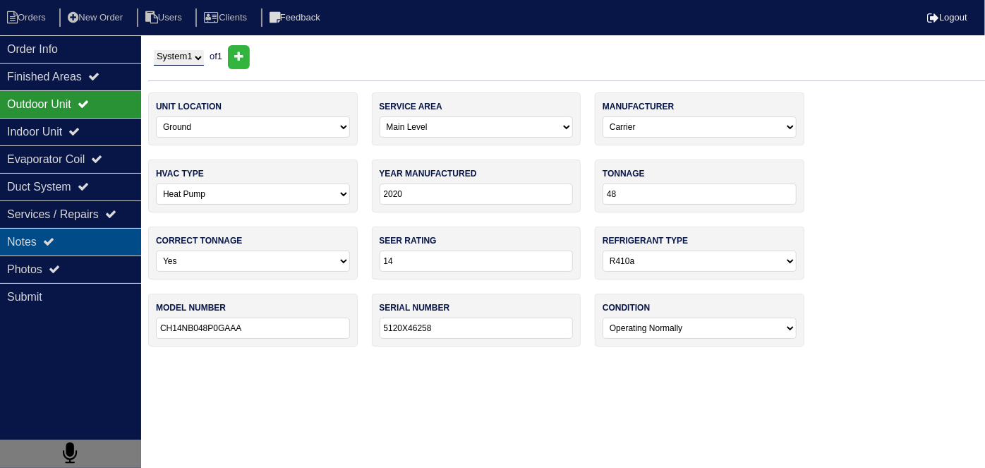
click at [73, 247] on div "Notes" at bounding box center [70, 242] width 141 height 28
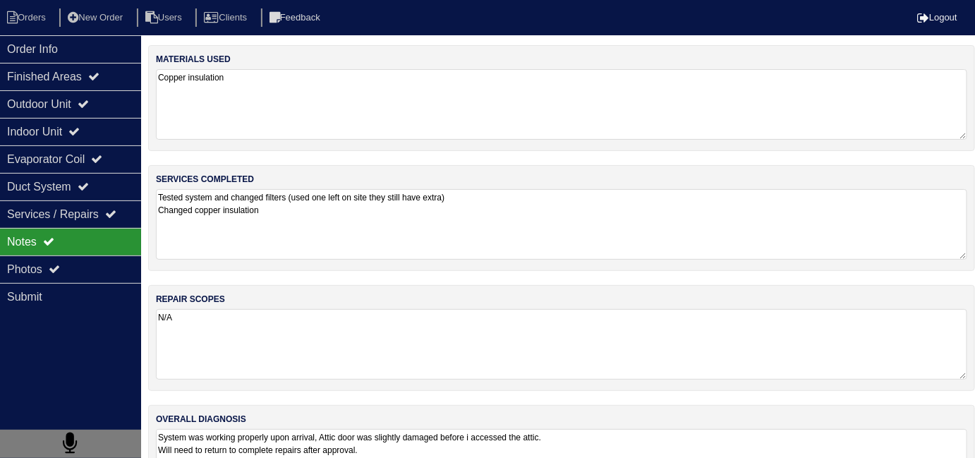
click at [652, 443] on textarea "System was working properly upon arrival, Attic door was slightly damaged befor…" at bounding box center [561, 464] width 811 height 71
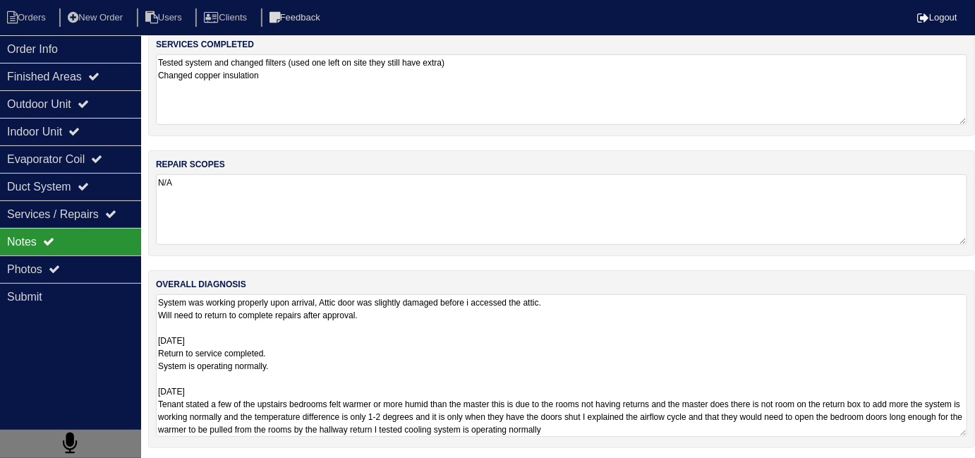
scroll to position [1, 0]
click at [68, 102] on div "Outdoor Unit" at bounding box center [70, 104] width 141 height 28
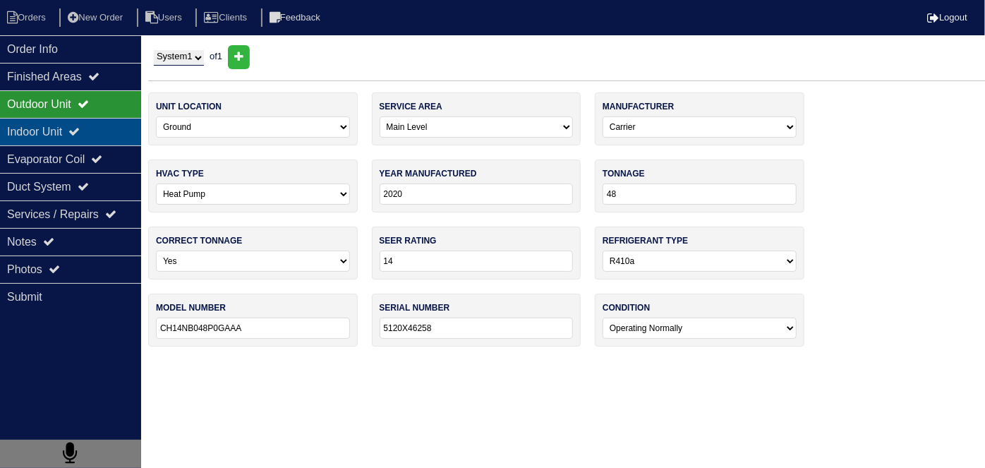
click at [52, 128] on div "Indoor Unit" at bounding box center [70, 132] width 141 height 28
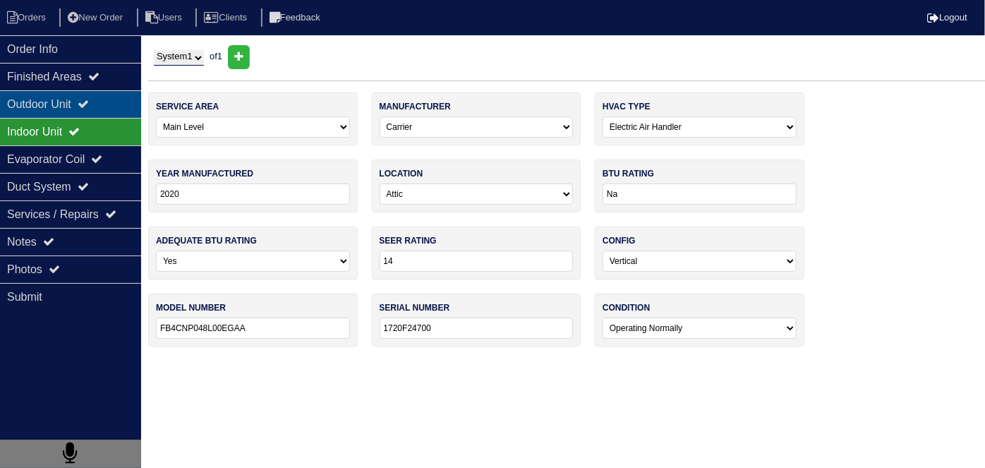
click at [71, 112] on div "Outdoor Unit" at bounding box center [70, 104] width 141 height 28
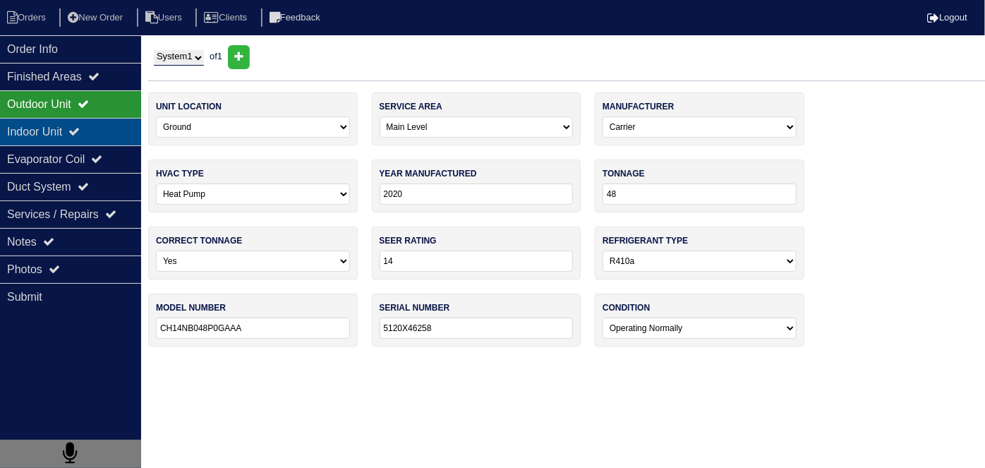
click at [58, 126] on div "Indoor Unit" at bounding box center [70, 132] width 141 height 28
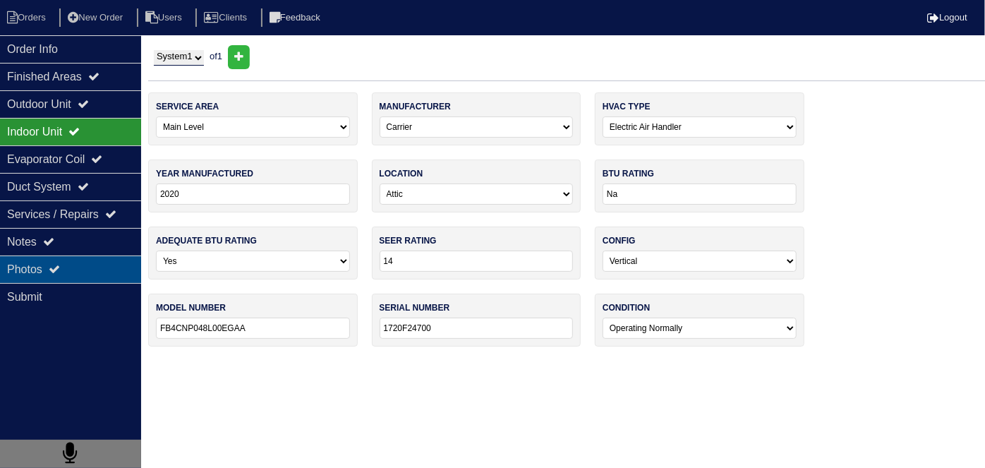
click at [13, 267] on div "Photos" at bounding box center [70, 269] width 141 height 28
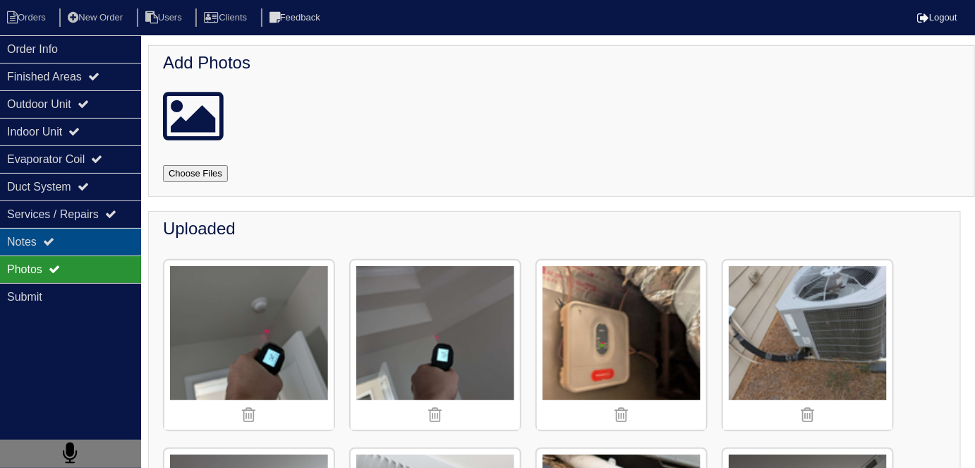
click at [25, 249] on div "Notes" at bounding box center [70, 242] width 141 height 28
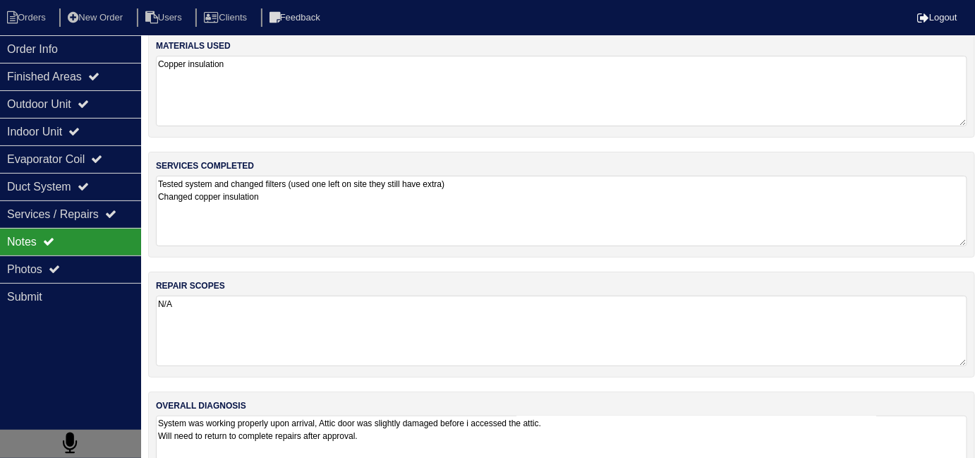
scroll to position [14, 0]
click at [470, 447] on textarea "System was working properly upon arrival, Attic door was slightly damaged befor…" at bounding box center [561, 450] width 811 height 71
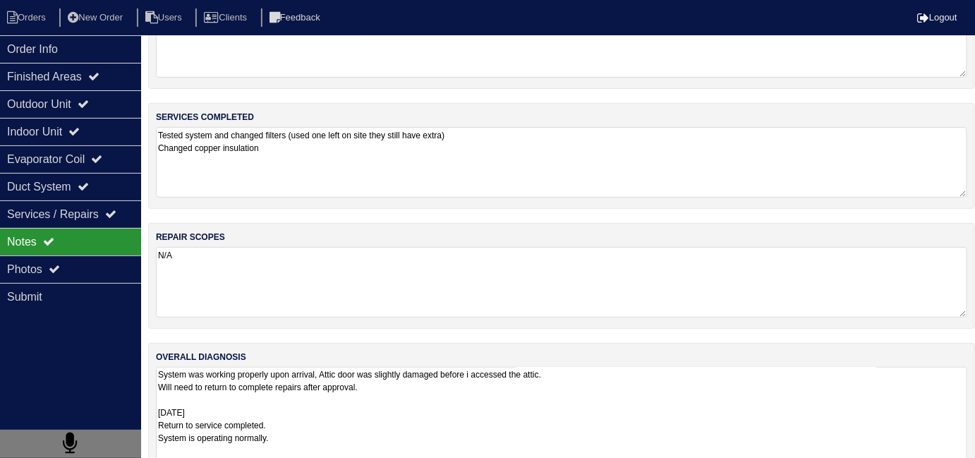
scroll to position [135, 0]
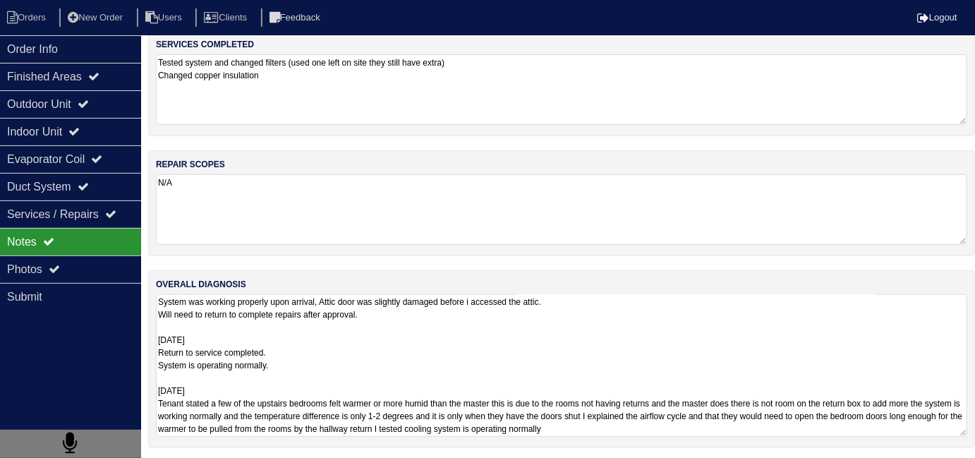
click at [385, 369] on textarea "System was working properly upon arrival, Attic door was slightly damaged befor…" at bounding box center [561, 365] width 811 height 143
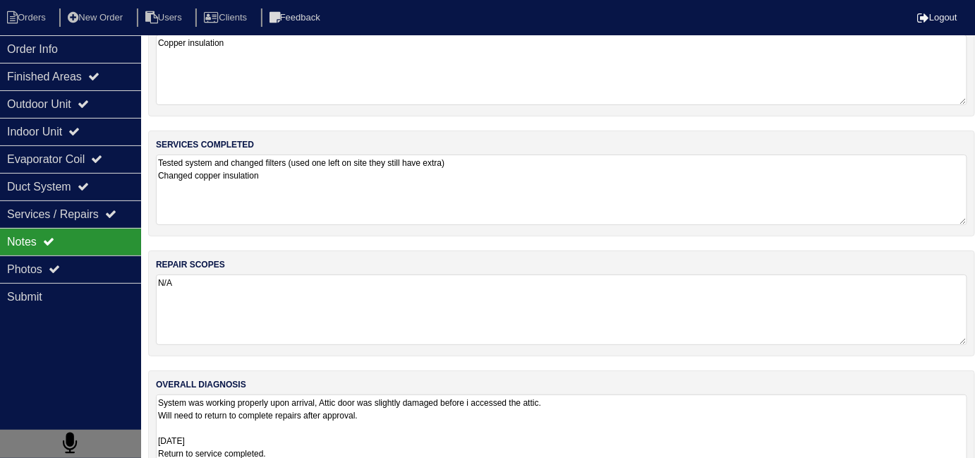
scroll to position [0, 0]
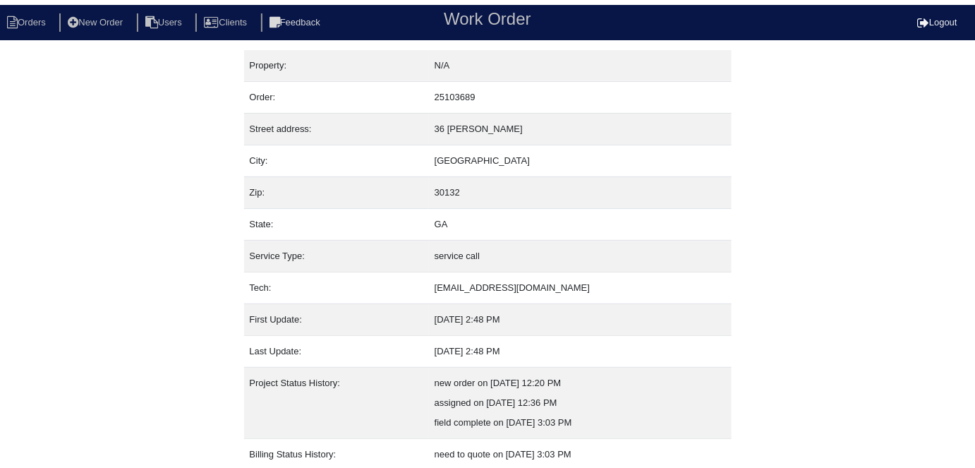
scroll to position [74, 0]
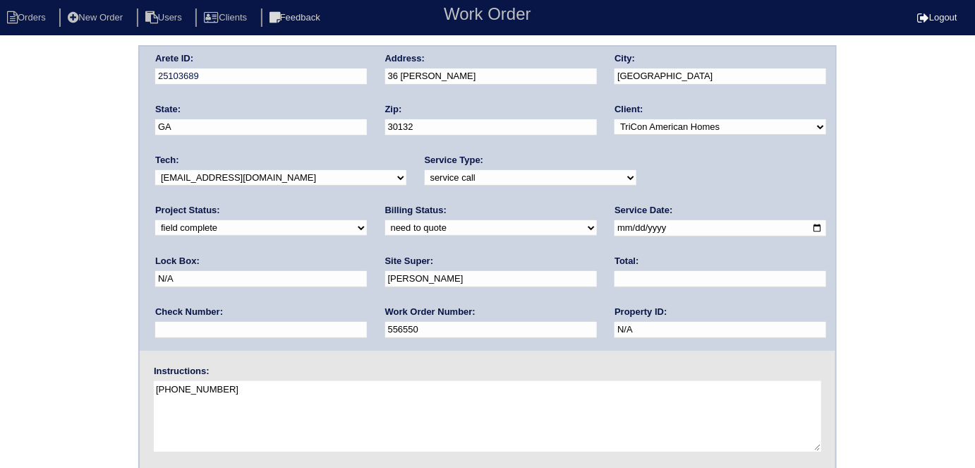
drag, startPoint x: 478, startPoint y: 78, endPoint x: 375, endPoint y: 76, distance: 102.3
click at [375, 76] on div "Arete ID: 25103689 Address: [STREET_ADDRESS] City: [GEOGRAPHIC_DATA] State: [GE…" at bounding box center [488, 199] width 696 height 304
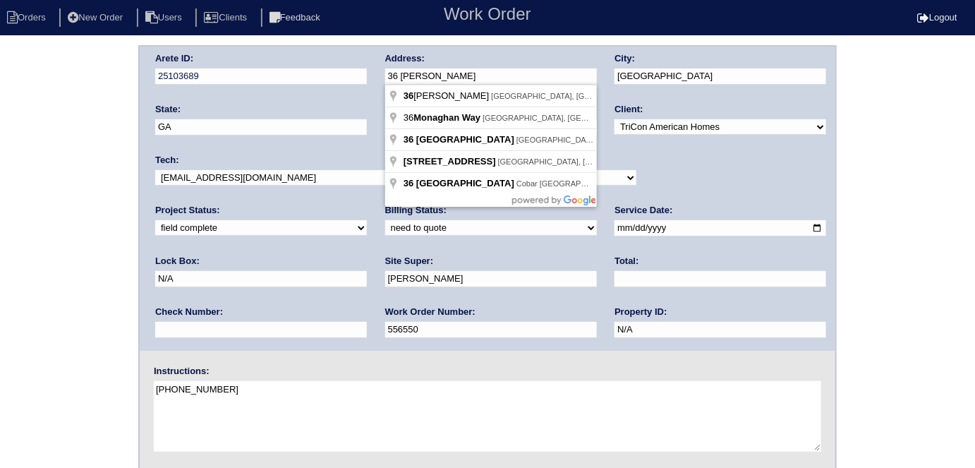
click at [0, 277] on div "Arete ID: 25103689 Address: [STREET_ADDRESS] City: [GEOGRAPHIC_DATA] State: [GE…" at bounding box center [487, 330] width 975 height 571
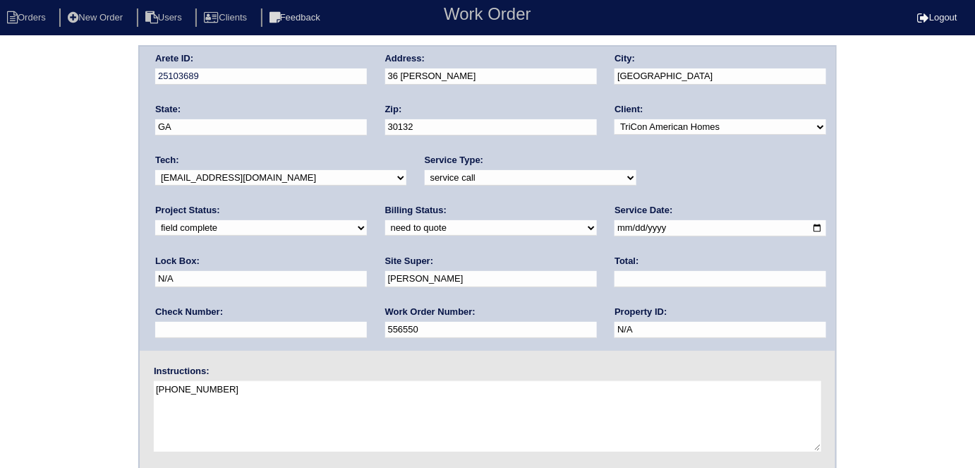
click at [385, 230] on select "need to quote quoted need to invoice invoiced paid warranty purchase order need…" at bounding box center [491, 228] width 212 height 16
select select "quoted"
click at [385, 220] on select "need to quote quoted need to invoice invoiced paid warranty purchase order need…" at bounding box center [491, 228] width 212 height 16
click at [615, 282] on input "text" at bounding box center [721, 279] width 212 height 16
type input "150.00"
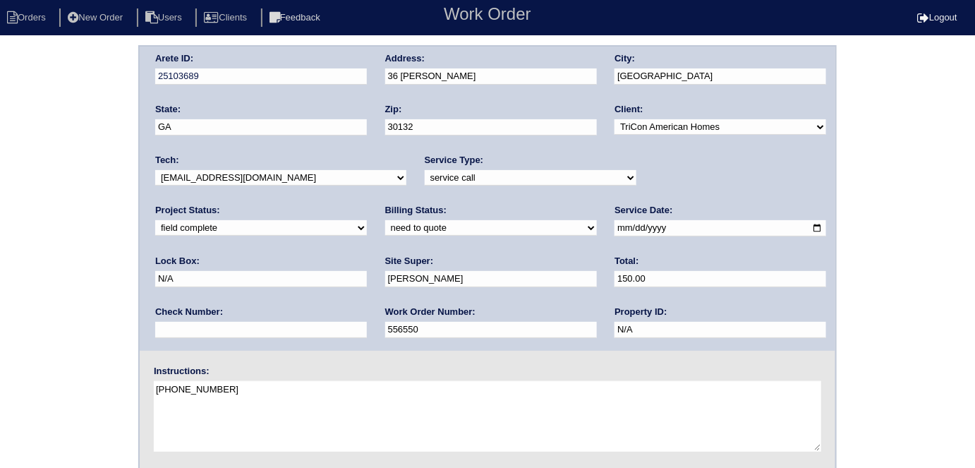
click at [91, 293] on div "Arete ID: 25103689 Address: [STREET_ADDRESS] City: [GEOGRAPHIC_DATA] State: [GE…" at bounding box center [487, 330] width 975 height 571
click at [385, 228] on select "need to quote quoted need to invoice invoiced paid warranty purchase order need…" at bounding box center [491, 228] width 212 height 16
click at [23, 276] on div "Arete ID: 25103689 Address: [STREET_ADDRESS] City: [GEOGRAPHIC_DATA] State: [GE…" at bounding box center [487, 330] width 975 height 571
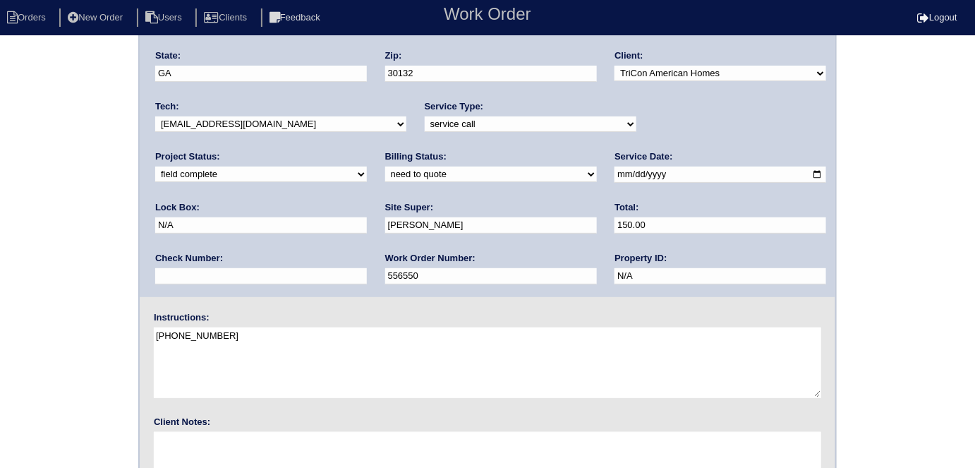
scroll to position [145, 0]
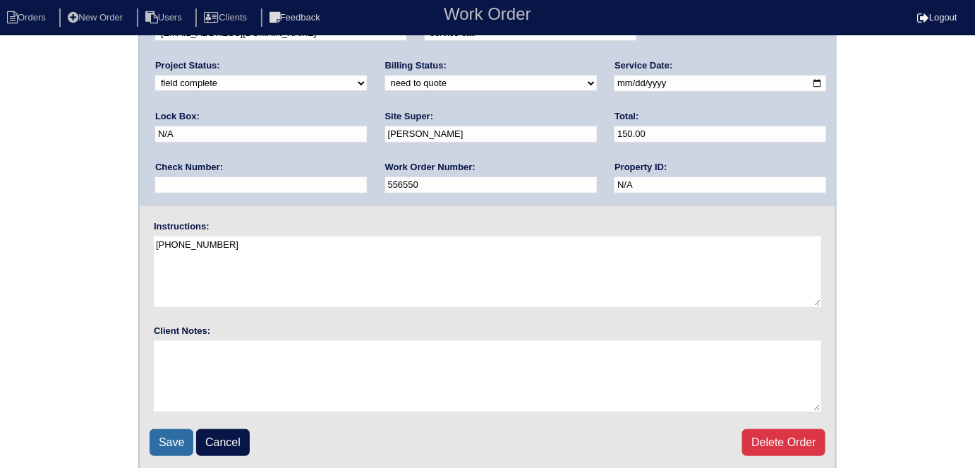
click at [158, 435] on input "Save" at bounding box center [172, 442] width 44 height 27
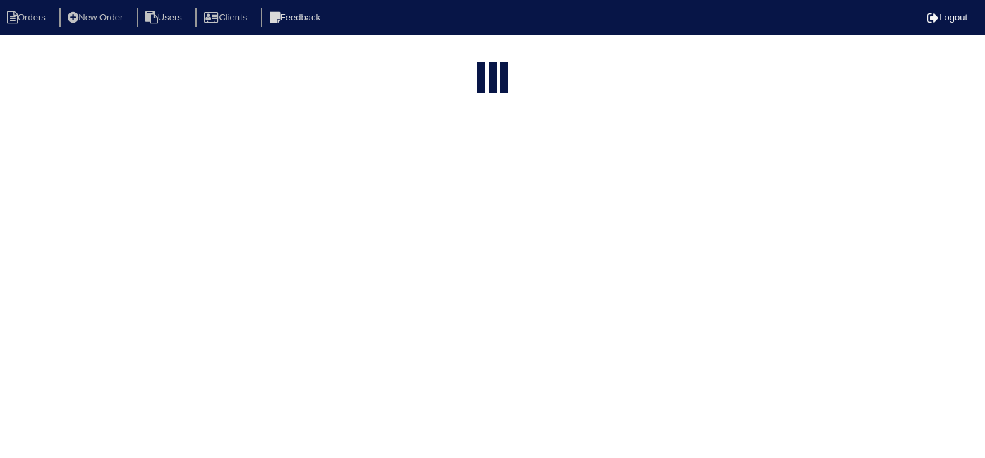
select select "15"
type input "36 m"
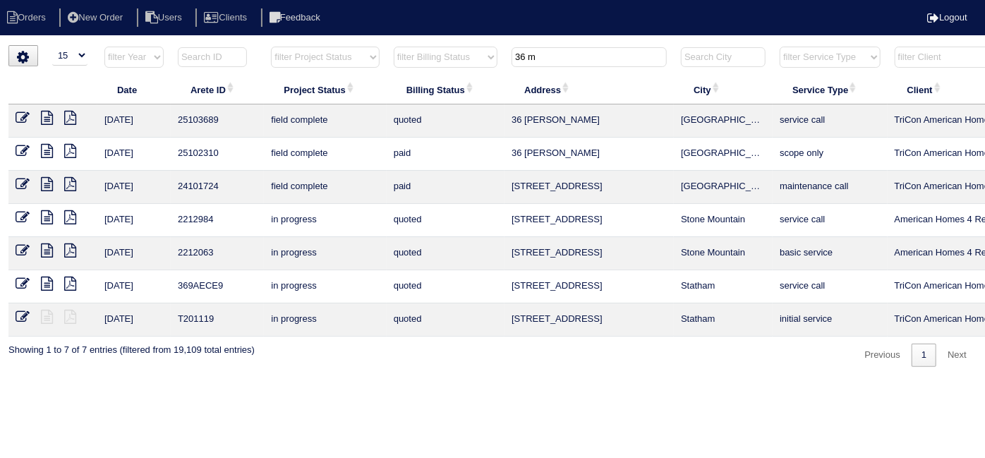
drag, startPoint x: 551, startPoint y: 66, endPoint x: 486, endPoint y: 61, distance: 65.2
click at [486, 61] on tr "filter Year -- Any Year -- 2025 2024 2023 2022 2021 2020 2019 filter Project St…" at bounding box center [619, 60] width 1223 height 29
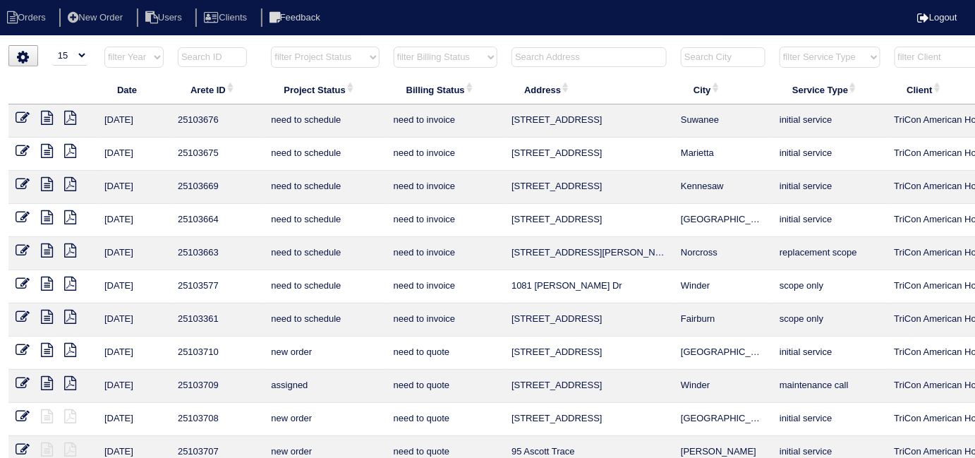
click at [350, 52] on select "filter Project Status -- Any Project Status -- new order assigned in progress f…" at bounding box center [325, 57] width 108 height 21
click at [271, 47] on select "filter Project Status -- Any Project Status -- new order assigned in progress f…" at bounding box center [325, 57] width 108 height 21
select select "field complete"
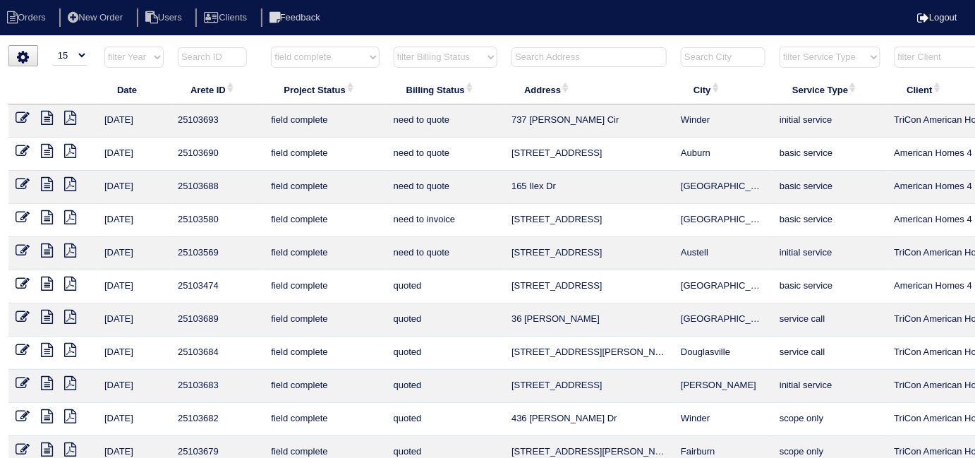
click at [406, 61] on select "filter Billing Status -- Any Billing Status -- need to quote quoted need to inv…" at bounding box center [446, 57] width 104 height 21
select select "need to quote"
click at [394, 47] on select "filter Billing Status -- Any Billing Status -- need to quote quoted need to inv…" at bounding box center [446, 57] width 104 height 21
select select "field complete"
select select "need to quote"
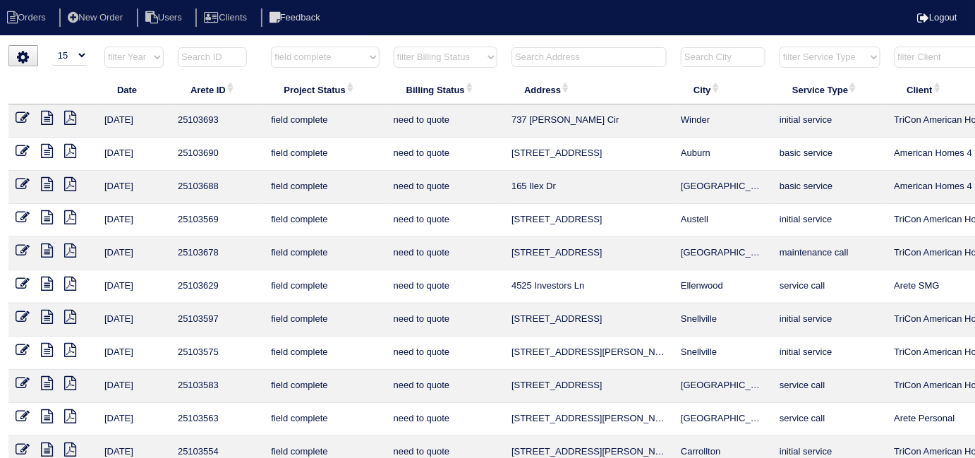
click at [325, 61] on select "filter Project Status -- Any Project Status -- new order assigned in progress f…" at bounding box center [325, 57] width 108 height 21
select select
click at [271, 47] on select "filter Project Status -- Any Project Status -- new order assigned in progress f…" at bounding box center [325, 57] width 108 height 21
select select "need to quote"
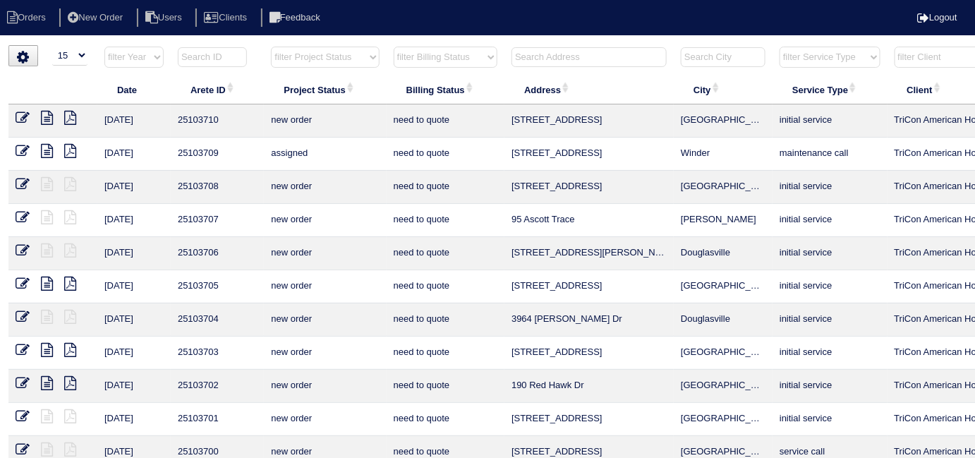
click at [316, 57] on select "filter Project Status -- Any Project Status -- new order assigned in progress f…" at bounding box center [325, 57] width 108 height 21
select select
click at [271, 47] on select "filter Project Status -- Any Project Status -- new order assigned in progress f…" at bounding box center [325, 57] width 108 height 21
select select "need to quote"
click at [298, 61] on select "filter Project Status -- Any Project Status -- new order assigned in progress f…" at bounding box center [325, 57] width 108 height 21
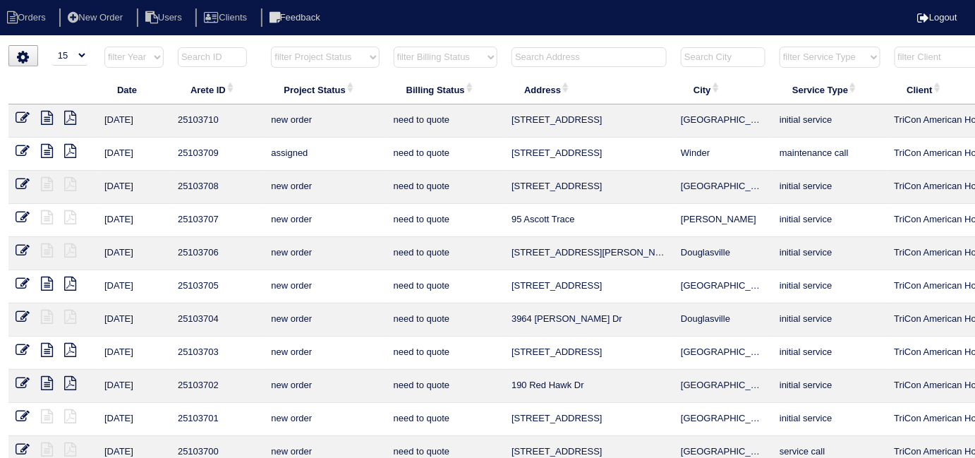
click at [312, 64] on select "filter Project Status -- Any Project Status -- new order assigned in progress f…" at bounding box center [325, 57] width 108 height 21
click at [271, 47] on select "filter Project Status -- Any Project Status -- new order assigned in progress f…" at bounding box center [325, 57] width 108 height 21
select select "field complete"
select select "need to quote"
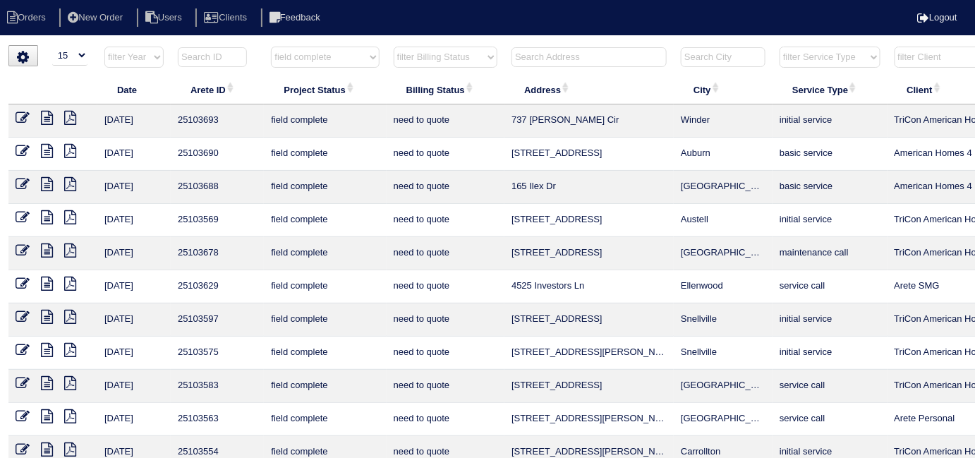
click at [391, 59] on th "filter Billing Status -- Any Billing Status -- need to quote quoted need to inv…" at bounding box center [446, 60] width 118 height 29
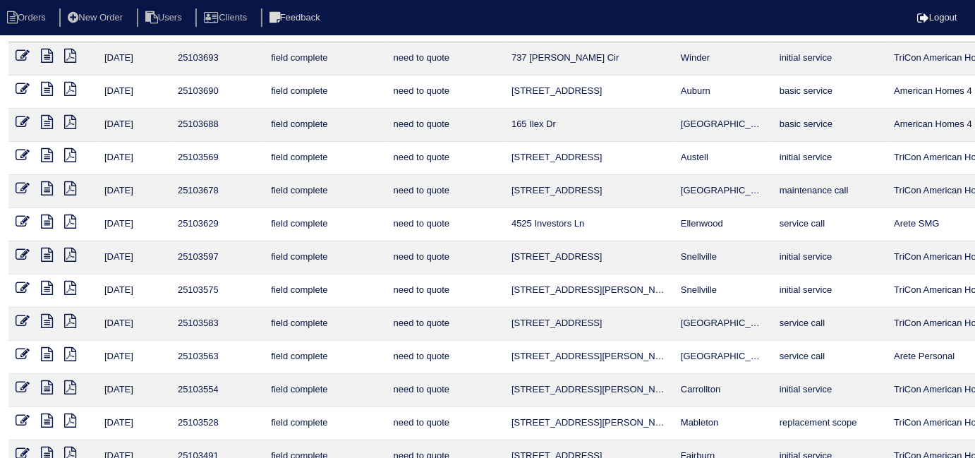
scroll to position [63, 0]
click at [43, 185] on icon at bounding box center [47, 188] width 12 height 14
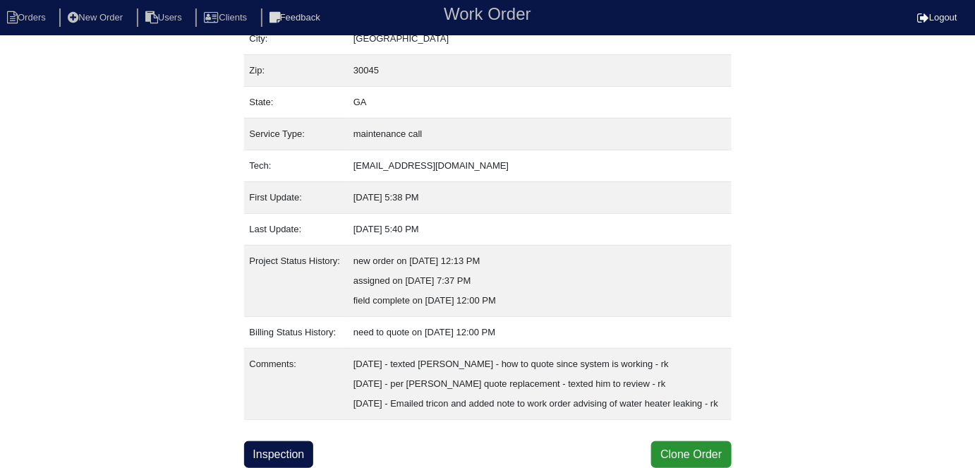
scroll to position [133, 0]
click at [303, 448] on link "Inspection" at bounding box center [279, 454] width 70 height 27
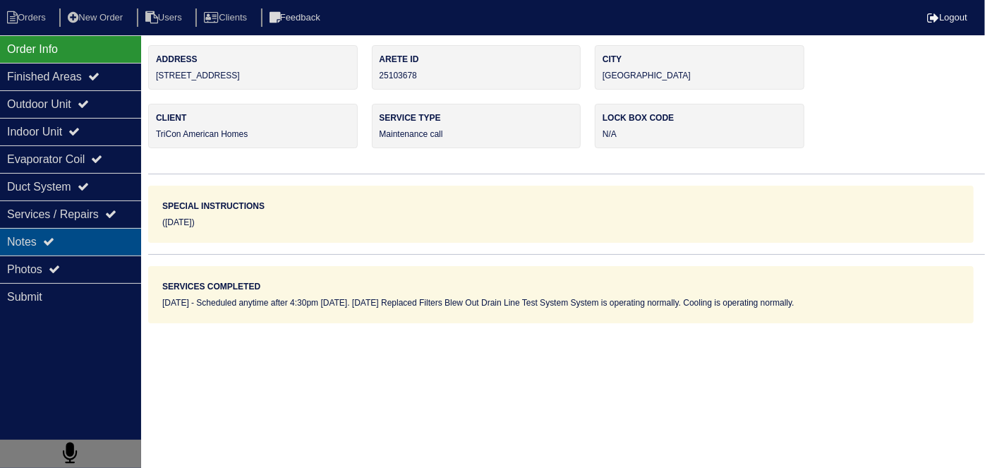
click at [88, 247] on div "Notes" at bounding box center [70, 242] width 141 height 28
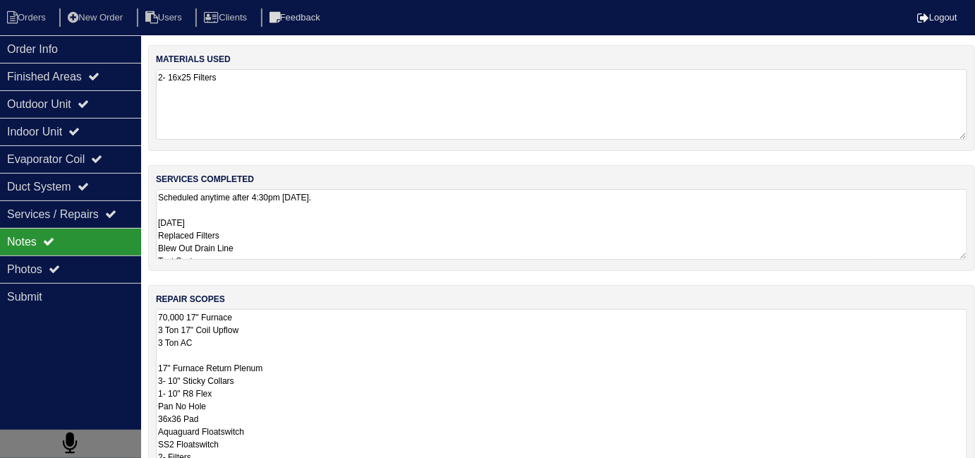
click at [325, 320] on textarea "70,000 17" Furnace 3 Ton 17" Coil Upflow 3 Ton AC 17" Furnace Return Plenum 3- …" at bounding box center [561, 418] width 811 height 219
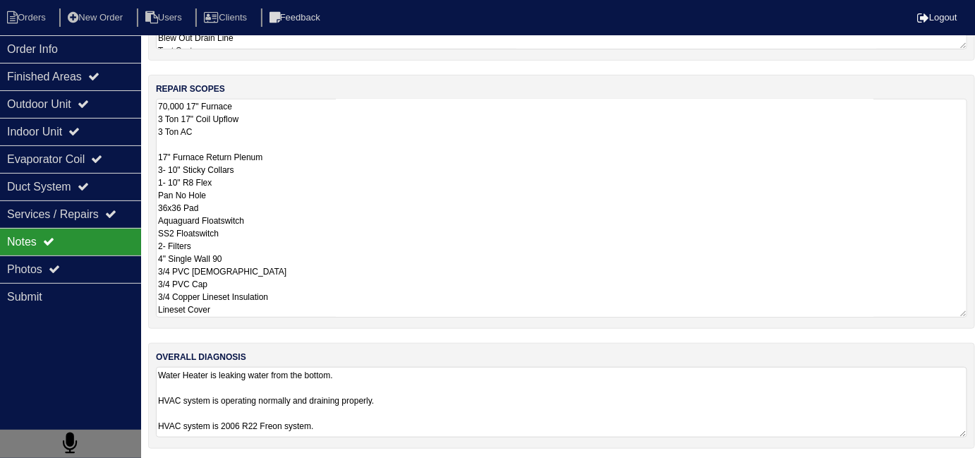
click at [566, 427] on textarea "Water Heater is leaking water from the bottom. HVAC system is operating normall…" at bounding box center [561, 402] width 811 height 71
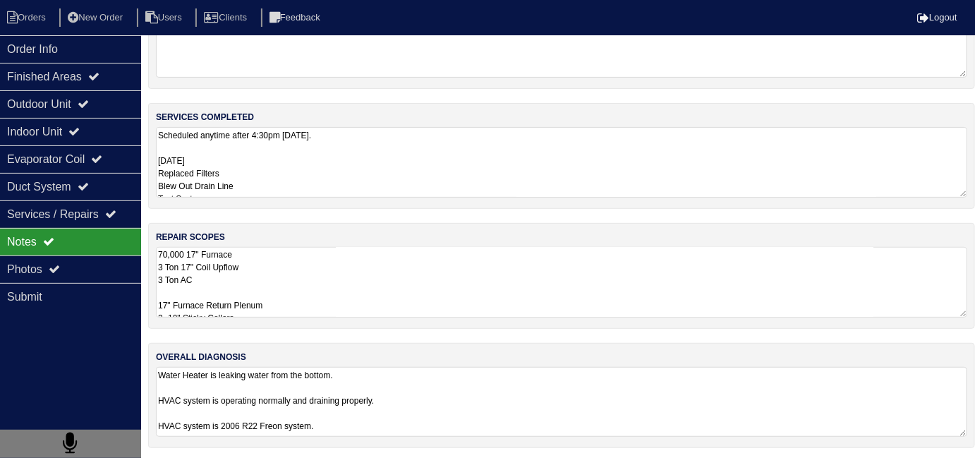
click at [327, 163] on textarea "Scheduled anytime after 4:30pm [DATE]. [DATE] Replaced Filters Blew Out Drain L…" at bounding box center [561, 162] width 811 height 71
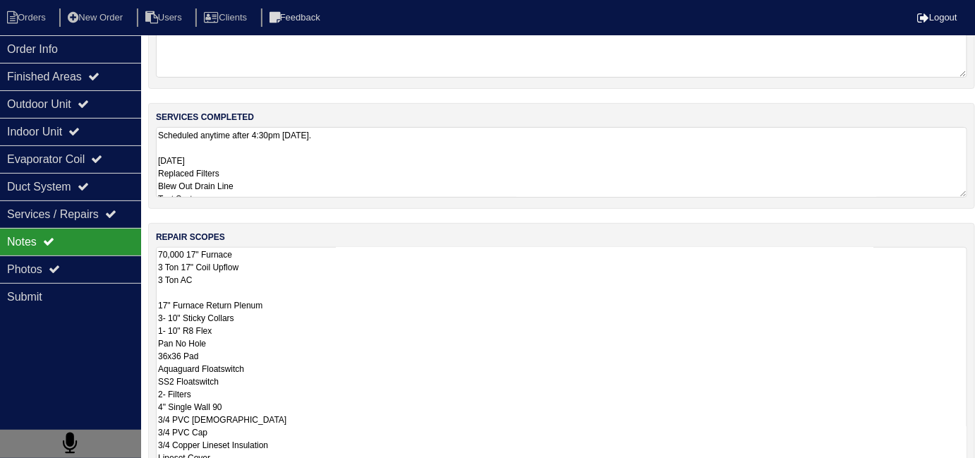
click at [376, 315] on textarea "70,000 17" Furnace 3 Ton 17" Coil Upflow 3 Ton AC 17" Furnace Return Plenum 3- …" at bounding box center [561, 356] width 811 height 219
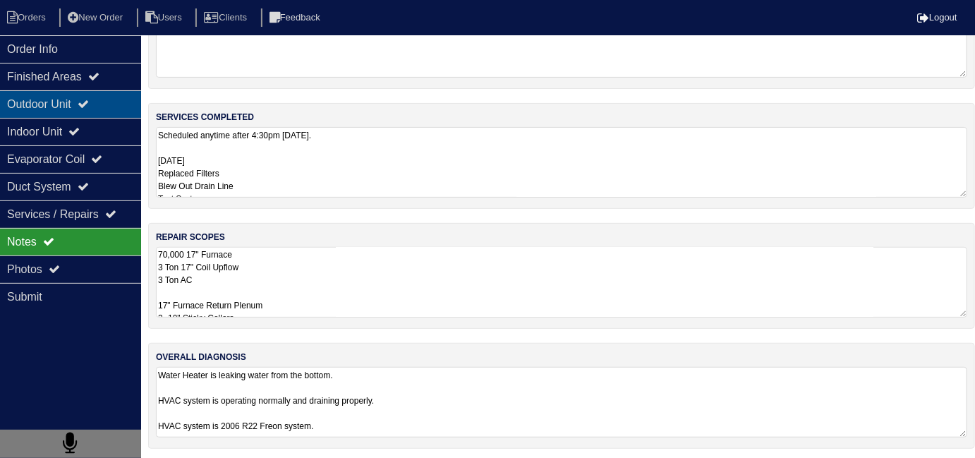
click at [85, 113] on div "Outdoor Unit" at bounding box center [70, 104] width 141 height 28
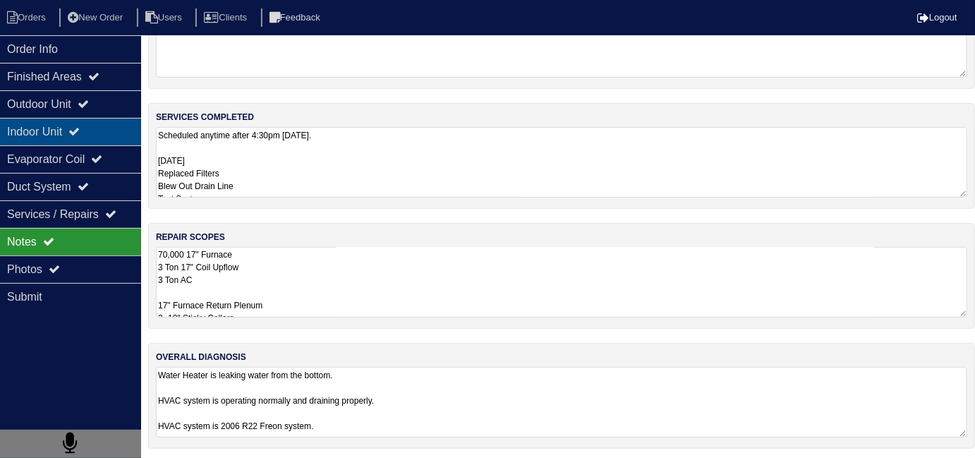
scroll to position [0, 0]
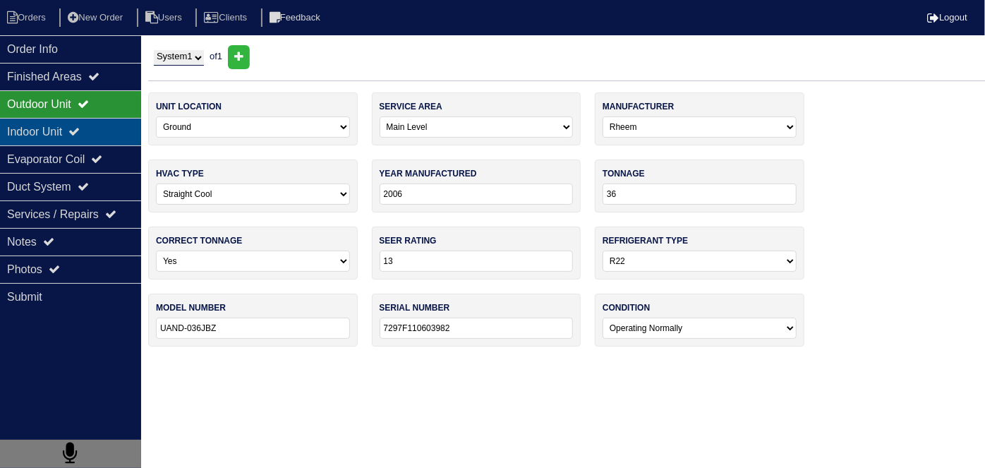
click at [69, 132] on div "Indoor Unit" at bounding box center [70, 132] width 141 height 28
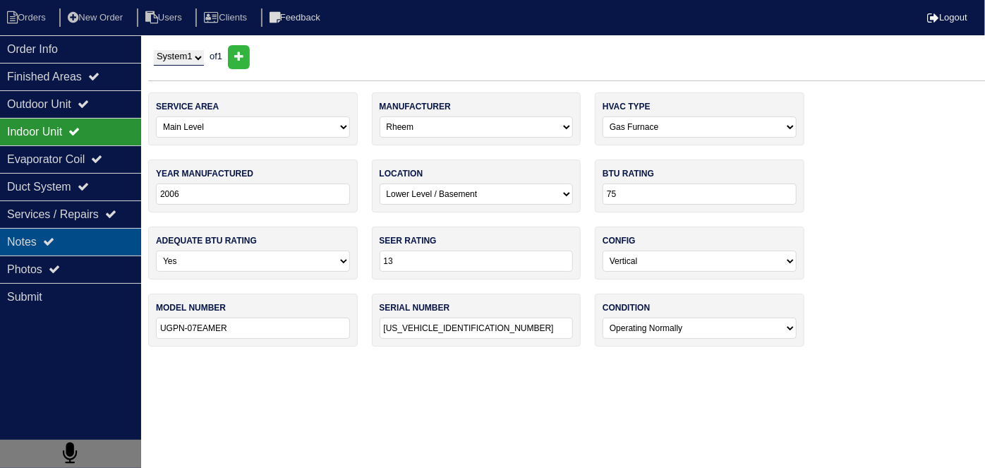
click at [69, 231] on div "Notes" at bounding box center [70, 242] width 141 height 28
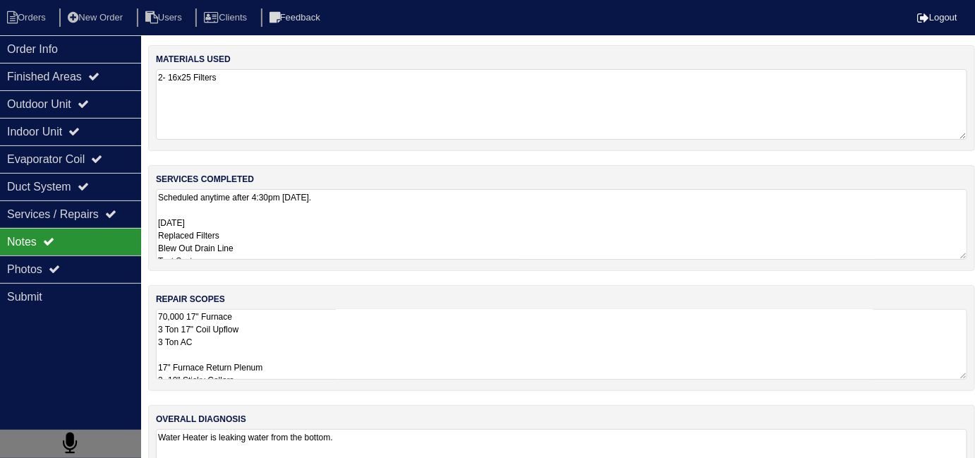
click at [300, 246] on textarea "Scheduled anytime after 4:30pm [DATE]. [DATE] Replaced Filters Blew Out Drain L…" at bounding box center [561, 224] width 811 height 71
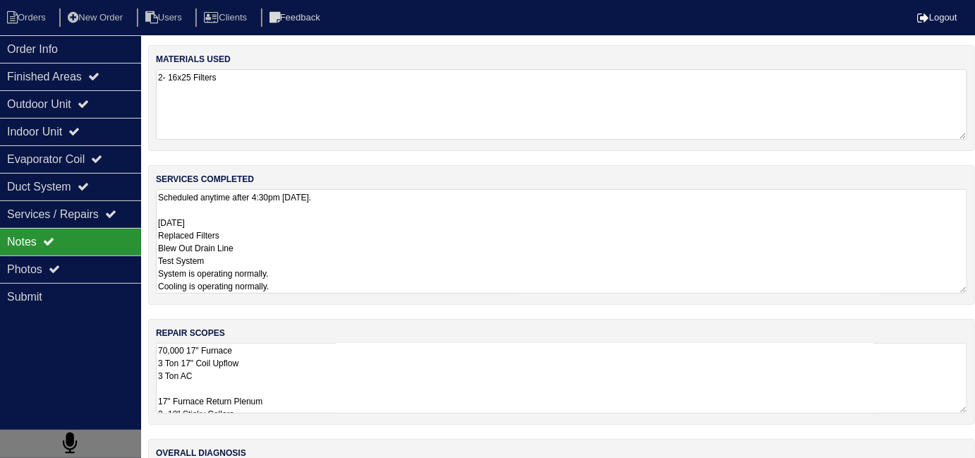
click at [410, 371] on textarea "70,000 17" Furnace 3 Ton 17" Coil Upflow 3 Ton AC 17" Furnace Return Plenum 3- …" at bounding box center [561, 378] width 811 height 71
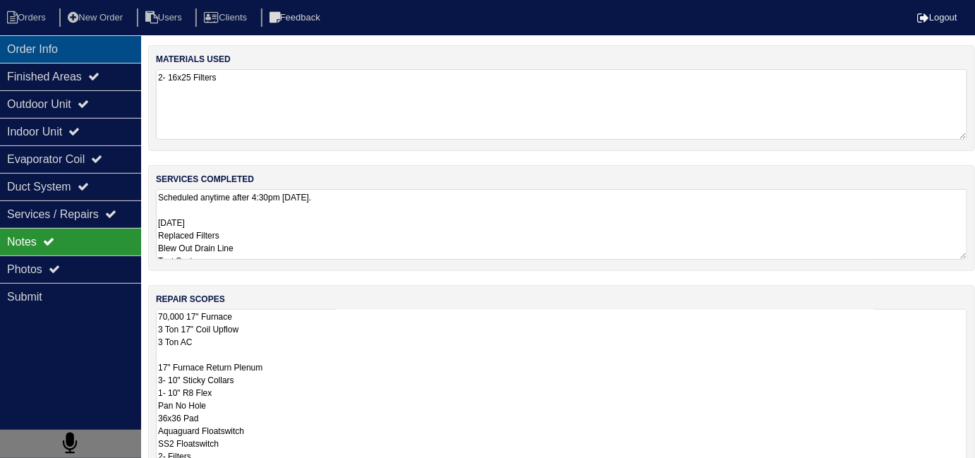
click at [106, 56] on div "Order Info" at bounding box center [70, 49] width 141 height 28
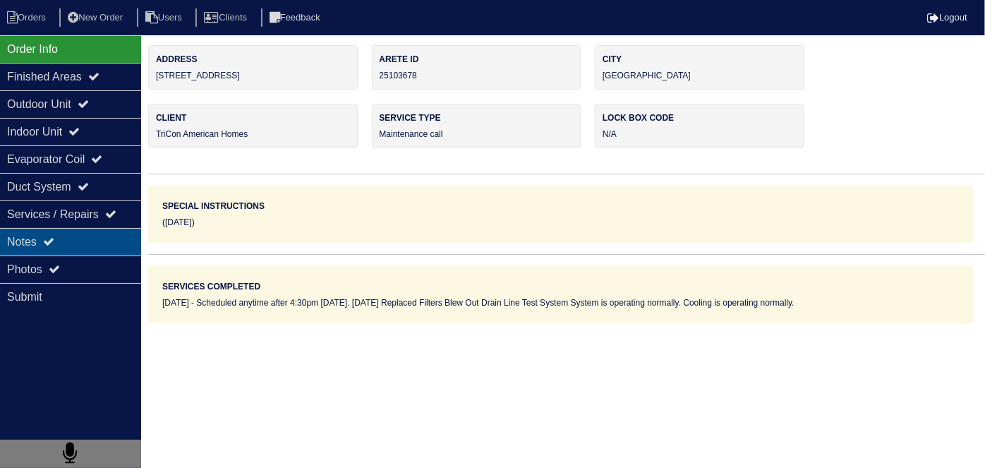
click at [104, 250] on div "Notes" at bounding box center [70, 242] width 141 height 28
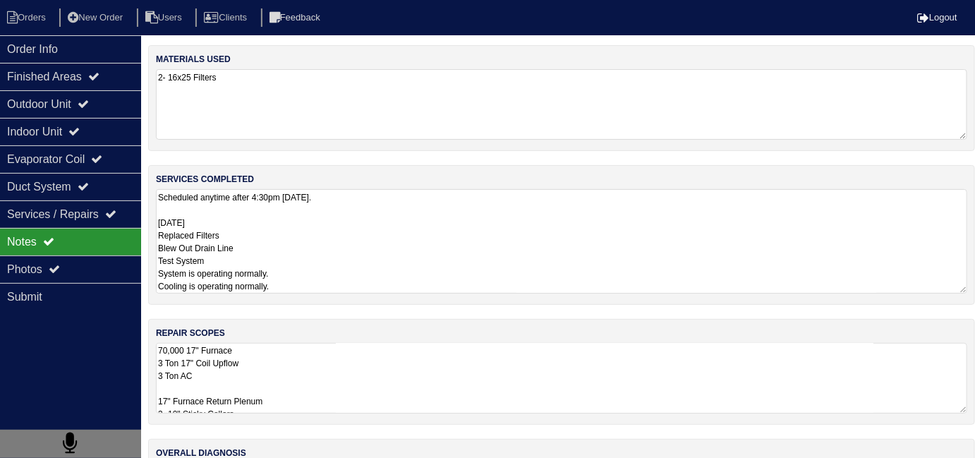
click at [380, 240] on textarea "Scheduled anytime after 4:30pm [DATE]. [DATE] Replaced Filters Blew Out Drain L…" at bounding box center [561, 241] width 811 height 104
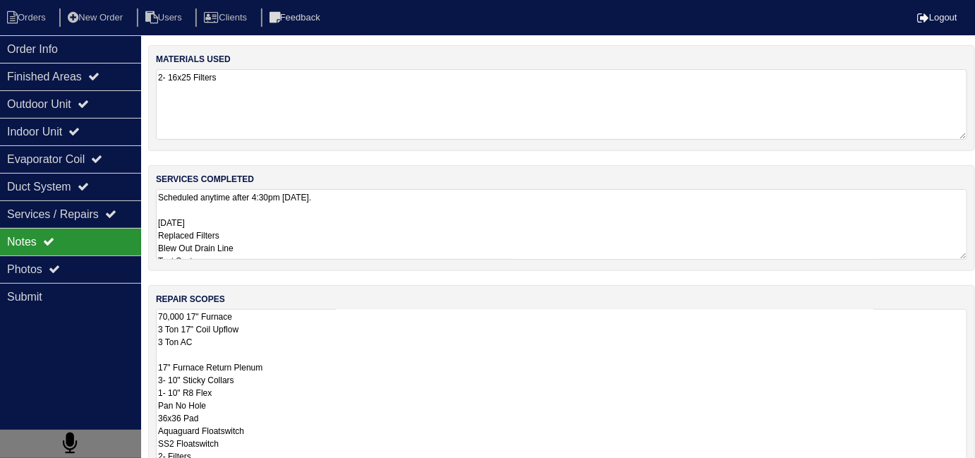
click at [423, 383] on textarea "70,000 17" Furnace 3 Ton 17" Coil Upflow 3 Ton AC 17" Furnace Return Plenum 3- …" at bounding box center [561, 418] width 811 height 219
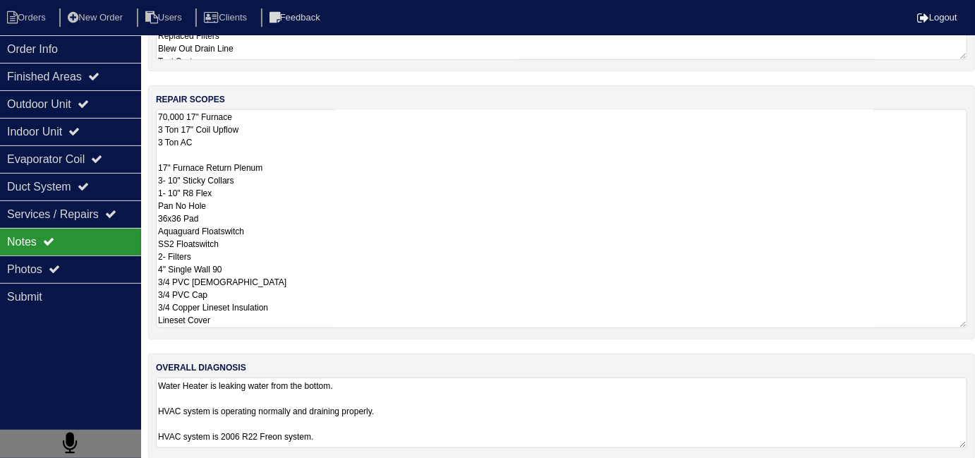
scroll to position [210, 0]
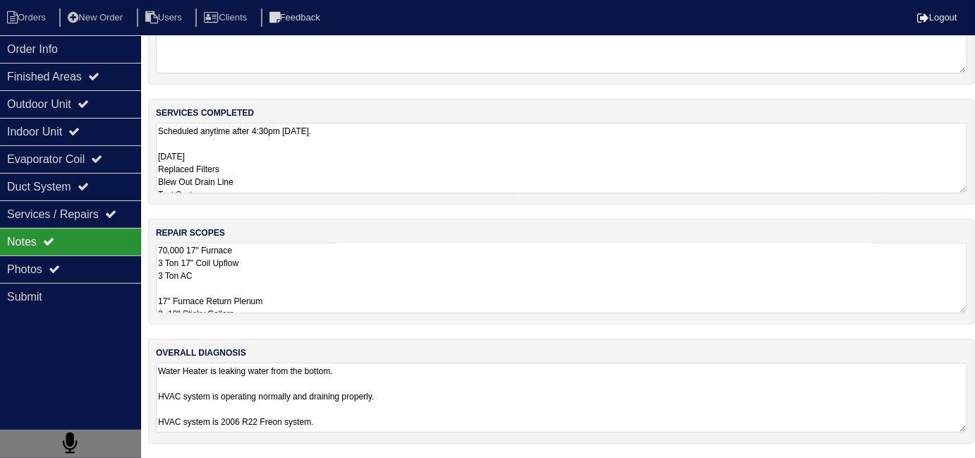
click at [488, 404] on textarea "Water Heater is leaking water from the bottom. HVAC system is operating normall…" at bounding box center [561, 398] width 811 height 70
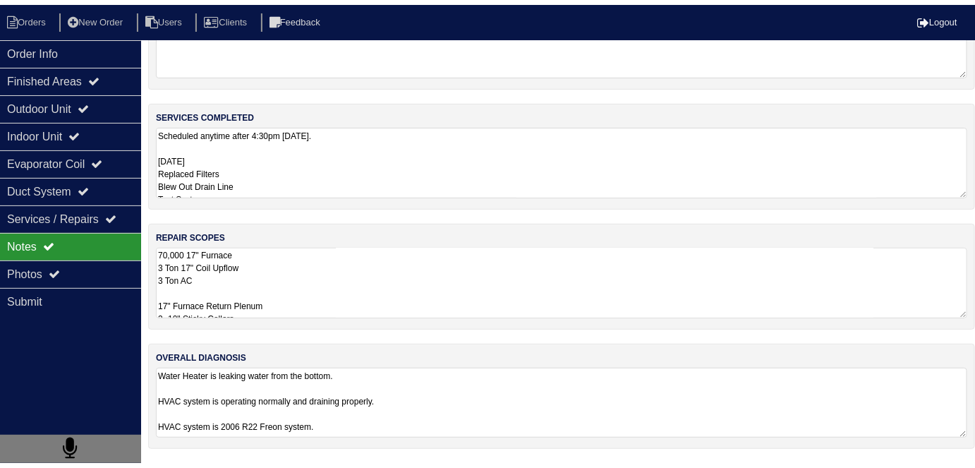
scroll to position [62, 0]
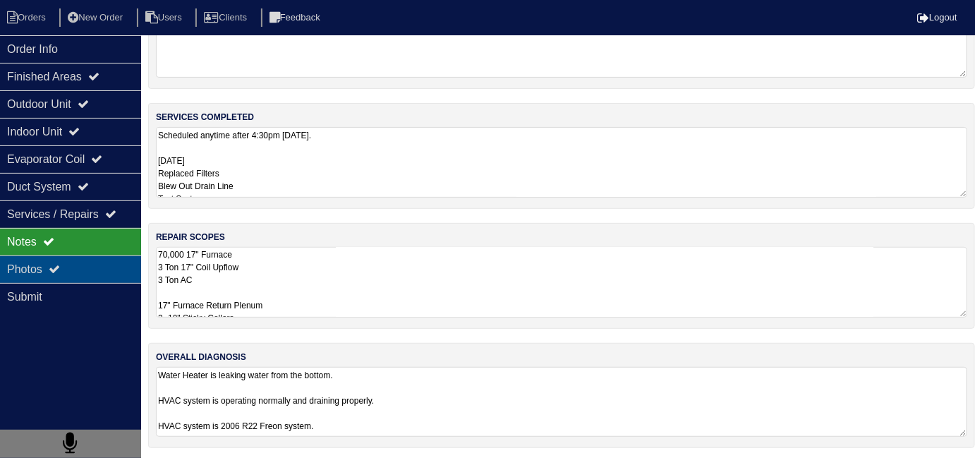
click at [39, 276] on div "Photos" at bounding box center [70, 269] width 141 height 28
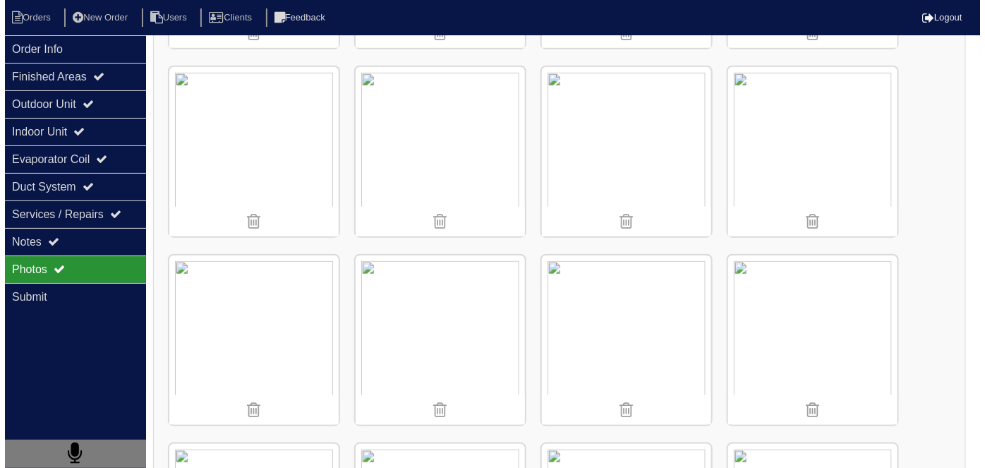
scroll to position [382, 0]
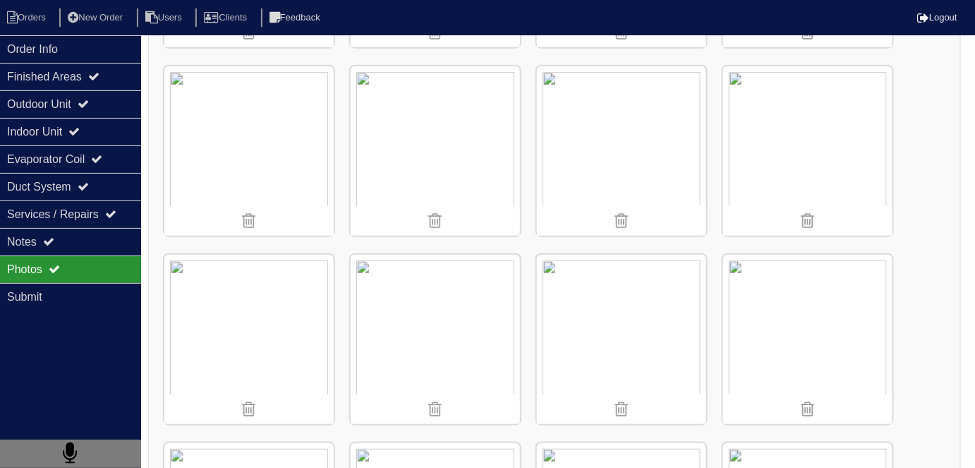
click at [425, 321] on img at bounding box center [435, 339] width 169 height 169
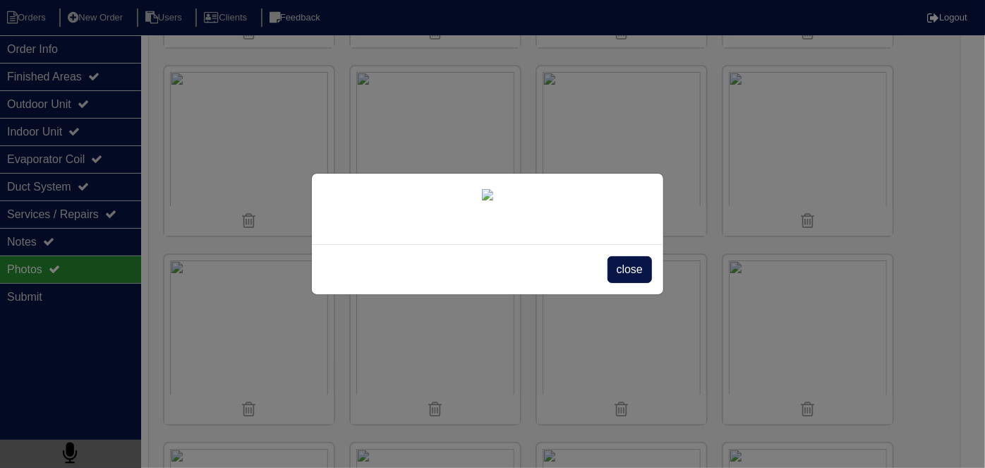
scroll to position [81, 0]
click at [622, 283] on span "close" at bounding box center [630, 269] width 44 height 27
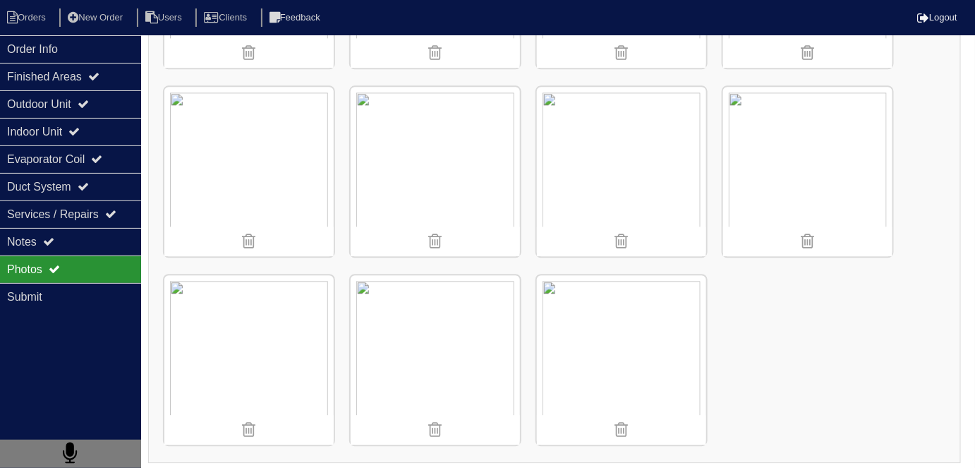
scroll to position [1116, 0]
click at [107, 174] on div "Duct System" at bounding box center [70, 187] width 141 height 28
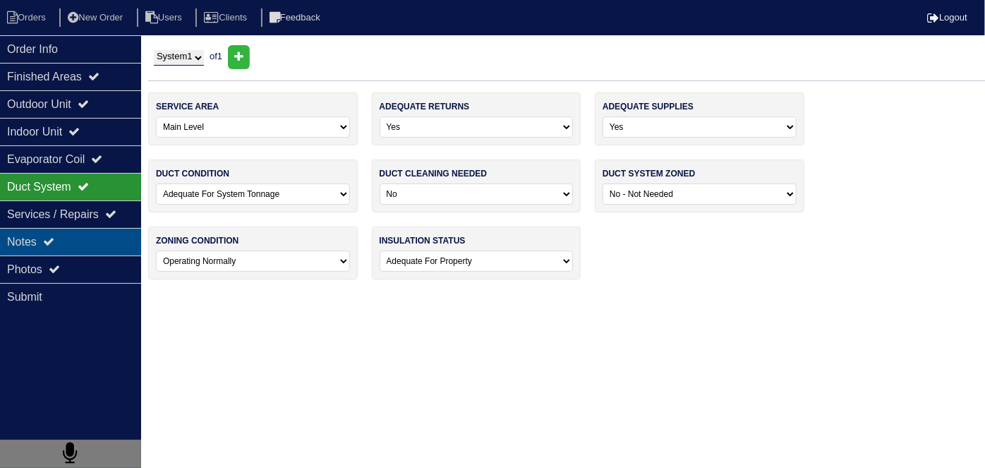
click at [41, 253] on div "Notes" at bounding box center [70, 242] width 141 height 28
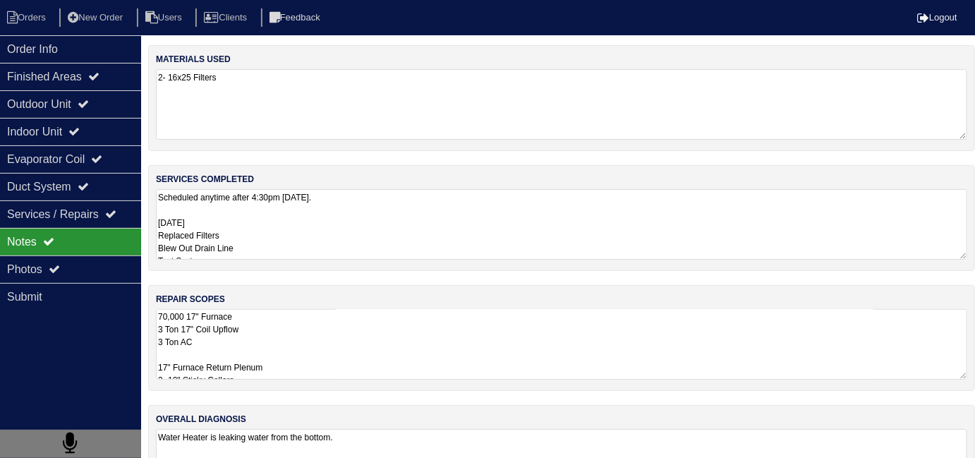
click at [305, 233] on textarea "Scheduled anytime after 4:30pm Tuesday. 10/7/25 Replaced Filters Blew Out Drain…" at bounding box center [561, 224] width 811 height 71
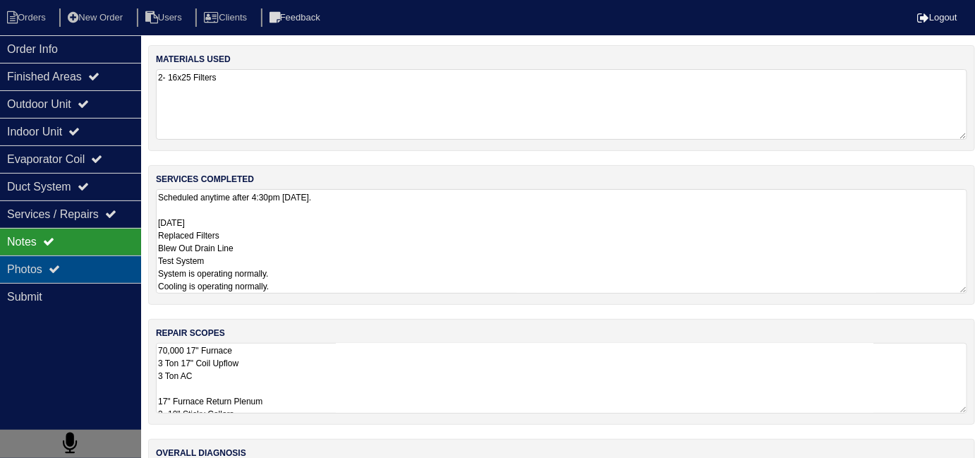
drag, startPoint x: 78, startPoint y: 268, endPoint x: 73, endPoint y: 256, distance: 12.7
click at [74, 264] on div "Photos" at bounding box center [70, 269] width 141 height 28
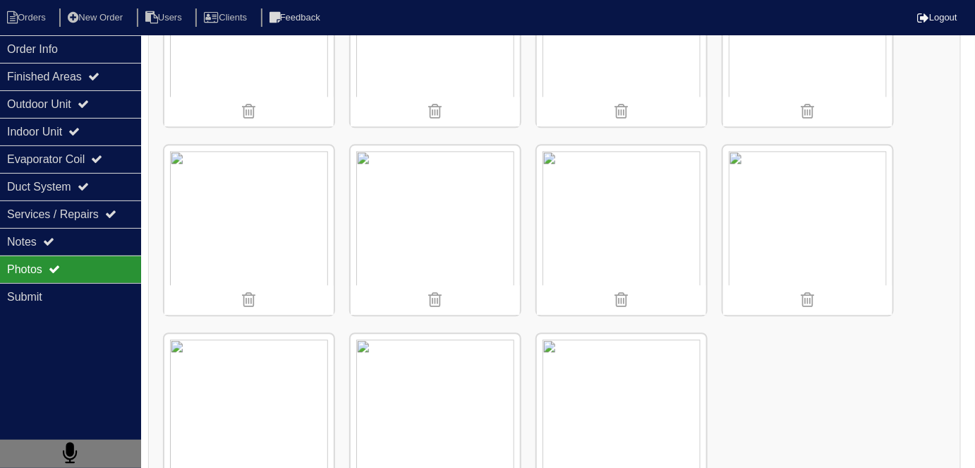
scroll to position [1116, 0]
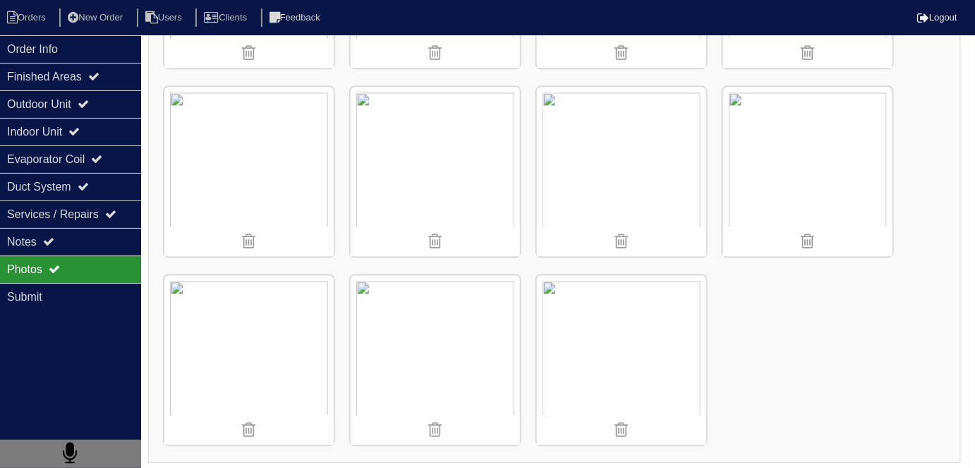
drag, startPoint x: 30, startPoint y: 13, endPoint x: 154, endPoint y: 55, distance: 131.2
click at [30, 13] on li "Orders" at bounding box center [28, 17] width 57 height 19
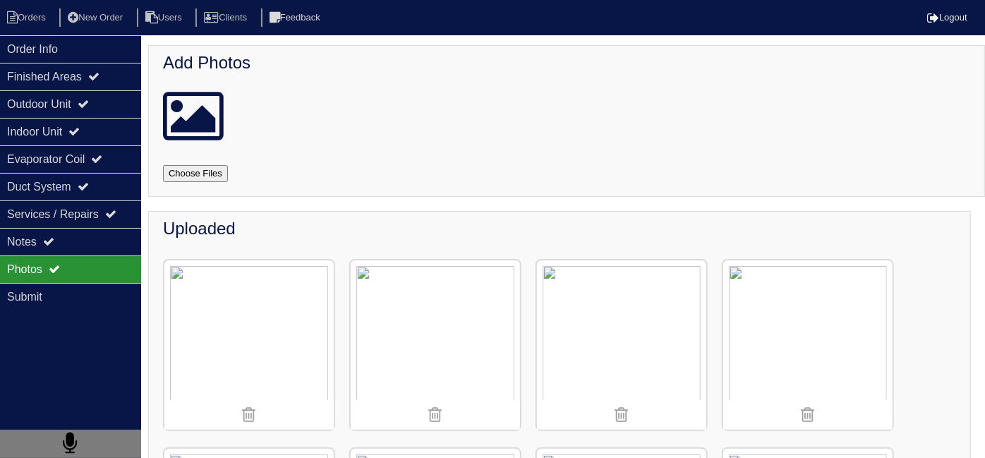
select select "15"
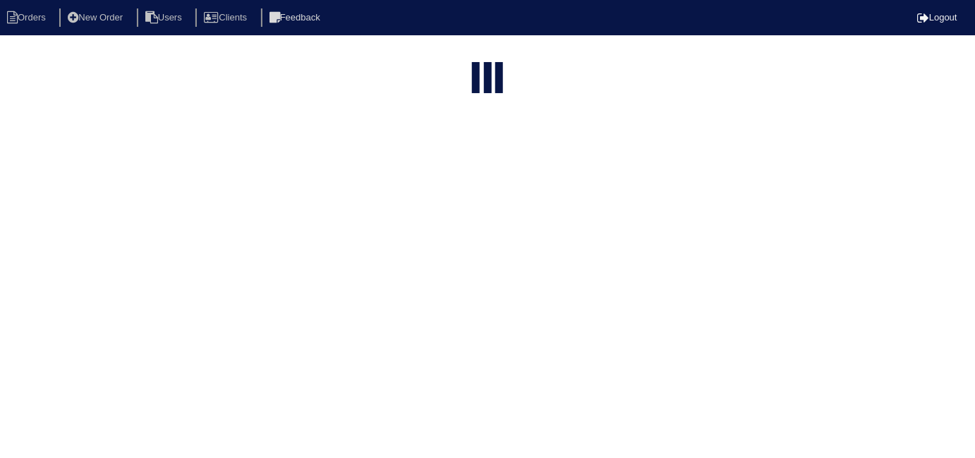
select select "field complete"
select select "need to quote"
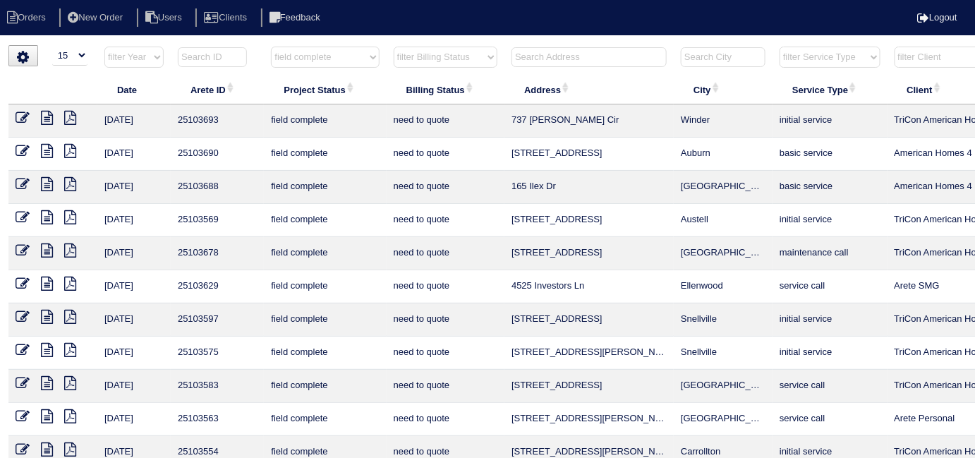
drag, startPoint x: 322, startPoint y: 51, endPoint x: 313, endPoint y: 66, distance: 17.1
click at [322, 51] on select "filter Project Status -- Any Project Status -- new order assigned in progress f…" at bounding box center [325, 57] width 108 height 21
select select
click at [271, 47] on select "filter Project Status -- Any Project Status -- new order assigned in progress f…" at bounding box center [325, 57] width 108 height 21
select select "need to quote"
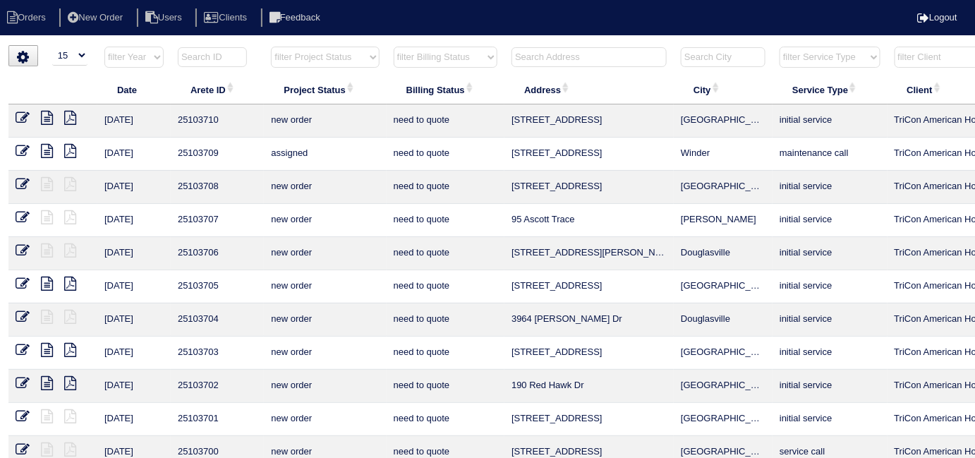
click at [417, 59] on select "filter Billing Status -- Any Billing Status -- need to quote quoted need to inv…" at bounding box center [446, 57] width 104 height 21
select select
click at [394, 47] on select "filter Billing Status -- Any Billing Status -- need to quote quoted need to inv…" at bounding box center [446, 57] width 104 height 21
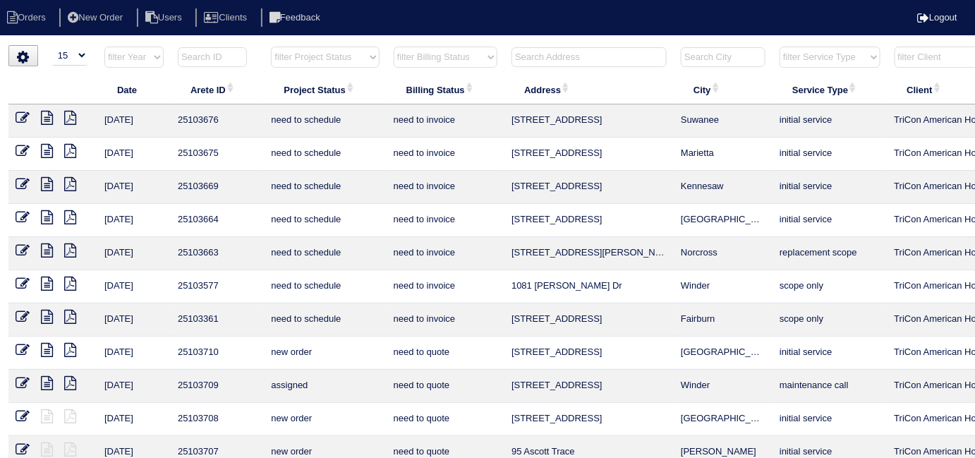
click at [550, 61] on input "text" at bounding box center [589, 57] width 155 height 20
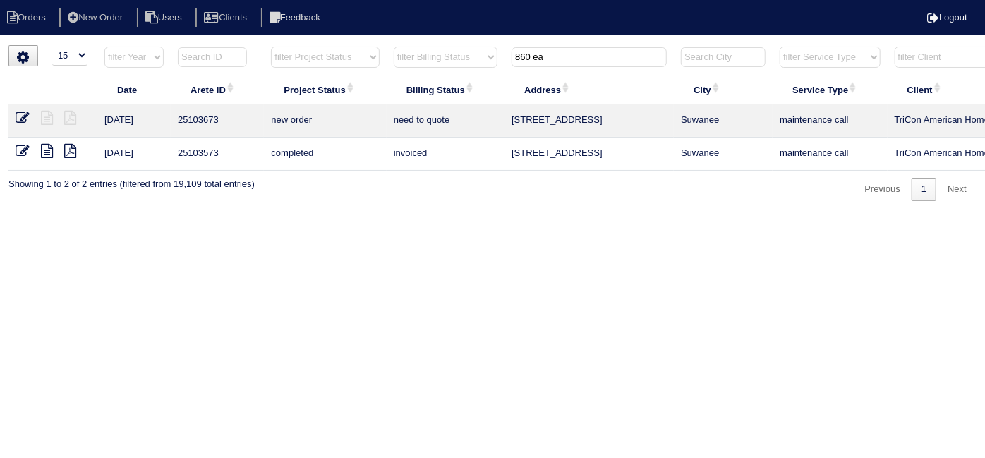
type input "860 ea"
click at [27, 118] on icon at bounding box center [23, 118] width 14 height 14
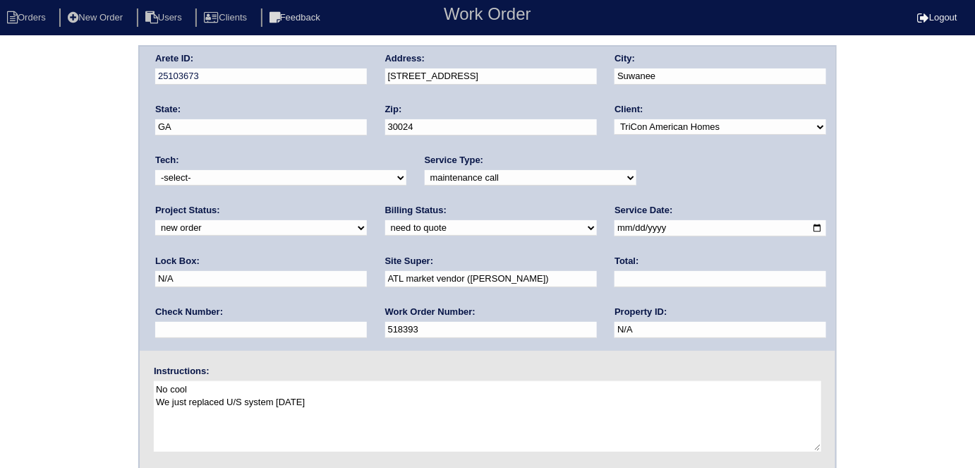
click at [367, 220] on select "new order assigned in progress field complete need to schedule admin review arc…" at bounding box center [261, 228] width 212 height 16
select select "canceled"
click at [367, 220] on select "new order assigned in progress field complete need to schedule admin review arc…" at bounding box center [261, 228] width 212 height 16
drag, startPoint x: 251, startPoint y: 230, endPoint x: 226, endPoint y: 234, distance: 25.6
click at [385, 230] on select "need to quote quoted need to invoice invoiced paid warranty purchase order need…" at bounding box center [491, 228] width 212 height 16
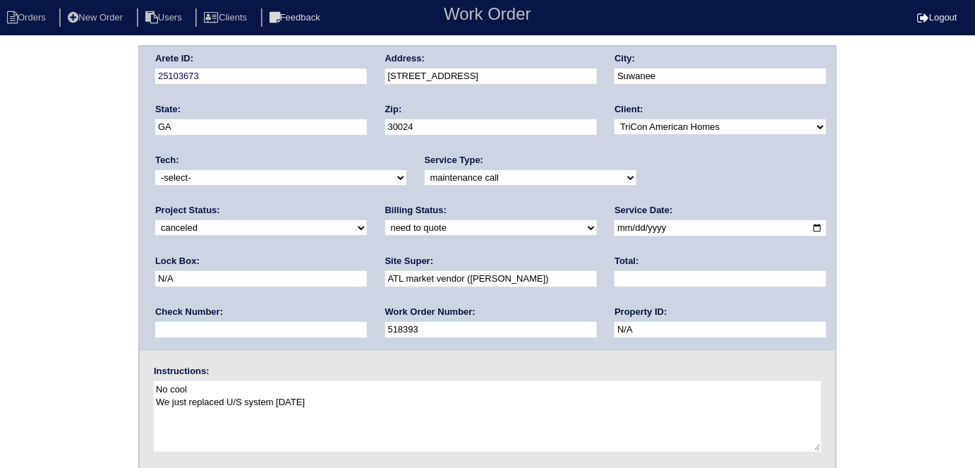
select select "quoted"
click at [385, 220] on select "need to quote quoted need to invoice invoiced paid warranty purchase order need…" at bounding box center [491, 228] width 212 height 16
drag, startPoint x: 83, startPoint y: 274, endPoint x: 73, endPoint y: 278, distance: 10.1
click at [77, 274] on div "Arete ID: 25103673 Address: 860 Earlham Dr City: Suwanee State: GA Zip: 30024 C…" at bounding box center [487, 330] width 975 height 571
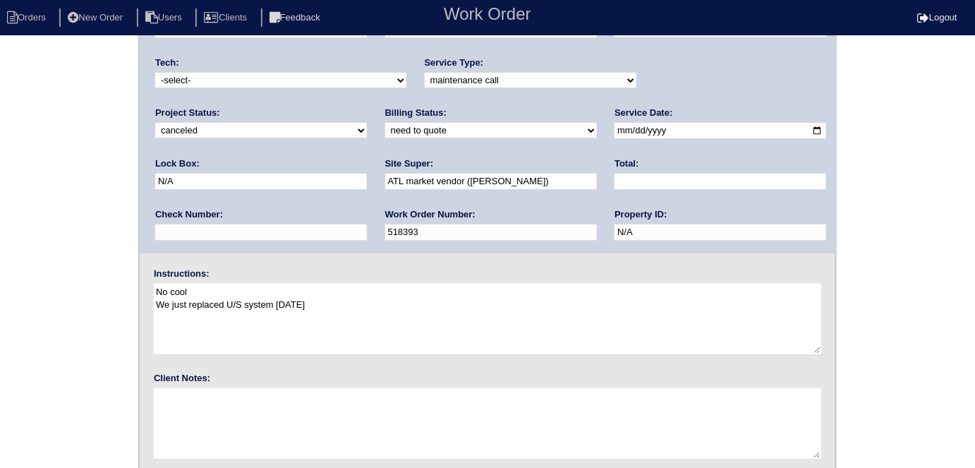
scroll to position [145, 0]
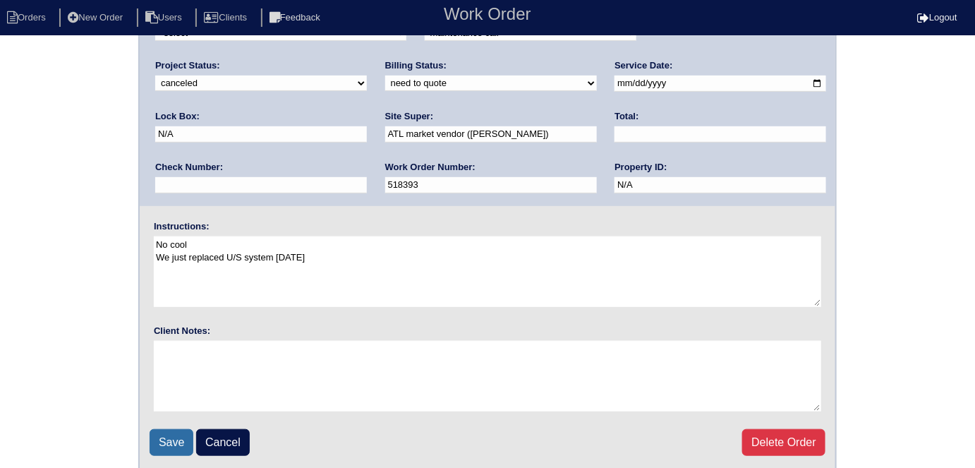
click at [155, 442] on input "Save" at bounding box center [172, 442] width 44 height 27
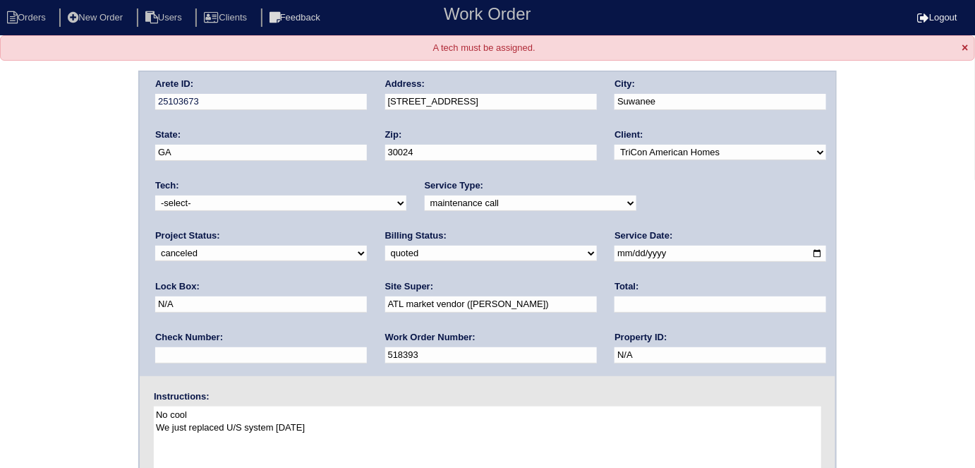
click at [217, 205] on select "-select- [EMAIL_ADDRESS][DOMAIN_NAME] [EMAIL_ADDRESS][DOMAIN_NAME] [EMAIL_ADDRE…" at bounding box center [280, 203] width 251 height 16
select select "33"
click at [155, 195] on select "-select- aretesmg+backup-tech@gmail.com benjohnholt88@gmail.com callisonhvac@ya…" at bounding box center [280, 203] width 251 height 16
drag, startPoint x: 80, startPoint y: 275, endPoint x: 52, endPoint y: 282, distance: 28.9
click at [59, 281] on div "Arete ID: 25103673 Address: [STREET_ADDRESS] City: [GEOGRAPHIC_DATA] State: [GE…" at bounding box center [487, 356] width 975 height 571
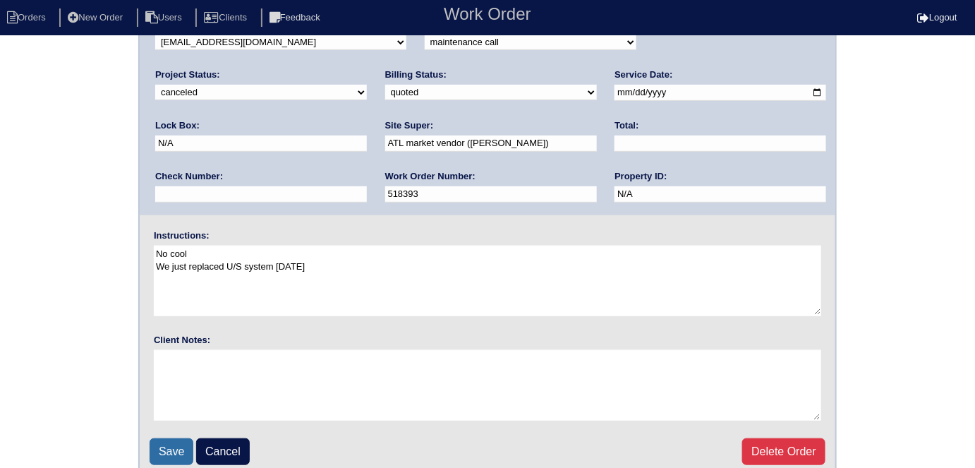
scroll to position [169, 0]
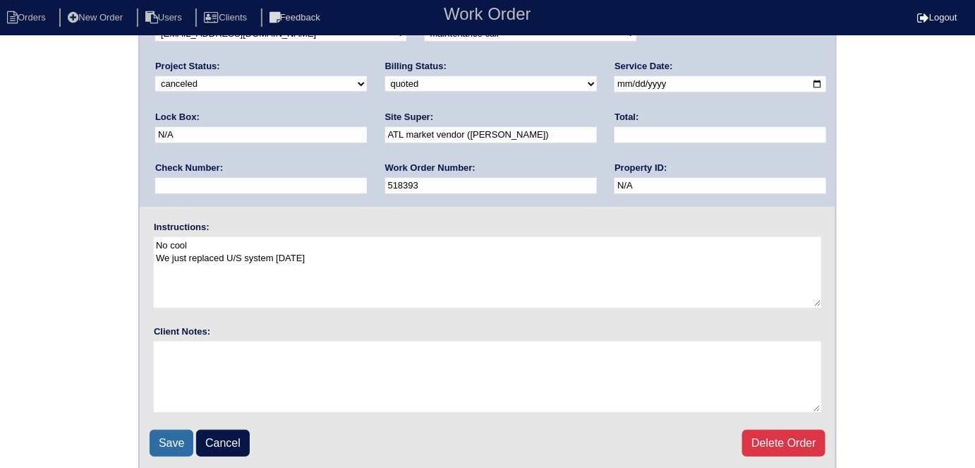
drag, startPoint x: 171, startPoint y: 453, endPoint x: 169, endPoint y: 440, distance: 13.5
click at [171, 452] on fieldset "Arete ID: 25103673 Address: [STREET_ADDRESS] City: [GEOGRAPHIC_DATA] State: [GE…" at bounding box center [488, 187] width 696 height 568
click at [169, 440] on input "Save" at bounding box center [172, 443] width 44 height 27
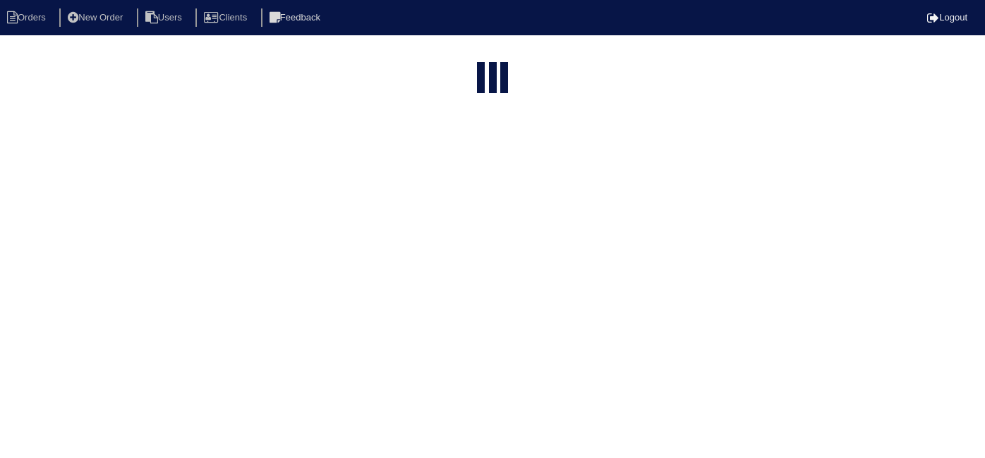
select select "15"
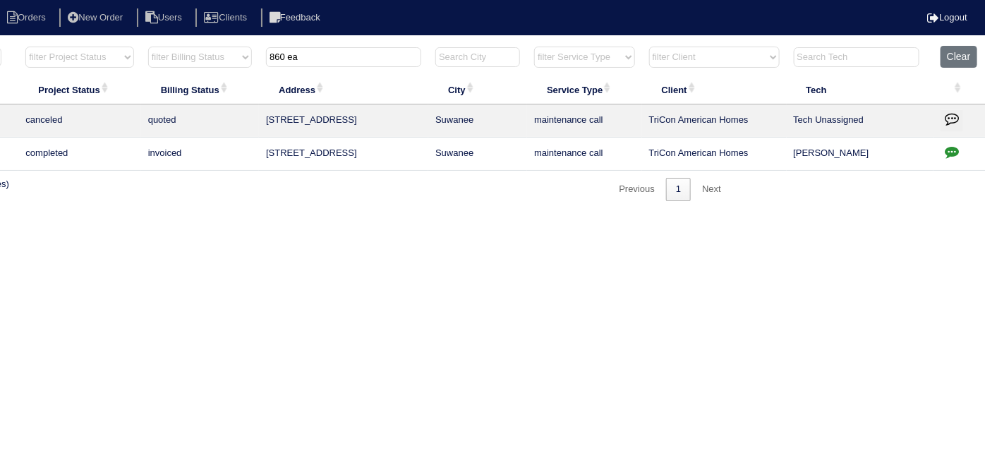
click at [946, 114] on icon "button" at bounding box center [952, 118] width 14 height 14
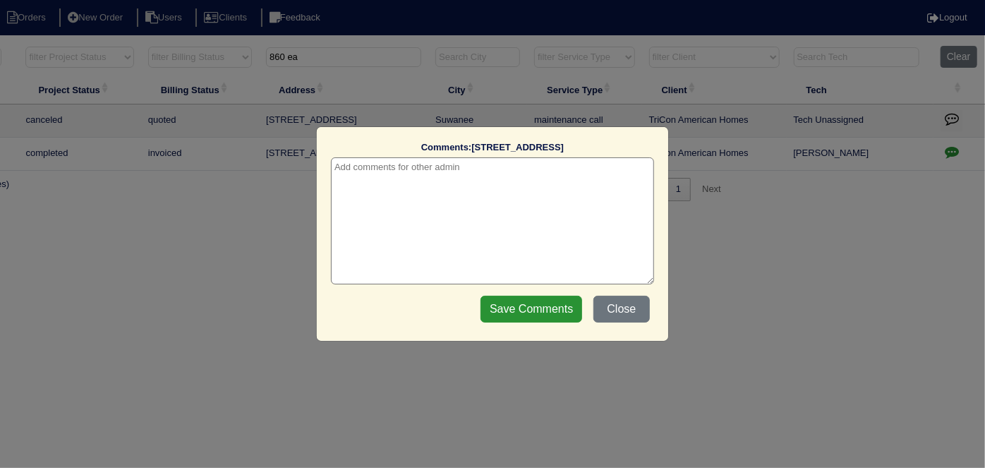
click at [423, 164] on textarea at bounding box center [492, 220] width 323 height 127
click at [391, 239] on textarea "[DATE] - rejected WO per [PERSON_NAME] - unable to contact tenant - KE" at bounding box center [492, 220] width 323 height 127
click at [517, 219] on textarea "[DATE] - rejected WO per [PERSON_NAME] - unable to contact tenant - KE" at bounding box center [492, 220] width 323 height 127
click at [609, 168] on textarea "[DATE] - rejected WO per [PERSON_NAME] - unable to contact tenant - KE" at bounding box center [492, 220] width 323 height 127
click at [376, 164] on textarea "[DATE] - rejected WO per [PERSON_NAME] - unable to contact tenant - KE" at bounding box center [492, 220] width 323 height 127
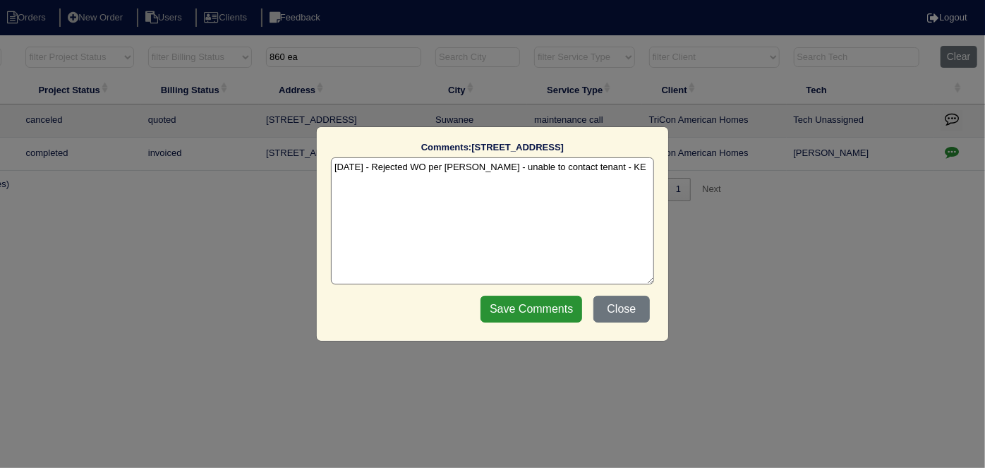
click at [452, 241] on textarea "[DATE] - Rejected WO per [PERSON_NAME] - unable to contact tenant - KE" at bounding box center [492, 220] width 323 height 127
click at [617, 175] on textarea "[DATE] - Rejected WO per [PERSON_NAME] - unable to contact tenant - KE" at bounding box center [492, 220] width 323 height 127
type textarea "[DATE] - Rejected WO per [PERSON_NAME] - unable to contact tenant - KE"
drag, startPoint x: 540, startPoint y: 306, endPoint x: 627, endPoint y: 254, distance: 101.3
click at [540, 306] on input "Save Comments" at bounding box center [532, 309] width 102 height 27
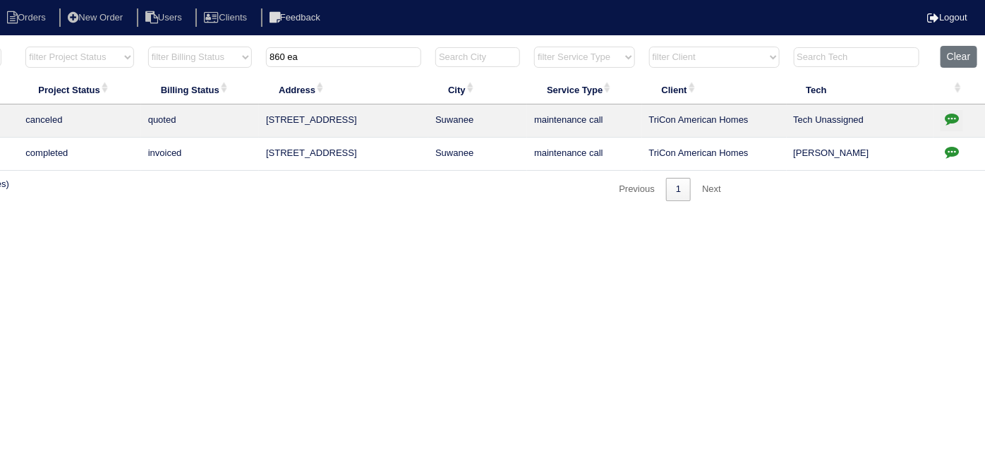
drag, startPoint x: 310, startPoint y: 54, endPoint x: 88, endPoint y: 4, distance: 227.3
click at [95, 45] on body "Orders New Order Users Clients Feedback Logout Orders New Order Users Clients M…" at bounding box center [246, 123] width 985 height 156
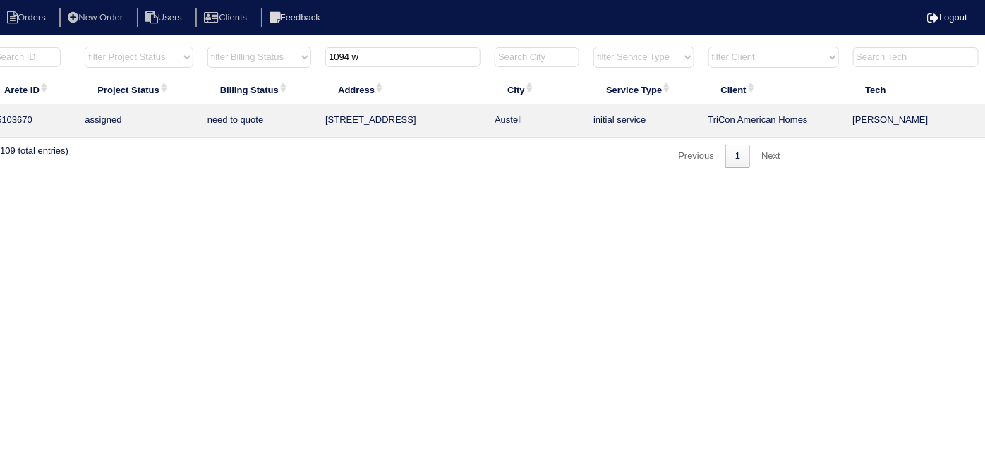
scroll to position [0, 0]
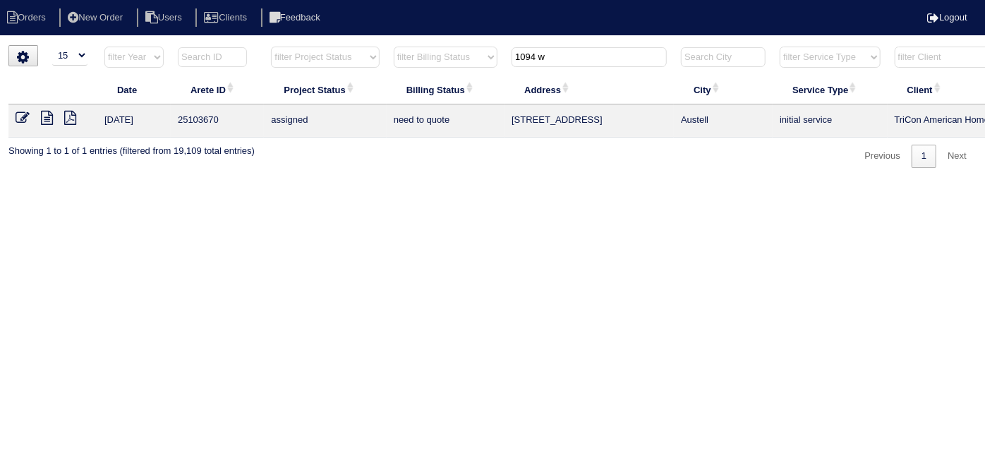
type input "1094 w"
click at [382, 182] on html "Orders New Order Users Clients Feedback Logout Orders New Order Users Clients M…" at bounding box center [492, 91] width 985 height 182
click at [41, 118] on icon at bounding box center [47, 118] width 12 height 14
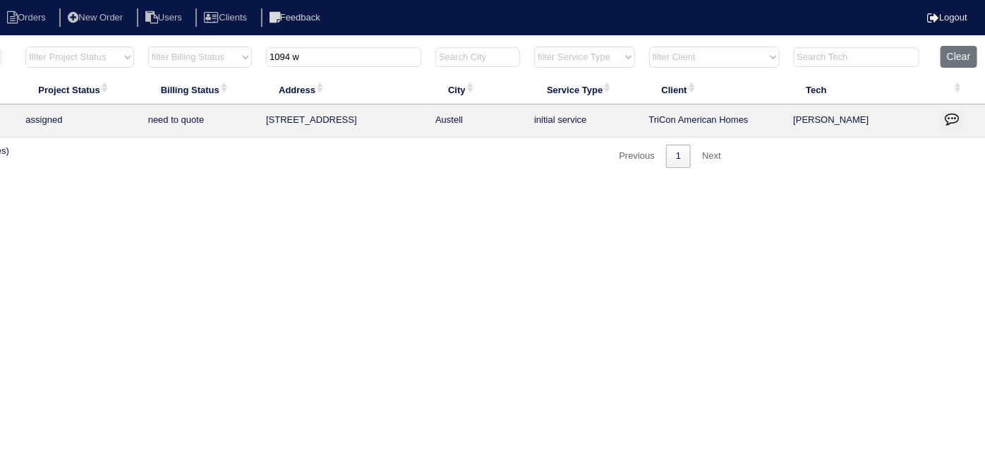
click at [952, 123] on icon "button" at bounding box center [952, 118] width 14 height 14
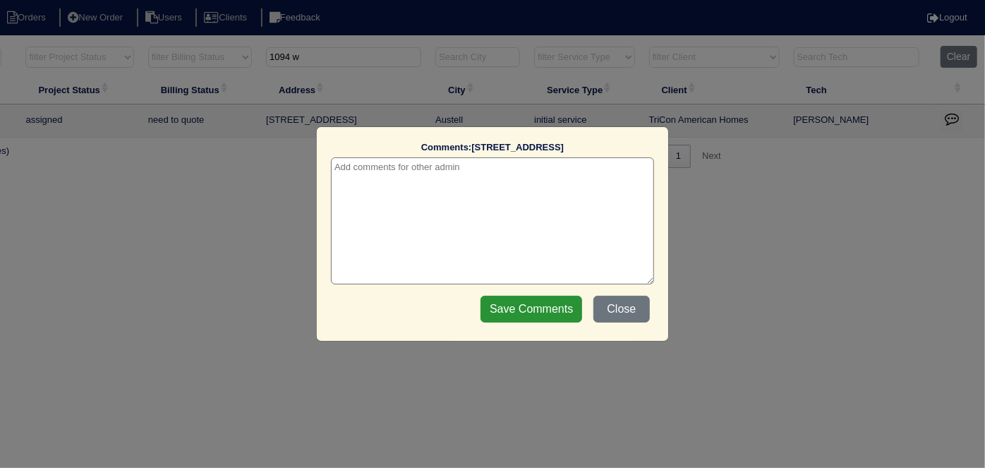
click at [397, 169] on textarea at bounding box center [492, 220] width 323 height 127
paste textarea "10/8 - No LB - need door coded - texted site super"
click at [501, 164] on textarea "[DATE] - 10/8 - No LB - need door coded - texted site super" at bounding box center [492, 220] width 323 height 127
drag, startPoint x: 399, startPoint y: 168, endPoint x: 339, endPoint y: 171, distance: 59.4
click at [339, 171] on textarea "[DATE] - 10/8 - No LB - need door code - texted site super" at bounding box center [492, 220] width 323 height 127
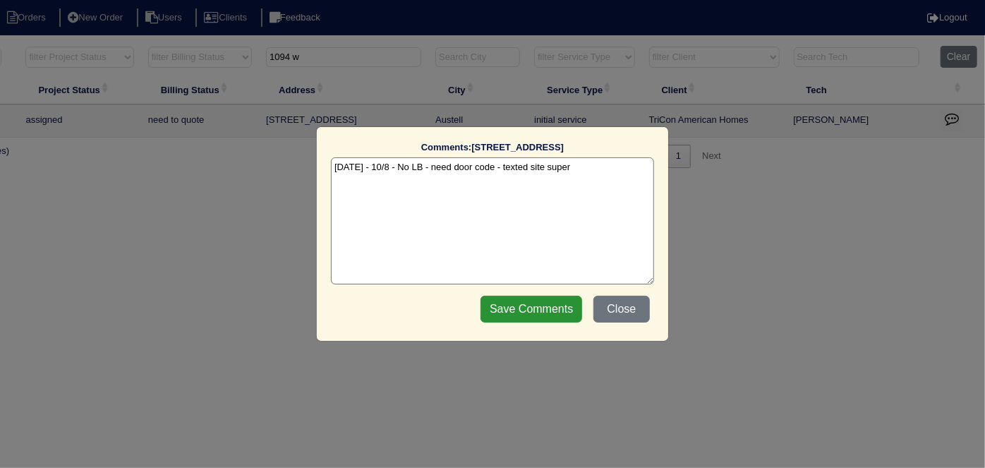
click at [365, 169] on textarea "[DATE] - 10/8 - No LB - need door code - texted site super" at bounding box center [492, 220] width 323 height 127
drag, startPoint x: 373, startPoint y: 165, endPoint x: 301, endPoint y: 164, distance: 72.7
click at [303, 164] on div "Comments: [STREET_ADDRESS] The comments on file have changed since you started …" at bounding box center [492, 234] width 985 height 468
click at [570, 165] on textarea "10/8 - No LB - need door code - texted site super" at bounding box center [492, 220] width 323 height 127
type textarea "10/8 - No LB - need door code - texted site super - KE"
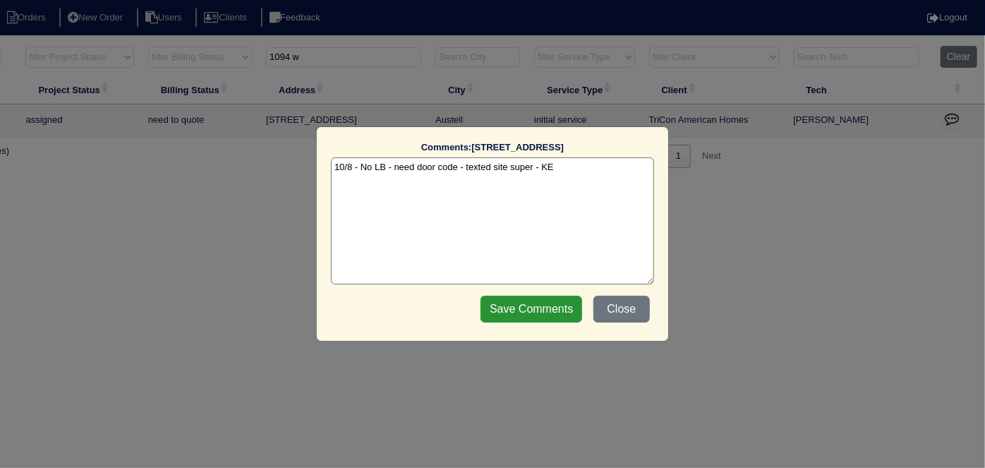
drag, startPoint x: 545, startPoint y: 306, endPoint x: 960, endPoint y: 224, distance: 423.6
click at [544, 306] on input "Save Comments" at bounding box center [532, 309] width 102 height 27
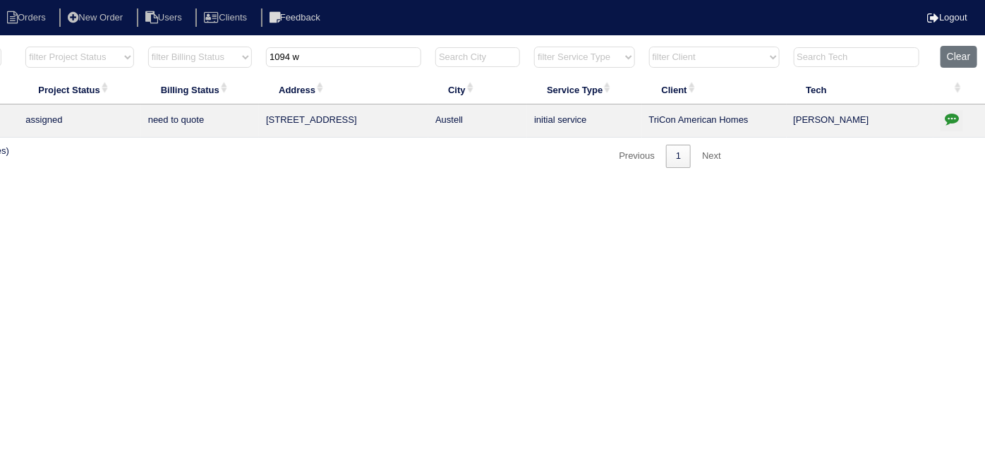
scroll to position [0, 0]
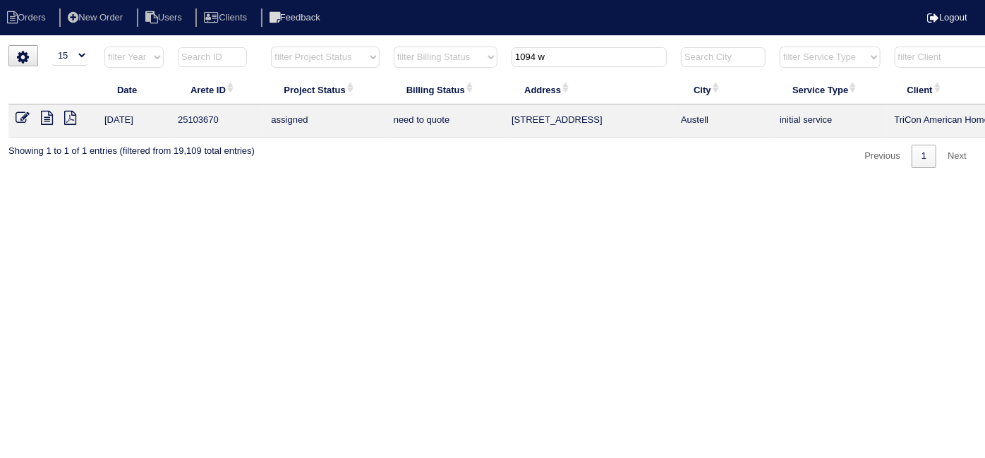
click at [18, 122] on icon at bounding box center [23, 118] width 14 height 14
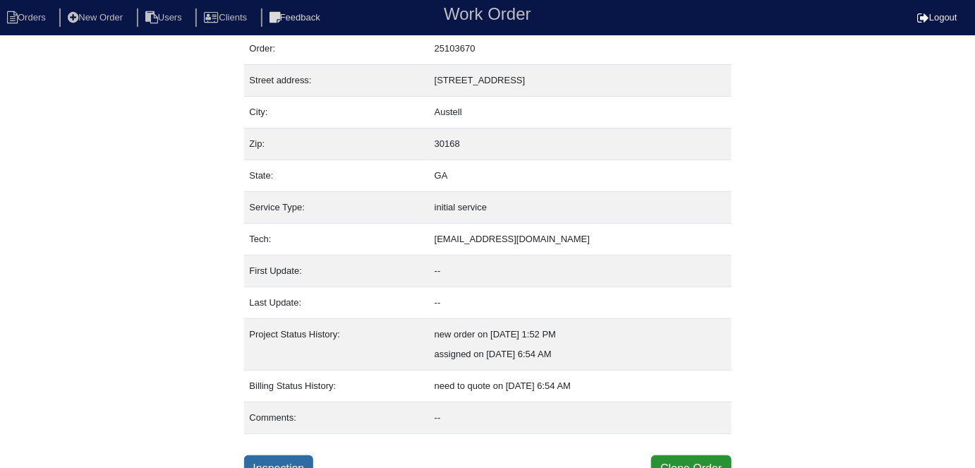
scroll to position [54, 0]
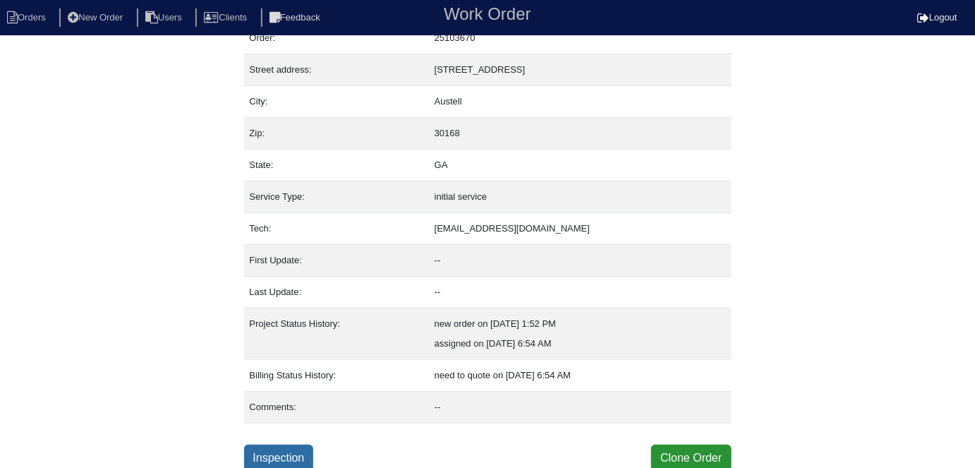
click at [272, 461] on link "Inspection" at bounding box center [279, 458] width 70 height 27
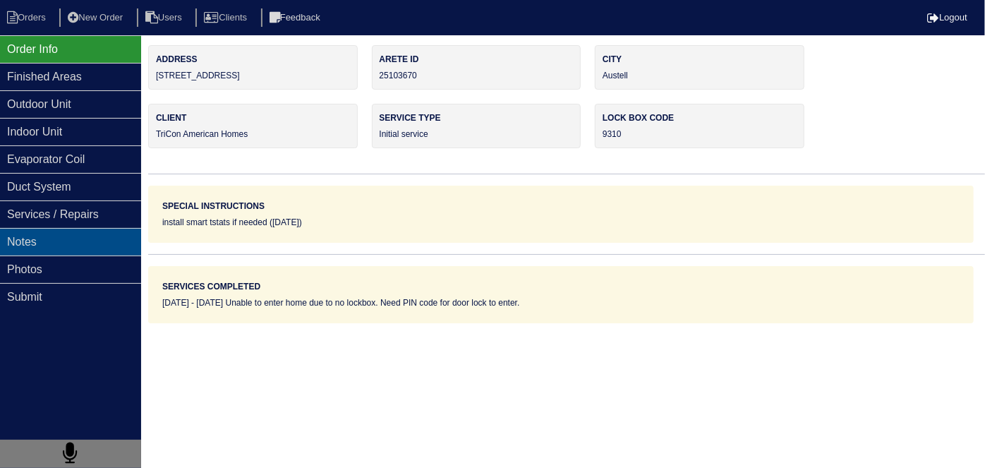
click at [79, 245] on div "Notes" at bounding box center [70, 242] width 141 height 28
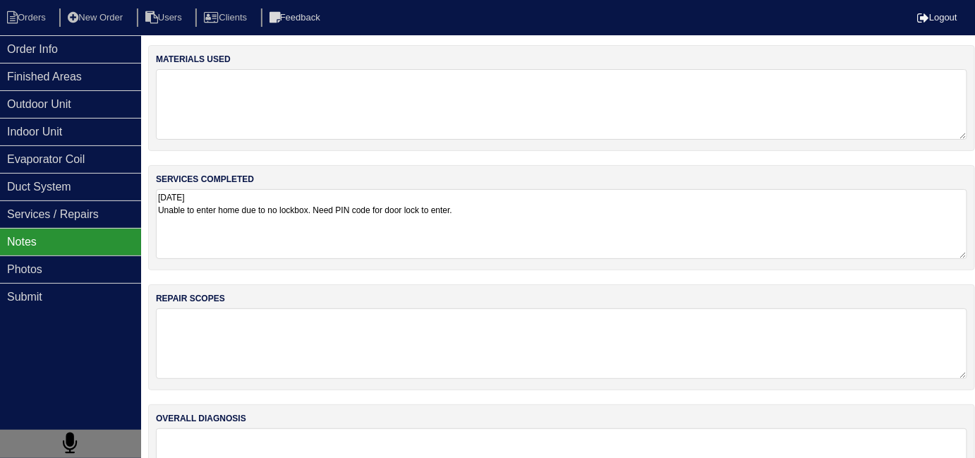
click at [562, 219] on textarea "10/5/25 Unable to enter home due to no lockbox. Need PIN code for door lock to …" at bounding box center [561, 224] width 811 height 70
click at [34, 267] on div "Photos" at bounding box center [70, 269] width 141 height 28
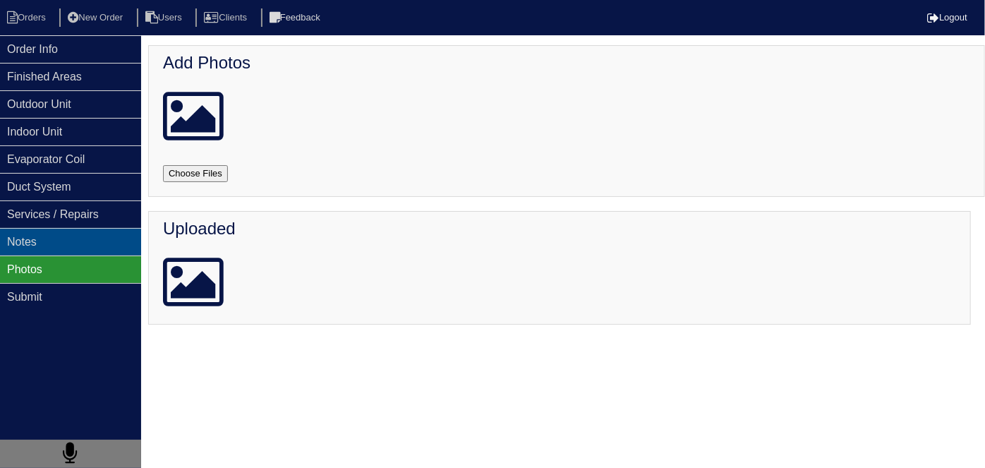
click at [34, 246] on div "Notes" at bounding box center [70, 242] width 141 height 28
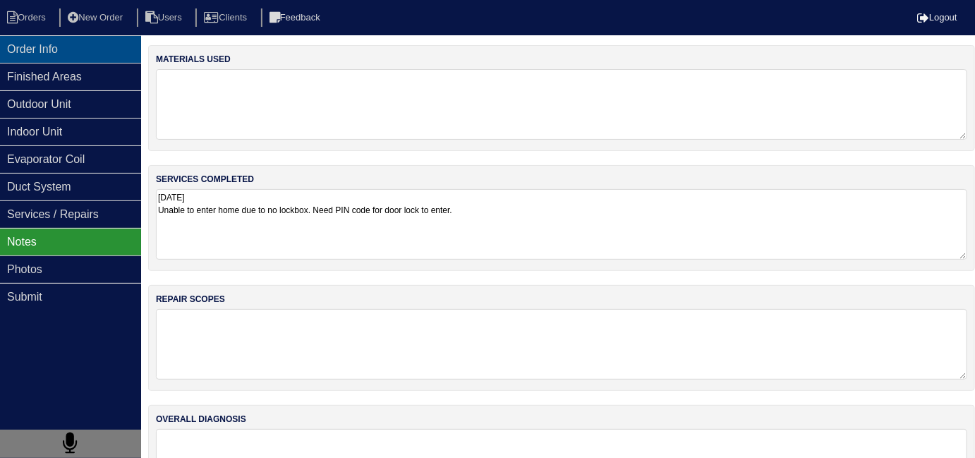
click at [66, 59] on div "Order Info" at bounding box center [70, 49] width 141 height 28
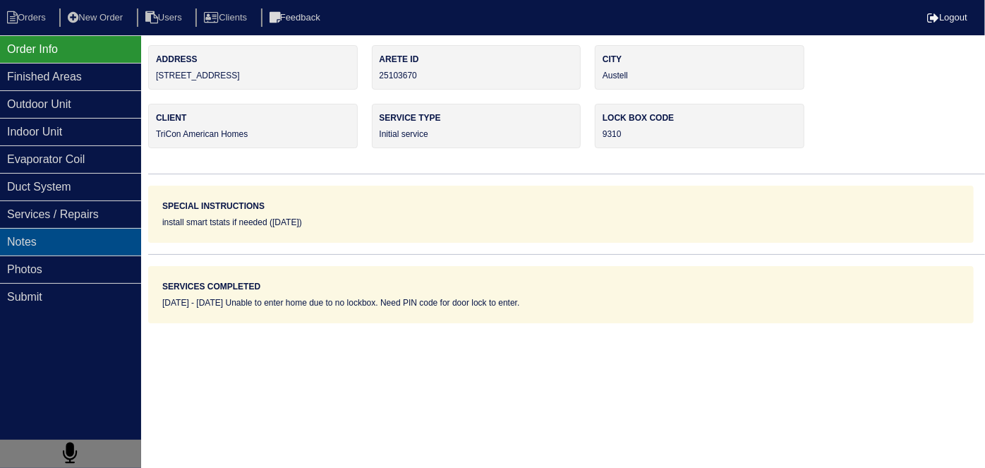
click at [64, 228] on div "Notes" at bounding box center [70, 242] width 141 height 28
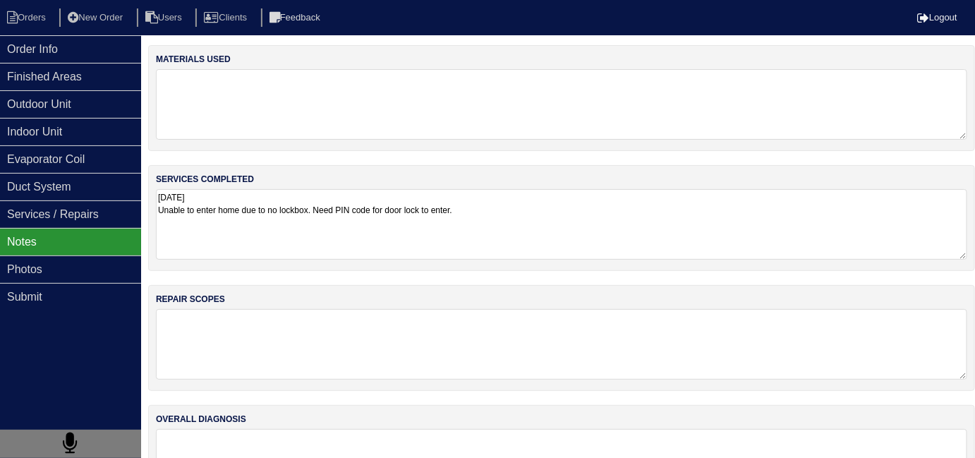
click at [550, 203] on textarea "10/5/25 Unable to enter home due to no lockbox. Need PIN code for door lock to …" at bounding box center [561, 224] width 811 height 71
drag, startPoint x: 71, startPoint y: 262, endPoint x: 79, endPoint y: 251, distance: 13.1
click at [71, 262] on div "Photos" at bounding box center [70, 269] width 141 height 28
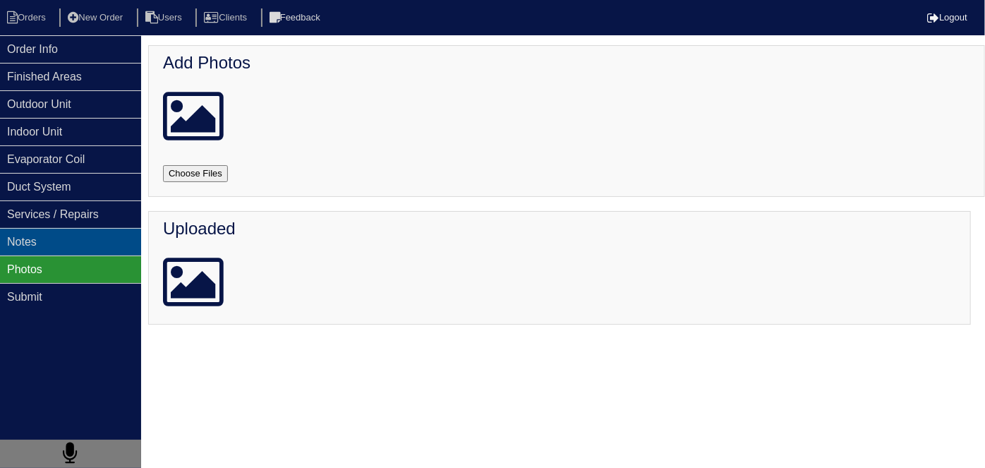
click at [92, 247] on div "Notes" at bounding box center [70, 242] width 141 height 28
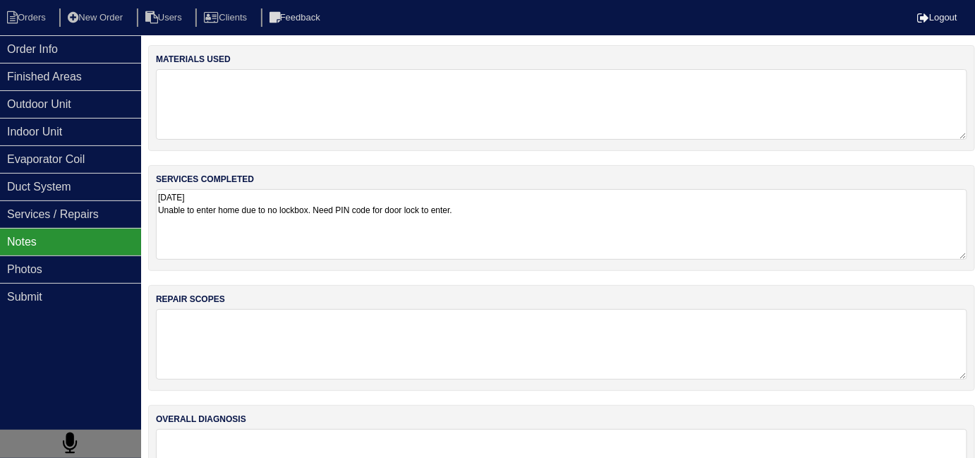
click at [607, 214] on textarea "10/5/25 Unable to enter home due to no lockbox. Need PIN code for door lock to …" at bounding box center [561, 224] width 811 height 71
click at [544, 227] on textarea "10/5/25 Unable to enter home due to no lockbox. Need PIN code for door lock to …" at bounding box center [561, 224] width 811 height 70
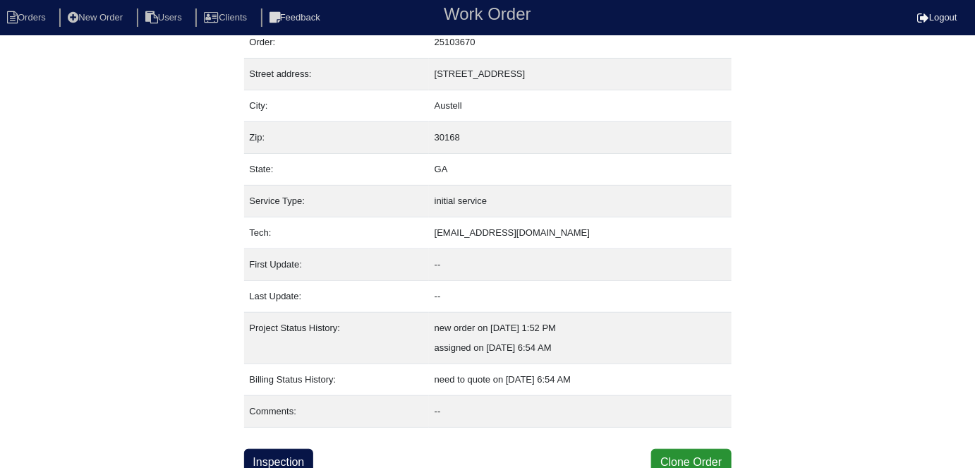
scroll to position [54, 0]
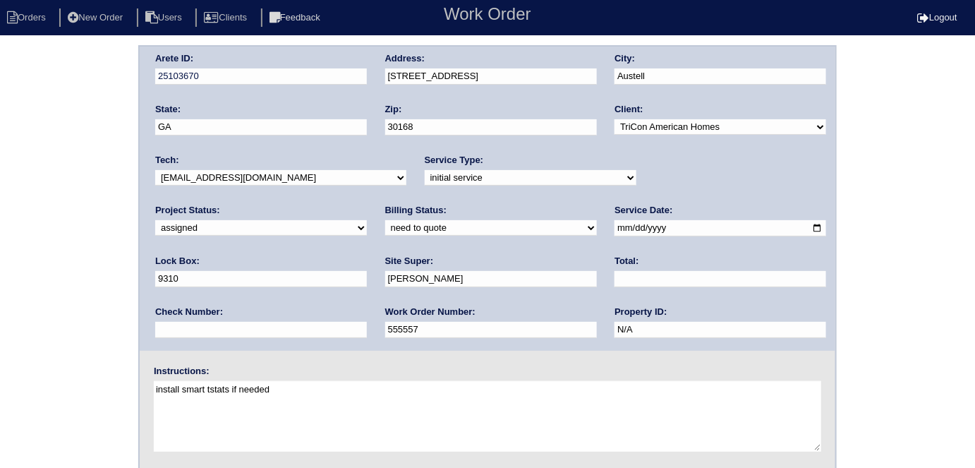
click at [367, 271] on input "9310" at bounding box center [261, 279] width 212 height 16
type input "9310√"
click at [64, 121] on div "Arete ID: 25103670 Address: 1094 Winterbrook Way City: Austell State: GA Zip: 3…" at bounding box center [487, 330] width 975 height 571
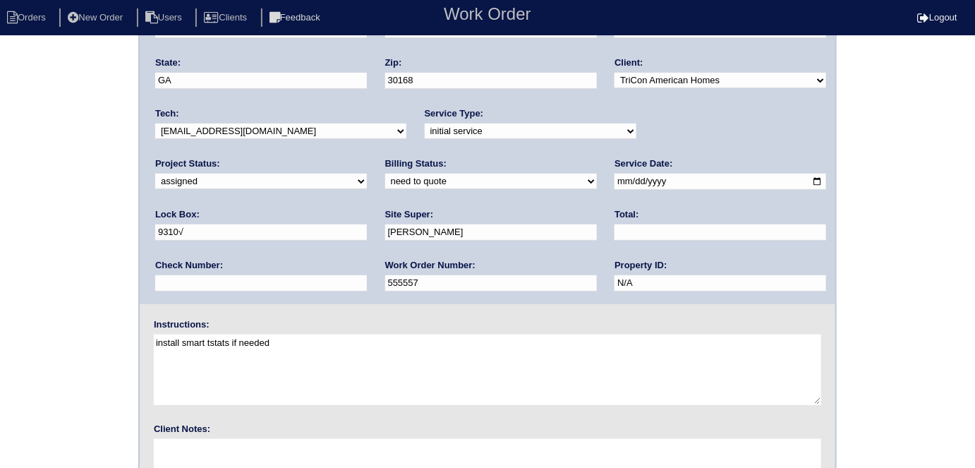
scroll to position [145, 0]
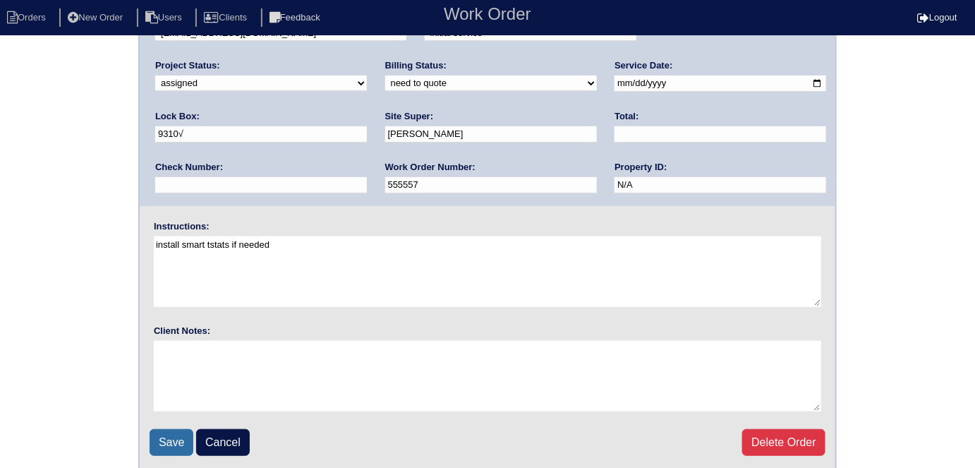
click at [165, 437] on input "Save" at bounding box center [172, 442] width 44 height 27
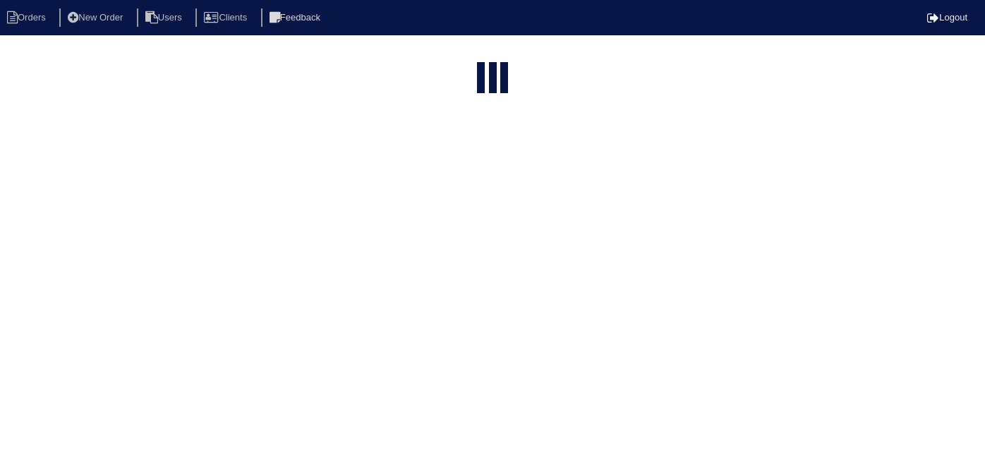
select select "15"
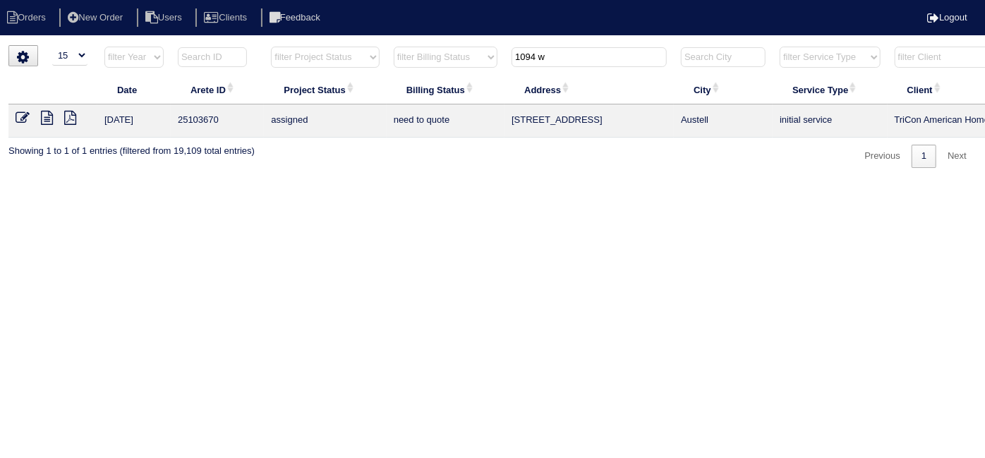
click at [18, 118] on icon at bounding box center [23, 118] width 14 height 14
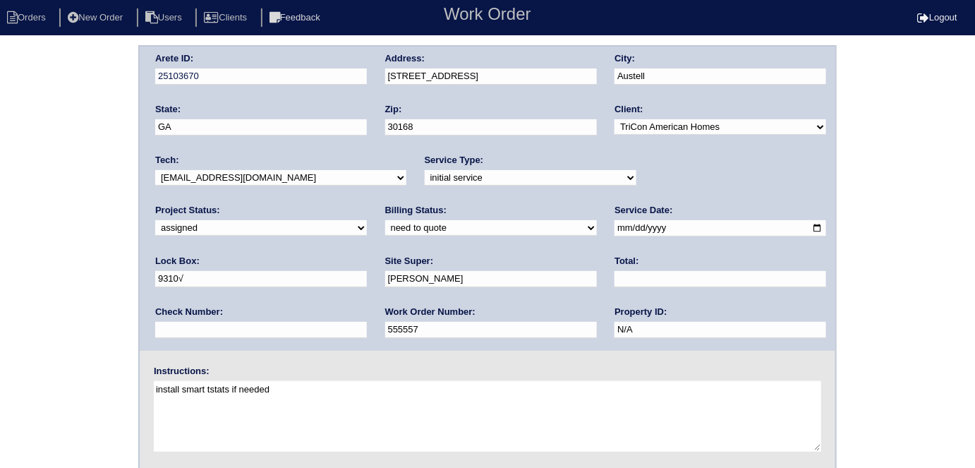
click at [367, 220] on select "new order assigned in progress field complete need to schedule admin review arc…" at bounding box center [261, 228] width 212 height 16
select select "need to schedule"
click at [367, 220] on select "new order assigned in progress field complete need to schedule admin review arc…" at bounding box center [261, 228] width 212 height 16
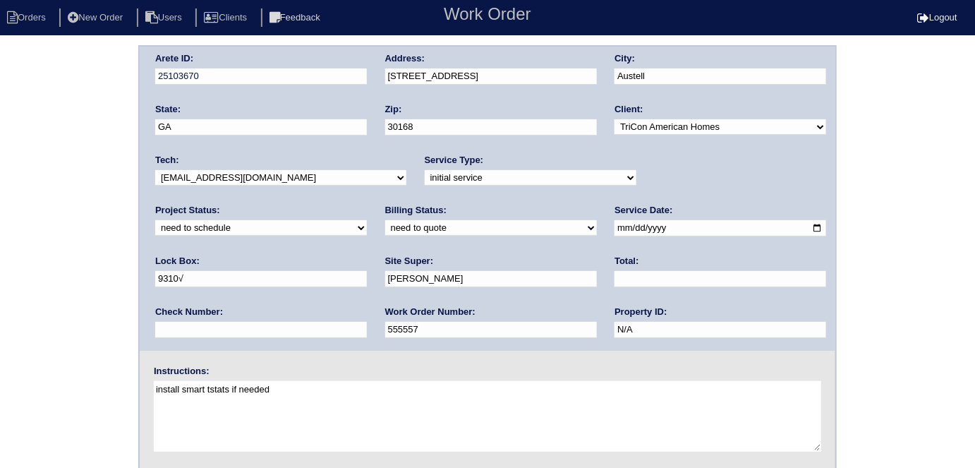
click at [615, 223] on input "[DATE]" at bounding box center [721, 228] width 212 height 16
type input "[DATE]"
click at [0, 332] on div "Arete ID: 25103670 Address: [STREET_ADDRESS] City: [GEOGRAPHIC_DATA] State: [GE…" at bounding box center [487, 330] width 975 height 571
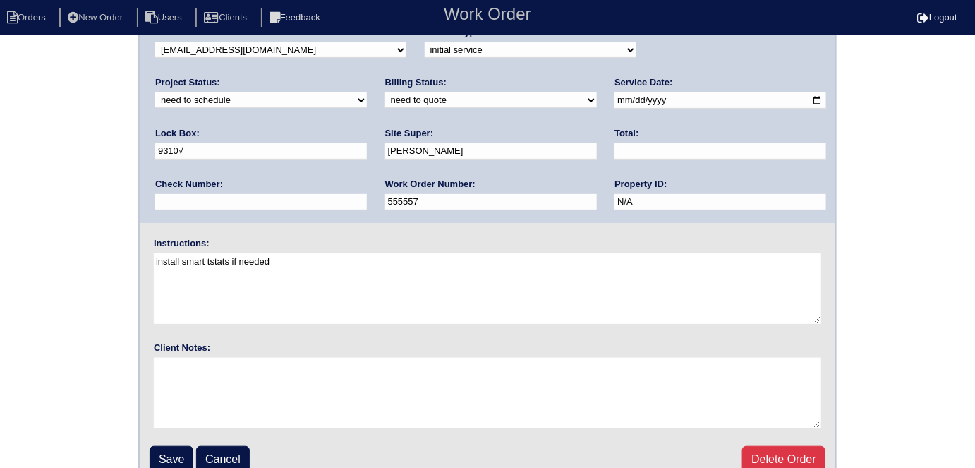
scroll to position [145, 0]
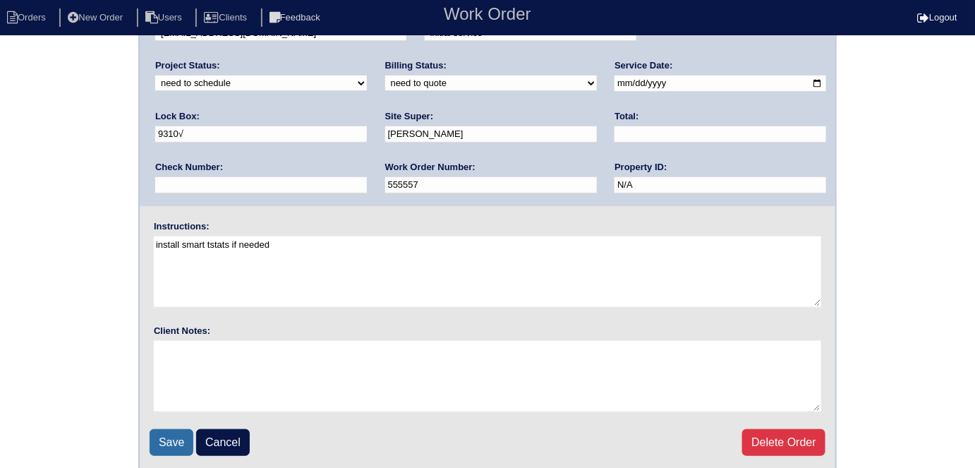
click at [167, 439] on input "Save" at bounding box center [172, 442] width 44 height 27
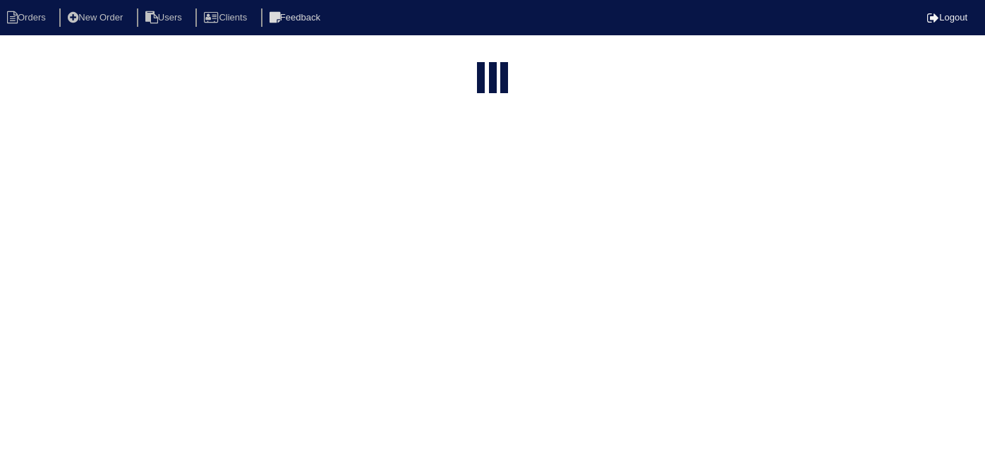
select select "15"
type input "1094 w"
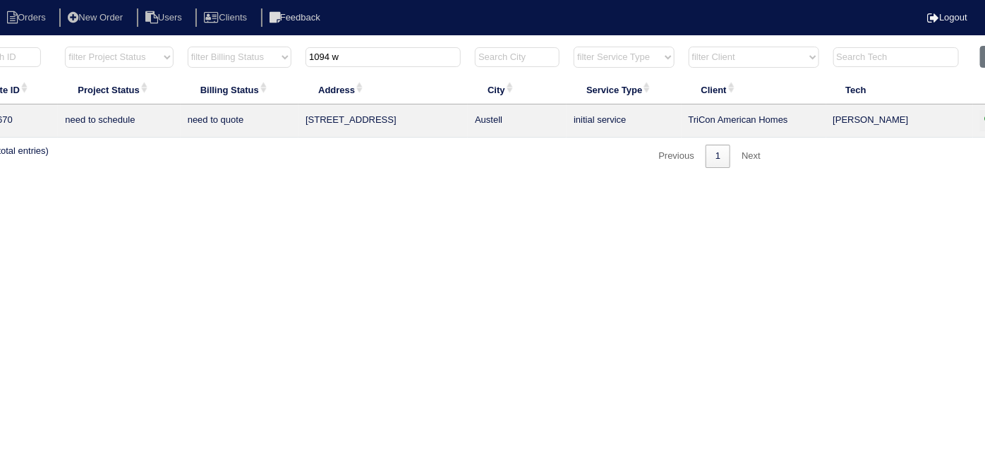
scroll to position [0, 246]
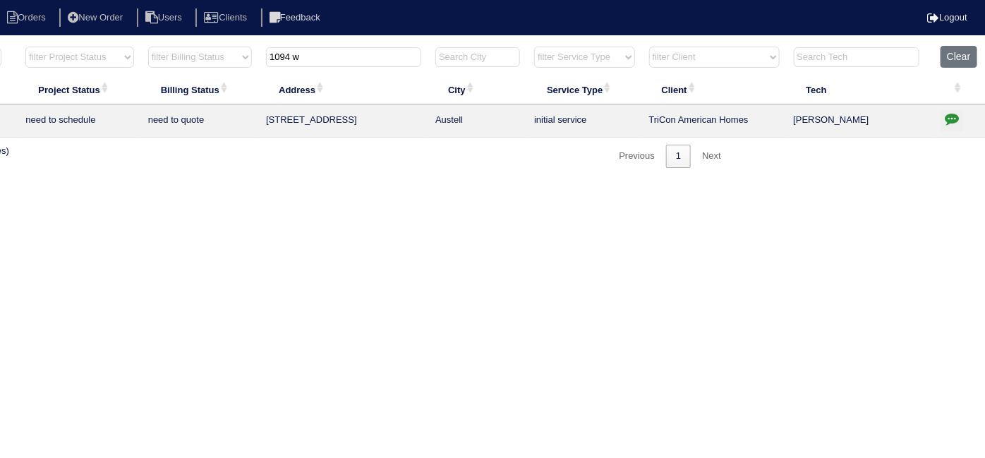
click at [952, 117] on icon "button" at bounding box center [952, 118] width 14 height 14
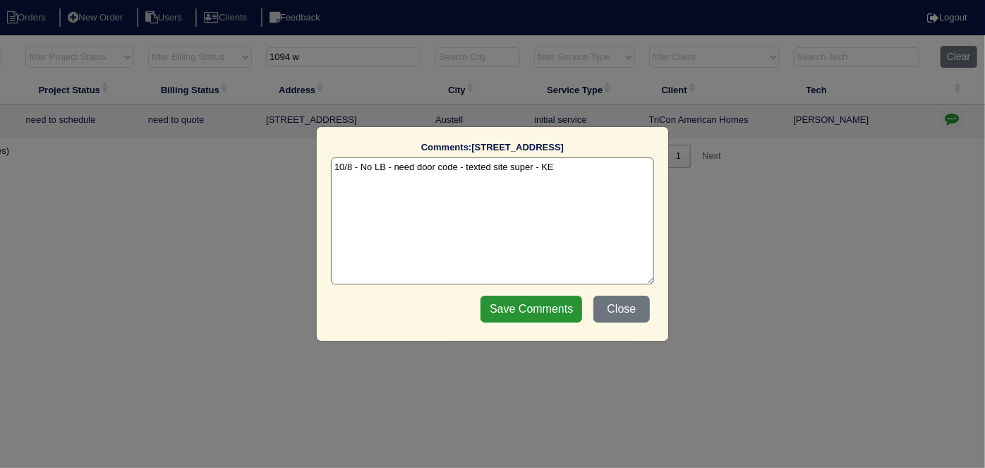
click at [574, 165] on textarea "10/8 - No LB - need door code - texted site super - KE" at bounding box center [492, 220] width 323 height 127
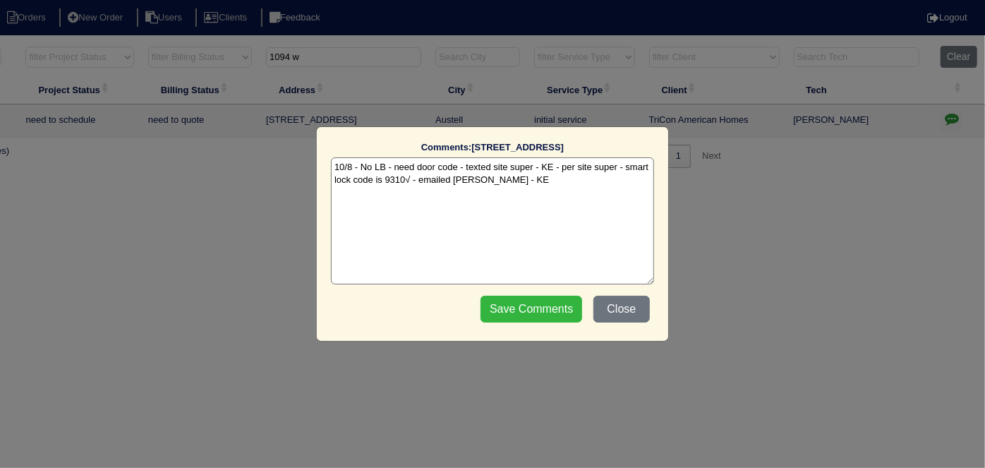
type textarea "10/8 - No LB - need door code - texted site super - KE - per site super - smart…"
click at [513, 310] on input "Save Comments" at bounding box center [532, 309] width 102 height 27
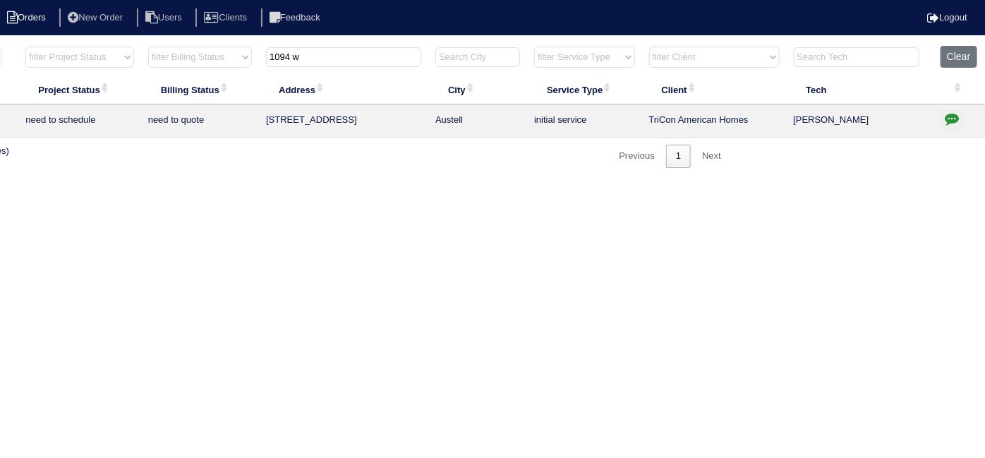
drag, startPoint x: 386, startPoint y: 56, endPoint x: 0, endPoint y: 24, distance: 387.3
click at [30, 40] on html "Orders New Order Users Clients Feedback Logout Orders New Order Users Clients M…" at bounding box center [246, 91] width 985 height 182
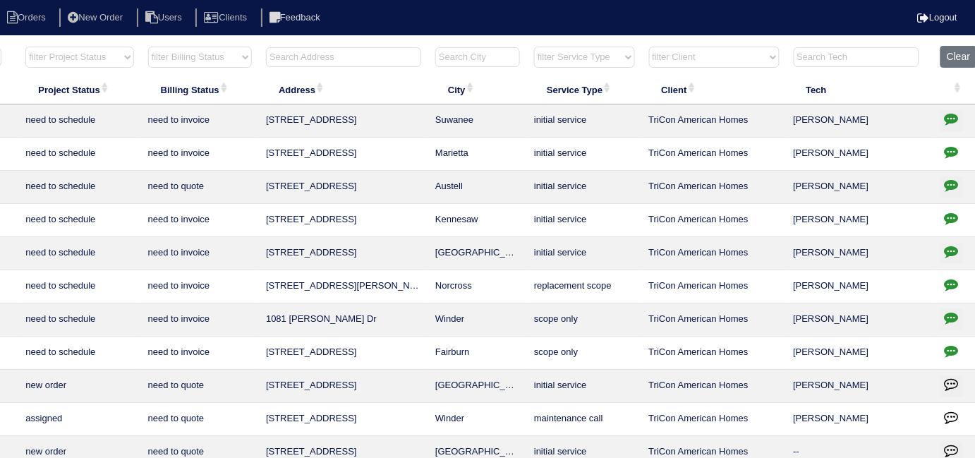
click at [335, 45] on div "▼ 10 15 25 50 200 500 Search: Date Arete ID Project Status Billing Status Addre…" at bounding box center [242, 338] width 958 height 587
click at [339, 58] on input "text" at bounding box center [343, 57] width 155 height 20
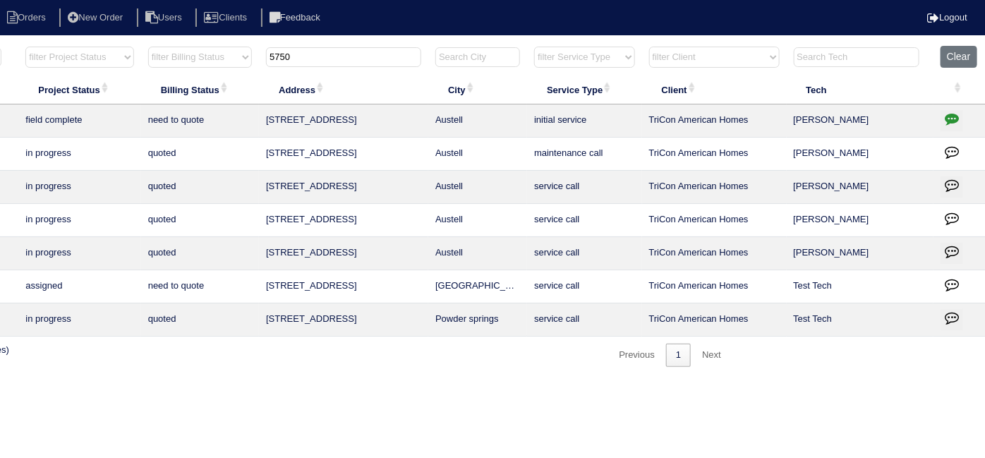
type input "5750"
click at [955, 115] on icon "button" at bounding box center [952, 118] width 14 height 14
type textarea "10/2/25 - Payton has to visit site - hold off quoting - rk 10/2/25 - Dan to rev…"
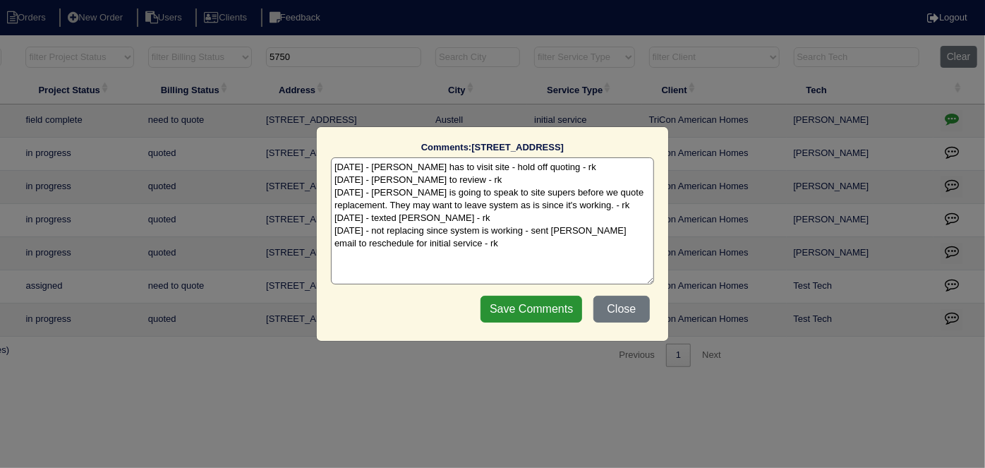
click at [509, 245] on textarea "10/2/25 - Payton has to visit site - hold off quoting - rk 10/2/25 - Dan to rev…" at bounding box center [492, 220] width 323 height 127
click at [619, 301] on button "Close" at bounding box center [621, 309] width 56 height 27
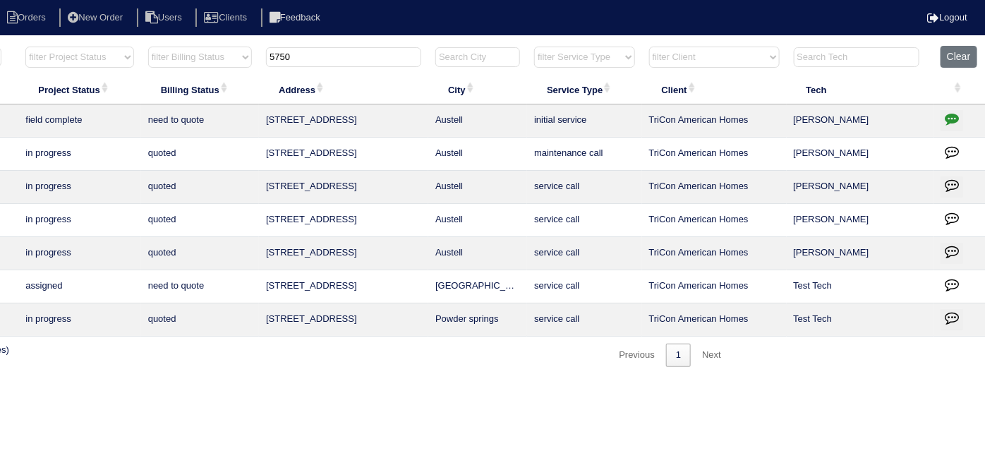
click at [952, 116] on icon "button" at bounding box center [952, 118] width 14 height 14
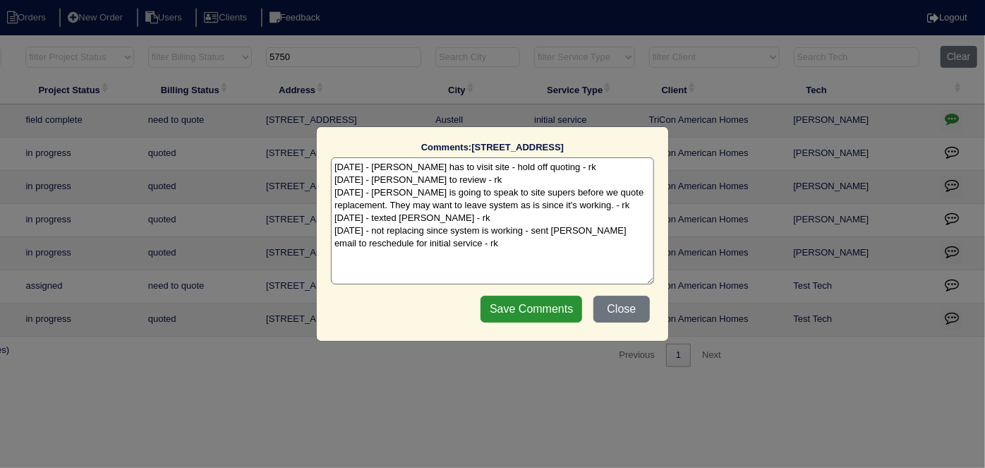
click at [502, 258] on textarea "10/2/25 - Payton has to visit site - hold off quoting - rk 10/2/25 - Dan to rev…" at bounding box center [492, 220] width 323 height 127
click at [638, 310] on button "Close" at bounding box center [621, 309] width 56 height 27
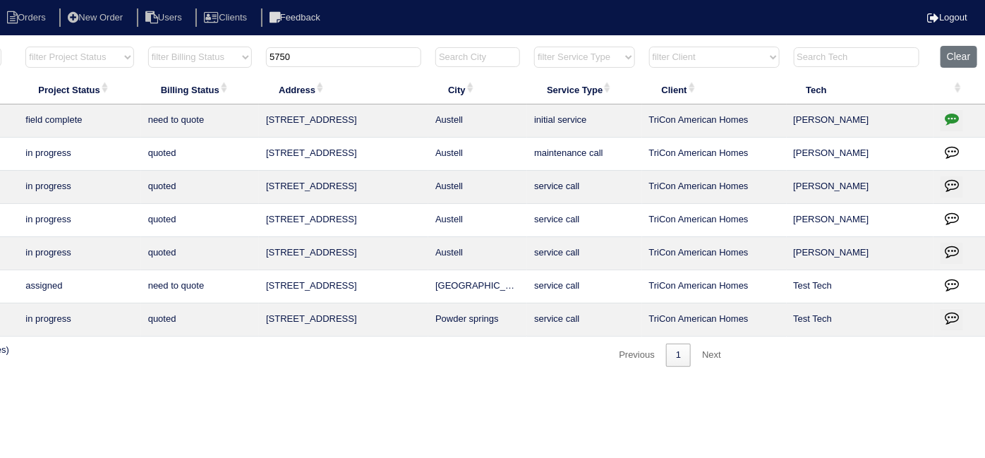
drag, startPoint x: 321, startPoint y: 51, endPoint x: 182, endPoint y: 55, distance: 139.1
click at [203, 59] on tr "filter Year -- Any Year -- 2025 2024 2023 2022 2021 2020 2019 filter Project St…" at bounding box center [374, 60] width 1223 height 29
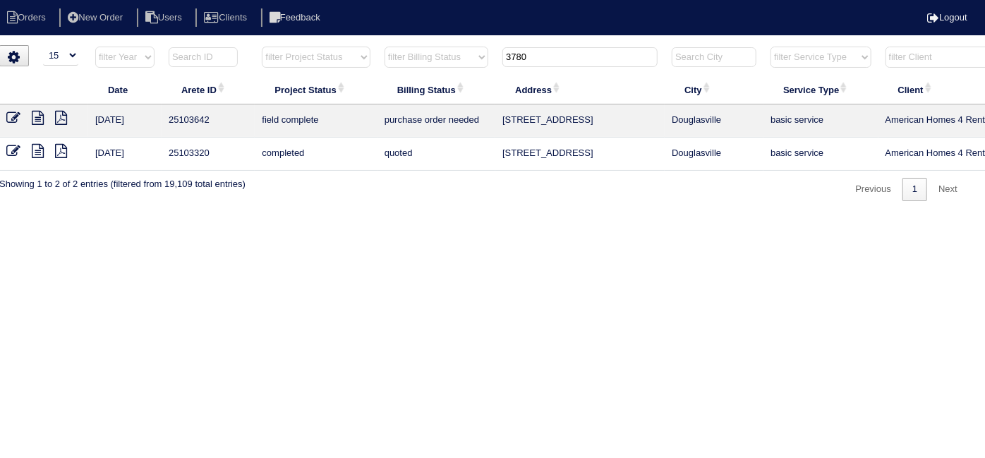
scroll to position [0, 0]
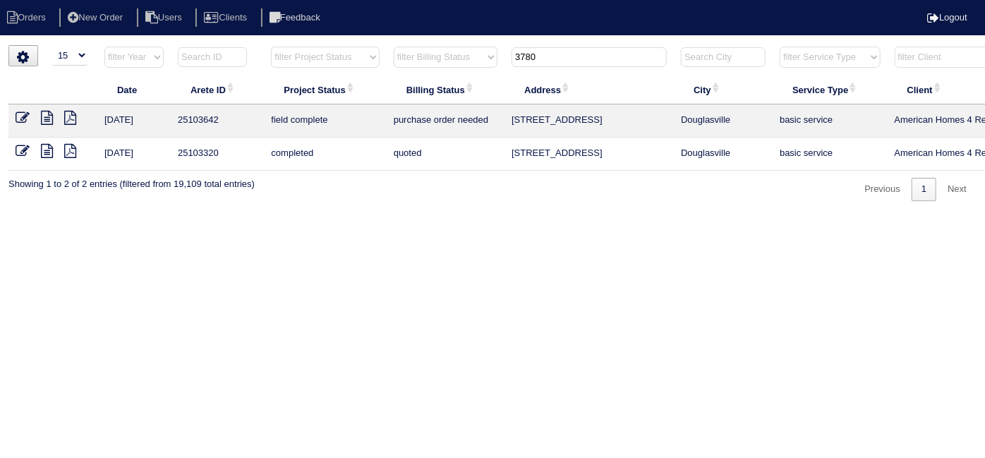
click at [141, 215] on html "Orders New Order Users Clients Feedback Logout Orders New Order Users Clients M…" at bounding box center [492, 107] width 985 height 215
click at [538, 66] on input "3780" at bounding box center [589, 57] width 155 height 20
drag, startPoint x: 538, startPoint y: 65, endPoint x: 545, endPoint y: 56, distance: 11.6
click at [540, 63] on input "3780" at bounding box center [589, 57] width 155 height 20
click at [574, 51] on input "3780" at bounding box center [589, 57] width 155 height 20
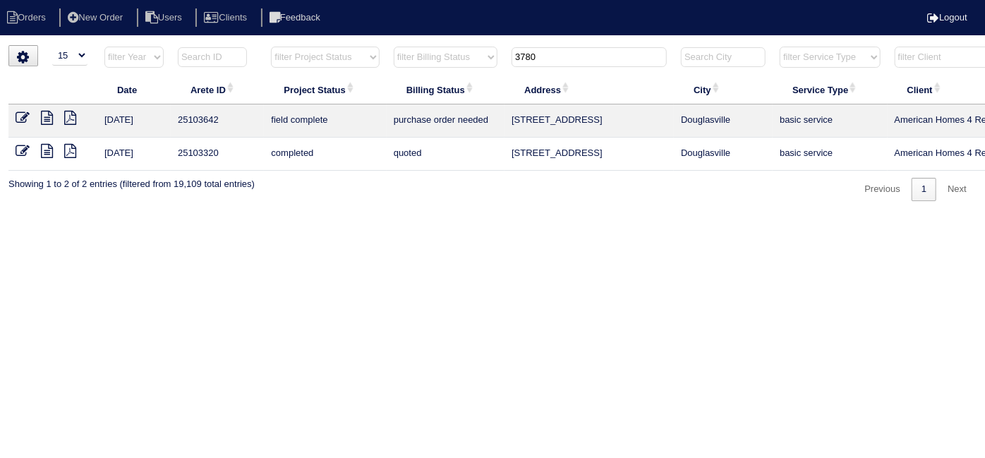
drag, startPoint x: 574, startPoint y: 51, endPoint x: 308, endPoint y: 4, distance: 269.5
click at [368, 45] on body "Orders New Order Users Clients Feedback Logout Orders New Order Users Clients M…" at bounding box center [492, 123] width 985 height 156
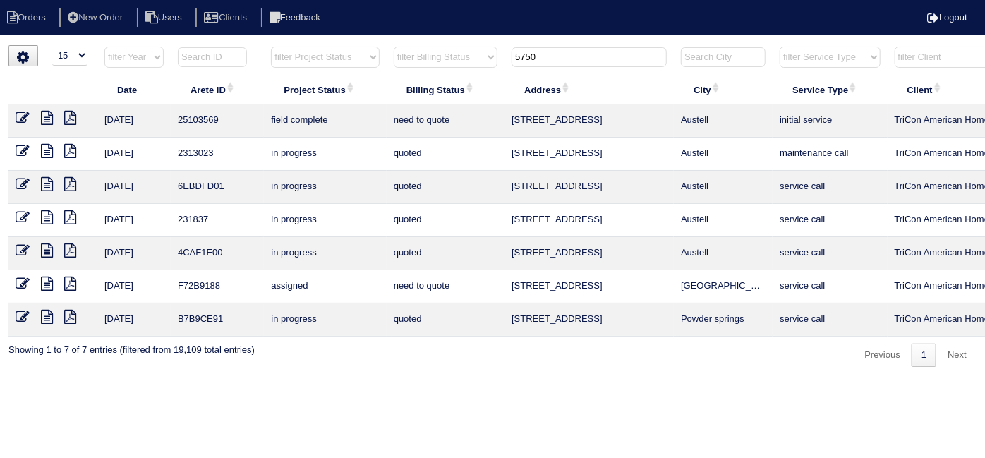
type input "5750"
click at [45, 115] on icon at bounding box center [47, 118] width 12 height 14
drag, startPoint x: 602, startPoint y: 53, endPoint x: 349, endPoint y: 6, distance: 257.6
click at [349, 45] on body "Orders New Order Users Clients Feedback Logout Orders New Order Users Clients M…" at bounding box center [492, 206] width 985 height 322
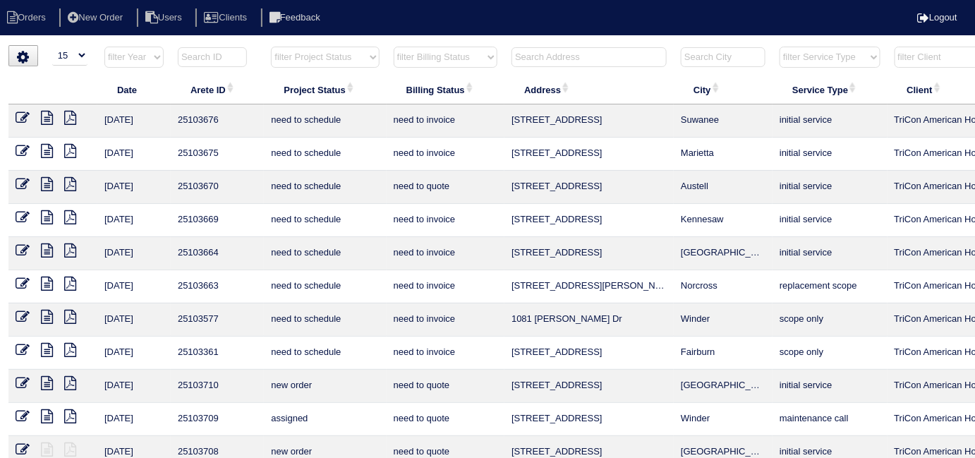
click at [541, 59] on input "text" at bounding box center [589, 57] width 155 height 20
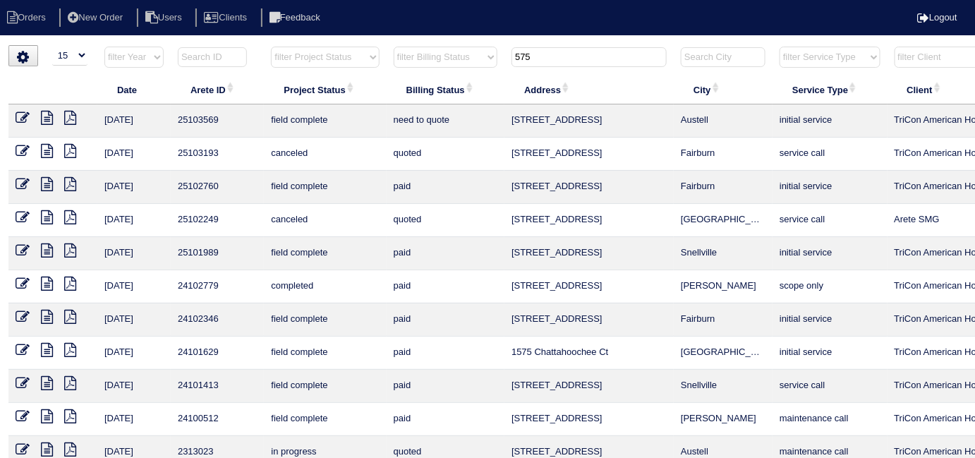
click at [545, 55] on input "575" at bounding box center [589, 57] width 155 height 20
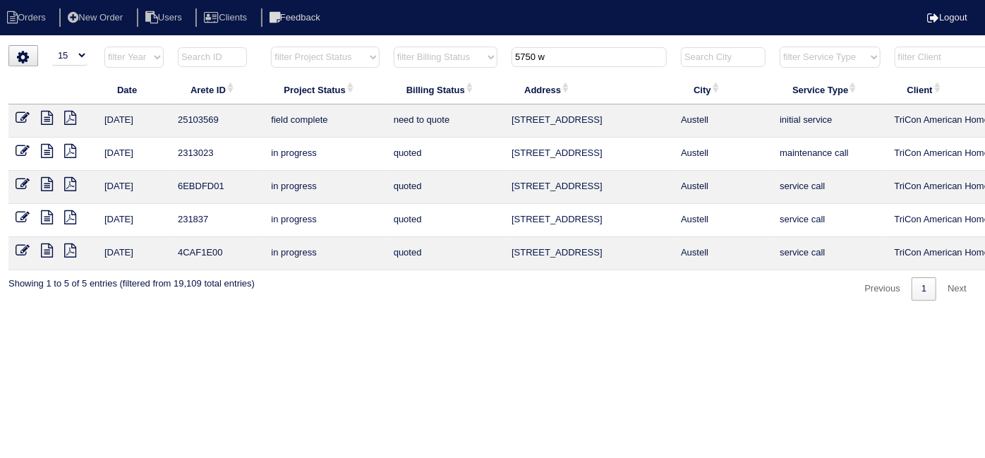
type input "5750 w"
click at [47, 119] on icon at bounding box center [47, 118] width 12 height 14
click at [20, 113] on icon at bounding box center [23, 118] width 14 height 14
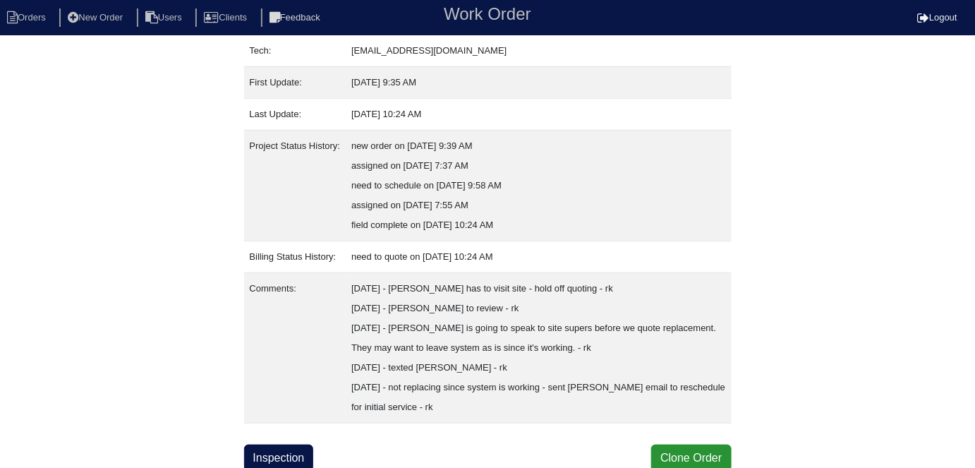
scroll to position [232, 0]
click at [288, 455] on link "Inspection" at bounding box center [279, 458] width 70 height 27
select select "0"
select select "[PERSON_NAME]"
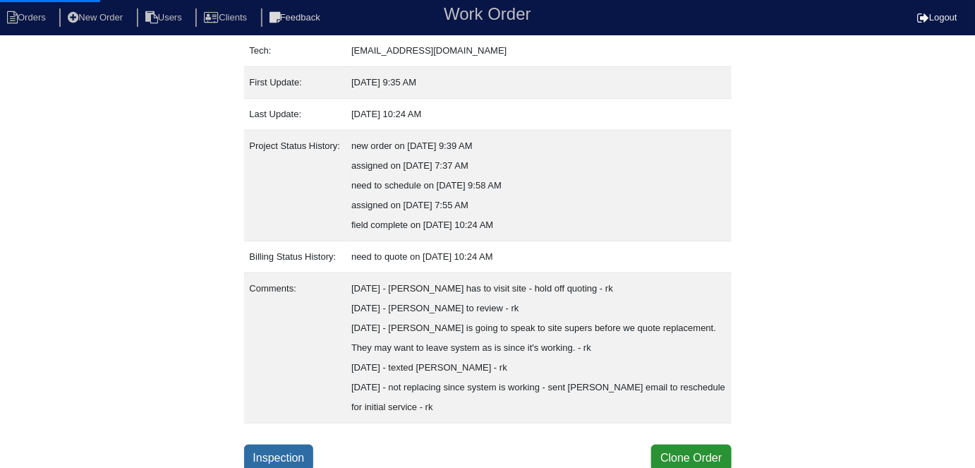
select select "0"
select select "1"
select select "0"
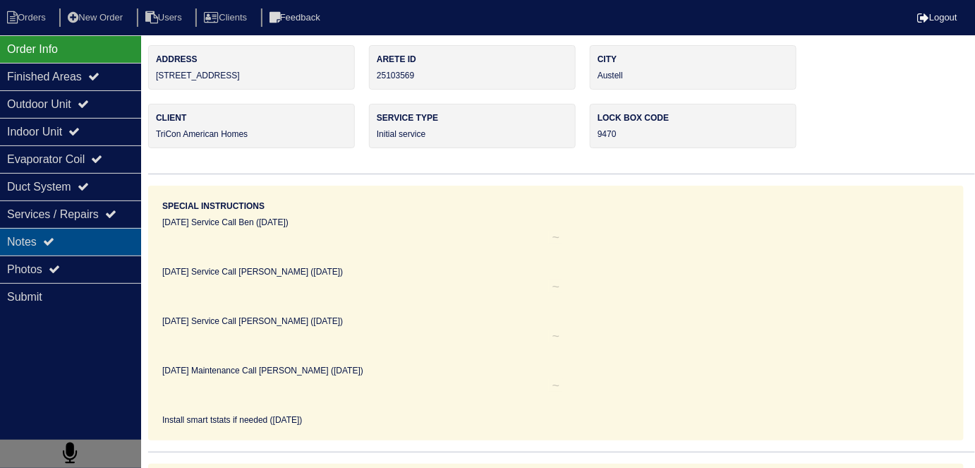
click at [94, 250] on div "Notes" at bounding box center [70, 242] width 141 height 28
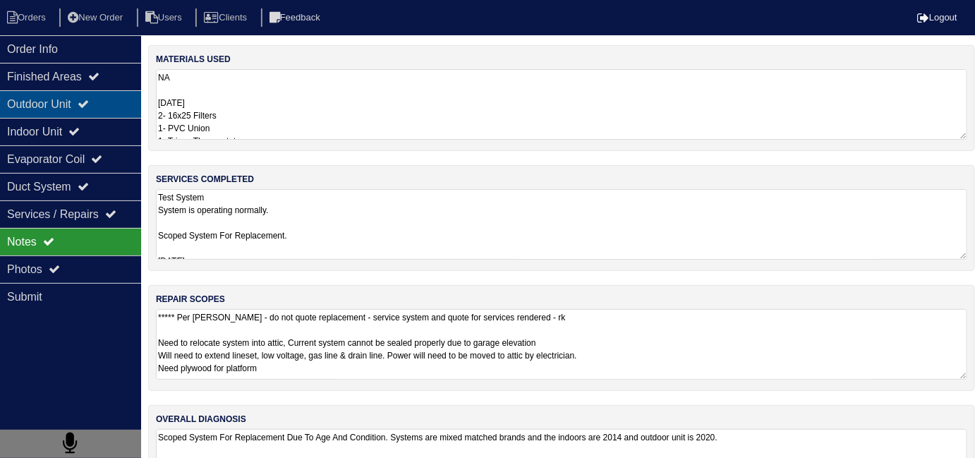
click at [73, 110] on div "Outdoor Unit" at bounding box center [70, 104] width 141 height 28
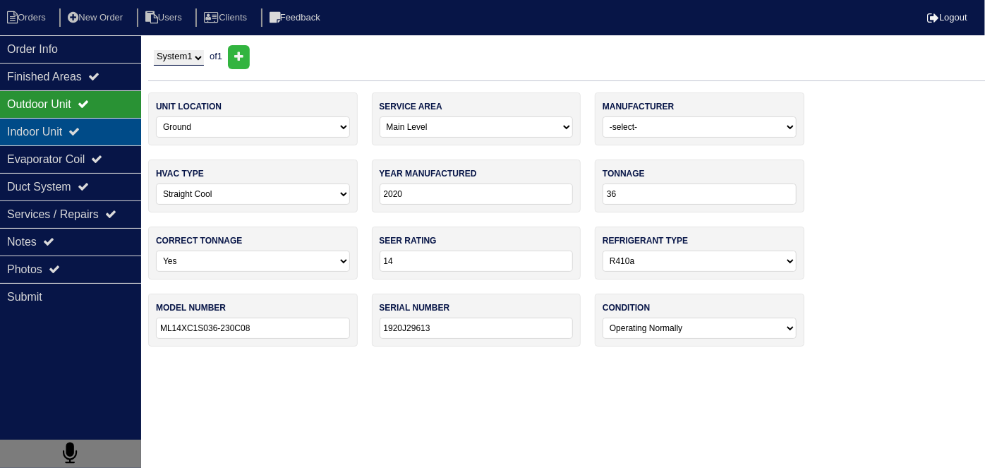
click at [63, 128] on div "Indoor Unit" at bounding box center [70, 132] width 141 height 28
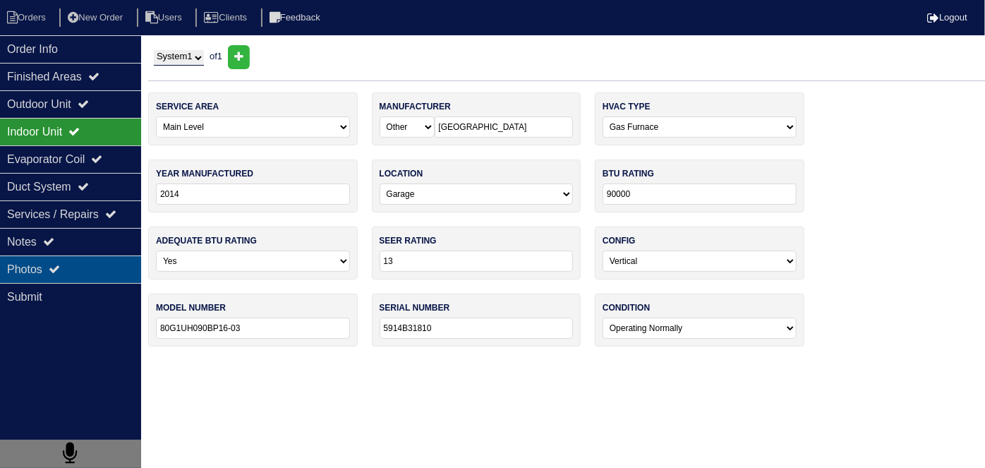
click at [71, 262] on div "Photos" at bounding box center [70, 269] width 141 height 28
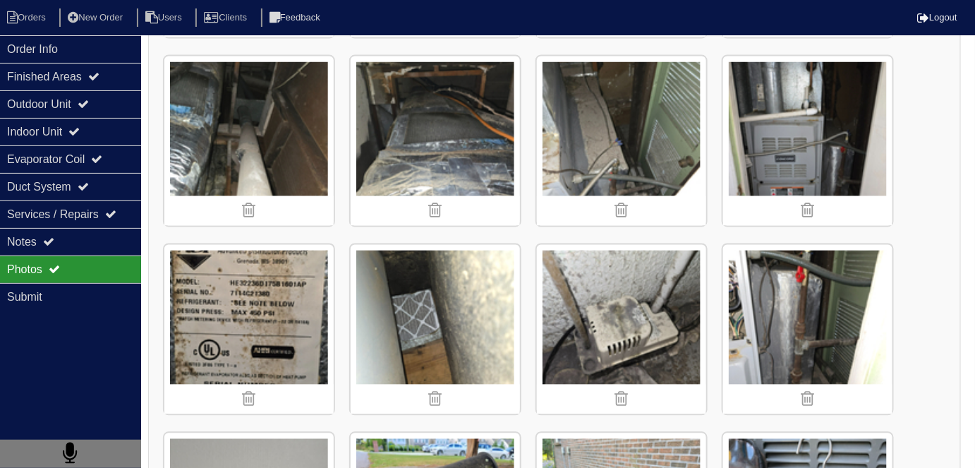
scroll to position [769, 0]
click at [430, 73] on img at bounding box center [435, 140] width 169 height 169
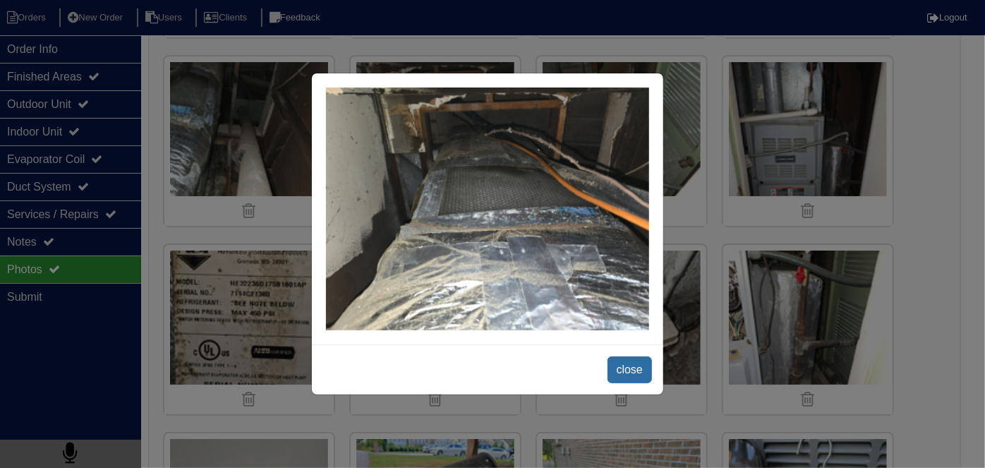
click at [622, 367] on span "close" at bounding box center [630, 369] width 44 height 27
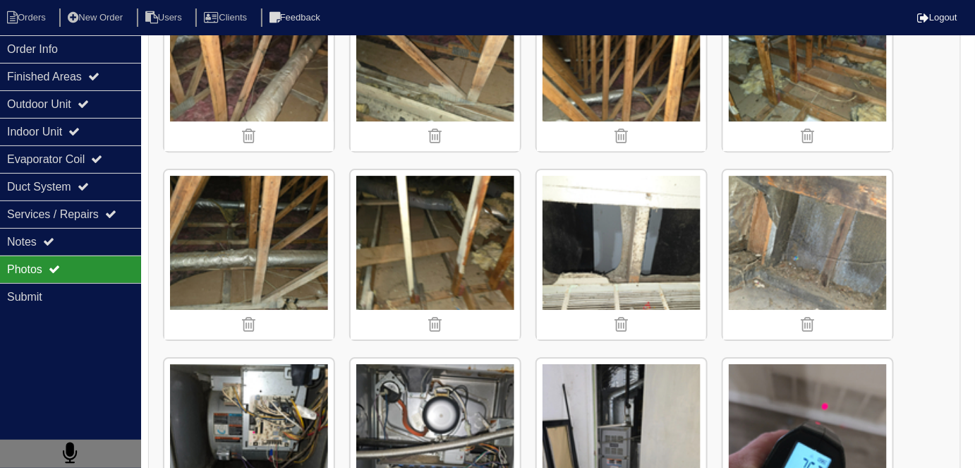
scroll to position [1410, 0]
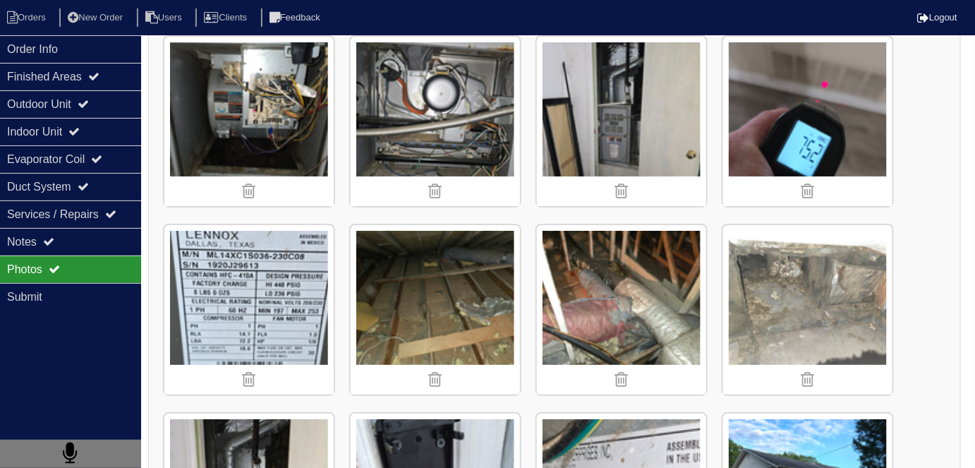
click at [778, 250] on img at bounding box center [807, 309] width 169 height 169
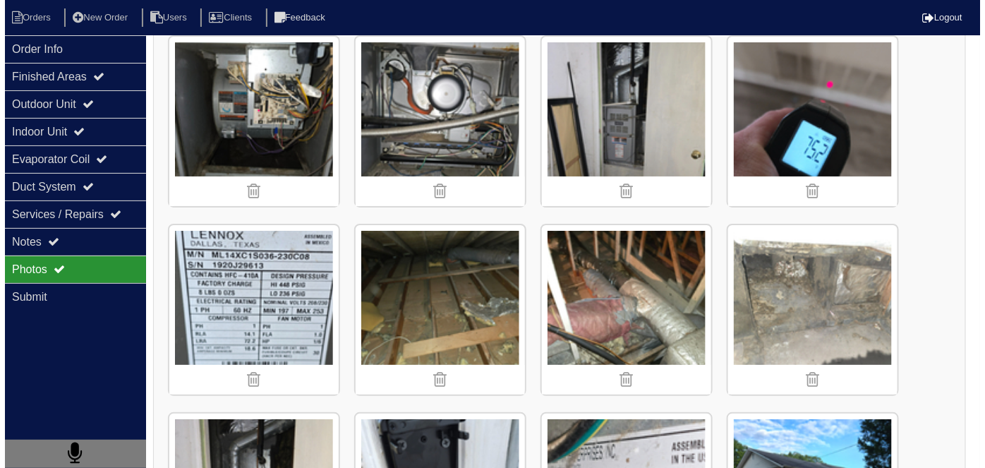
scroll to position [1731, 0]
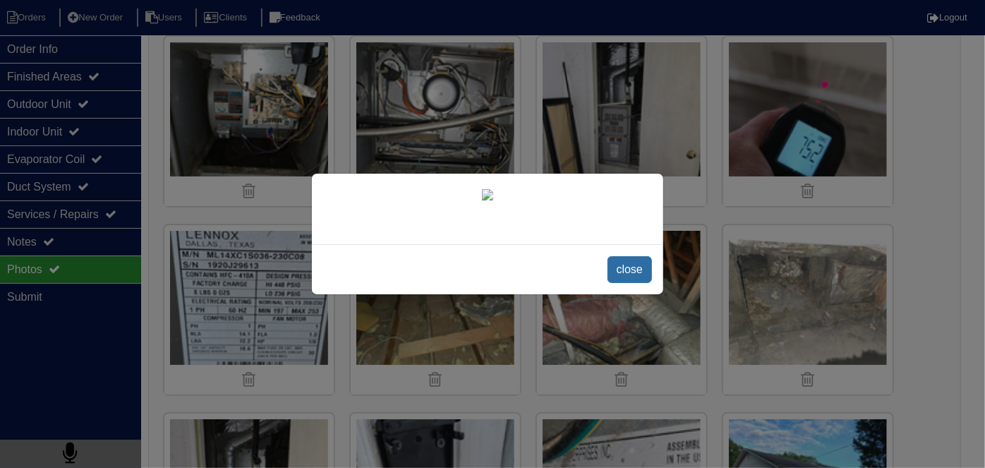
click at [634, 283] on span "close" at bounding box center [630, 269] width 44 height 27
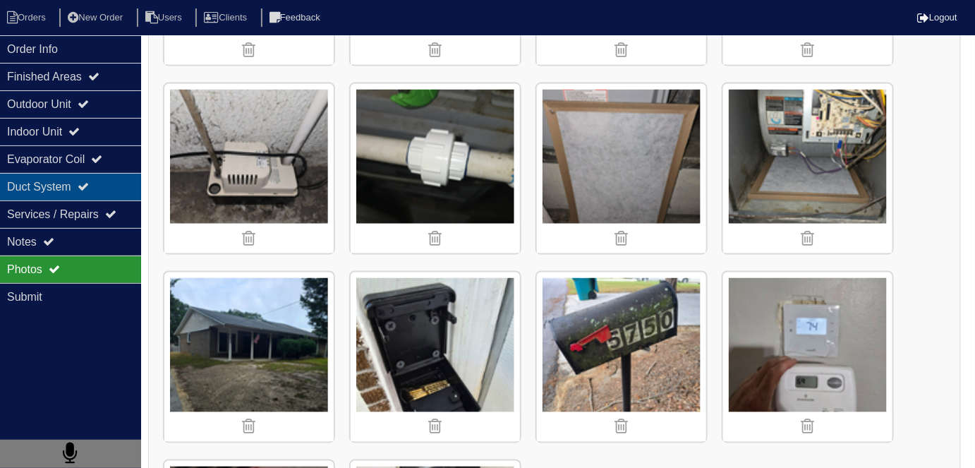
scroll to position [2436, 0]
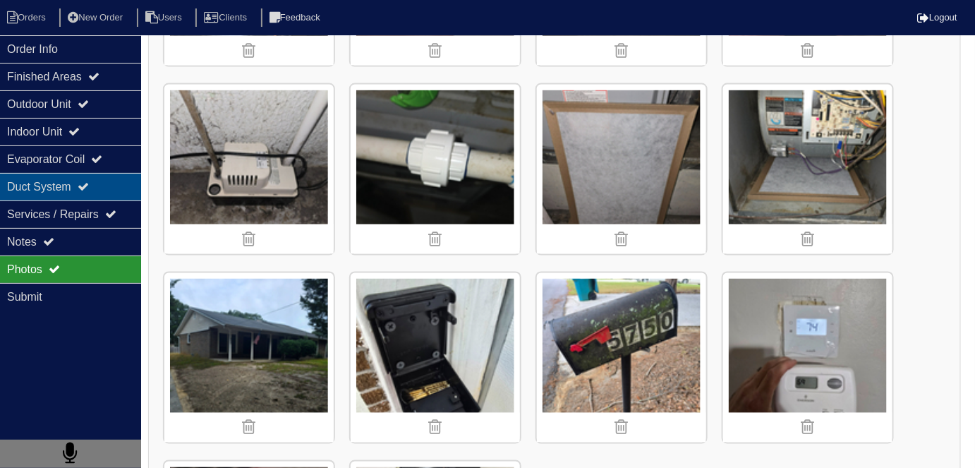
click at [85, 191] on div "Duct System" at bounding box center [70, 187] width 141 height 28
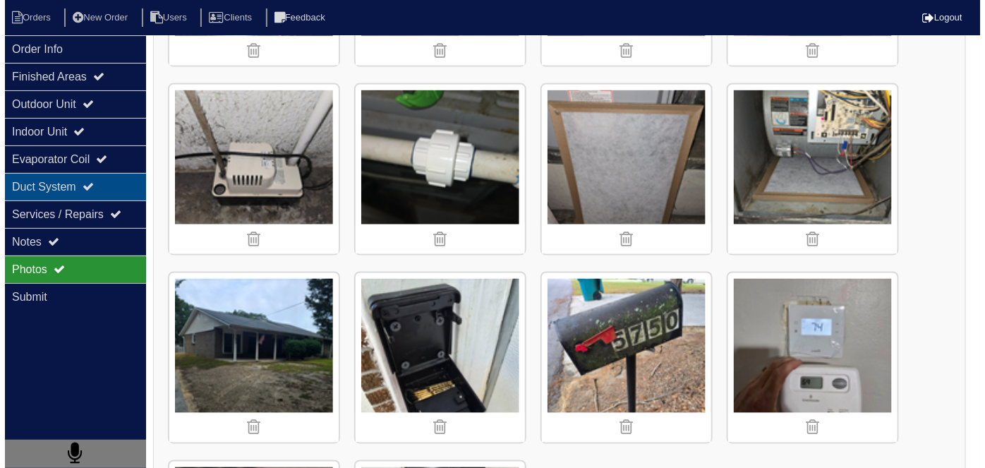
scroll to position [0, 0]
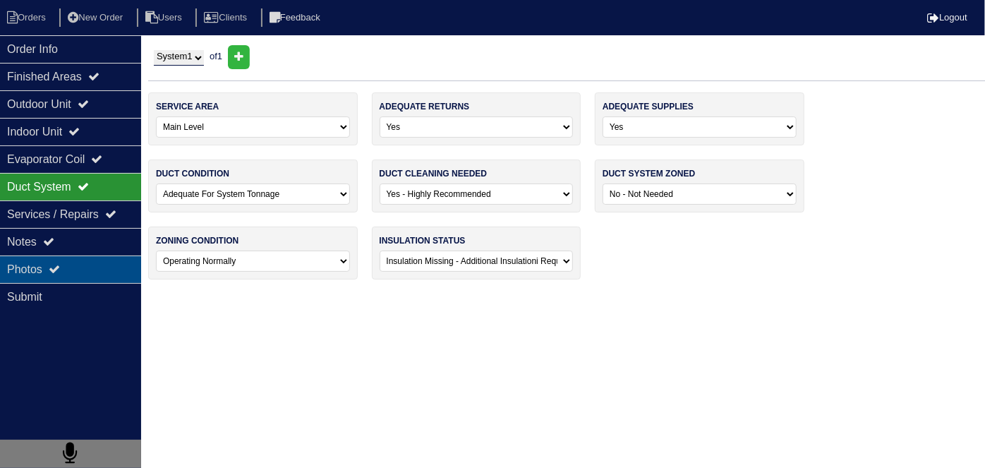
click at [90, 275] on div "Photos" at bounding box center [70, 269] width 141 height 28
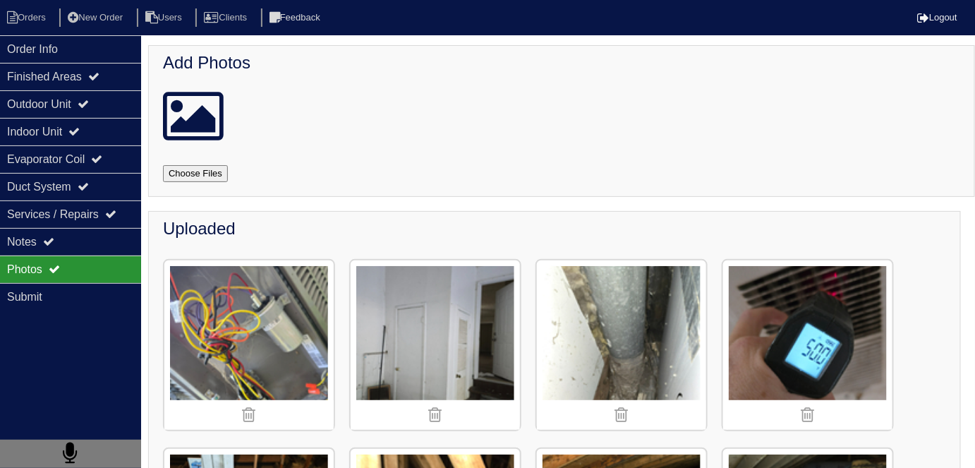
click at [465, 306] on img at bounding box center [435, 344] width 169 height 169
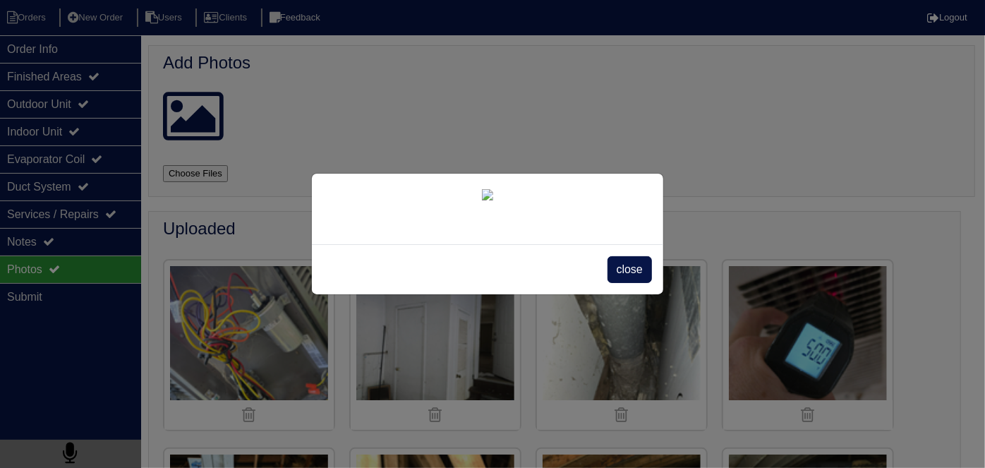
scroll to position [81, 0]
click at [615, 283] on span "close" at bounding box center [630, 269] width 44 height 27
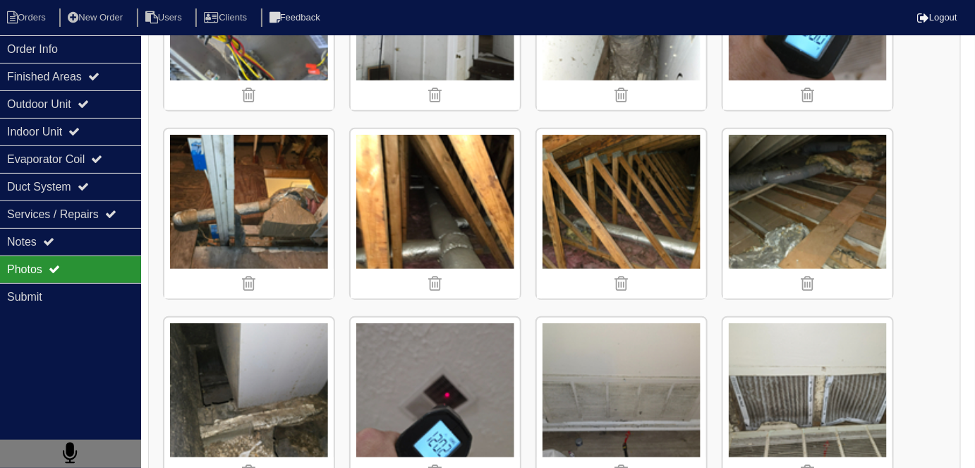
scroll to position [320, 0]
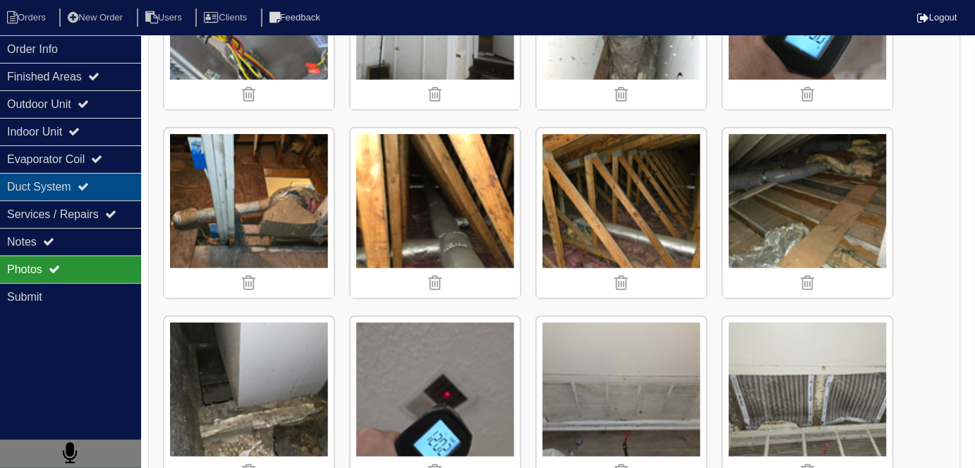
click at [75, 195] on div "Duct System" at bounding box center [70, 187] width 141 height 28
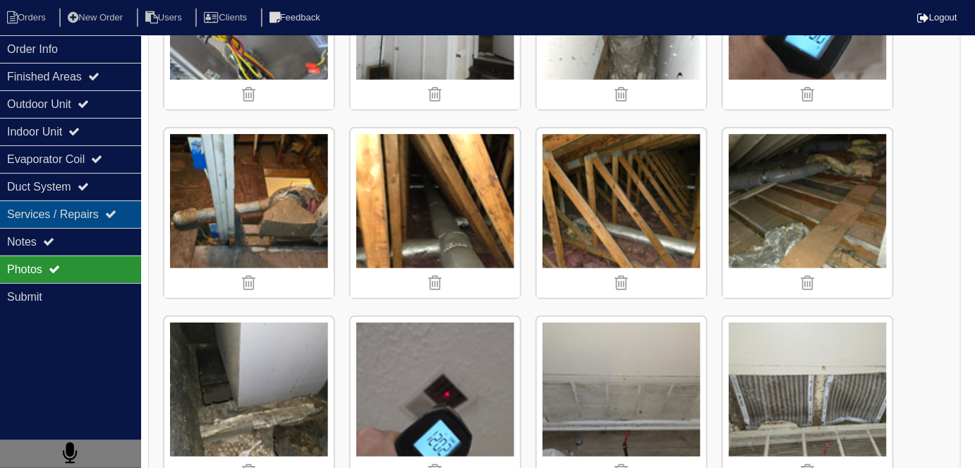
scroll to position [0, 0]
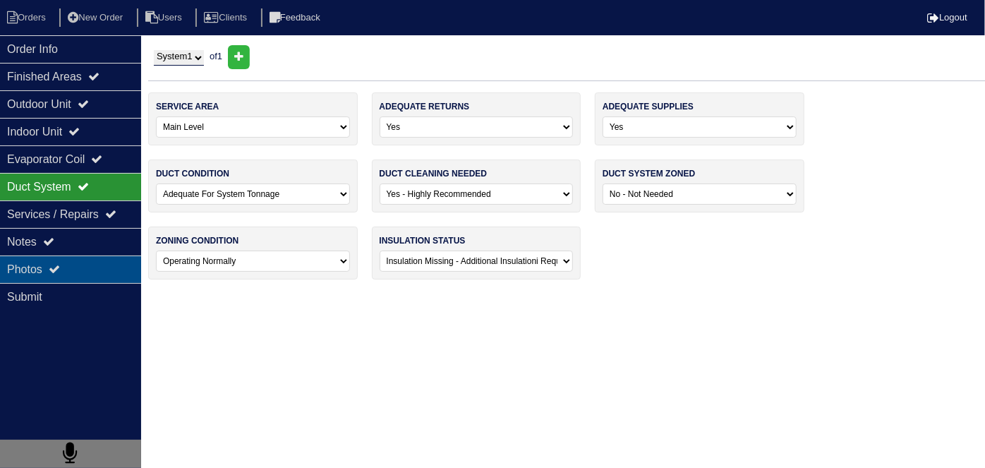
click at [74, 258] on div "Photos" at bounding box center [70, 269] width 141 height 28
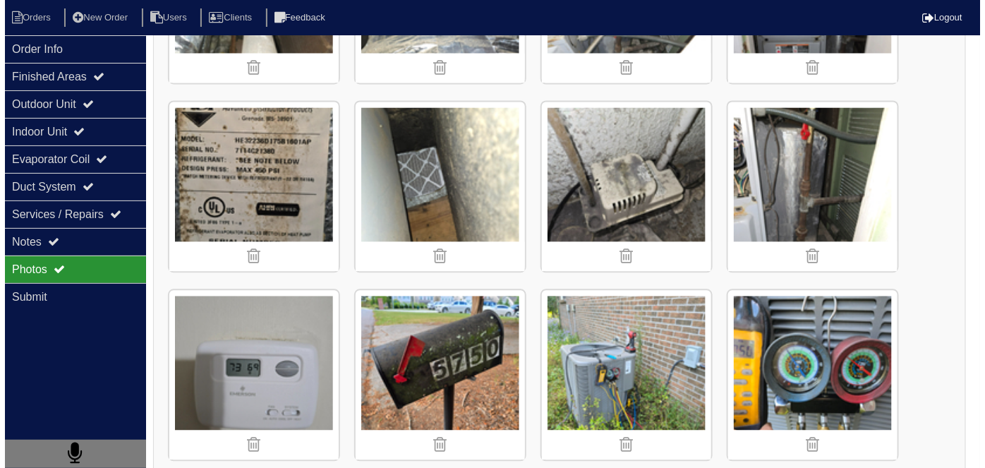
scroll to position [912, 0]
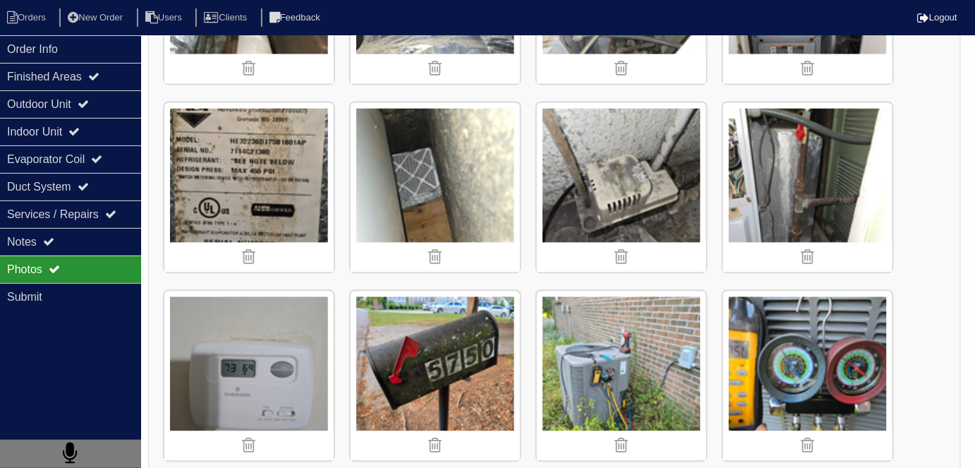
click at [441, 185] on img at bounding box center [435, 186] width 169 height 169
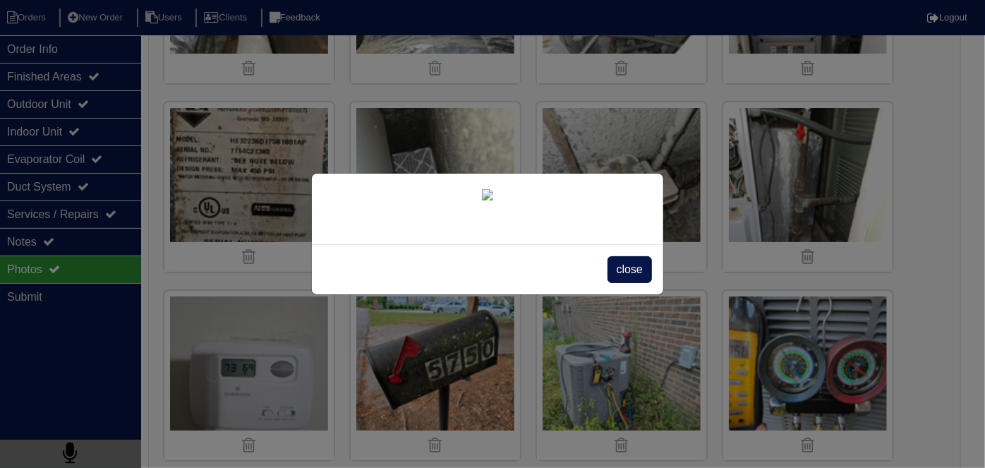
scroll to position [81, 0]
click at [616, 283] on span "close" at bounding box center [630, 269] width 44 height 27
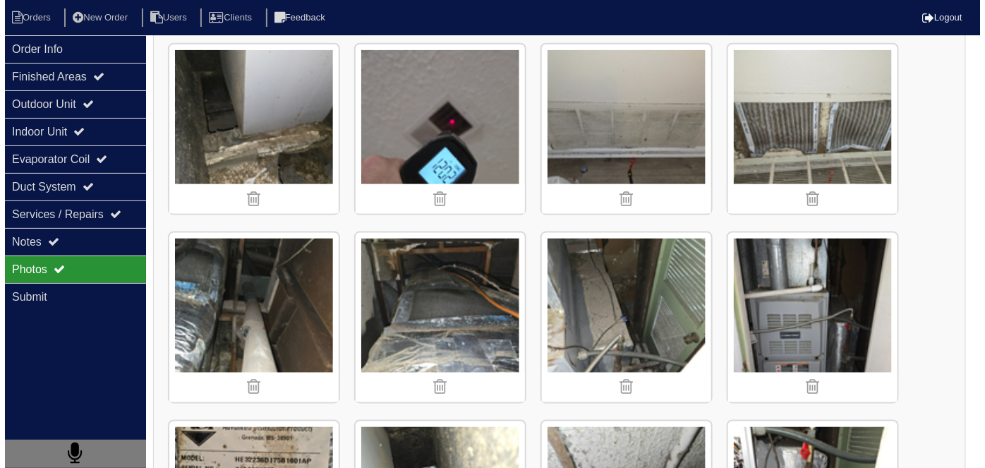
scroll to position [591, 0]
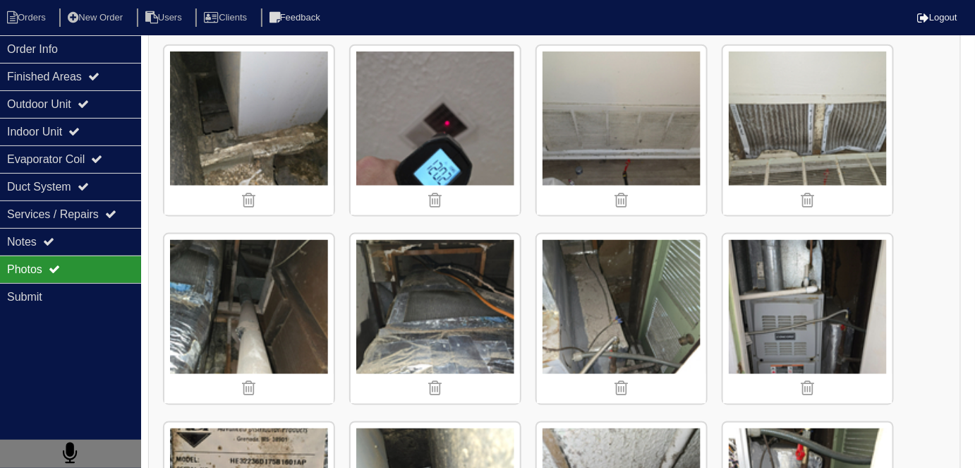
click at [621, 152] on img at bounding box center [621, 130] width 169 height 169
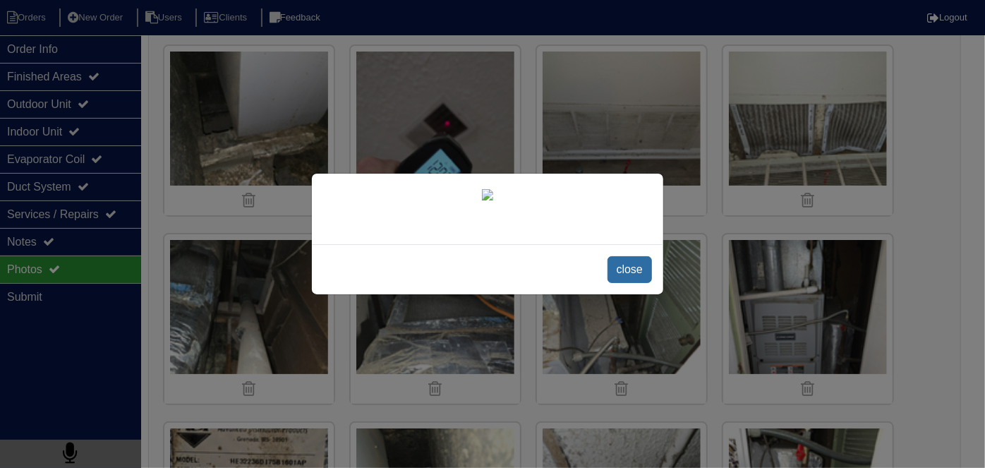
click at [620, 283] on span "close" at bounding box center [630, 269] width 44 height 27
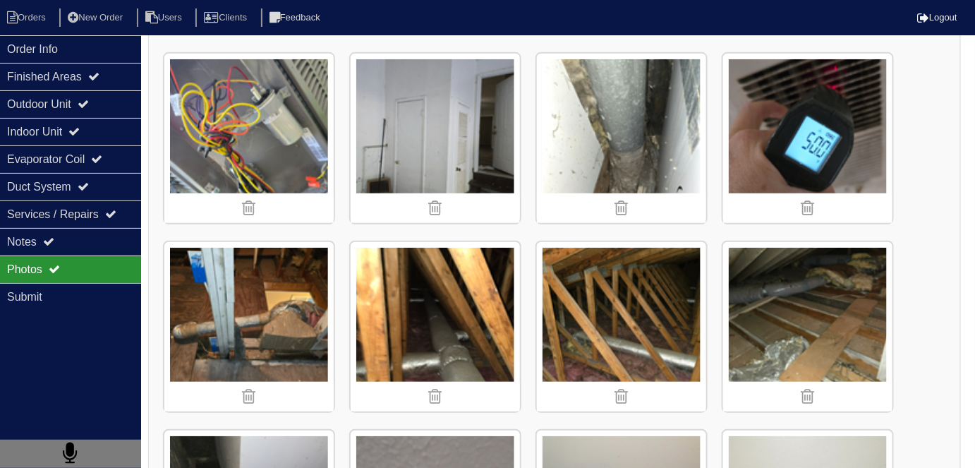
scroll to position [207, 0]
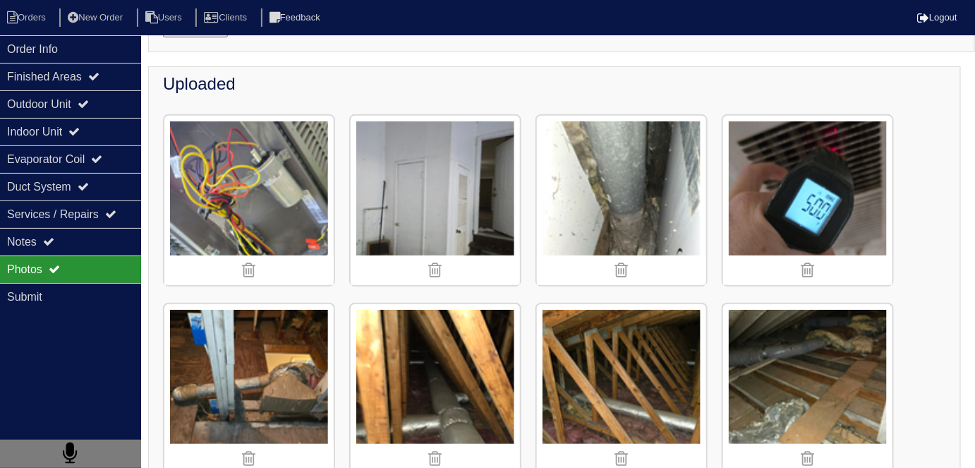
click at [284, 341] on img at bounding box center [248, 388] width 169 height 169
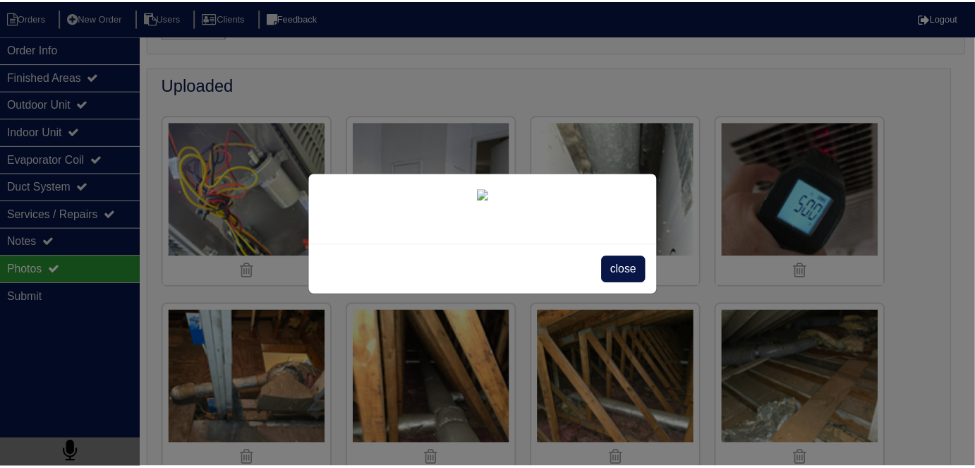
scroll to position [143, 0]
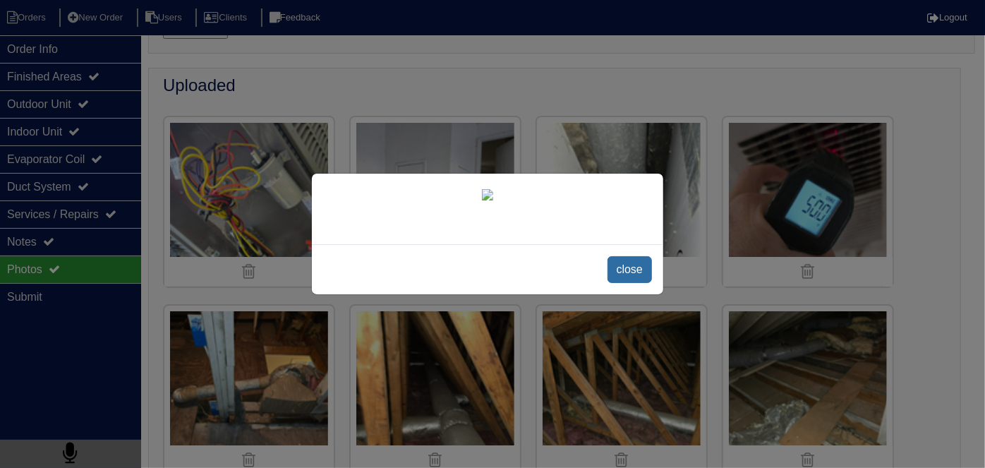
click at [625, 283] on span "close" at bounding box center [630, 269] width 44 height 27
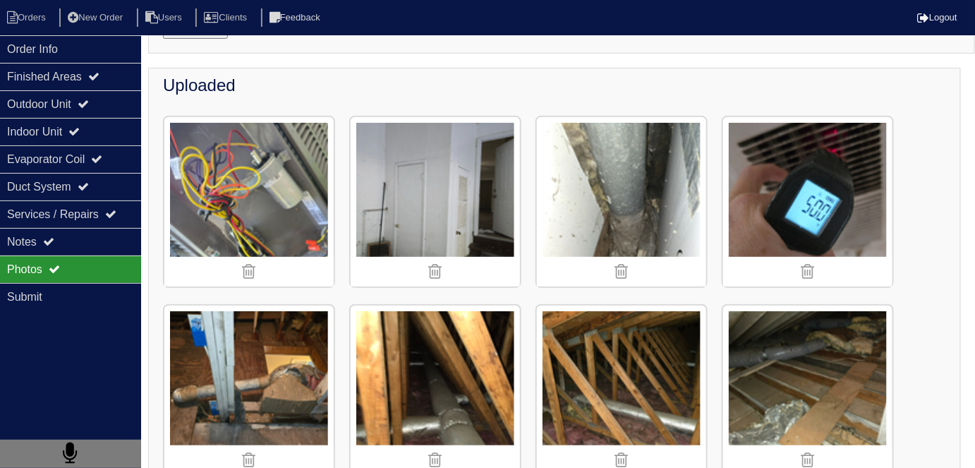
click at [54, 257] on div "Photos" at bounding box center [70, 269] width 141 height 28
click at [52, 243] on icon at bounding box center [48, 241] width 11 height 11
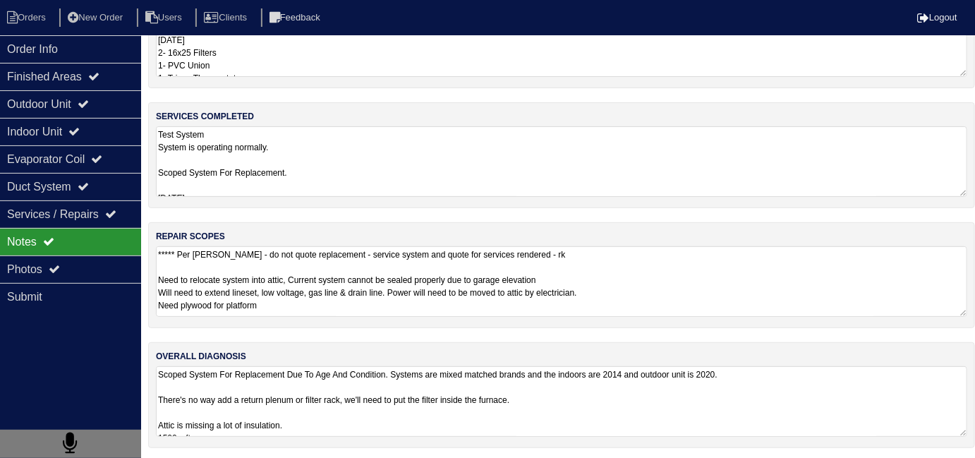
click at [552, 290] on textarea "***** Per [PERSON_NAME] - do not quote replacement - service system and quote f…" at bounding box center [561, 281] width 811 height 71
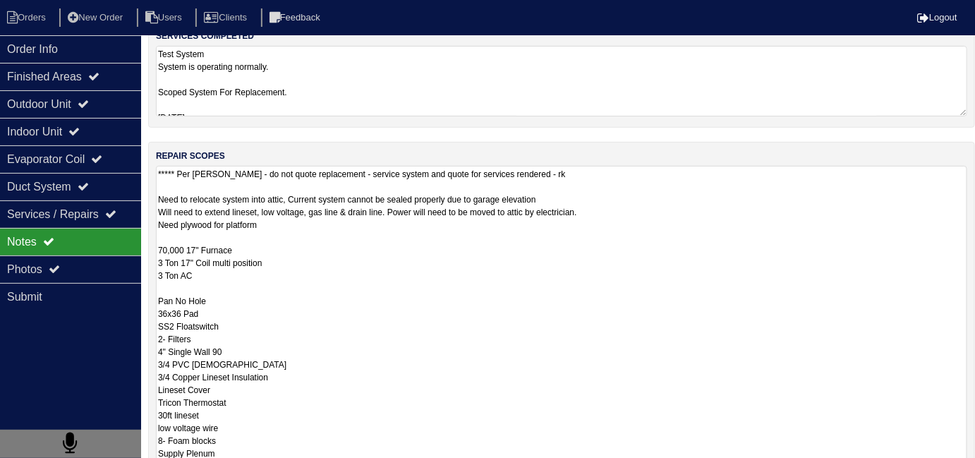
scroll to position [1, 0]
click at [379, 96] on textarea "Test System System is operating normally. Scoped System For Replacement. [DATE]…" at bounding box center [561, 81] width 811 height 71
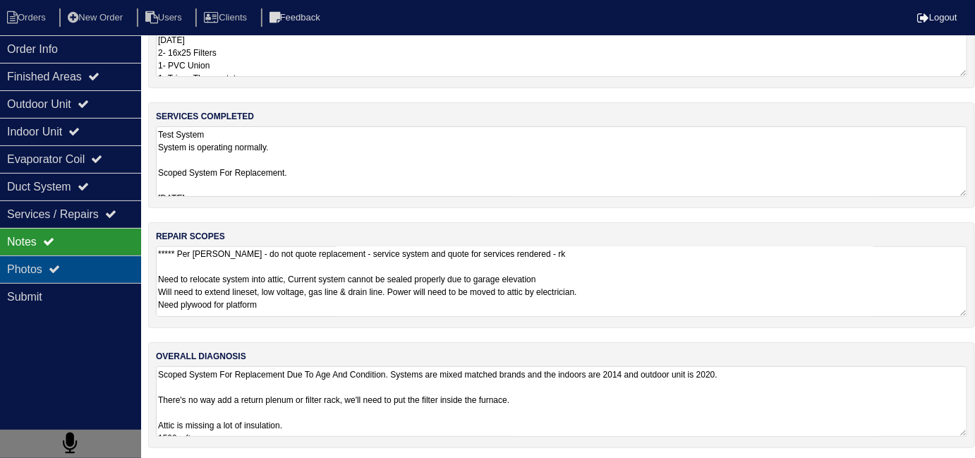
click at [104, 279] on div "Photos" at bounding box center [70, 269] width 141 height 28
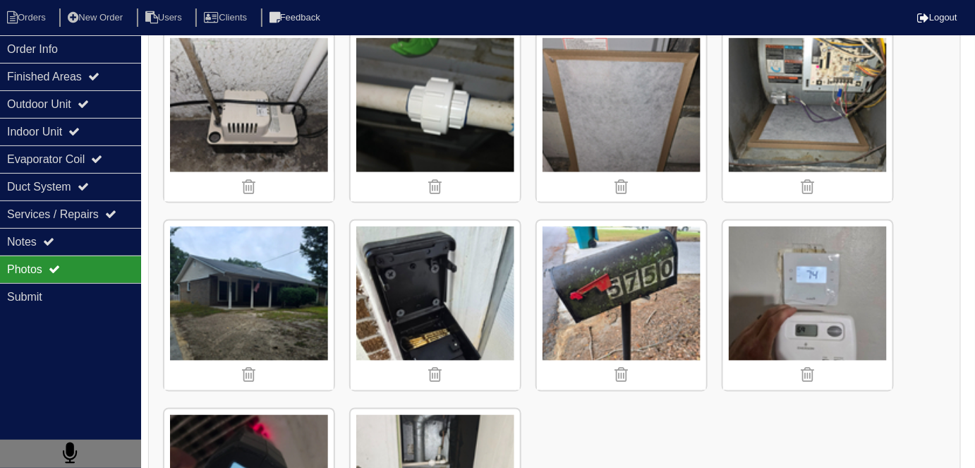
scroll to position [2488, 0]
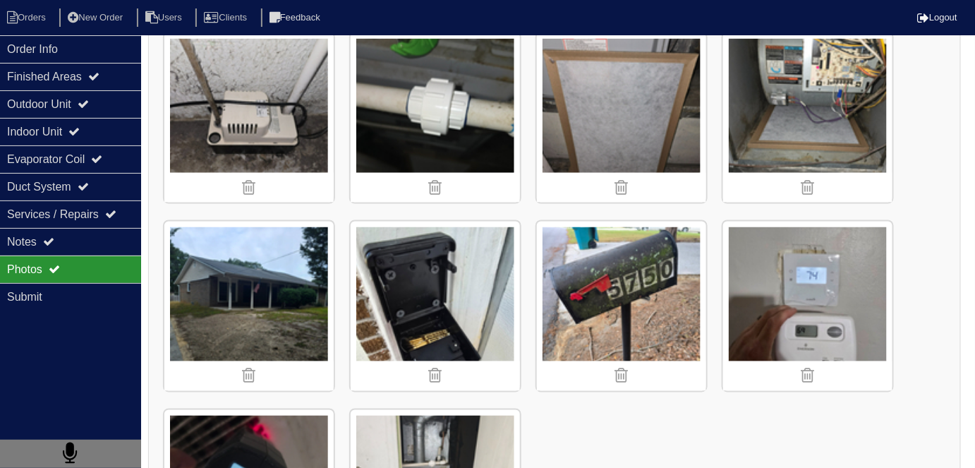
click at [257, 253] on img at bounding box center [248, 306] width 169 height 169
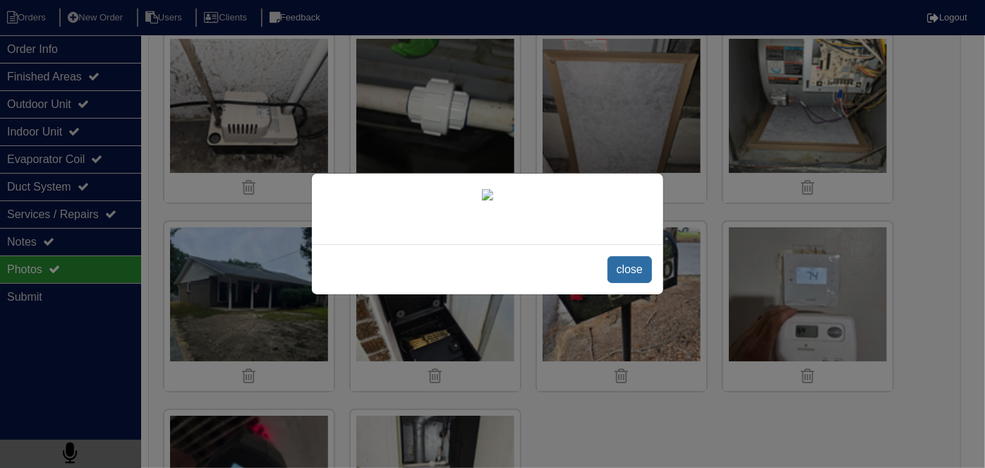
click at [620, 283] on span "close" at bounding box center [630, 269] width 44 height 27
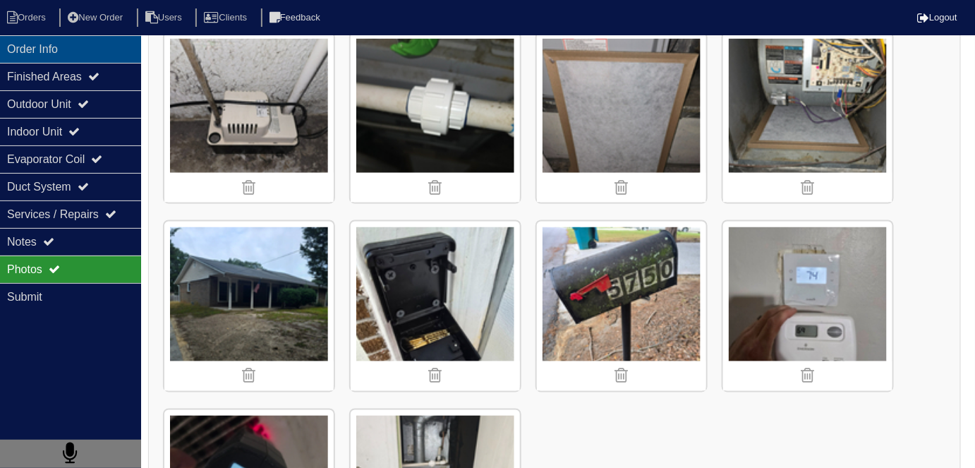
click at [37, 54] on div "Order Info" at bounding box center [70, 49] width 141 height 28
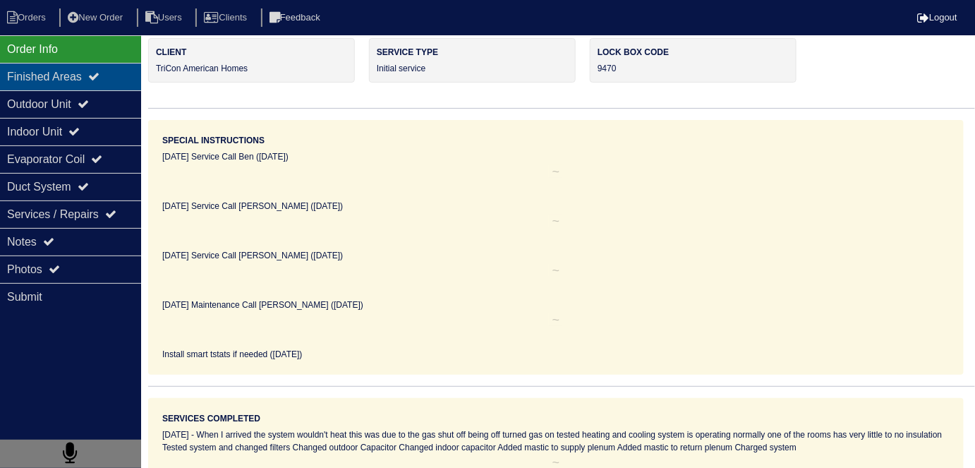
scroll to position [49, 0]
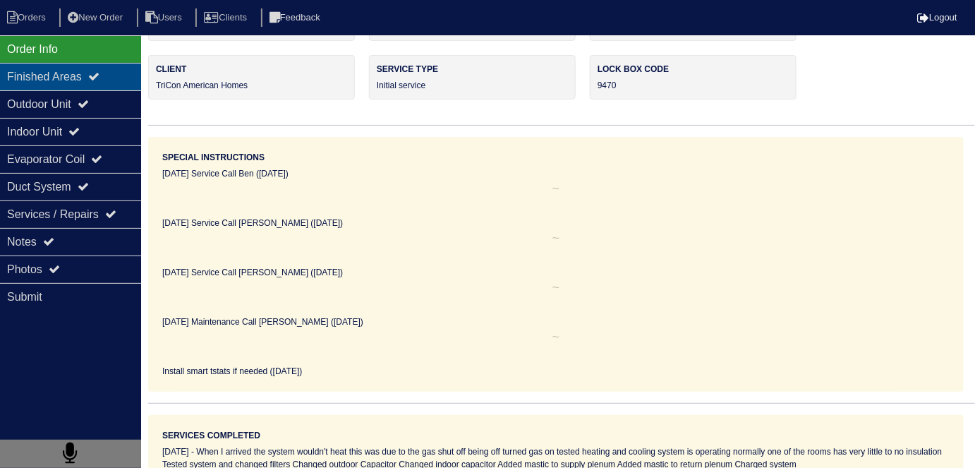
click at [61, 81] on div "Finished Areas" at bounding box center [70, 77] width 141 height 28
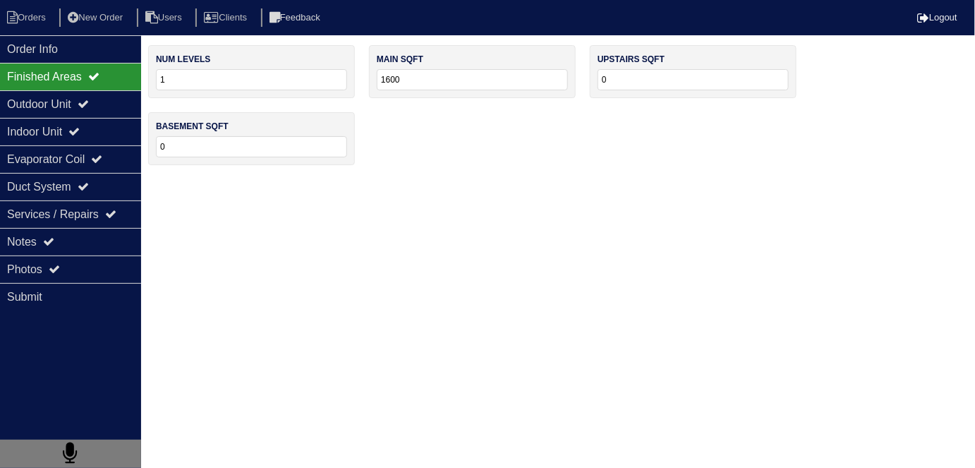
scroll to position [0, 0]
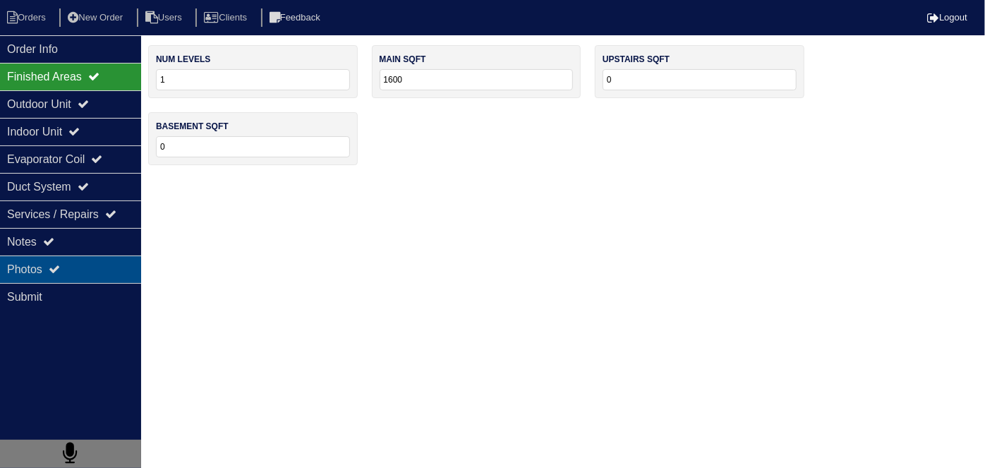
click at [34, 276] on div "Photos" at bounding box center [70, 269] width 141 height 28
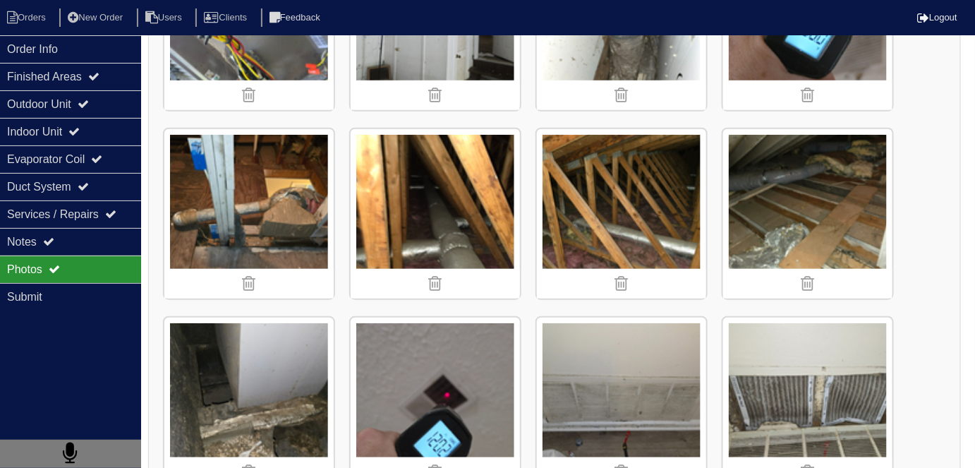
scroll to position [320, 0]
click at [90, 226] on div "Services / Repairs" at bounding box center [70, 214] width 141 height 28
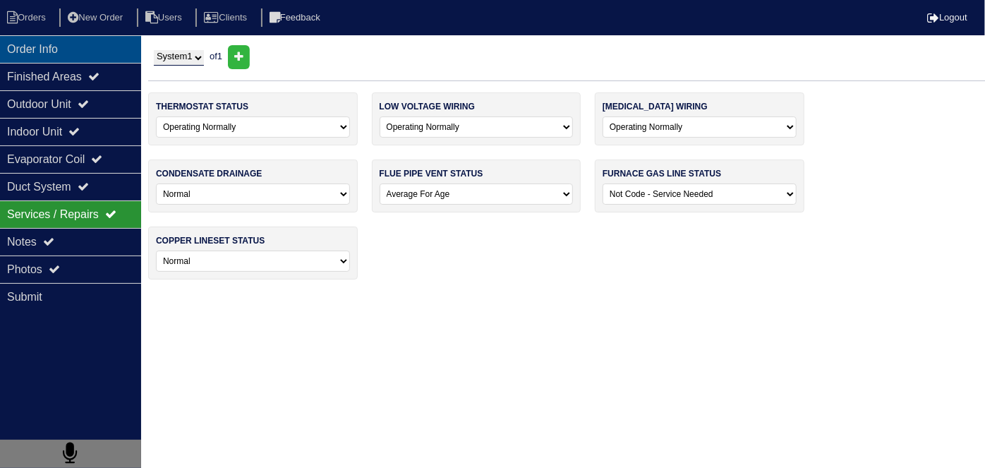
click at [59, 59] on div "Order Info" at bounding box center [70, 49] width 141 height 28
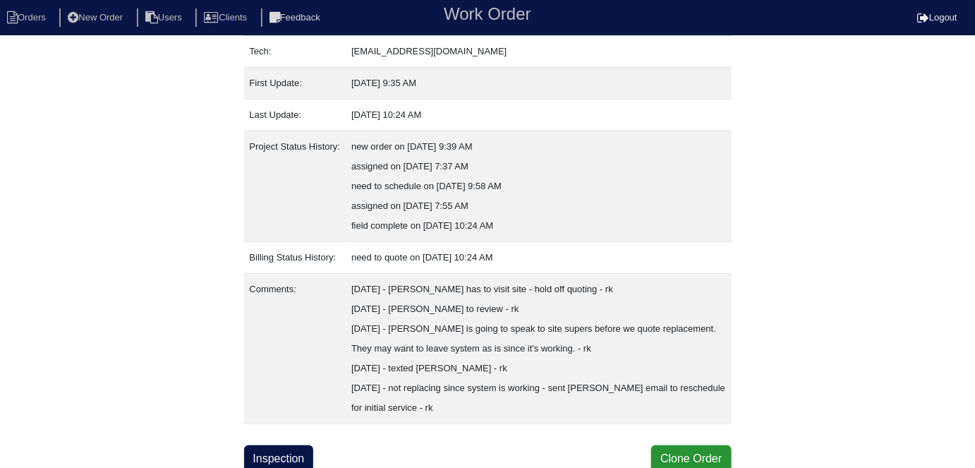
scroll to position [232, 0]
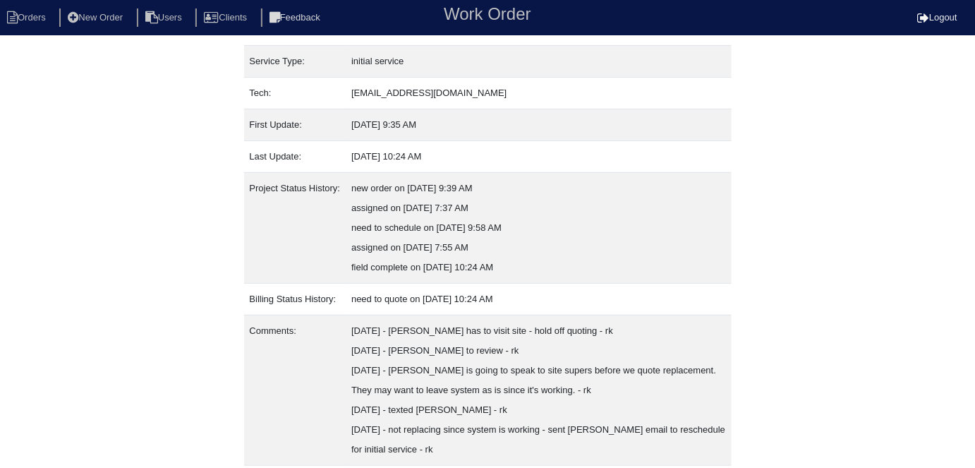
scroll to position [232, 0]
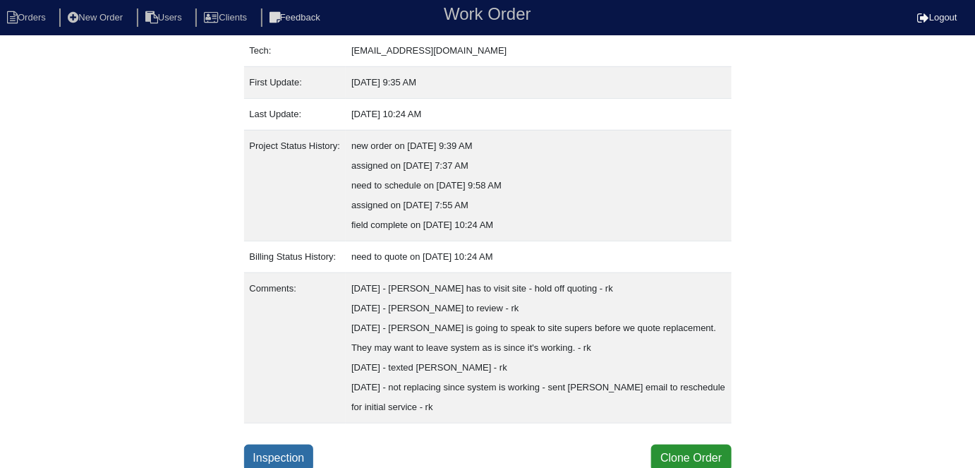
click at [294, 452] on link "Inspection" at bounding box center [279, 458] width 70 height 27
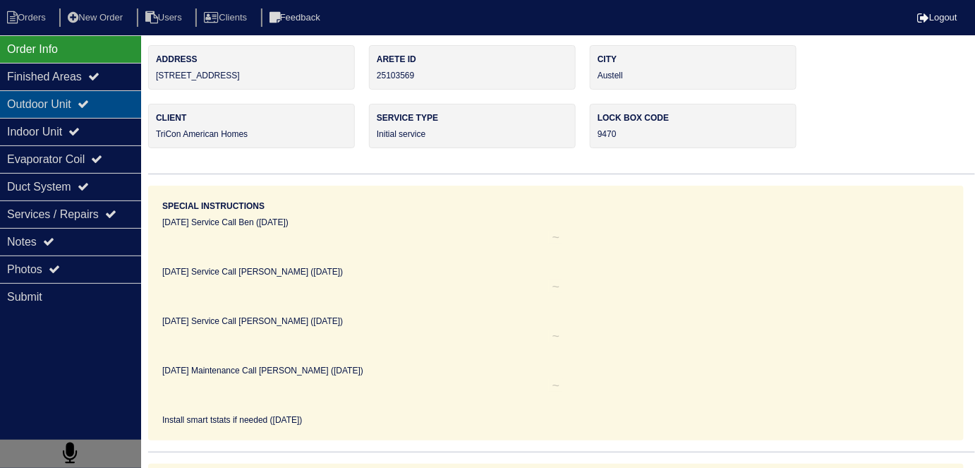
click at [57, 107] on div "Outdoor Unit" at bounding box center [70, 104] width 141 height 28
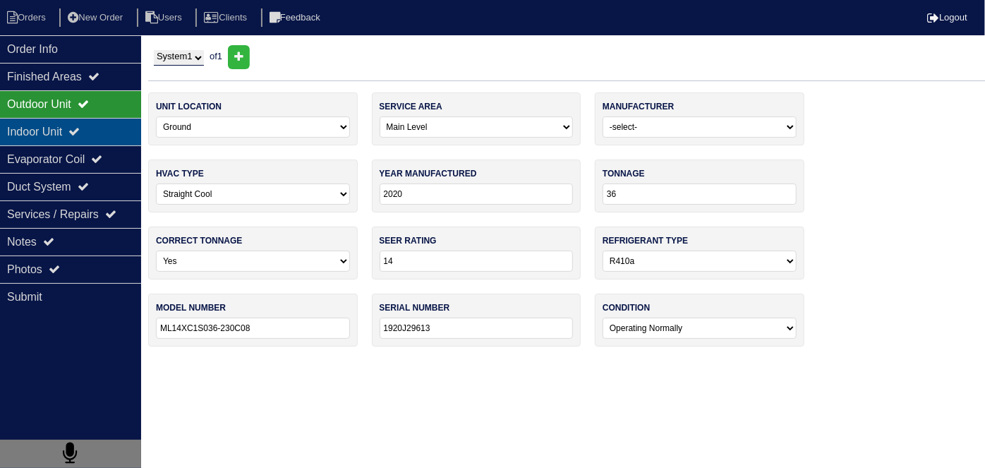
click at [62, 126] on div "Indoor Unit" at bounding box center [70, 132] width 141 height 28
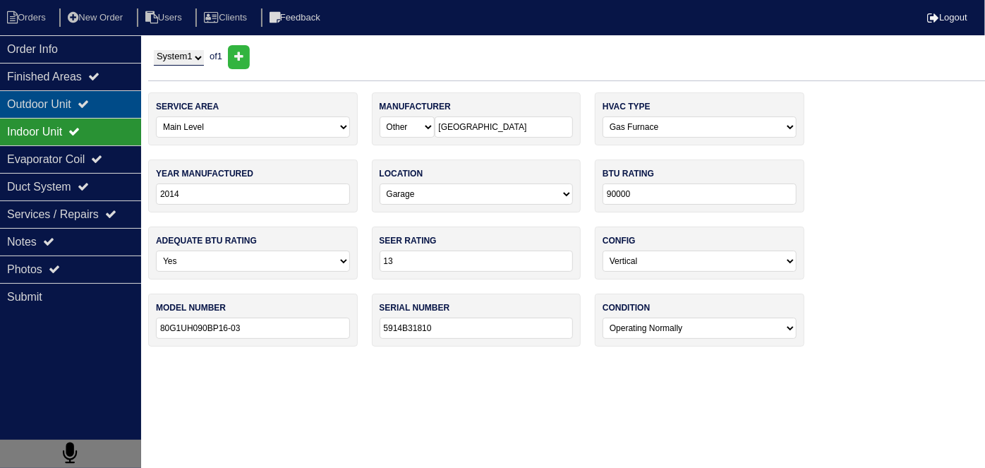
click at [56, 104] on div "Outdoor Unit" at bounding box center [70, 104] width 141 height 28
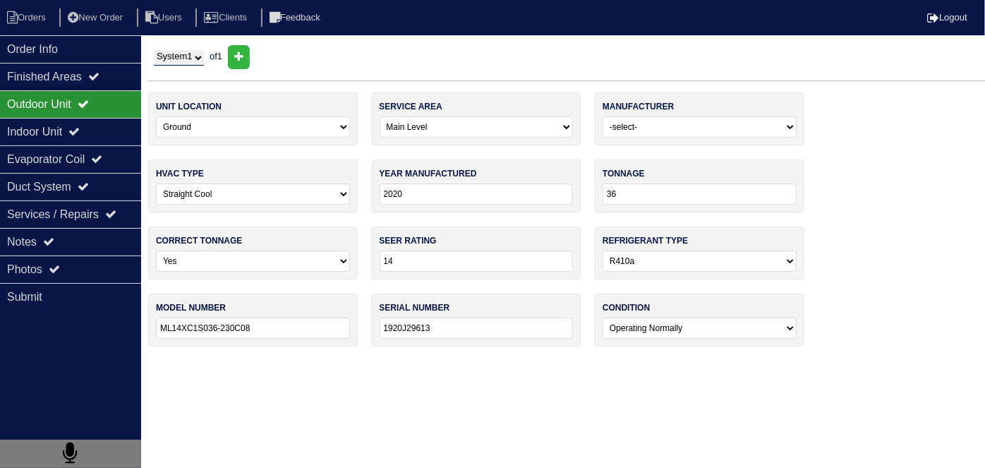
click at [97, 116] on div "Outdoor Unit" at bounding box center [70, 104] width 141 height 28
click at [95, 126] on div "Indoor Unit" at bounding box center [70, 132] width 141 height 28
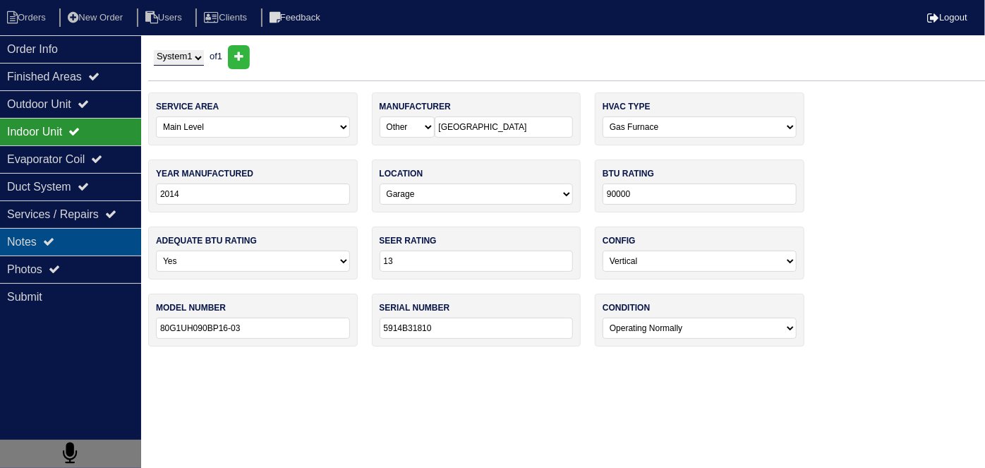
click at [44, 235] on div "Notes" at bounding box center [70, 242] width 141 height 28
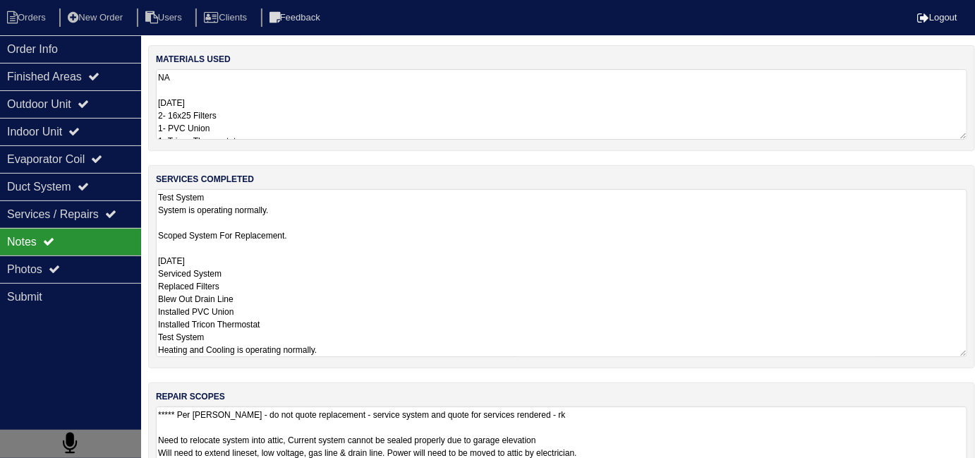
click at [387, 236] on textarea "Test System System is operating normally. Scoped System For Replacement. [DATE]…" at bounding box center [561, 273] width 811 height 168
click at [351, 121] on textarea "NA [DATE] 2- 16x25 Filters 1- PVC Union 1- Tricon Thermostat" at bounding box center [561, 104] width 811 height 71
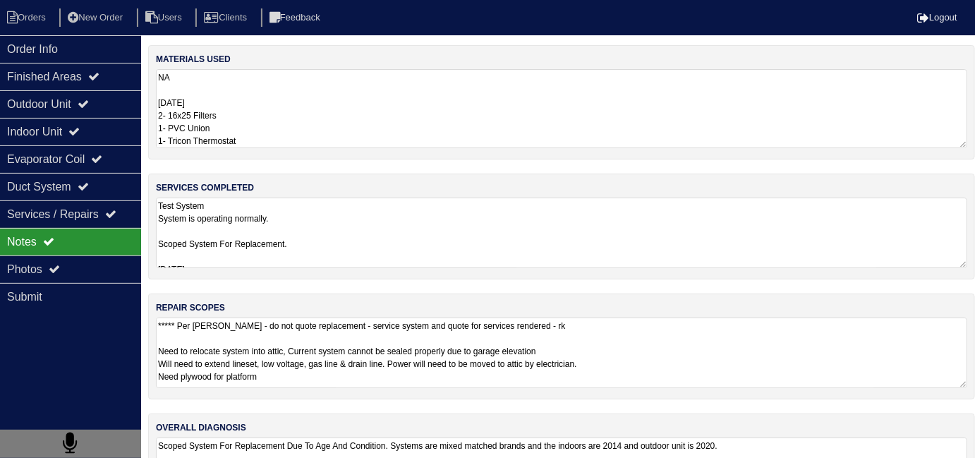
click at [524, 262] on textarea "Test System System is operating normally. Scoped System For Replacement. [DATE]…" at bounding box center [561, 233] width 811 height 71
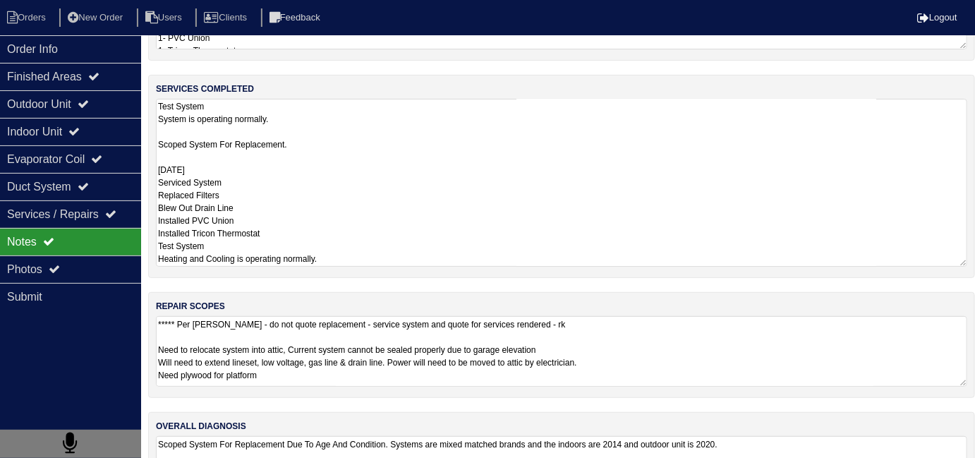
scroll to position [63, 0]
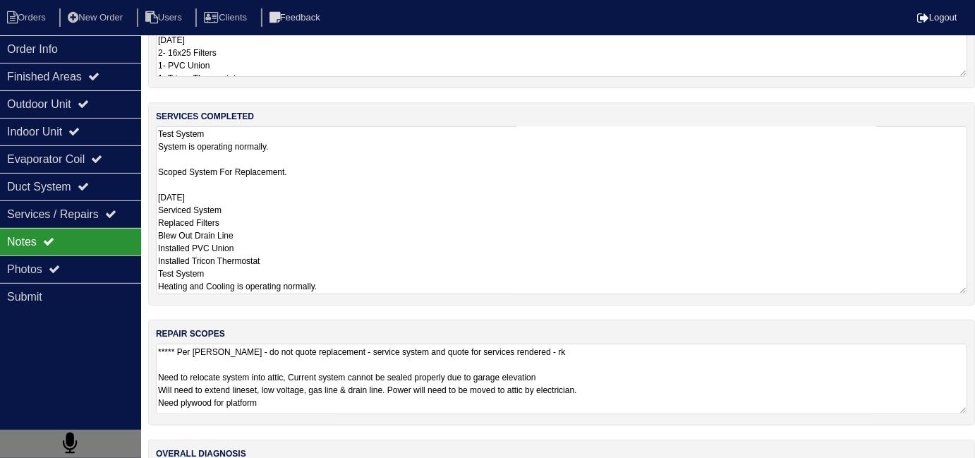
click at [723, 389] on div "materials used NA [DATE] 2- 16x25 Filters 1- PVC Union 1- Tricon Thermostat ser…" at bounding box center [561, 270] width 827 height 577
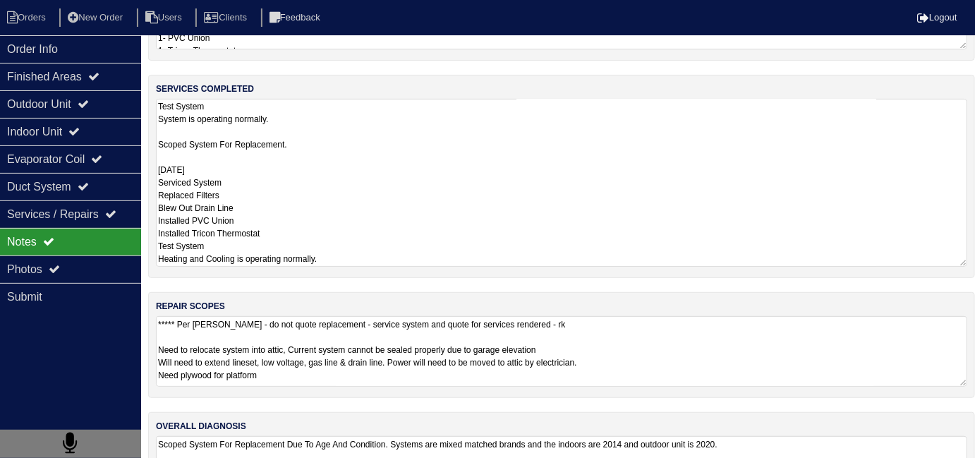
click at [387, 184] on textarea "Test System System is operating normally. Scoped System For Replacement. [DATE]…" at bounding box center [561, 183] width 811 height 168
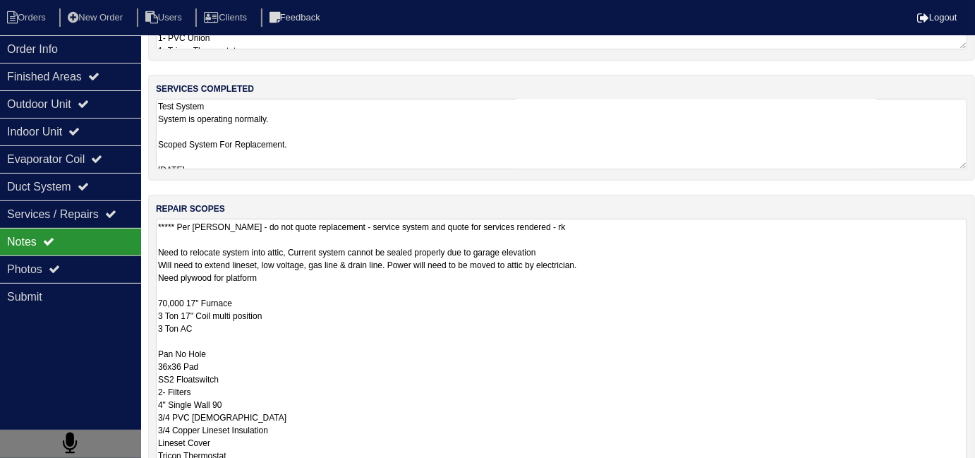
click at [642, 359] on textarea "***** Per [PERSON_NAME] - do not quote replacement - service system and quote f…" at bounding box center [561, 449] width 811 height 460
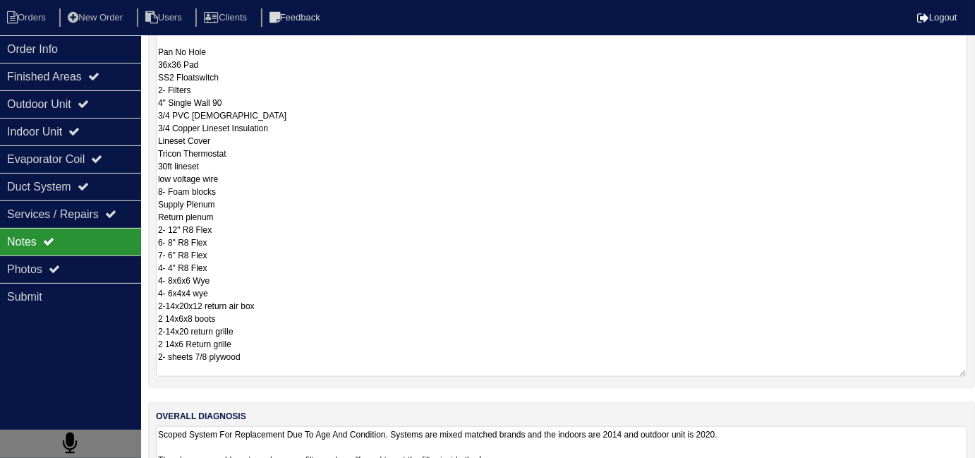
scroll to position [393, 0]
click at [754, 454] on textarea "Scoped System For Replacement Due To Age And Condition. Systems are mixed match…" at bounding box center [561, 460] width 811 height 71
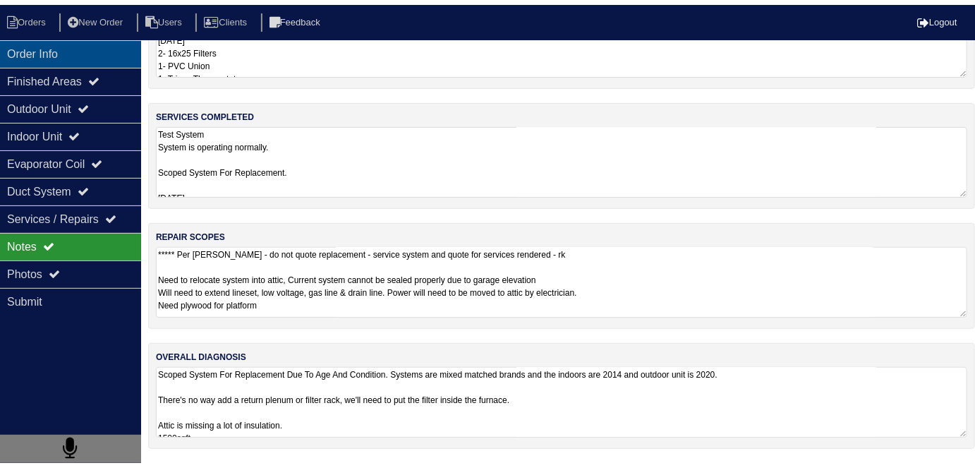
scroll to position [63, 0]
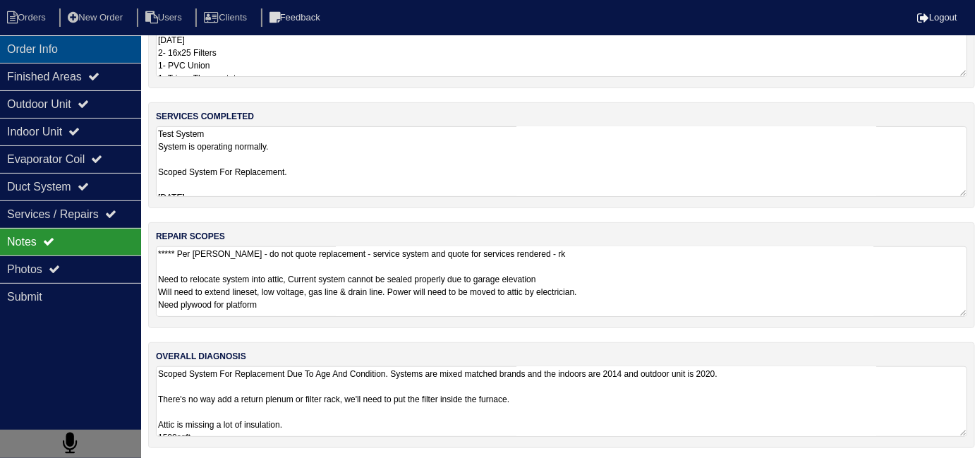
click at [104, 47] on div "Order Info" at bounding box center [70, 49] width 141 height 28
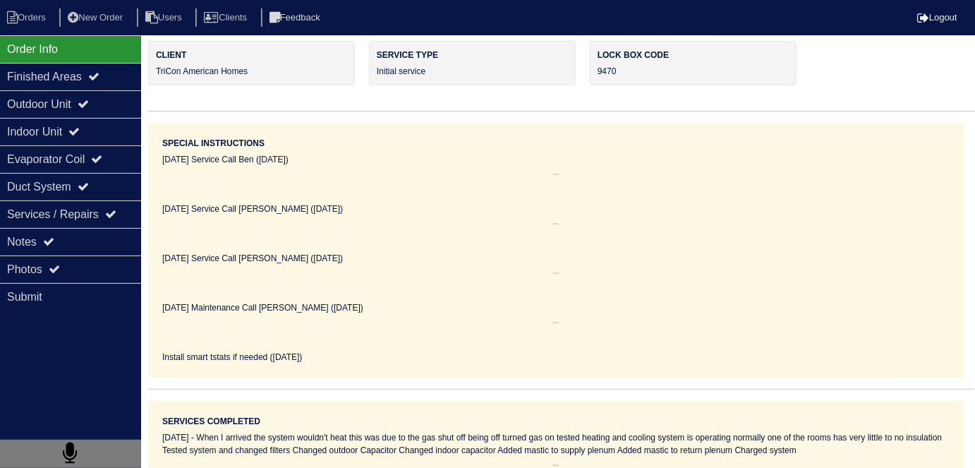
scroll to position [0, 0]
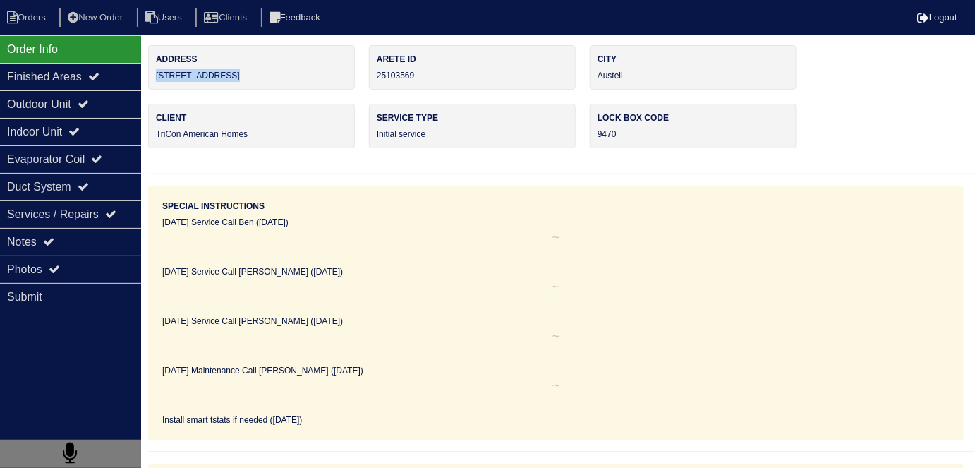
drag, startPoint x: 267, startPoint y: 77, endPoint x: 153, endPoint y: 81, distance: 113.7
click at [154, 81] on div "Address [STREET_ADDRESS]" at bounding box center [251, 67] width 207 height 44
copy div "[STREET_ADDRESS]"
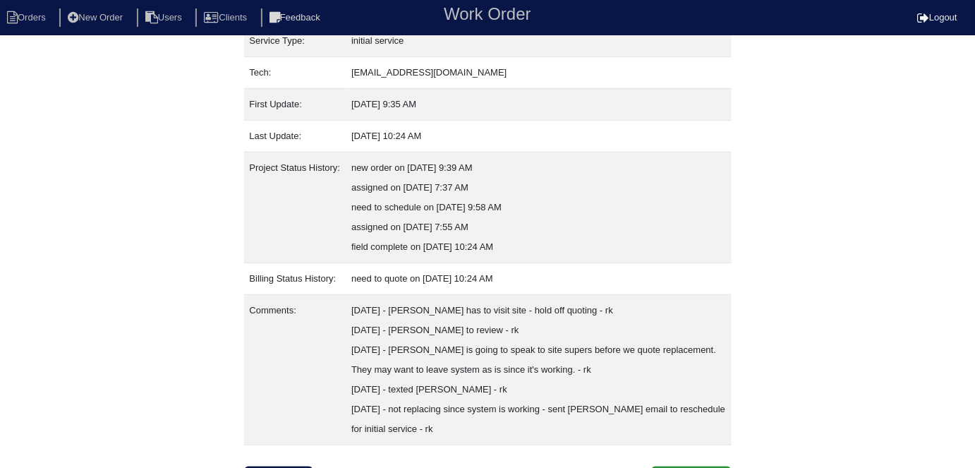
scroll to position [232, 0]
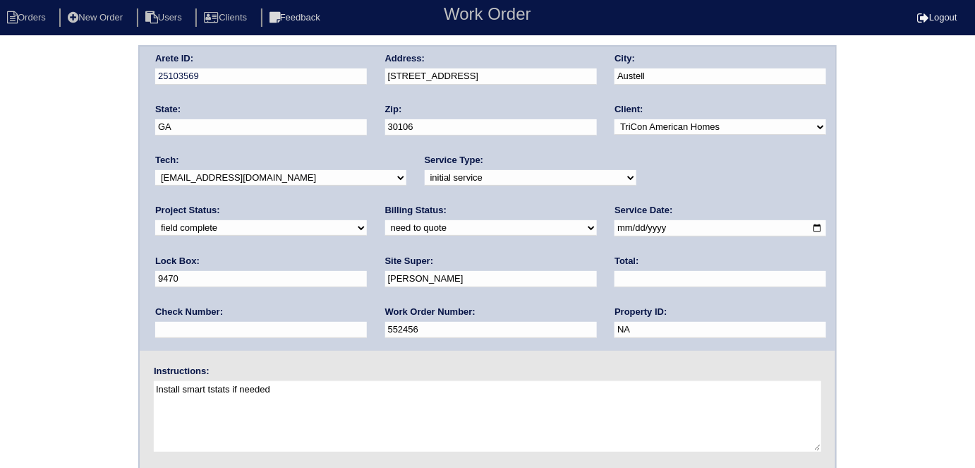
click at [385, 228] on select "need to quote quoted need to invoice invoiced paid warranty purchase order need…" at bounding box center [491, 228] width 212 height 16
select select "quoted"
click at [385, 220] on select "need to quote quoted need to invoice invoiced paid warranty purchase order need…" at bounding box center [491, 228] width 212 height 16
click at [615, 277] on input "text" at bounding box center [721, 279] width 212 height 16
type input "3705.00"
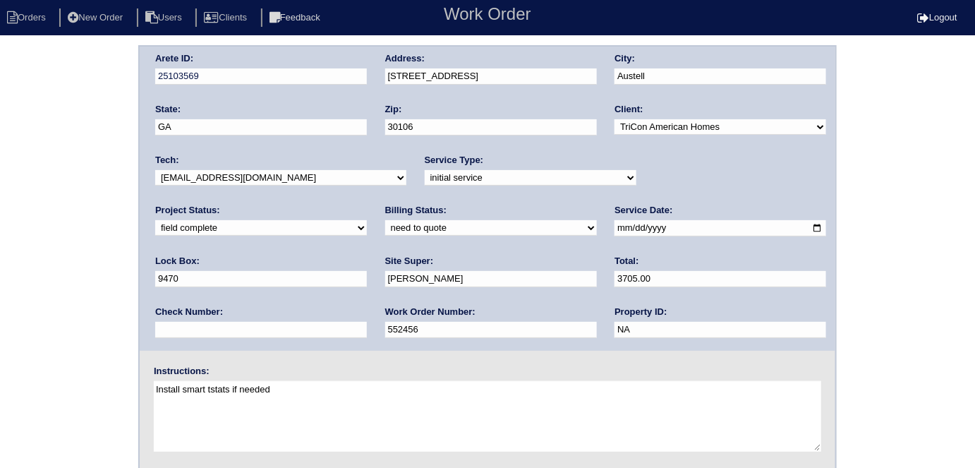
click at [40, 277] on div "Arete ID: 25103569 Address: 5750 Westside Rd City: Austell State: GA Zip: 30106…" at bounding box center [487, 330] width 975 height 571
click at [0, 215] on div "Arete ID: 25103569 Address: 5750 Westside Rd City: Austell State: GA Zip: 30106…" at bounding box center [487, 330] width 975 height 571
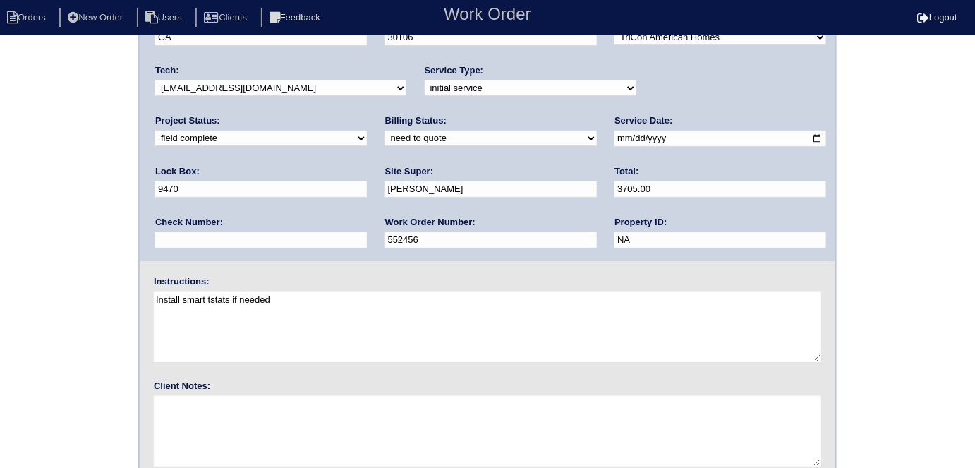
scroll to position [145, 0]
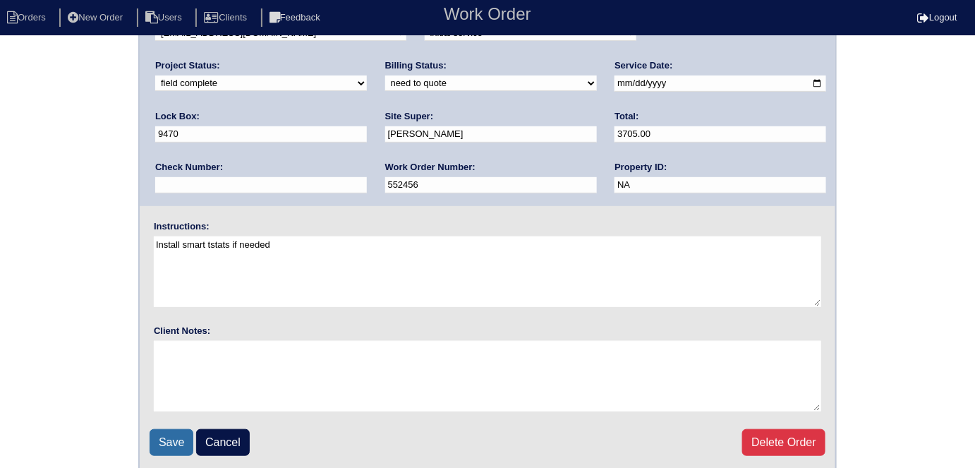
click at [171, 437] on input "Save" at bounding box center [172, 442] width 44 height 27
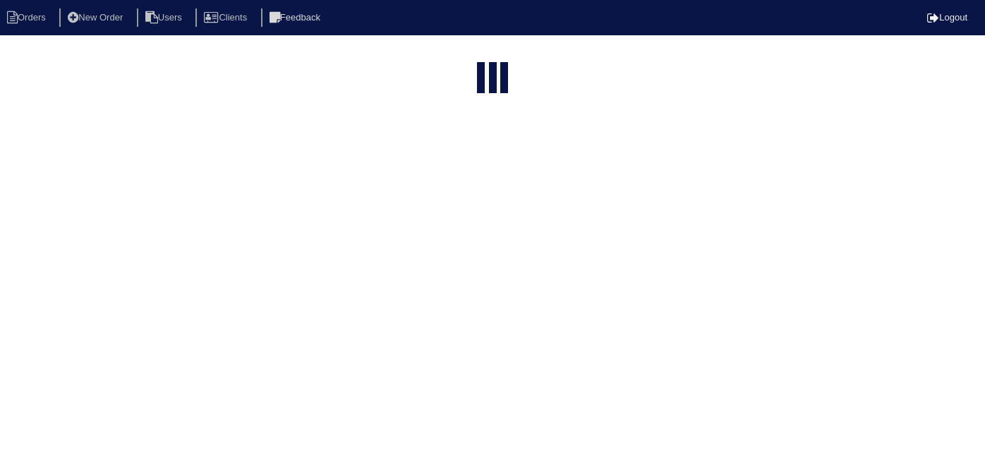
select select "15"
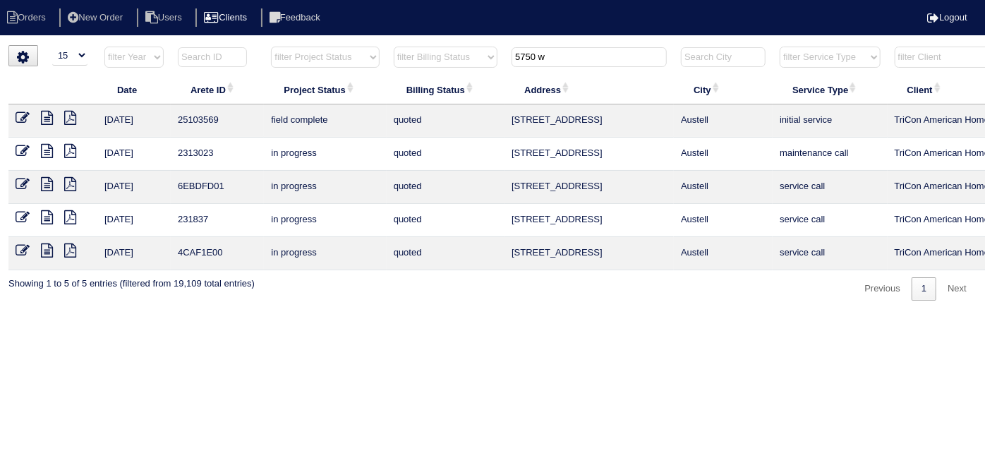
drag, startPoint x: 573, startPoint y: 56, endPoint x: 224, endPoint y: 22, distance: 350.9
click at [282, 45] on body "Orders New Order Users Clients Feedback Logout Orders New Order Users Clients M…" at bounding box center [492, 172] width 985 height 255
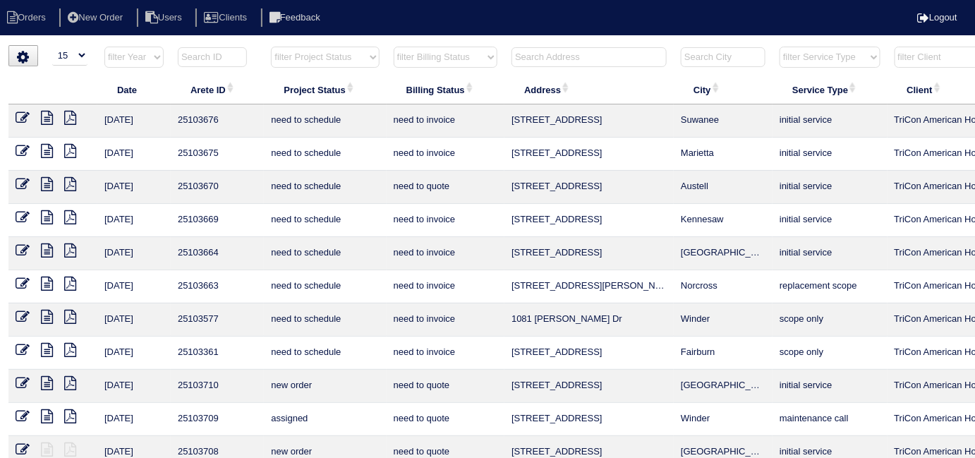
click at [545, 62] on input "text" at bounding box center [589, 57] width 155 height 20
click at [587, 51] on input "text" at bounding box center [589, 57] width 155 height 20
click at [534, 49] on input "text" at bounding box center [589, 57] width 155 height 20
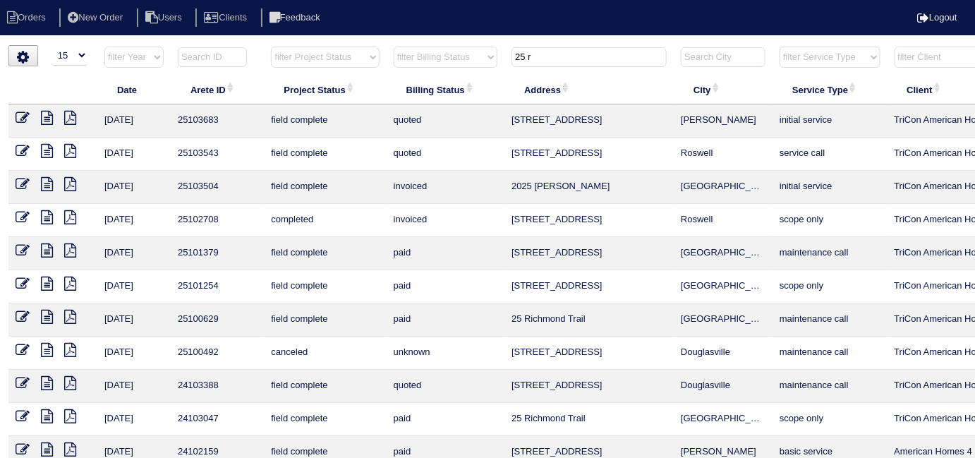
type input "25 r"
click at [16, 112] on icon at bounding box center [23, 118] width 14 height 14
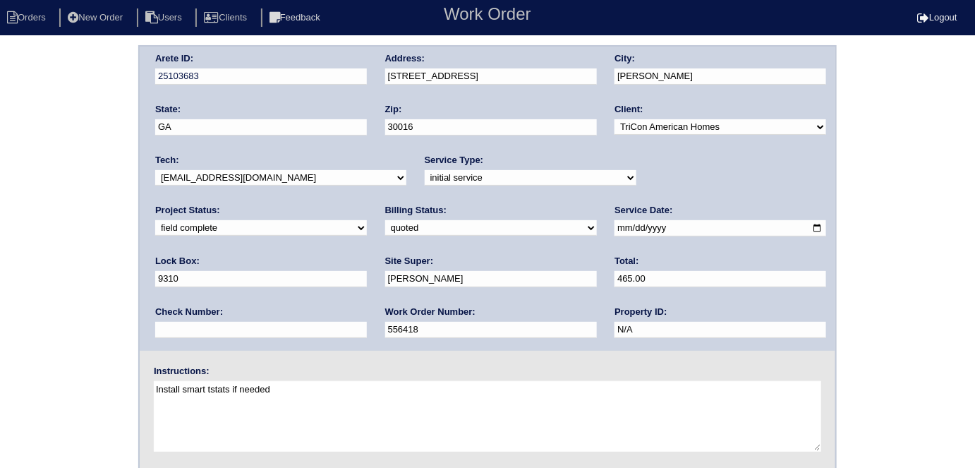
click at [69, 215] on div "Arete ID: 25103683 Address: [STREET_ADDRESS] City: [GEOGRAPHIC_DATA] State: [GE…" at bounding box center [487, 330] width 975 height 571
click at [385, 224] on select "need to quote quoted need to invoice invoiced paid warranty purchase order need…" at bounding box center [491, 228] width 212 height 16
select select "need to invoice"
click at [385, 220] on select "need to quote quoted need to invoice invoiced paid warranty purchase order need…" at bounding box center [491, 228] width 212 height 16
click at [35, 269] on div "Arete ID: 25103683 Address: [STREET_ADDRESS] City: [GEOGRAPHIC_DATA] State: [GE…" at bounding box center [487, 330] width 975 height 571
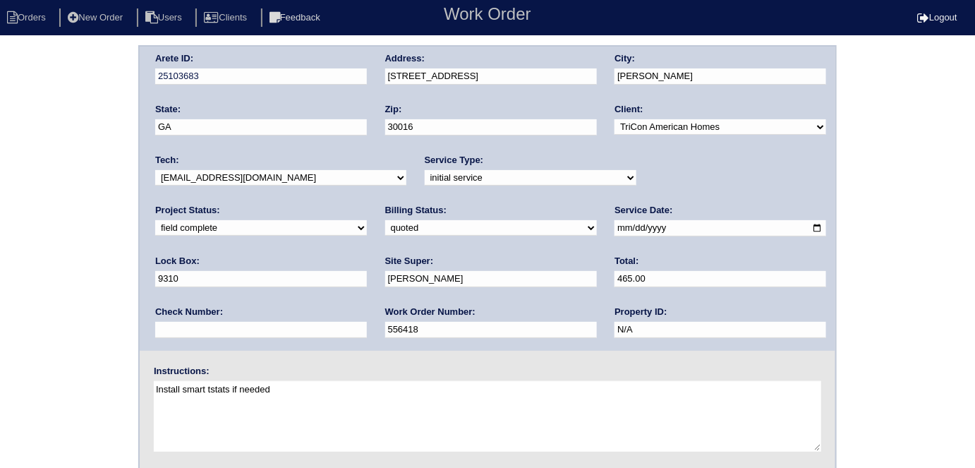
click at [23, 234] on div "Arete ID: 25103683 Address: [STREET_ADDRESS] City: [GEOGRAPHIC_DATA] State: [GE…" at bounding box center [487, 330] width 975 height 571
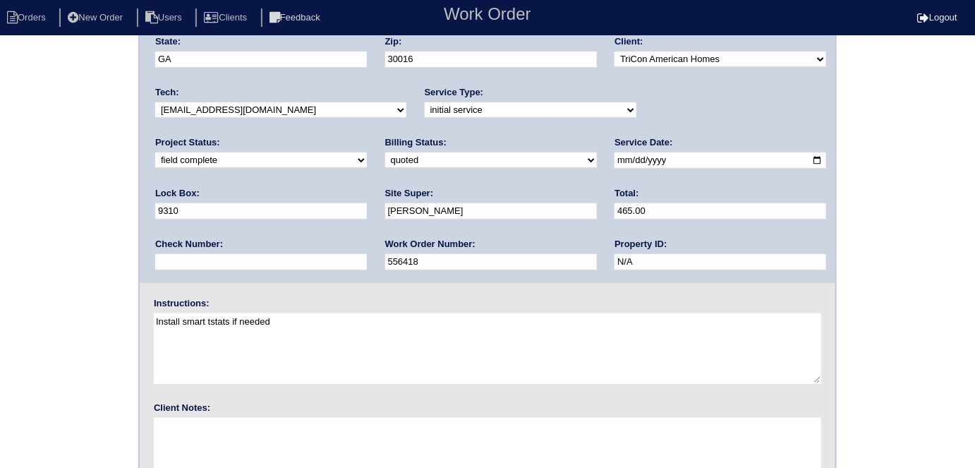
scroll to position [145, 0]
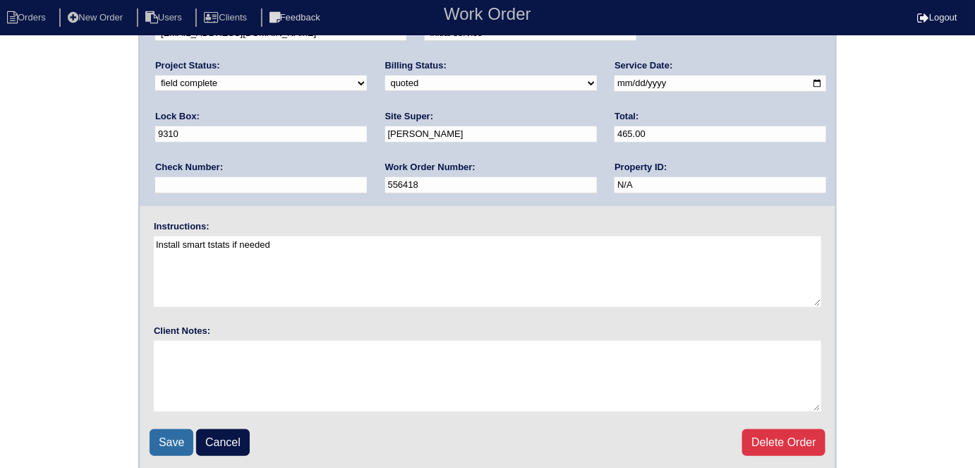
click at [172, 436] on input "Save" at bounding box center [172, 442] width 44 height 27
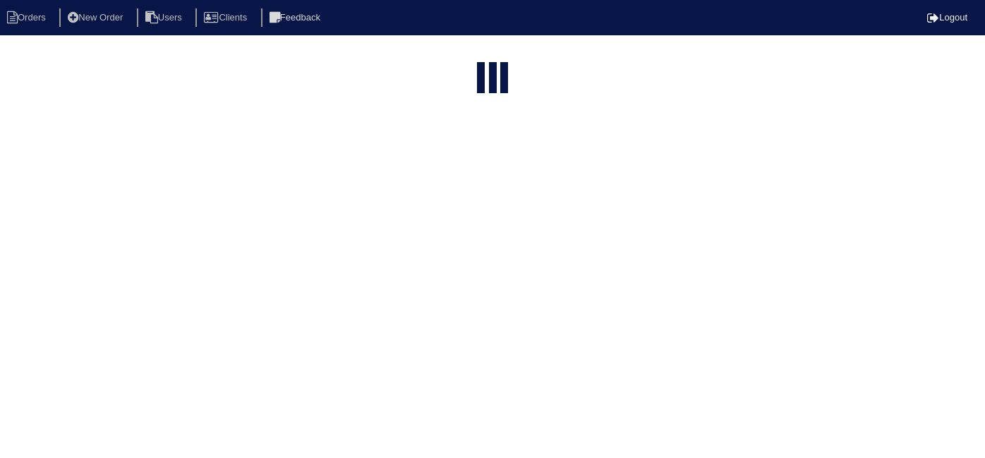
select select "15"
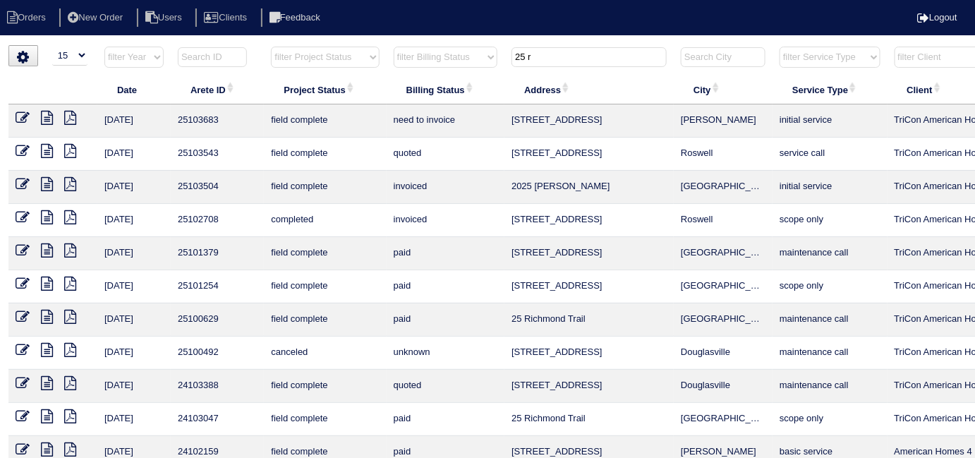
drag, startPoint x: 549, startPoint y: 65, endPoint x: 497, endPoint y: 59, distance: 52.6
click at [497, 59] on tr "filter Year -- Any Year -- 2025 2024 2023 2022 2021 2020 2019 filter Project St…" at bounding box center [619, 60] width 1223 height 29
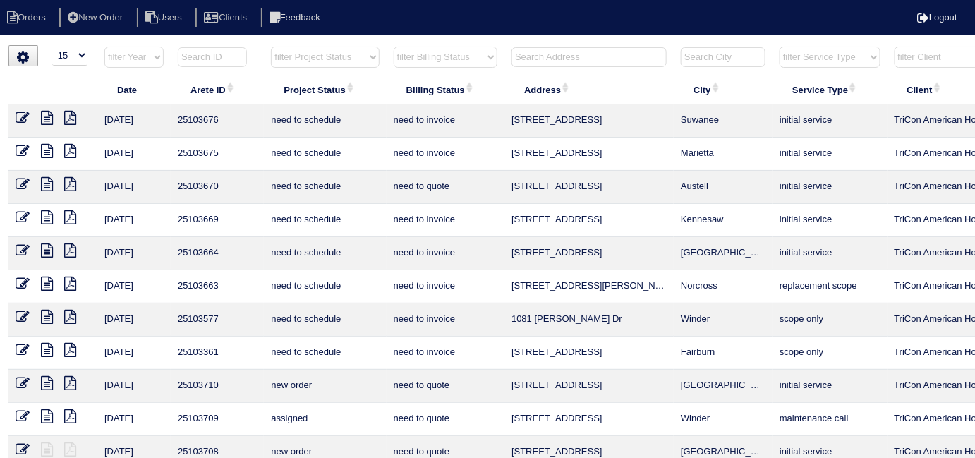
click at [562, 54] on input "text" at bounding box center [589, 57] width 155 height 20
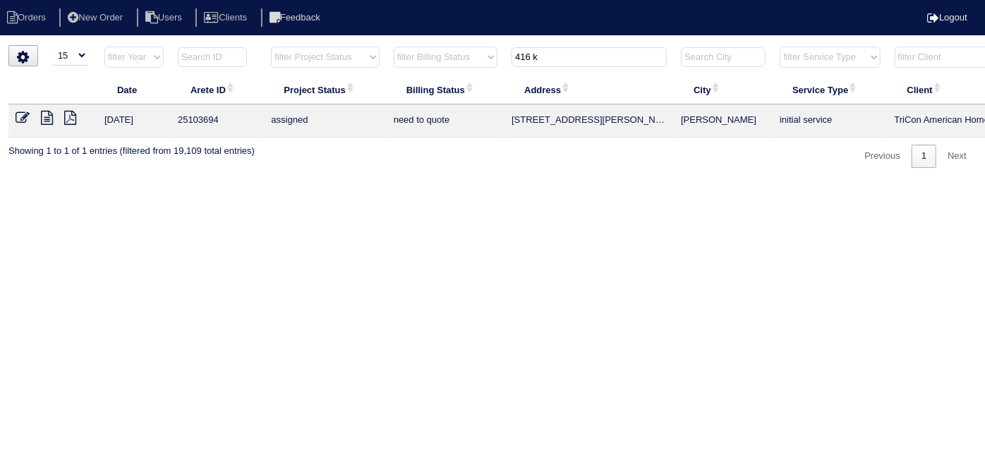
type input "416 k"
click at [49, 118] on icon at bounding box center [47, 118] width 12 height 14
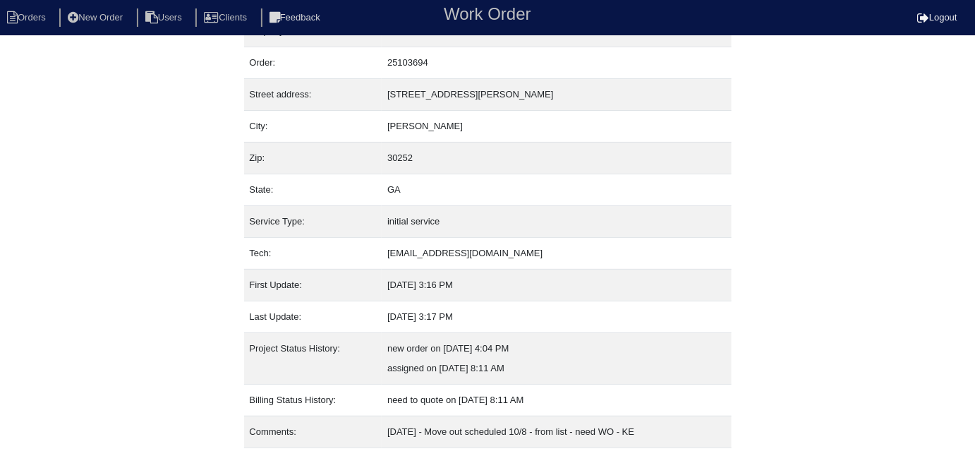
scroll to position [54, 0]
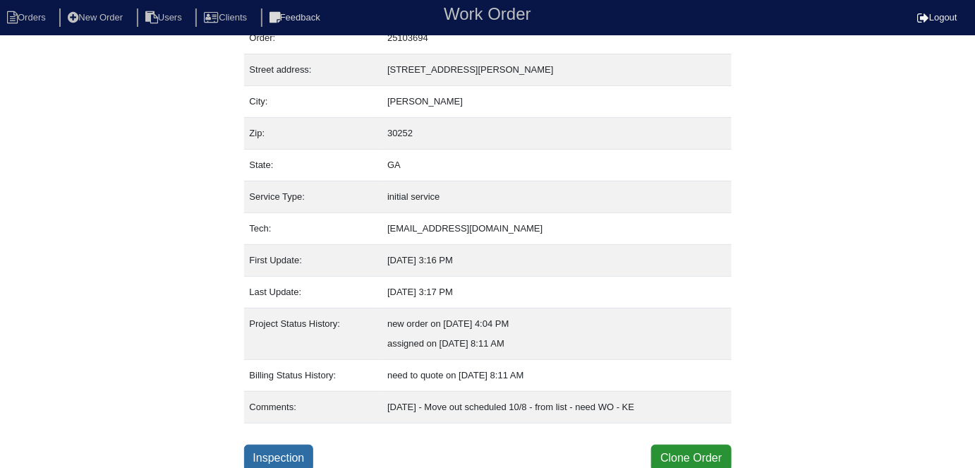
click at [280, 455] on link "Inspection" at bounding box center [279, 458] width 70 height 27
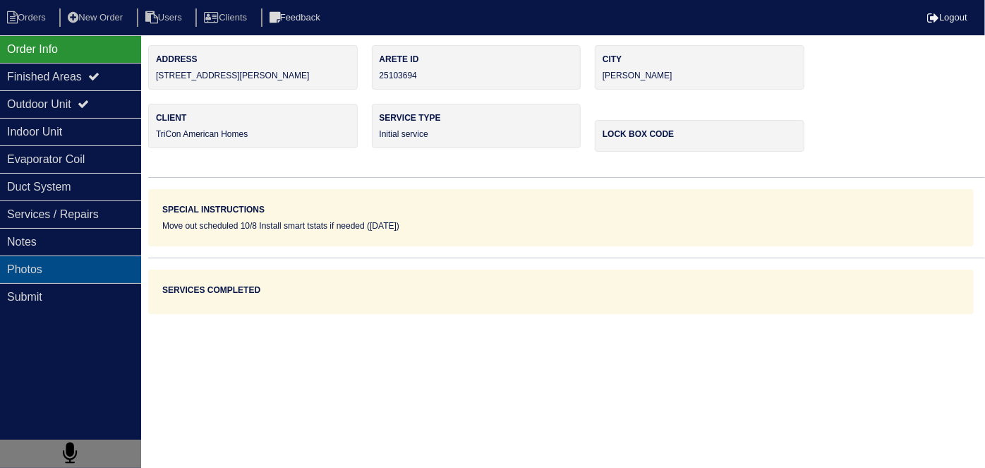
click at [47, 258] on div "Photos" at bounding box center [70, 269] width 141 height 28
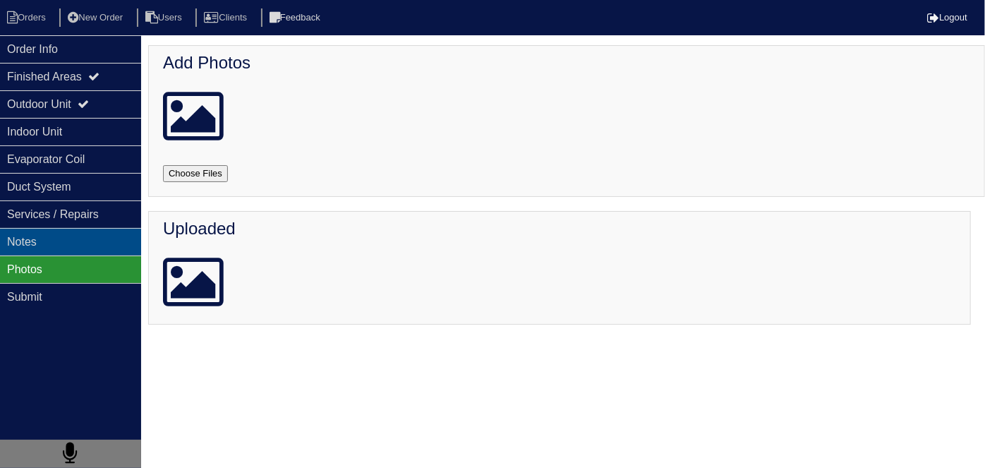
click at [54, 245] on div "Notes" at bounding box center [70, 242] width 141 height 28
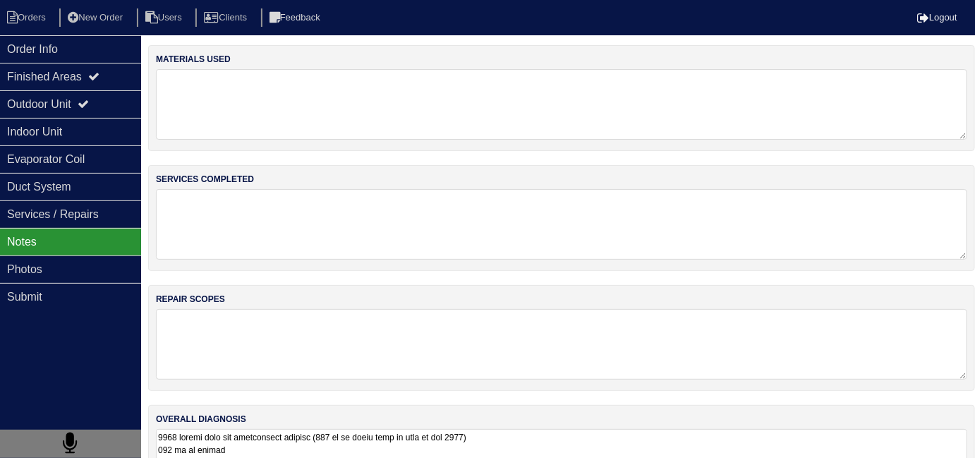
click at [573, 433] on textarea at bounding box center [561, 464] width 811 height 71
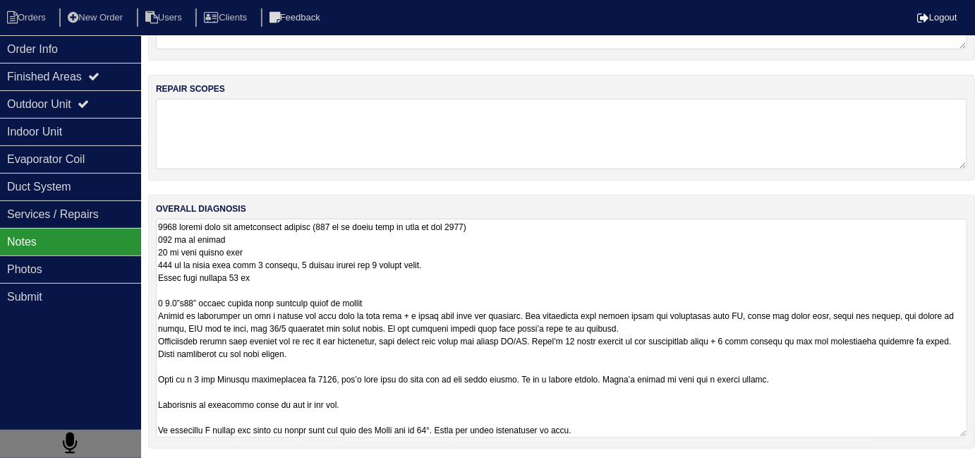
scroll to position [1, 0]
click at [591, 409] on textarea at bounding box center [561, 328] width 811 height 219
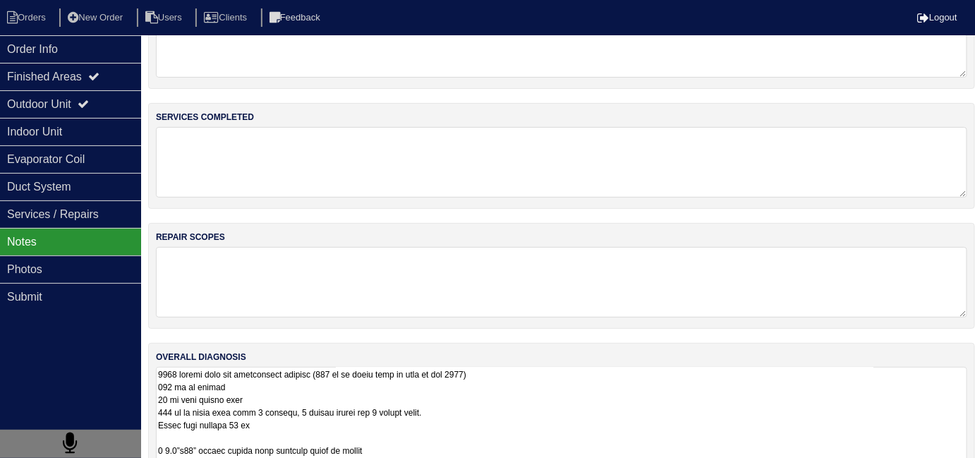
click at [268, 118] on div "materials used services completed repair scopes overall diagnosis" at bounding box center [561, 297] width 827 height 628
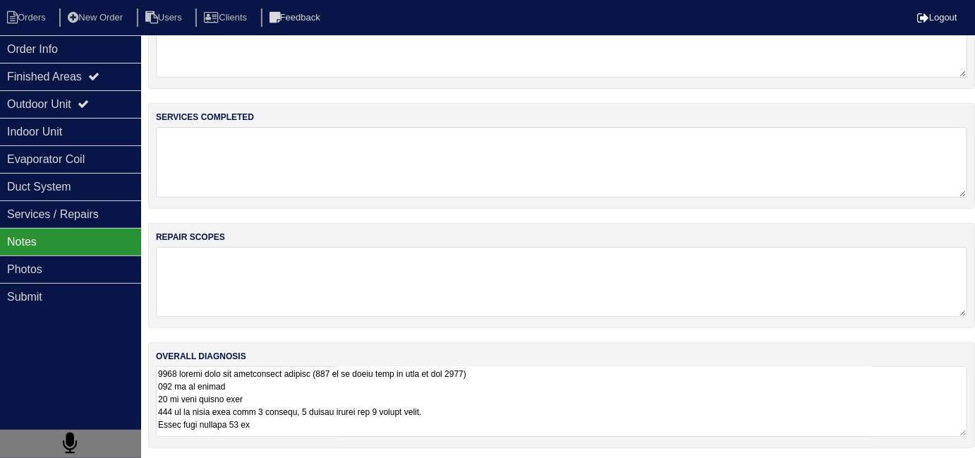
click at [574, 423] on textarea at bounding box center [561, 401] width 811 height 71
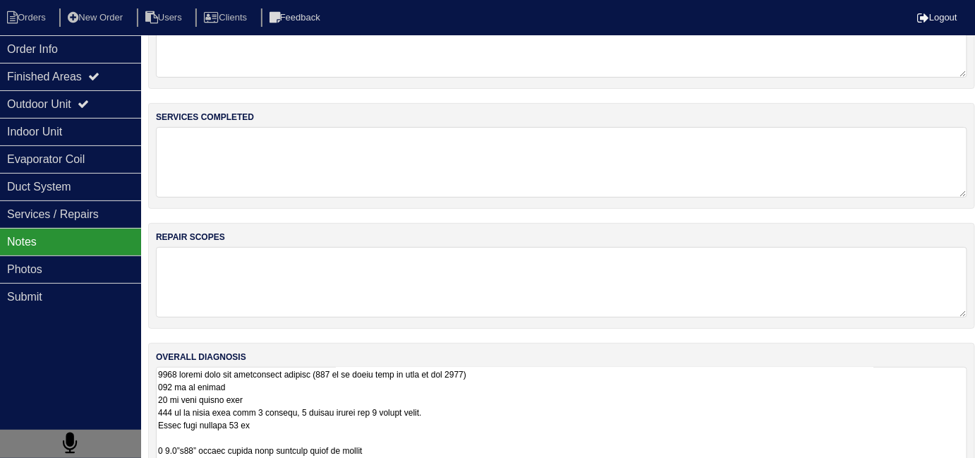
scroll to position [210, 0]
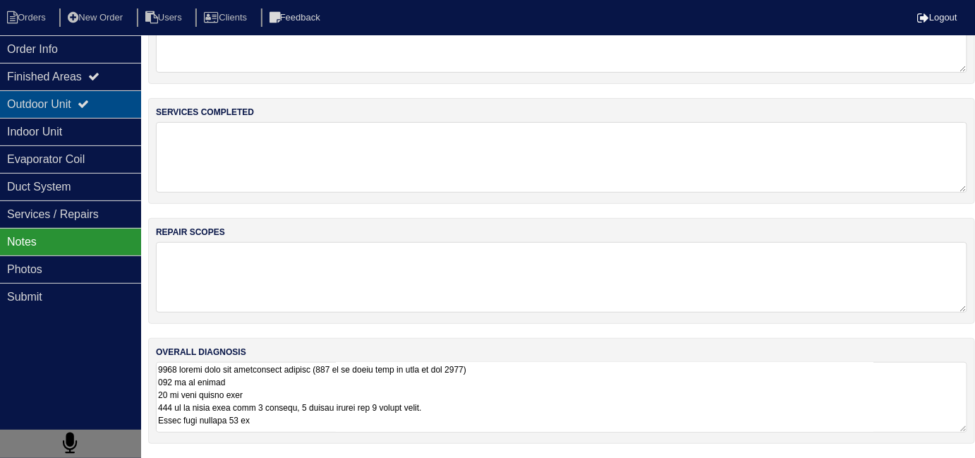
click at [16, 103] on div "Outdoor Unit" at bounding box center [70, 104] width 141 height 28
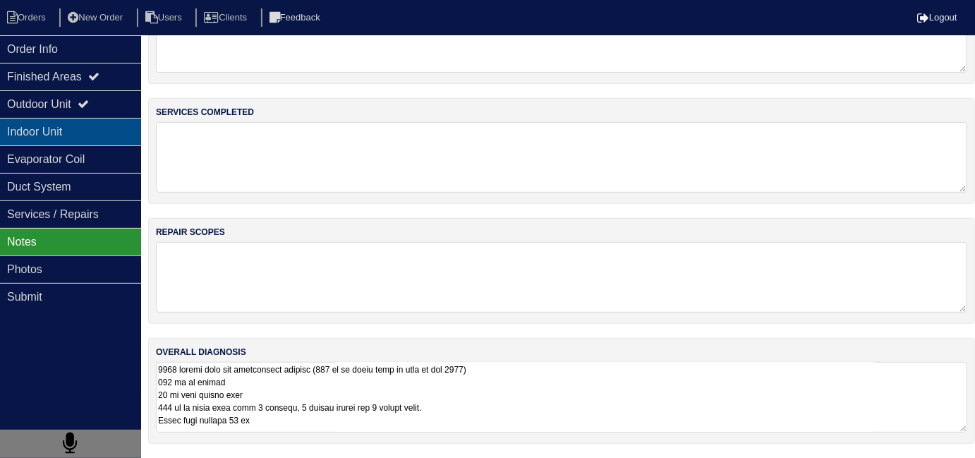
scroll to position [0, 0]
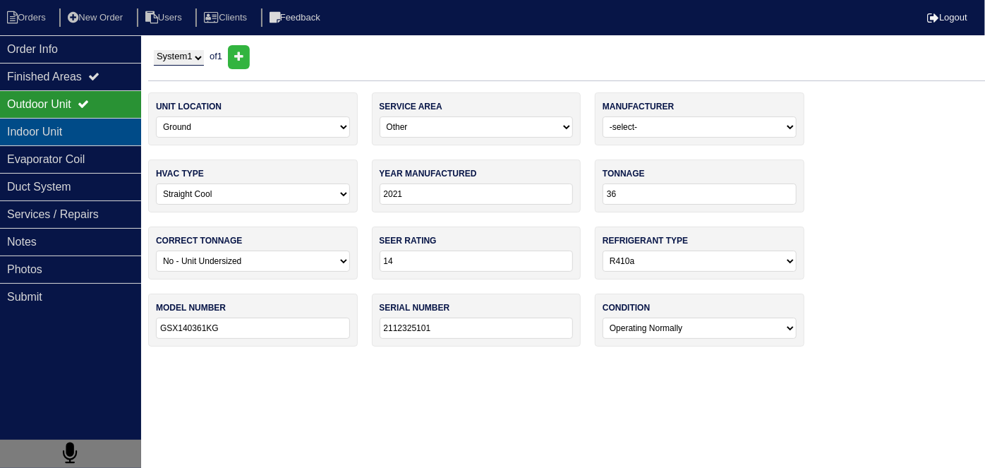
click at [26, 135] on div "Indoor Unit" at bounding box center [70, 132] width 141 height 28
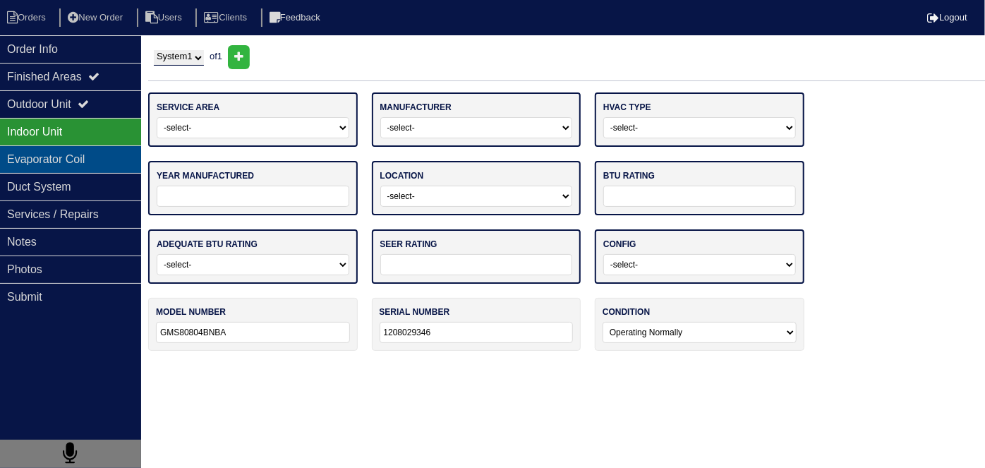
click at [28, 155] on div "Evaporator Coil" at bounding box center [70, 159] width 141 height 28
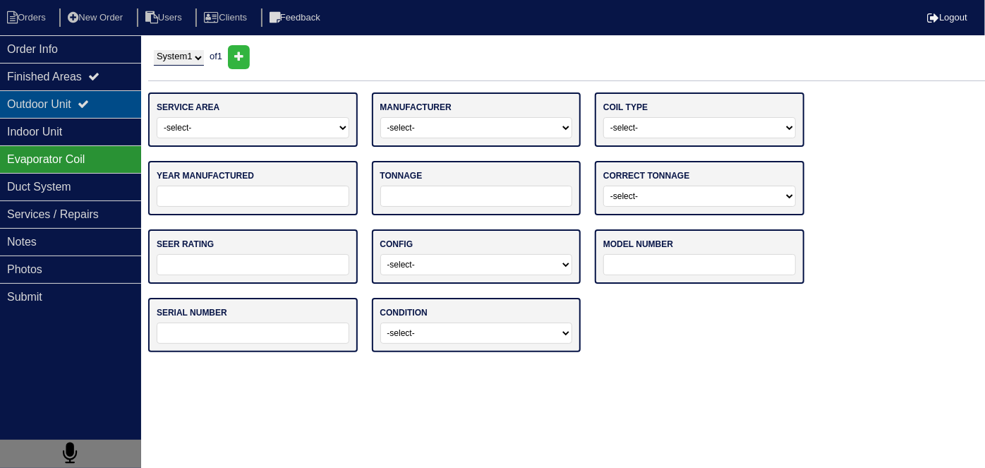
click at [34, 104] on div "Outdoor Unit" at bounding box center [70, 104] width 141 height 28
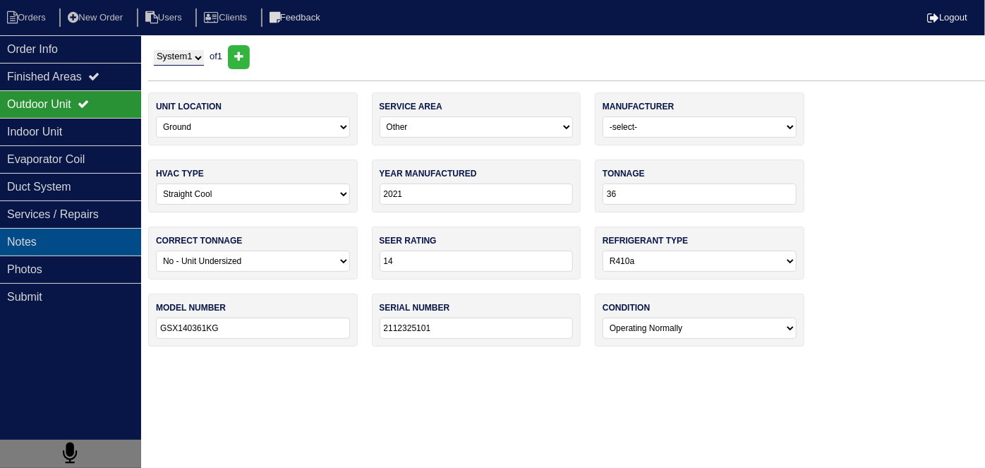
click at [59, 252] on div "Notes" at bounding box center [70, 242] width 141 height 28
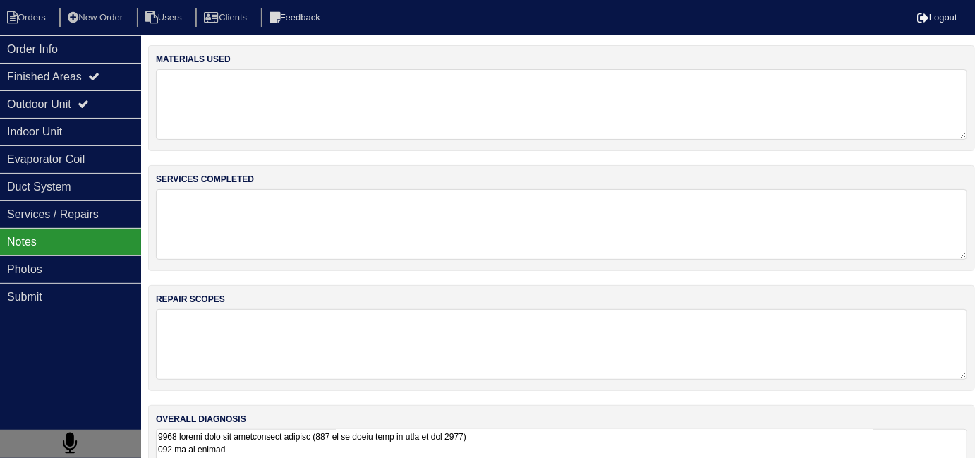
click at [615, 437] on textarea at bounding box center [561, 464] width 811 height 71
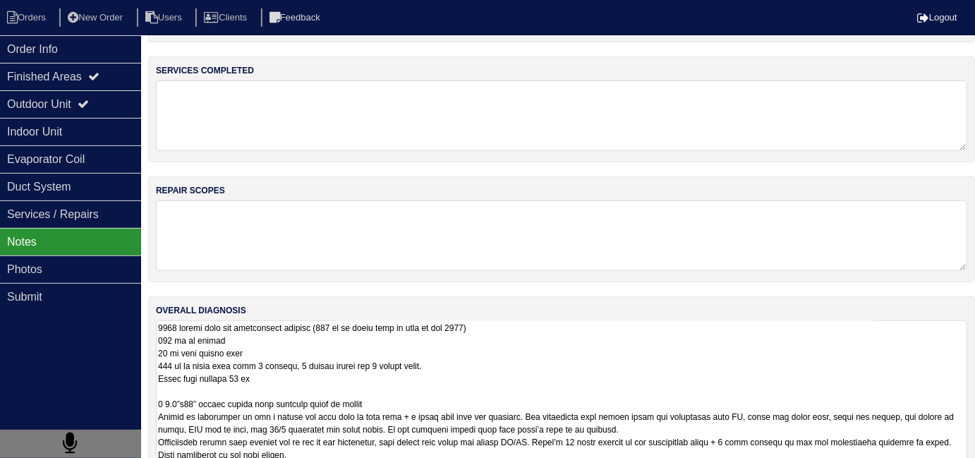
scroll to position [210, 0]
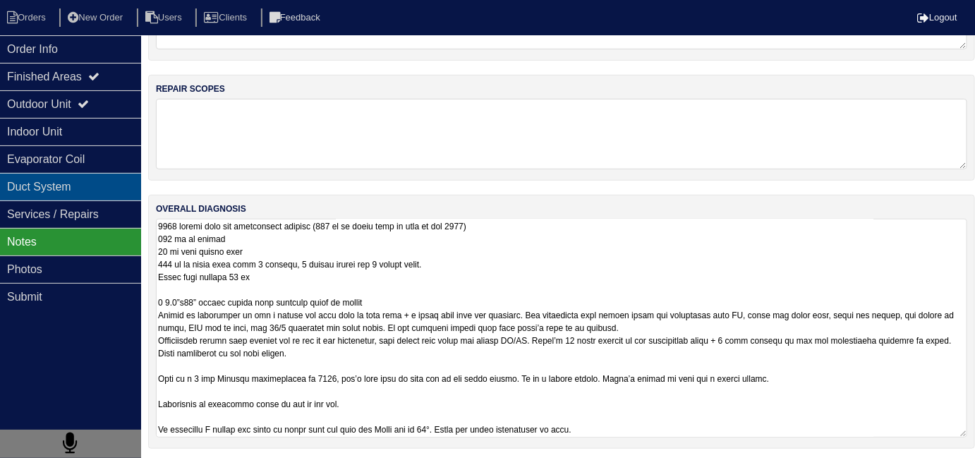
click at [77, 189] on div "Duct System" at bounding box center [70, 187] width 141 height 28
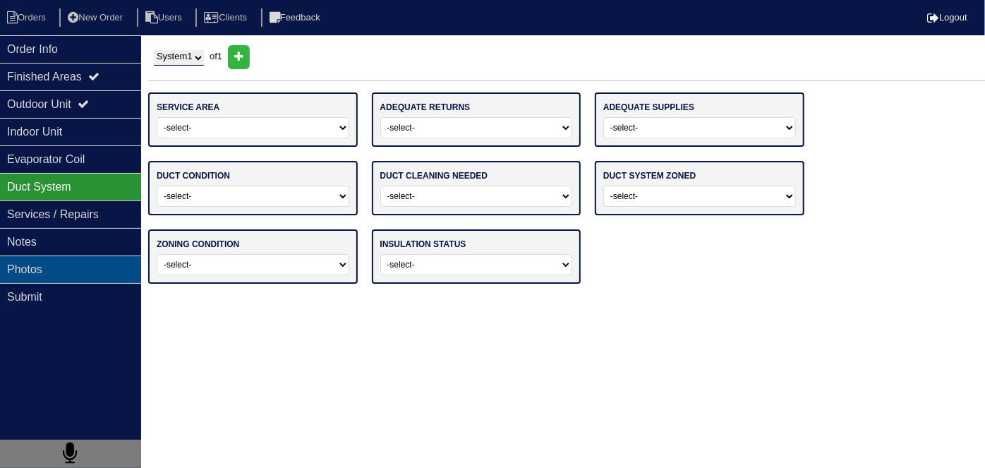
click at [54, 258] on div "Photos" at bounding box center [70, 269] width 141 height 28
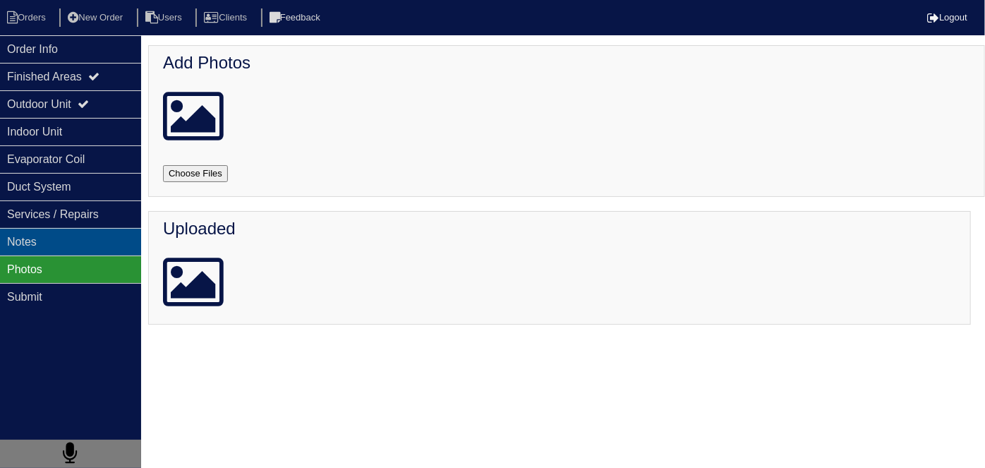
click at [90, 239] on div "Notes" at bounding box center [70, 242] width 141 height 28
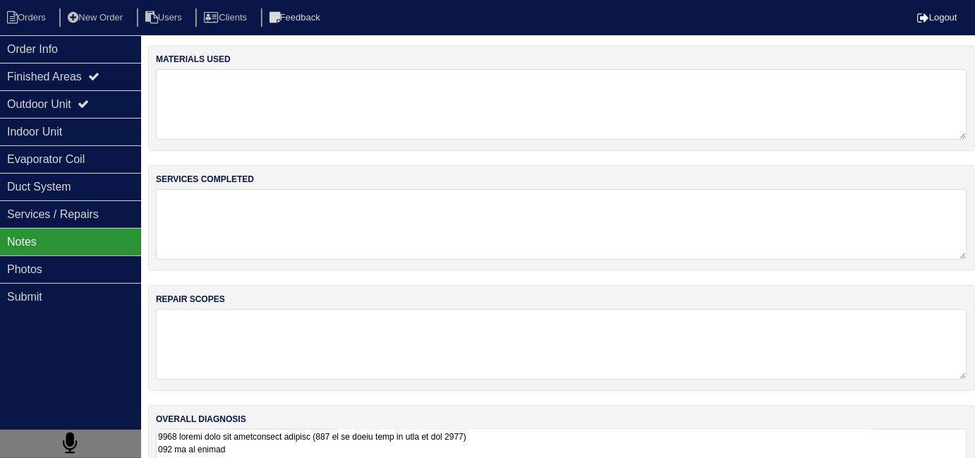
click at [605, 422] on div "overall diagnosis" at bounding box center [561, 458] width 827 height 106
click at [625, 437] on textarea at bounding box center [561, 464] width 811 height 71
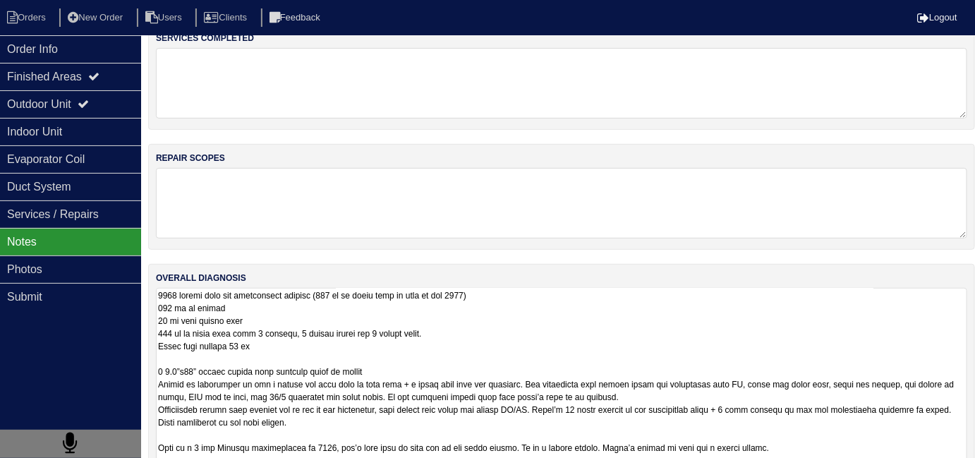
scroll to position [210, 0]
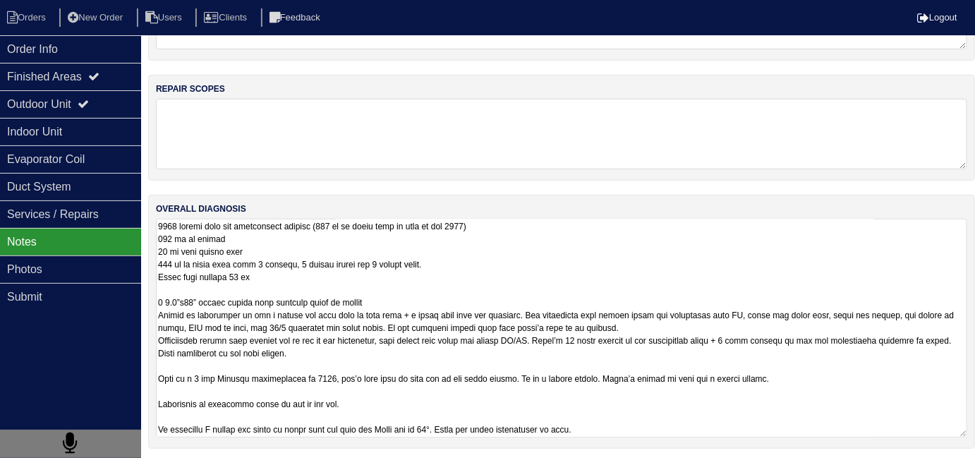
click at [646, 423] on textarea at bounding box center [561, 328] width 811 height 219
click at [23, 224] on div "Services / Repairs" at bounding box center [70, 214] width 141 height 28
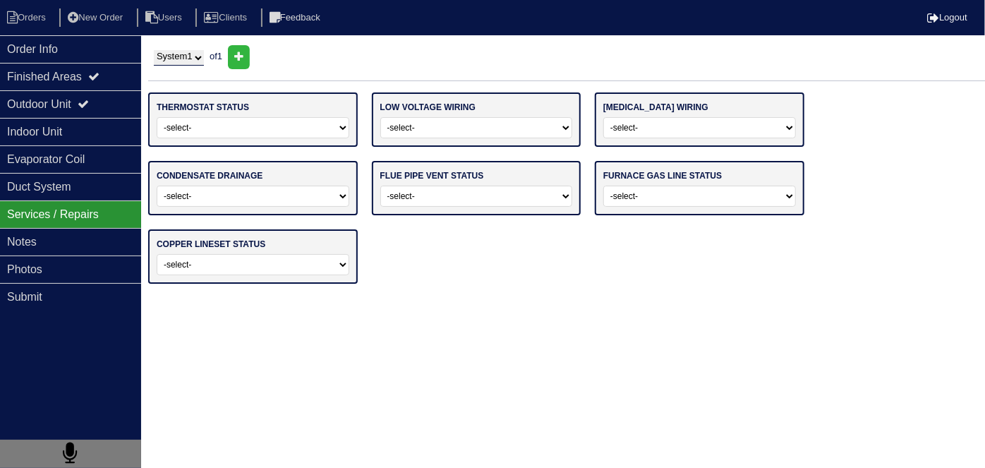
click at [25, 203] on div "Services / Repairs" at bounding box center [70, 214] width 141 height 28
click at [28, 189] on div "Duct System" at bounding box center [70, 187] width 141 height 28
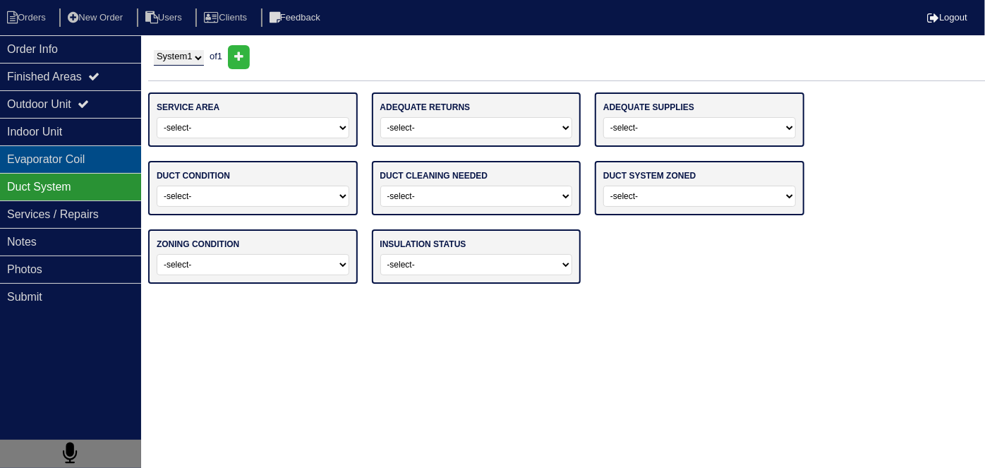
click at [37, 161] on div "Evaporator Coil" at bounding box center [70, 159] width 141 height 28
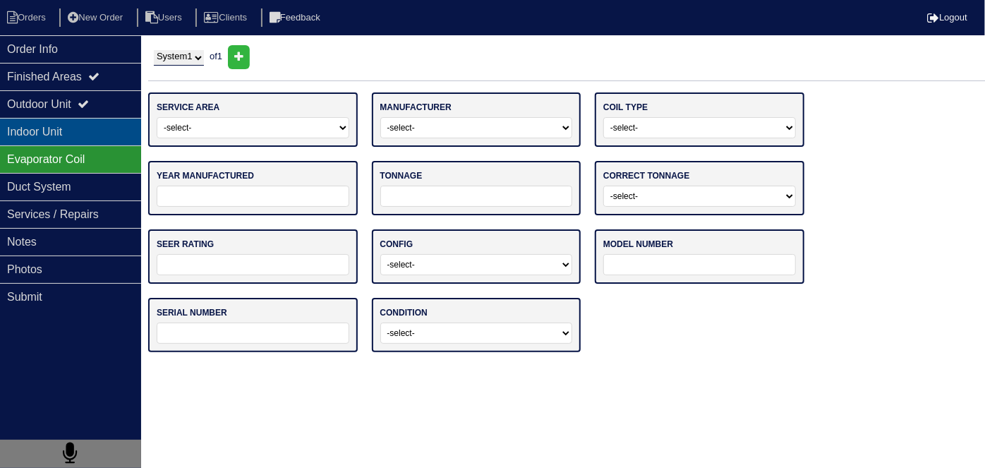
click at [41, 140] on div "Indoor Unit" at bounding box center [70, 132] width 141 height 28
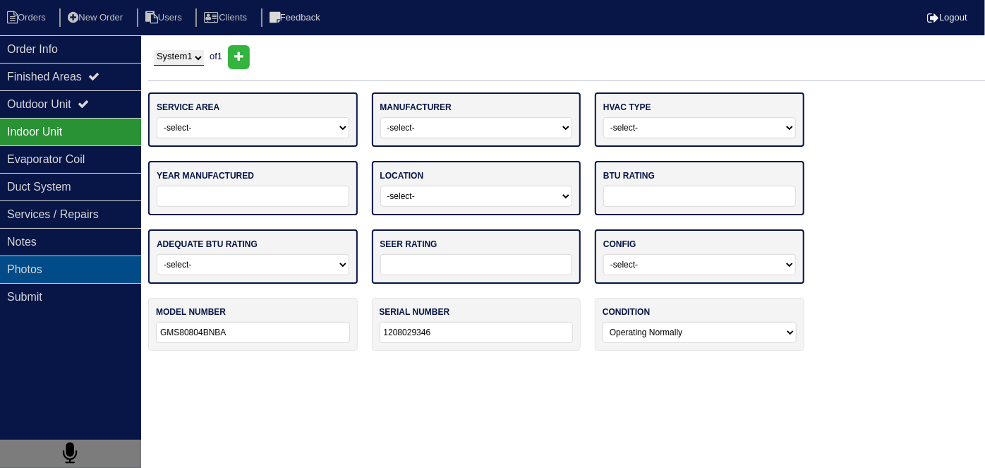
click at [42, 275] on div "Photos" at bounding box center [70, 269] width 141 height 28
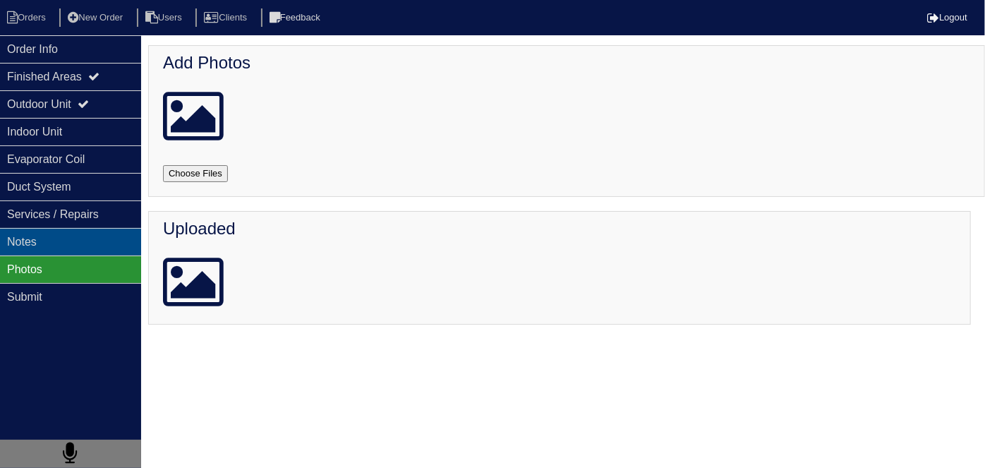
click at [45, 253] on div "Notes" at bounding box center [70, 242] width 141 height 28
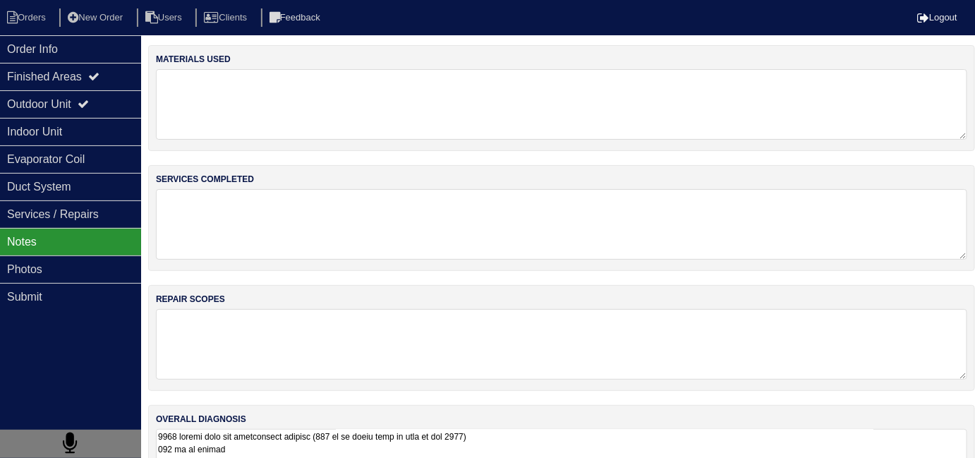
click at [583, 430] on textarea at bounding box center [561, 464] width 811 height 71
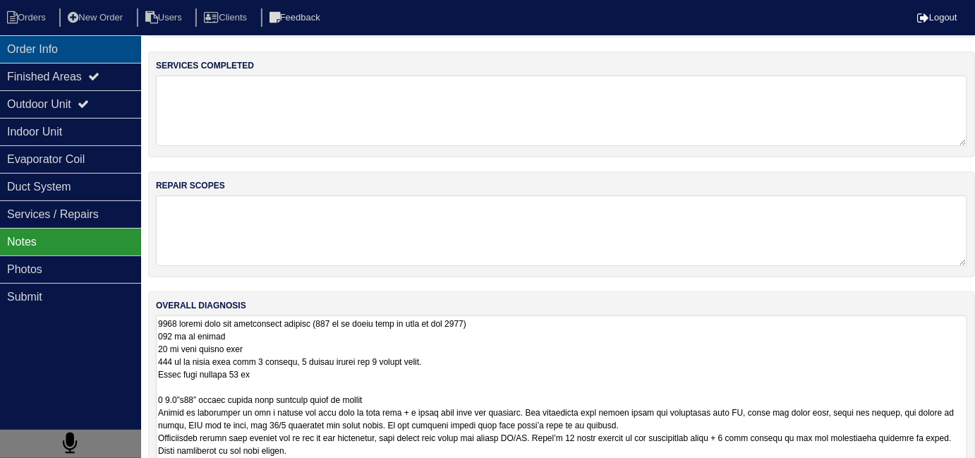
scroll to position [113, 0]
click at [22, 52] on div "Order Info" at bounding box center [70, 49] width 141 height 28
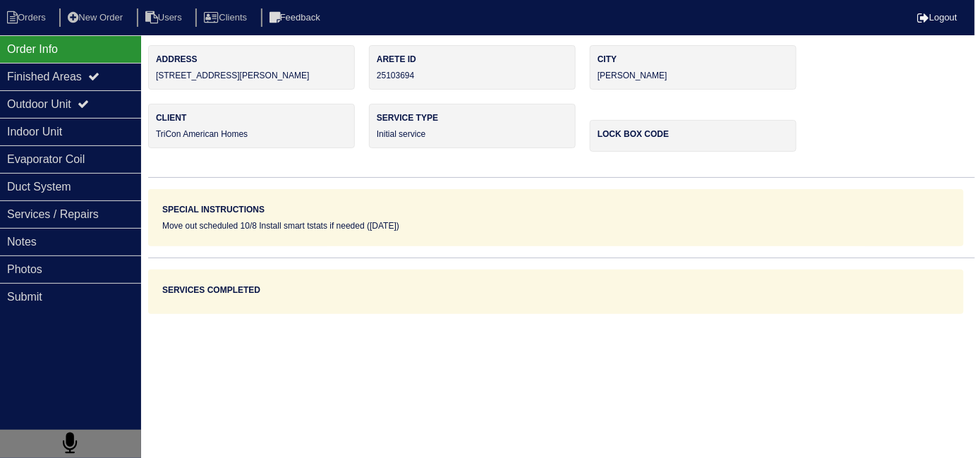
scroll to position [0, 0]
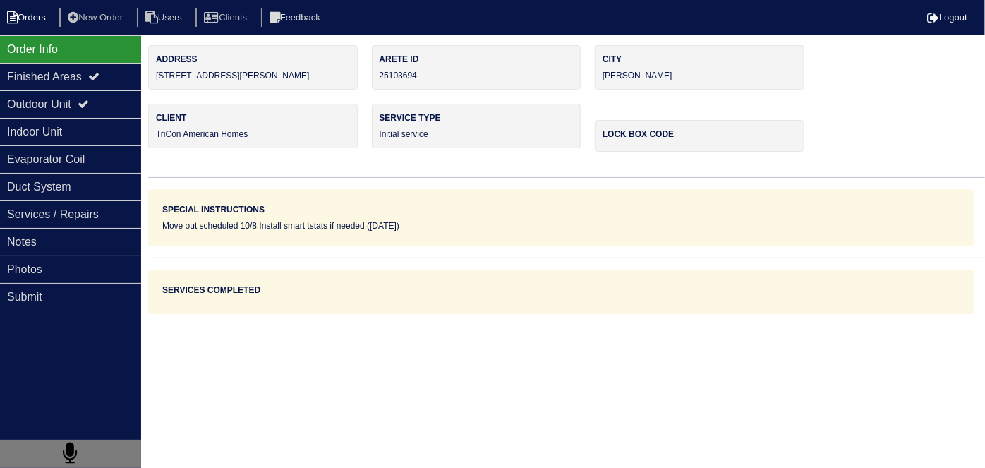
click at [34, 21] on li "Orders" at bounding box center [28, 17] width 57 height 19
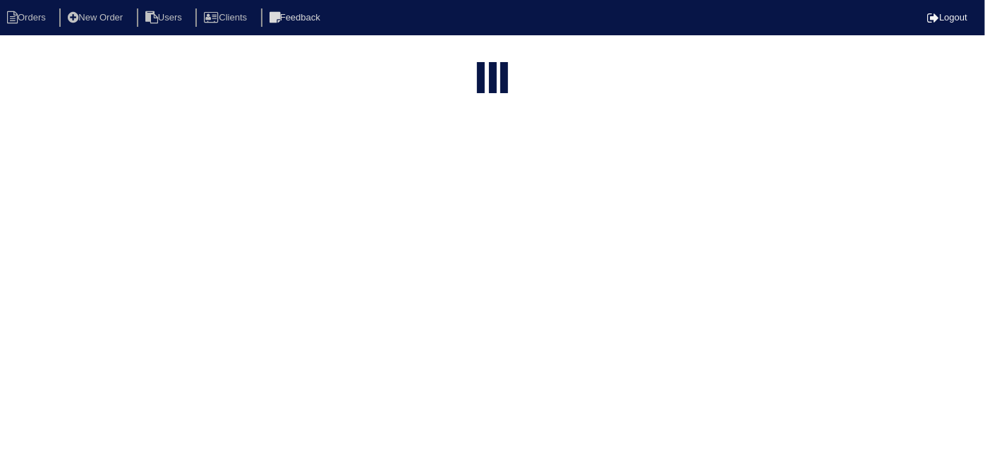
select select "15"
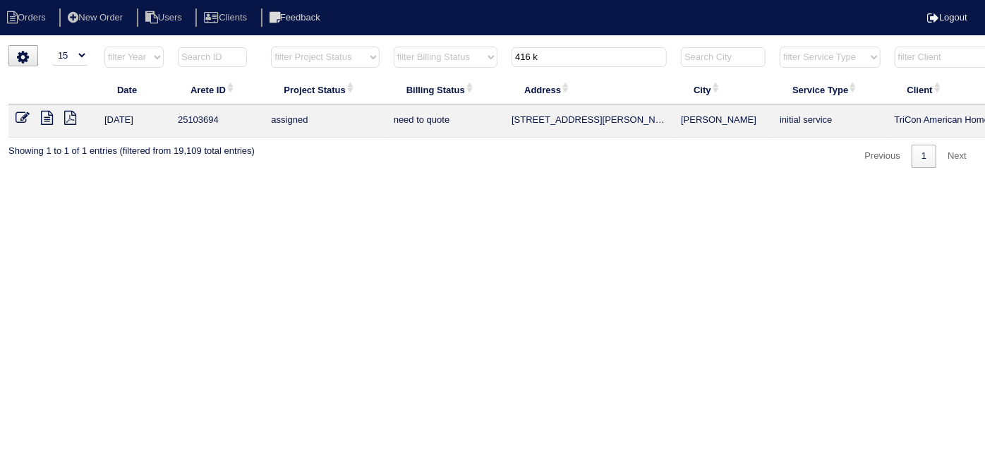
drag, startPoint x: 574, startPoint y: 62, endPoint x: 499, endPoint y: 62, distance: 74.8
click at [499, 62] on tr "filter Year -- Any Year -- 2025 2024 2023 2022 2021 2020 2019 filter Project St…" at bounding box center [619, 60] width 1223 height 29
